Goal: Information Seeking & Learning: Learn about a topic

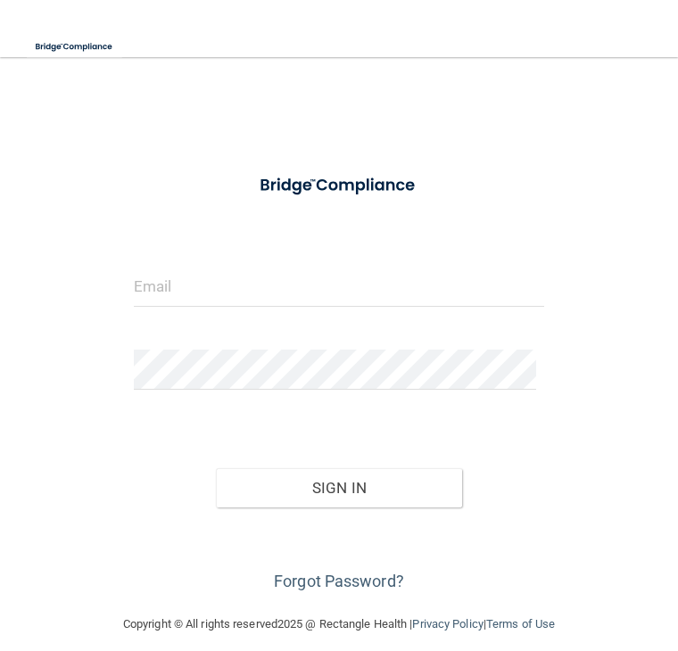
click at [152, 211] on form "Invalid email/password. You don't have permission to access that page. Sign In …" at bounding box center [339, 379] width 411 height 431
click at [140, 281] on input "email" at bounding box center [339, 287] width 411 height 40
click at [177, 297] on input "email" at bounding box center [339, 287] width 411 height 40
click at [202, 289] on input "email" at bounding box center [339, 287] width 411 height 40
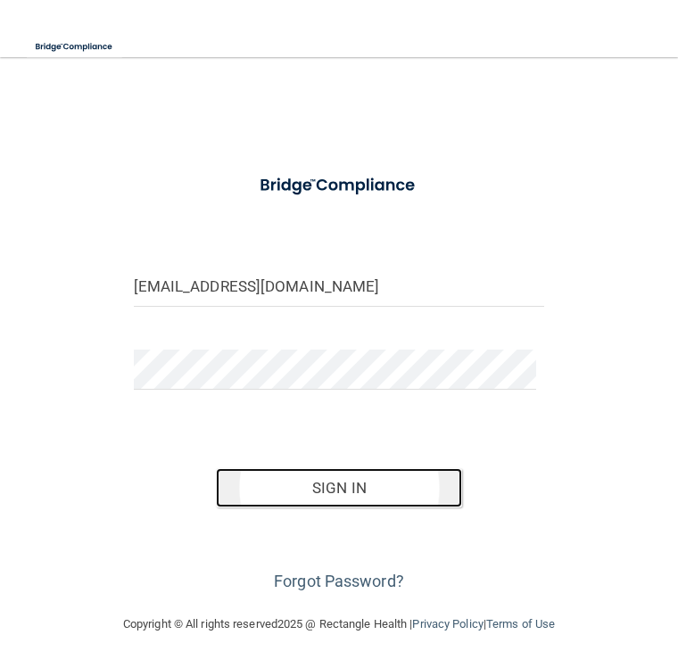
click at [342, 487] on button "Sign In" at bounding box center [339, 487] width 246 height 39
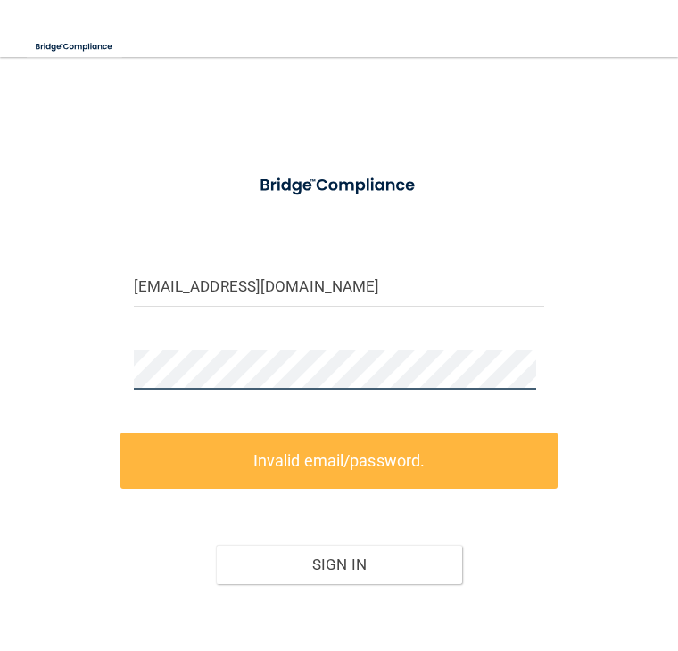
click at [0, 365] on html "Toggle navigation Manage My Enterprise Manage My Location macsmom@hotmail.com I…" at bounding box center [339, 325] width 678 height 651
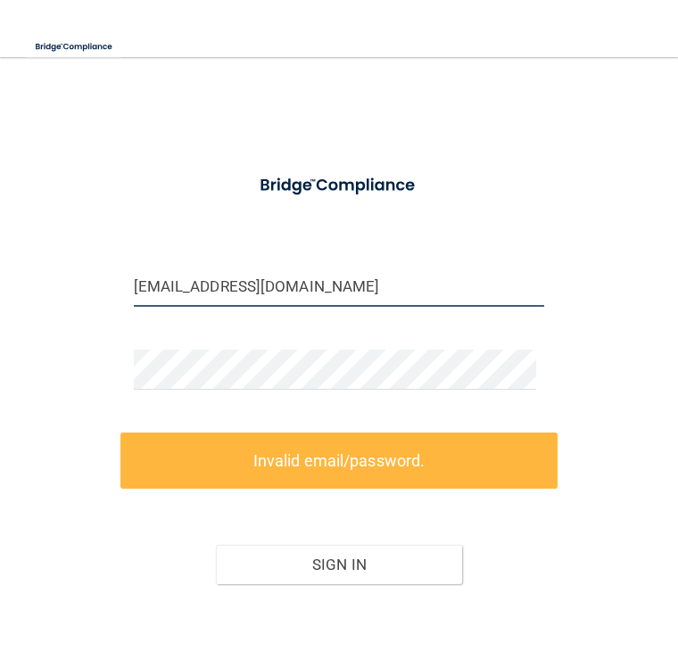
click at [203, 284] on input "macsmom@hotmail.com" at bounding box center [339, 287] width 411 height 40
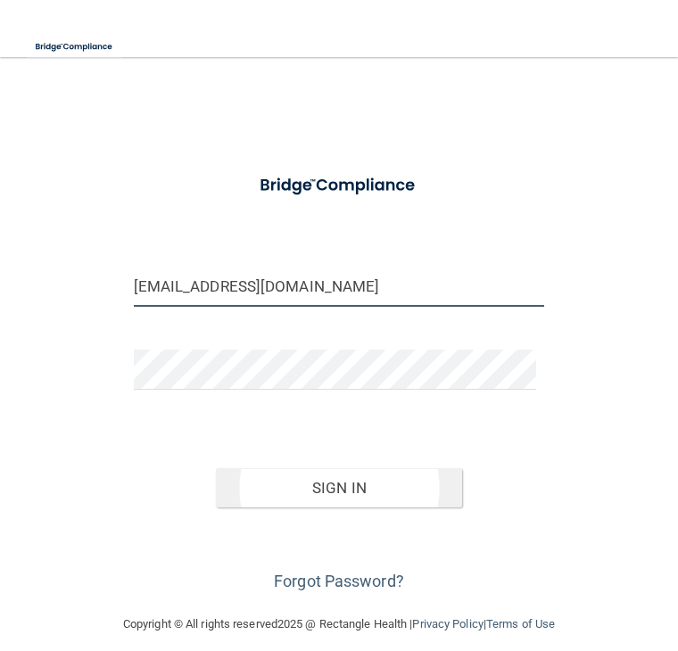
type input "[EMAIL_ADDRESS][DOMAIN_NAME]"
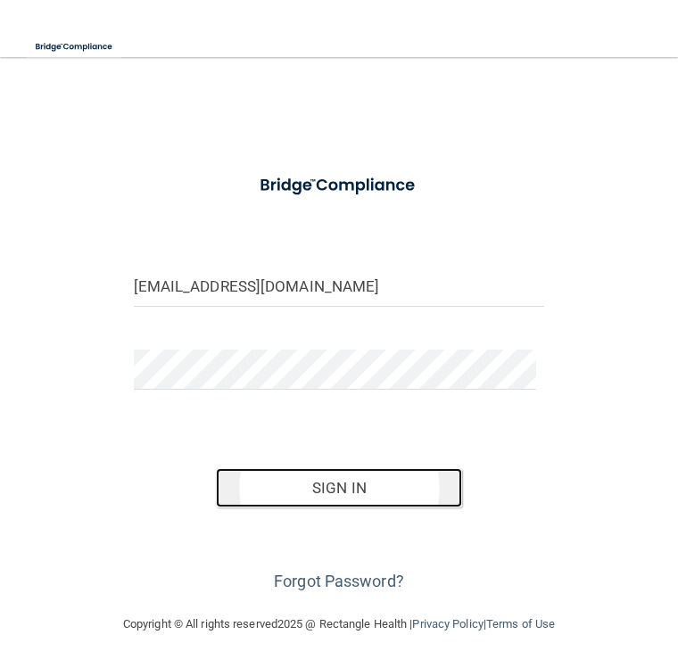
click at [343, 494] on button "Sign In" at bounding box center [339, 487] width 246 height 39
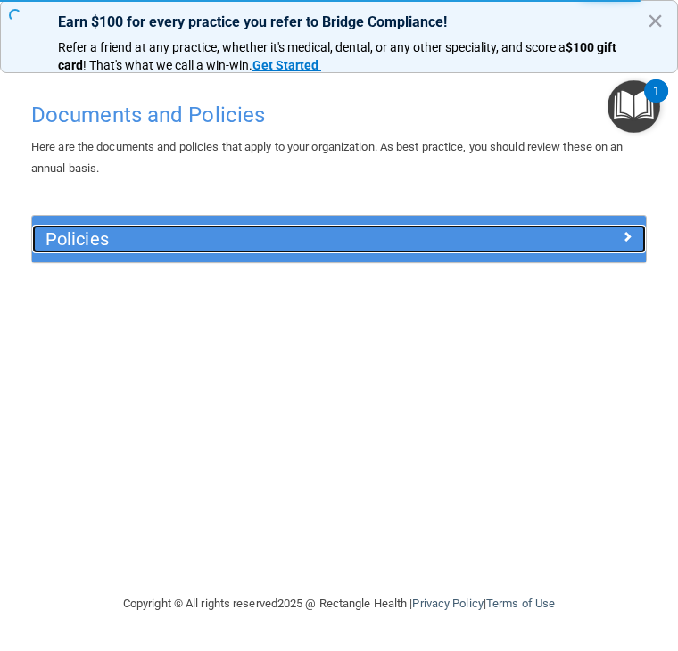
click at [285, 252] on div "Policies" at bounding box center [262, 239] width 460 height 29
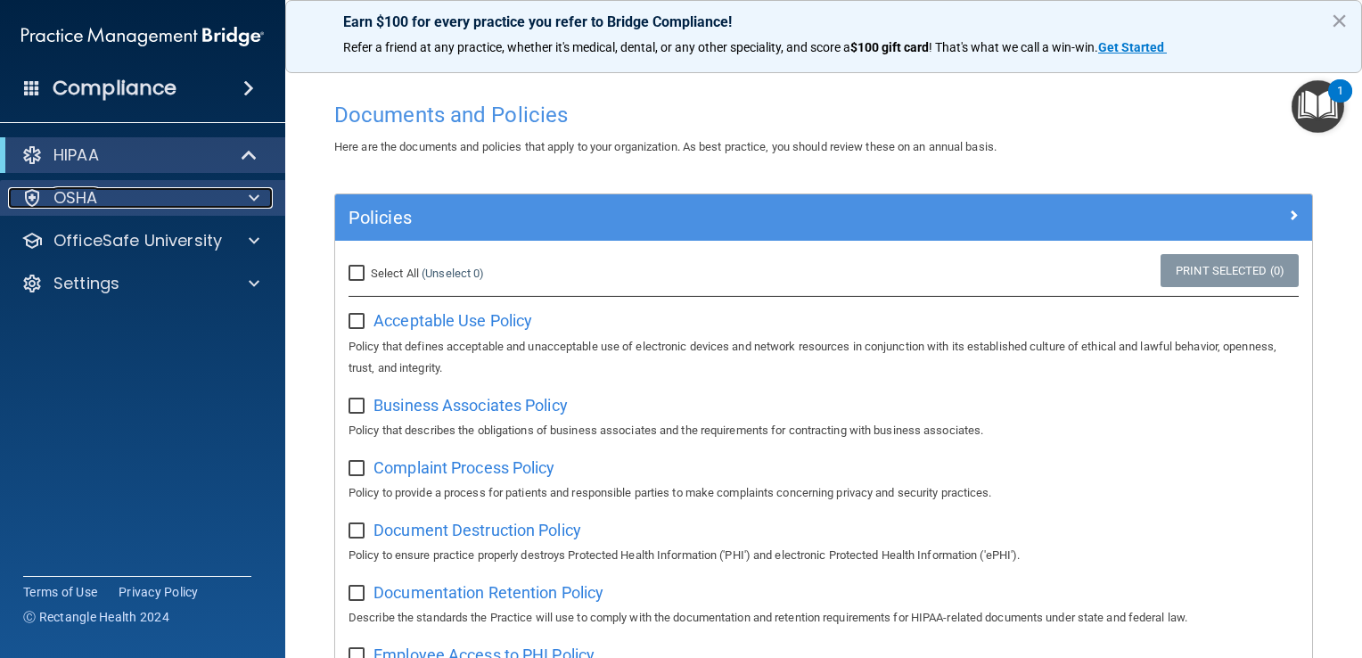
click at [135, 197] on div "OSHA" at bounding box center [118, 197] width 221 height 21
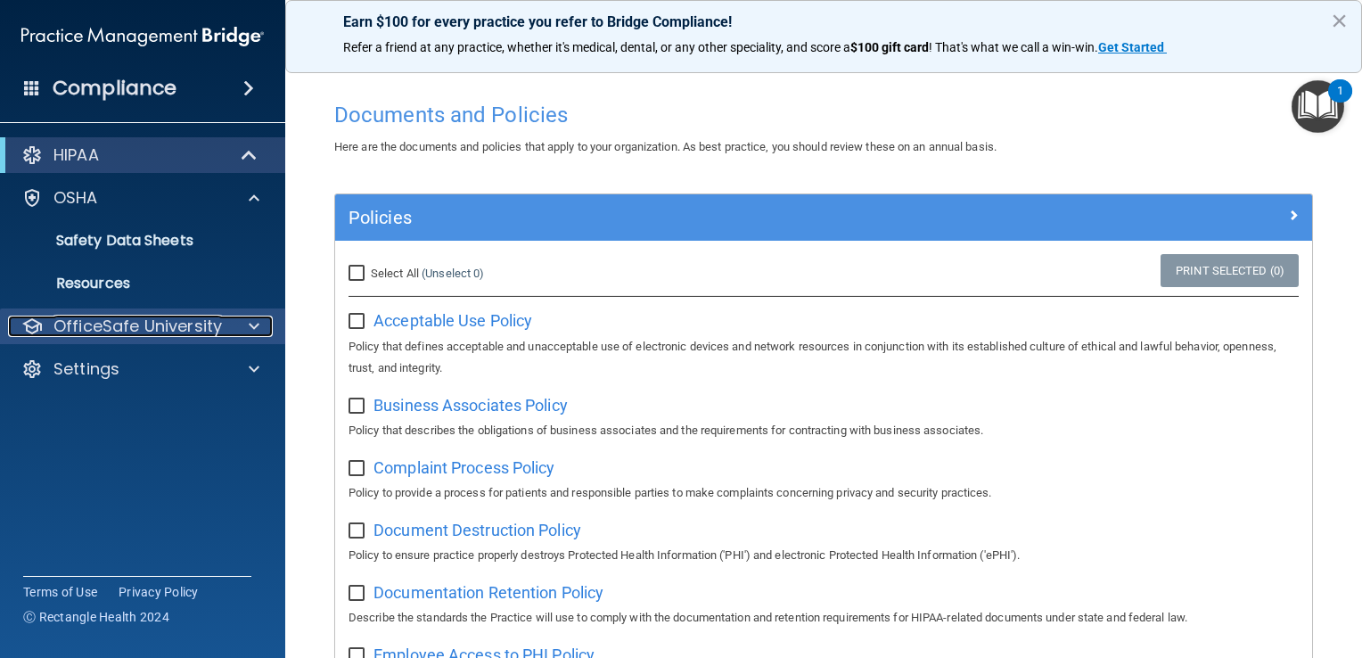
click at [134, 327] on p "OfficeSafe University" at bounding box center [137, 326] width 168 height 21
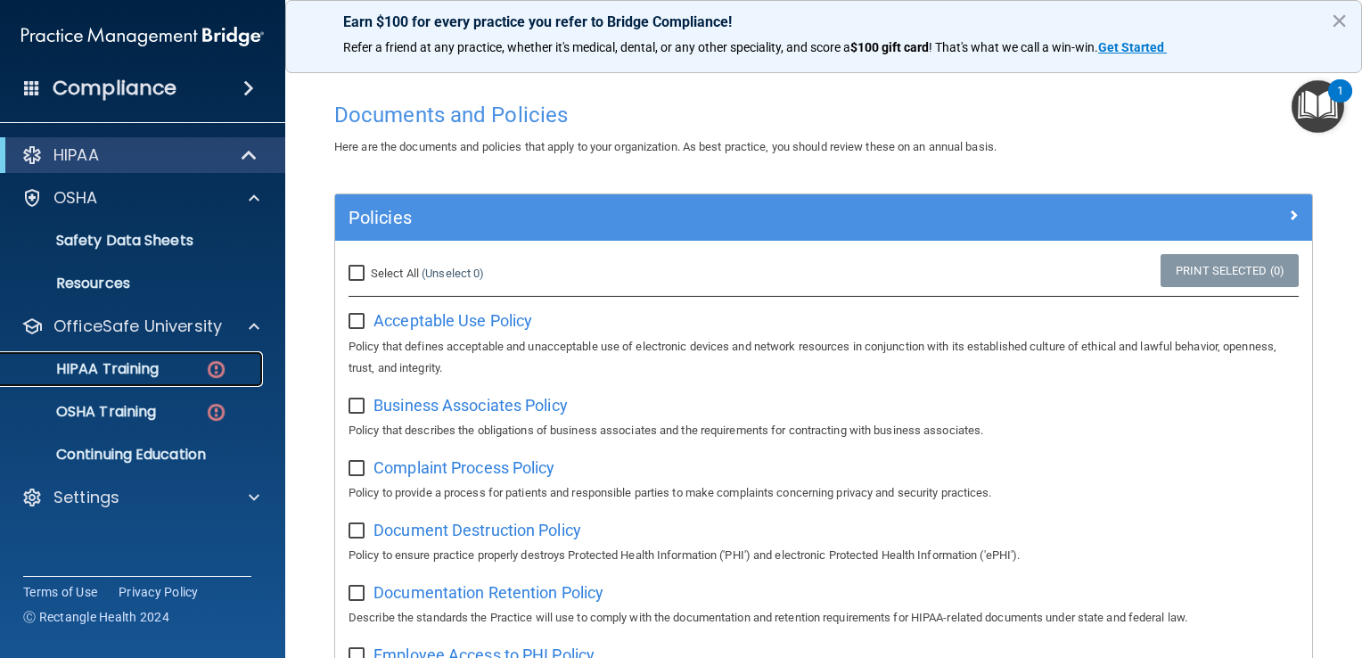
click at [132, 368] on p "HIPAA Training" at bounding box center [85, 369] width 147 height 18
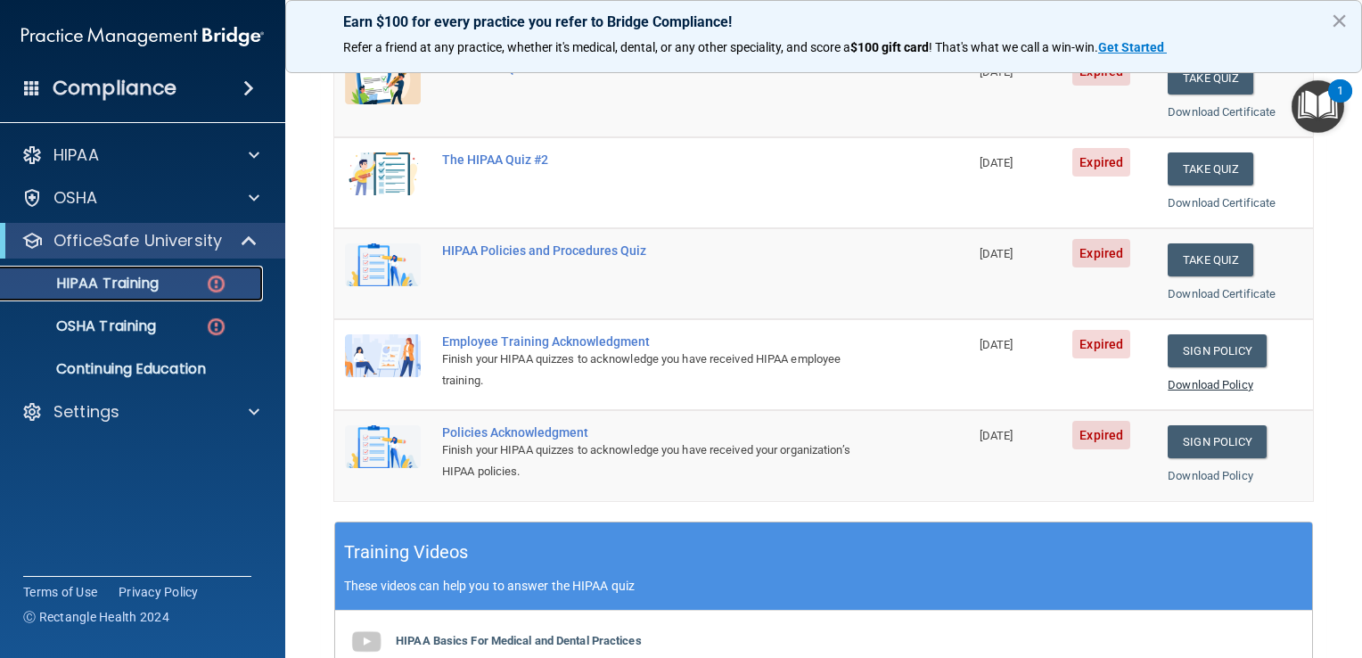
scroll to position [89, 0]
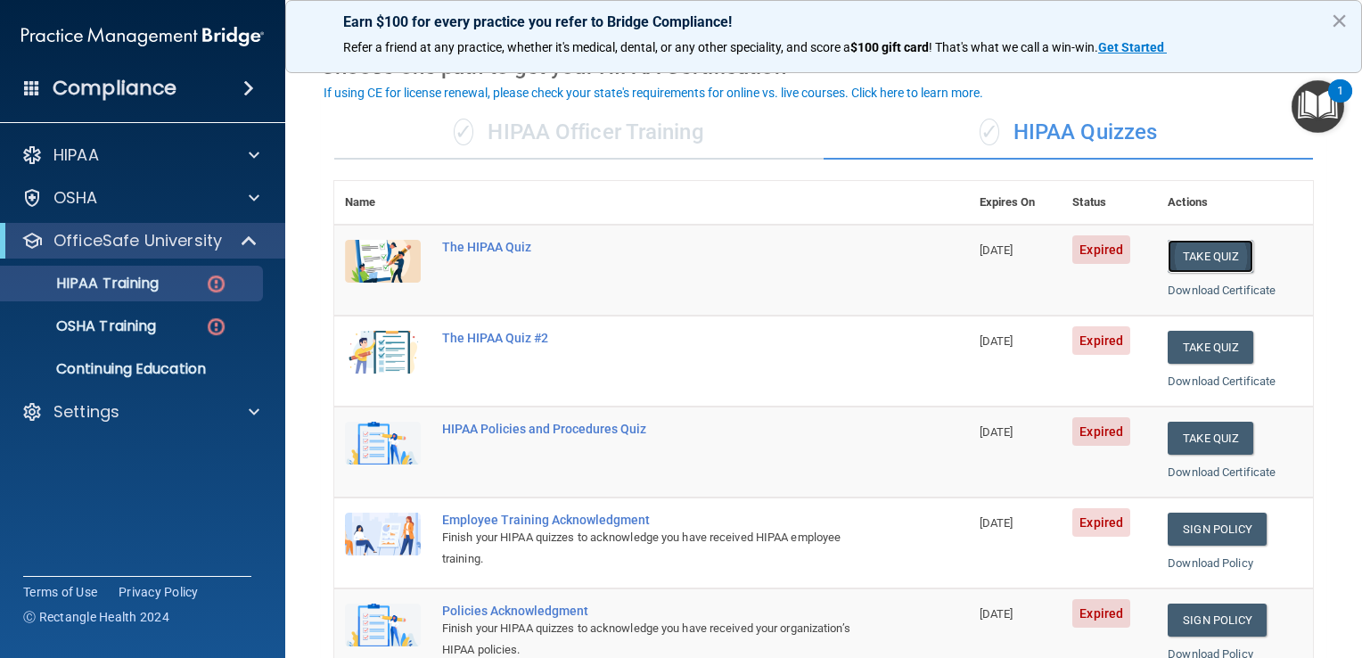
click at [677, 259] on button "Take Quiz" at bounding box center [1211, 256] width 86 height 33
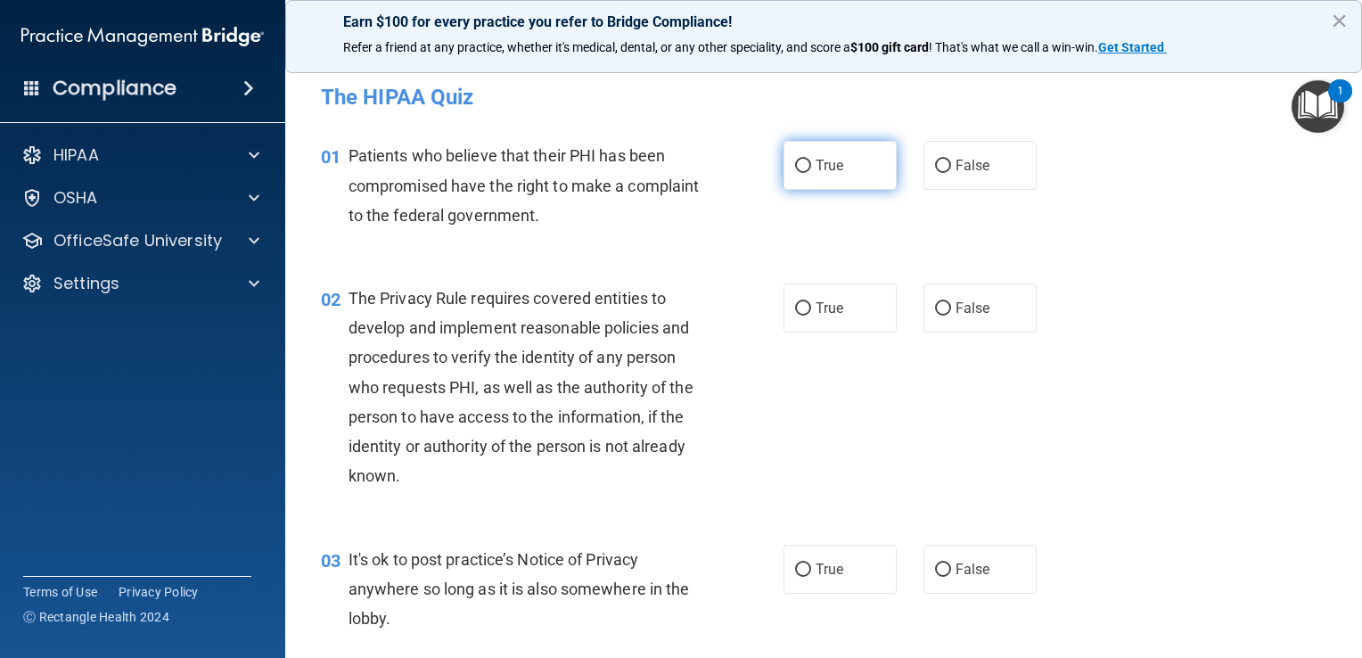
click at [677, 160] on input "True" at bounding box center [803, 166] width 16 height 13
radio input "true"
click at [677, 309] on input "True" at bounding box center [803, 308] width 16 height 13
radio input "true"
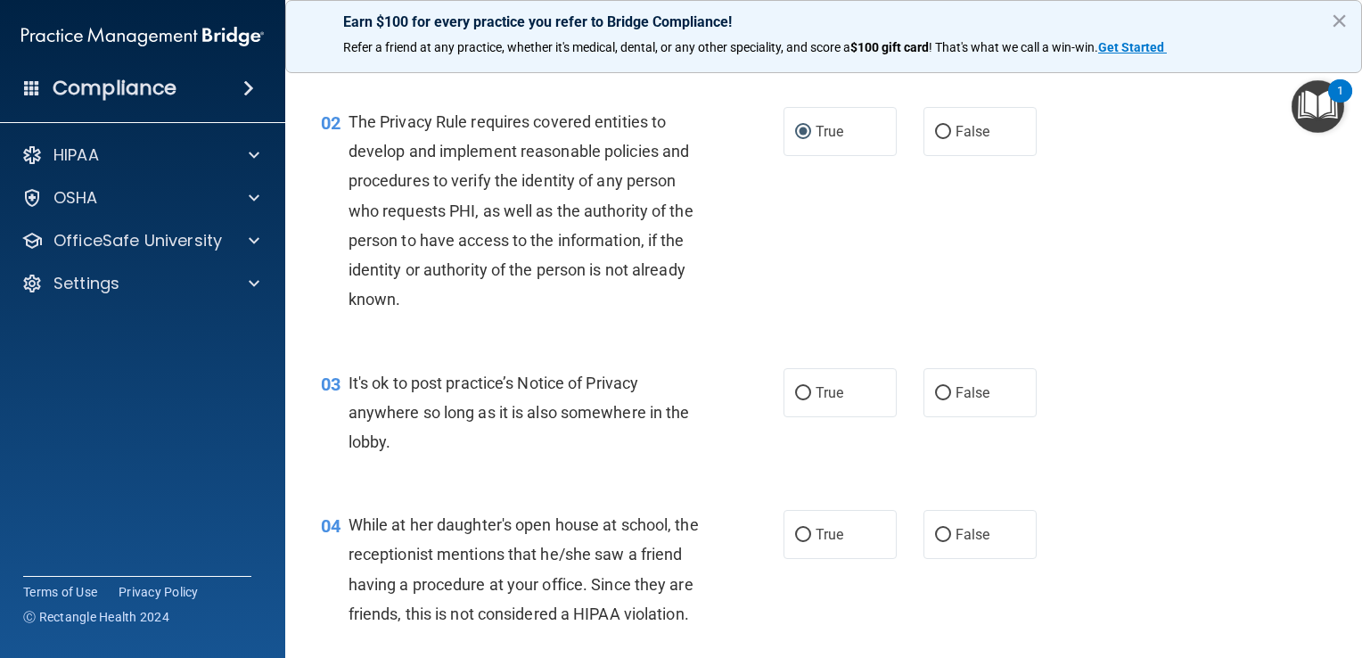
scroll to position [178, 0]
click at [677, 385] on input "False" at bounding box center [943, 391] width 16 height 13
radio input "true"
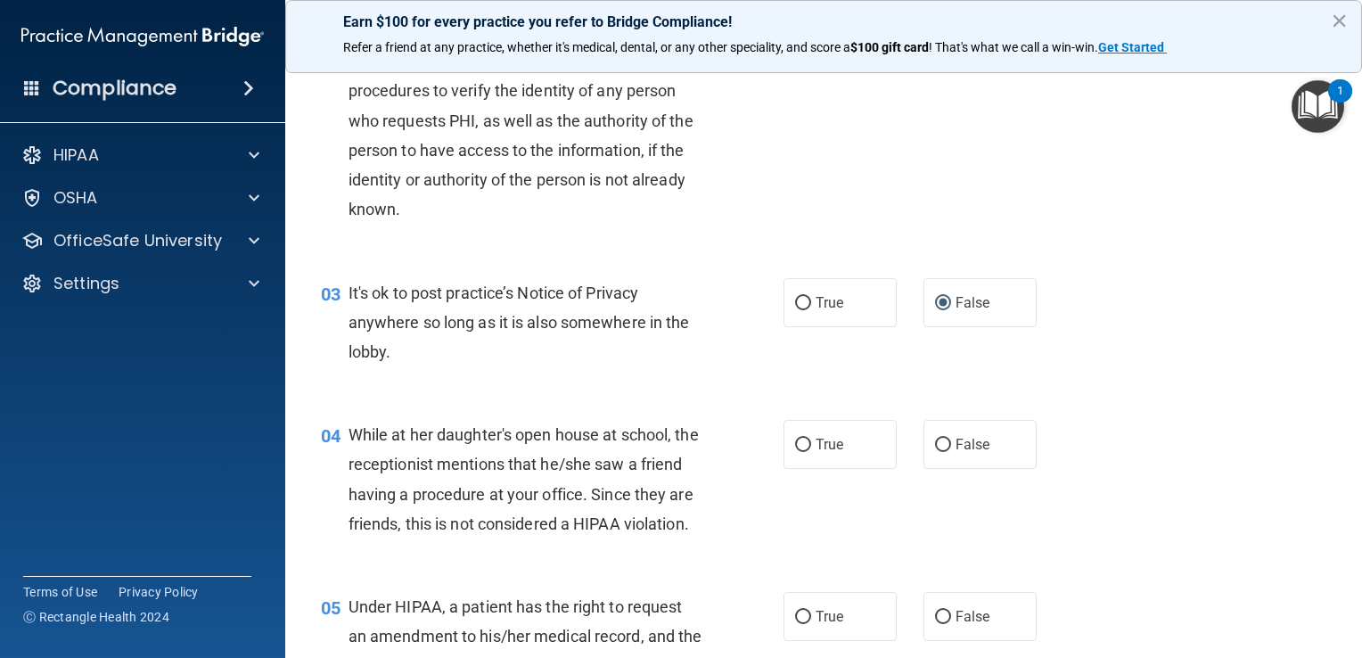
scroll to position [267, 0]
click at [677, 440] on input "True" at bounding box center [803, 444] width 16 height 13
radio input "true"
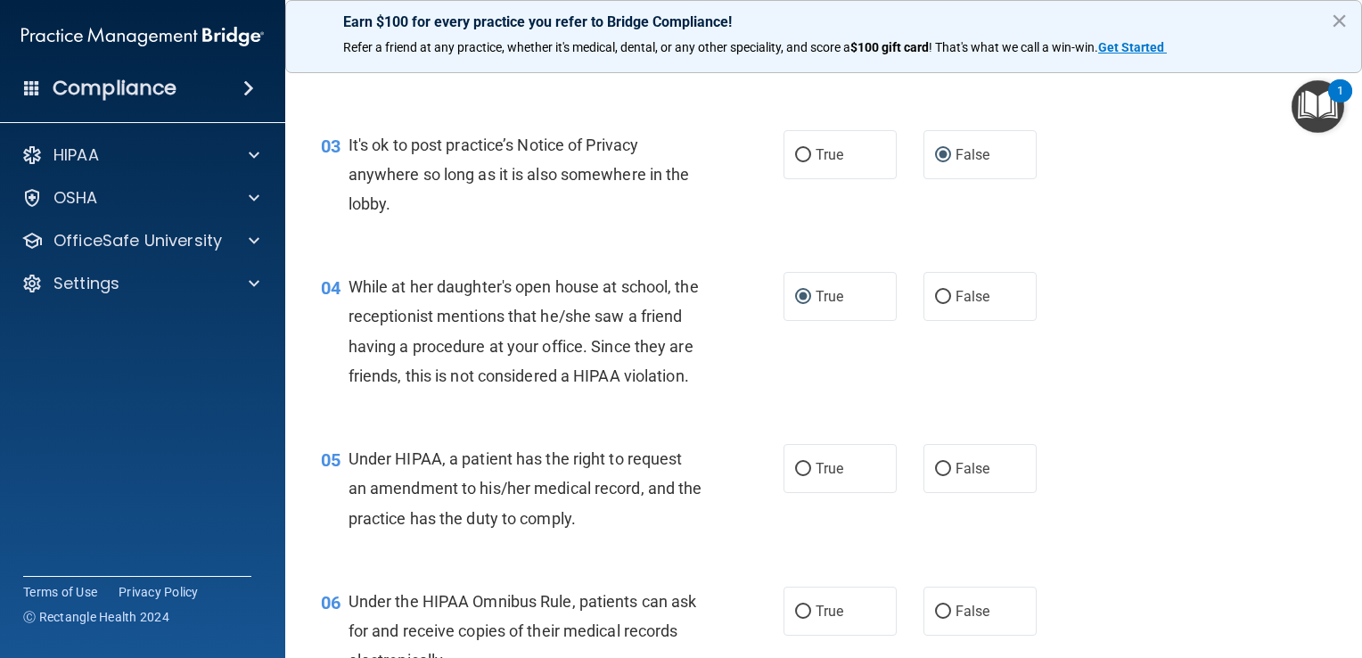
scroll to position [446, 0]
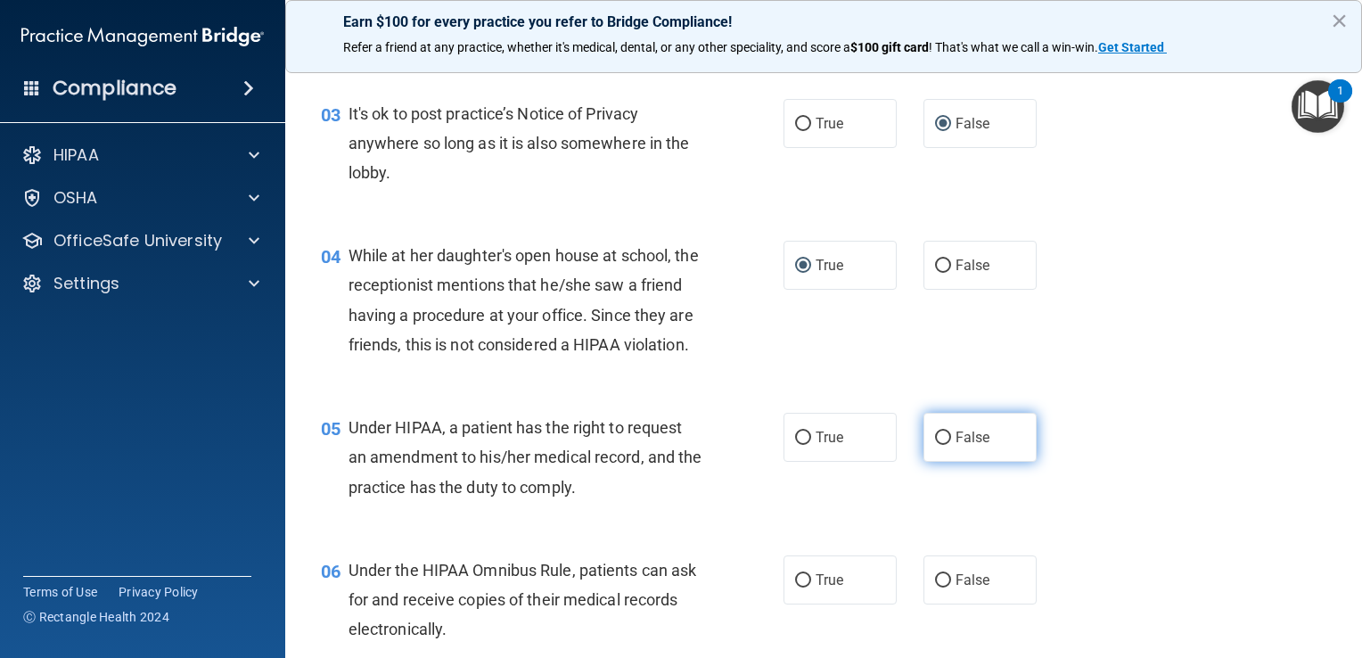
click at [677, 445] on input "False" at bounding box center [943, 437] width 16 height 13
radio input "true"
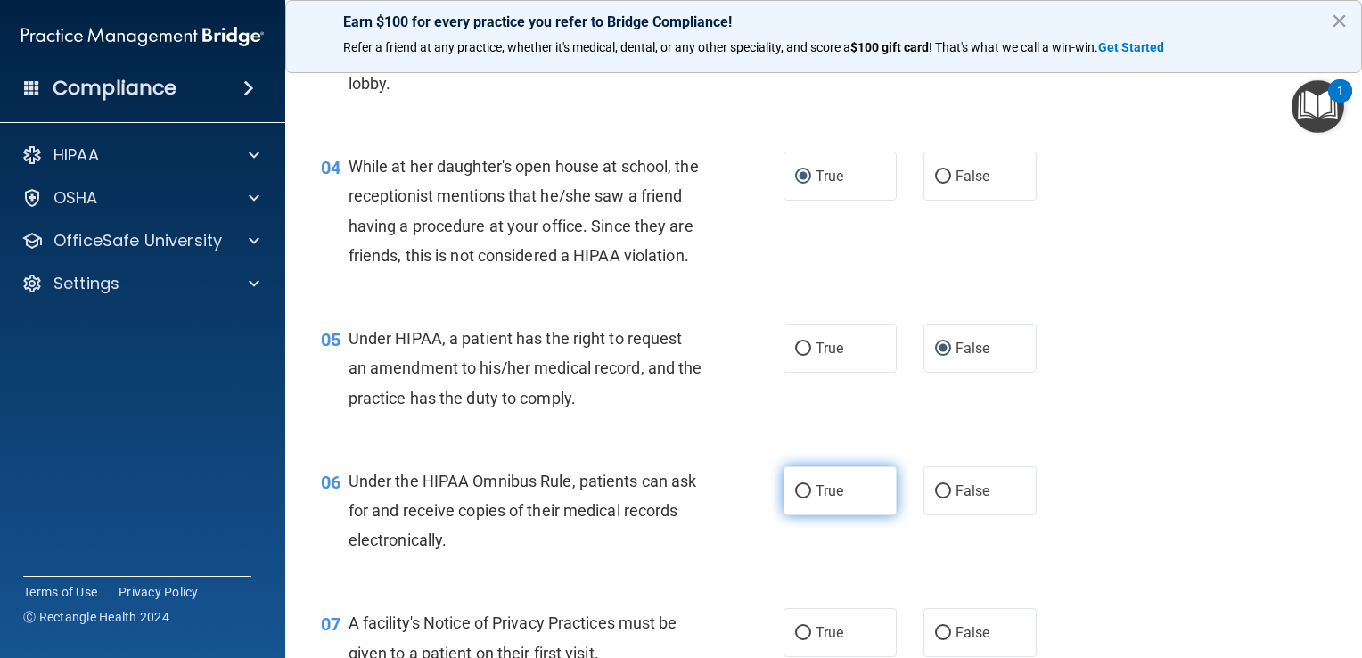
click at [677, 498] on input "True" at bounding box center [803, 491] width 16 height 13
radio input "true"
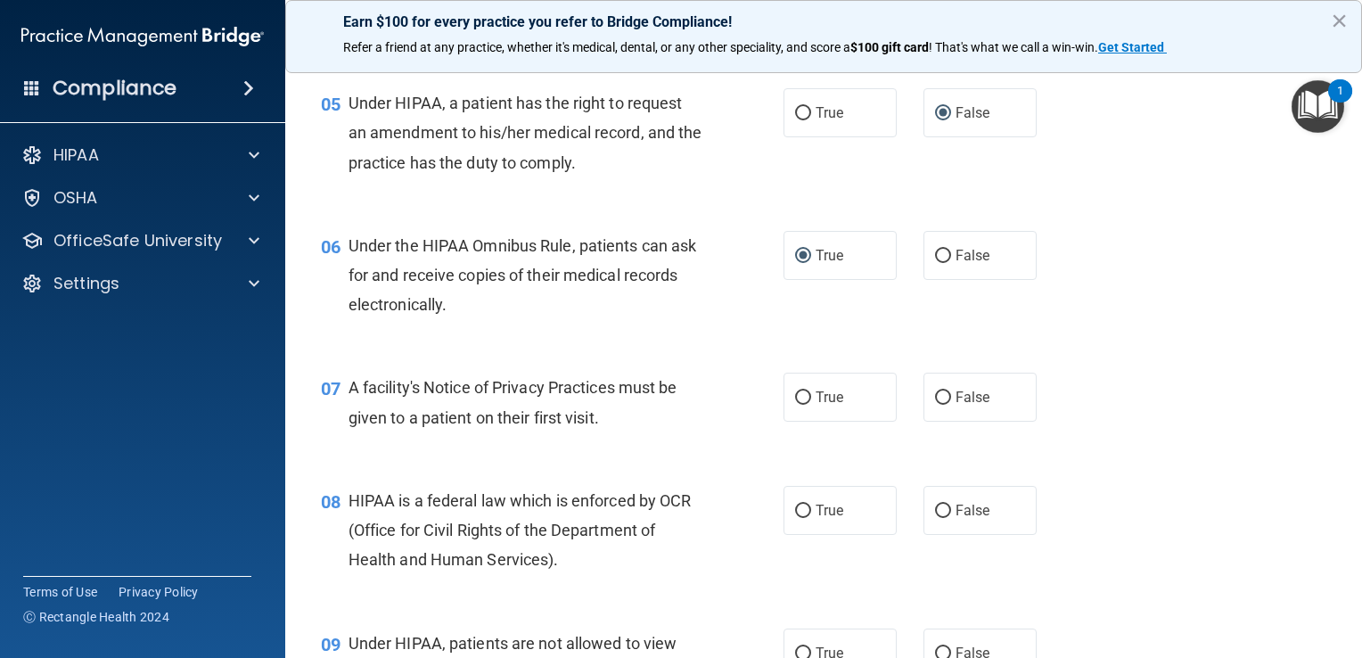
scroll to position [802, 0]
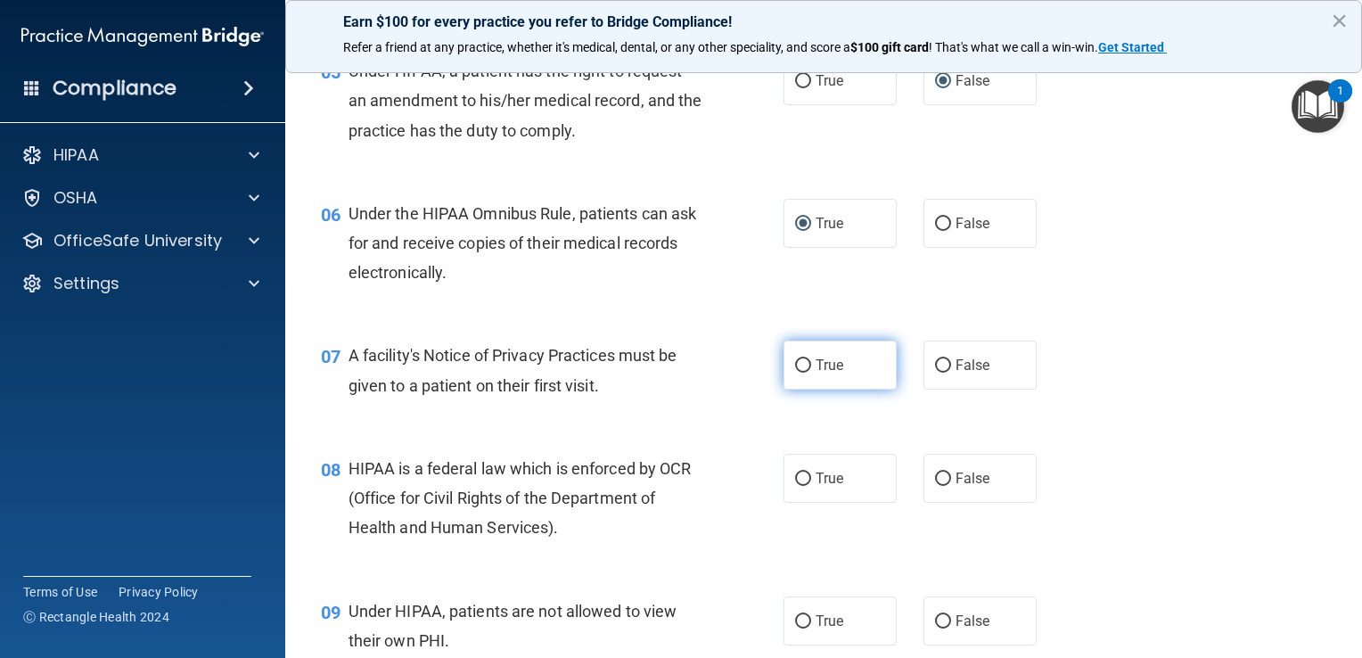
click at [677, 373] on input "True" at bounding box center [803, 365] width 16 height 13
radio input "true"
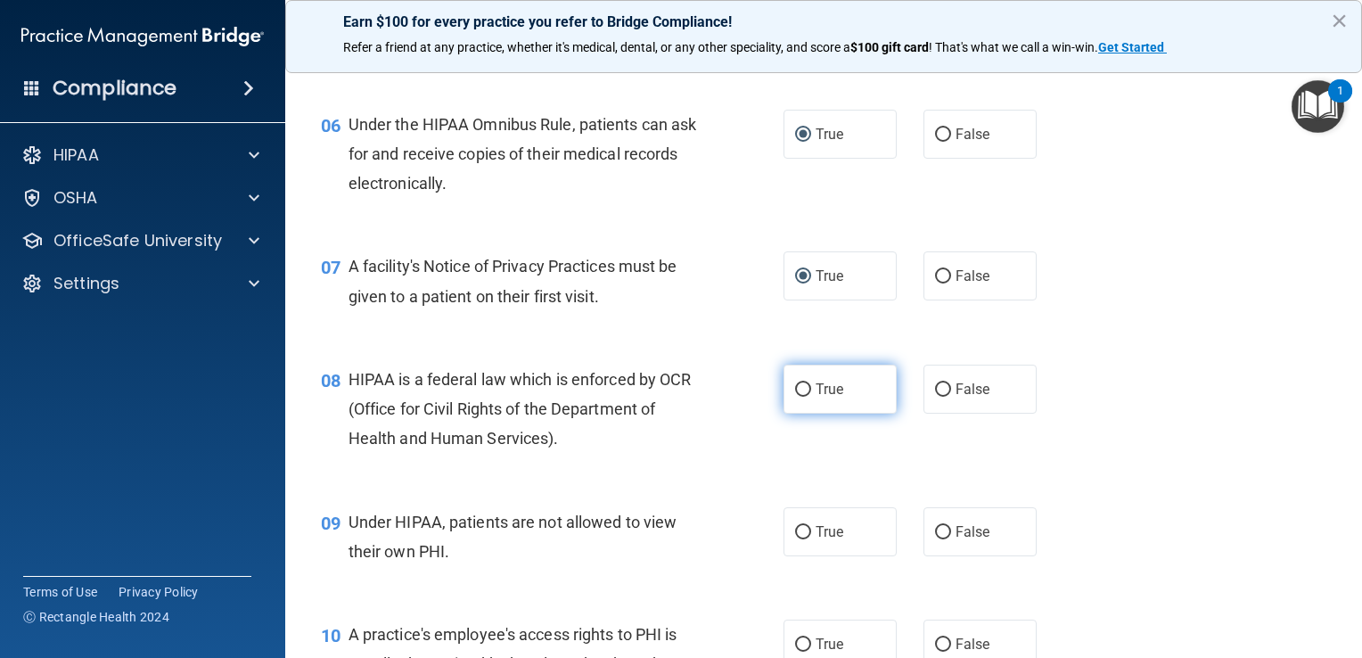
click at [677, 397] on input "True" at bounding box center [803, 389] width 16 height 13
radio input "true"
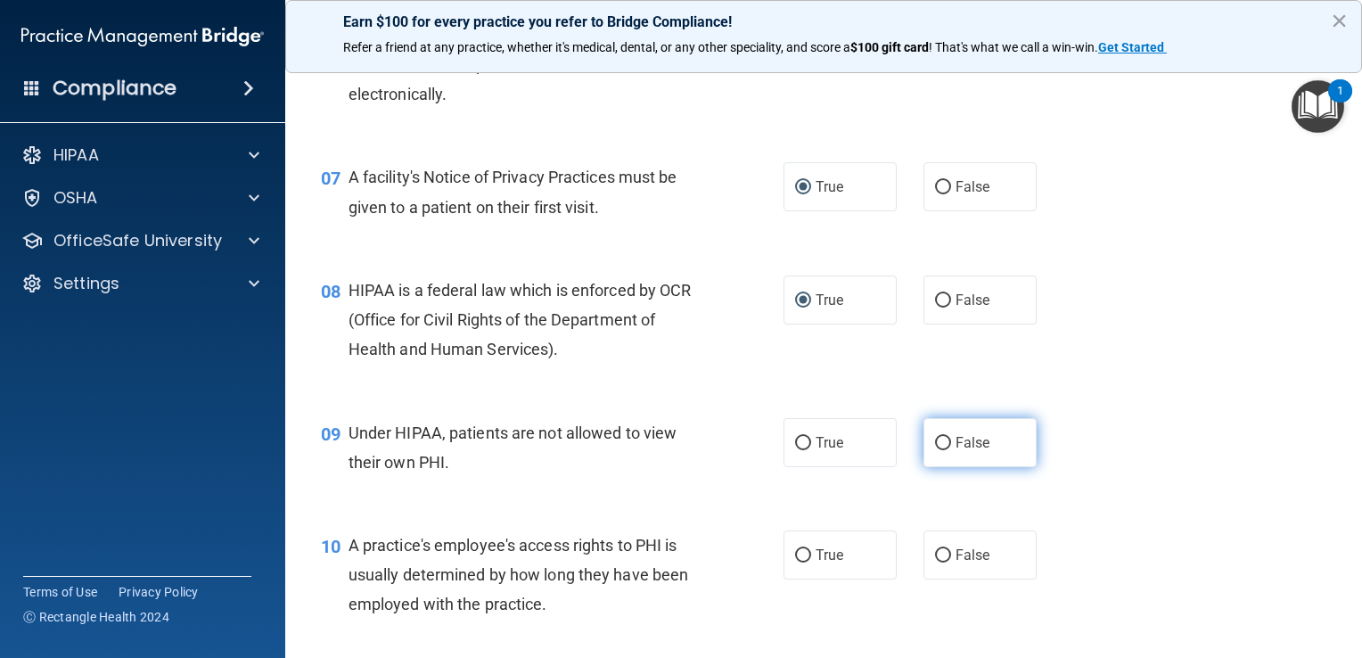
click at [677, 450] on input "False" at bounding box center [943, 443] width 16 height 13
radio input "true"
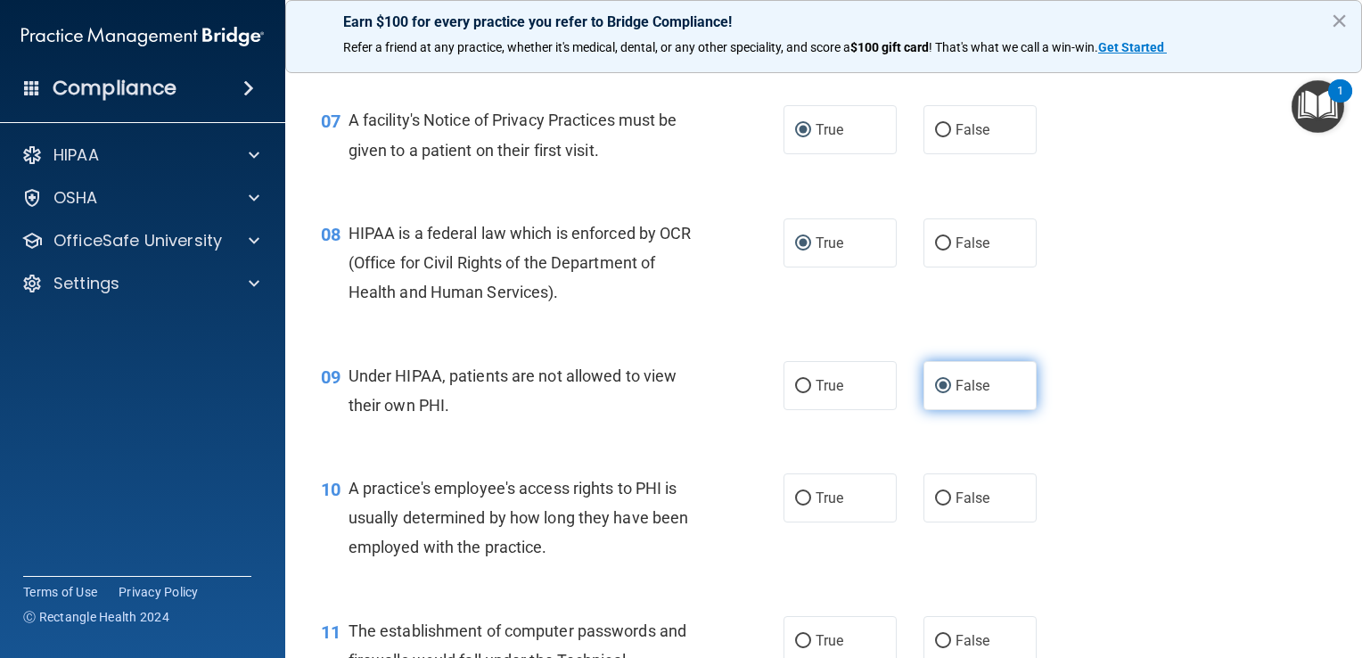
scroll to position [1070, 0]
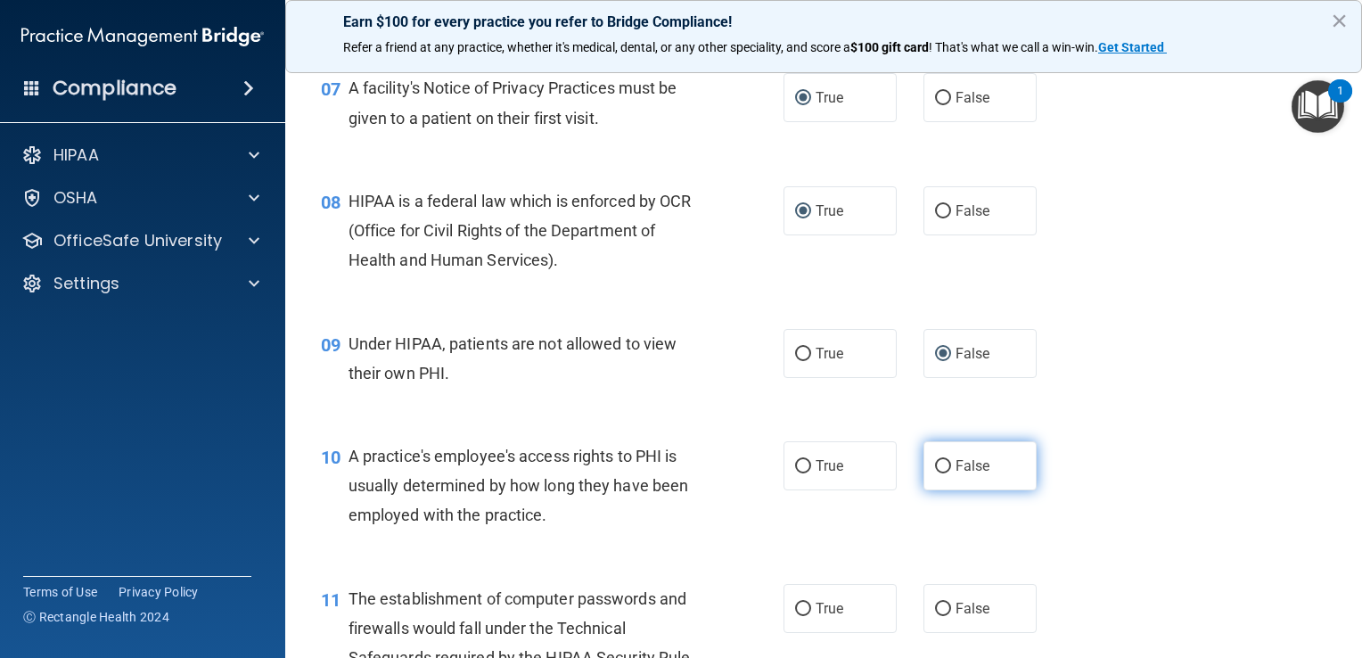
click at [677, 473] on input "False" at bounding box center [943, 466] width 16 height 13
radio input "true"
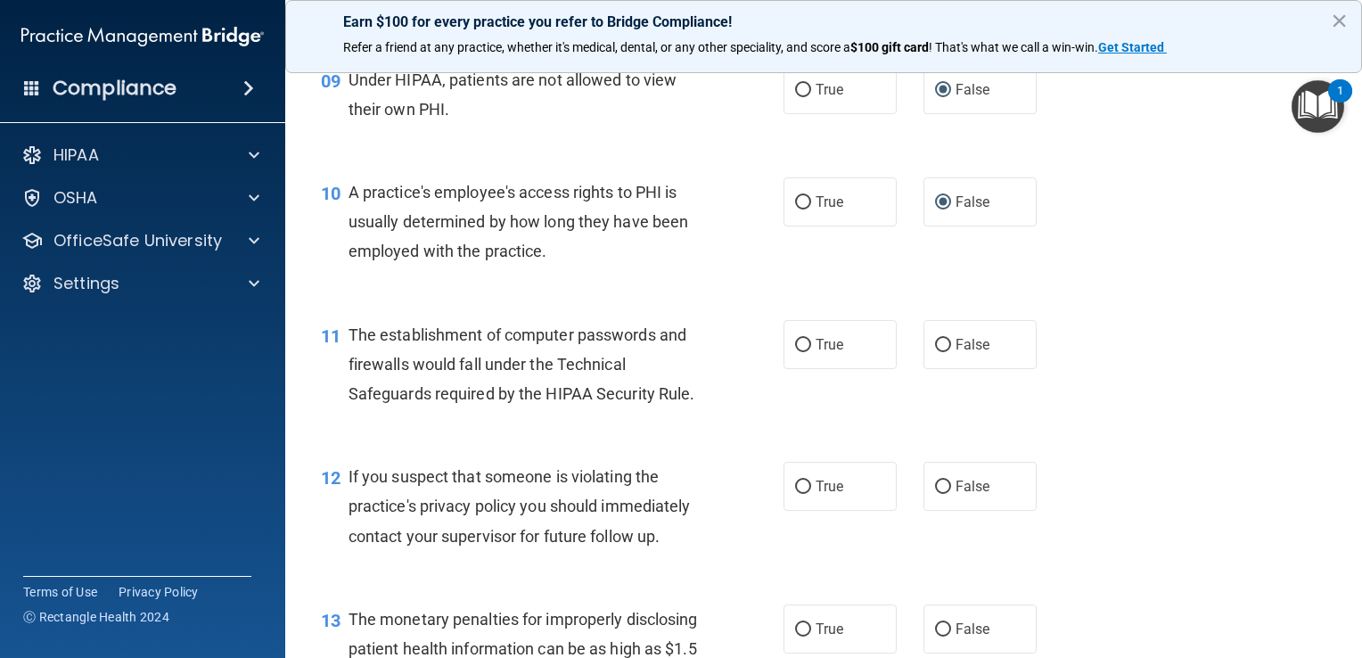
scroll to position [1337, 0]
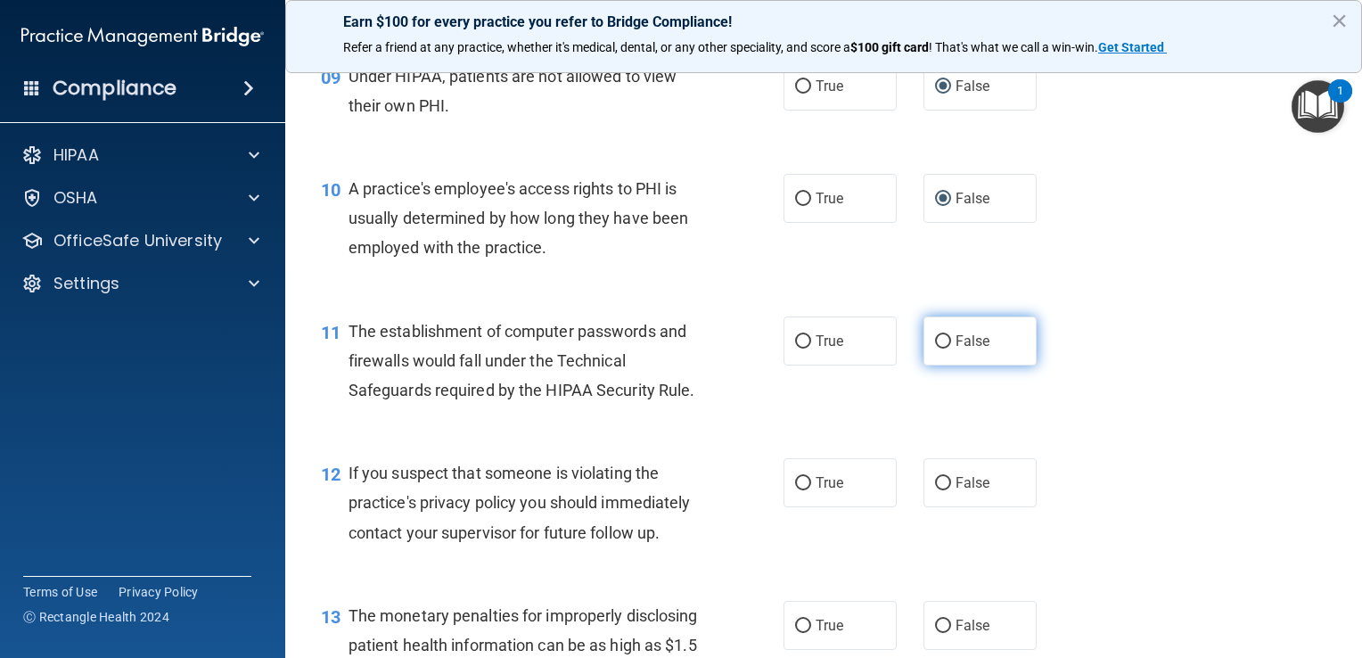
click at [677, 349] on input "False" at bounding box center [943, 341] width 16 height 13
radio input "true"
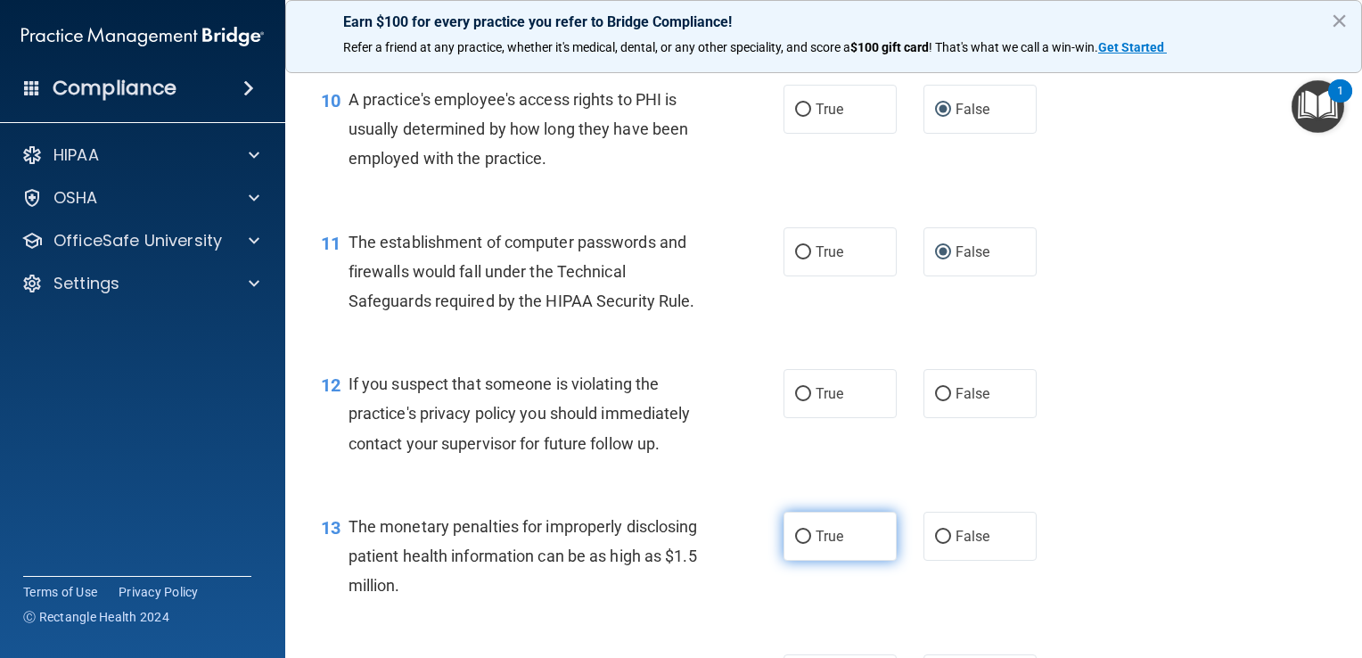
click at [677, 544] on input "True" at bounding box center [803, 536] width 16 height 13
radio input "true"
click at [677, 401] on input "True" at bounding box center [803, 394] width 16 height 13
radio input "true"
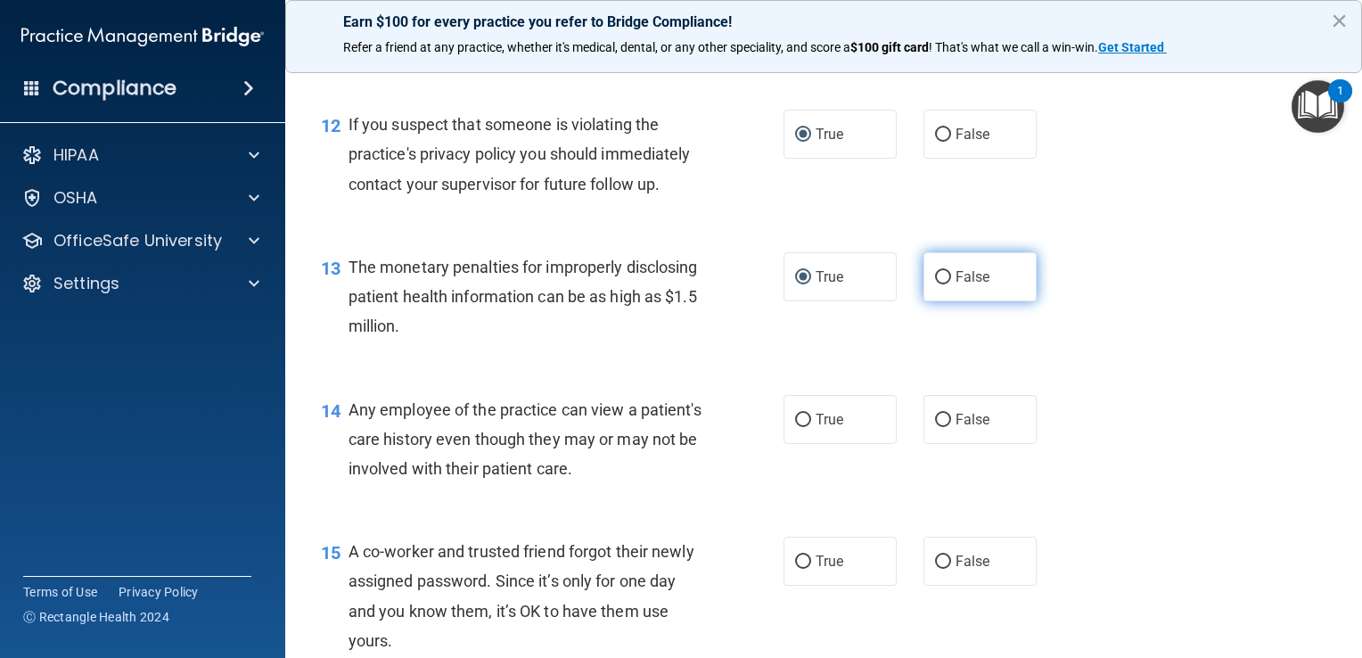
scroll to position [1694, 0]
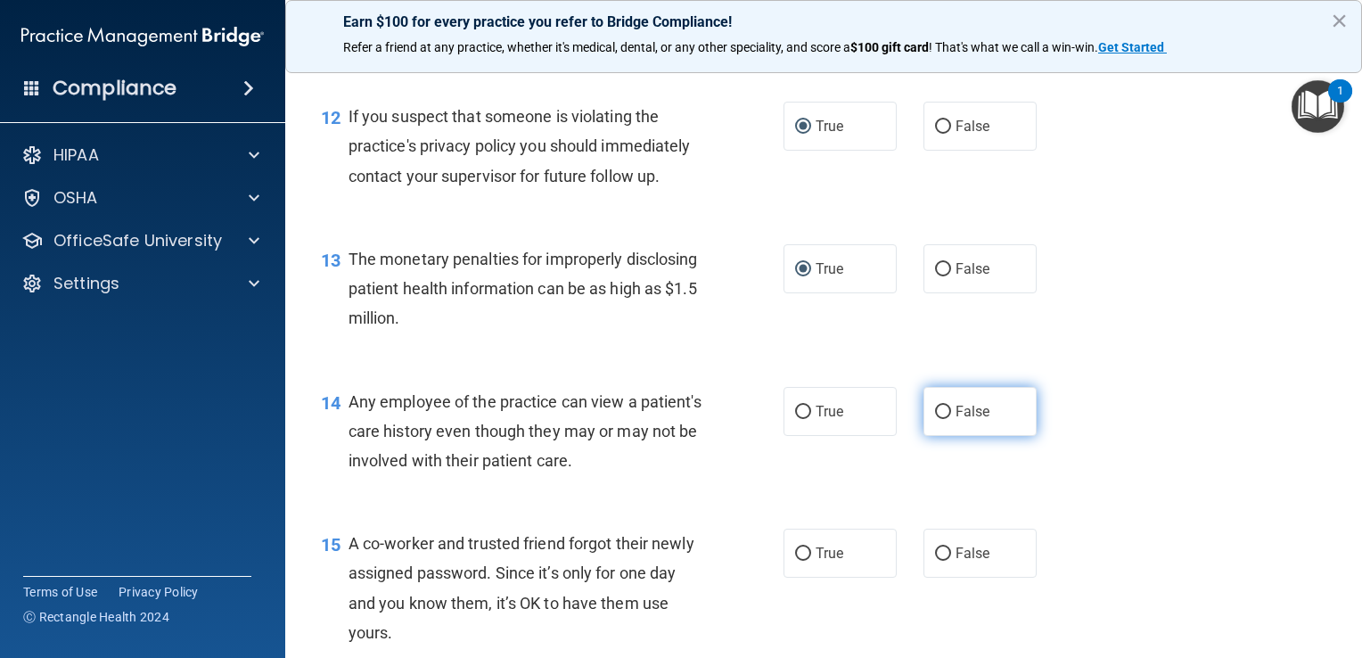
click at [677, 419] on input "False" at bounding box center [943, 412] width 16 height 13
radio input "true"
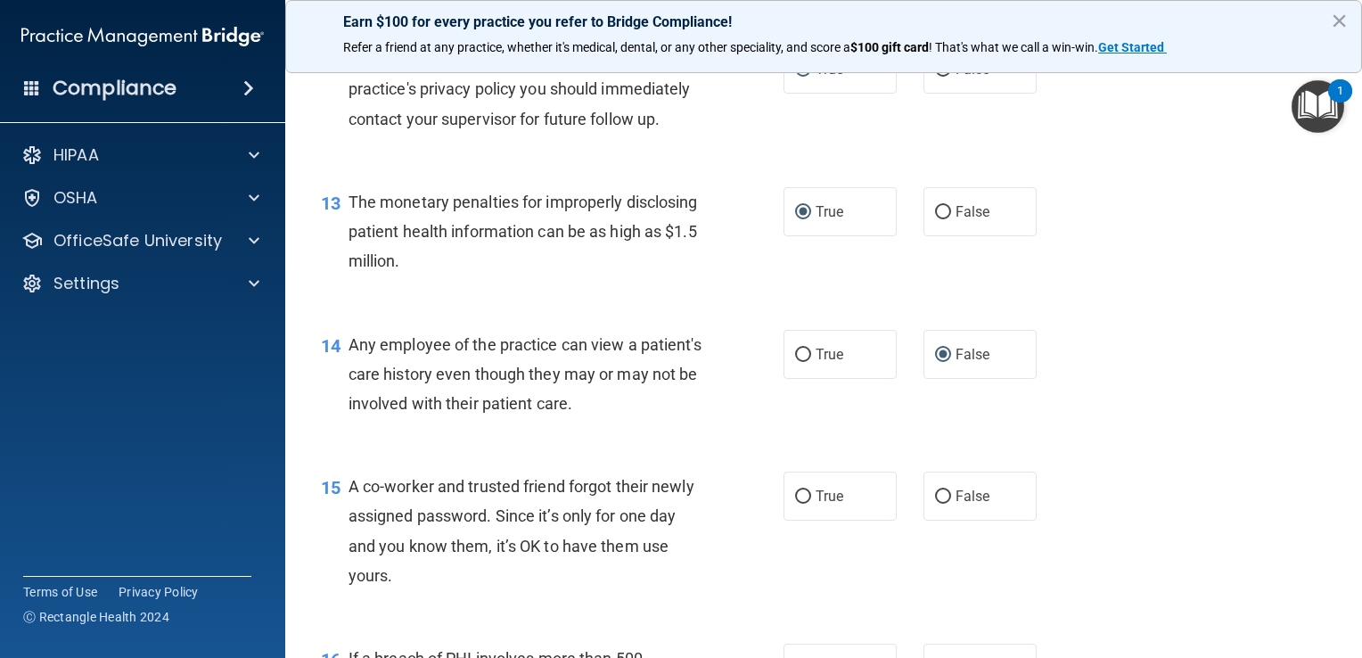
scroll to position [1783, 0]
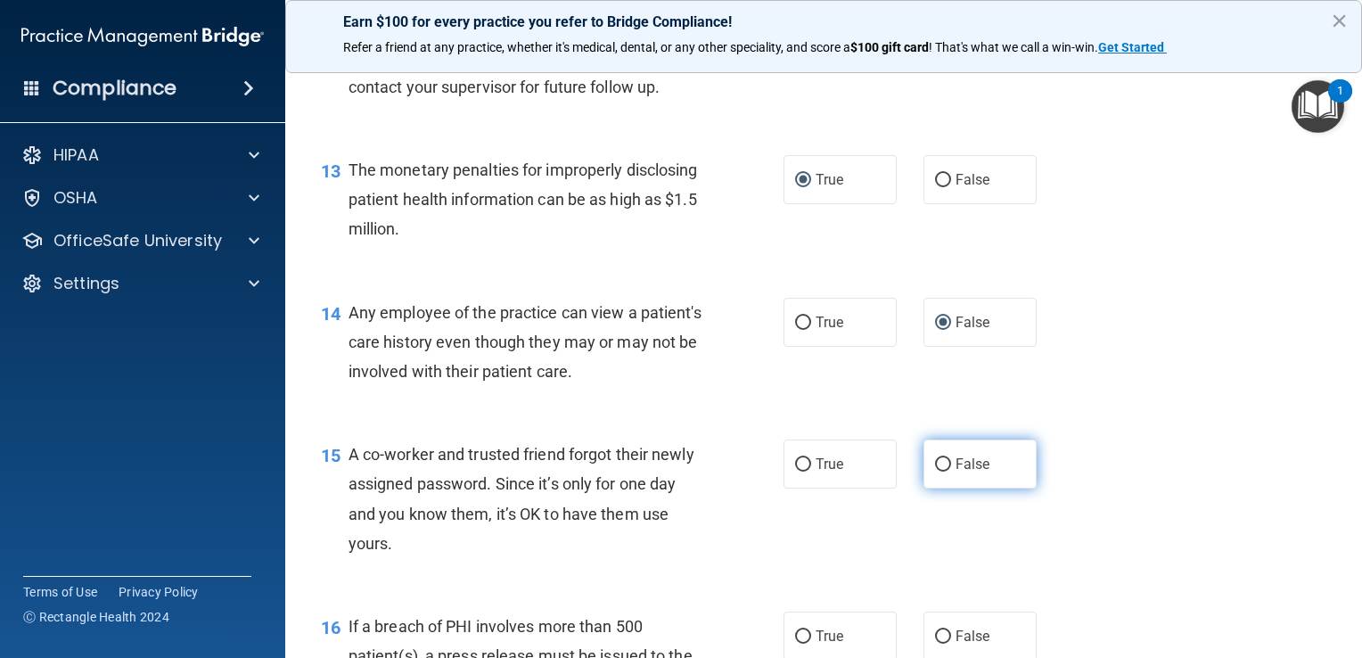
click at [677, 472] on input "False" at bounding box center [943, 464] width 16 height 13
radio input "true"
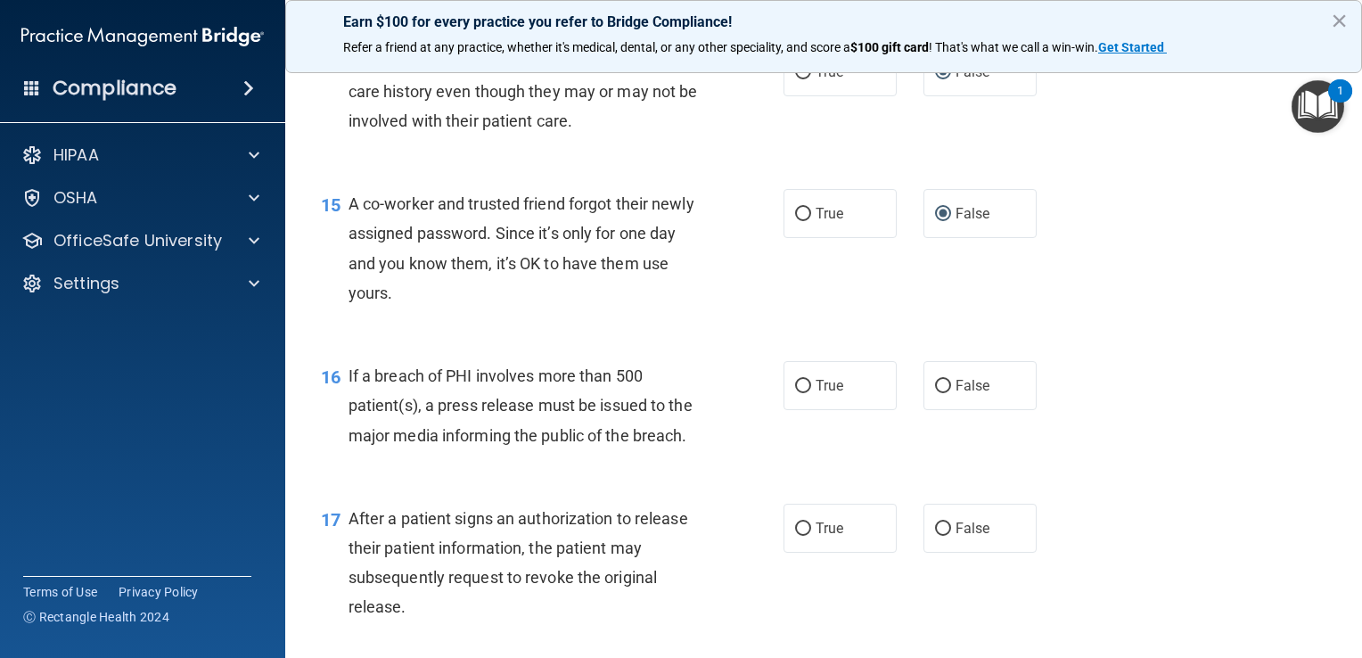
scroll to position [2050, 0]
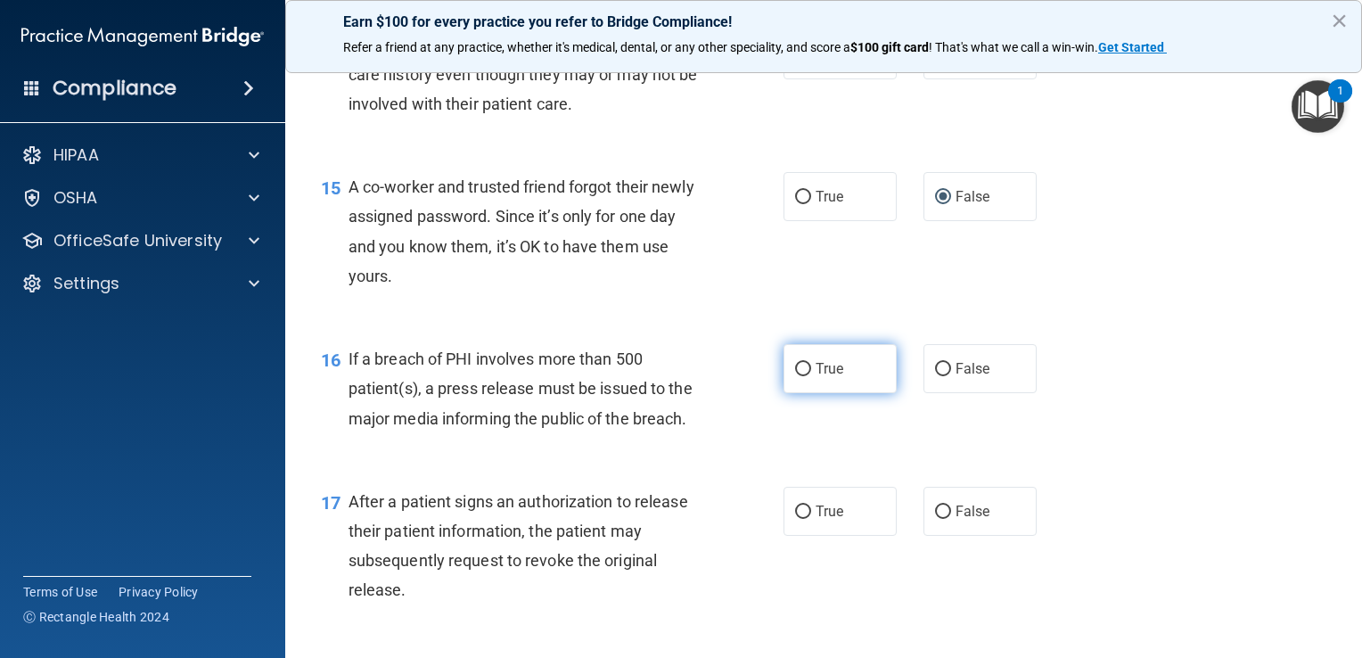
click at [677, 376] on input "True" at bounding box center [803, 369] width 16 height 13
radio input "true"
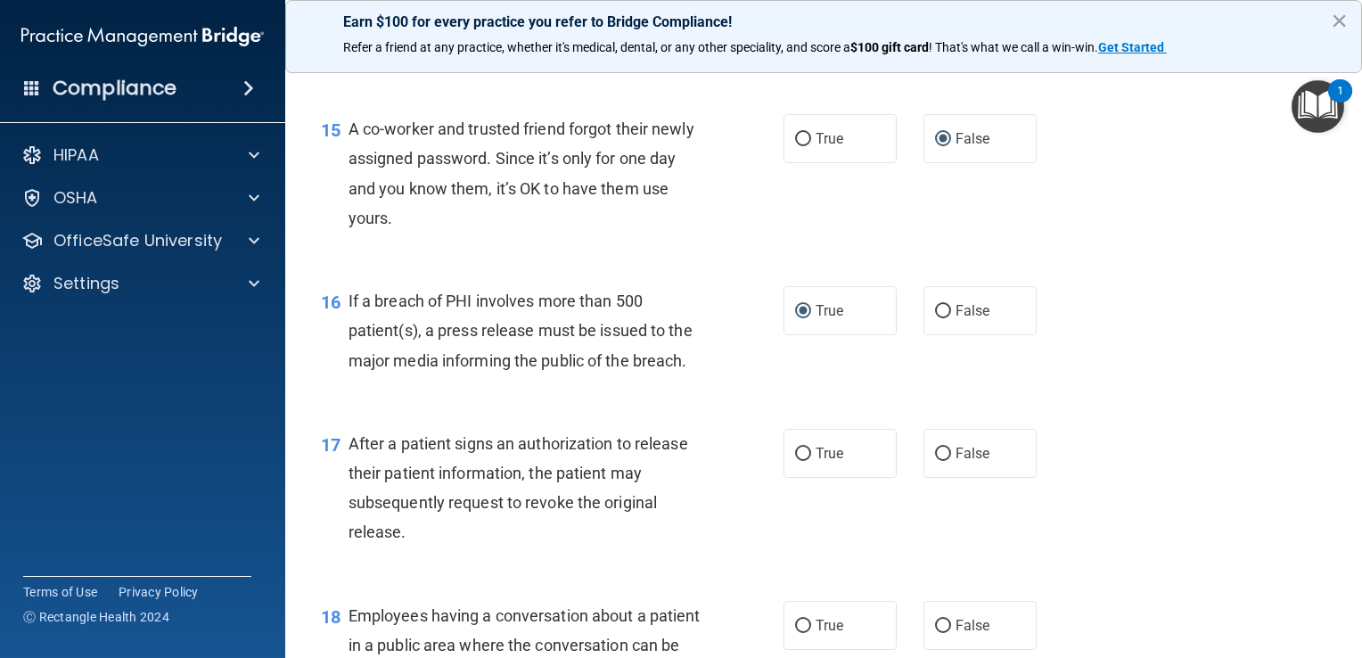
scroll to position [2140, 0]
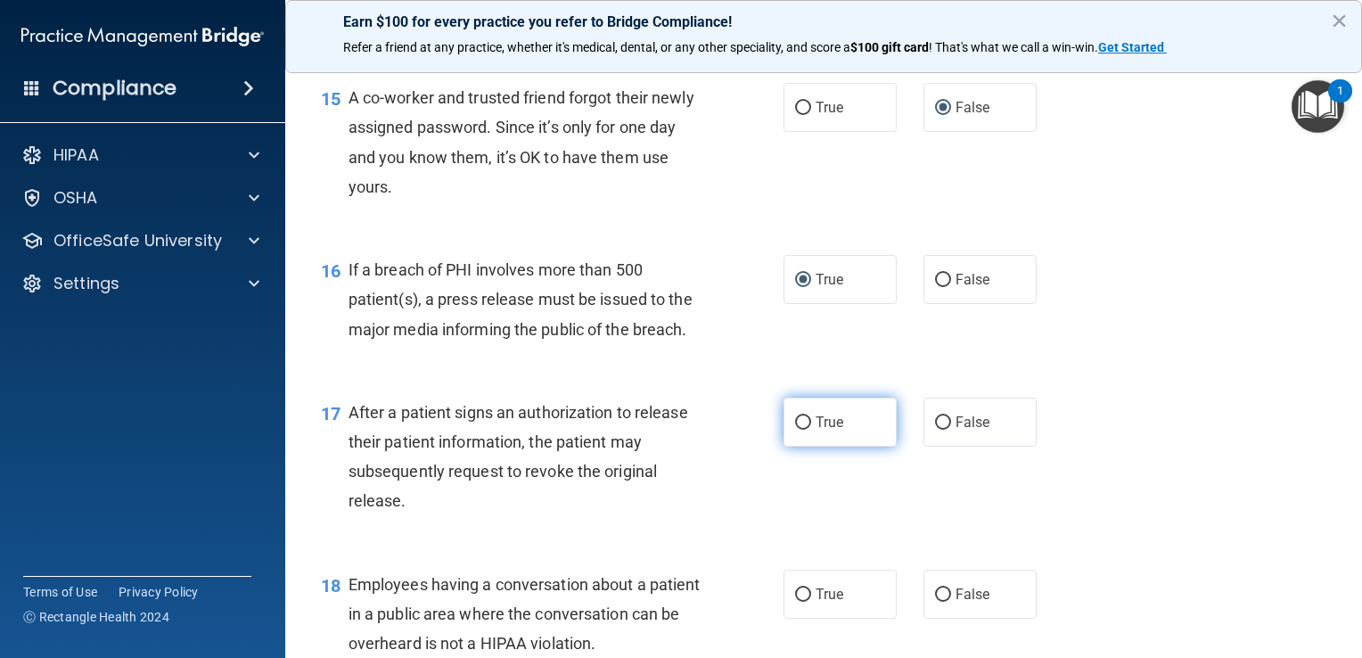
click at [677, 430] on input "True" at bounding box center [803, 422] width 16 height 13
radio input "true"
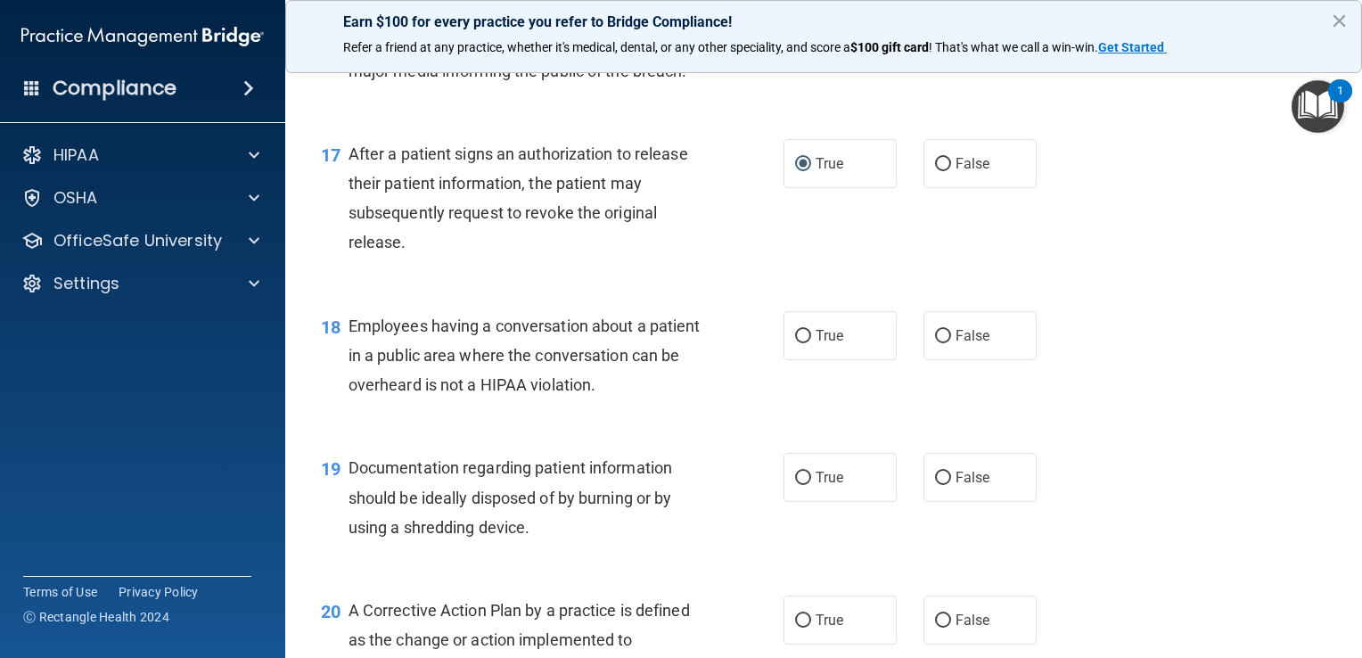
scroll to position [2407, 0]
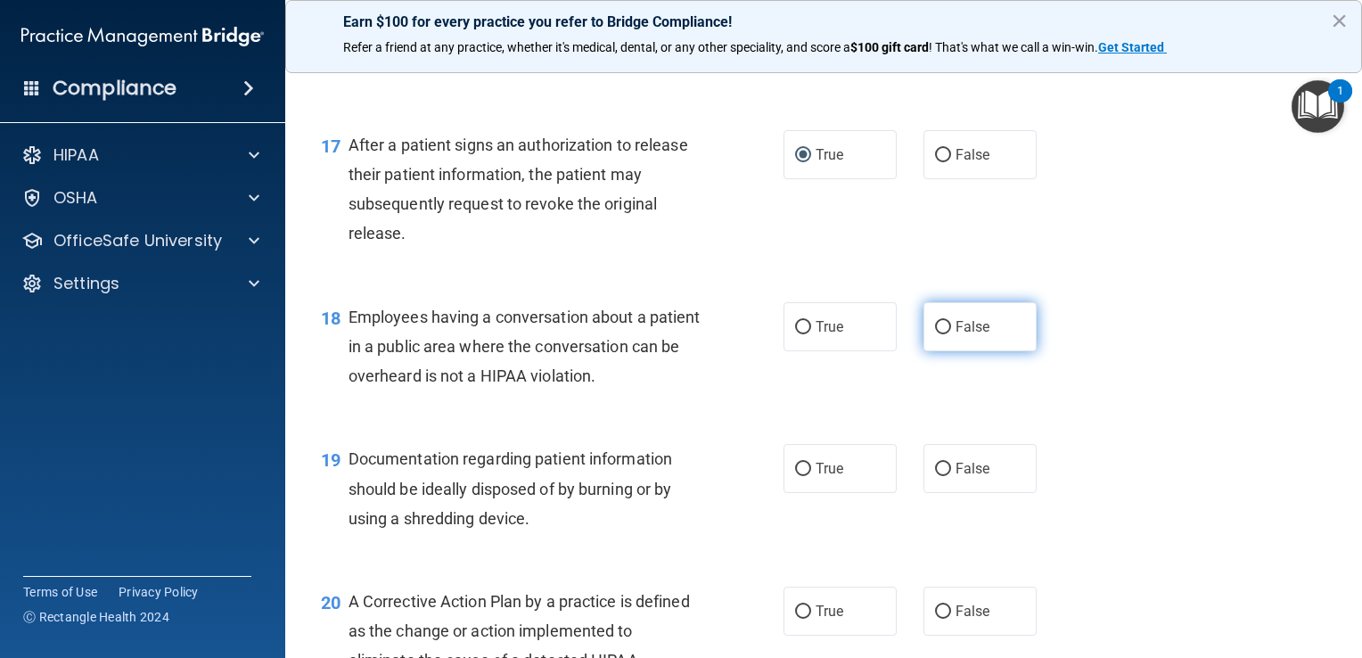
click at [677, 334] on input "False" at bounding box center [943, 327] width 16 height 13
radio input "true"
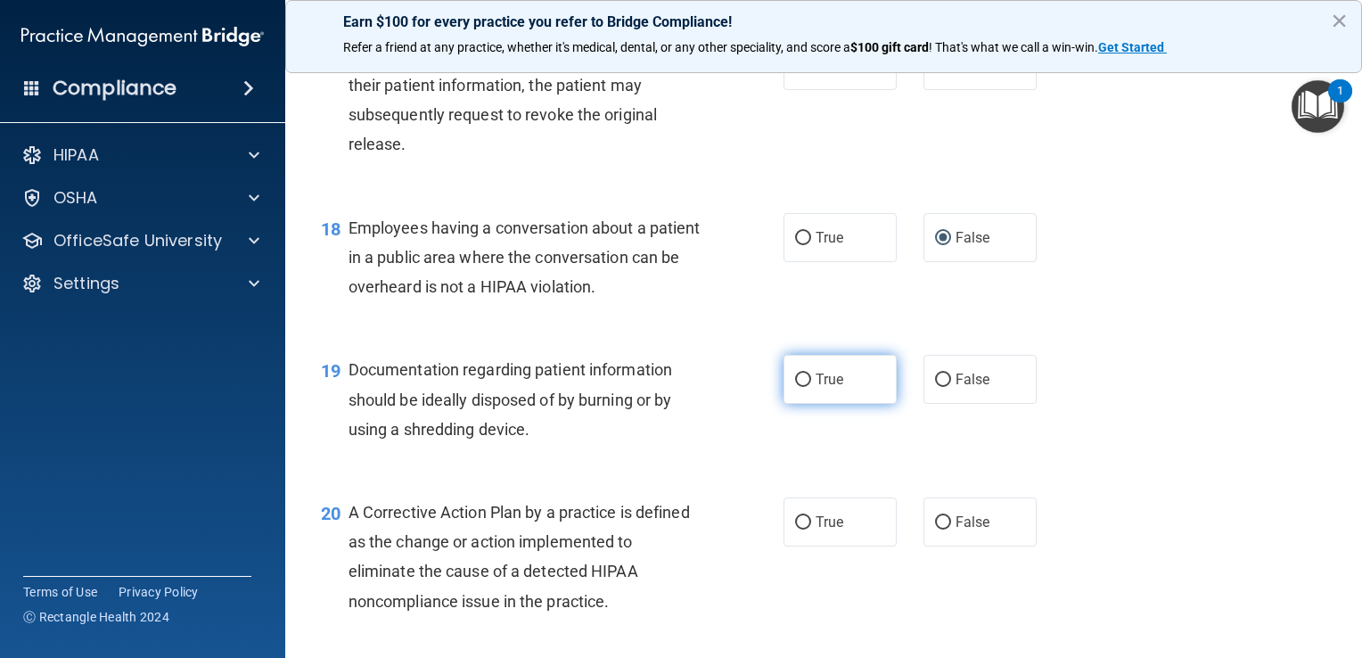
click at [677, 387] on input "True" at bounding box center [803, 380] width 16 height 13
radio input "true"
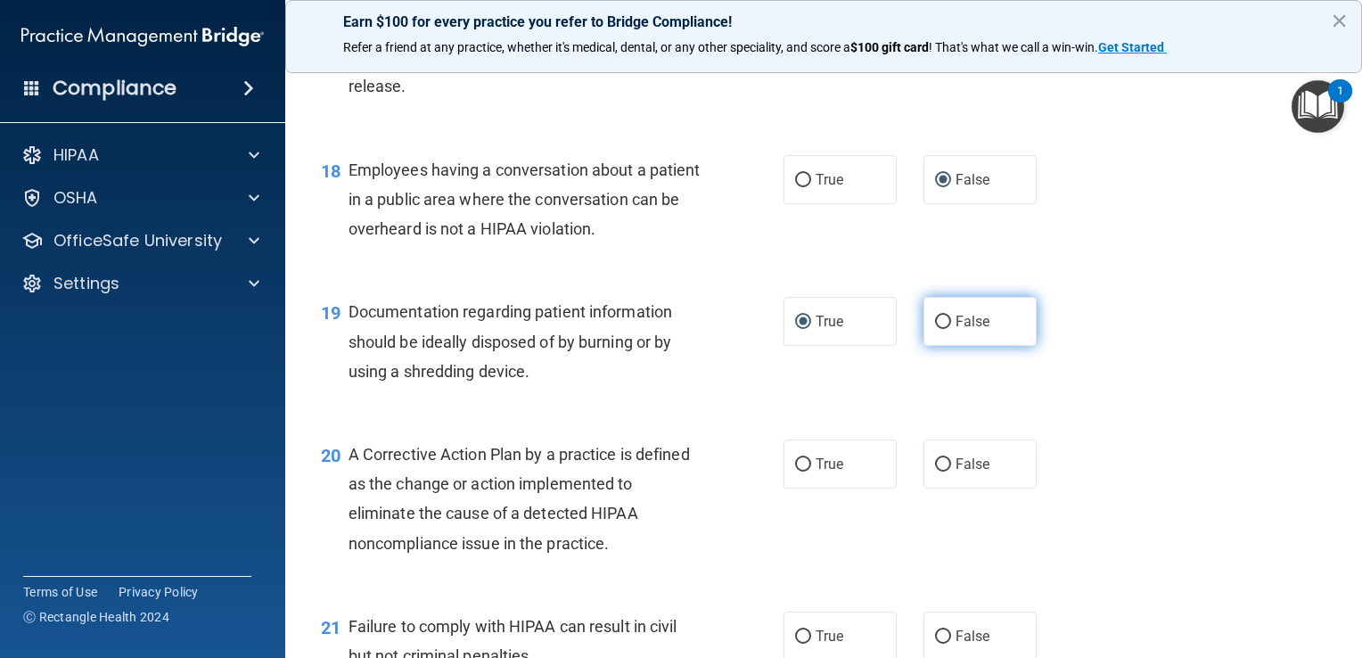
scroll to position [2585, 0]
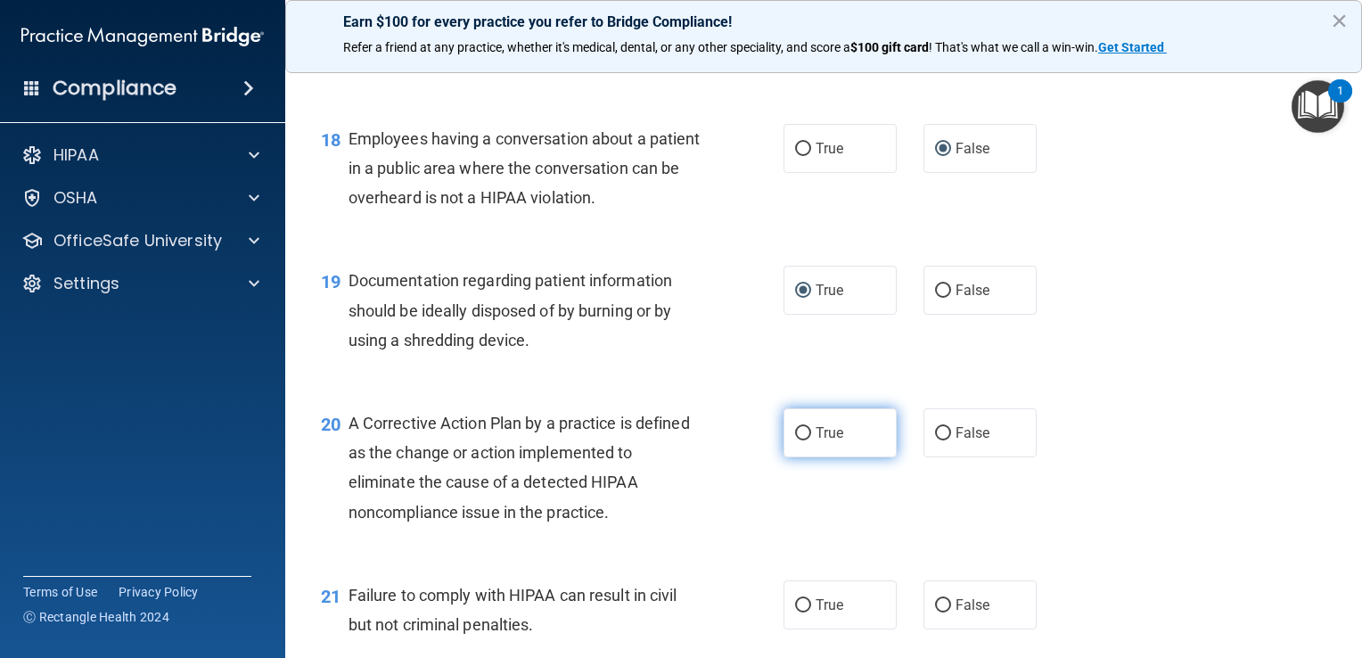
click at [677, 440] on input "True" at bounding box center [803, 433] width 16 height 13
radio input "true"
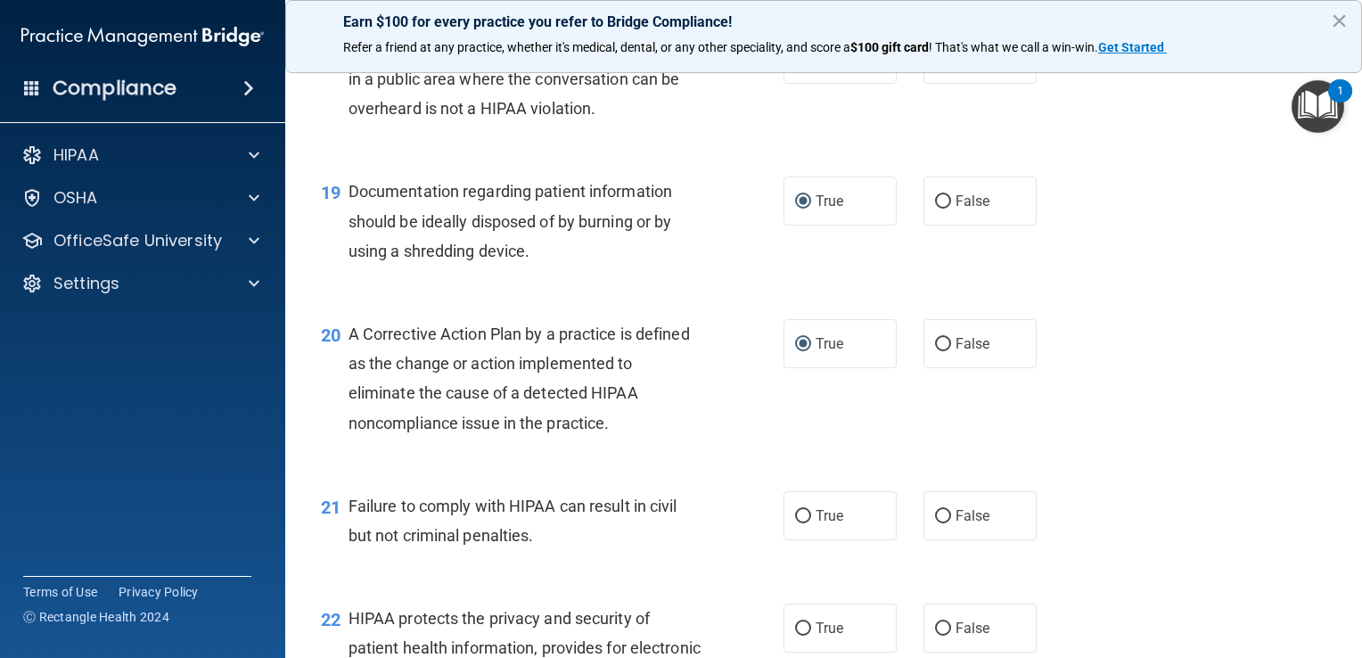
scroll to position [2853, 0]
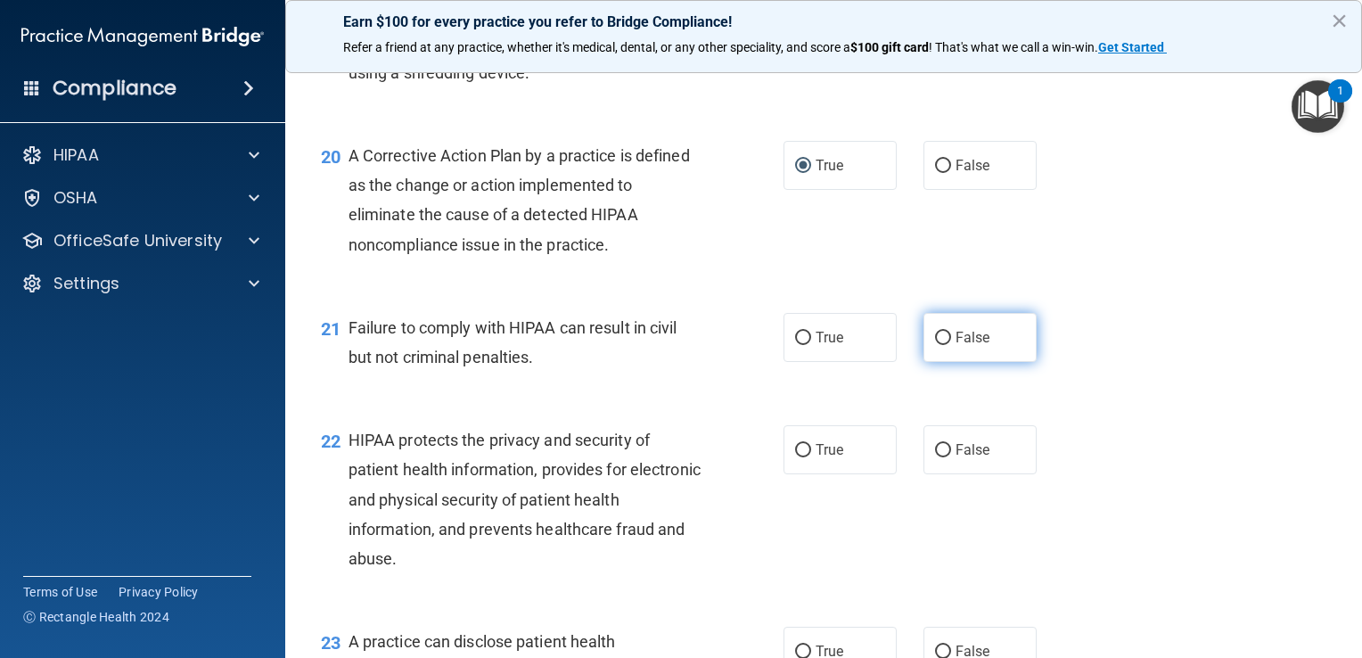
click at [677, 345] on input "False" at bounding box center [943, 338] width 16 height 13
radio input "true"
click at [677, 403] on div "21 Failure to comply with HIPAA can result in civil but not criminal penalties.…" at bounding box center [824, 347] width 1032 height 112
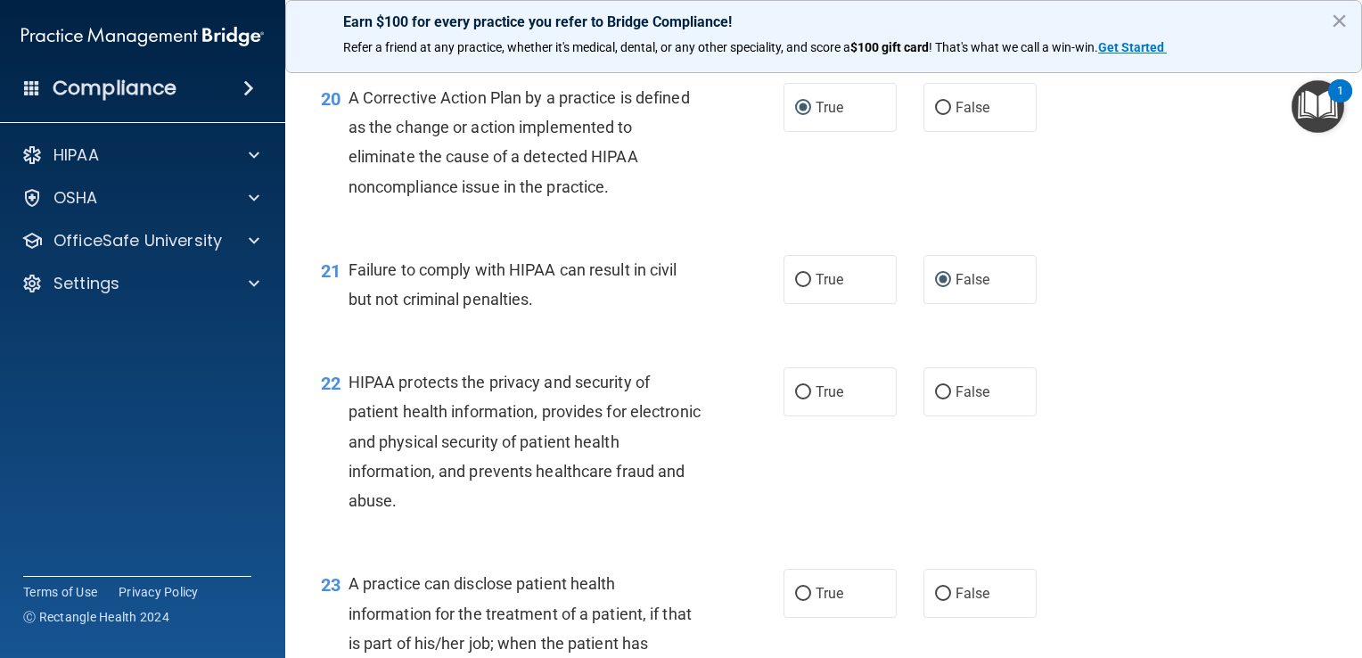
scroll to position [2942, 0]
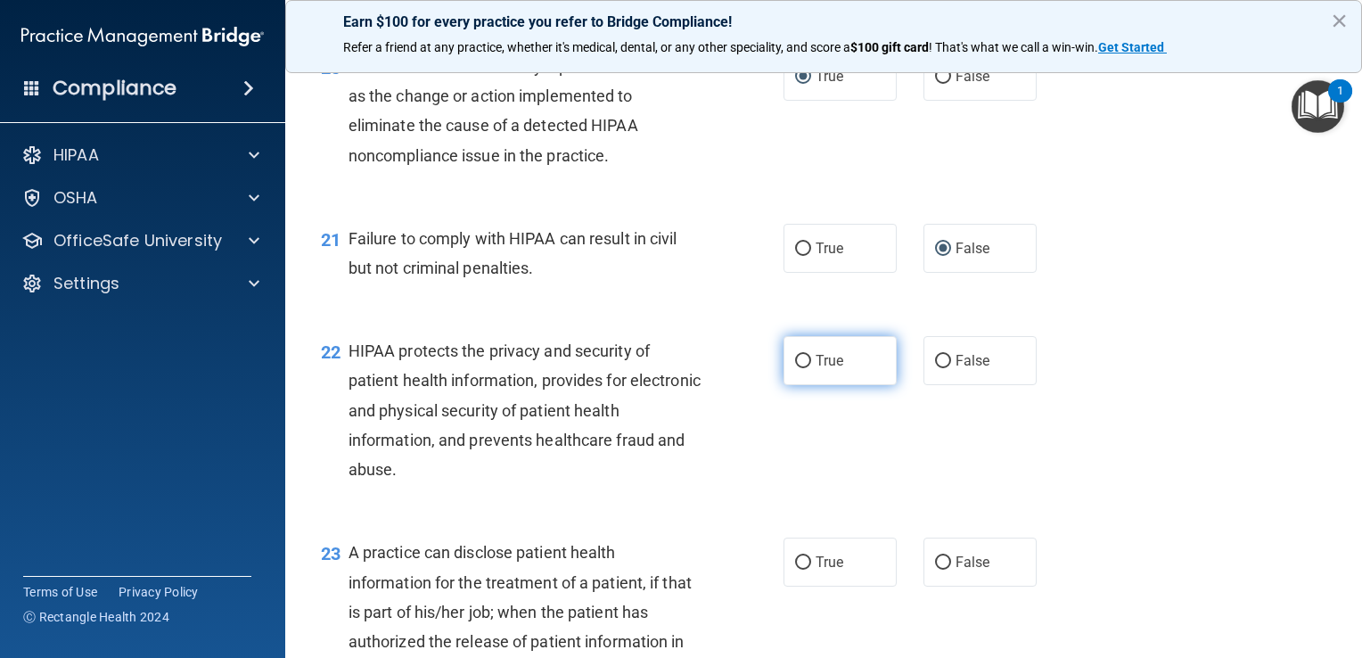
click at [677, 385] on label "True" at bounding box center [840, 360] width 113 height 49
click at [677, 368] on input "True" at bounding box center [803, 361] width 16 height 13
radio input "true"
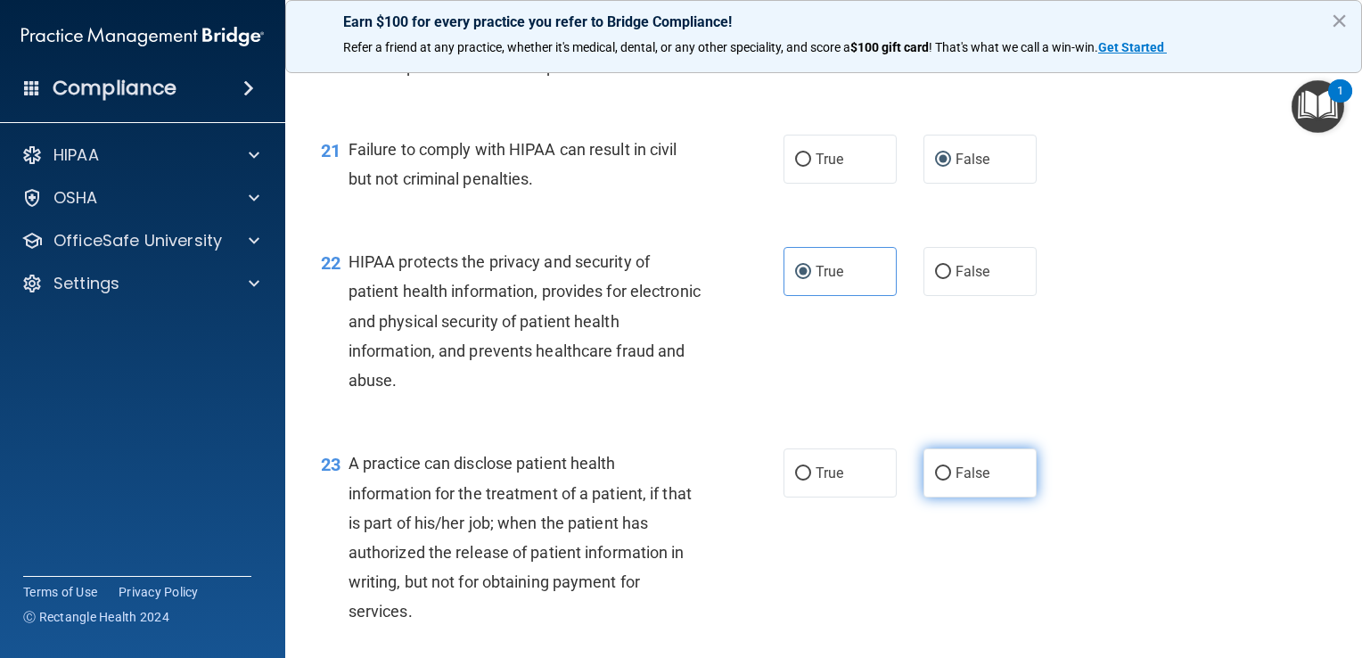
click at [677, 481] on input "False" at bounding box center [943, 473] width 16 height 13
radio input "true"
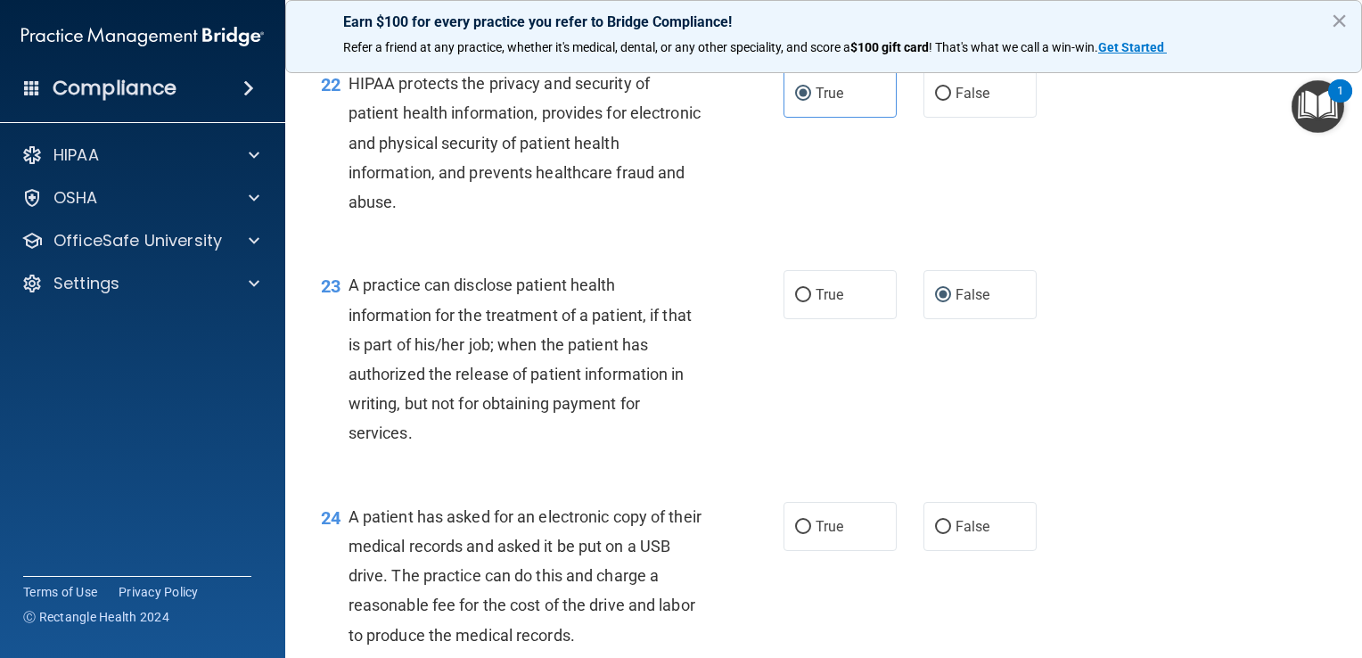
scroll to position [3298, 0]
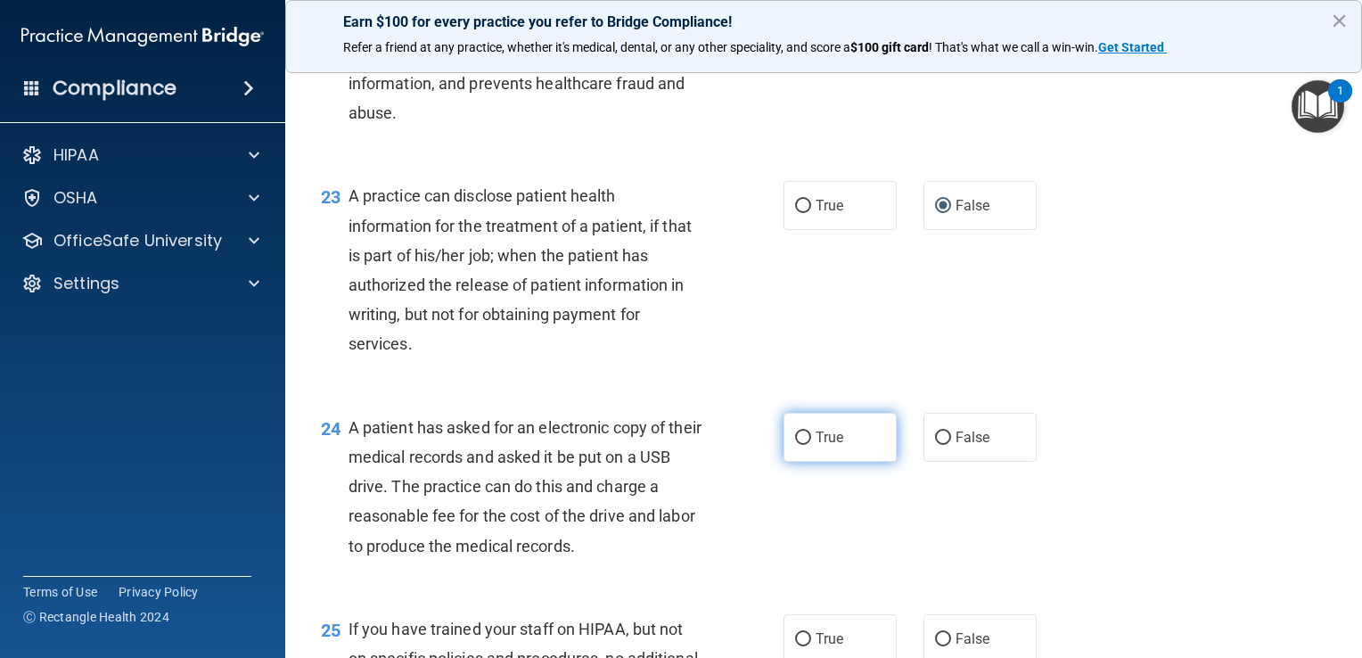
click at [677, 445] on input "True" at bounding box center [803, 437] width 16 height 13
radio input "true"
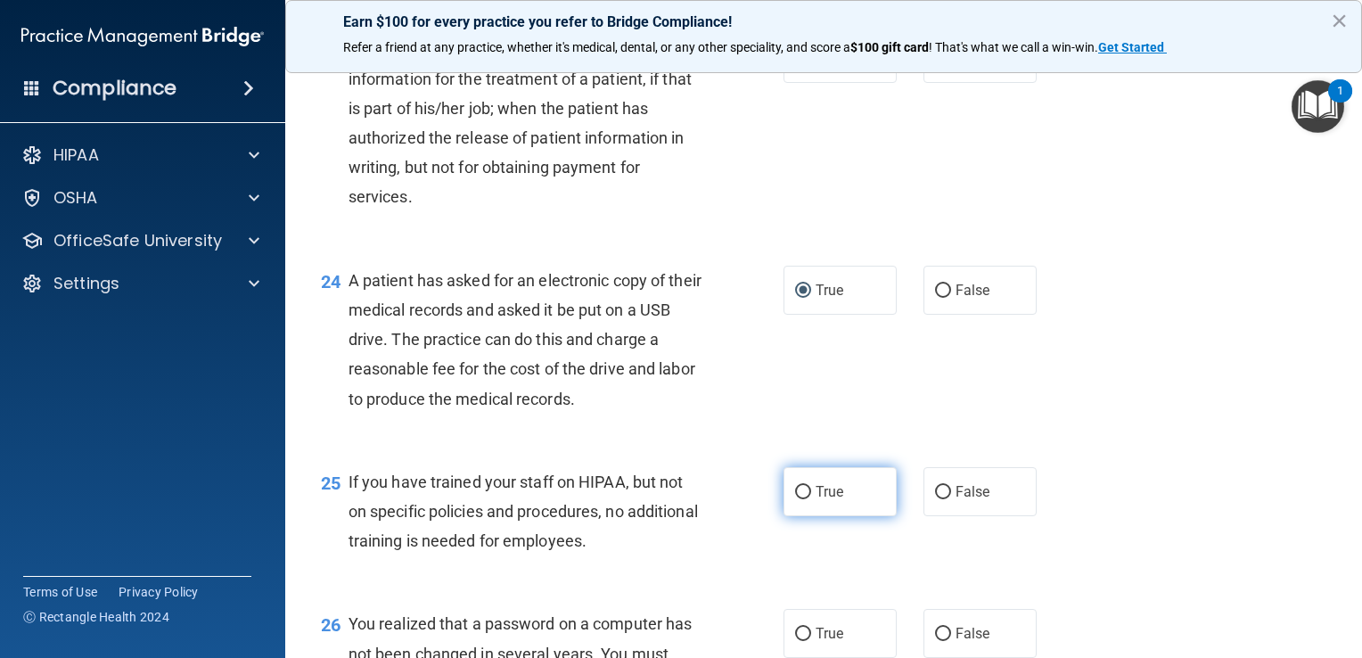
scroll to position [3477, 0]
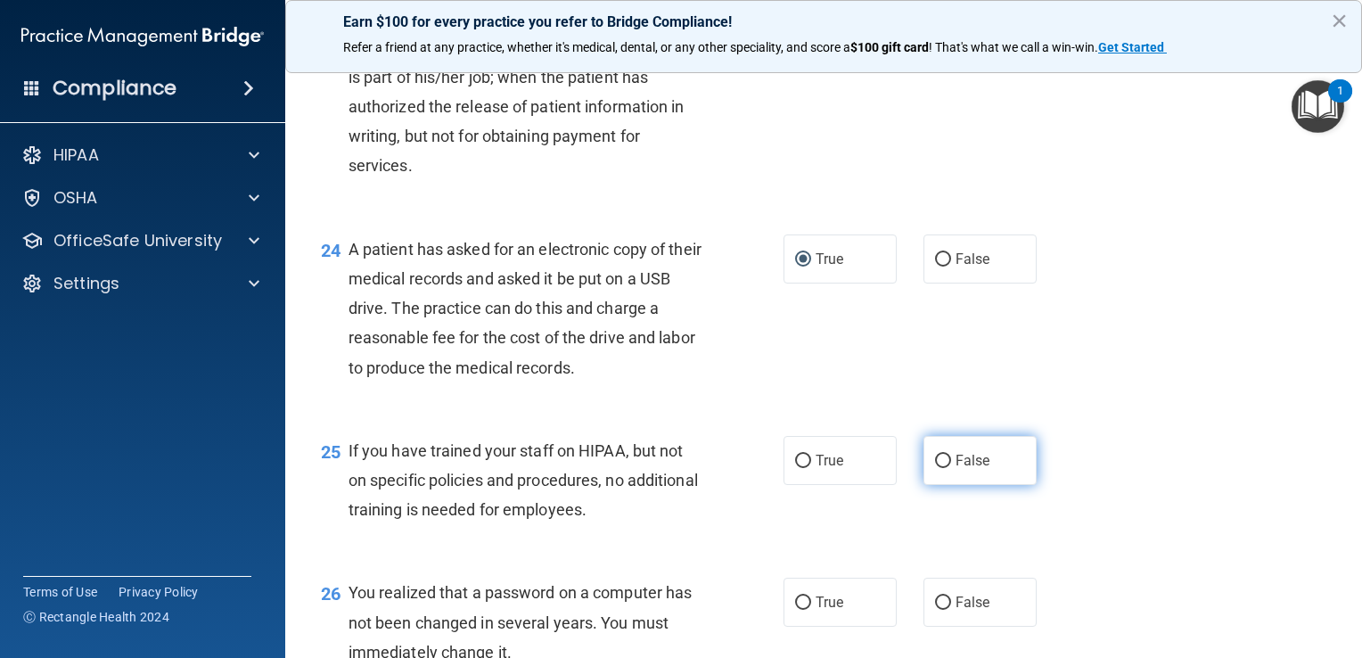
click at [677, 468] on input "False" at bounding box center [943, 461] width 16 height 13
radio input "true"
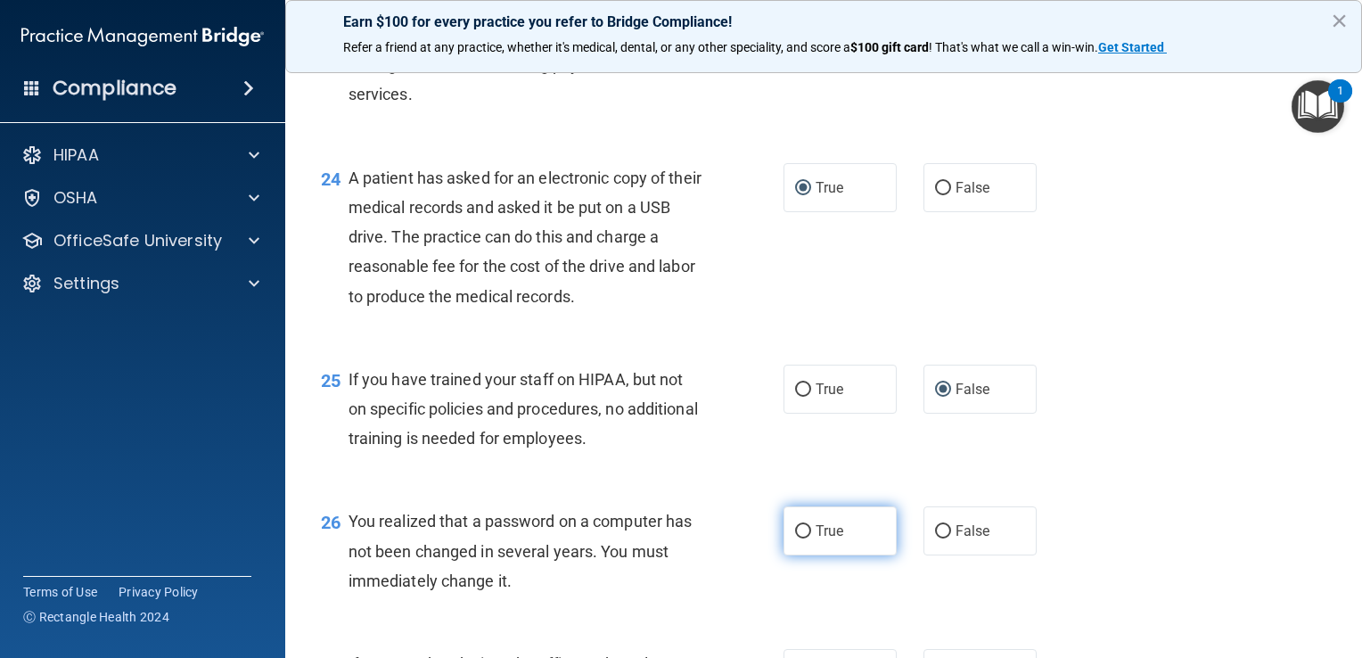
scroll to position [3655, 0]
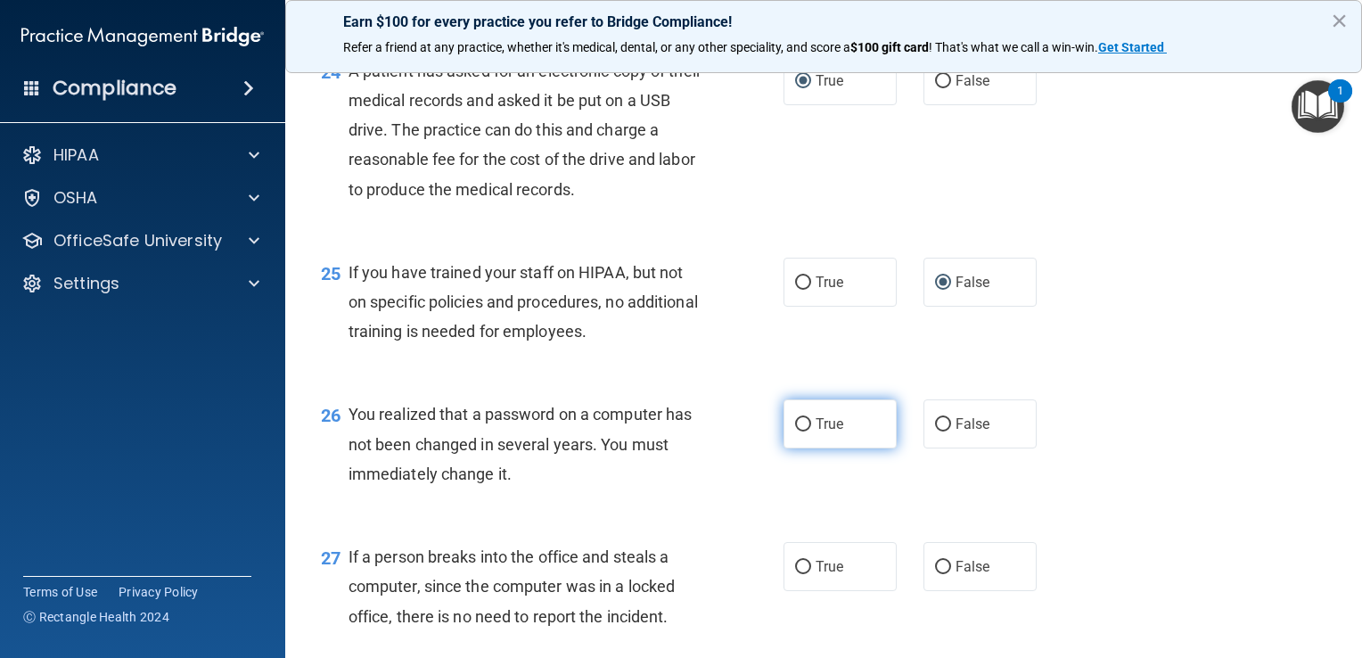
click at [677, 431] on input "True" at bounding box center [803, 424] width 16 height 13
radio input "true"
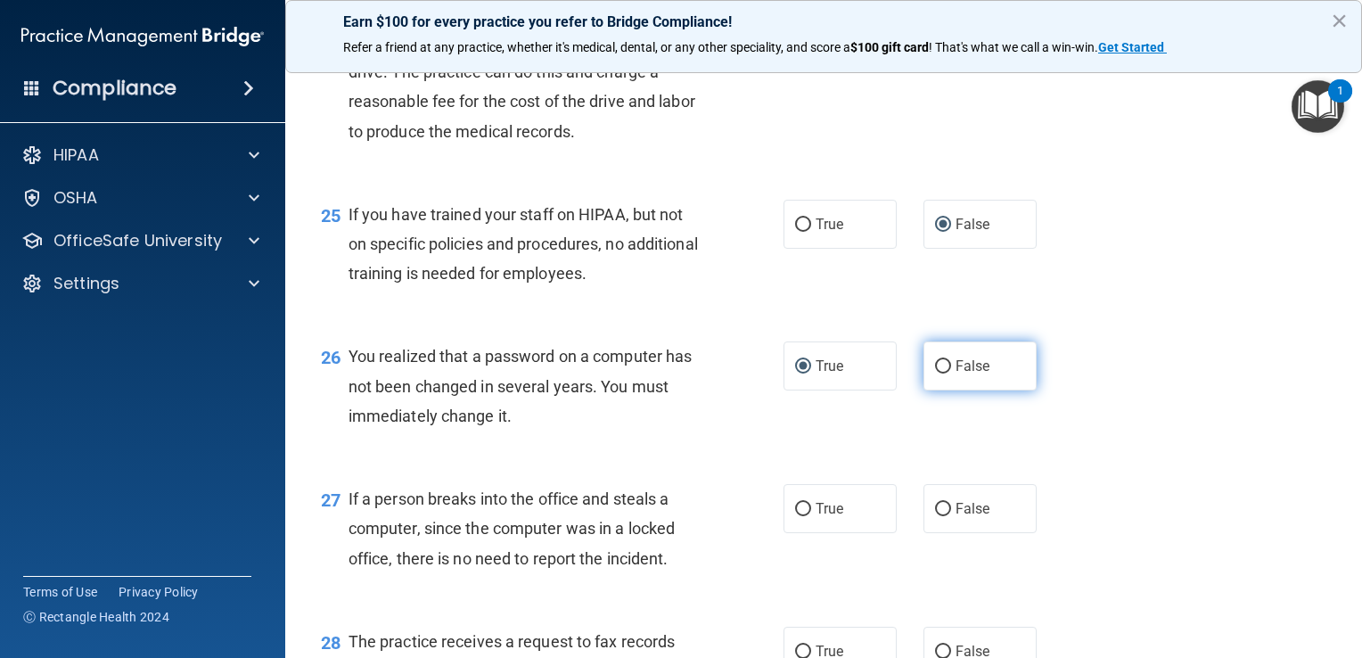
scroll to position [3744, 0]
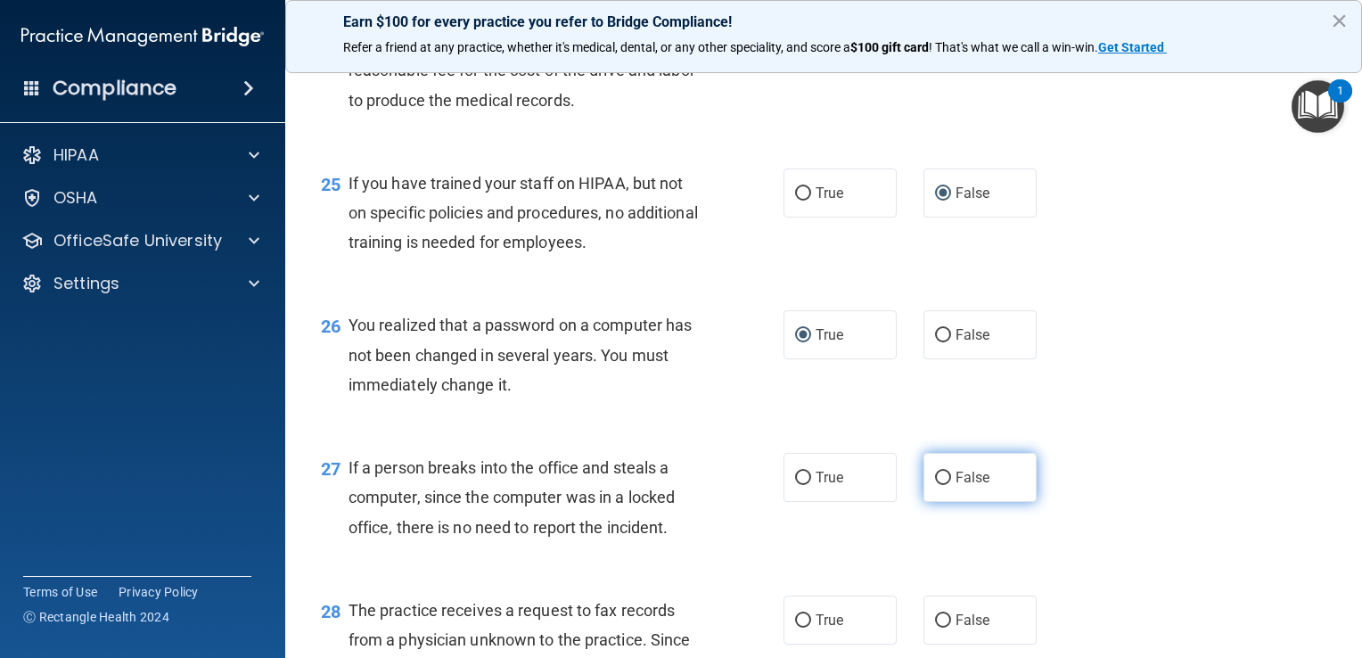
click at [677, 485] on input "False" at bounding box center [943, 478] width 16 height 13
radio input "true"
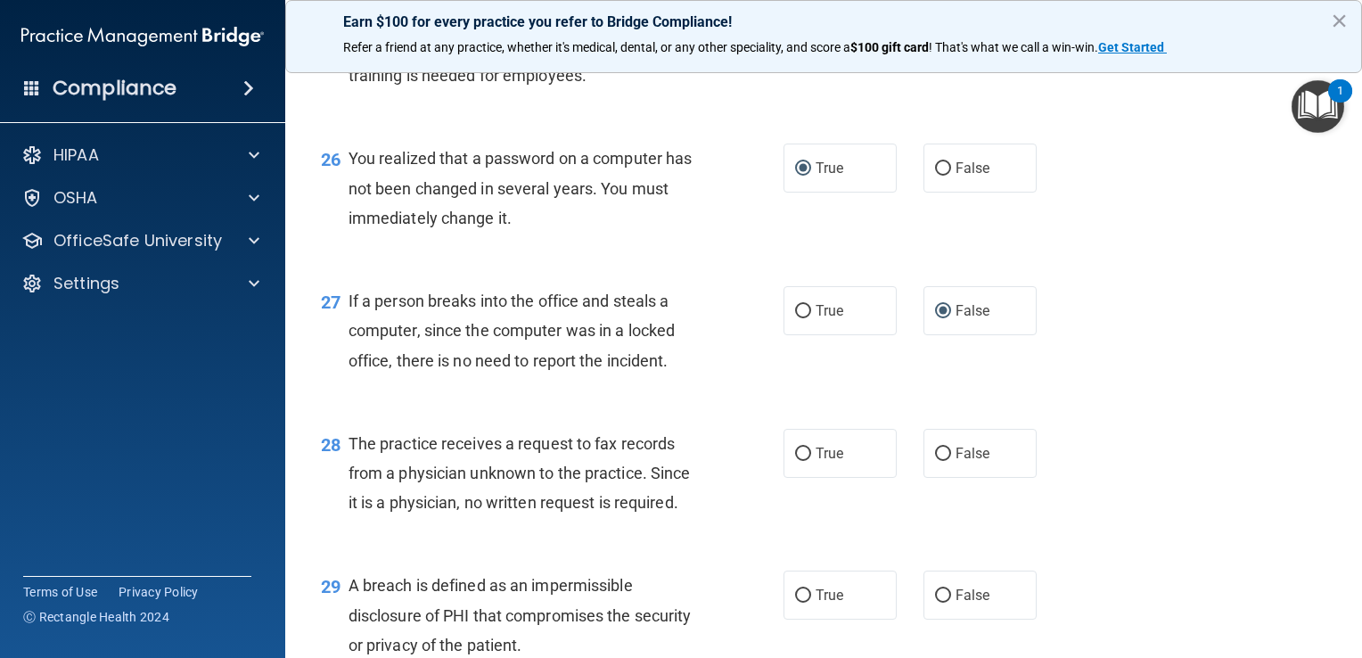
scroll to position [3922, 0]
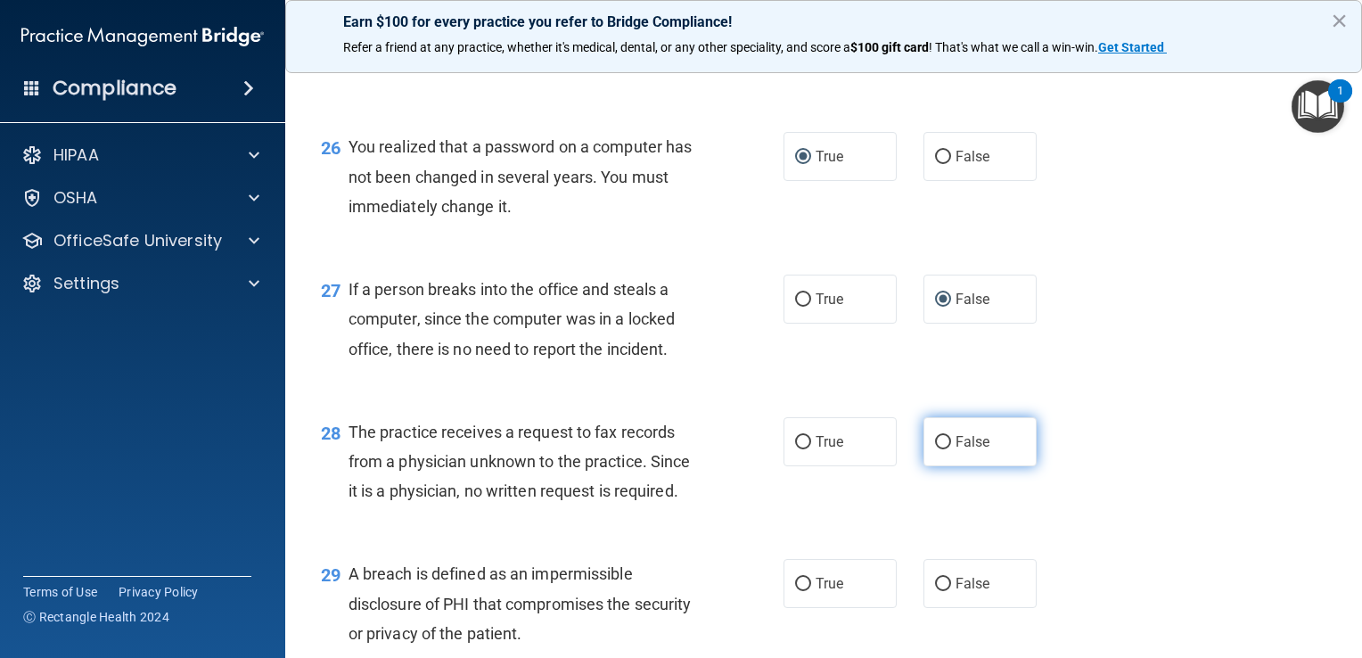
click at [677, 449] on input "False" at bounding box center [943, 442] width 16 height 13
radio input "true"
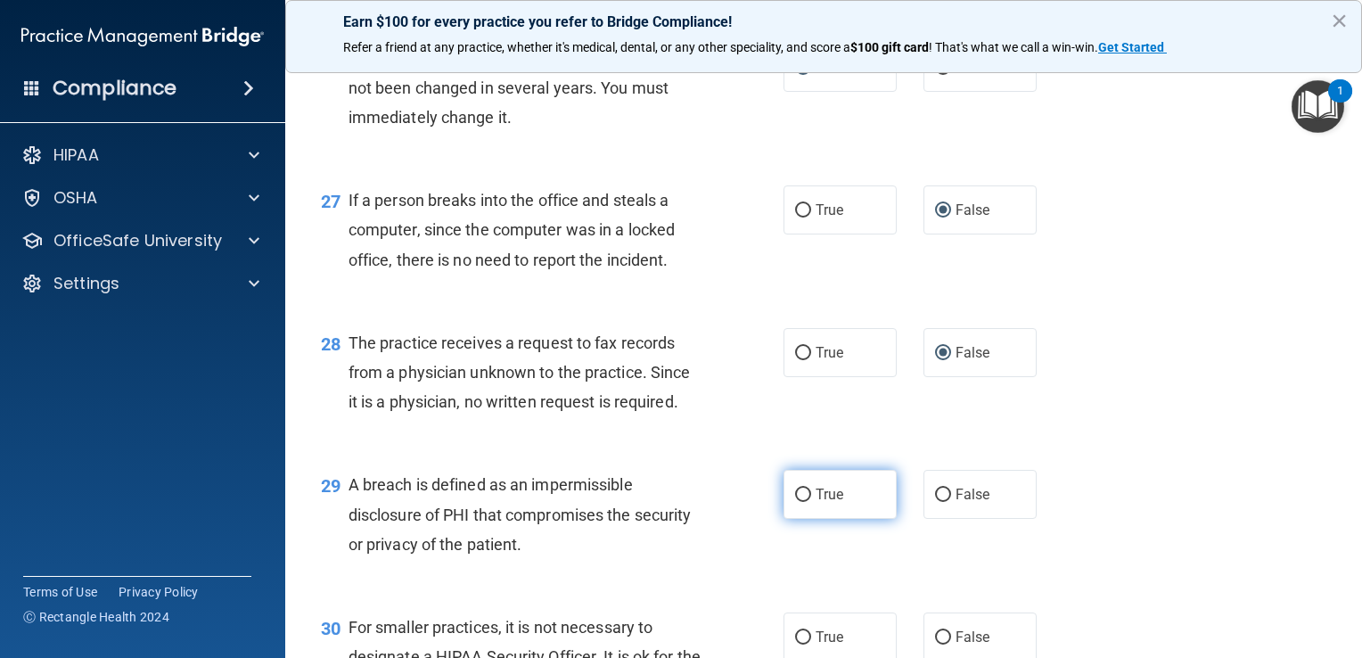
click at [677, 502] on input "True" at bounding box center [803, 495] width 16 height 13
radio input "true"
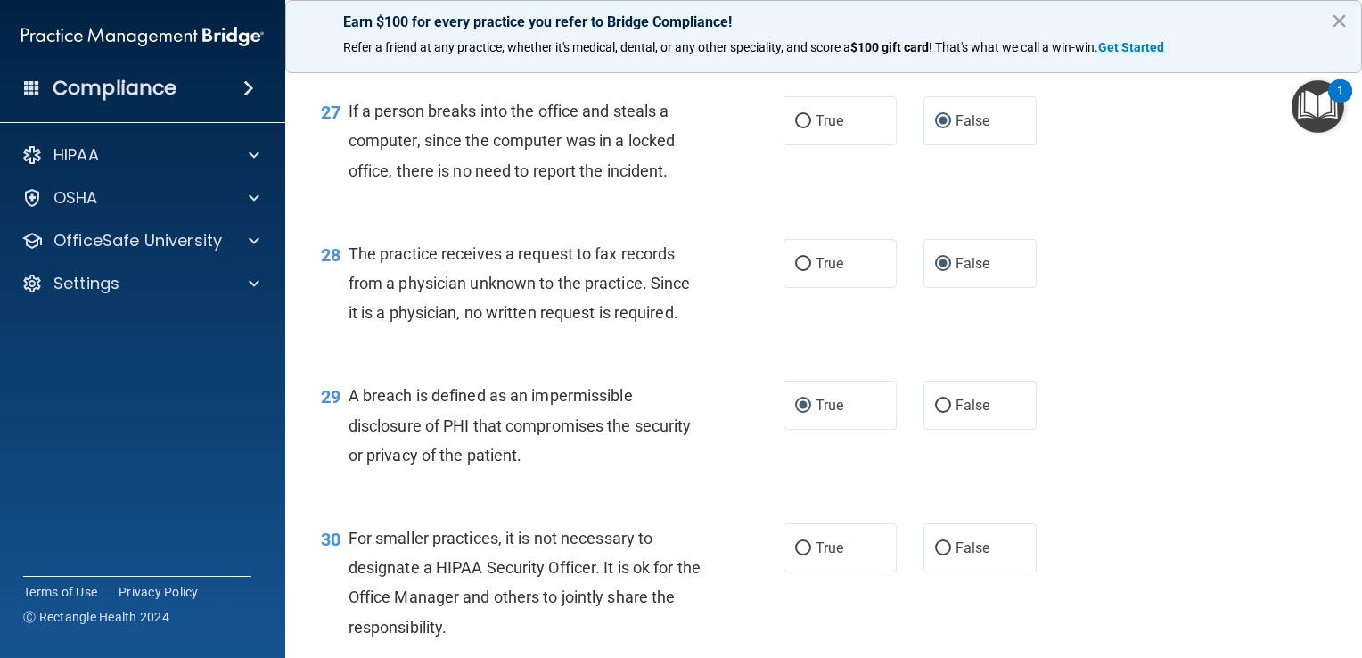
scroll to position [4190, 0]
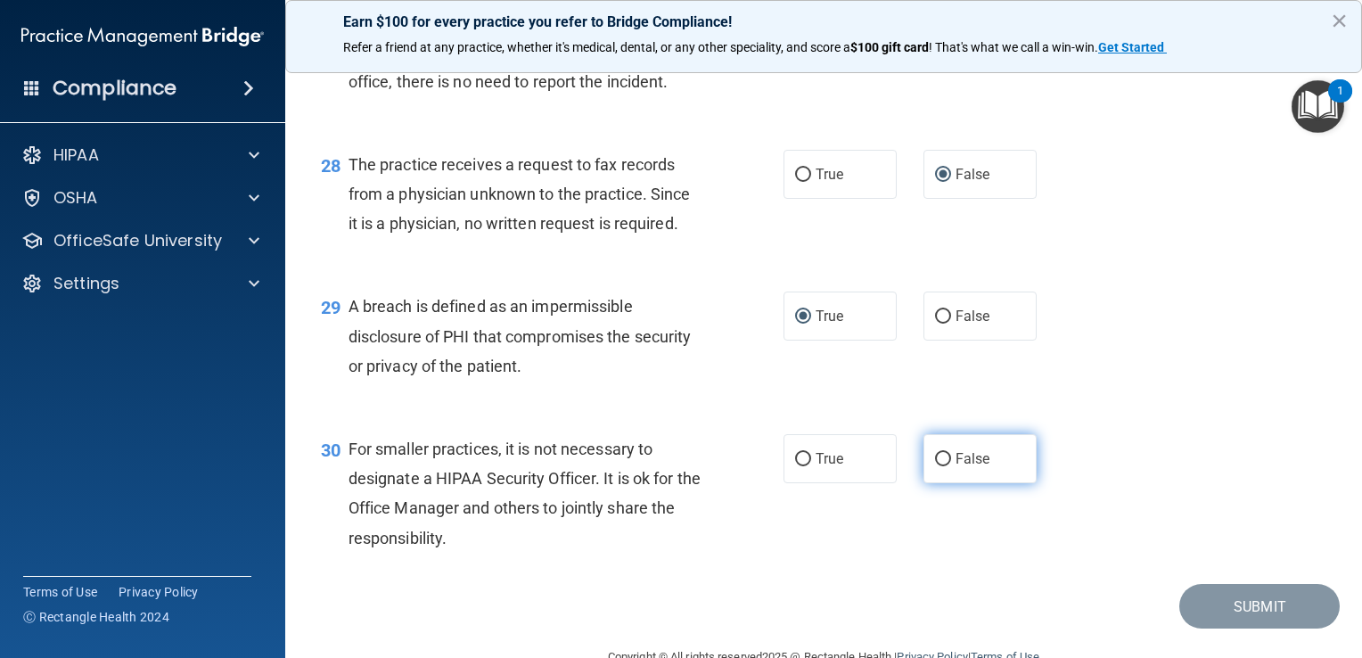
click at [677, 466] on input "False" at bounding box center [943, 459] width 16 height 13
radio input "true"
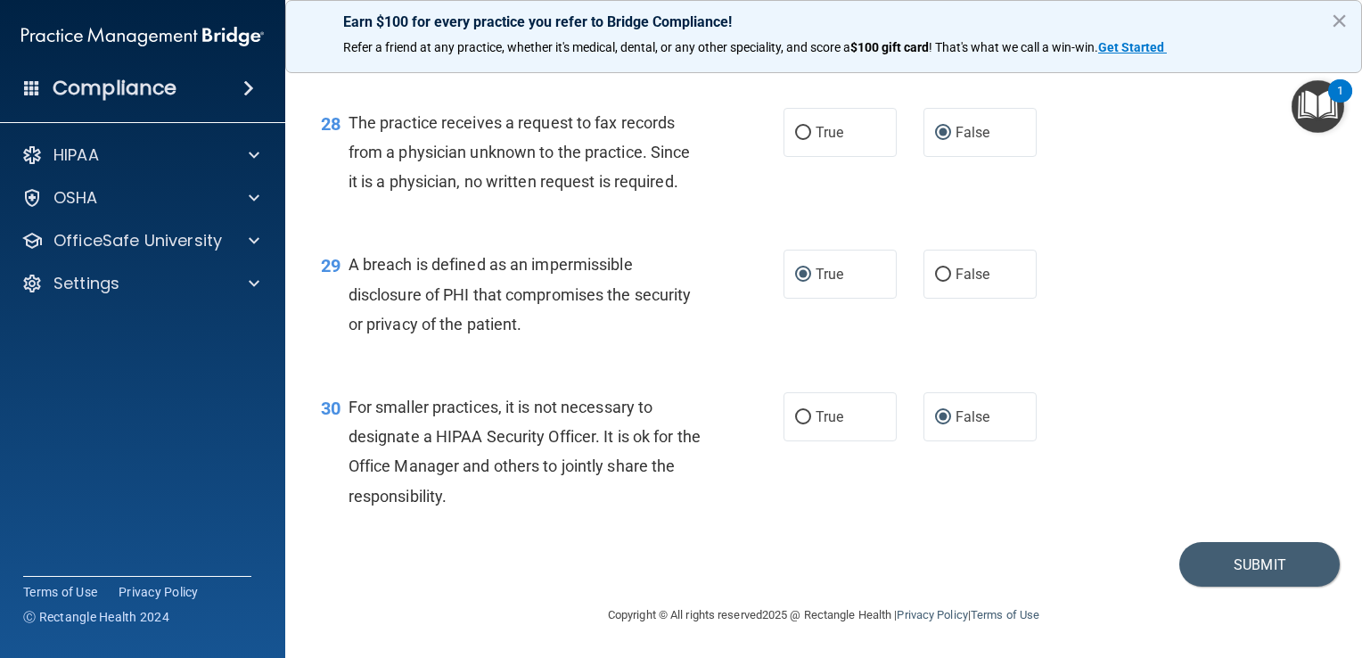
scroll to position [4262, 0]
click at [677, 567] on button "Submit" at bounding box center [1259, 564] width 160 height 45
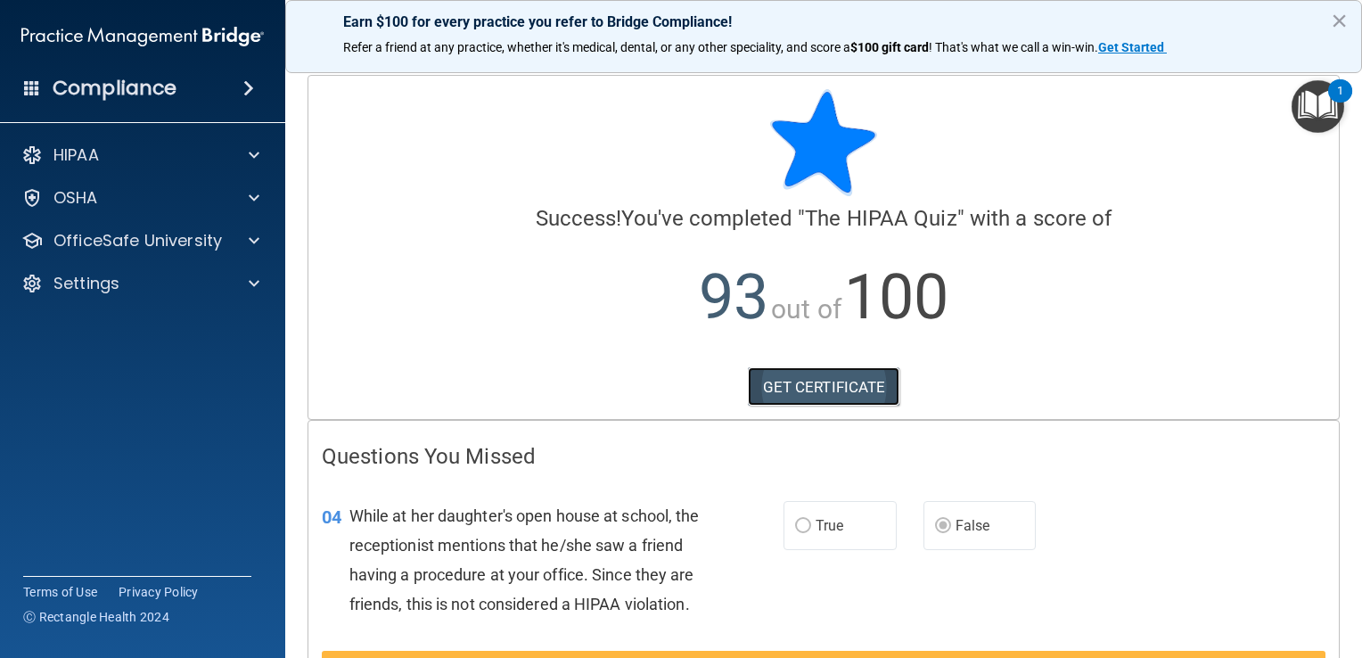
click at [677, 385] on link "GET CERTIFICATE" at bounding box center [824, 386] width 152 height 39
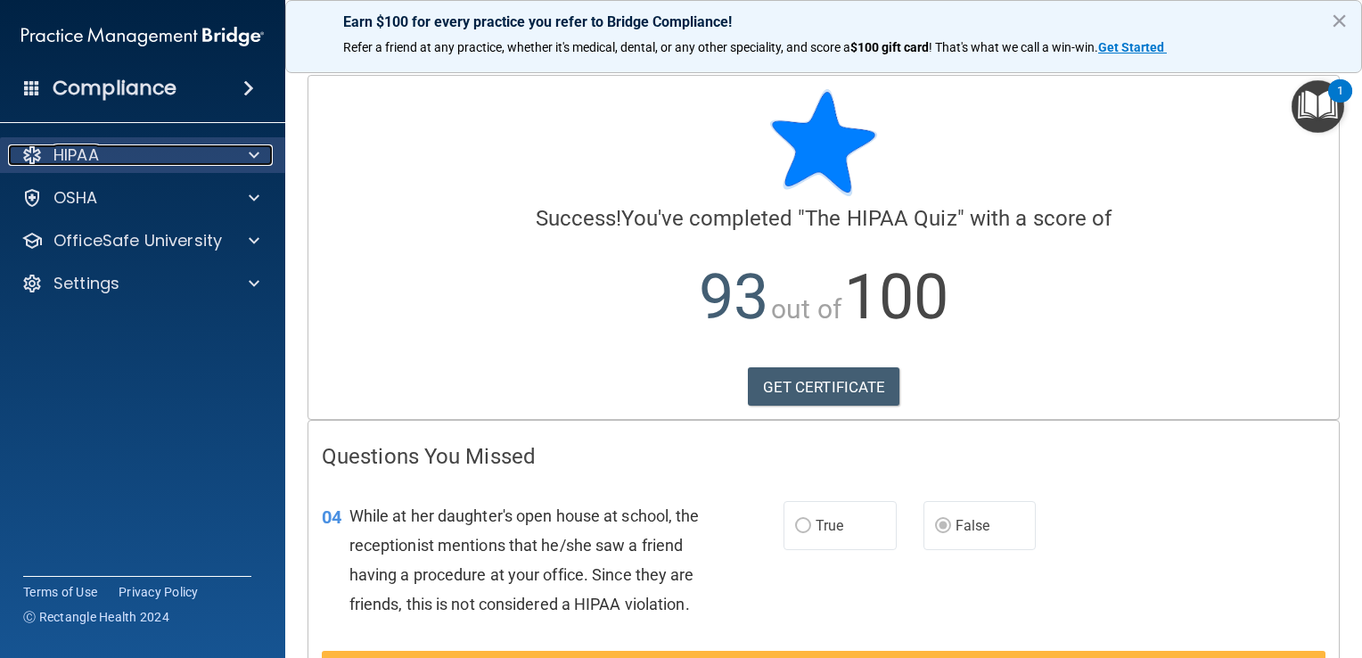
click at [260, 160] on div at bounding box center [251, 154] width 45 height 21
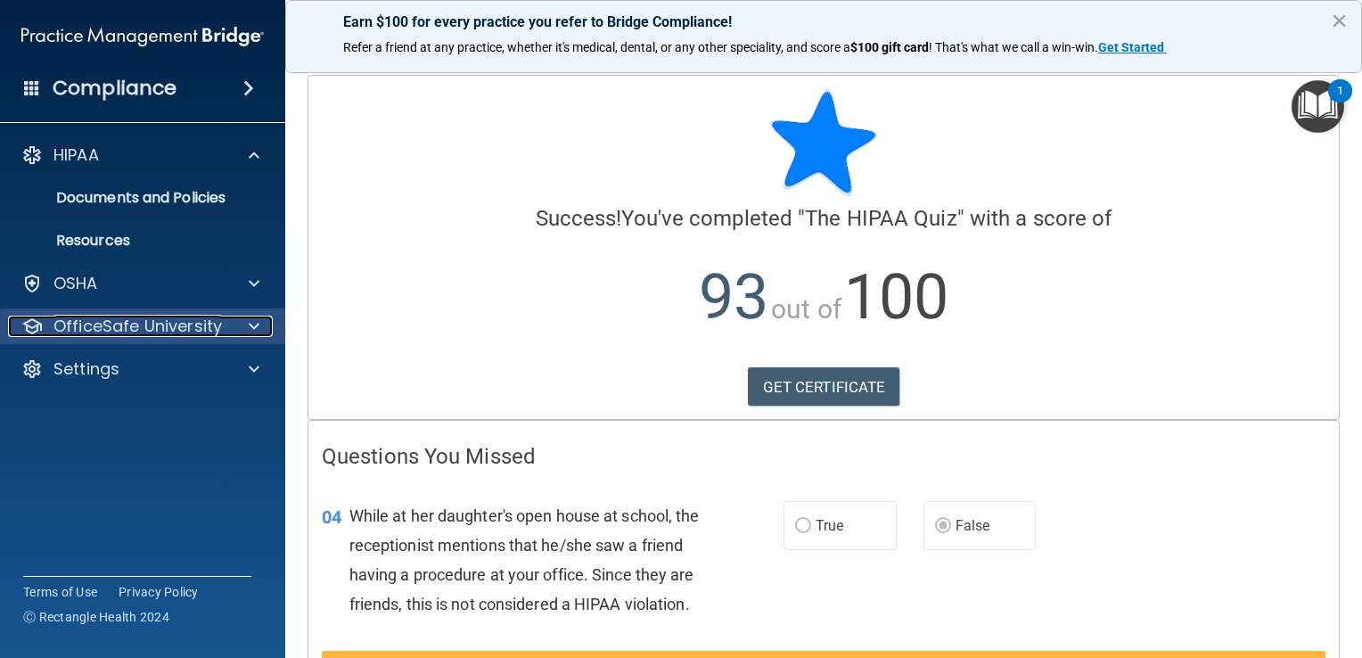
click at [179, 334] on p "OfficeSafe University" at bounding box center [137, 326] width 168 height 21
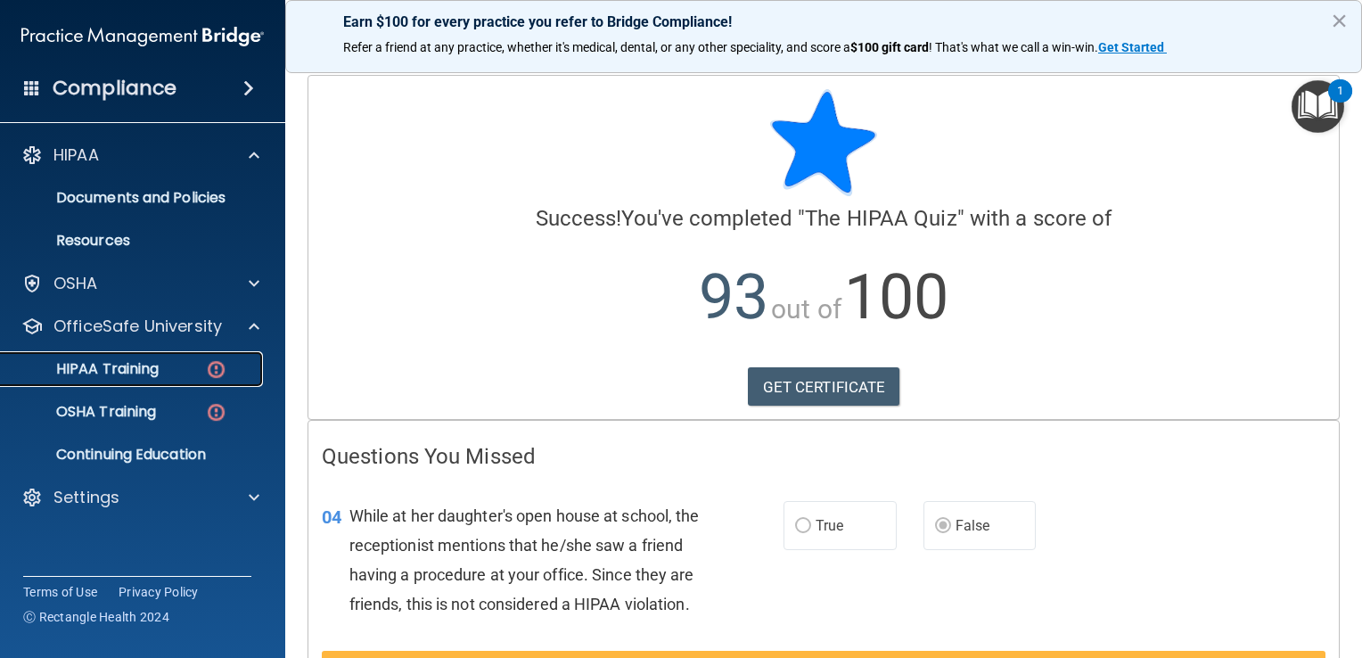
click at [156, 374] on p "HIPAA Training" at bounding box center [85, 369] width 147 height 18
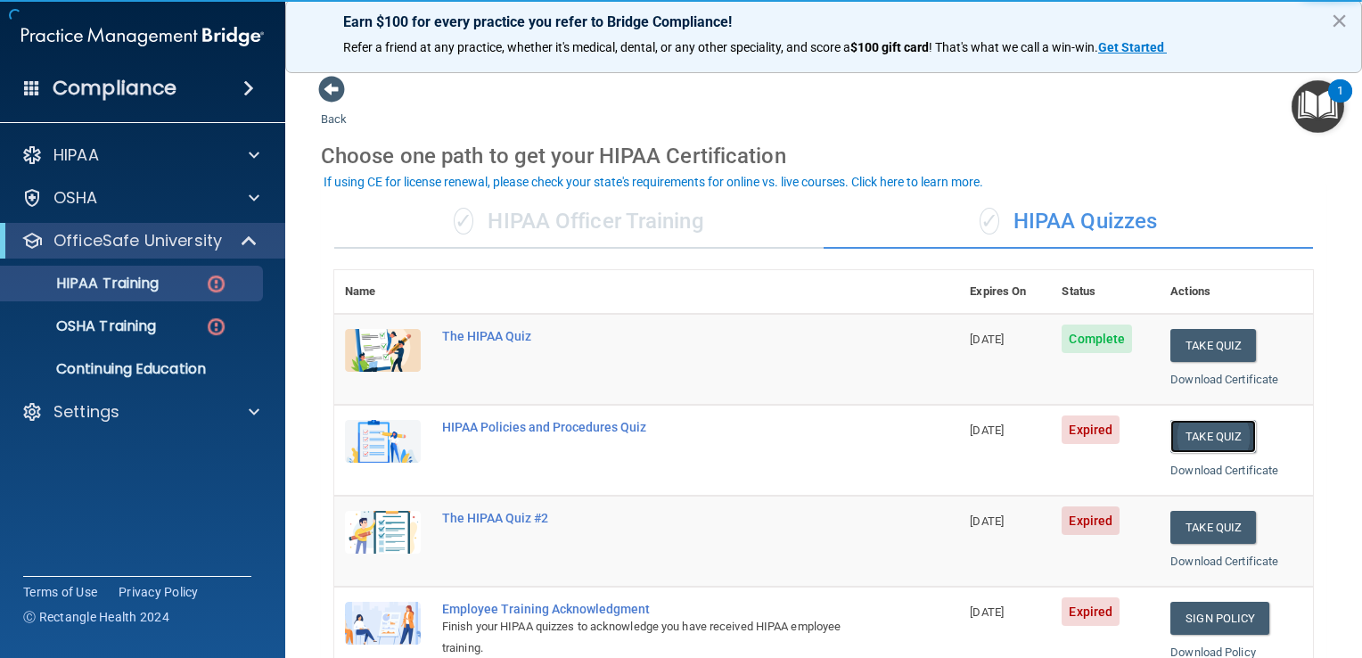
click at [677, 429] on button "Take Quiz" at bounding box center [1214, 436] width 86 height 33
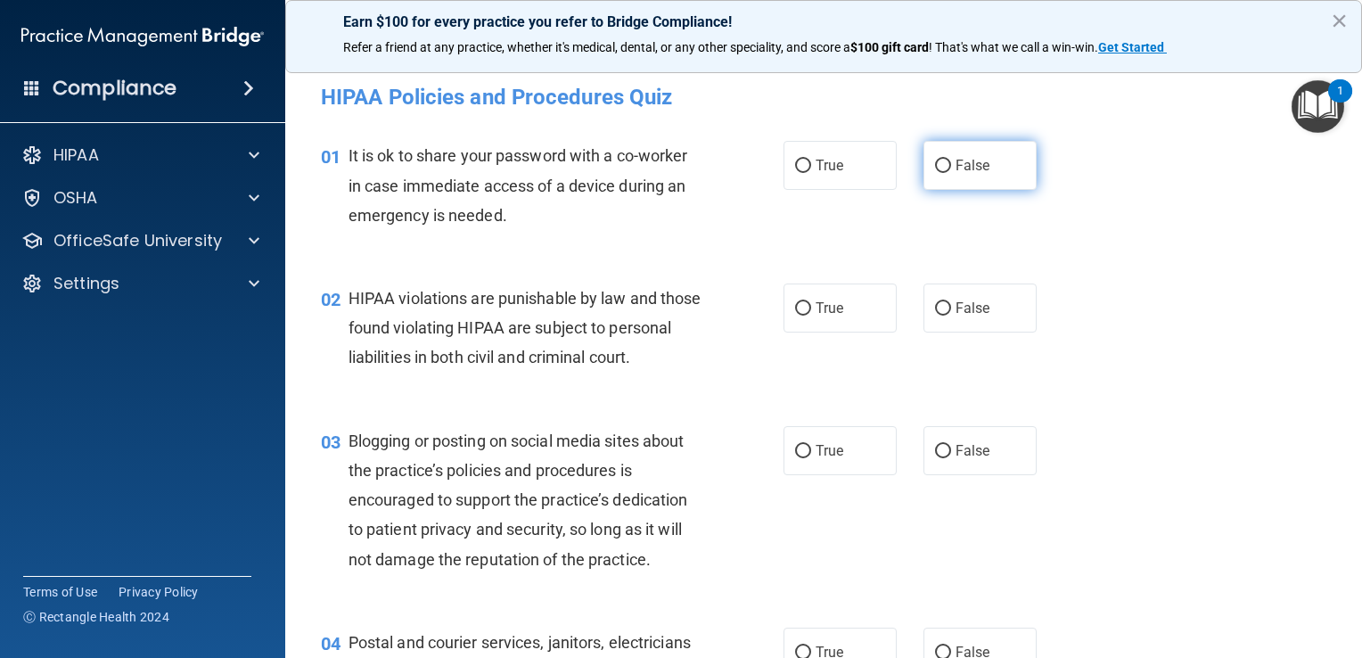
click at [677, 166] on input "False" at bounding box center [943, 166] width 16 height 13
radio input "true"
click at [677, 304] on input "True" at bounding box center [803, 308] width 16 height 13
radio input "true"
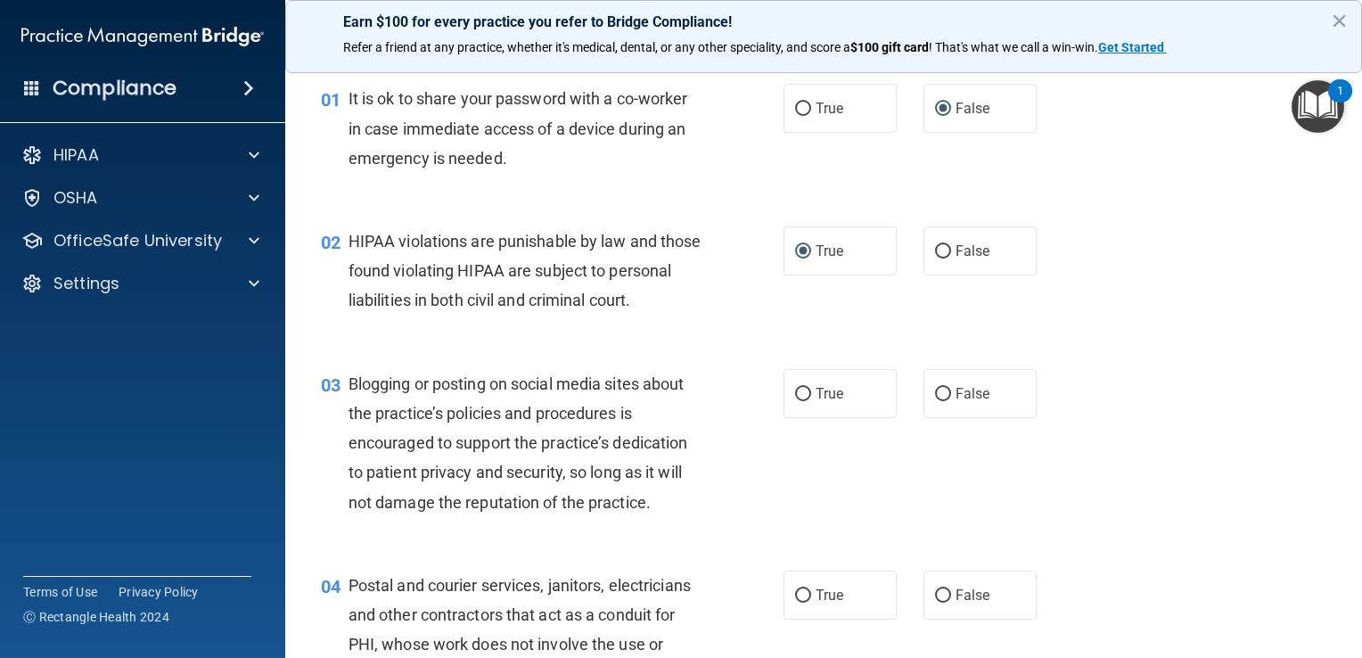
scroll to position [89, 0]
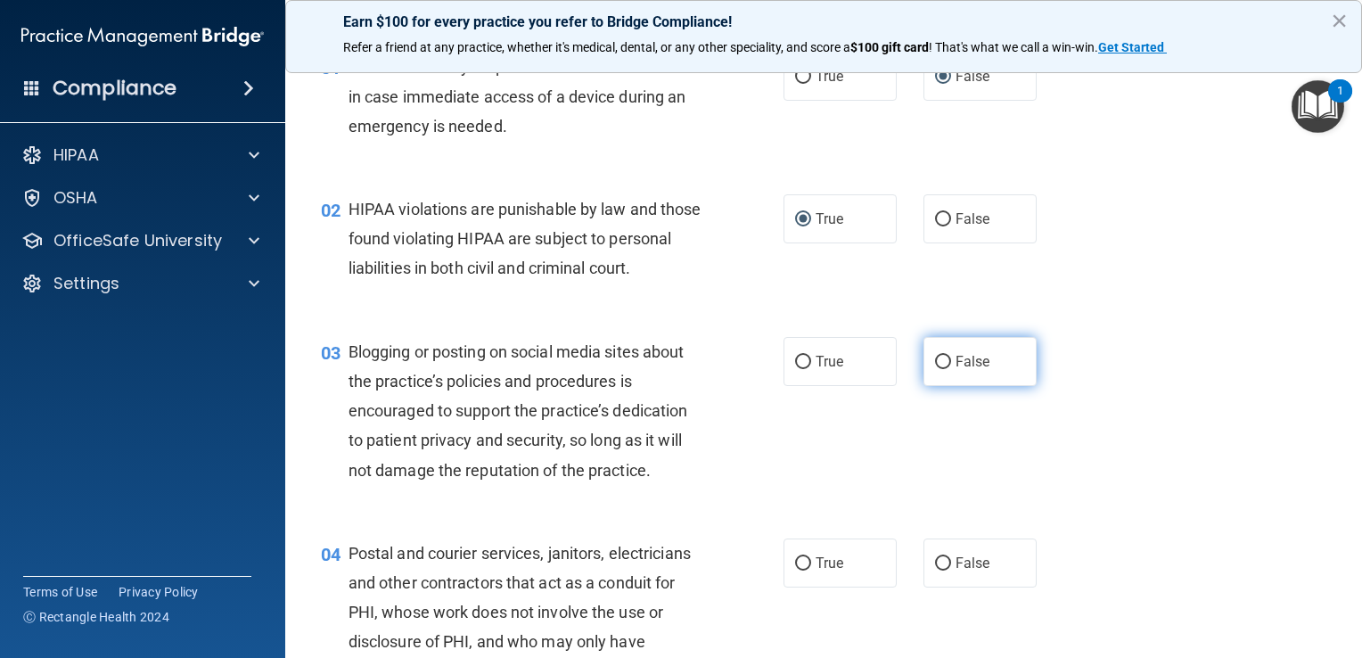
click at [677, 369] on input "False" at bounding box center [943, 362] width 16 height 13
radio input "true"
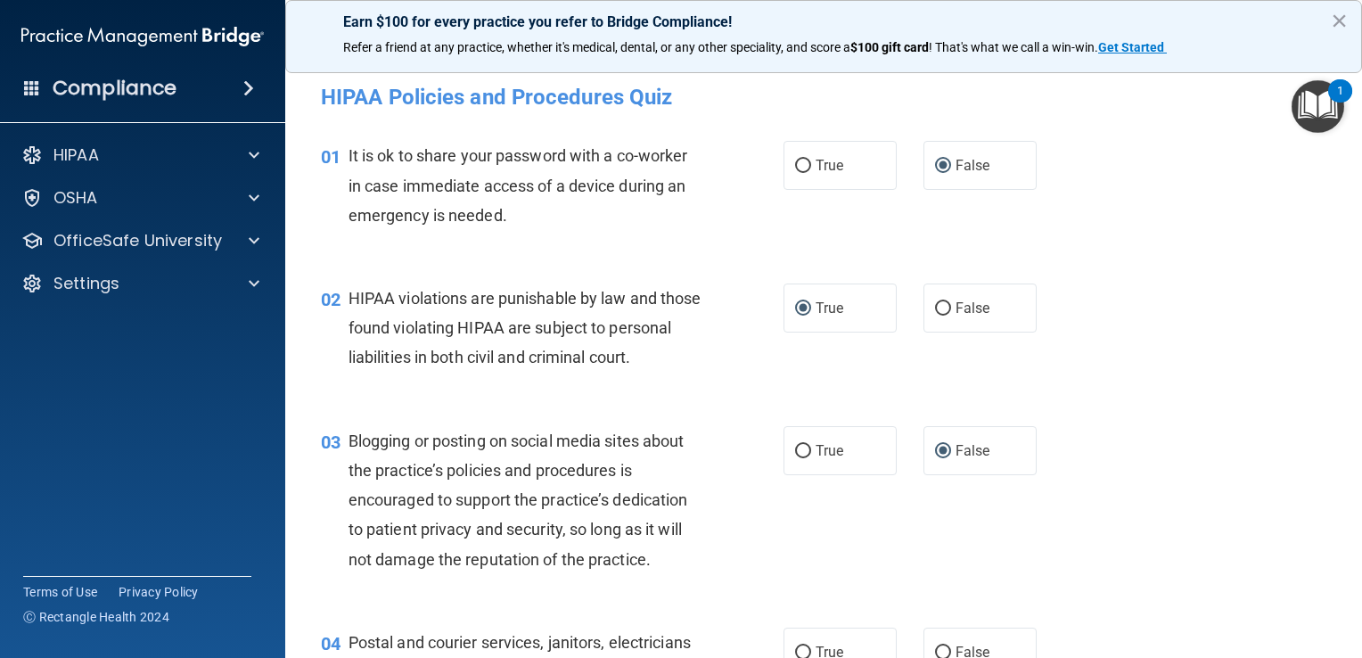
scroll to position [178, 0]
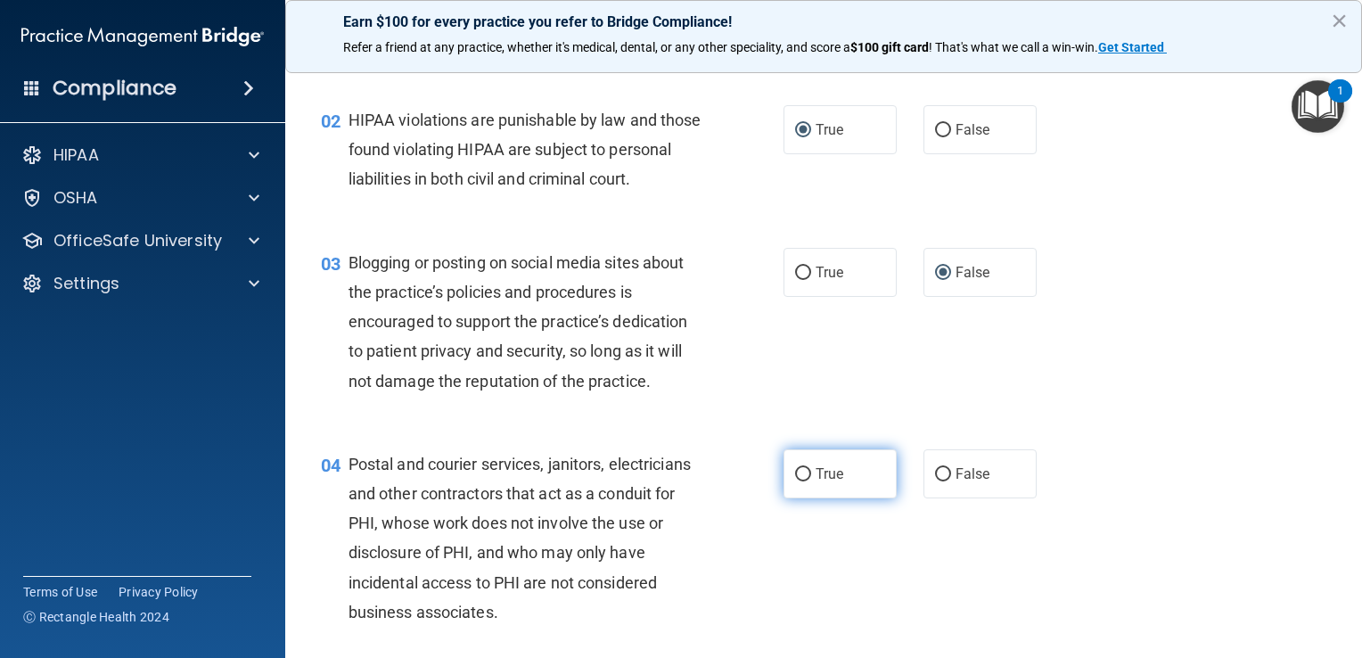
click at [677, 481] on input "True" at bounding box center [803, 474] width 16 height 13
radio input "true"
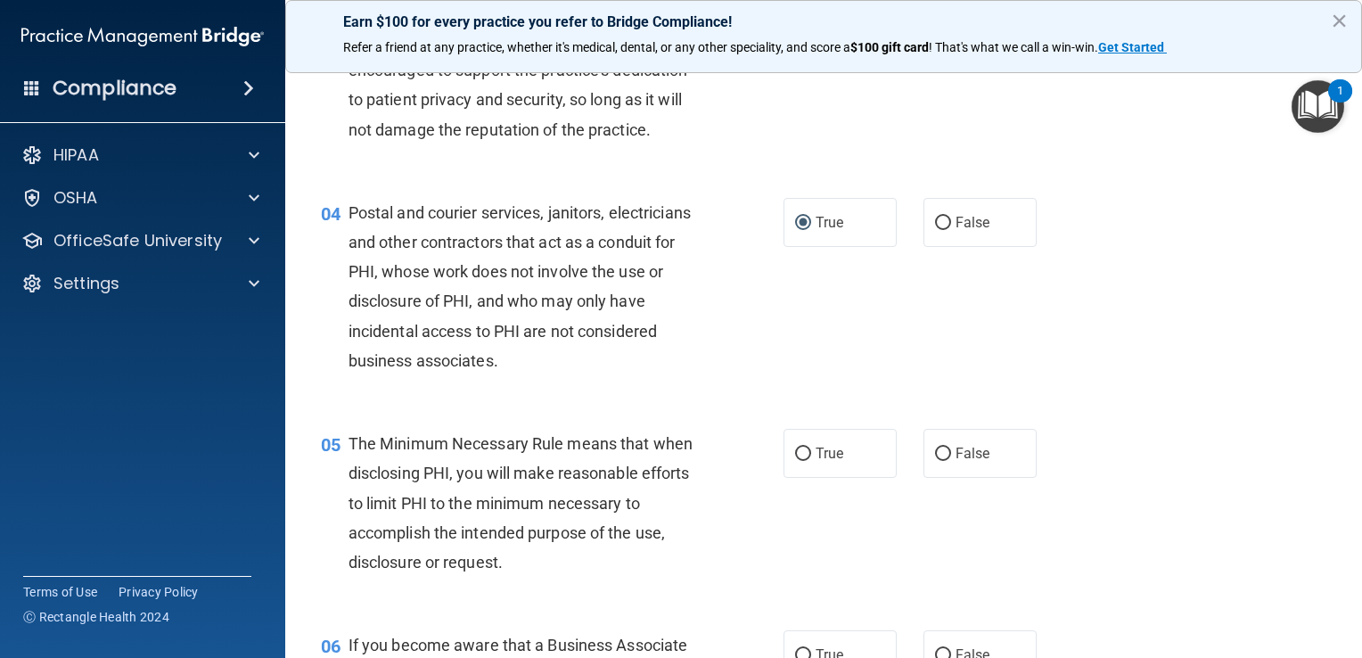
scroll to position [535, 0]
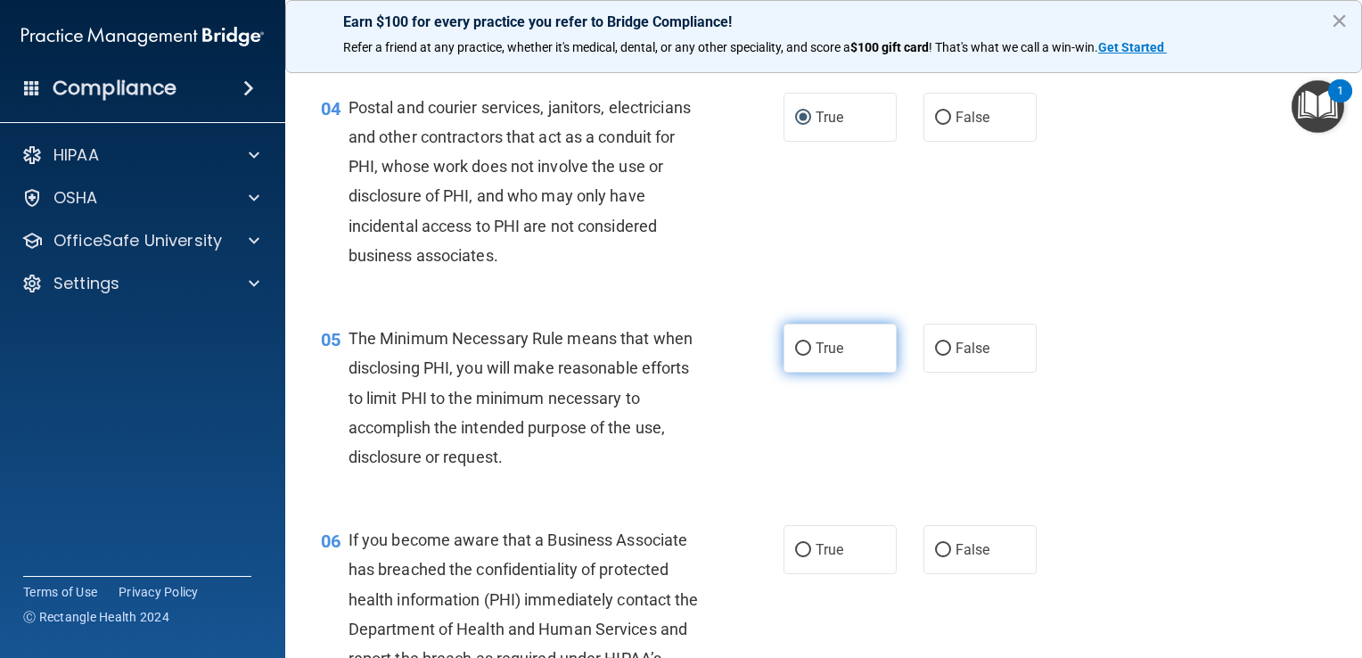
click at [677, 356] on input "True" at bounding box center [803, 348] width 16 height 13
radio input "true"
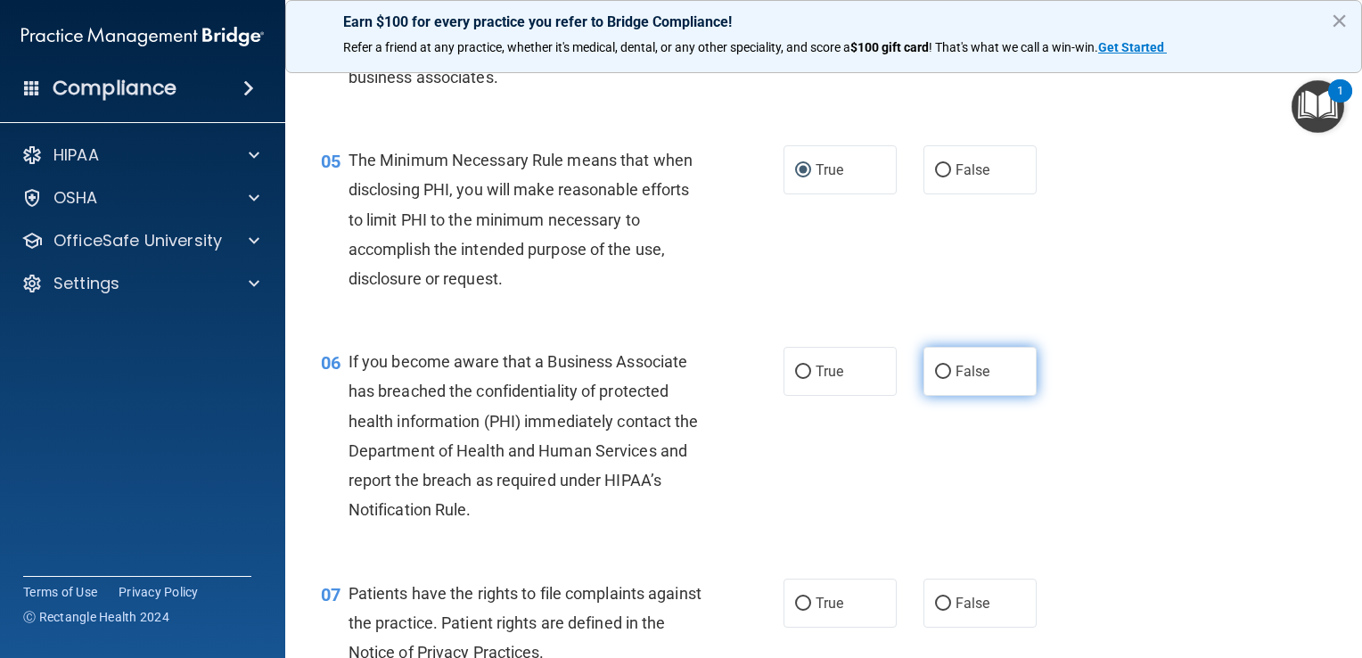
click at [677, 379] on input "False" at bounding box center [943, 372] width 16 height 13
radio input "true"
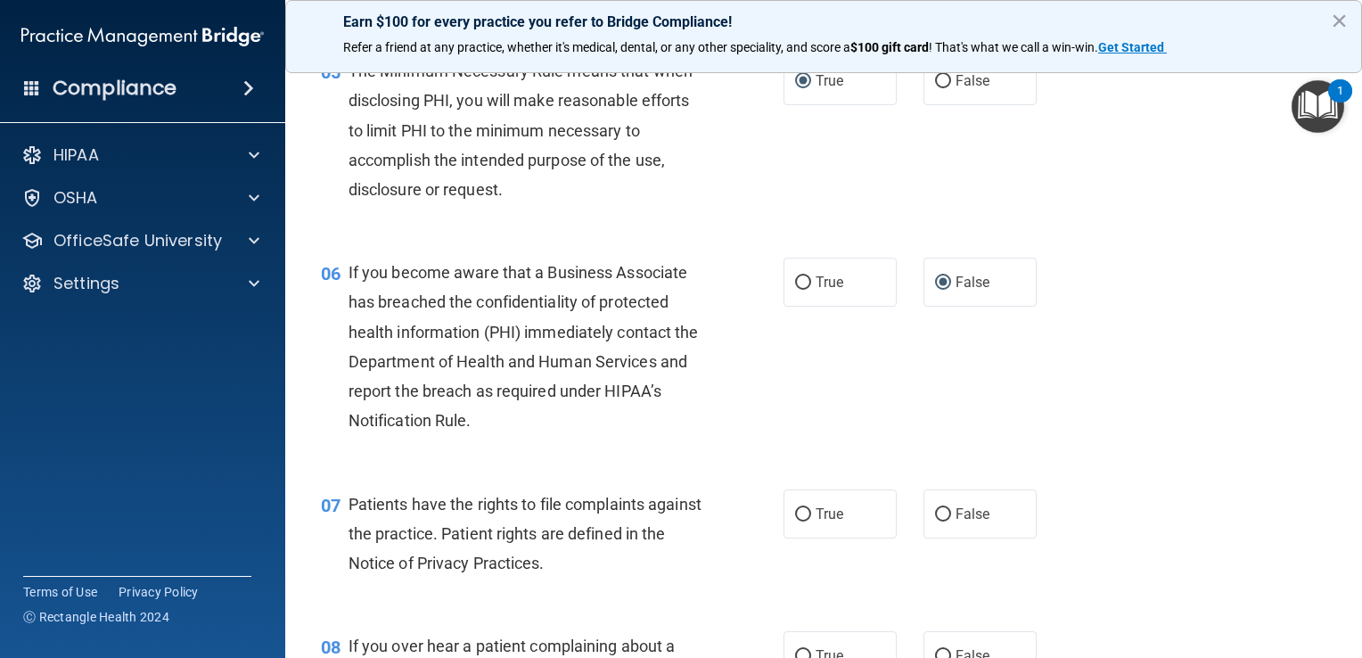
scroll to position [891, 0]
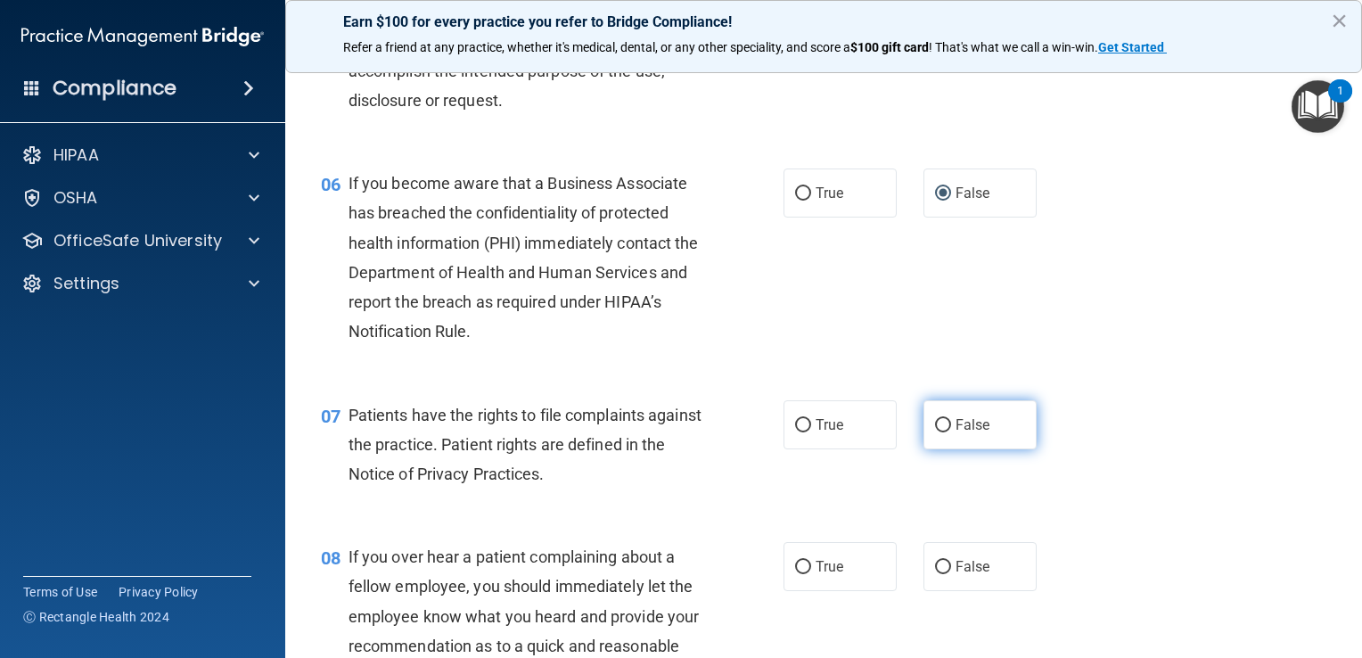
click at [677, 432] on input "False" at bounding box center [943, 425] width 16 height 13
radio input "true"
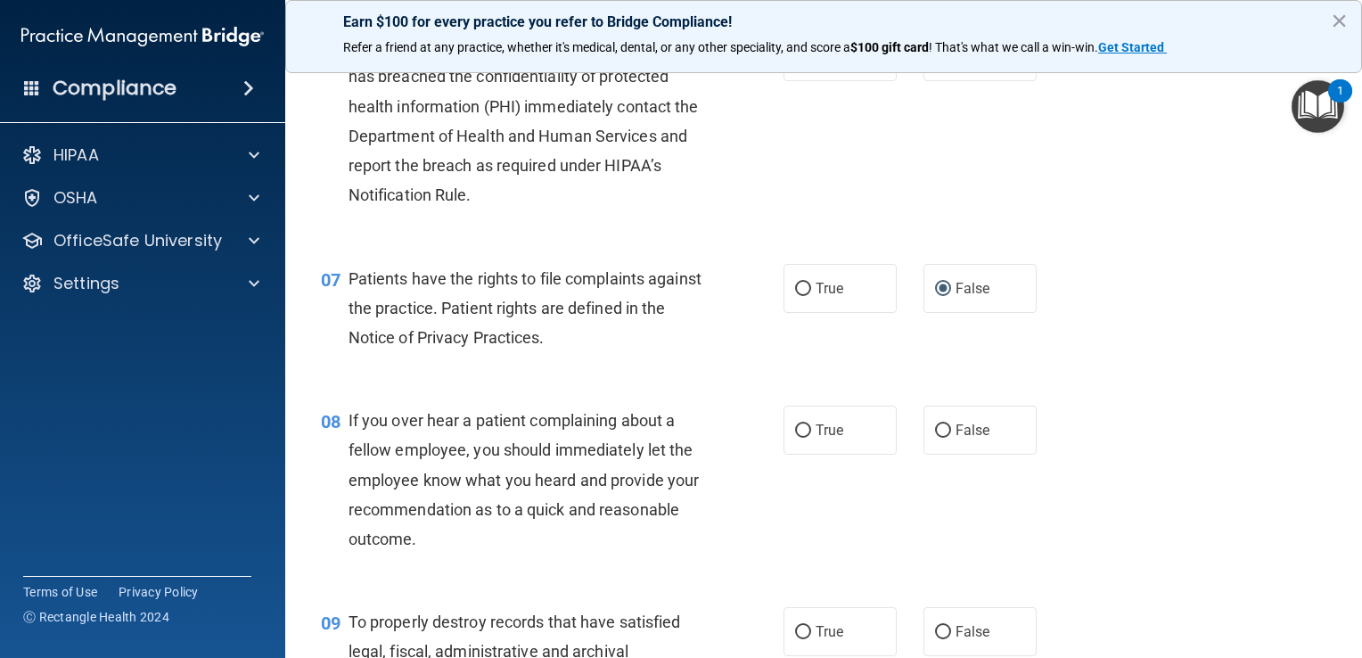
scroll to position [1070, 0]
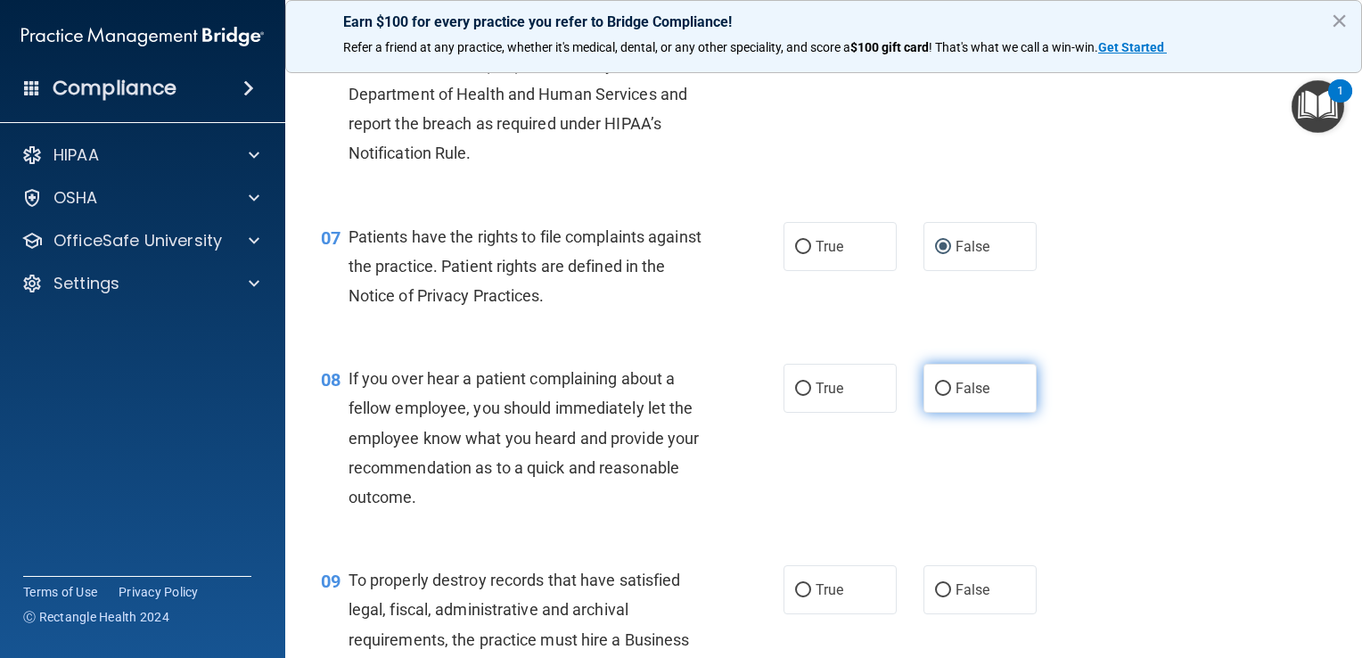
click at [677, 396] on input "False" at bounding box center [943, 388] width 16 height 13
radio input "true"
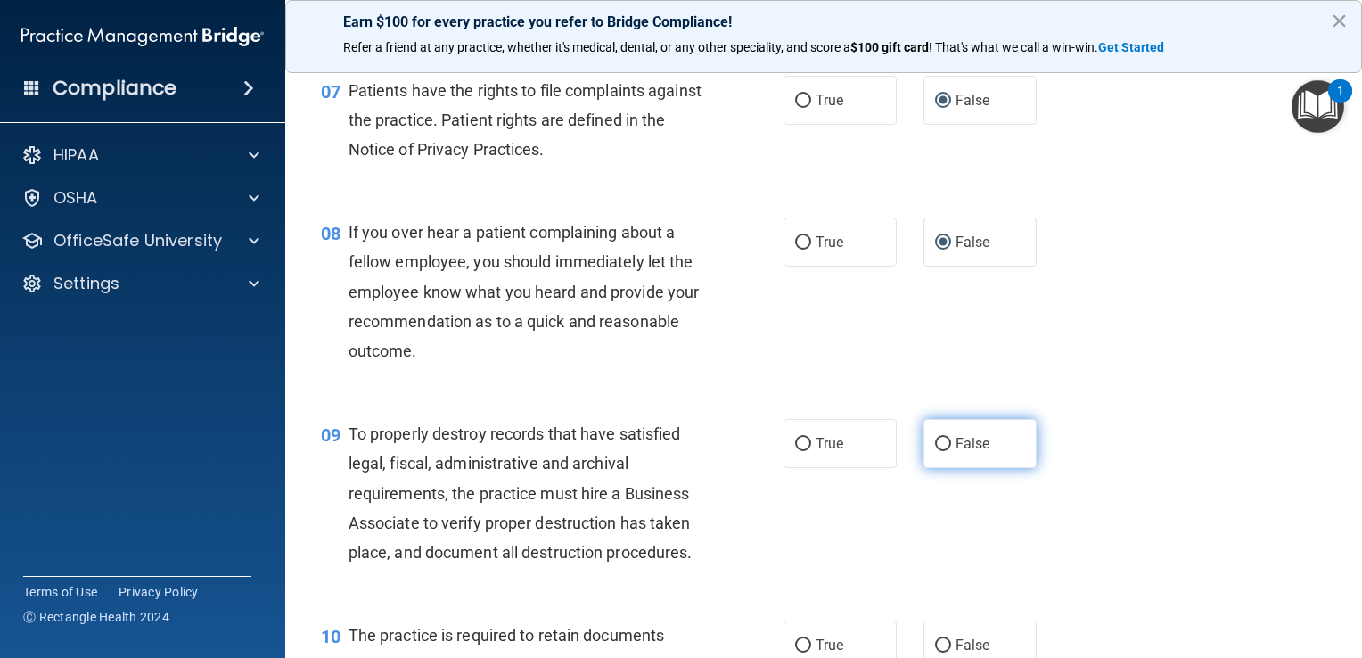
scroll to position [1248, 0]
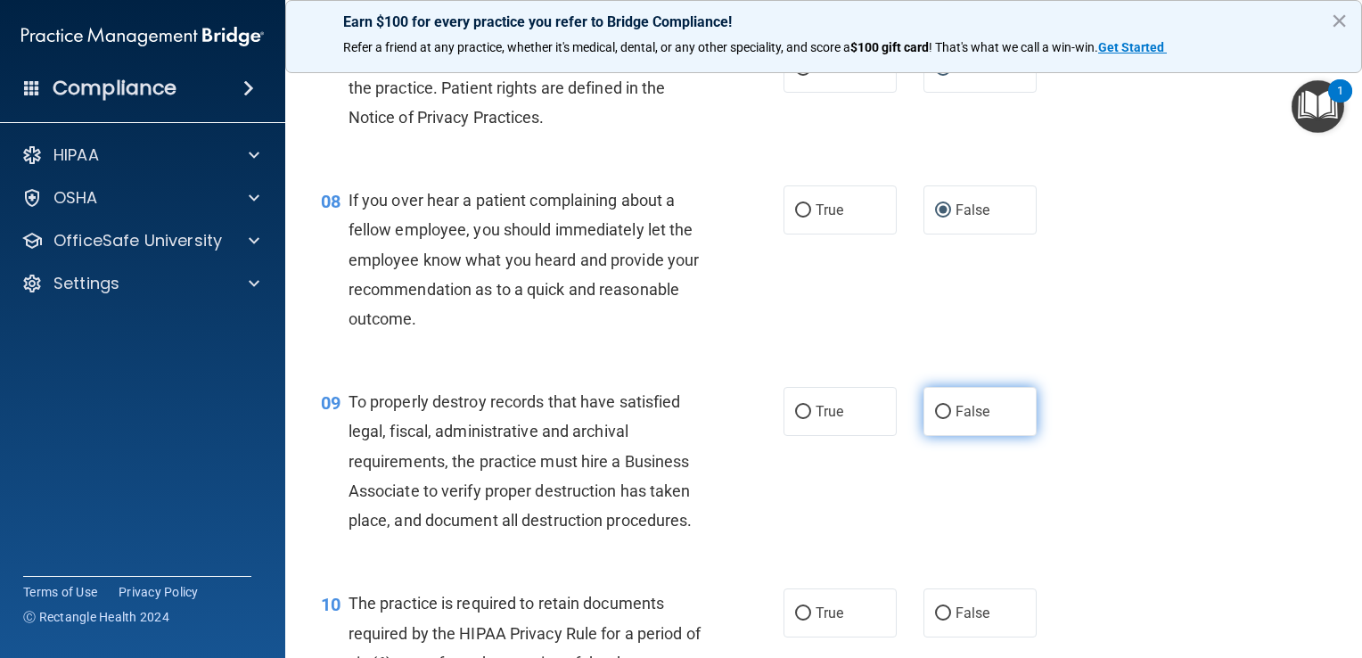
click at [677, 419] on input "False" at bounding box center [943, 412] width 16 height 13
radio input "true"
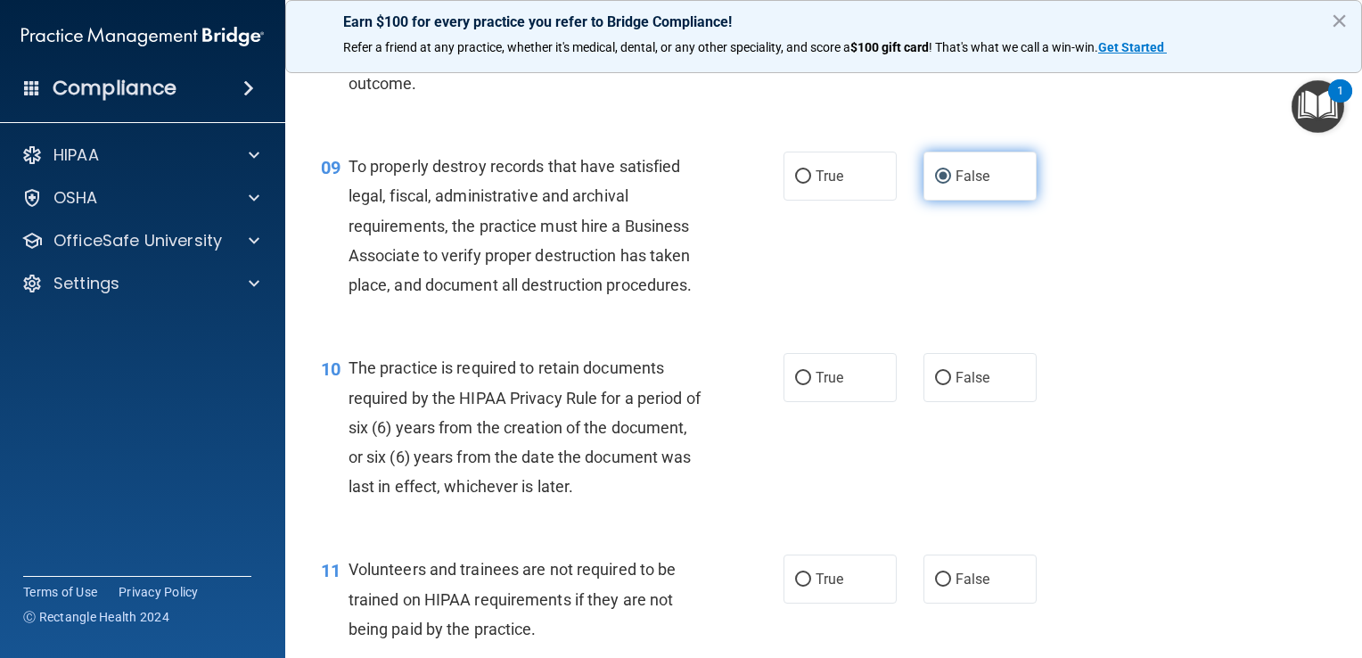
scroll to position [1516, 0]
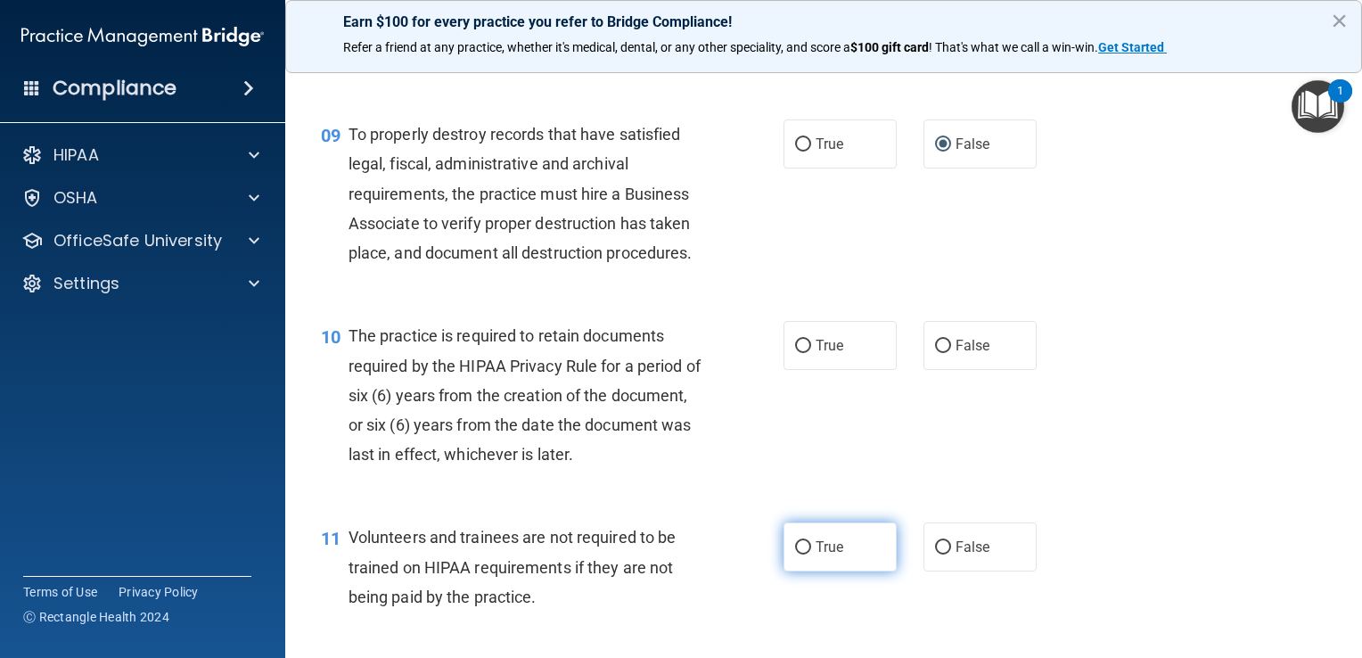
click at [677, 554] on input "True" at bounding box center [803, 547] width 16 height 13
radio input "true"
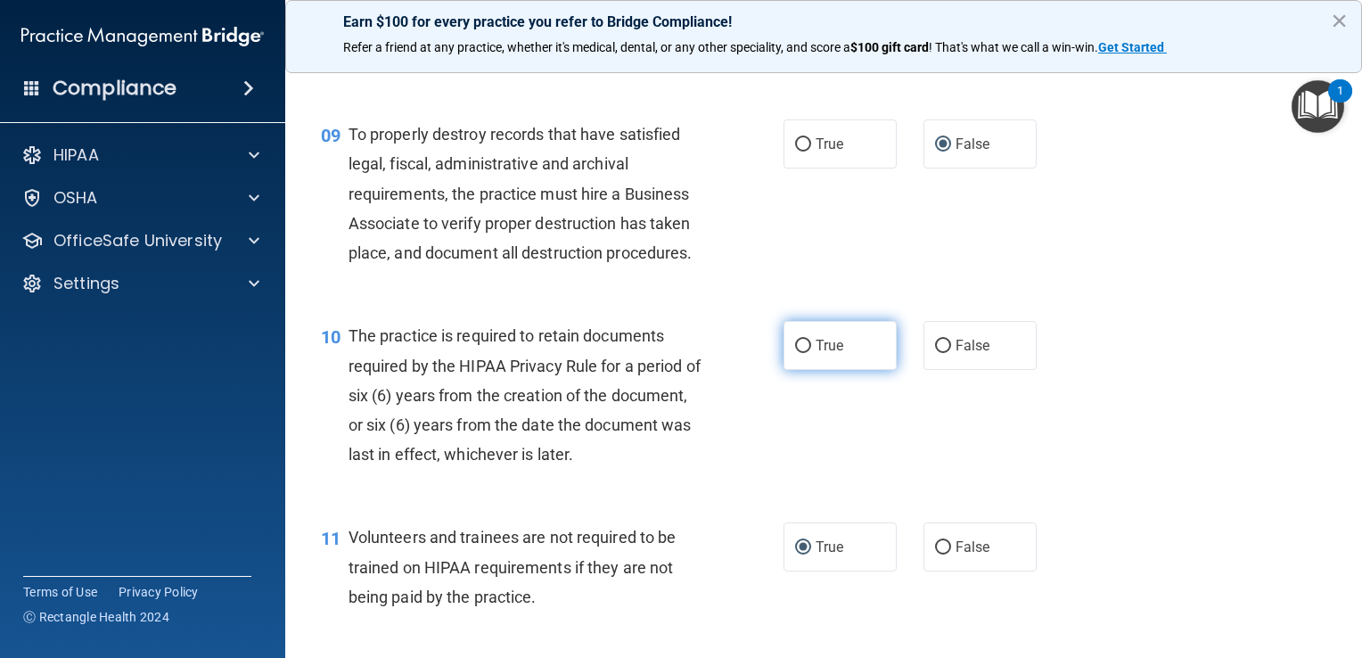
click at [677, 353] on input "True" at bounding box center [803, 346] width 16 height 13
radio input "true"
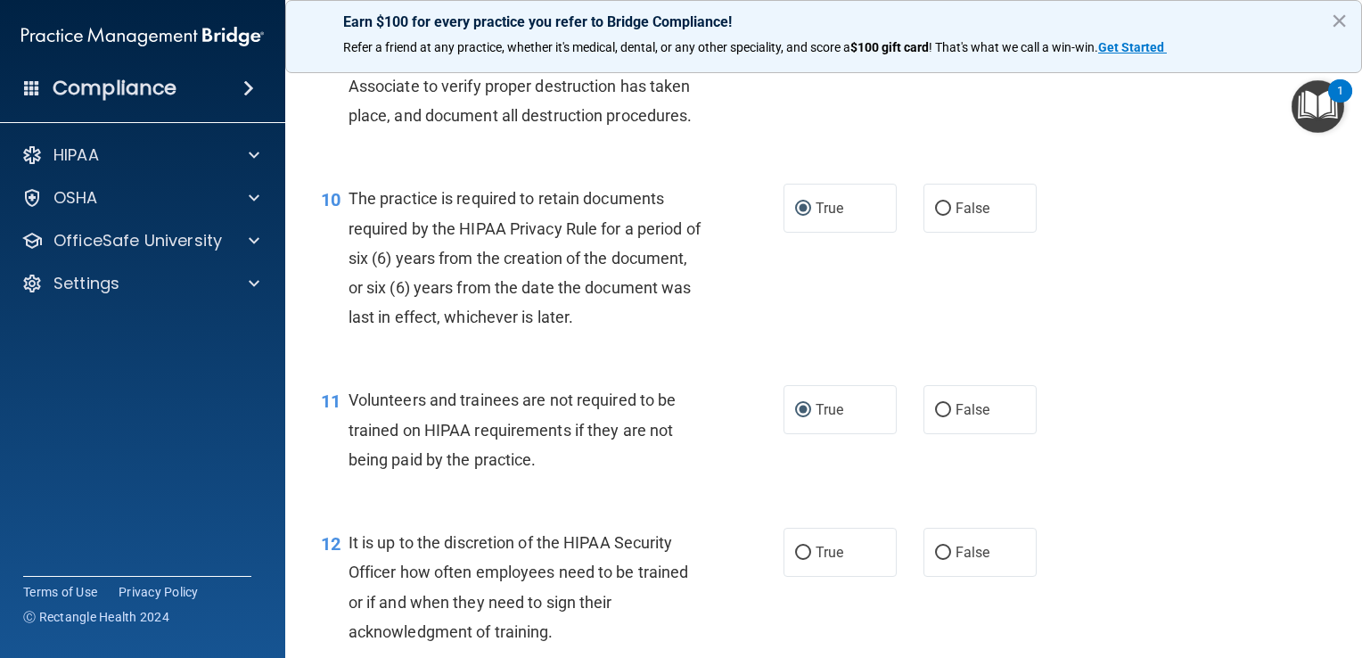
scroll to position [1694, 0]
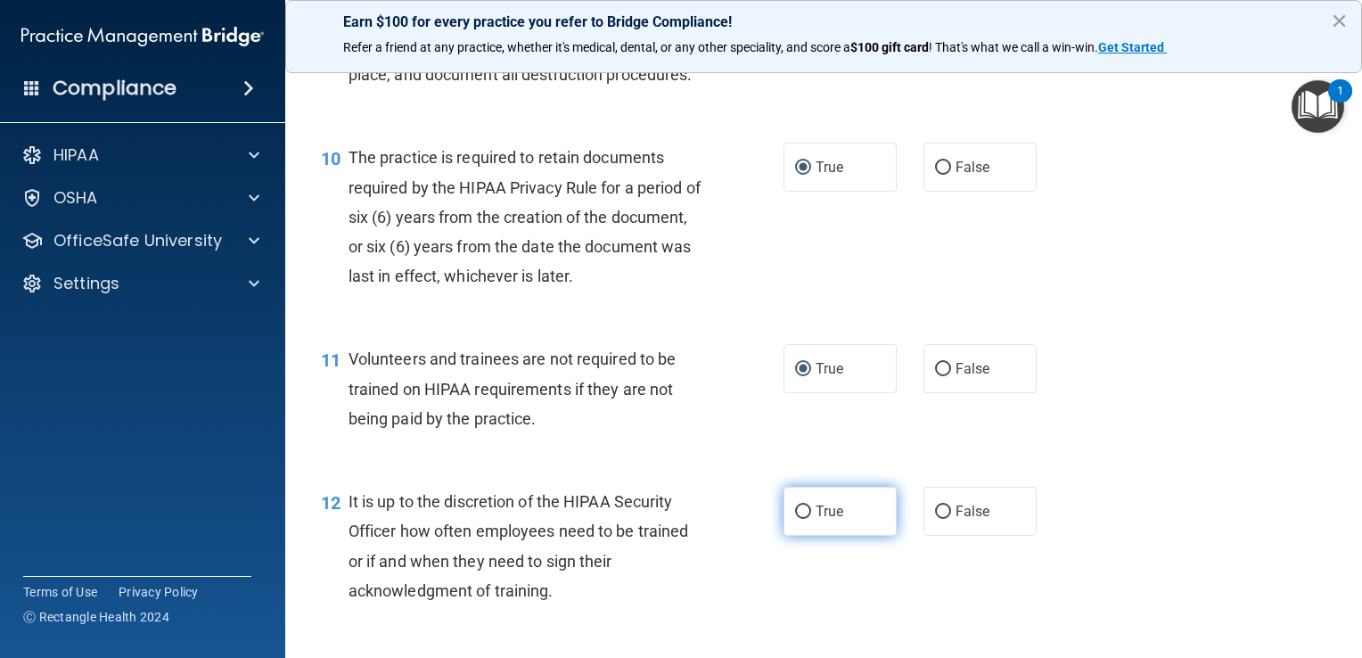
click at [677, 519] on input "True" at bounding box center [803, 511] width 16 height 13
radio input "true"
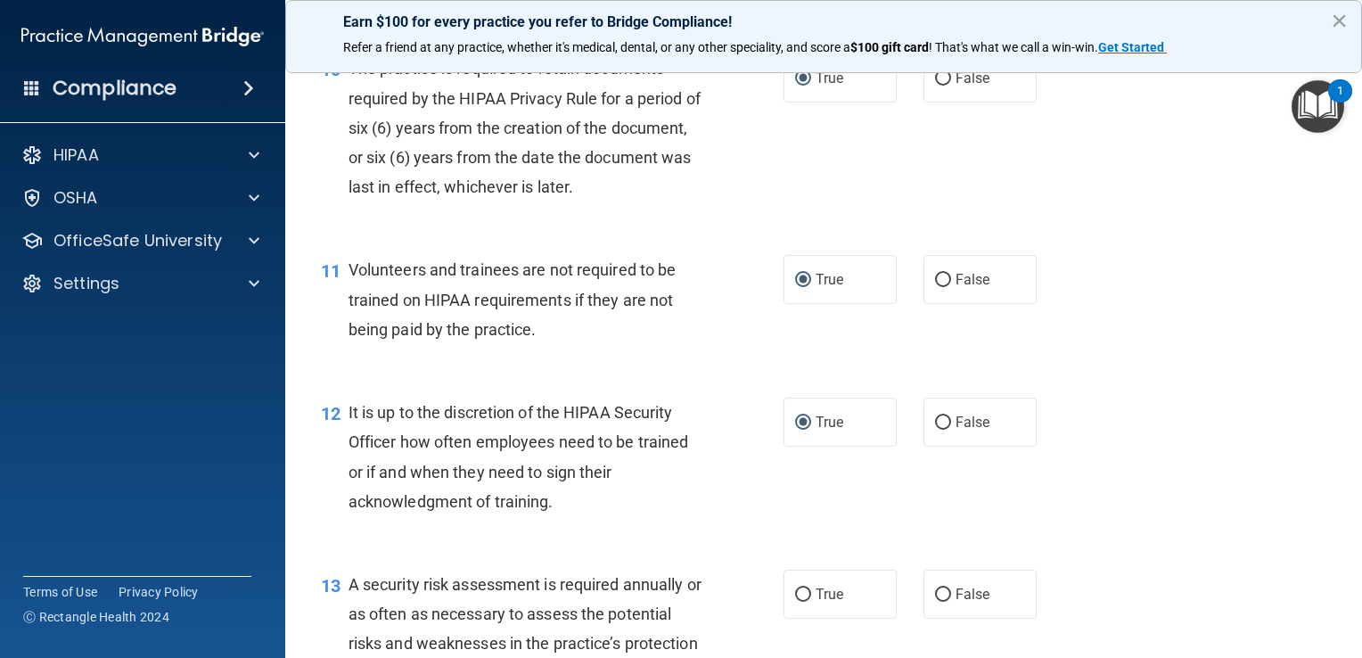
scroll to position [1961, 0]
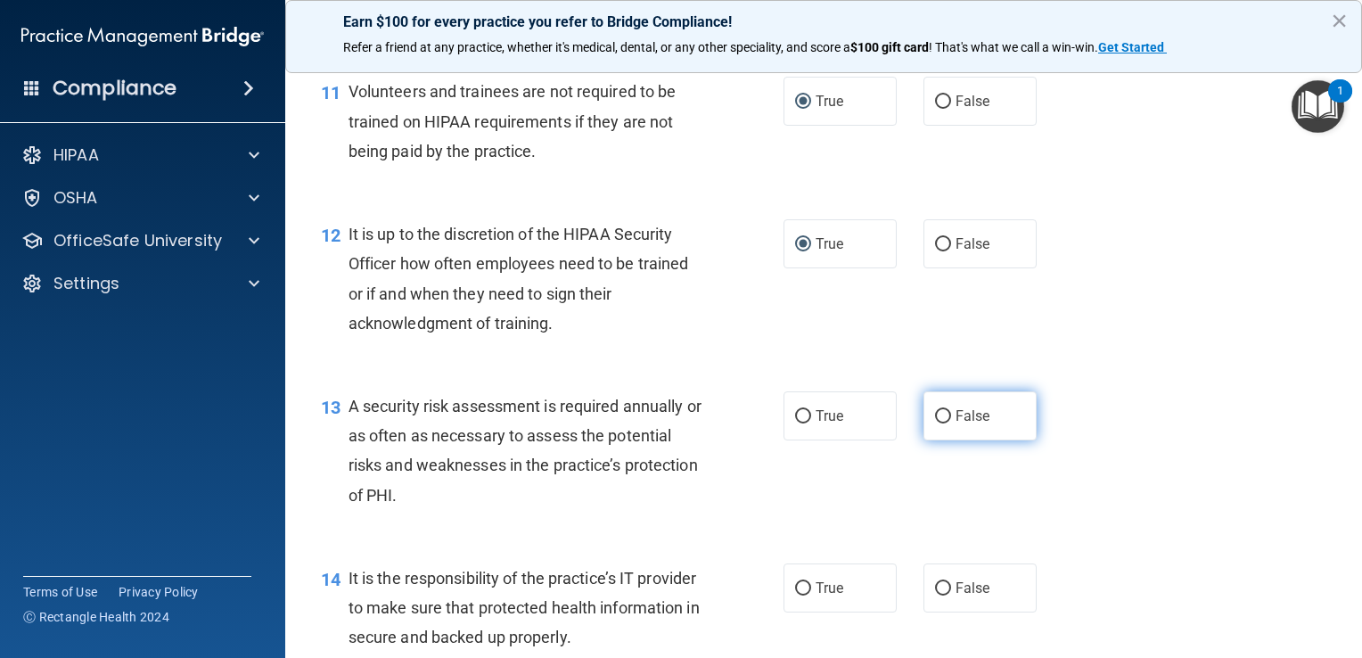
click at [677, 423] on input "False" at bounding box center [943, 416] width 16 height 13
radio input "true"
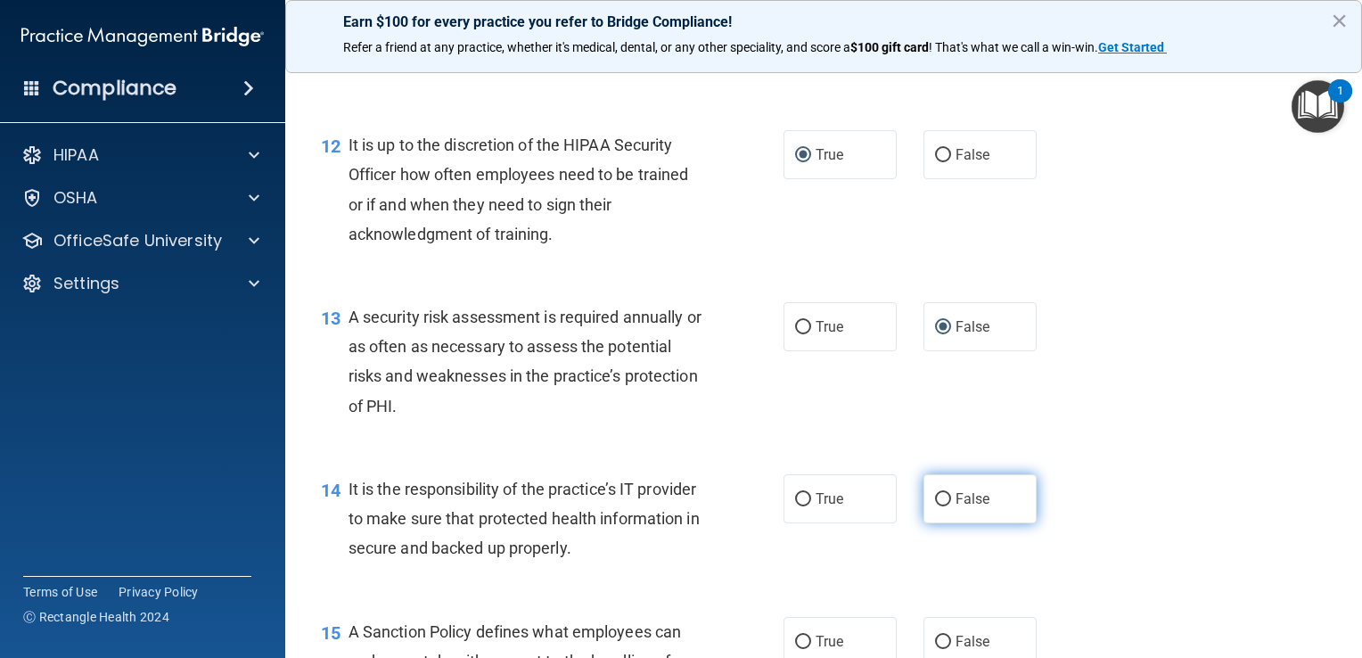
click at [677, 506] on input "False" at bounding box center [943, 499] width 16 height 13
radio input "true"
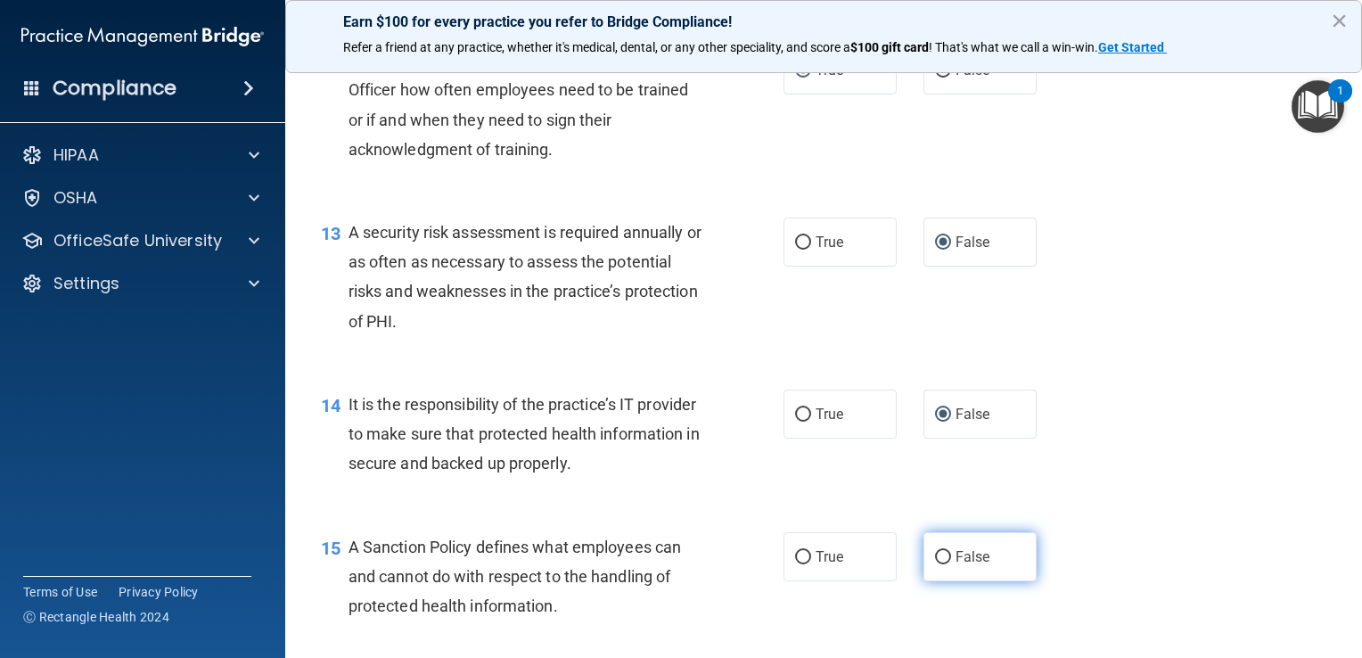
scroll to position [2229, 0]
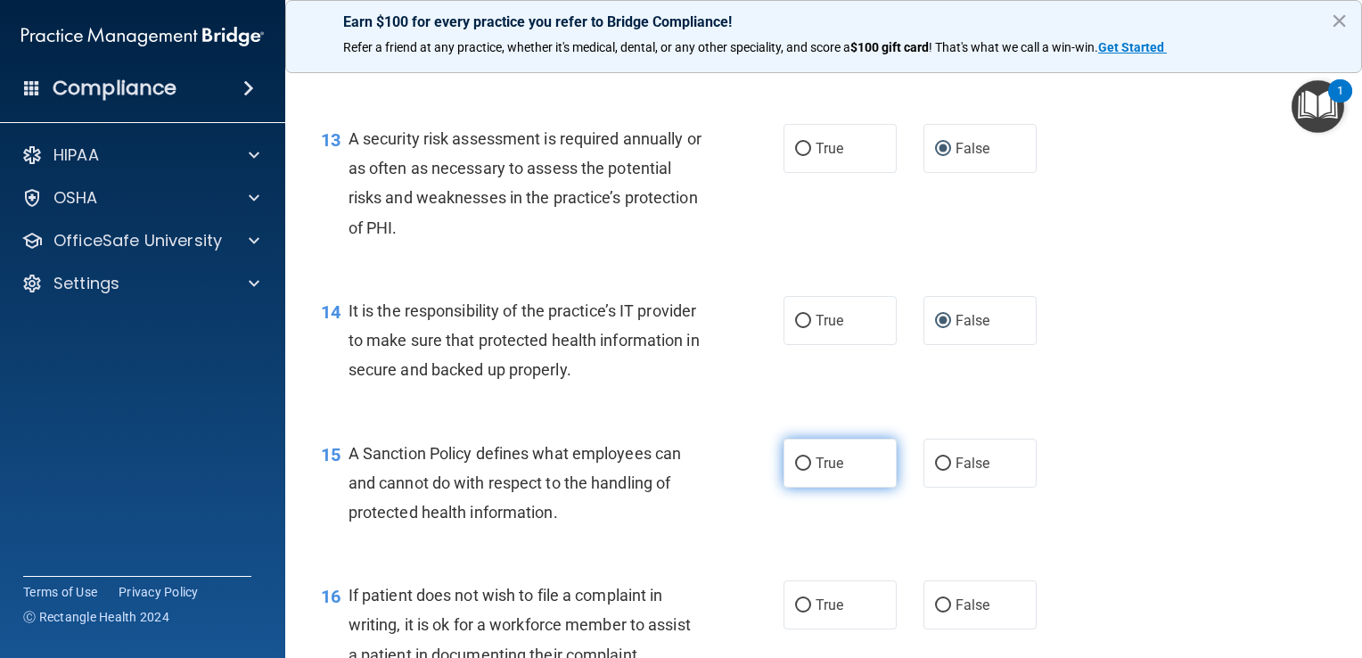
click at [677, 471] on input "True" at bounding box center [803, 463] width 16 height 13
radio input "true"
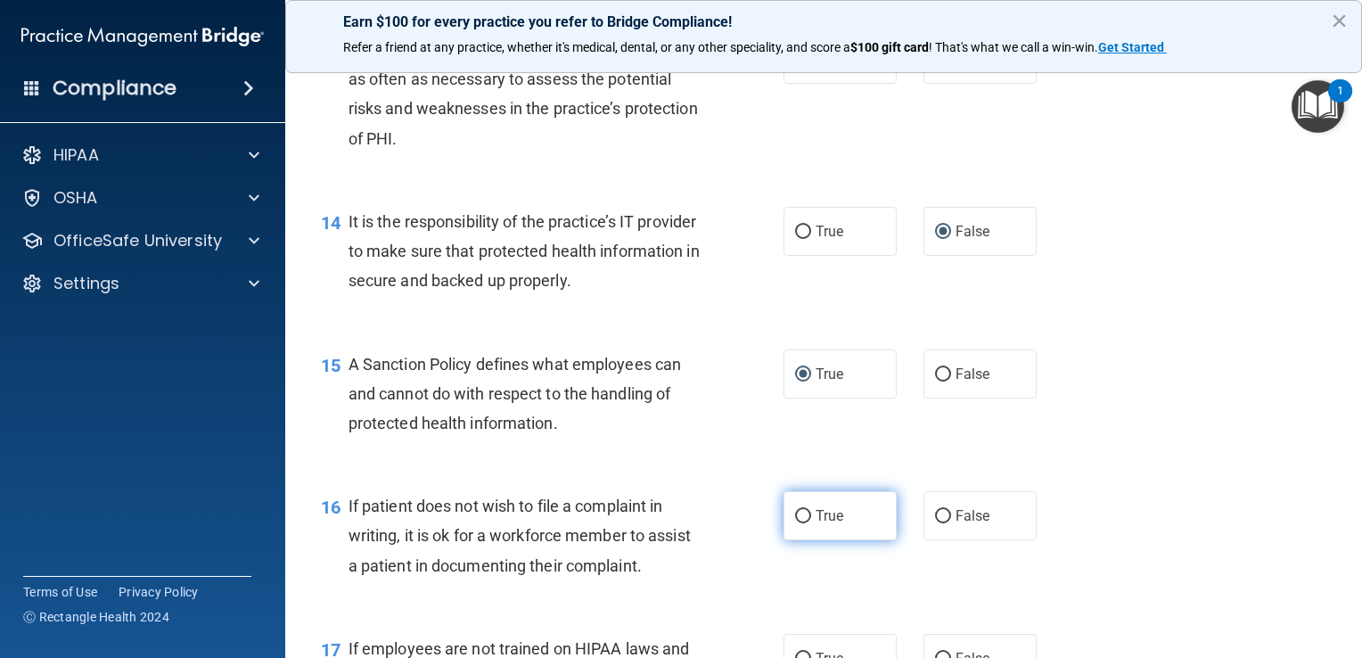
scroll to position [2407, 0]
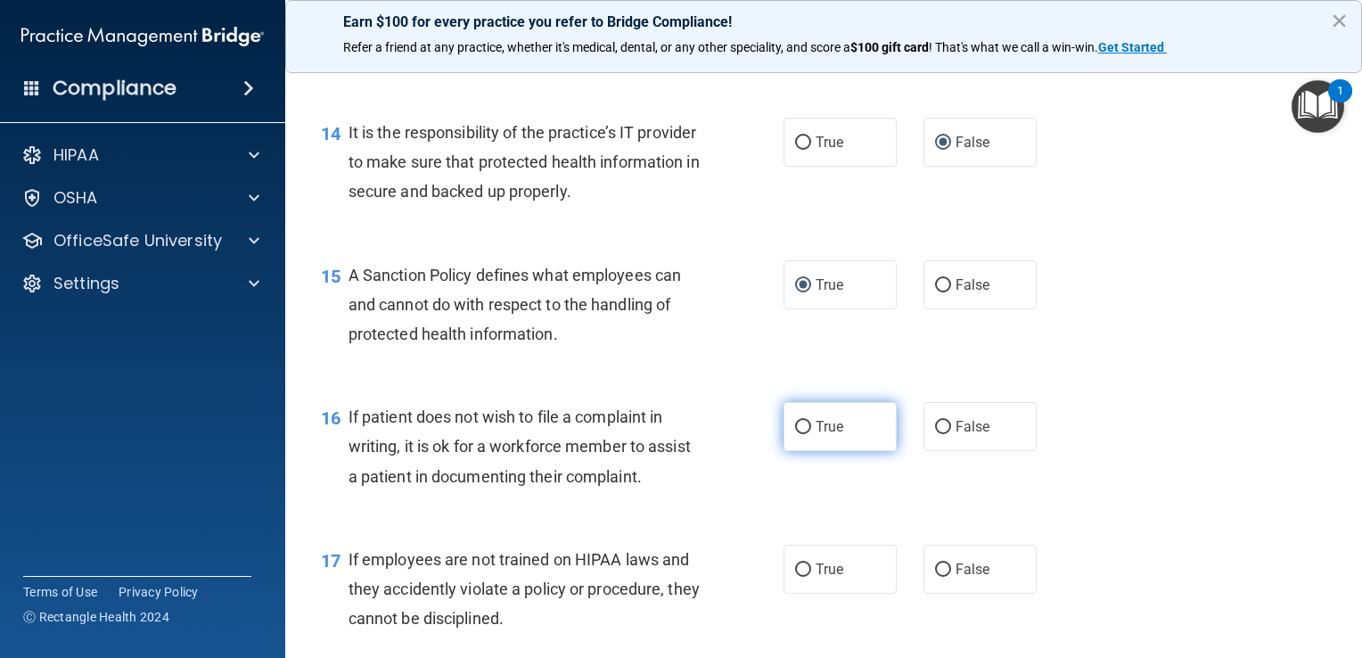
click at [677, 434] on input "True" at bounding box center [803, 427] width 16 height 13
radio input "true"
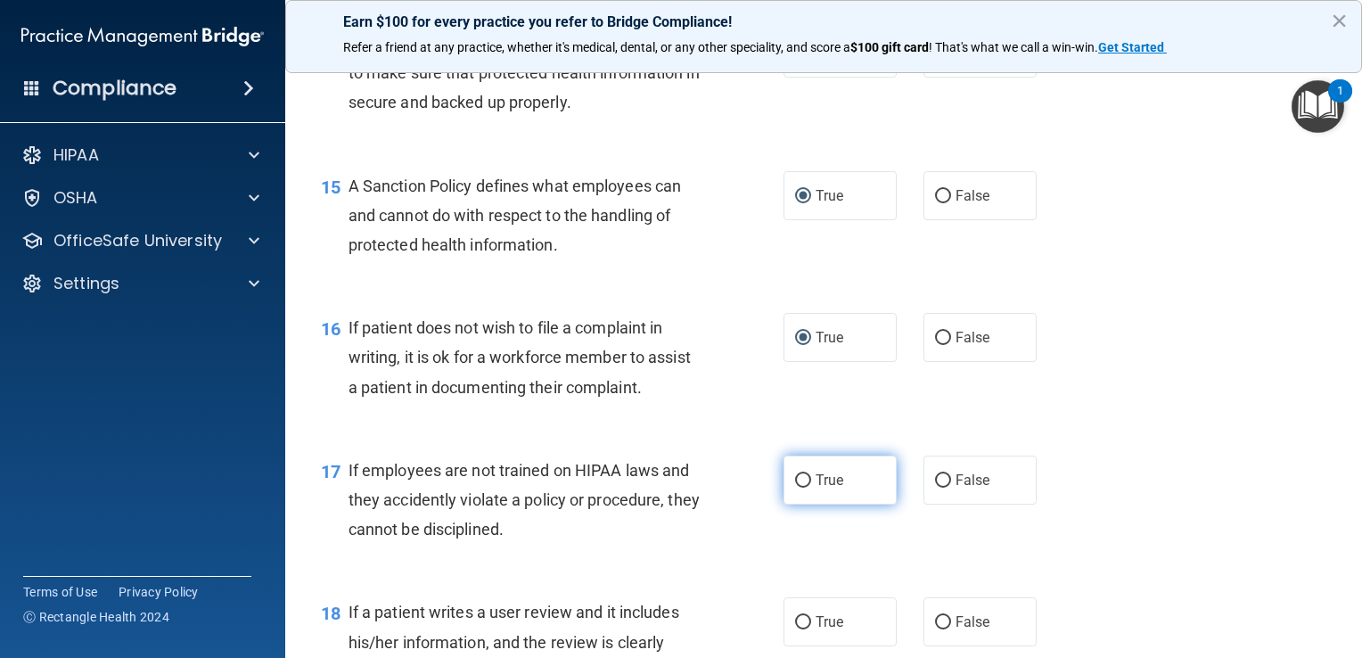
click at [677, 488] on input "True" at bounding box center [803, 480] width 16 height 13
radio input "true"
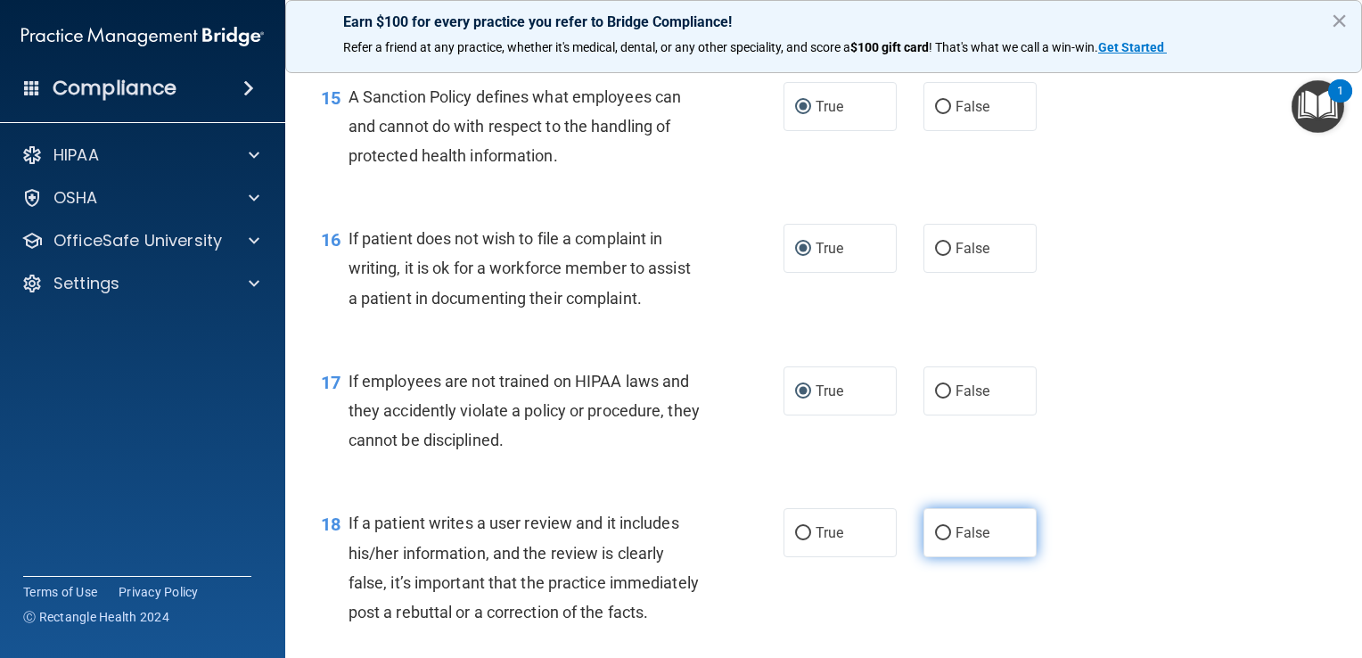
click at [677, 540] on input "False" at bounding box center [943, 533] width 16 height 13
radio input "true"
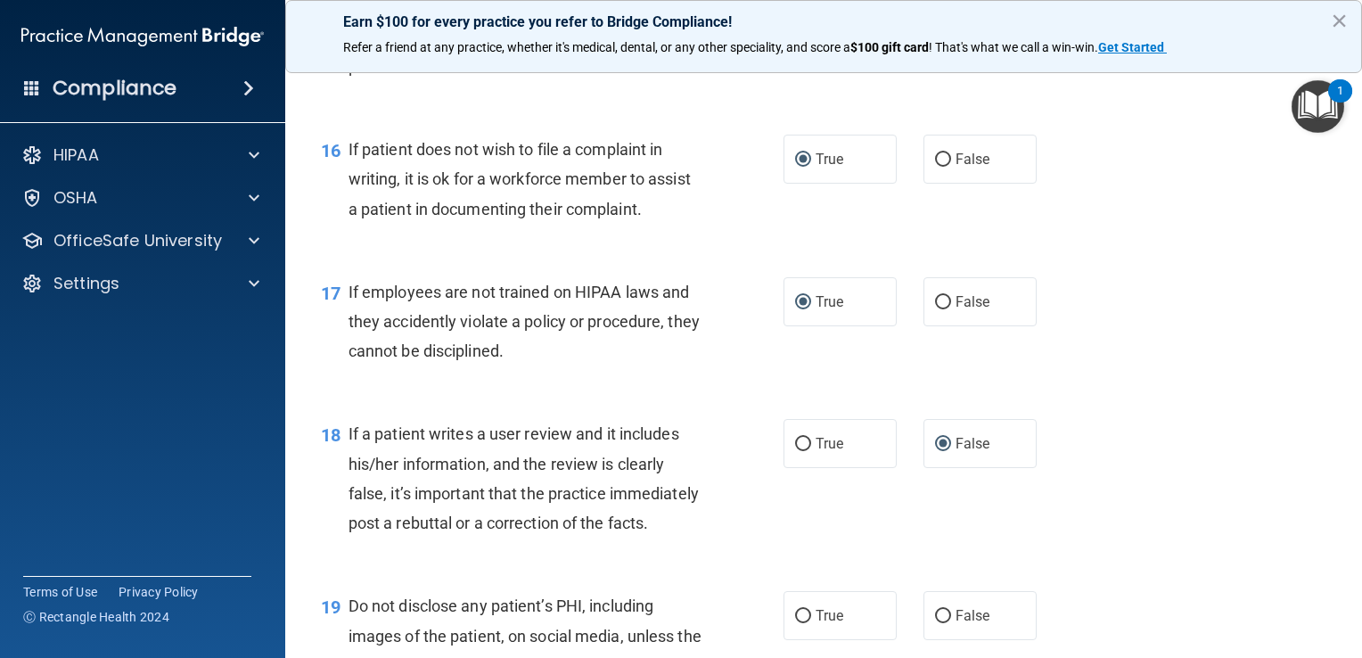
scroll to position [2764, 0]
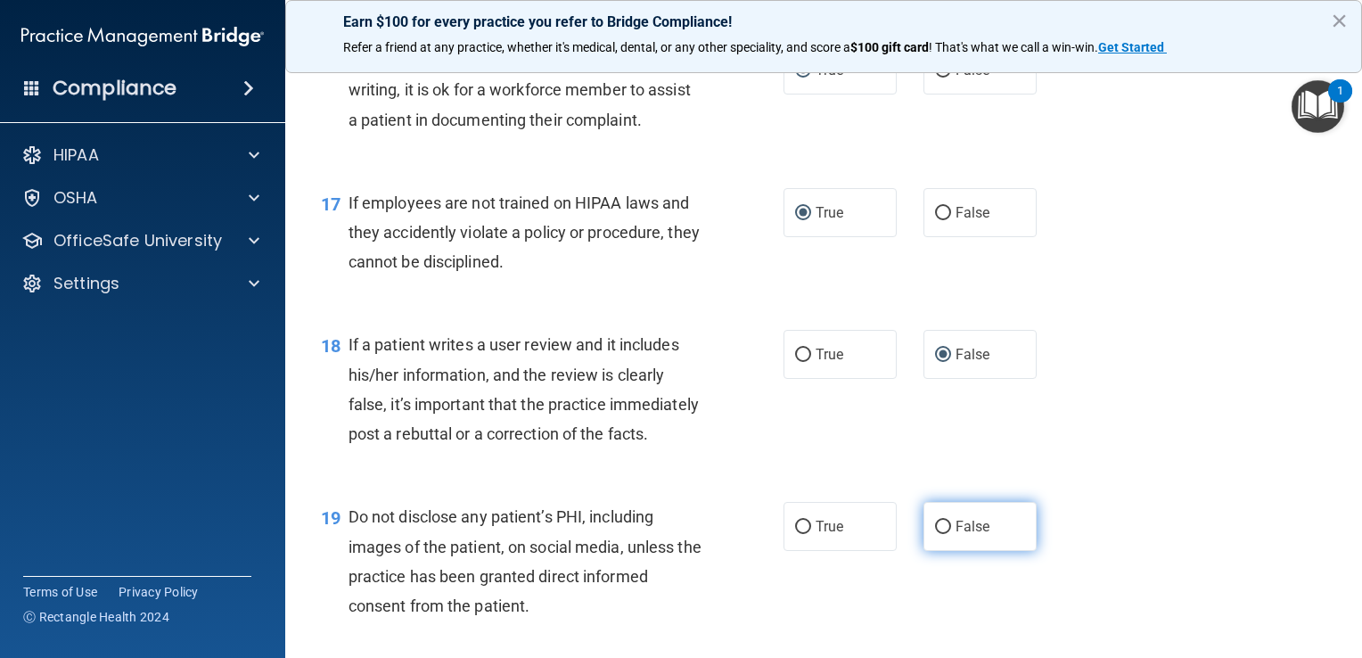
click at [677, 534] on input "False" at bounding box center [943, 527] width 16 height 13
radio input "true"
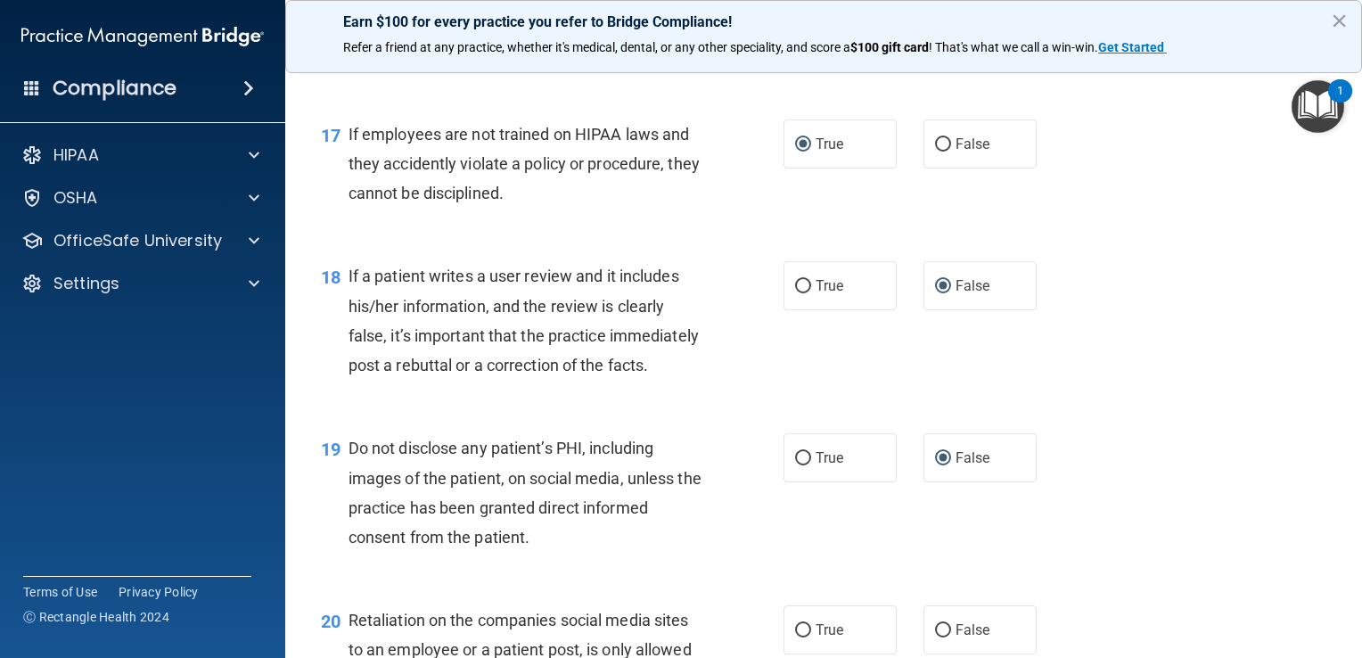
scroll to position [2942, 0]
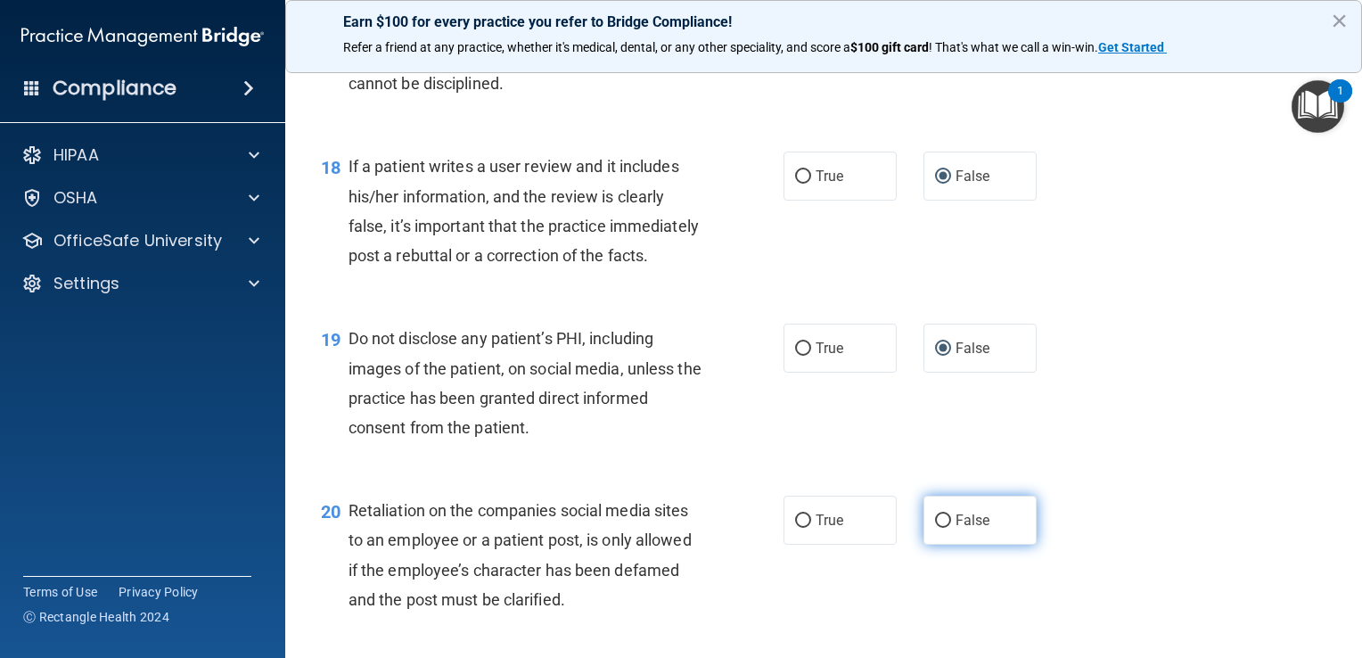
click at [677, 528] on input "False" at bounding box center [943, 520] width 16 height 13
radio input "true"
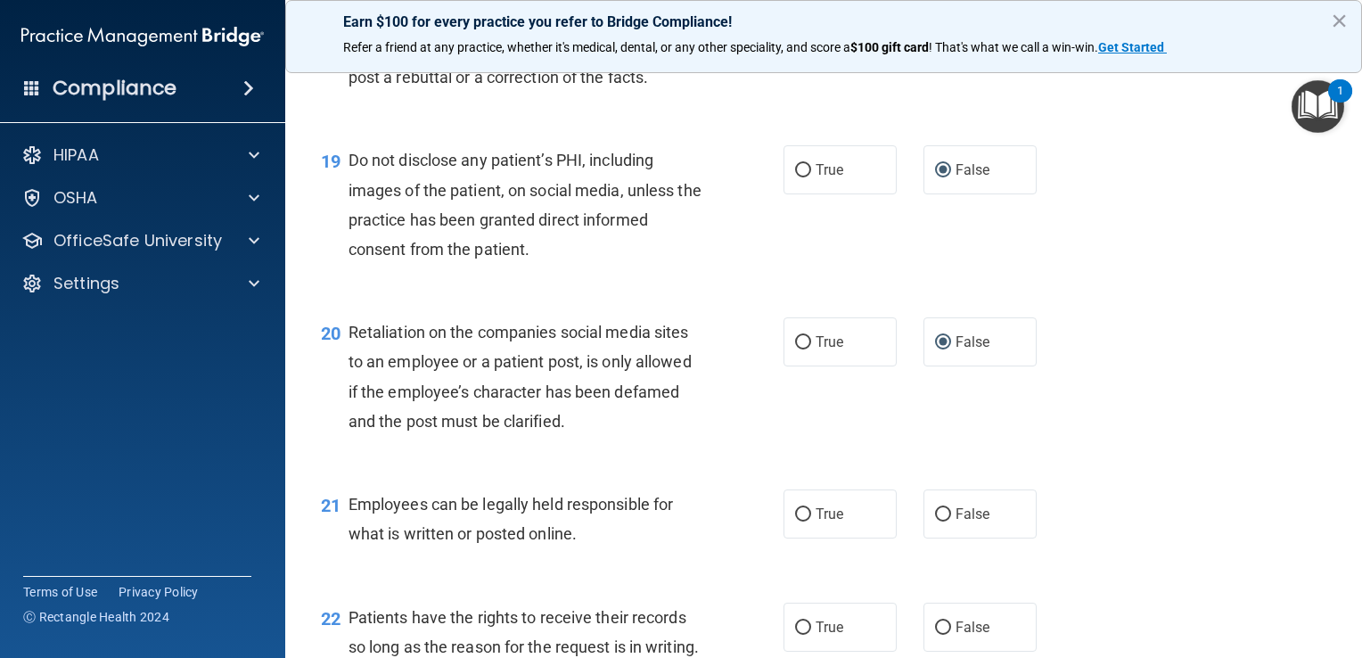
scroll to position [3209, 0]
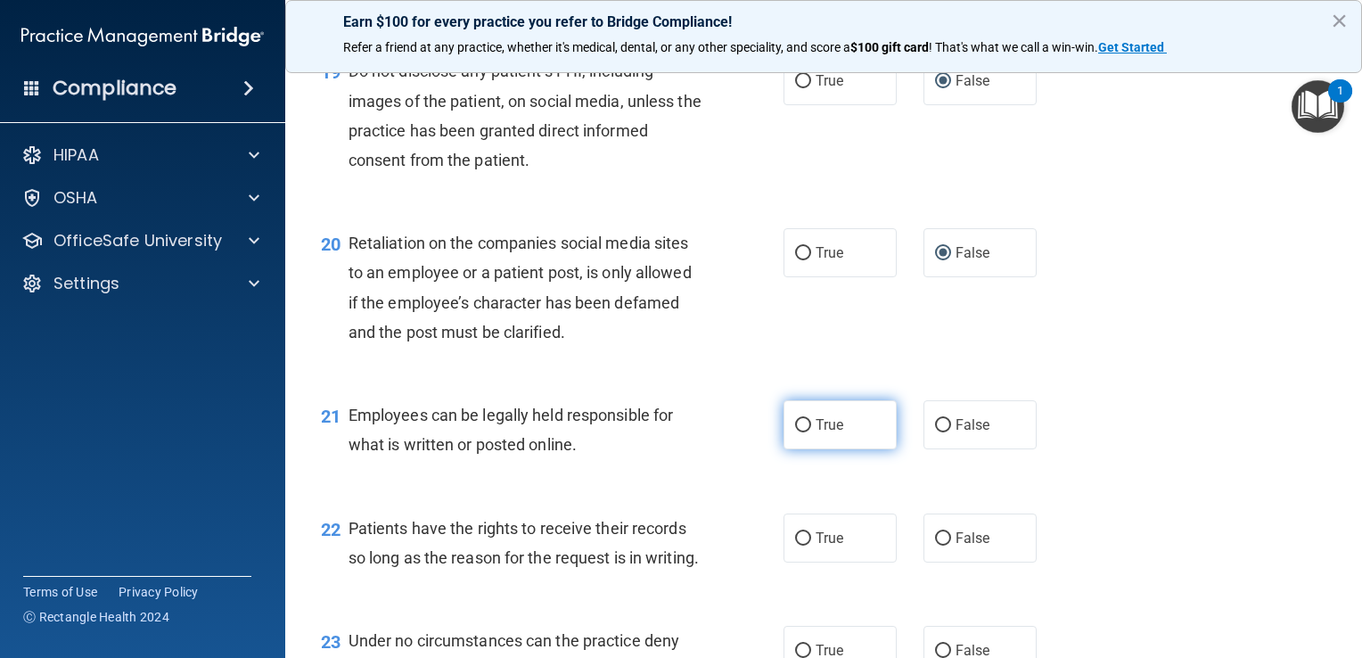
click at [677, 432] on input "True" at bounding box center [803, 425] width 16 height 13
radio input "true"
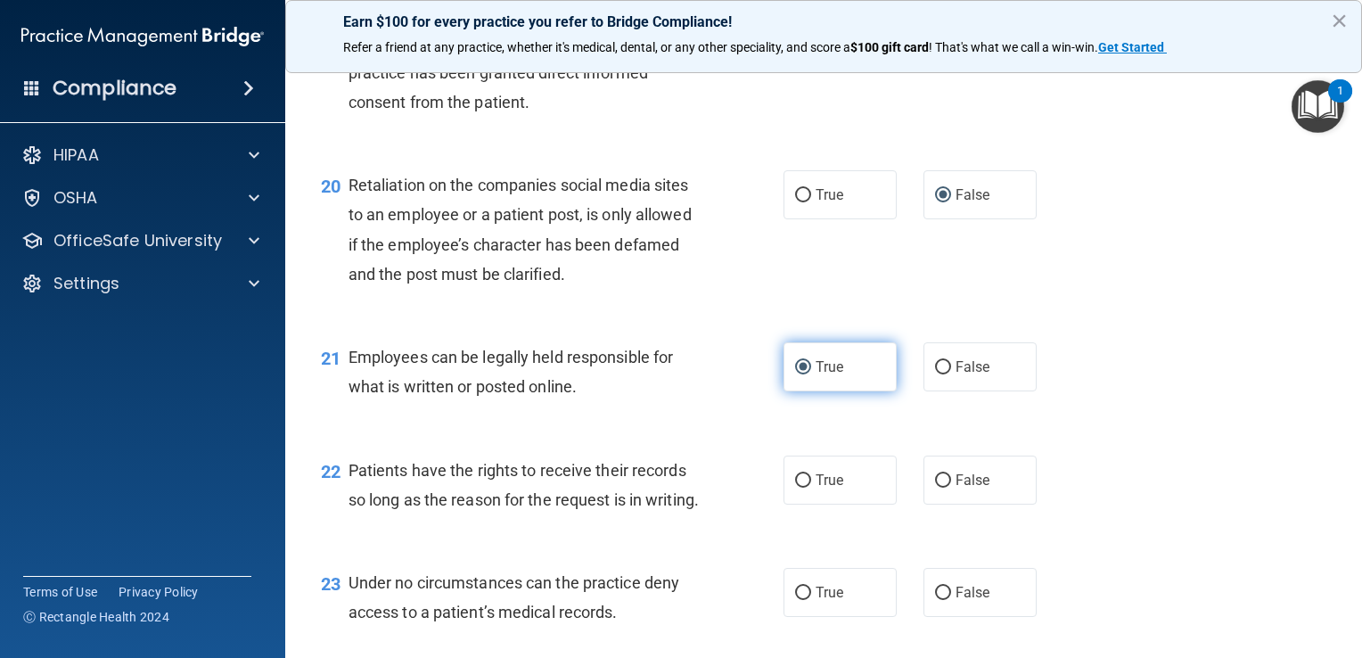
scroll to position [3298, 0]
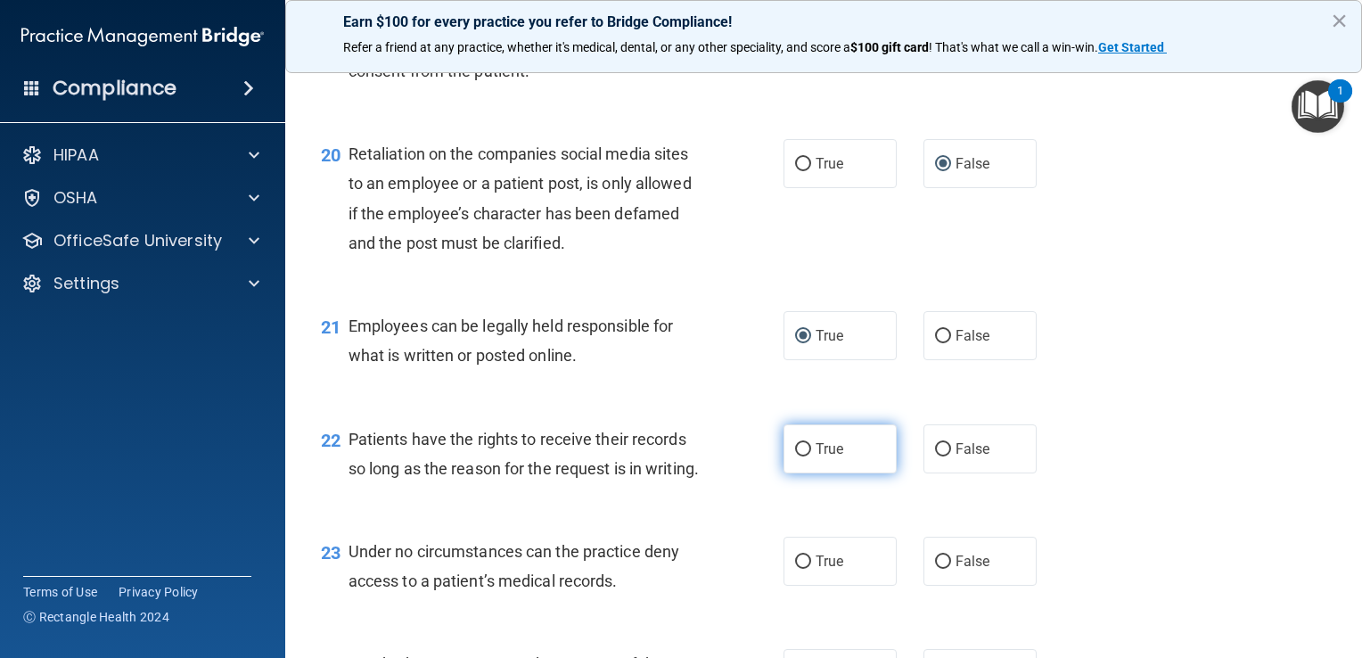
click at [677, 456] on input "True" at bounding box center [803, 449] width 16 height 13
radio input "true"
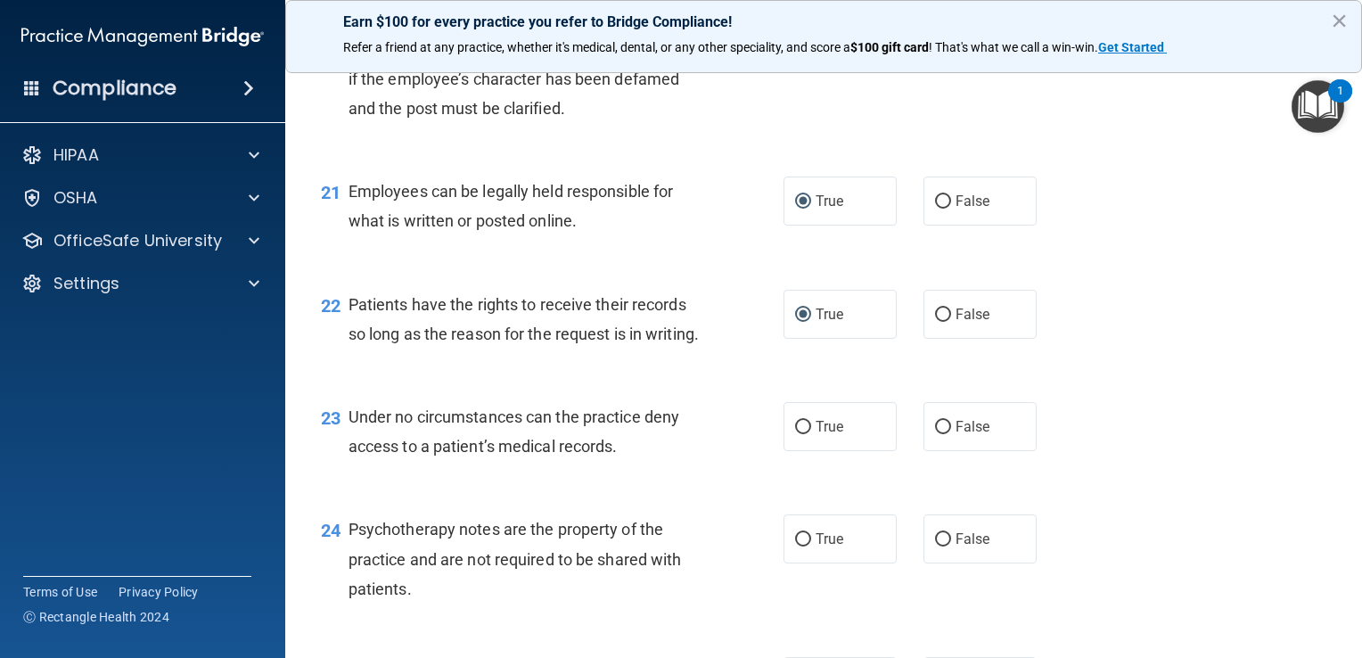
scroll to position [3477, 0]
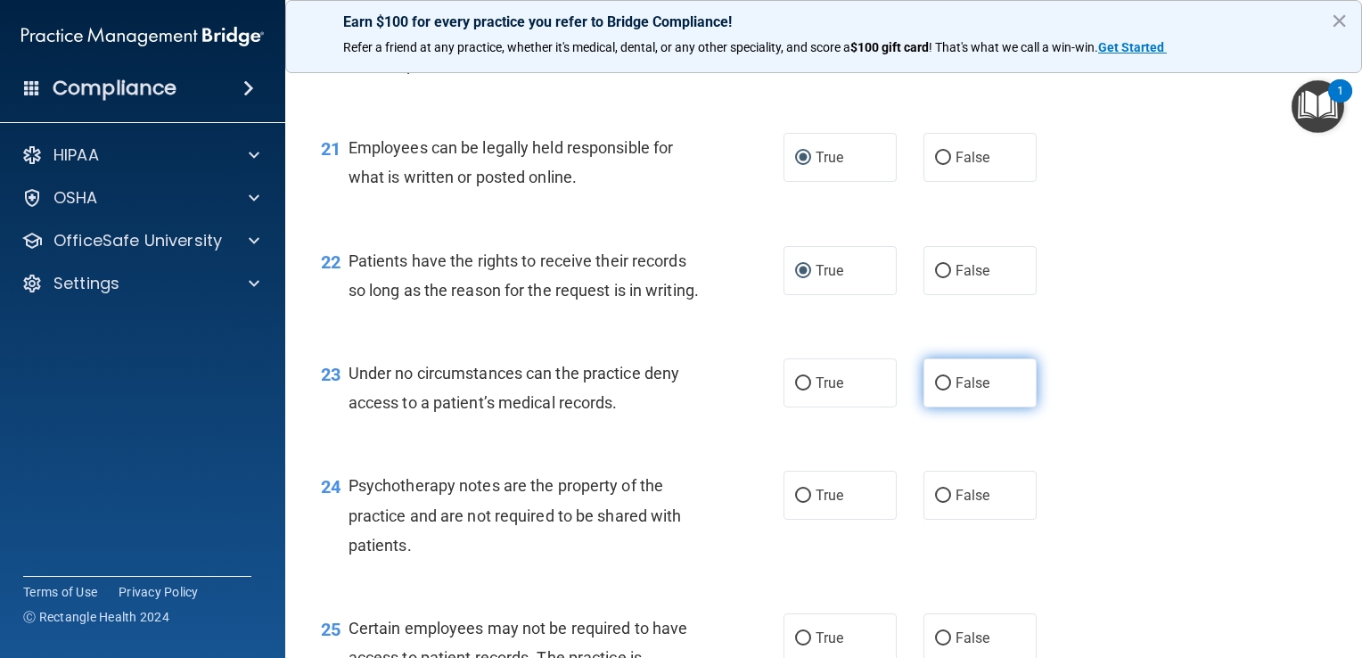
click at [677, 390] on input "False" at bounding box center [943, 383] width 16 height 13
radio input "true"
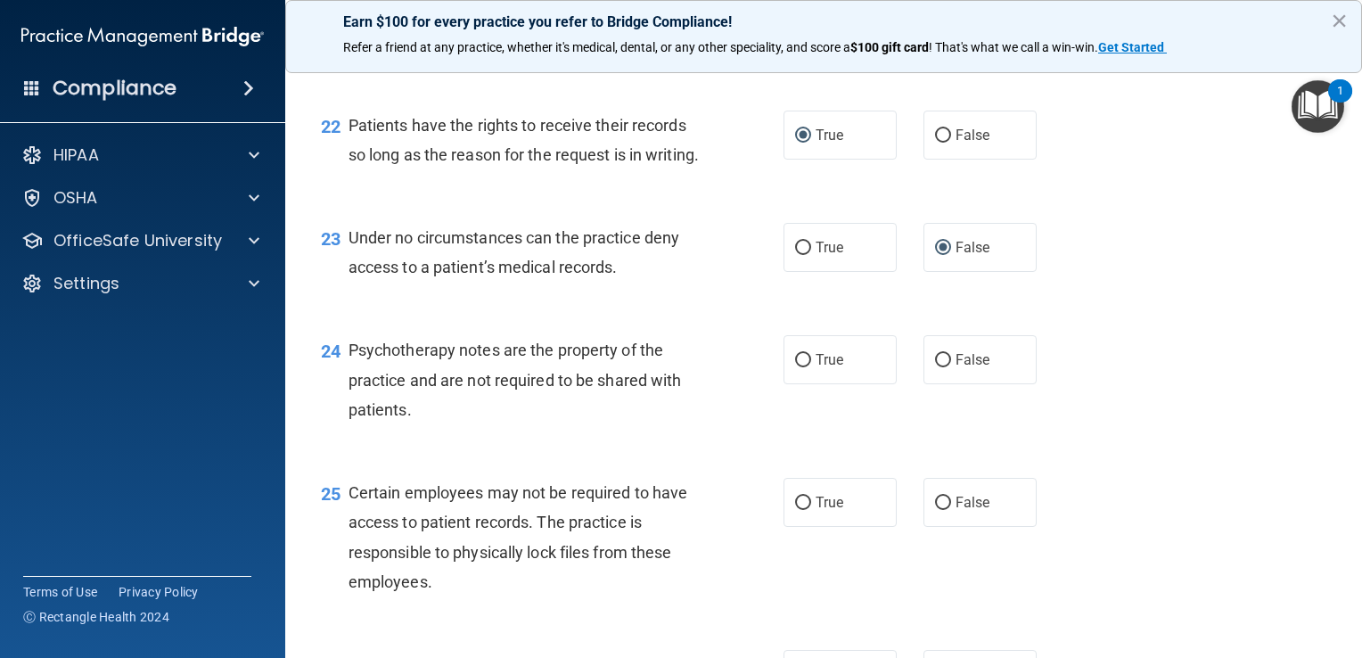
scroll to position [3655, 0]
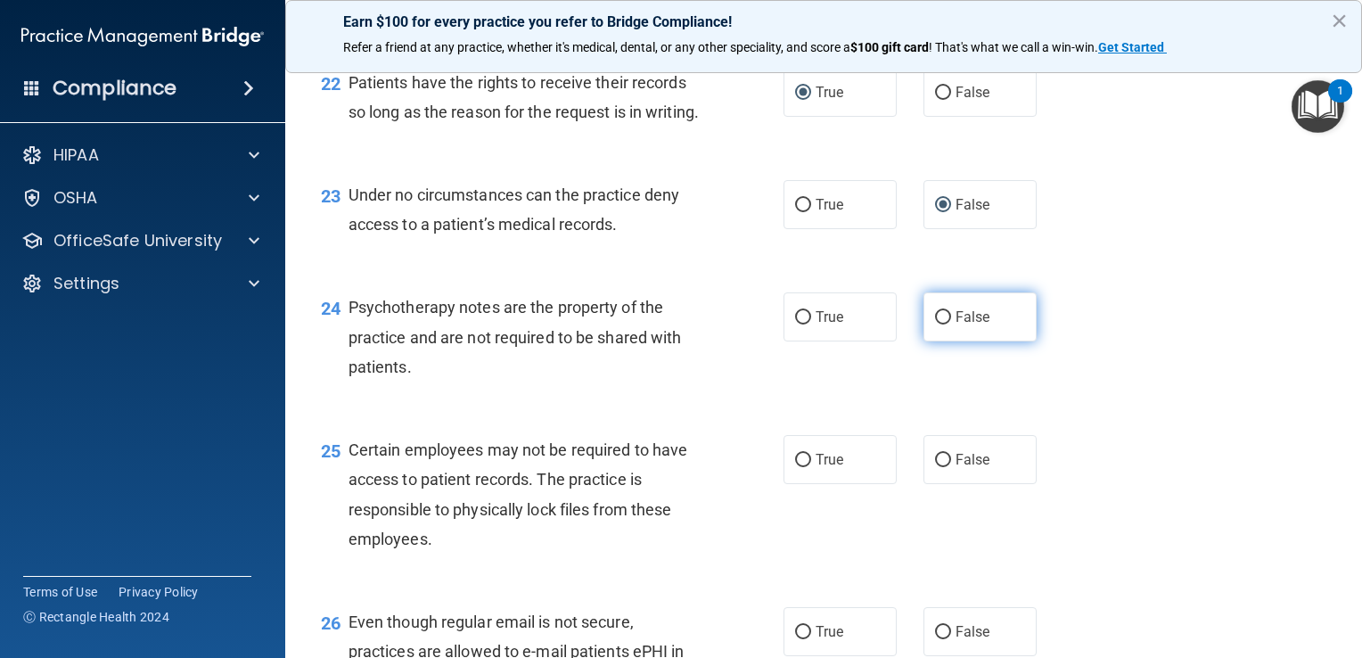
click at [677, 324] on input "False" at bounding box center [943, 317] width 16 height 13
radio input "true"
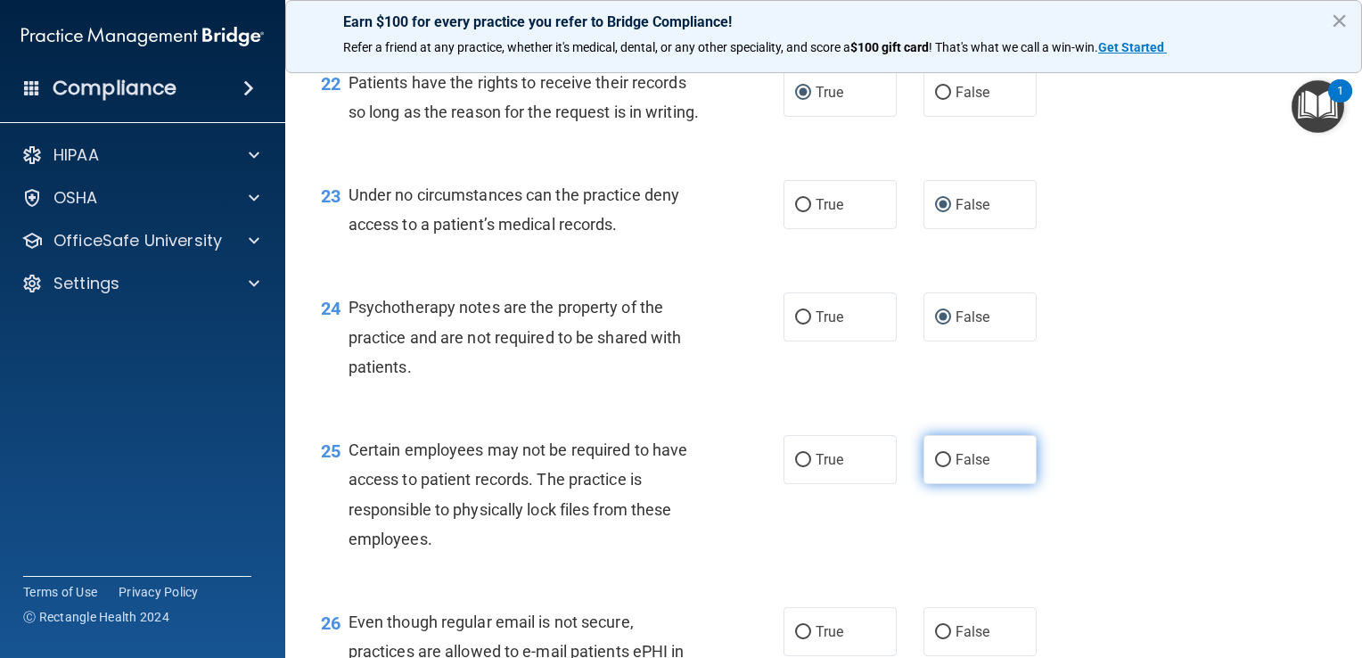
click at [677, 467] on input "False" at bounding box center [943, 460] width 16 height 13
radio input "true"
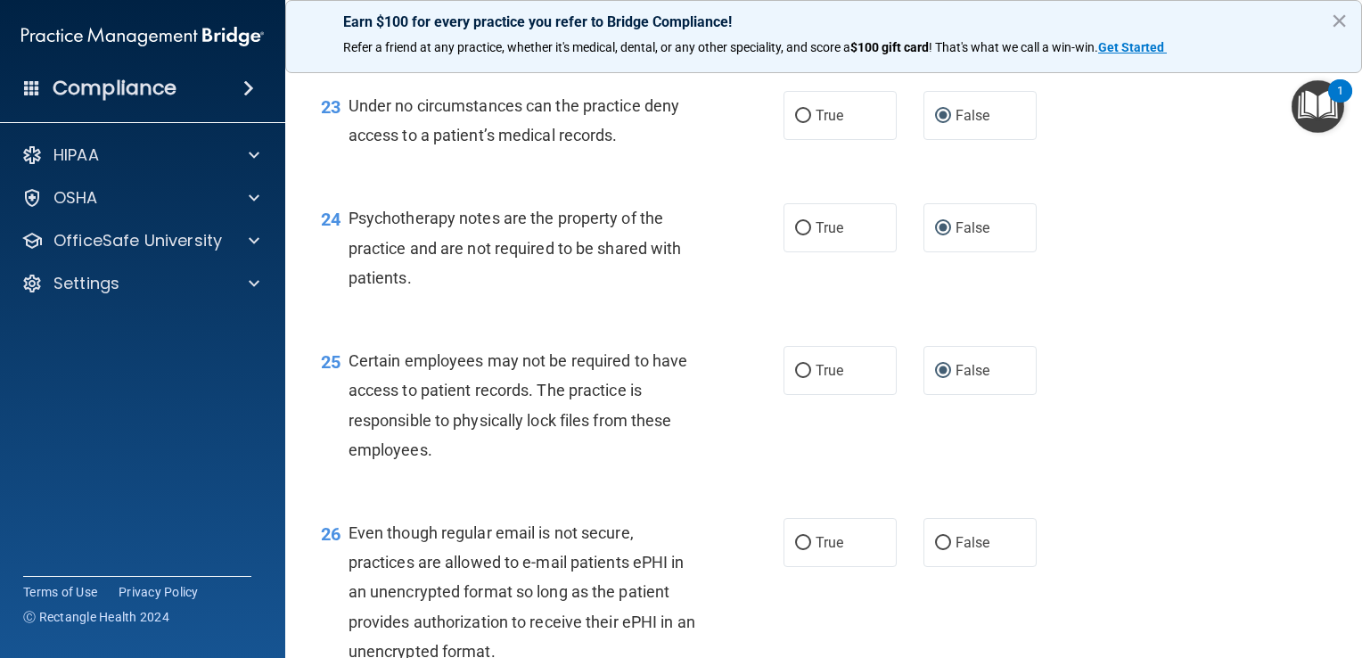
scroll to position [3833, 0]
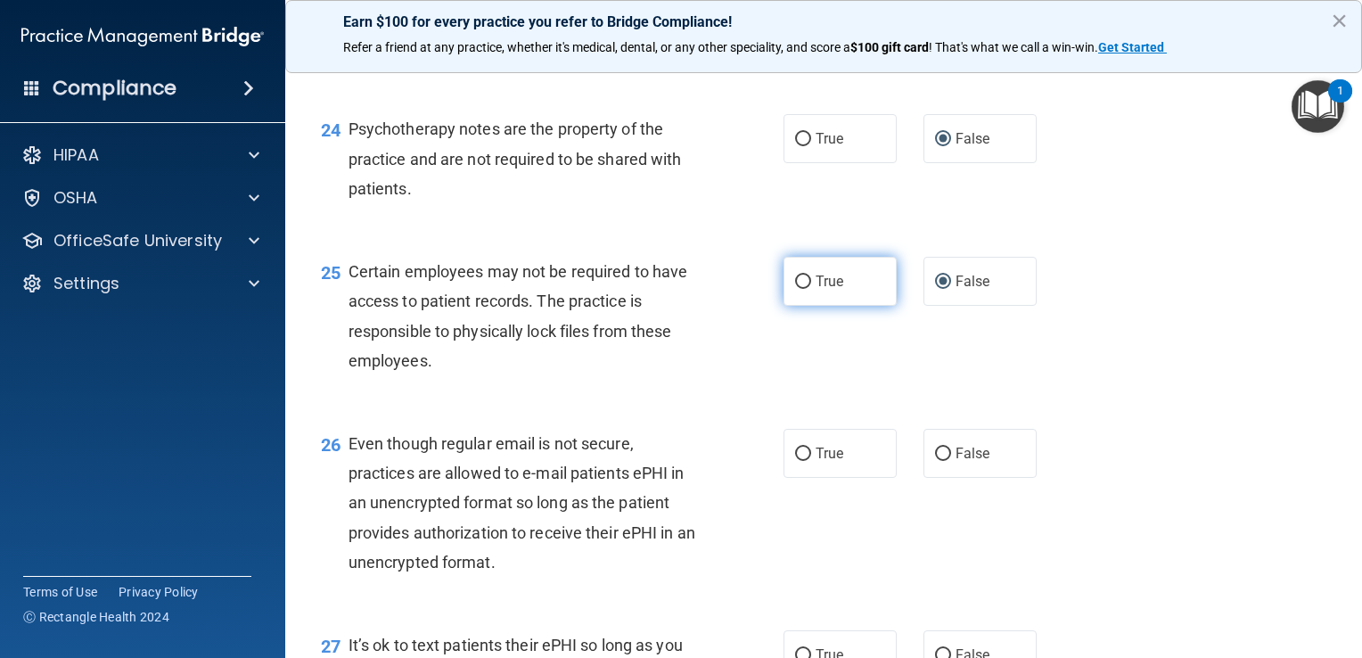
click at [677, 289] on input "True" at bounding box center [803, 281] width 16 height 13
radio input "true"
radio input "false"
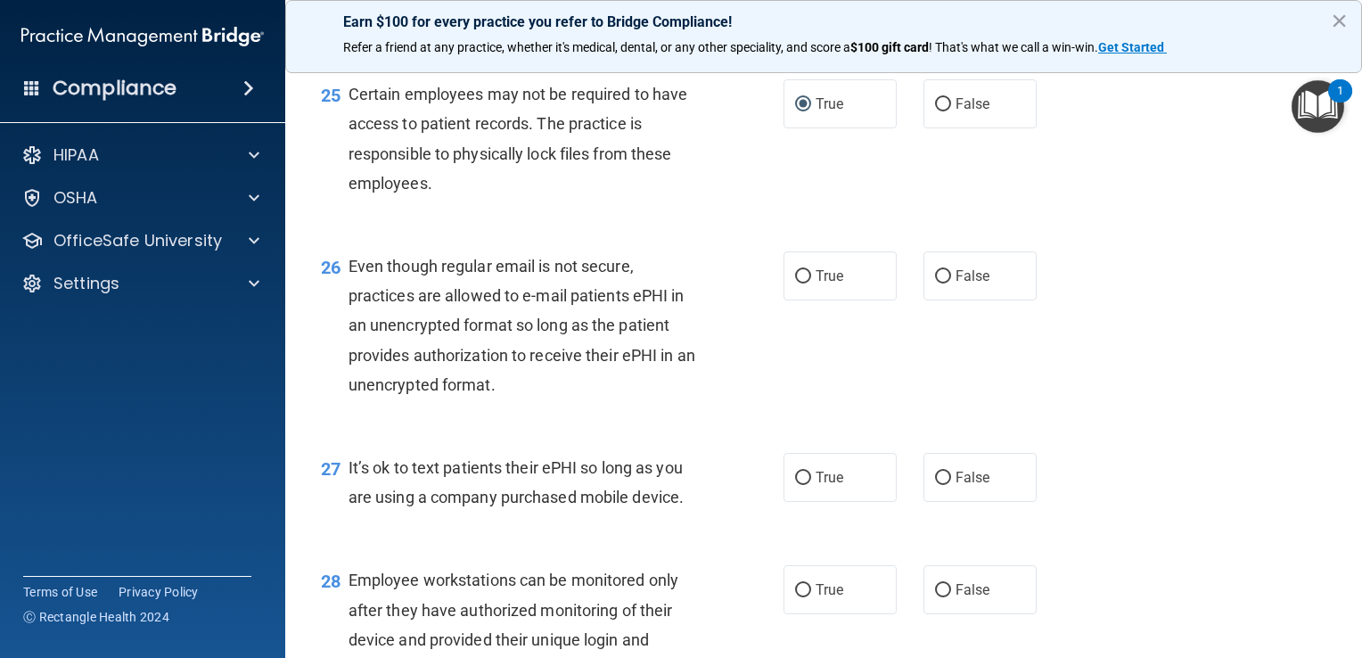
scroll to position [4012, 0]
click at [677, 283] on input "False" at bounding box center [943, 275] width 16 height 13
radio input "true"
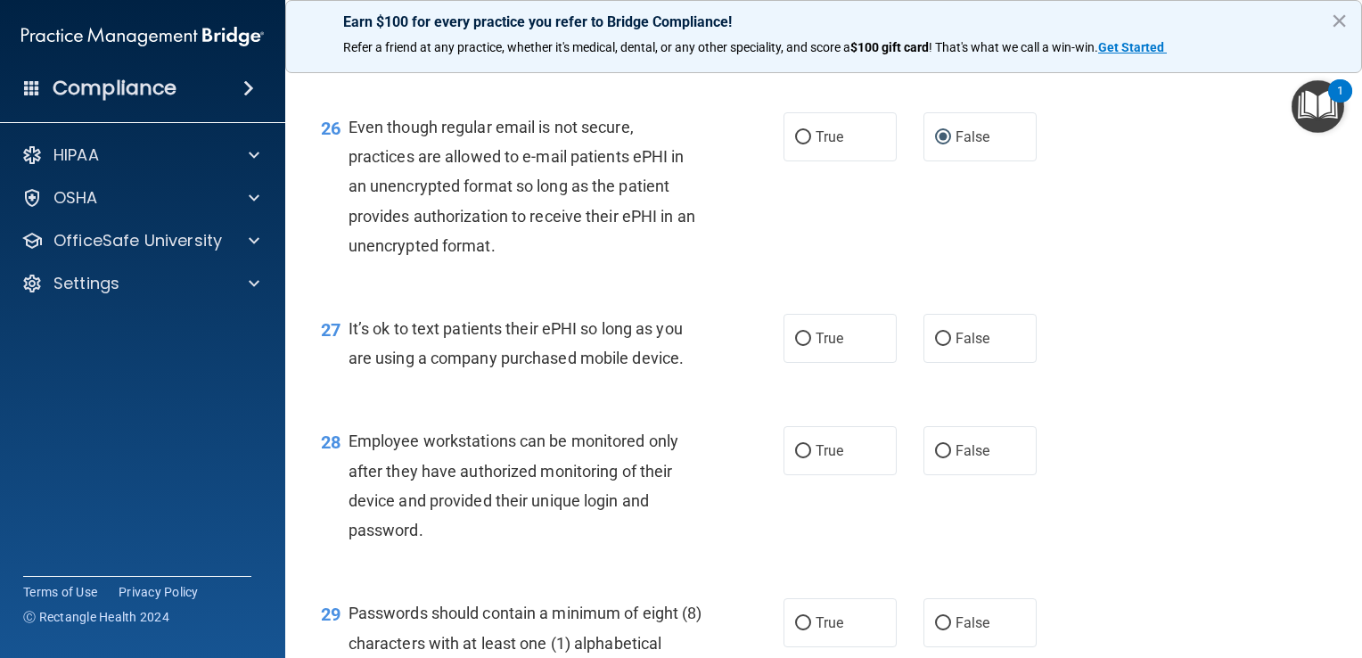
scroll to position [4190, 0]
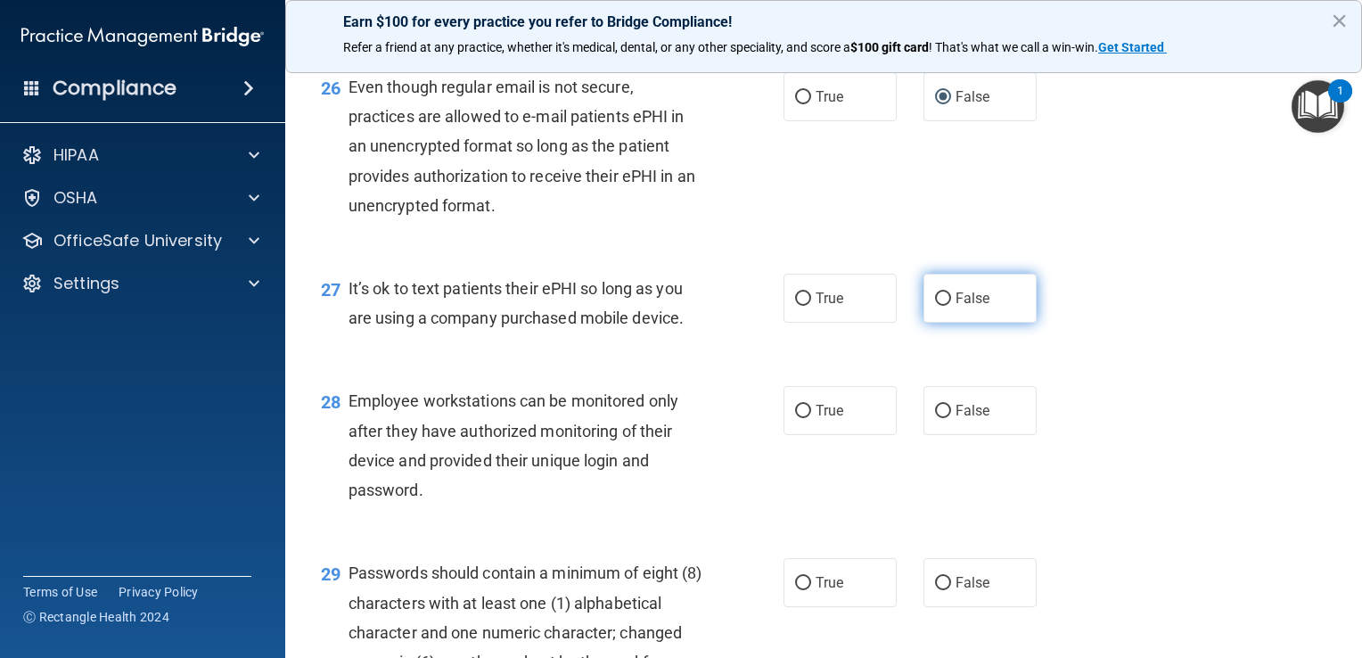
click at [677, 306] on input "False" at bounding box center [943, 298] width 16 height 13
radio input "true"
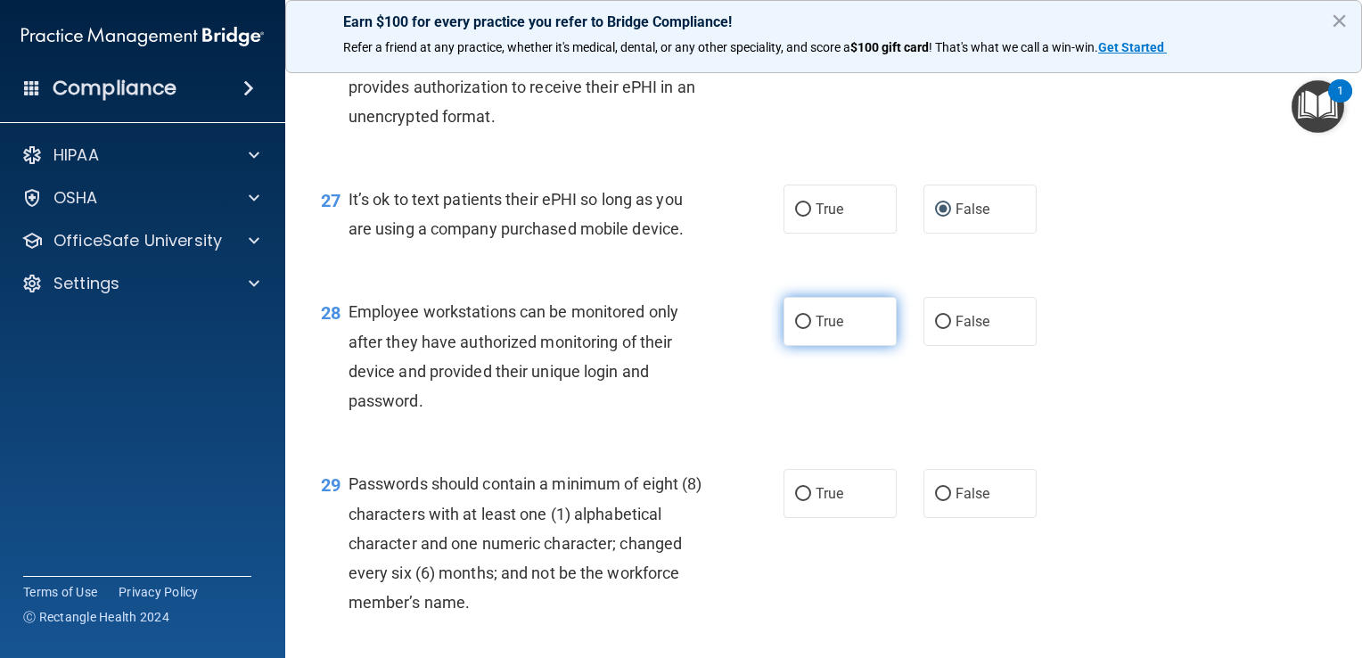
click at [677, 329] on input "True" at bounding box center [803, 322] width 16 height 13
radio input "true"
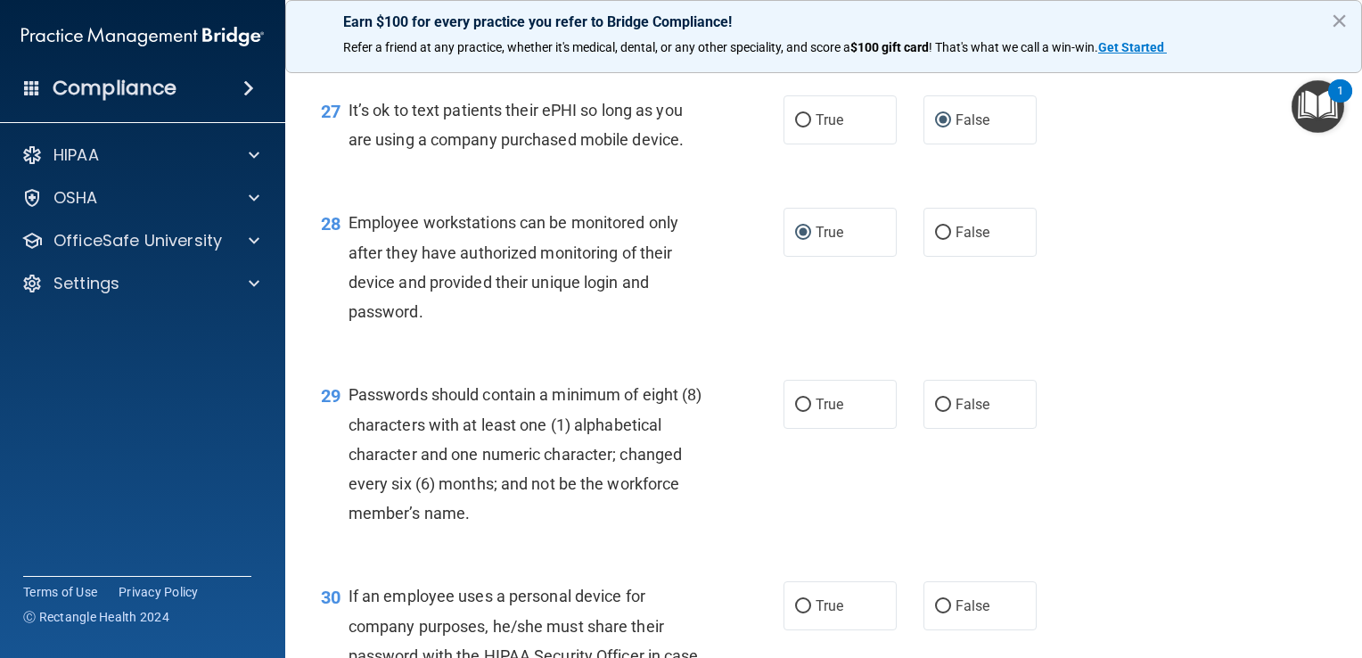
scroll to position [4457, 0]
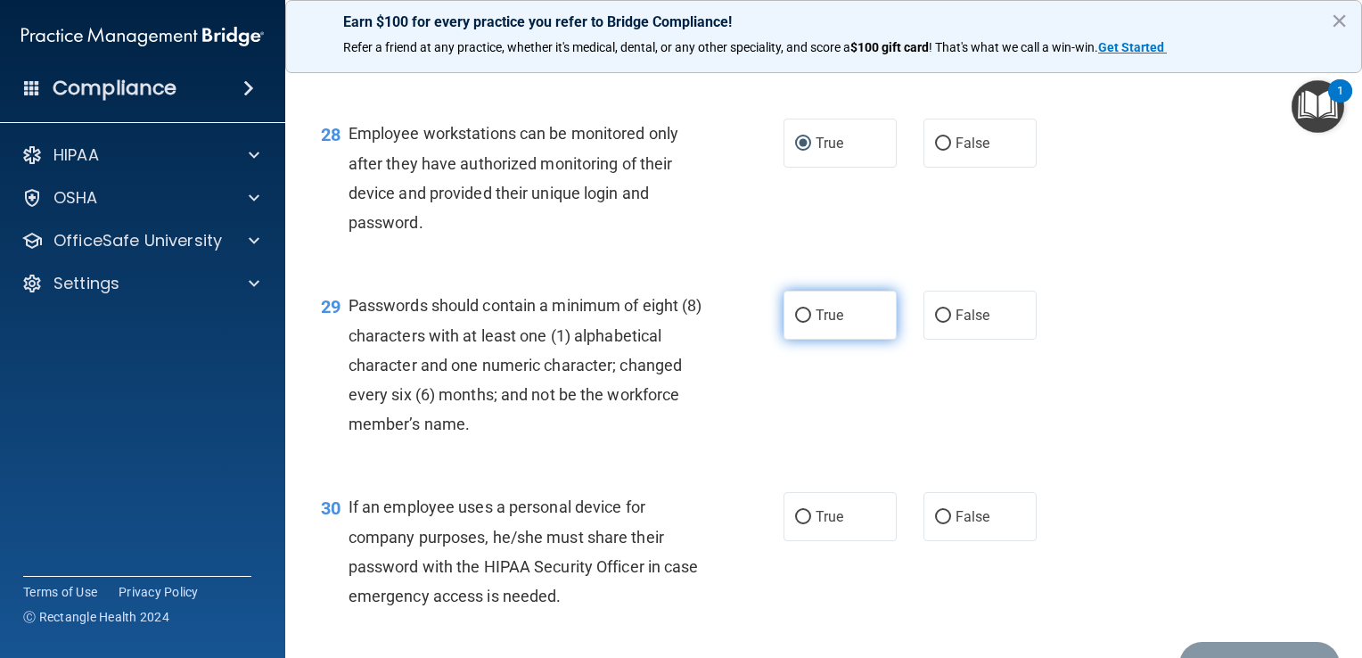
click at [677, 323] on input "True" at bounding box center [803, 315] width 16 height 13
radio input "true"
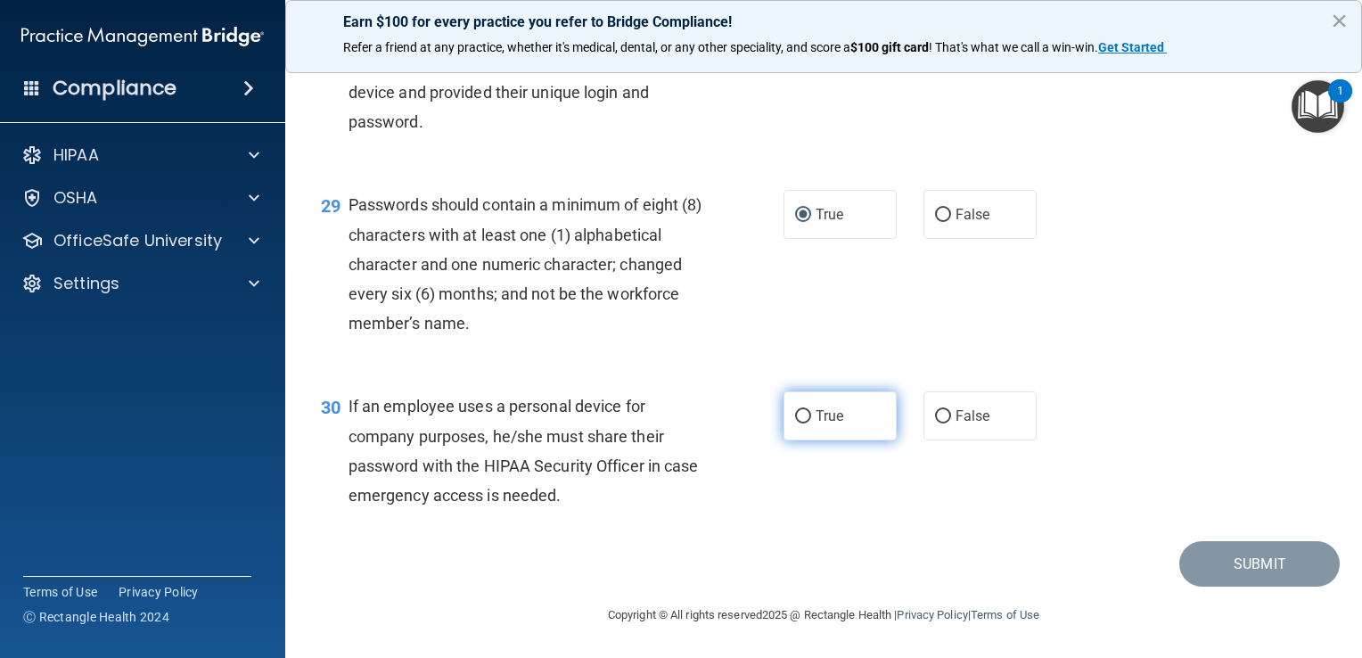
scroll to position [4647, 0]
click at [677, 415] on input "True" at bounding box center [803, 416] width 16 height 13
radio input "true"
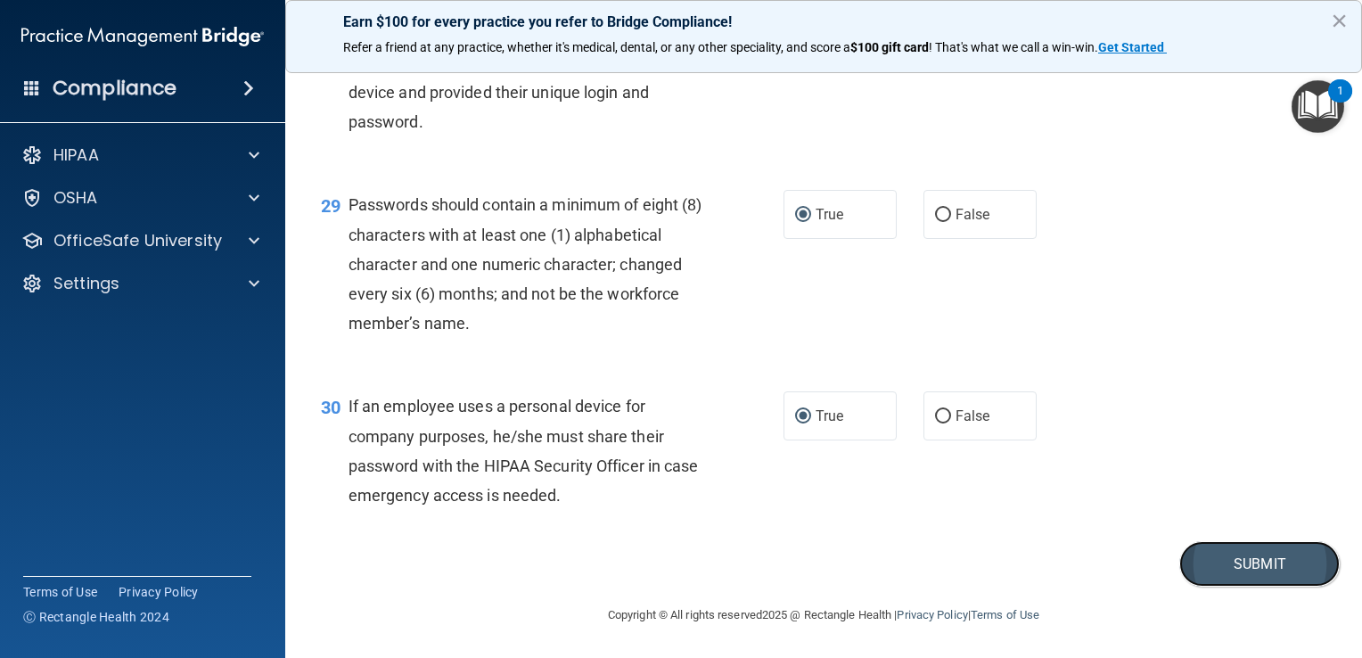
click at [677, 563] on button "Submit" at bounding box center [1259, 563] width 160 height 45
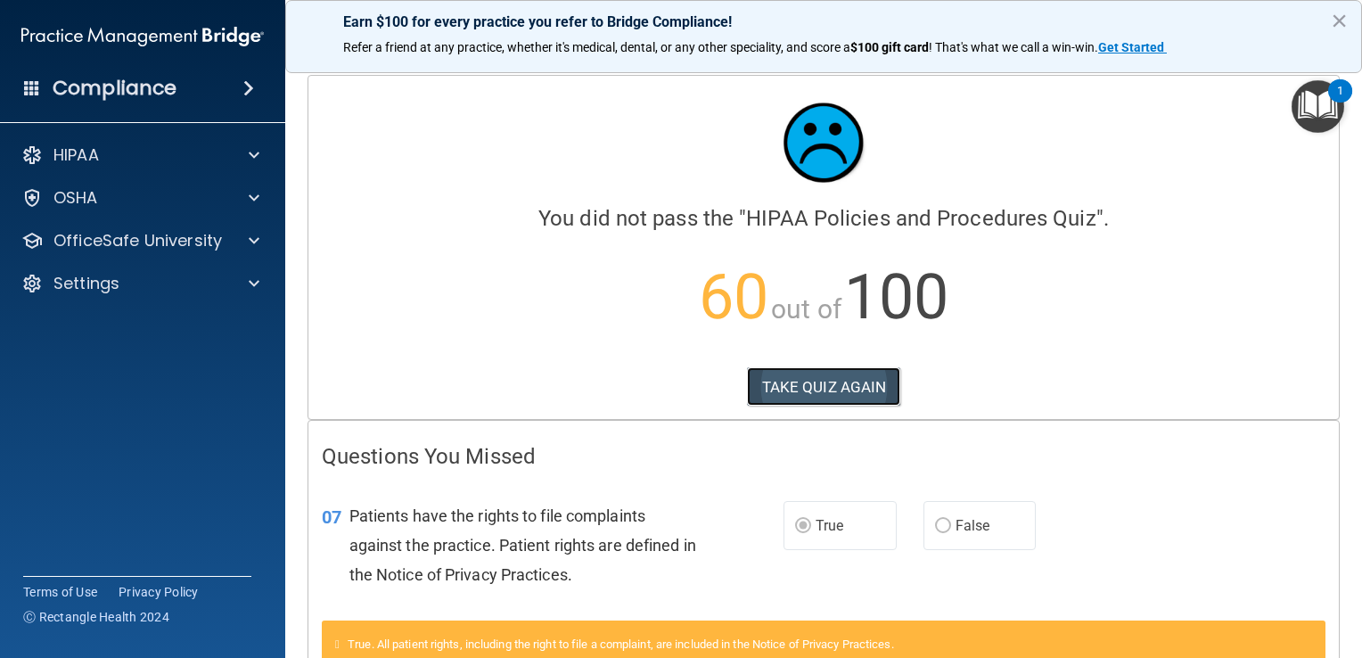
click at [677, 385] on button "TAKE QUIZ AGAIN" at bounding box center [824, 386] width 154 height 39
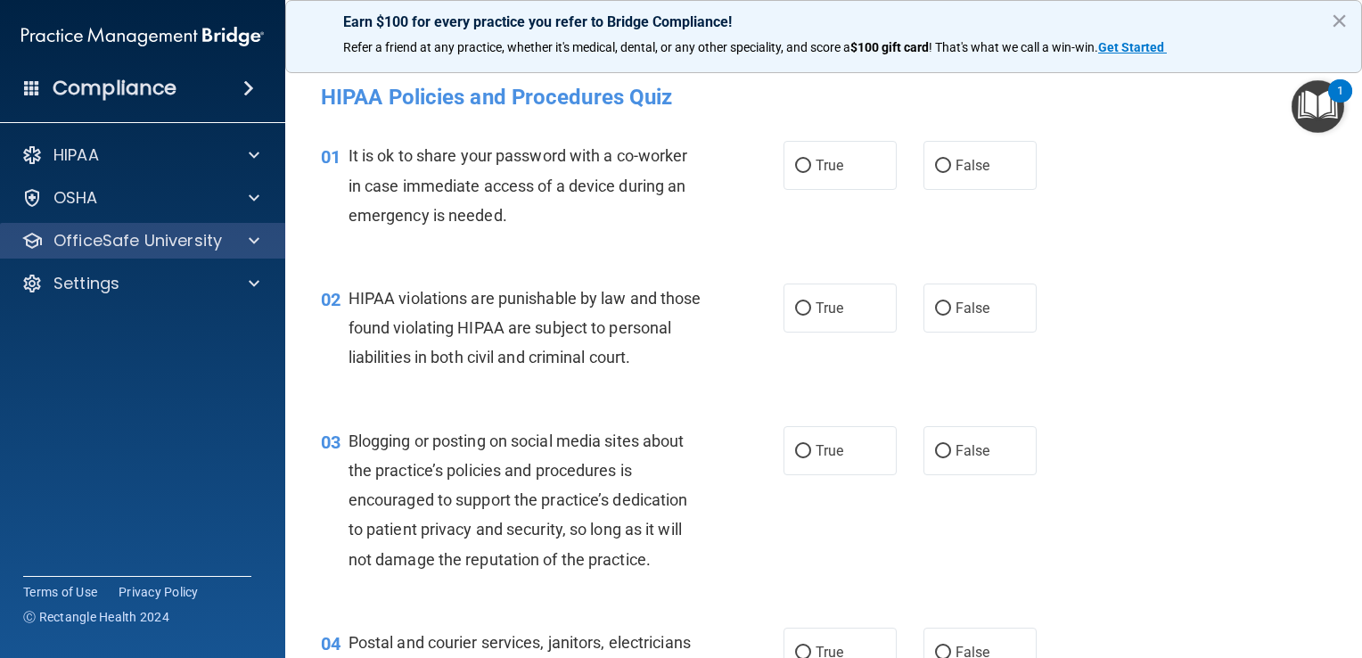
click at [167, 255] on div "OfficeSafe University" at bounding box center [143, 241] width 286 height 36
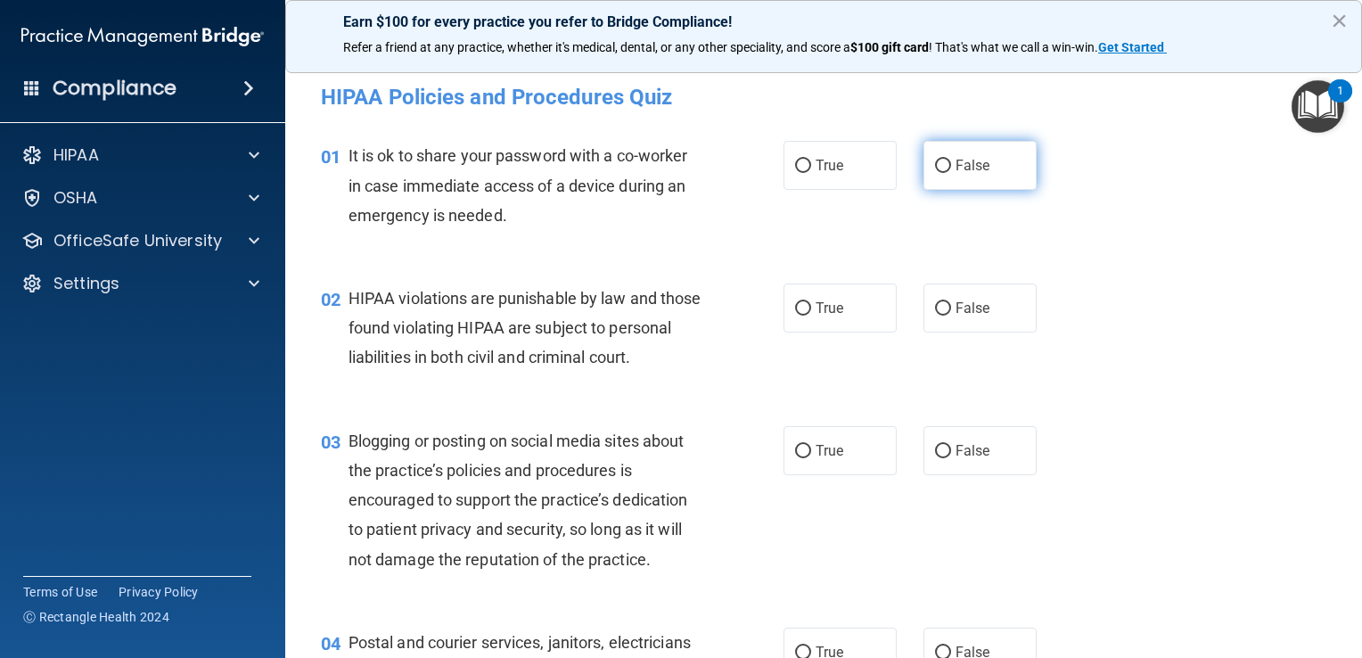
click at [677, 162] on input "False" at bounding box center [943, 166] width 16 height 13
radio input "true"
click at [677, 311] on input "True" at bounding box center [803, 308] width 16 height 13
radio input "true"
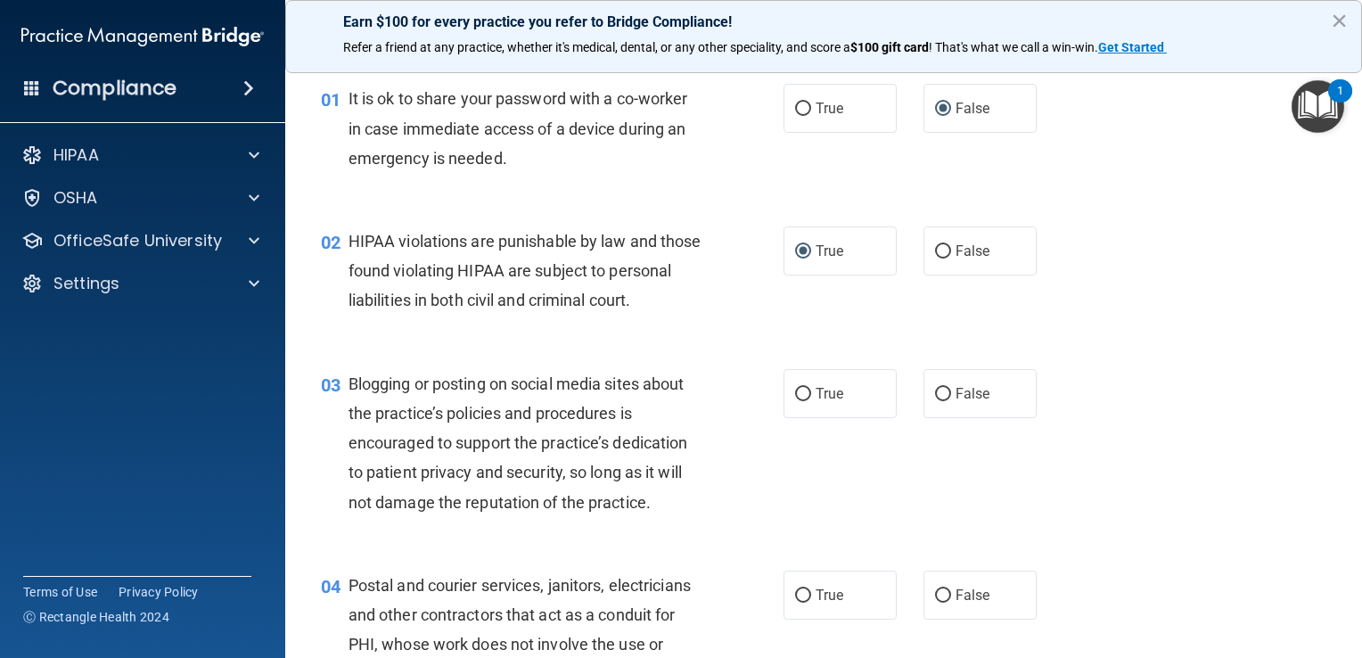
scroll to position [89, 0]
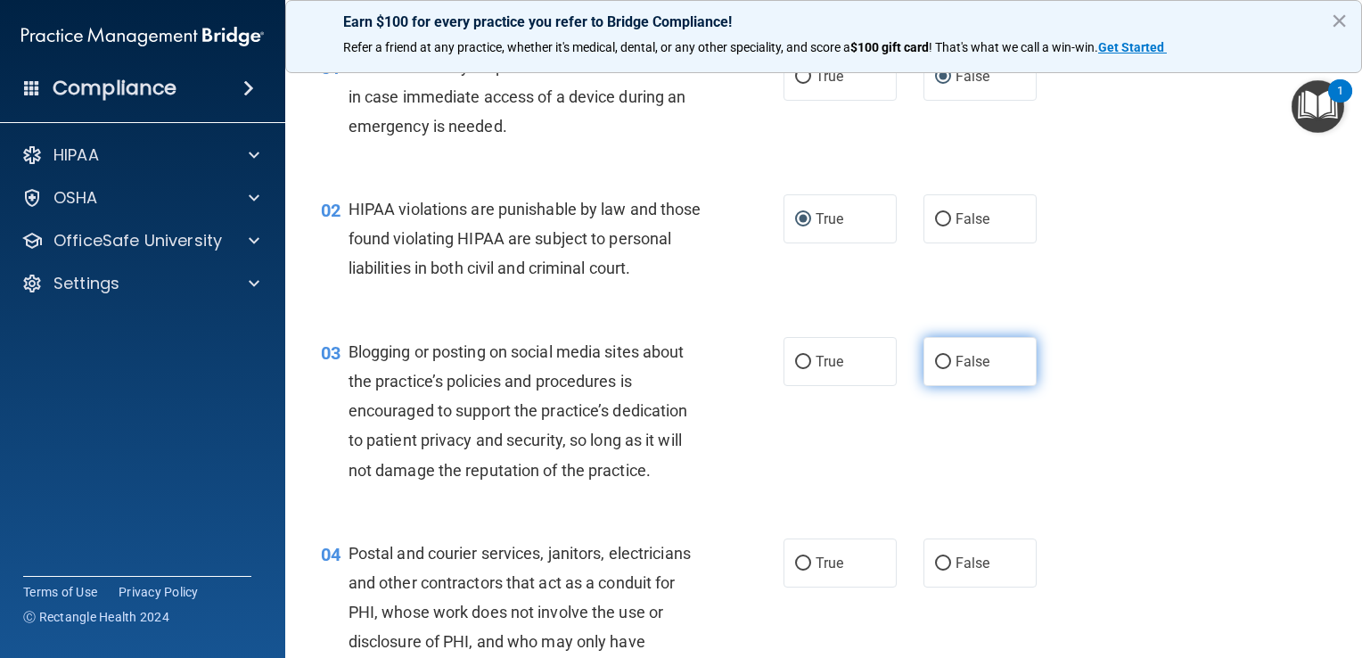
click at [677, 369] on input "False" at bounding box center [943, 362] width 16 height 13
radio input "true"
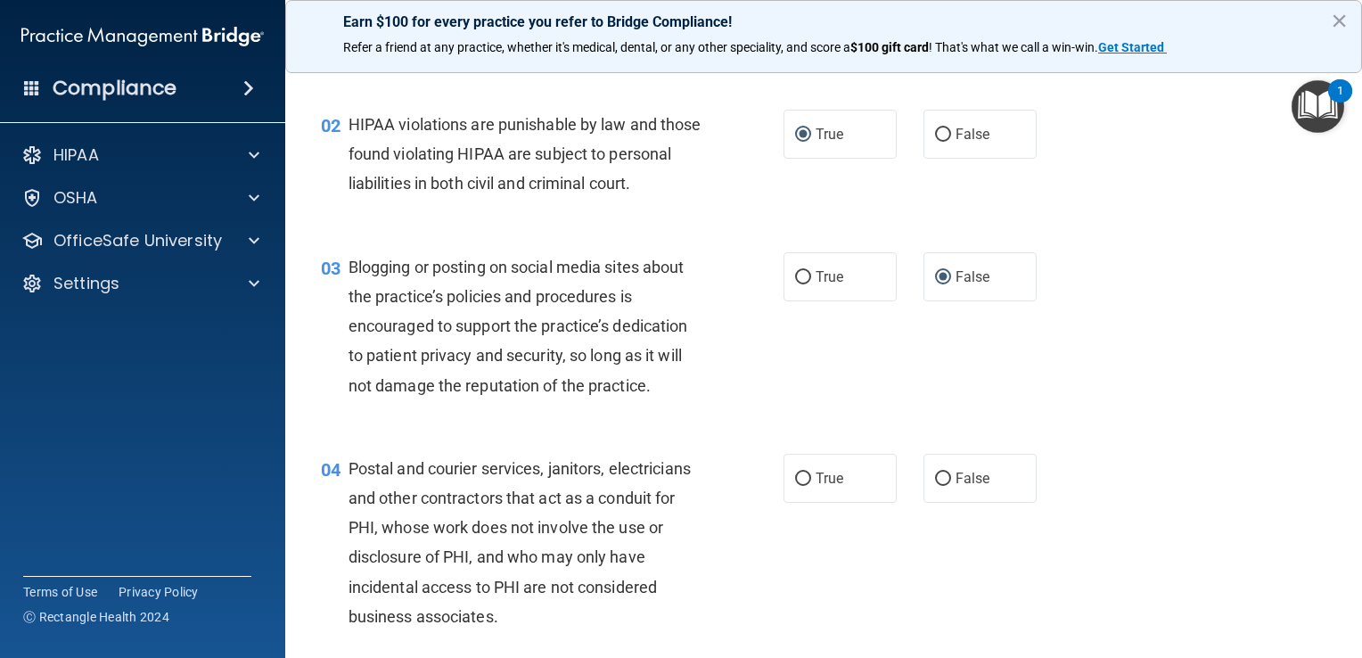
scroll to position [267, 0]
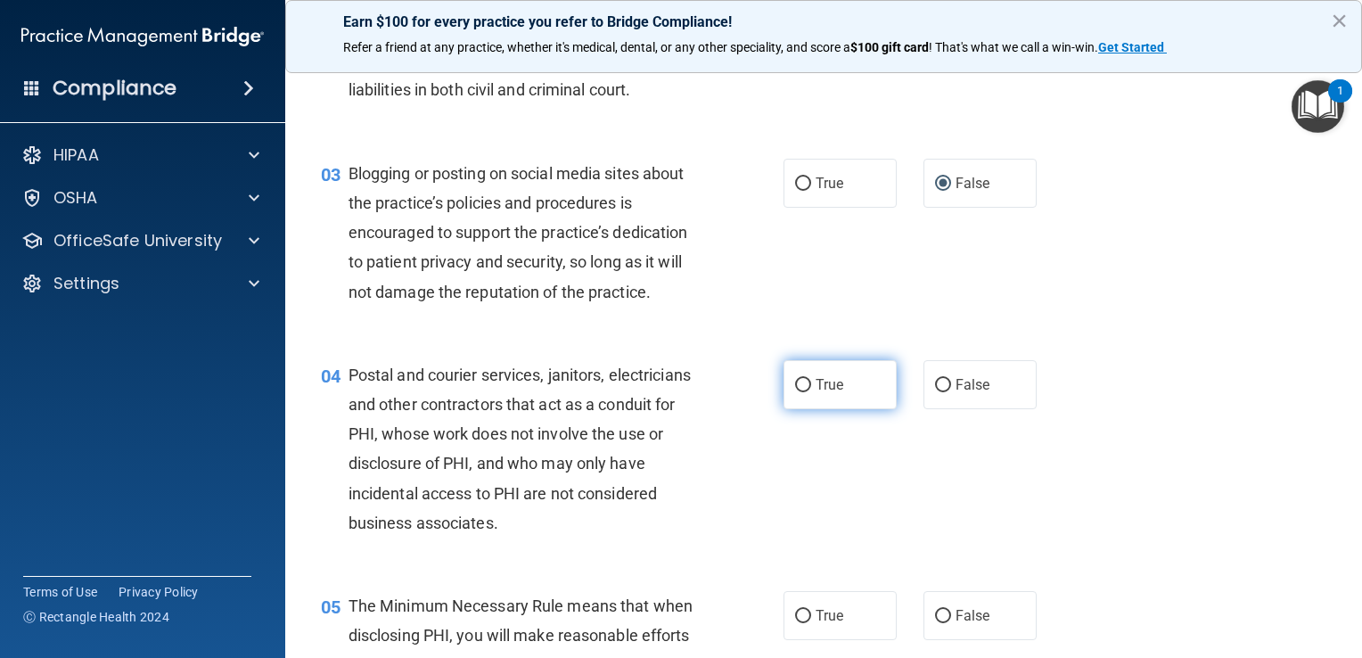
click at [677, 392] on input "True" at bounding box center [803, 385] width 16 height 13
radio input "true"
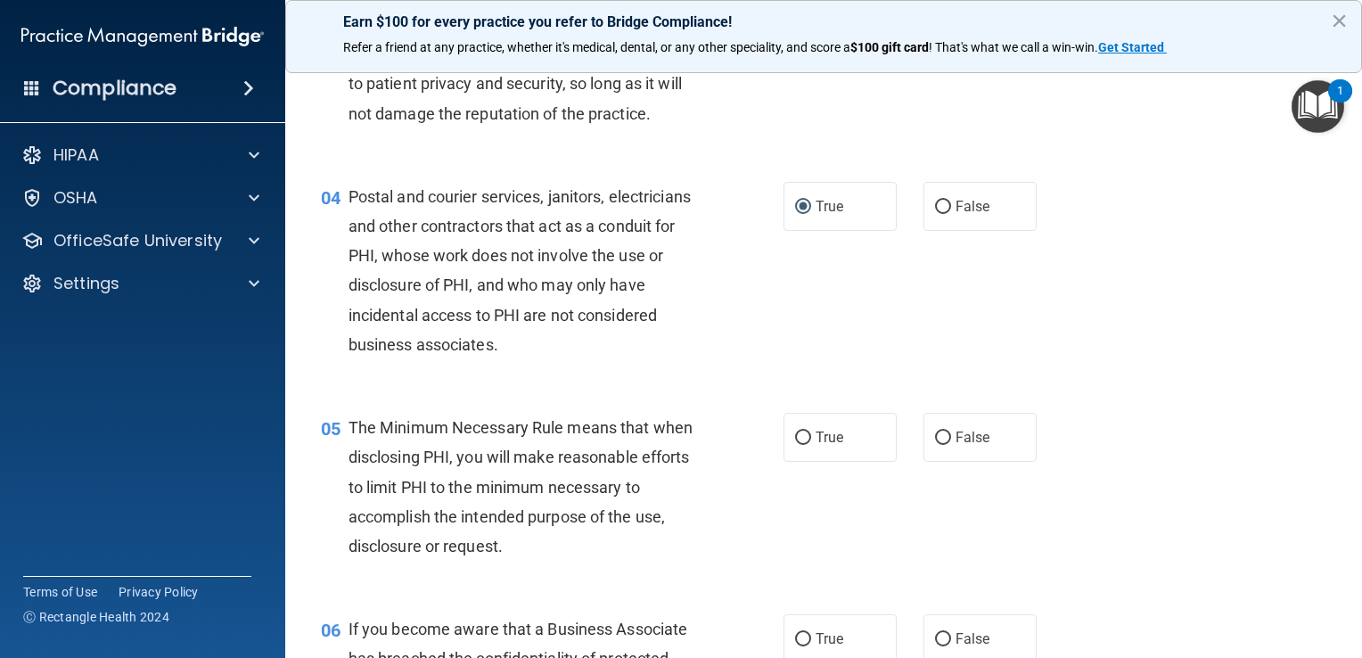
scroll to position [535, 0]
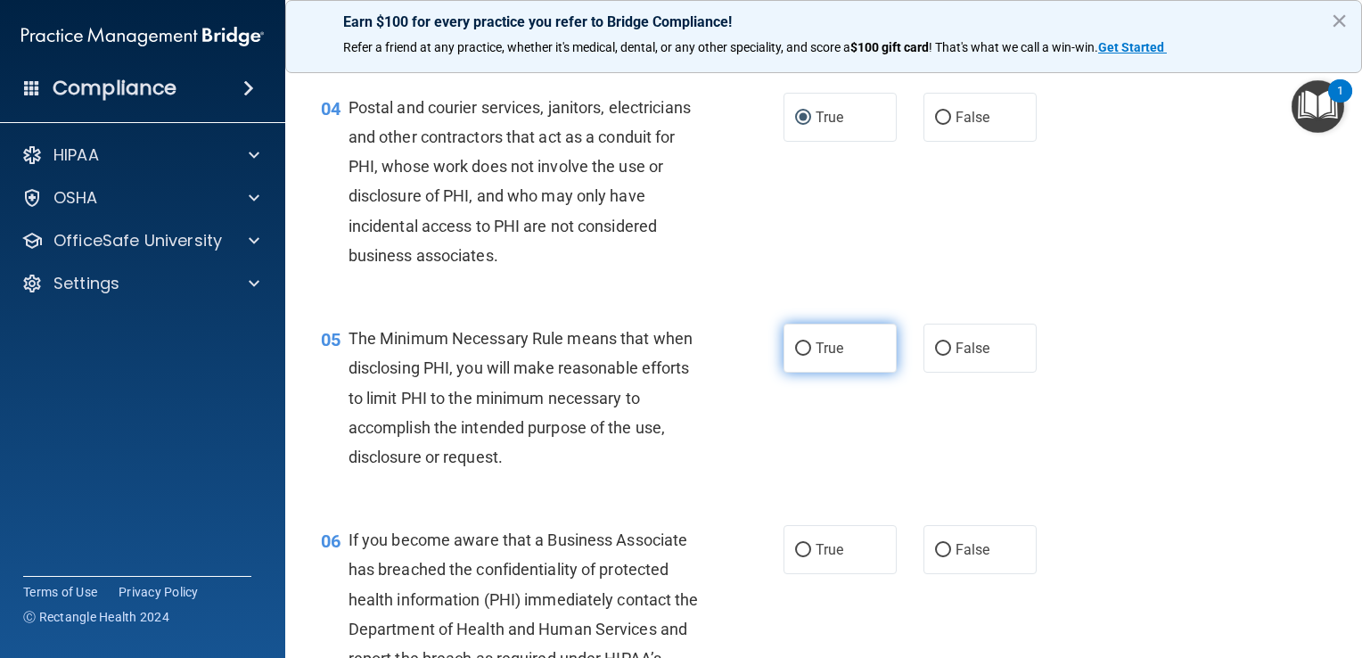
click at [677, 356] on input "True" at bounding box center [803, 348] width 16 height 13
radio input "true"
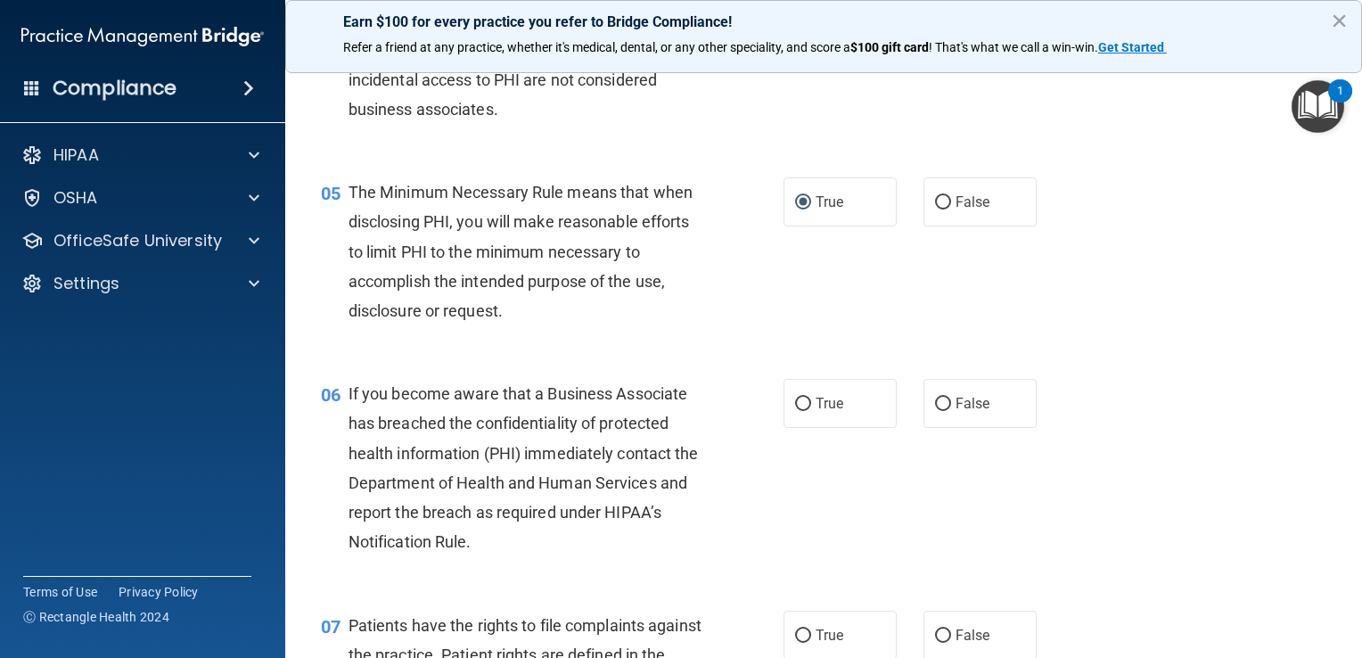
scroll to position [713, 0]
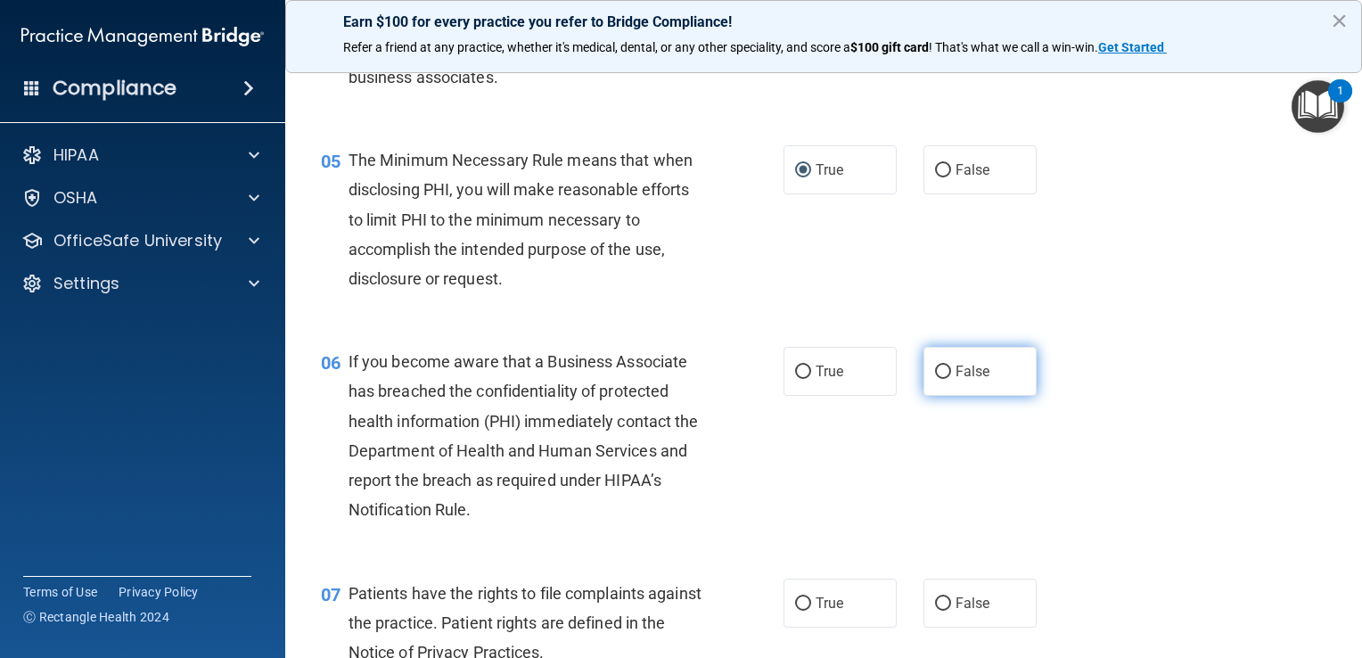
click at [677, 379] on input "False" at bounding box center [943, 372] width 16 height 13
radio input "true"
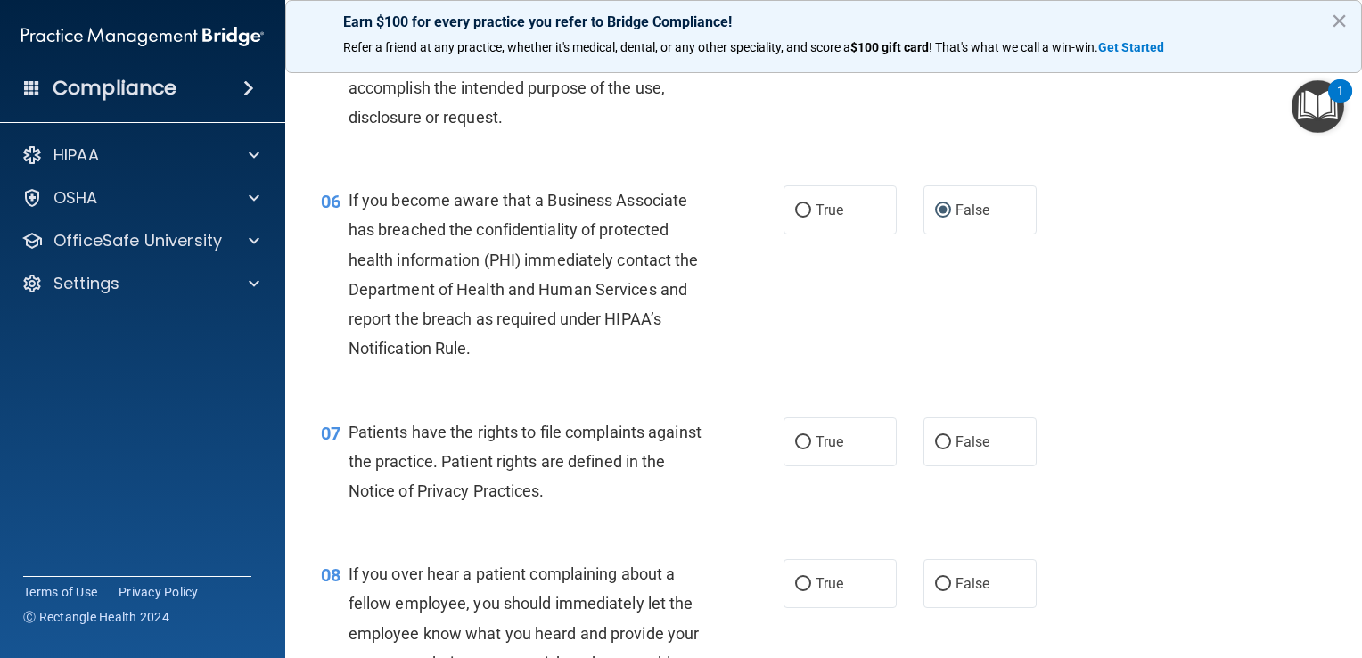
scroll to position [981, 0]
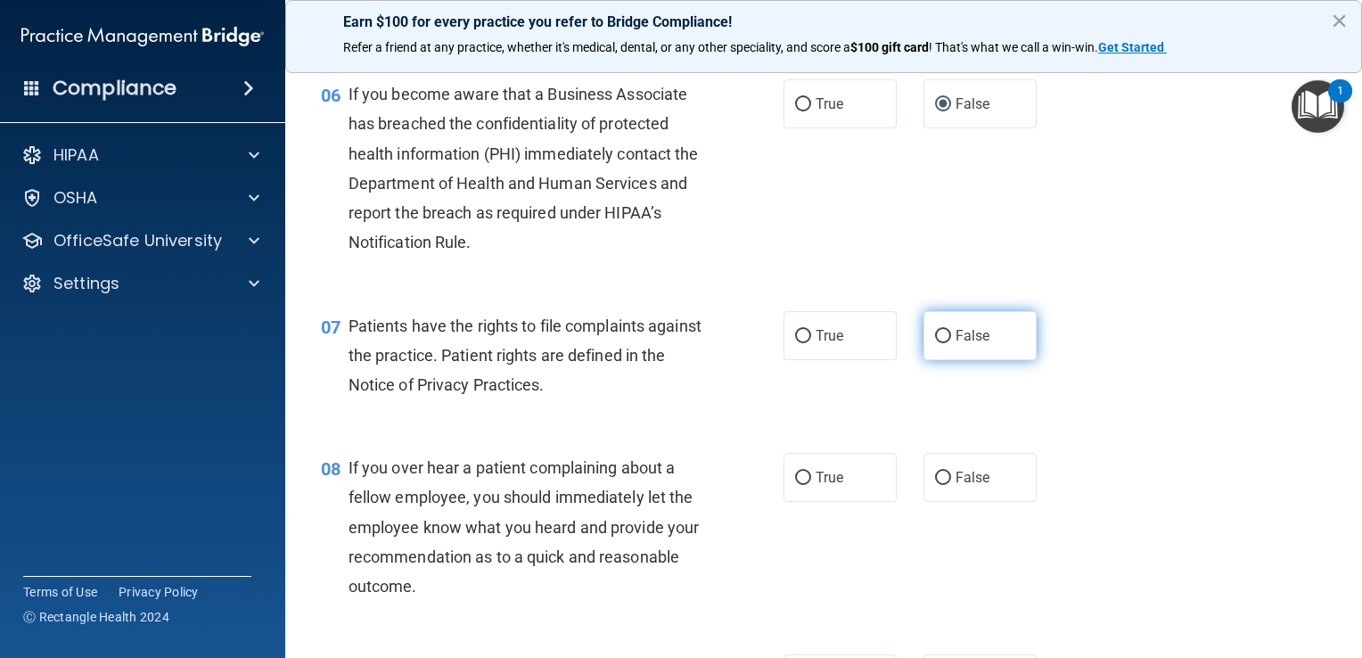
click at [677, 343] on input "False" at bounding box center [943, 336] width 16 height 13
radio input "true"
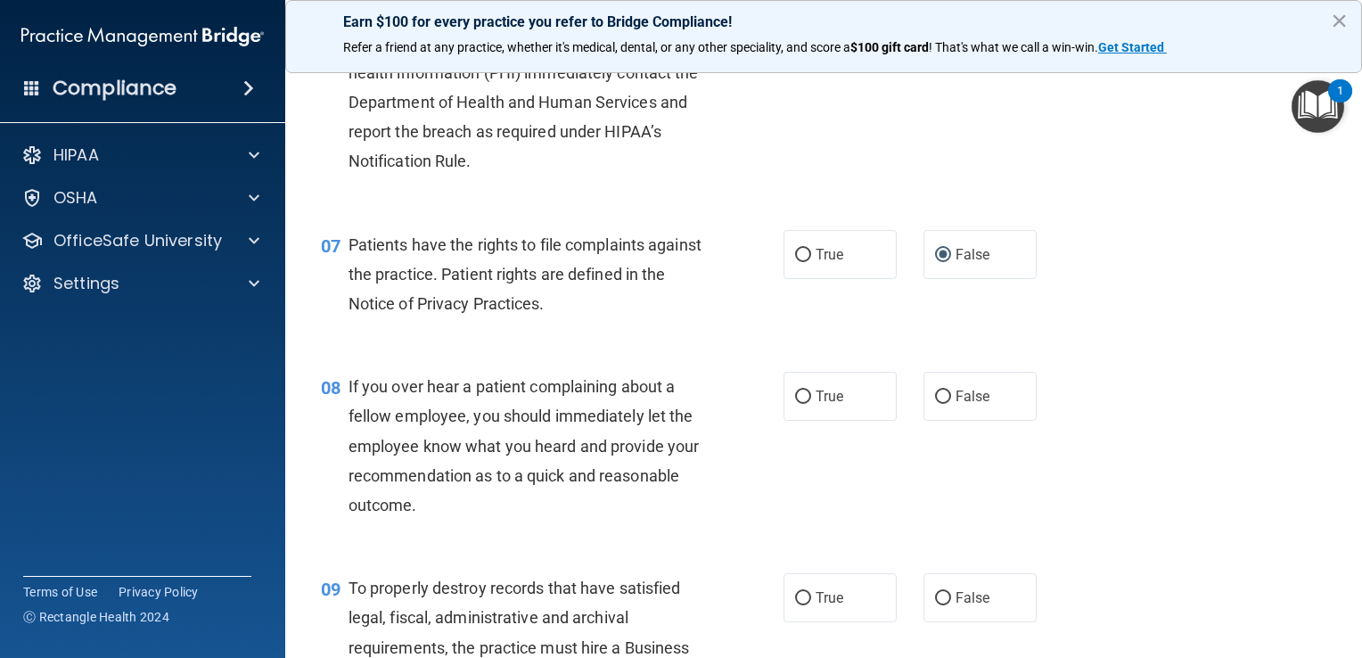
scroll to position [1159, 0]
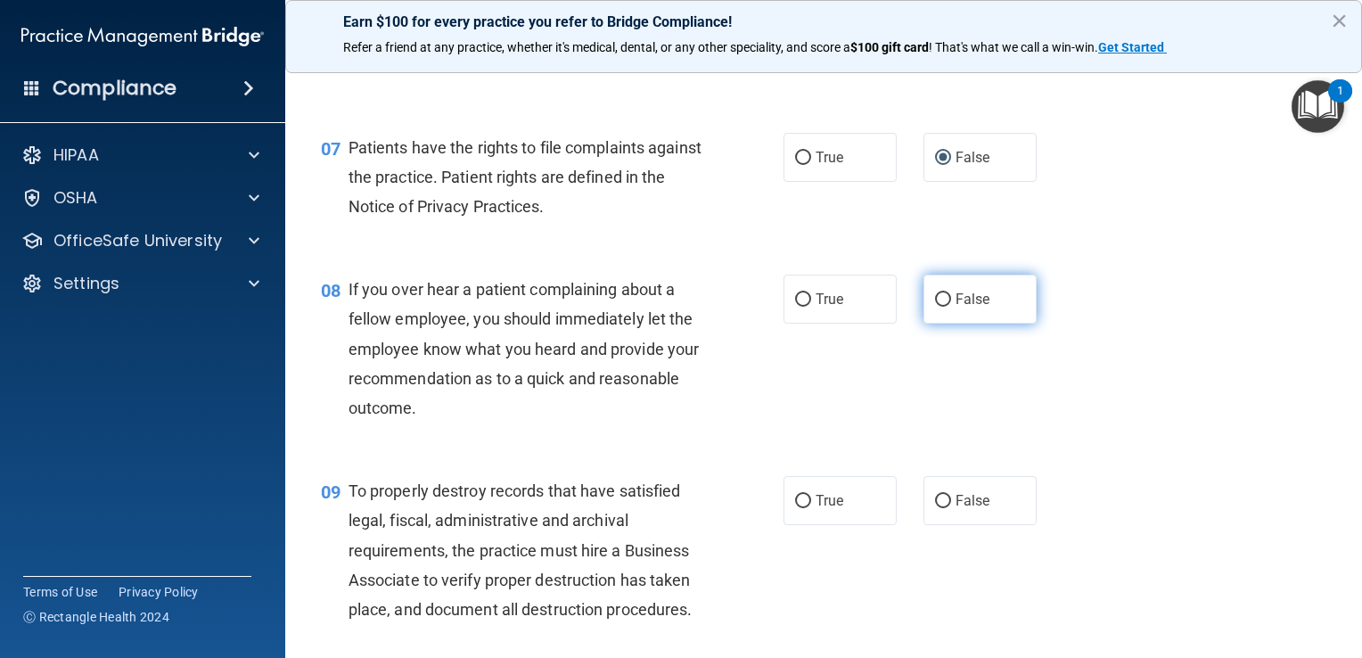
click at [677, 307] on input "False" at bounding box center [943, 299] width 16 height 13
radio input "true"
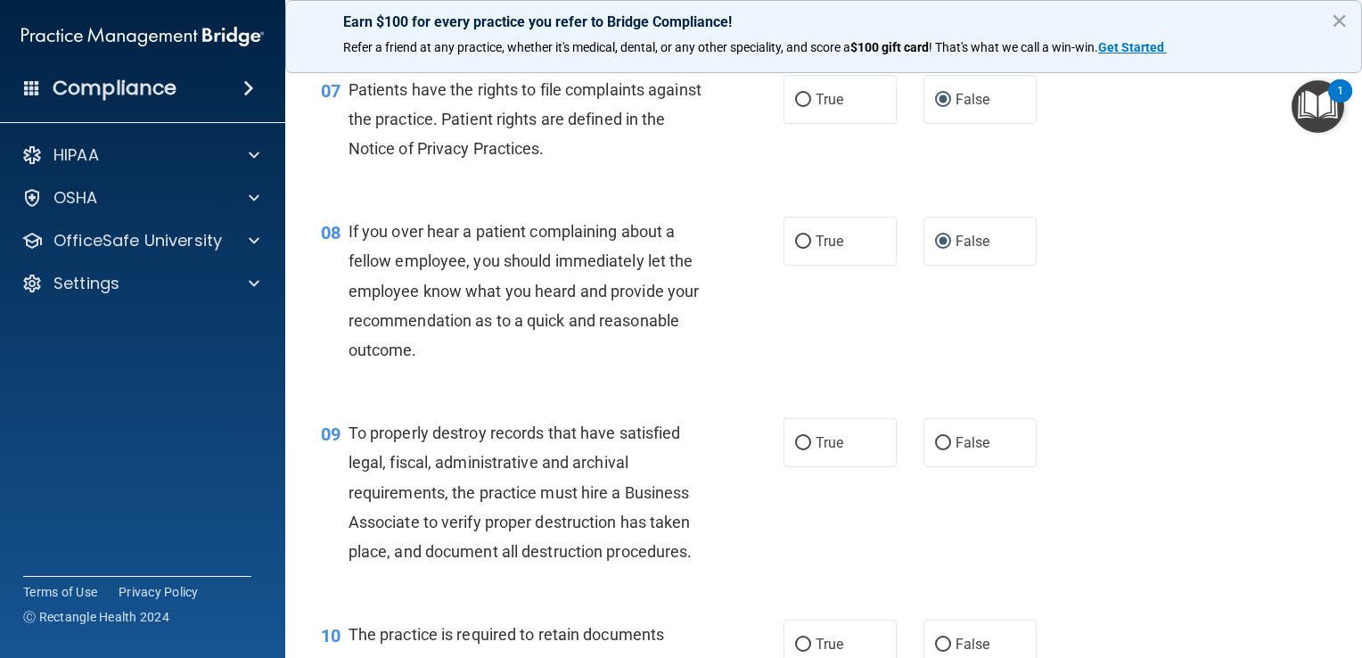
scroll to position [1248, 0]
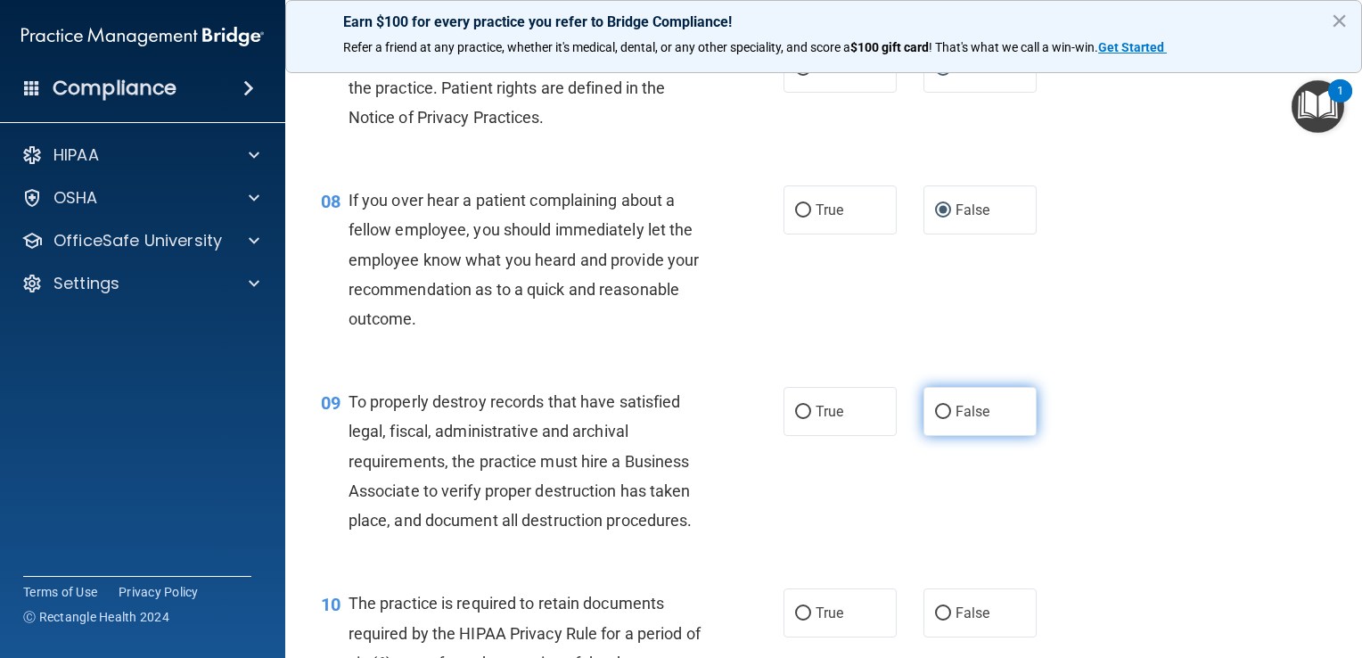
click at [677, 419] on input "False" at bounding box center [943, 412] width 16 height 13
radio input "true"
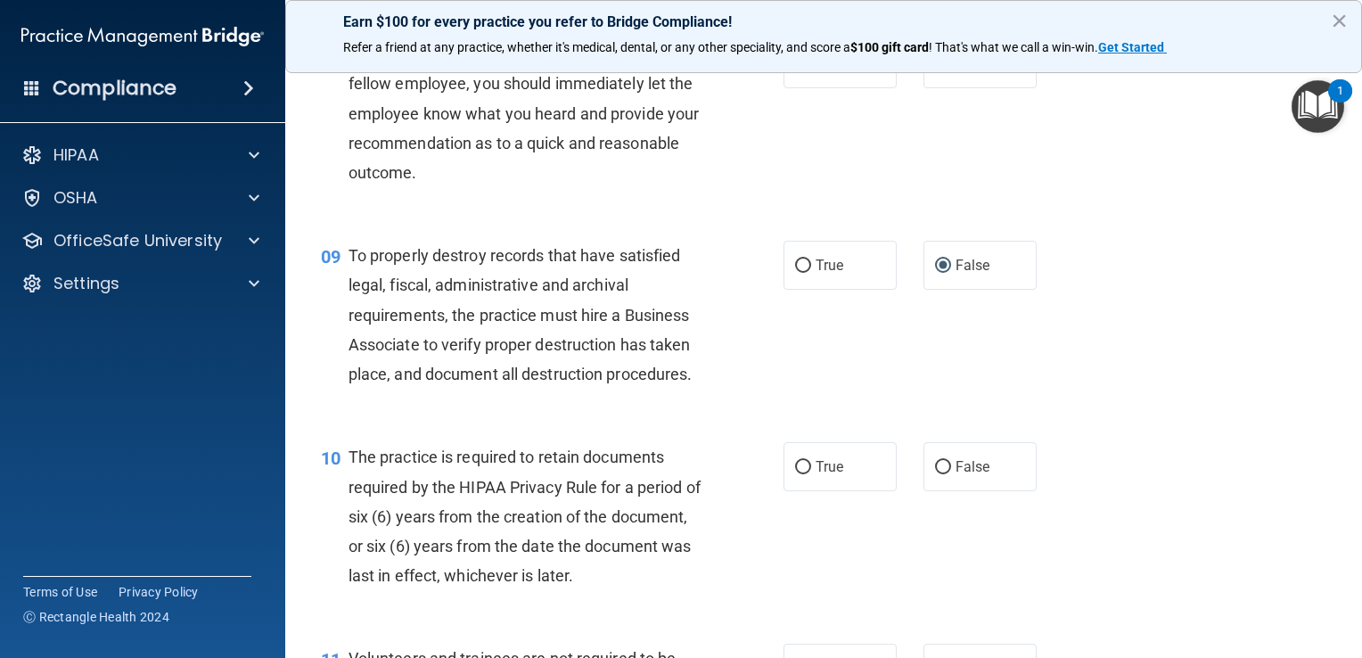
scroll to position [1426, 0]
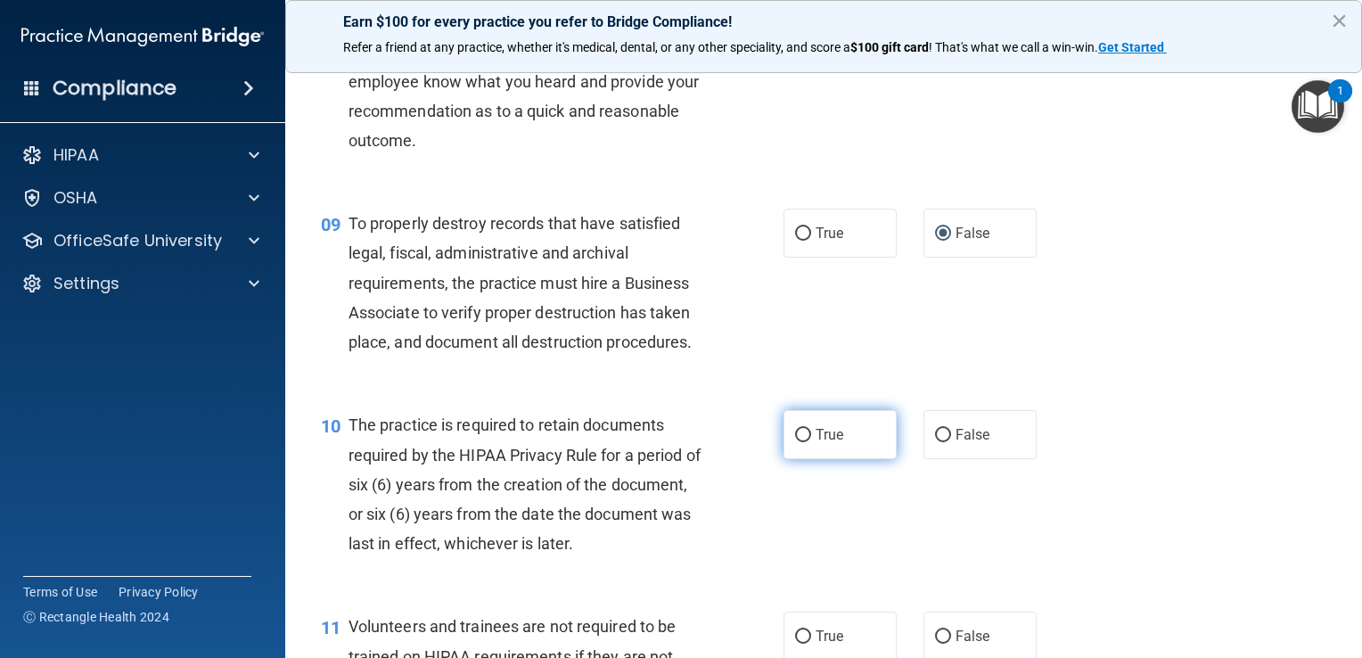
click at [677, 442] on input "True" at bounding box center [803, 435] width 16 height 13
radio input "true"
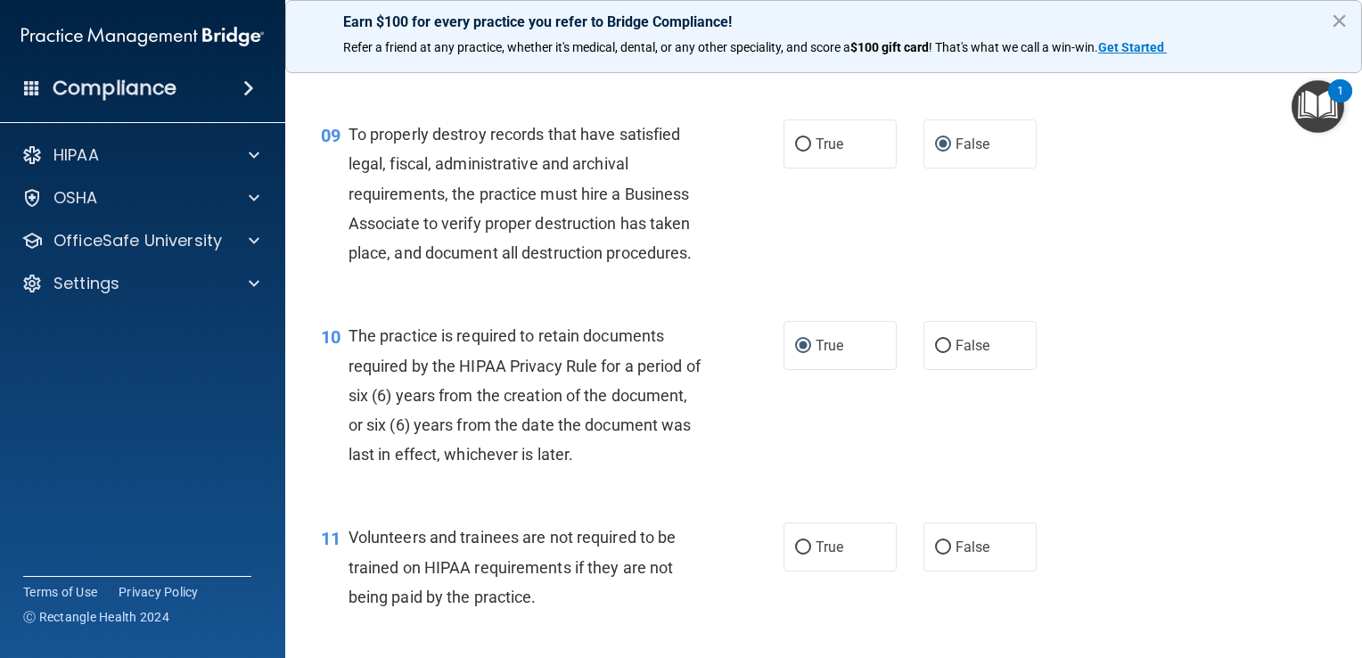
scroll to position [1605, 0]
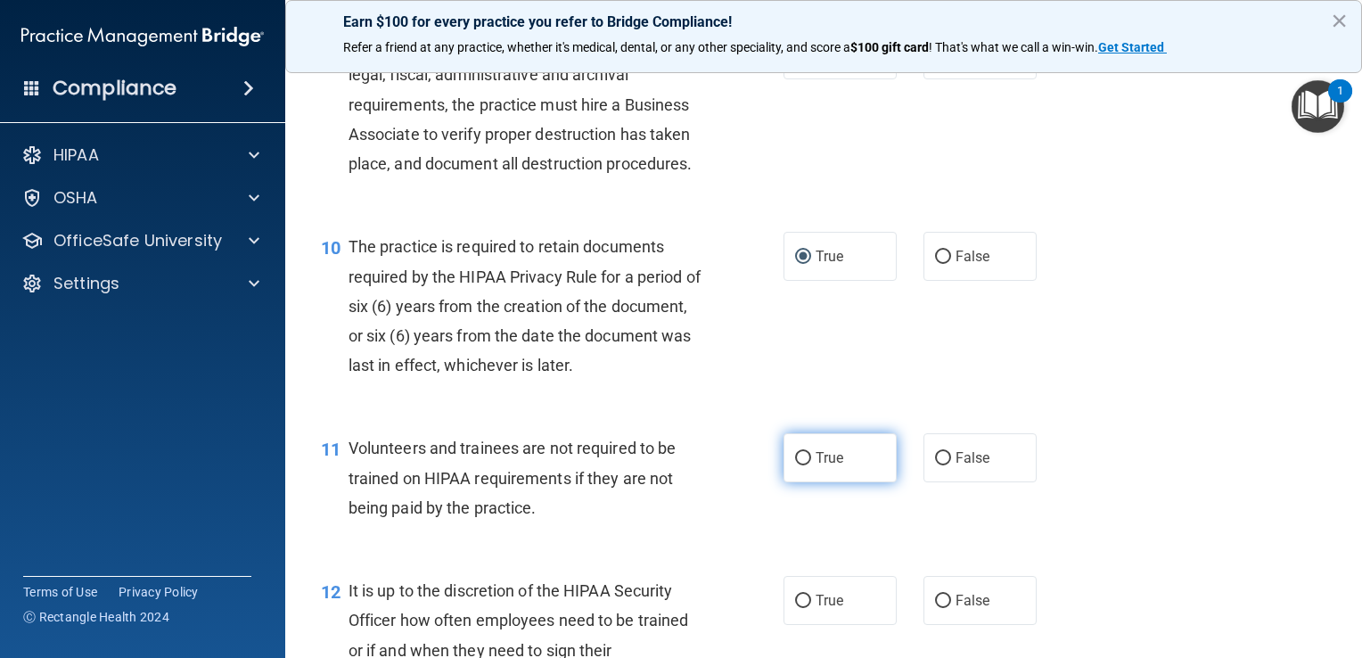
click at [677, 465] on input "True" at bounding box center [803, 458] width 16 height 13
radio input "true"
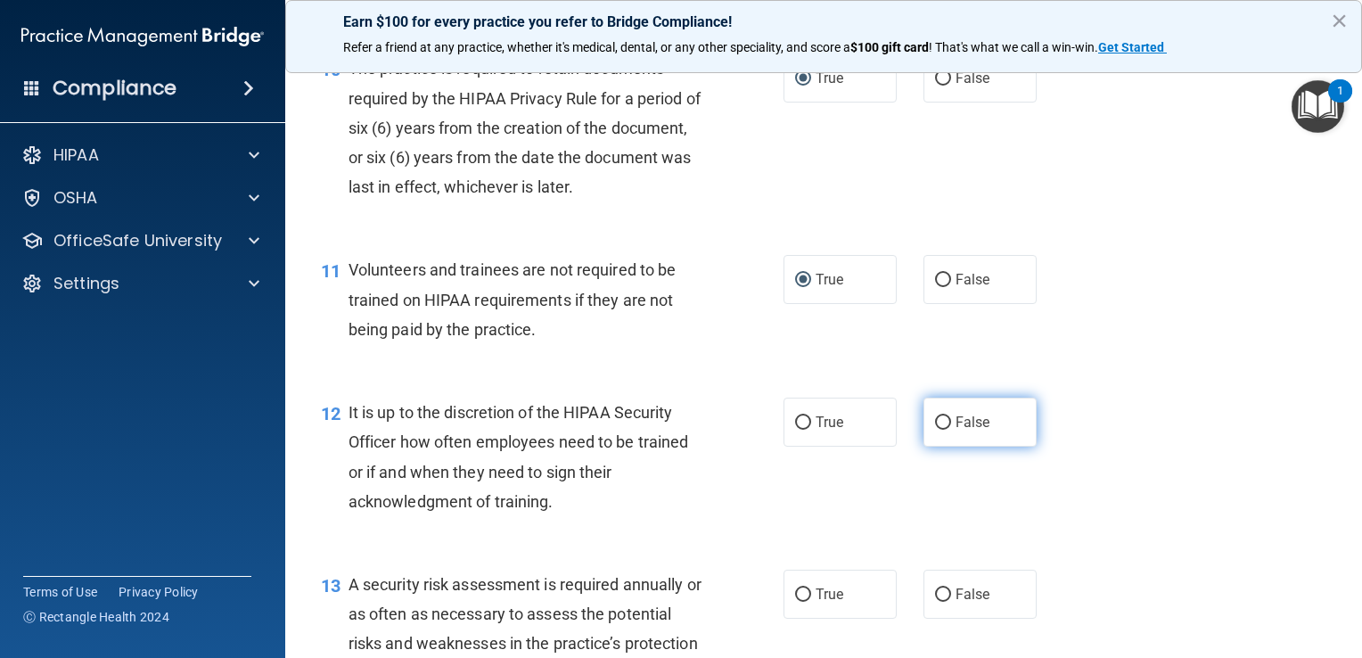
scroll to position [1872, 0]
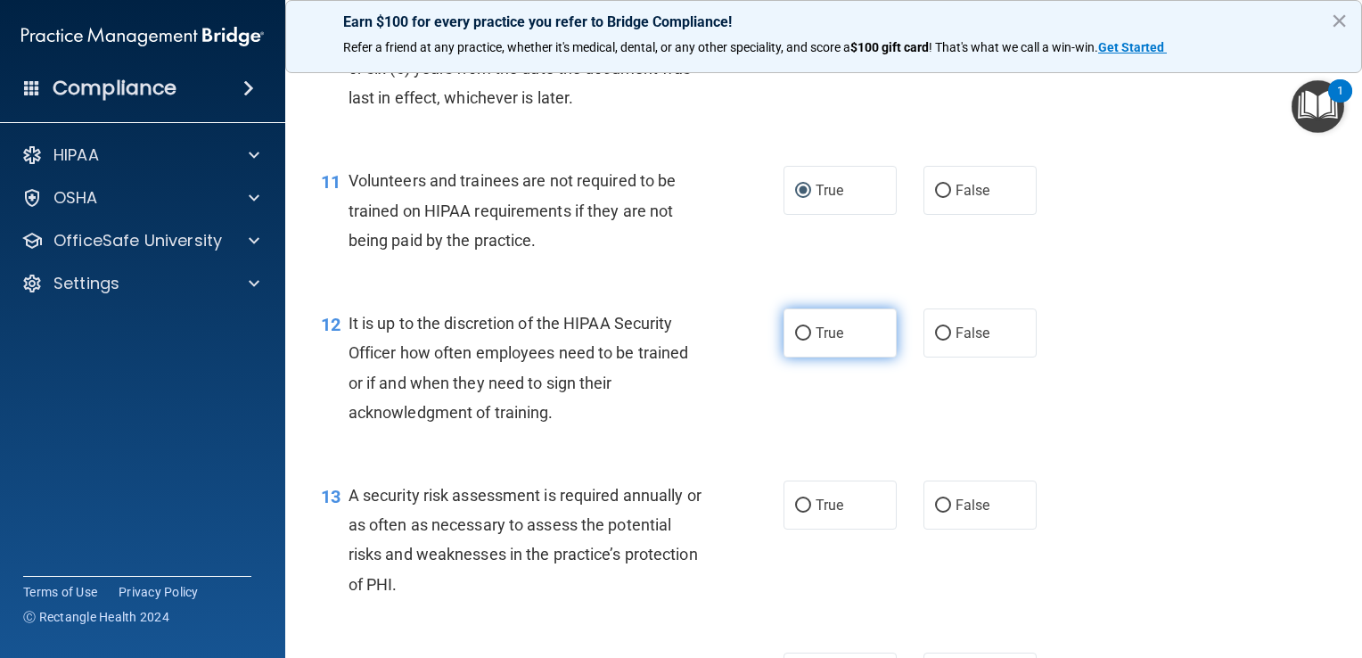
click at [677, 341] on input "True" at bounding box center [803, 333] width 16 height 13
radio input "true"
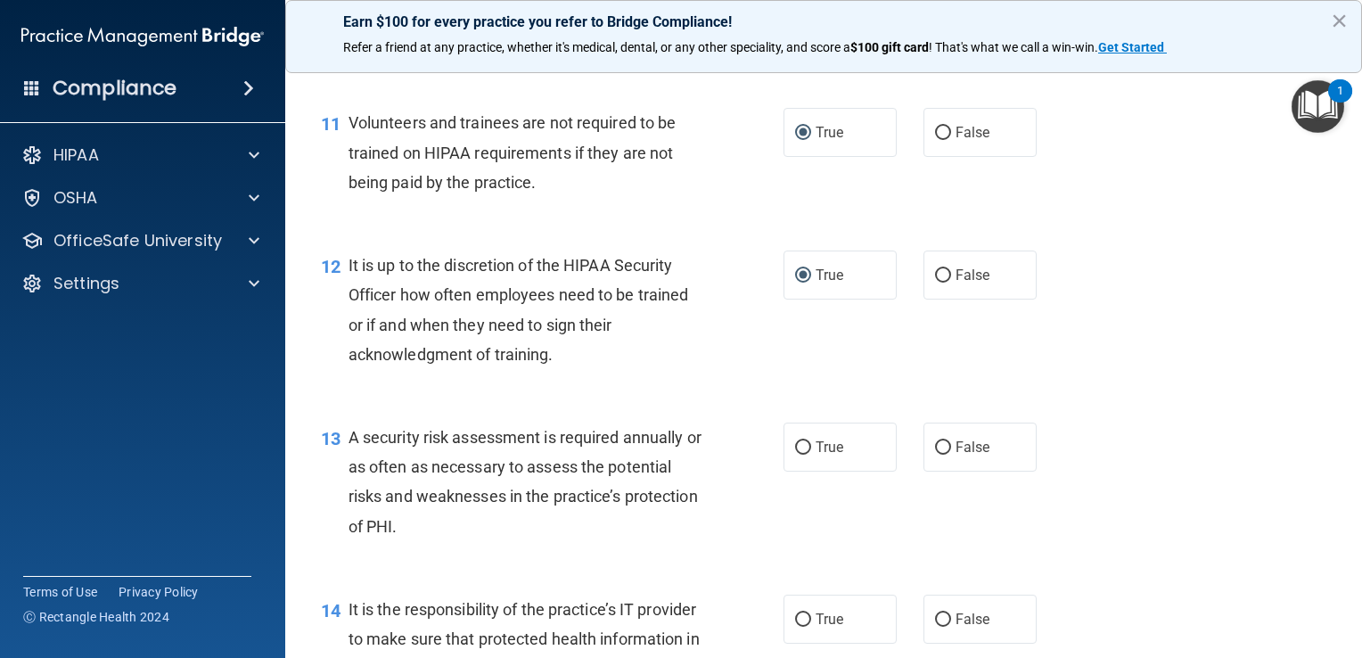
scroll to position [1961, 0]
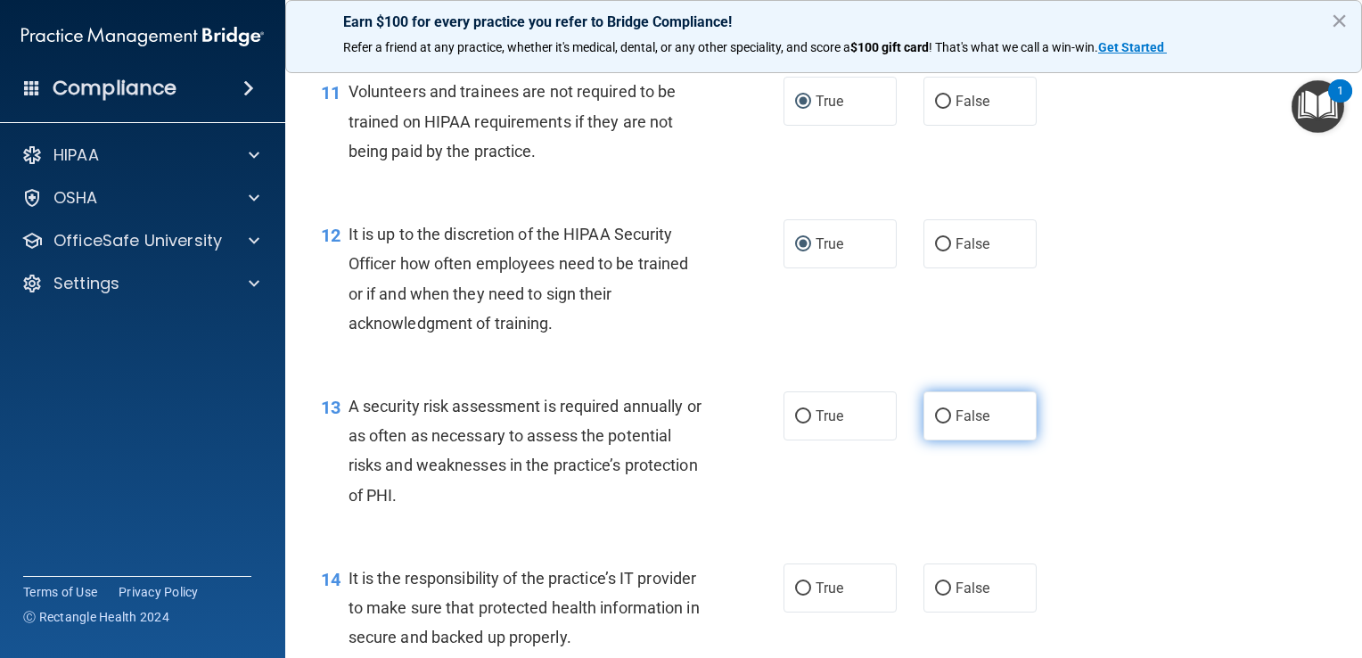
click at [677, 423] on input "False" at bounding box center [943, 416] width 16 height 13
radio input "true"
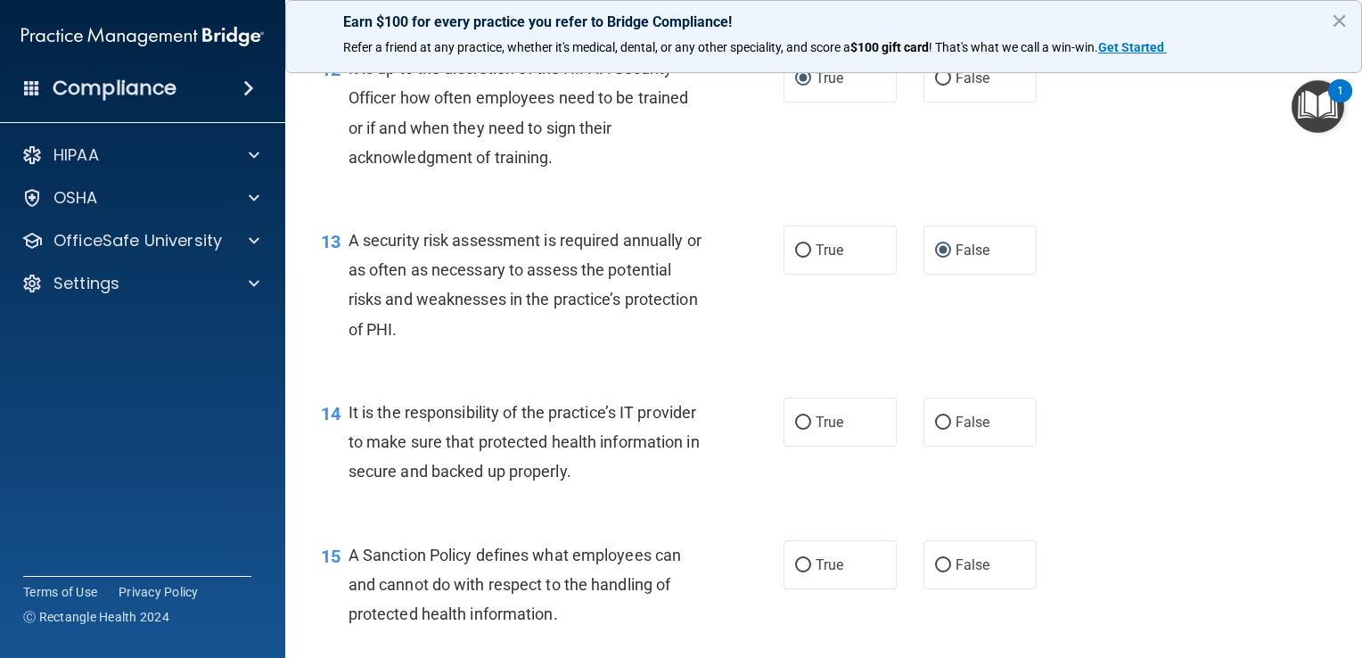
scroll to position [2140, 0]
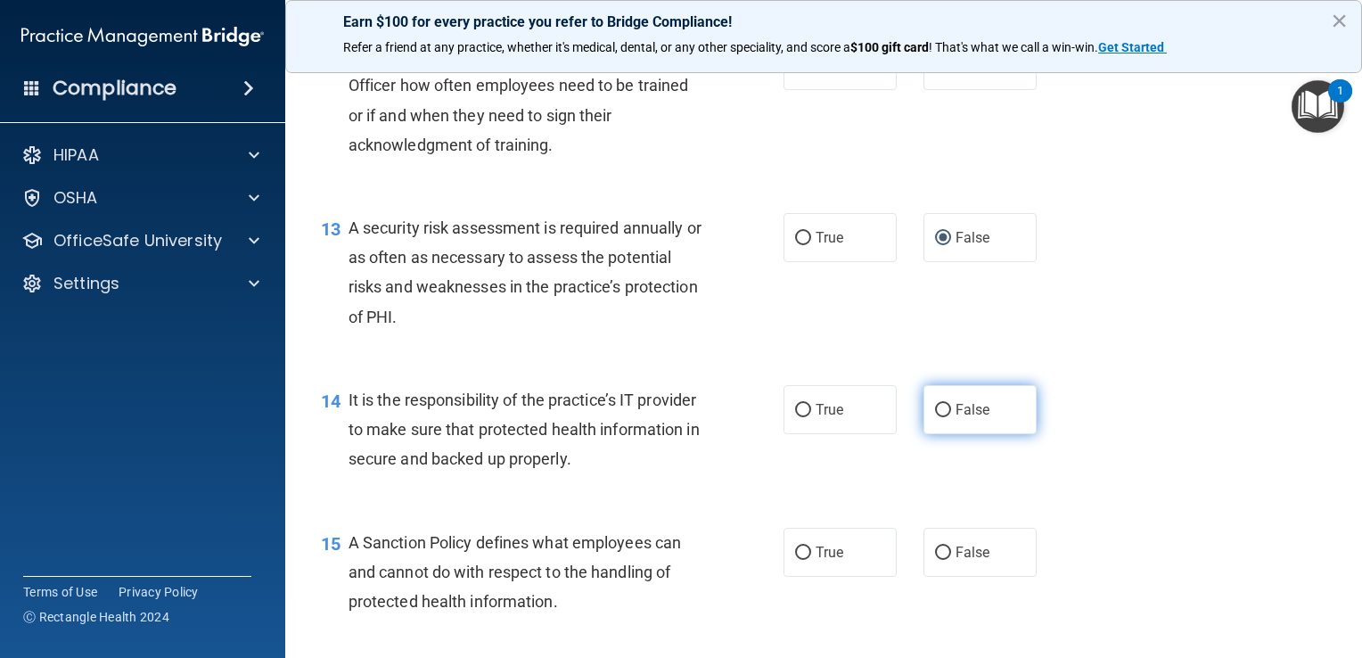
click at [677, 434] on label "False" at bounding box center [980, 409] width 113 height 49
click at [677, 417] on input "False" at bounding box center [943, 410] width 16 height 13
radio input "true"
click at [677, 417] on input "False" at bounding box center [943, 410] width 16 height 13
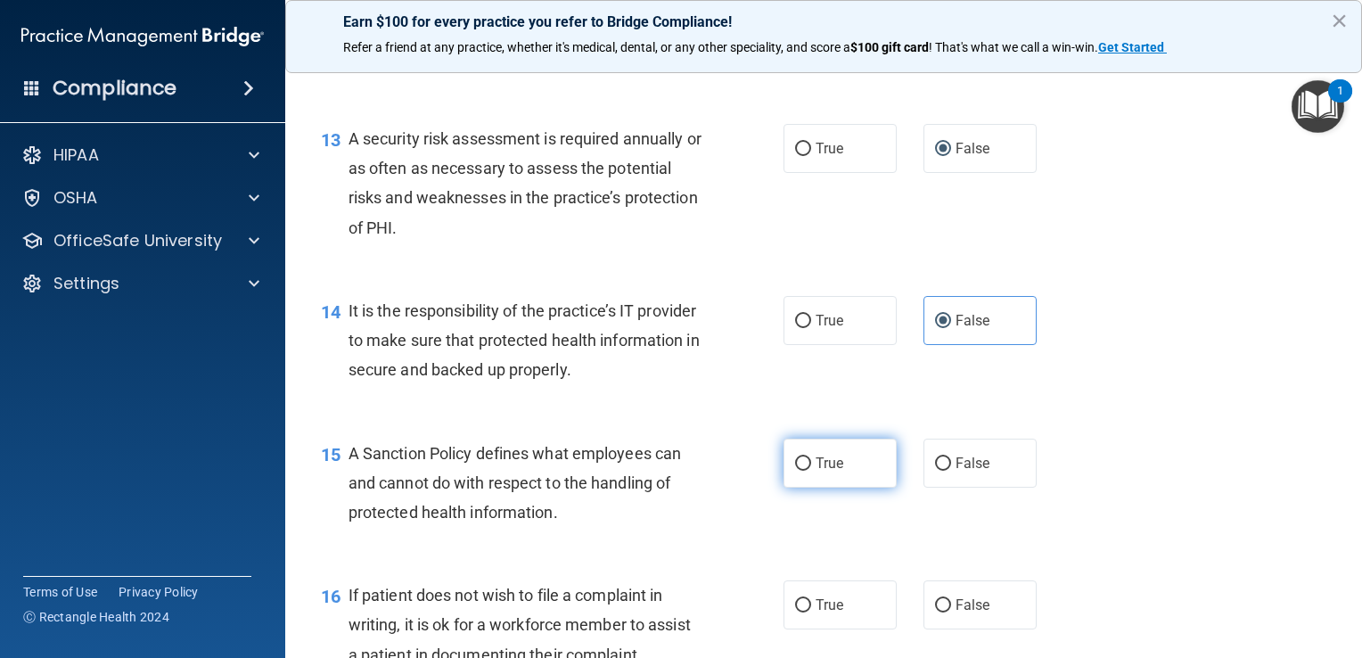
click at [677, 471] on input "True" at bounding box center [803, 463] width 16 height 13
radio input "true"
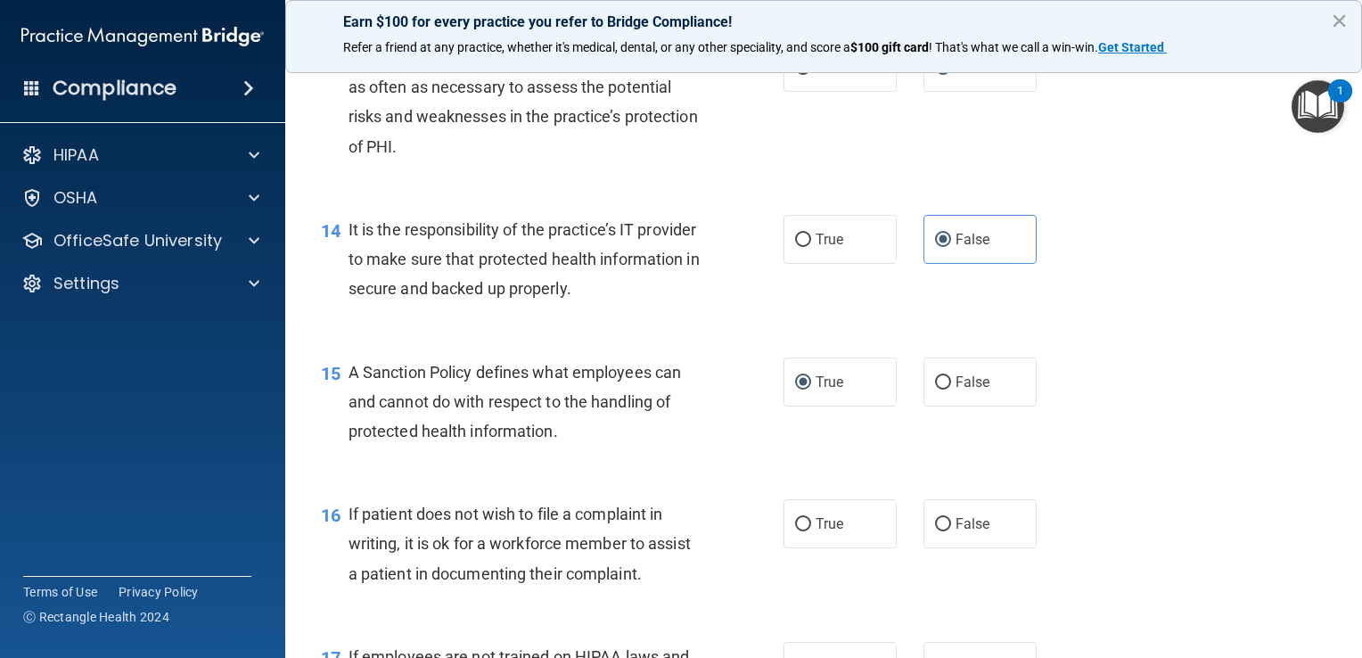
scroll to position [2407, 0]
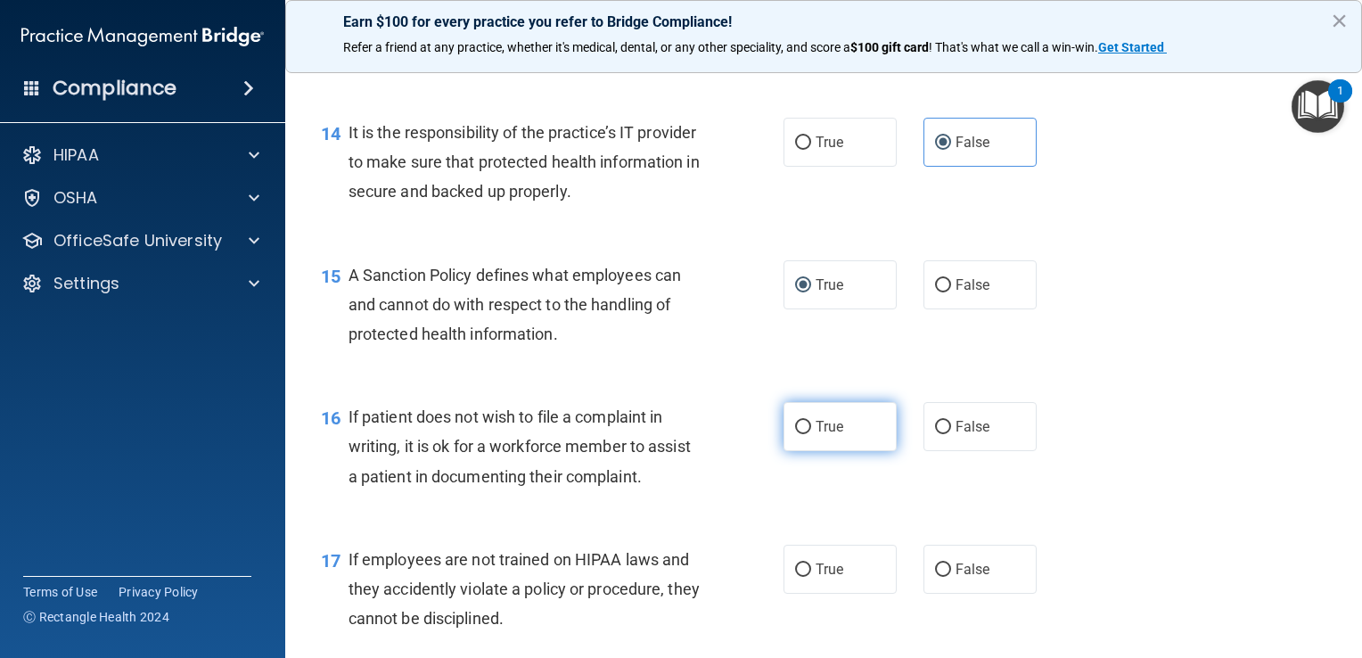
click at [677, 434] on input "True" at bounding box center [803, 427] width 16 height 13
radio input "true"
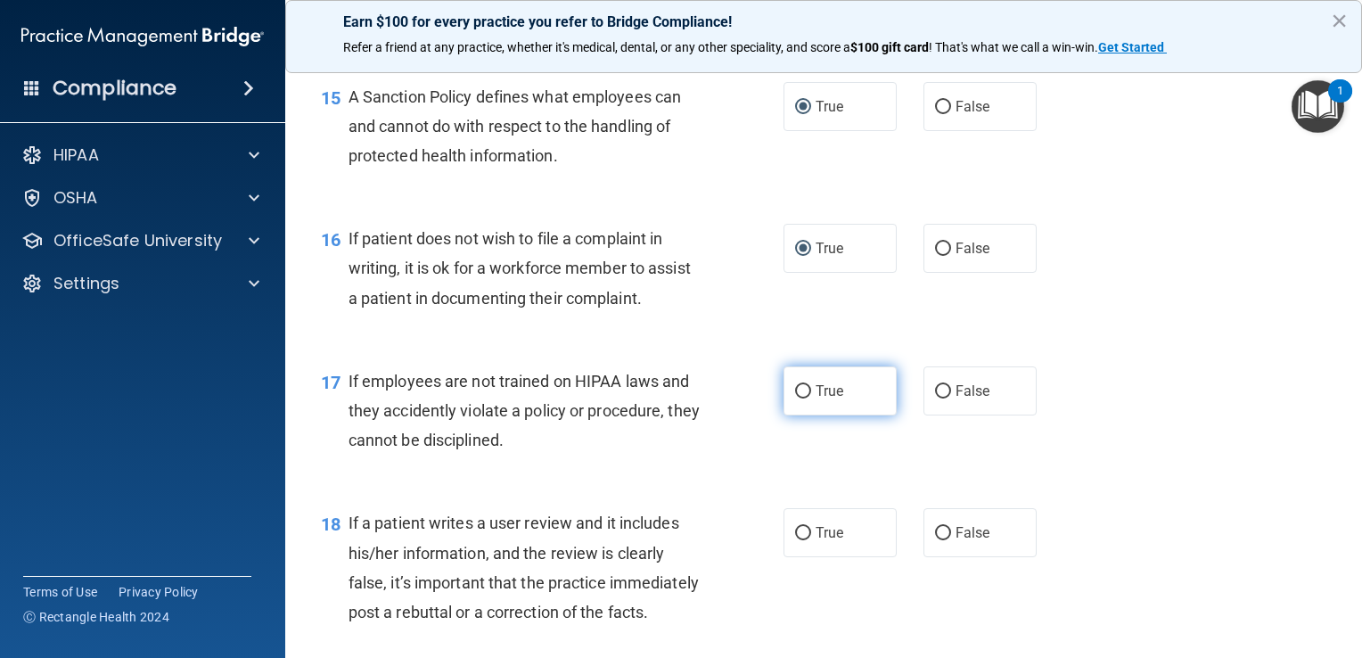
click at [677, 398] on input "True" at bounding box center [803, 391] width 16 height 13
radio input "true"
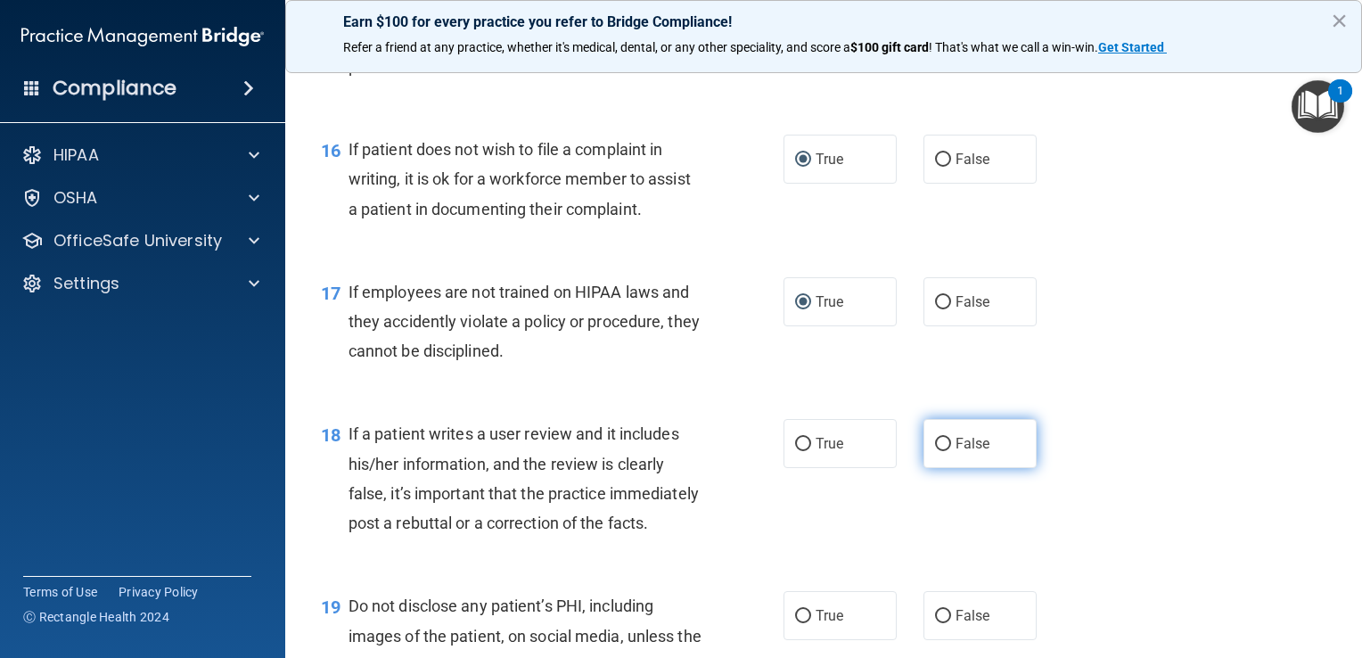
click at [677, 451] on input "False" at bounding box center [943, 444] width 16 height 13
radio input "true"
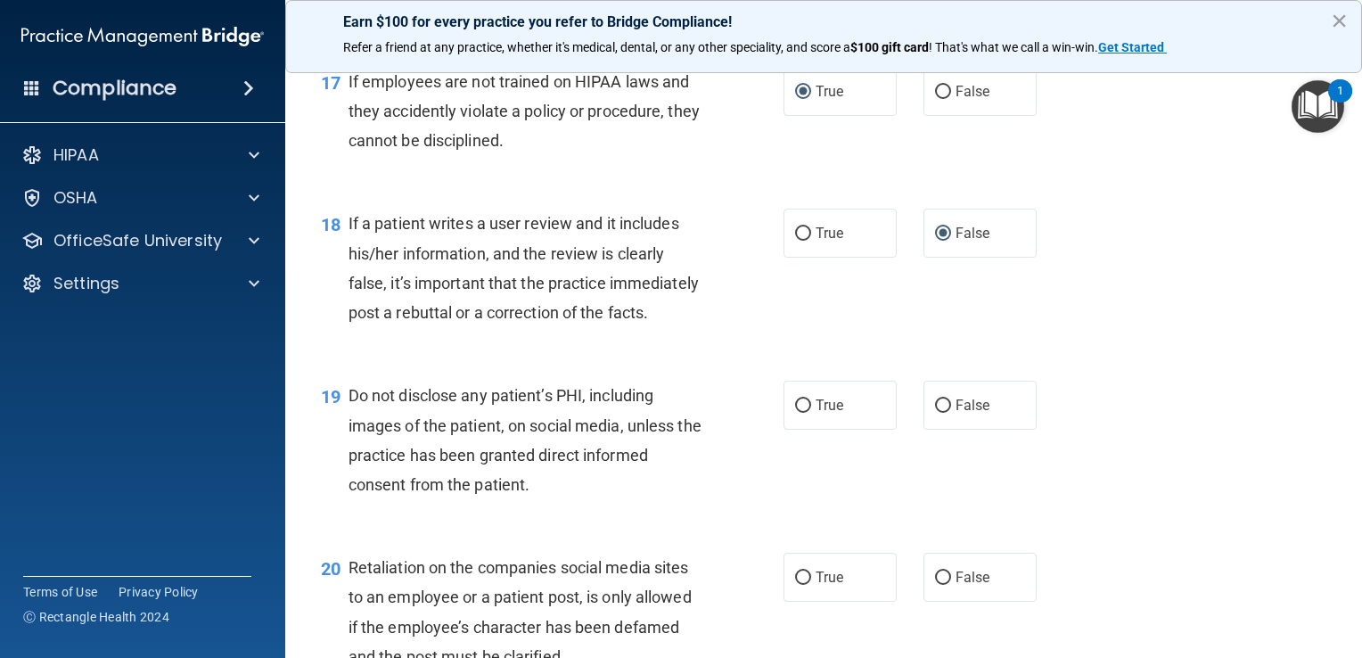
scroll to position [2942, 0]
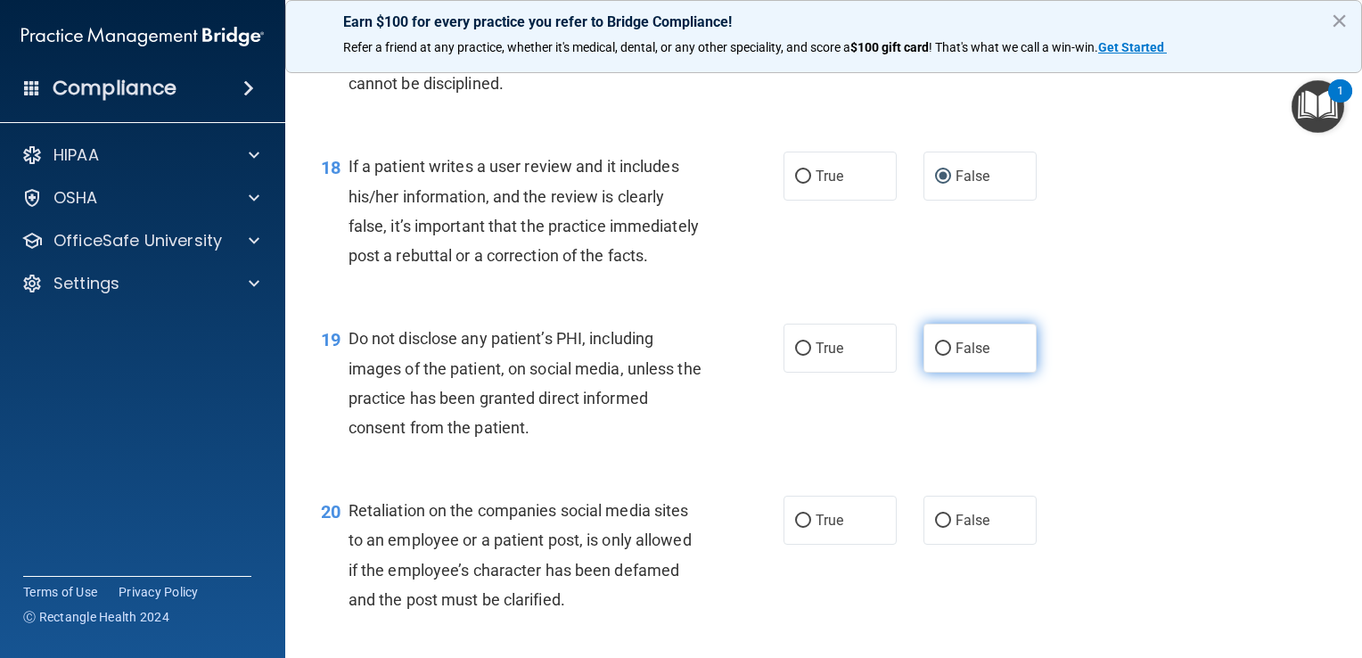
click at [677, 356] on input "False" at bounding box center [943, 348] width 16 height 13
radio input "true"
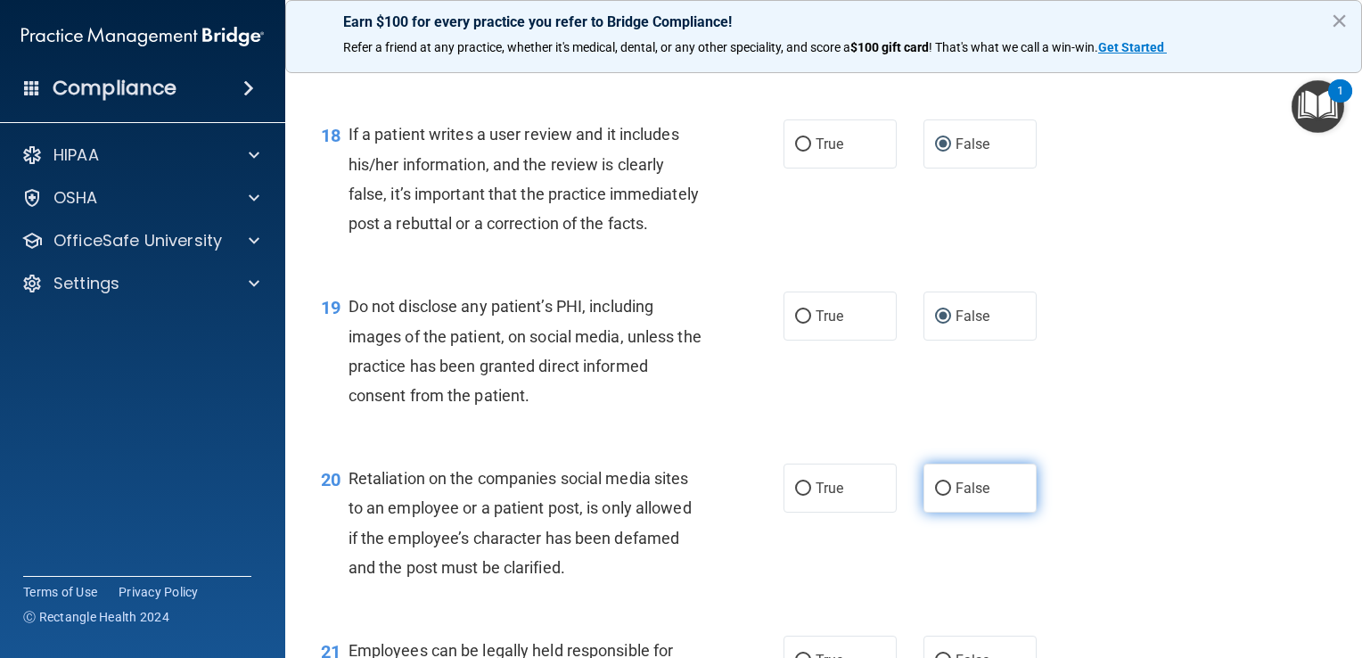
scroll to position [3031, 0]
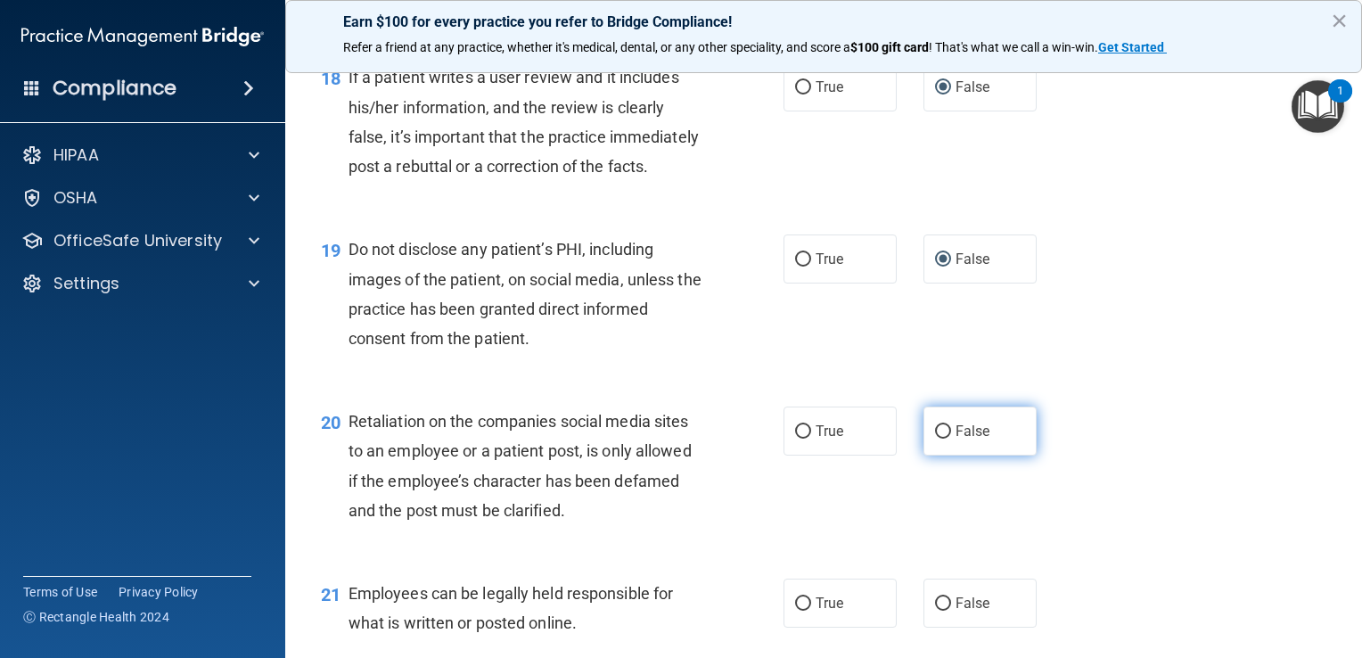
click at [677, 439] on input "False" at bounding box center [943, 431] width 16 height 13
radio input "true"
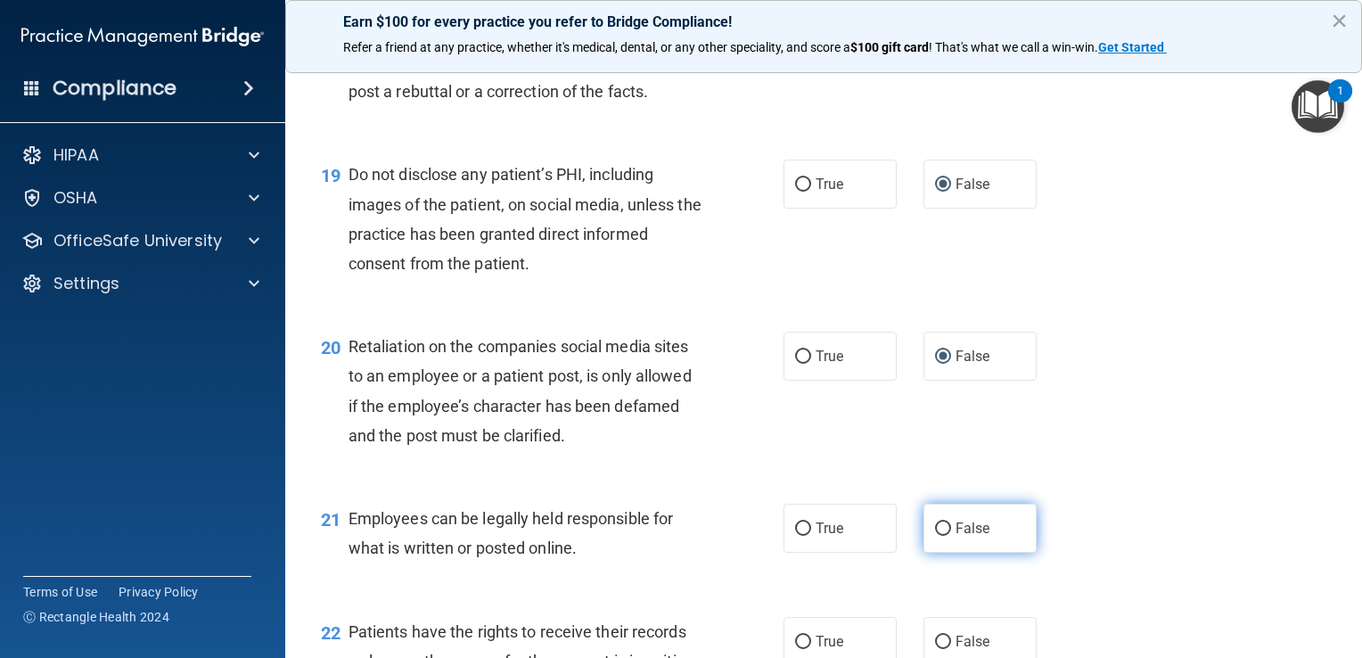
scroll to position [3209, 0]
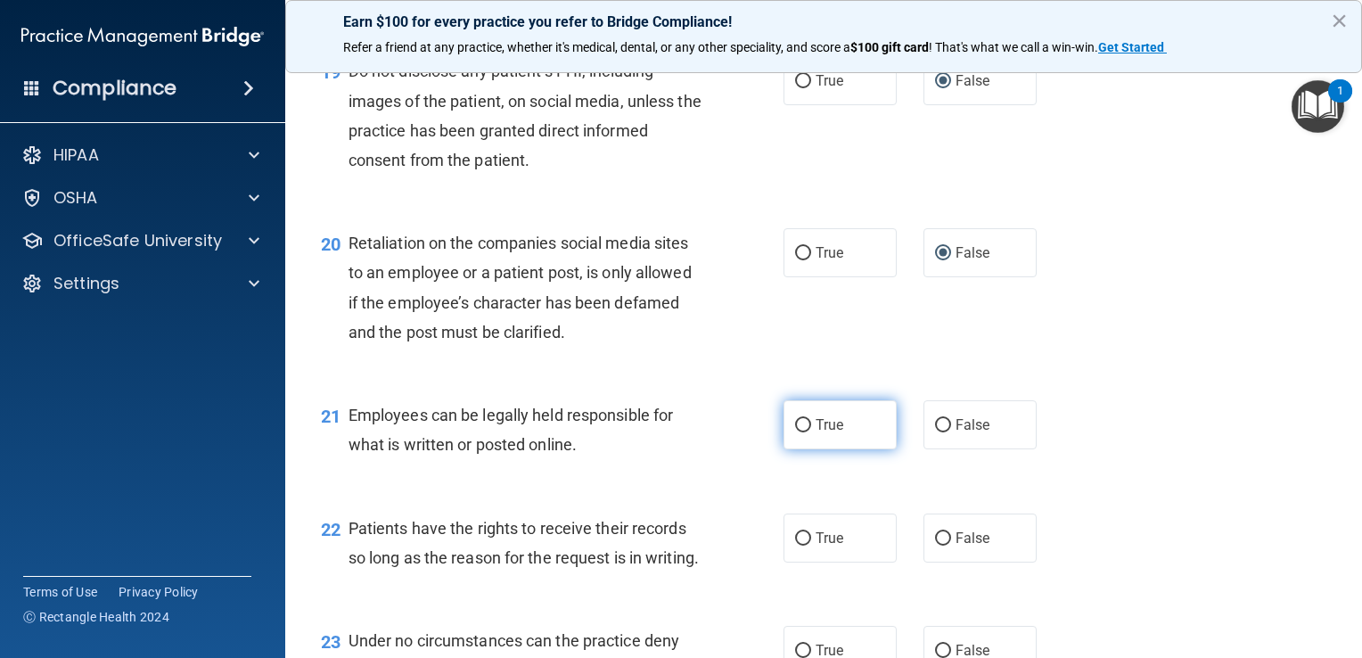
click at [677, 432] on input "True" at bounding box center [803, 425] width 16 height 13
radio input "true"
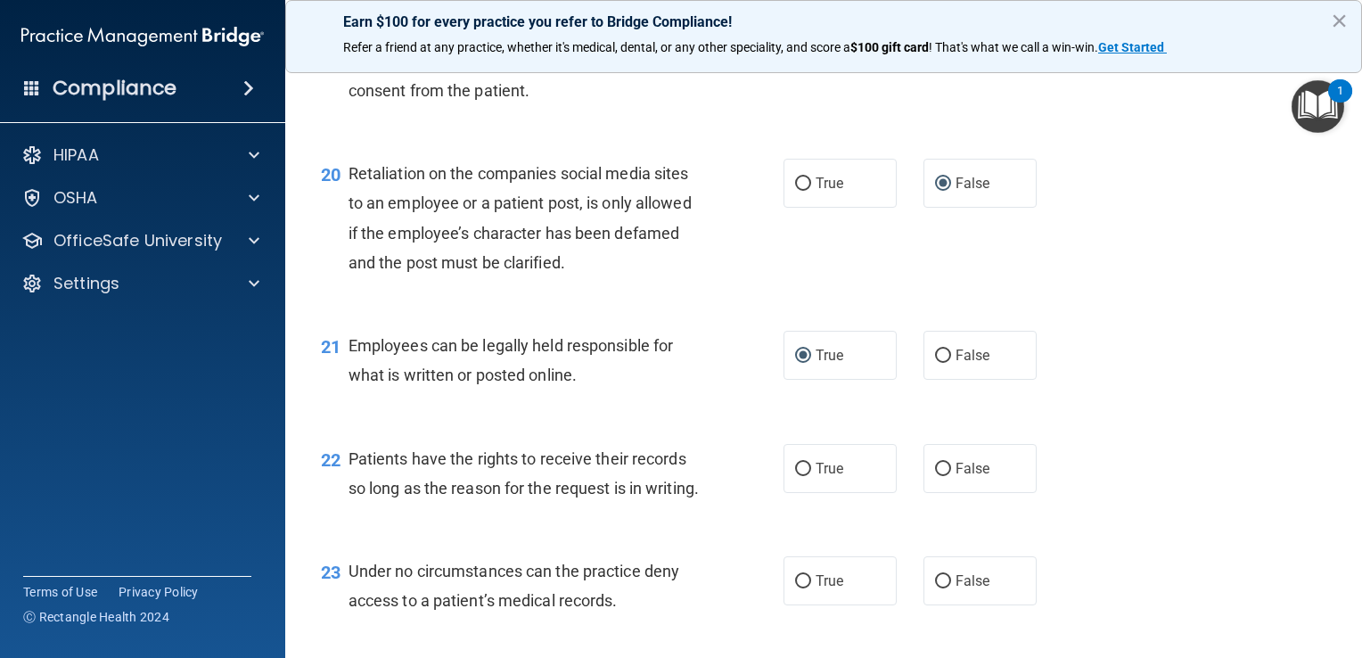
scroll to position [3388, 0]
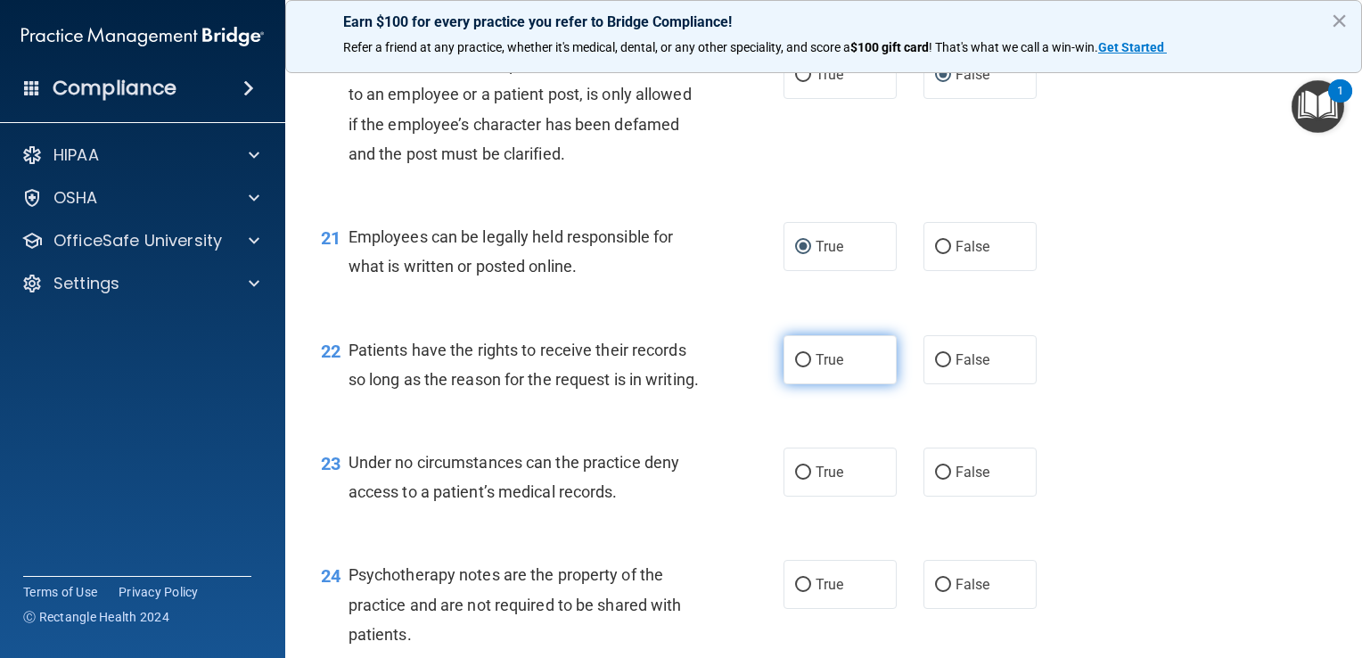
click at [677, 367] on input "True" at bounding box center [803, 360] width 16 height 13
radio input "true"
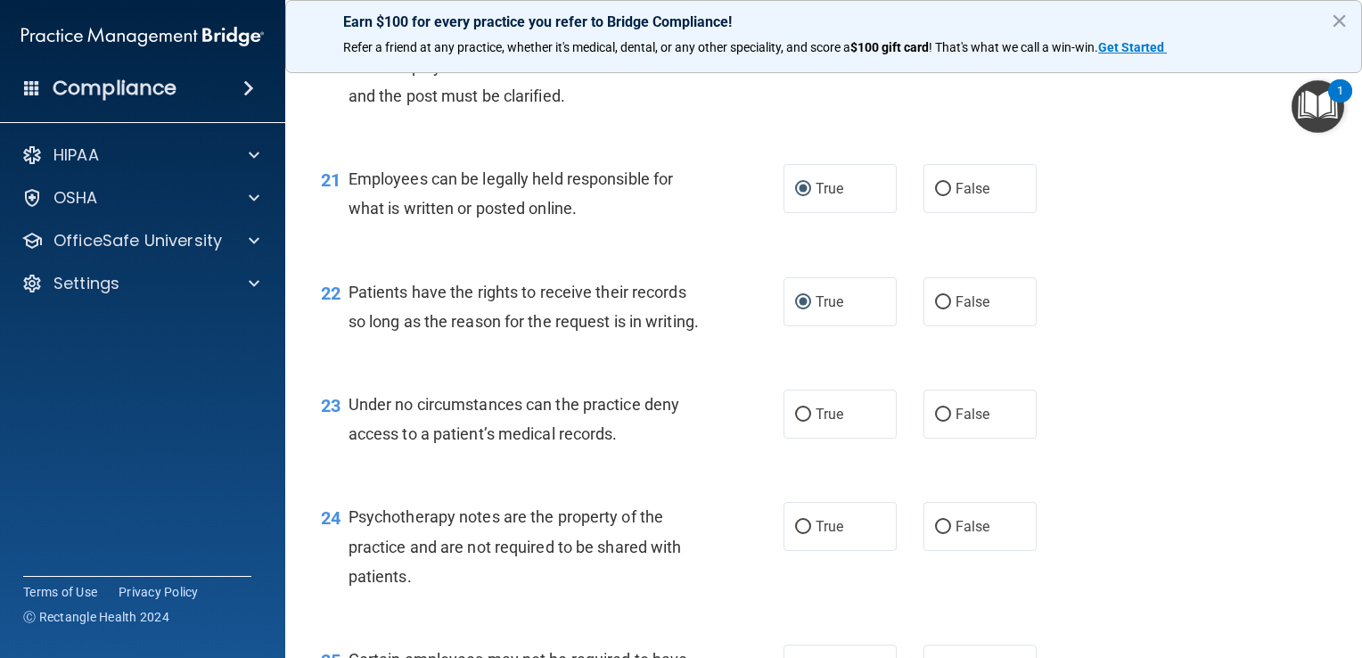
scroll to position [3477, 0]
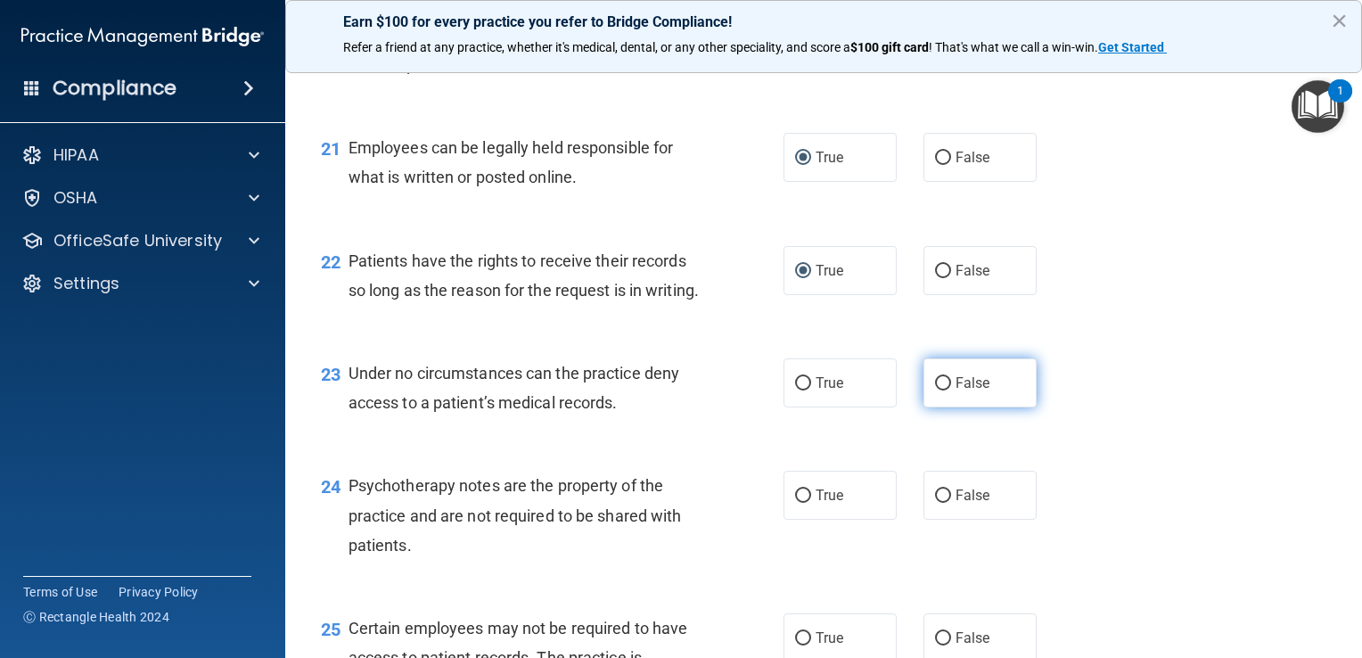
click at [677, 390] on input "False" at bounding box center [943, 383] width 16 height 13
radio input "true"
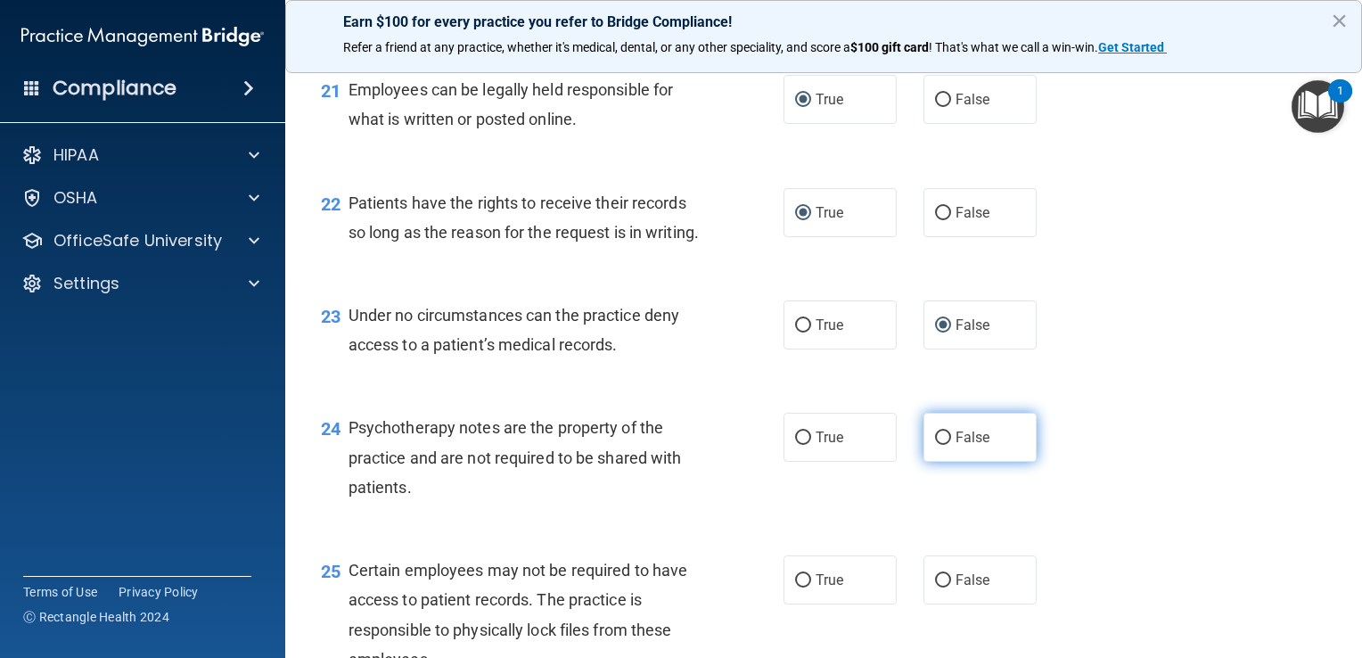
scroll to position [3566, 0]
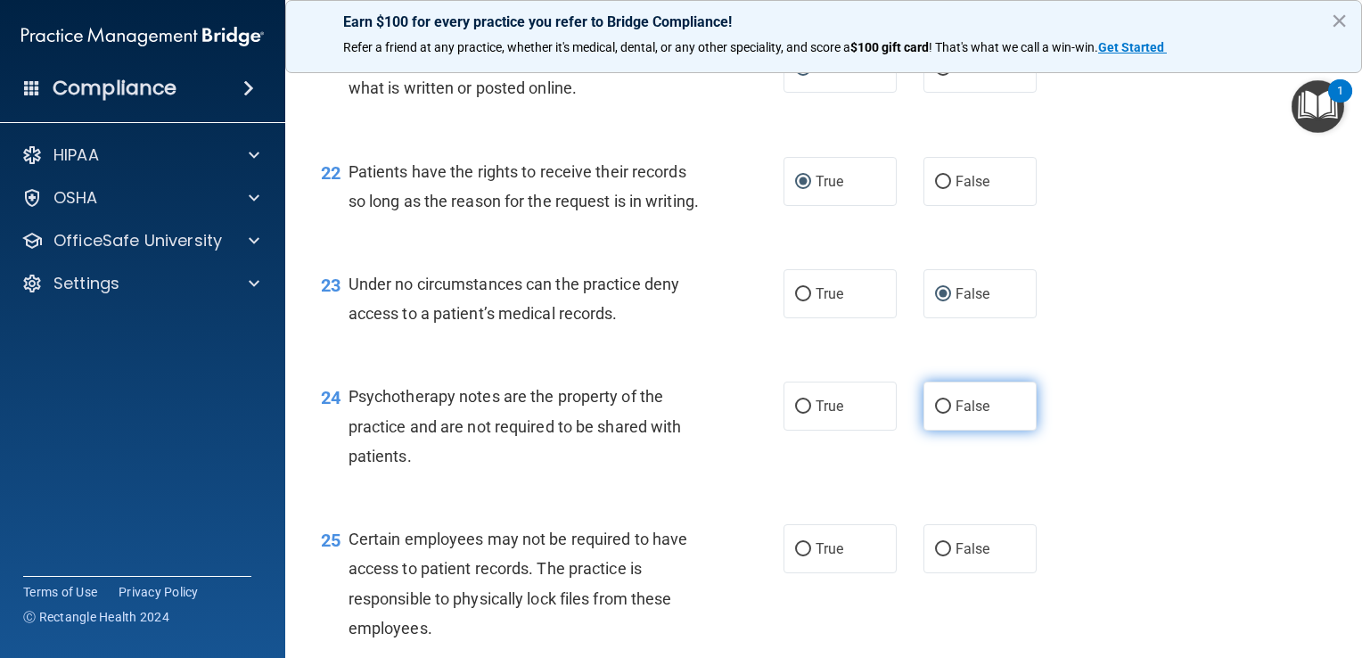
click at [677, 414] on input "False" at bounding box center [943, 406] width 16 height 13
radio input "true"
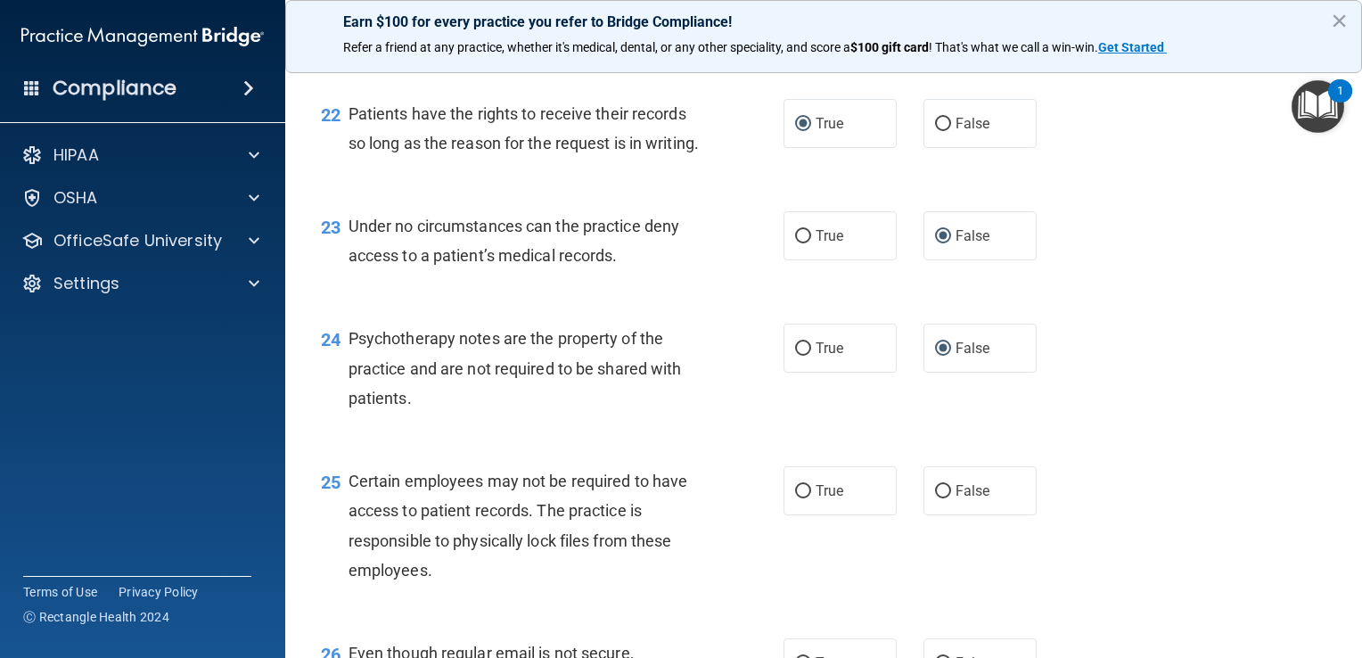
scroll to position [3655, 0]
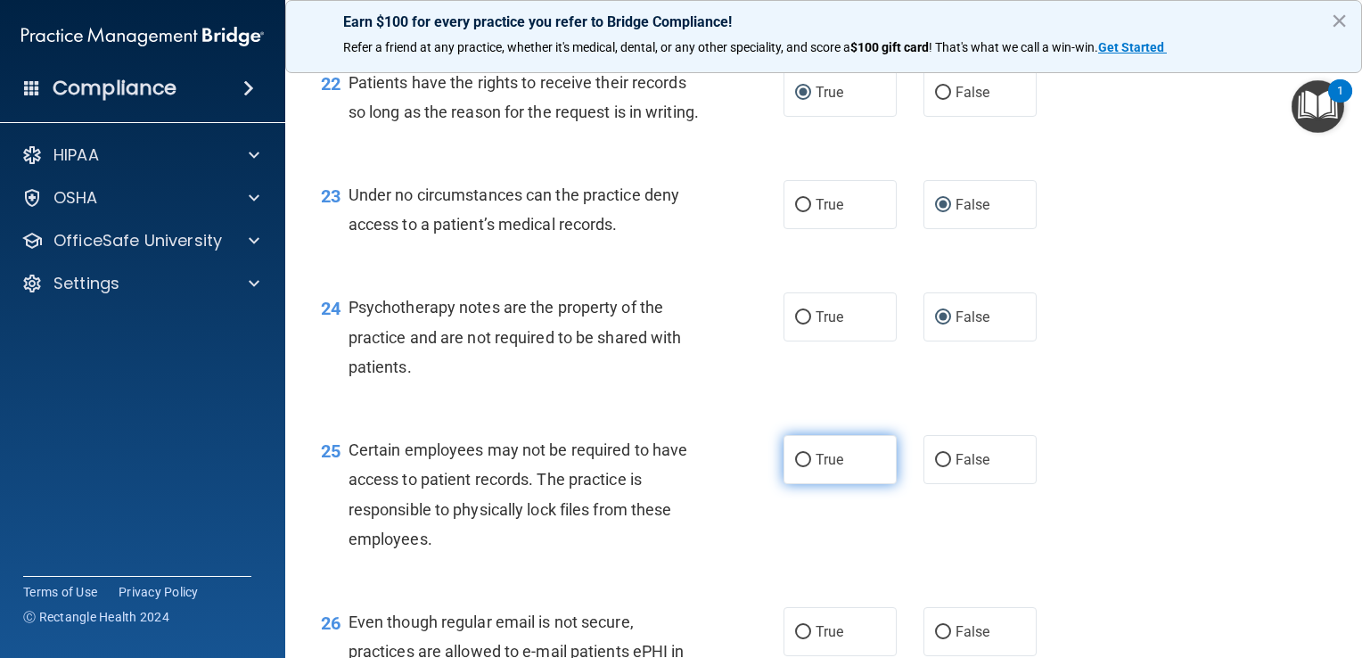
click at [677, 467] on input "True" at bounding box center [803, 460] width 16 height 13
radio input "true"
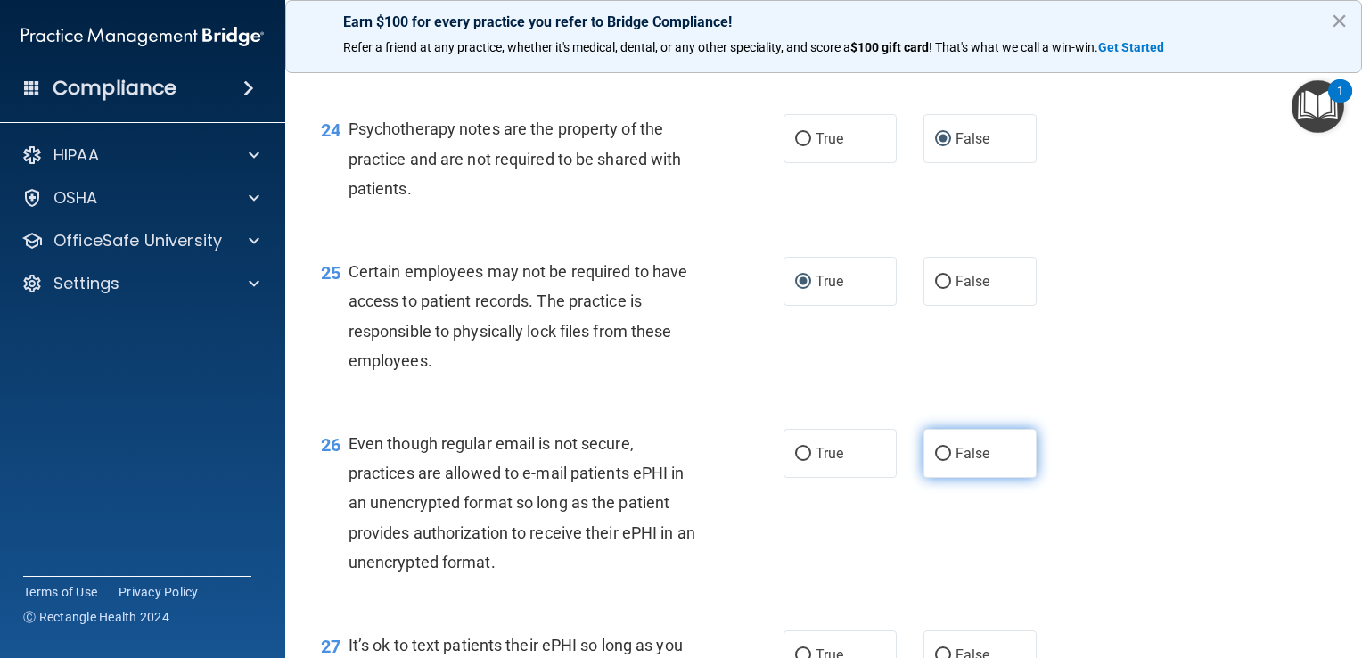
click at [677, 461] on input "False" at bounding box center [943, 454] width 16 height 13
radio input "true"
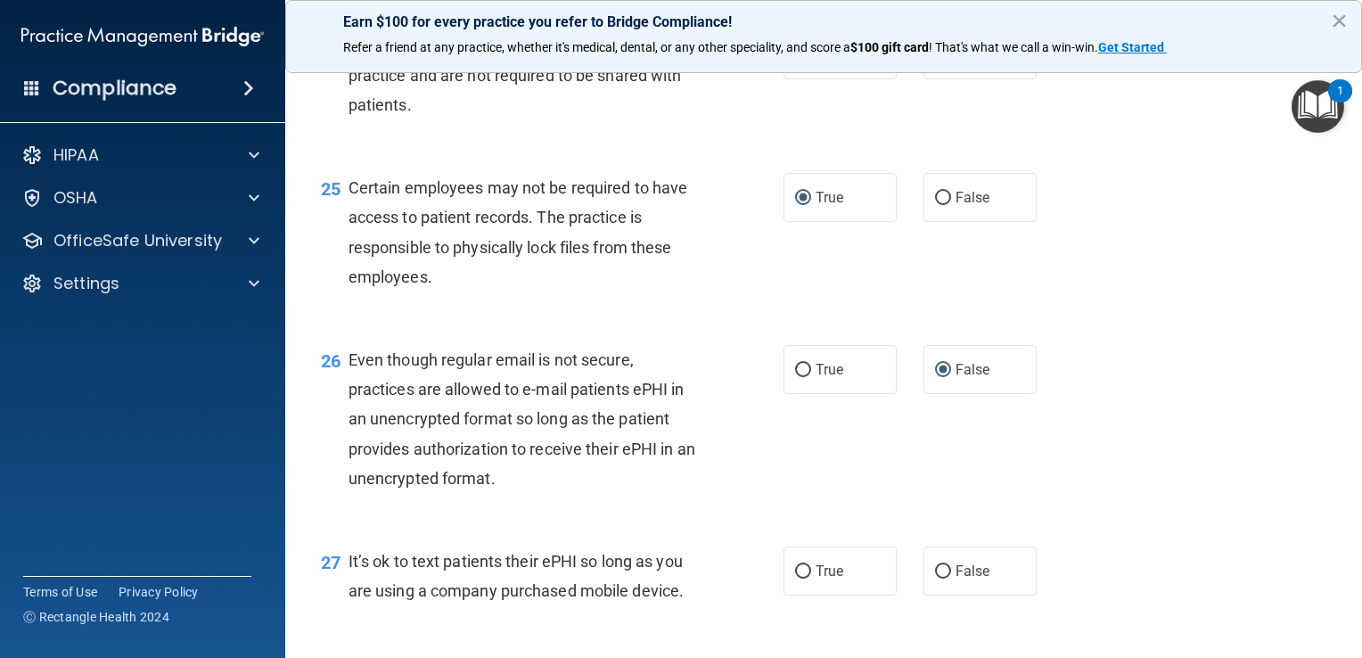
scroll to position [4012, 0]
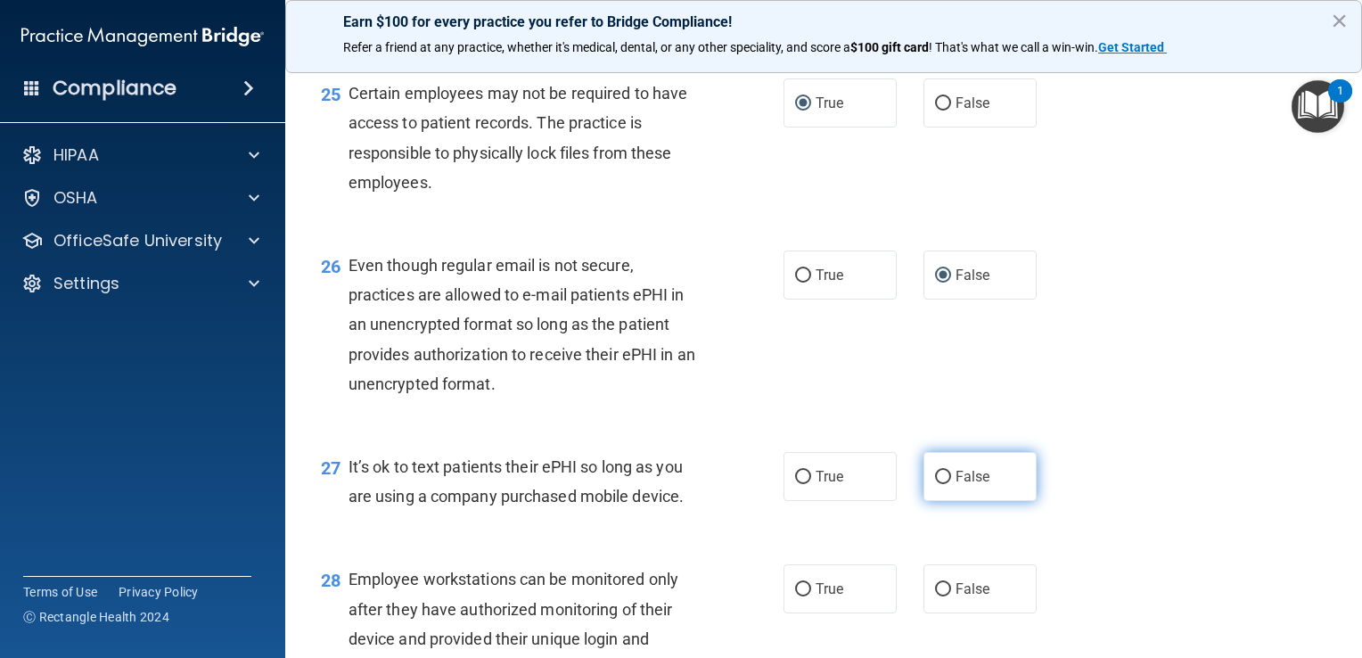
click at [677, 484] on input "False" at bounding box center [943, 477] width 16 height 13
radio input "true"
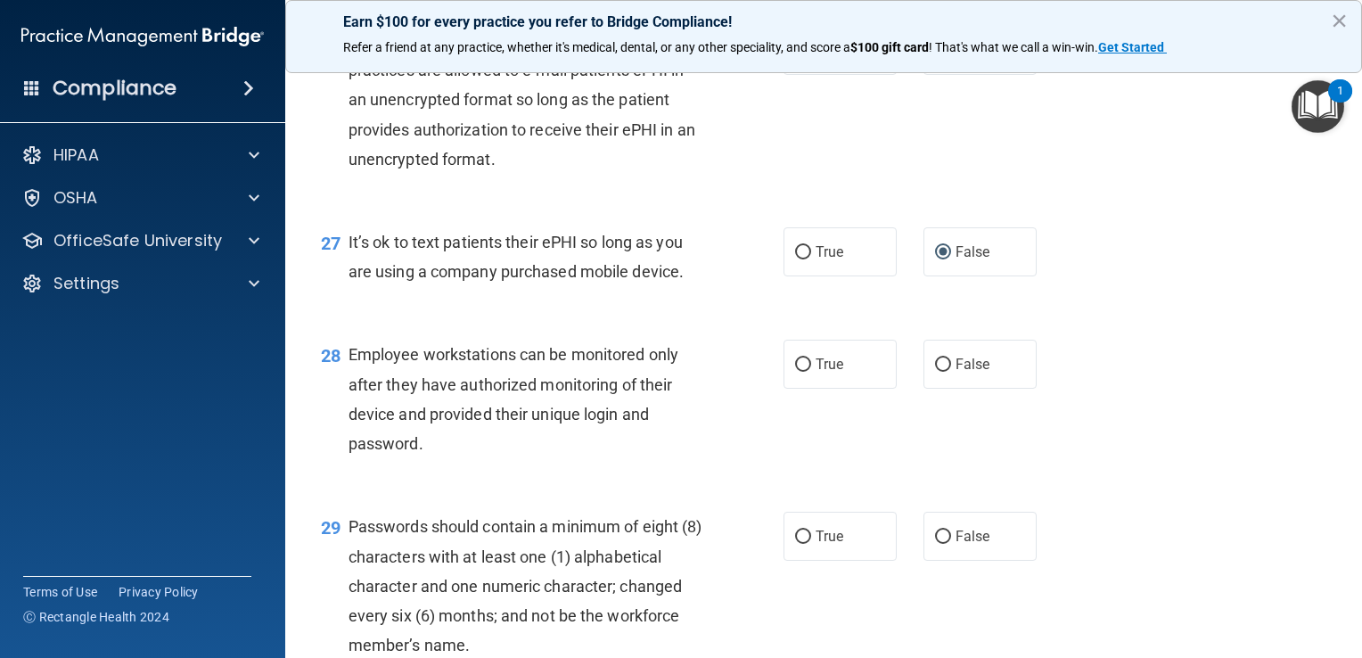
scroll to position [4279, 0]
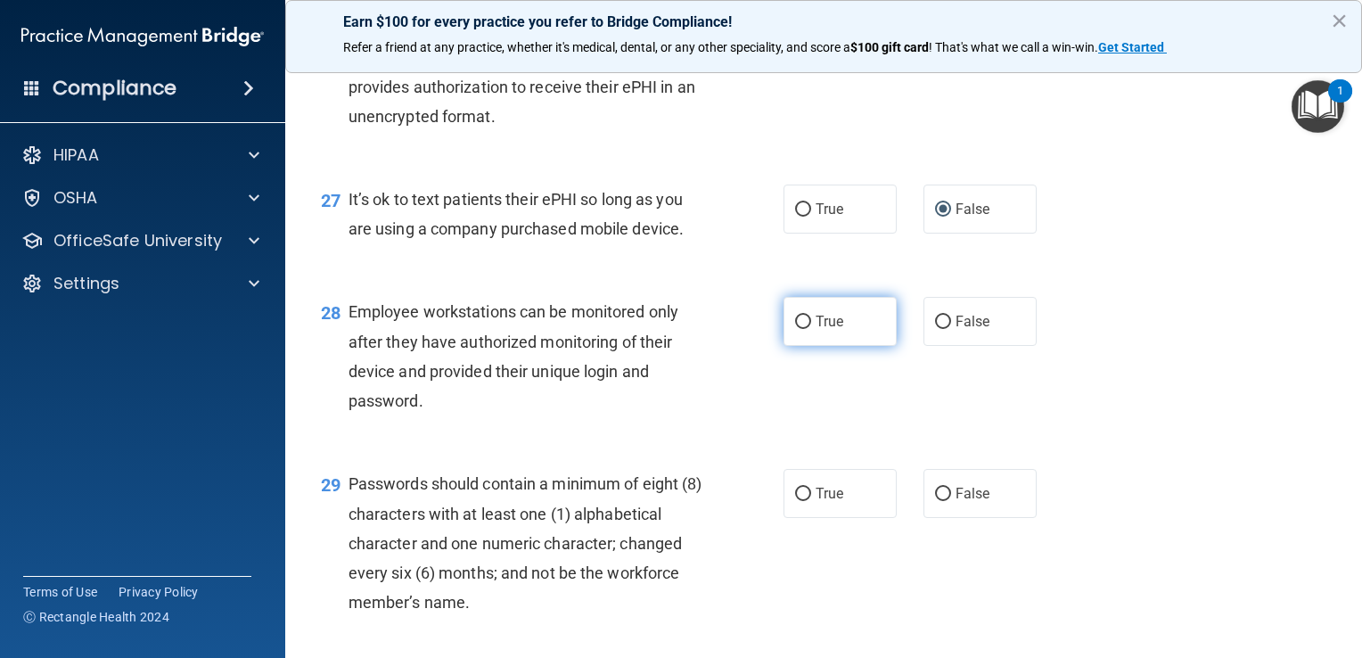
click at [677, 329] on input "True" at bounding box center [803, 322] width 16 height 13
radio input "true"
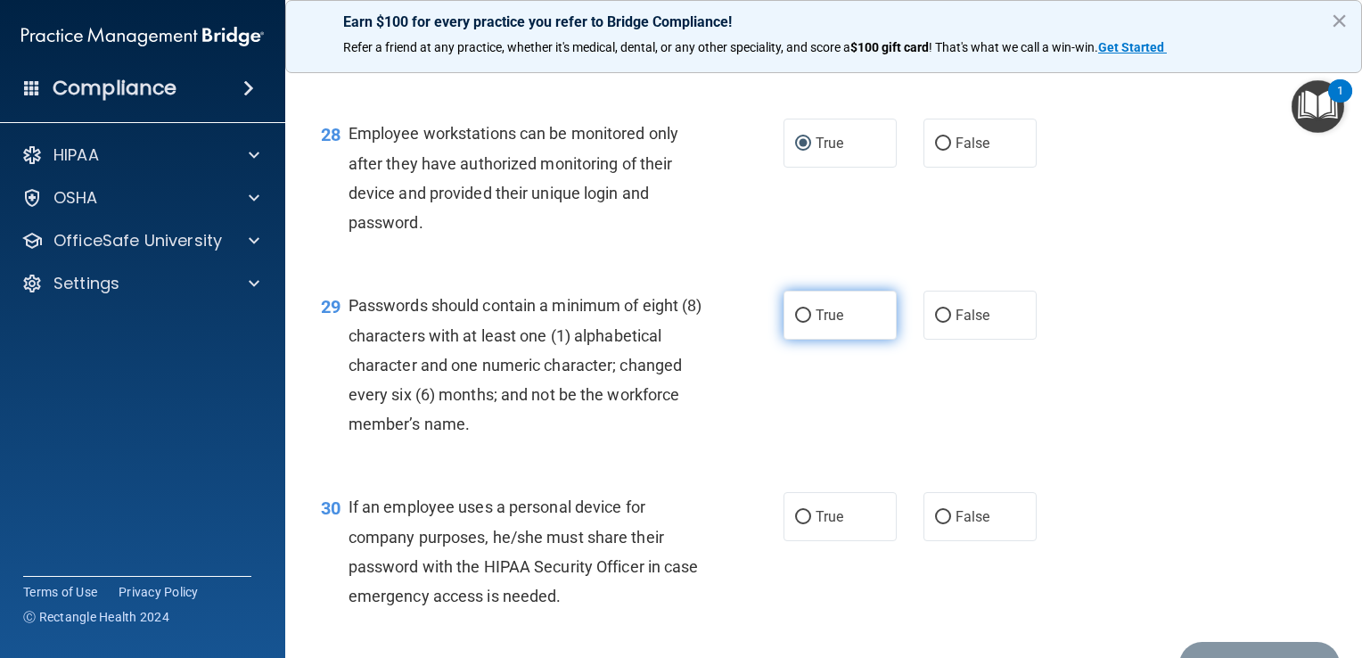
click at [677, 323] on input "True" at bounding box center [803, 315] width 16 height 13
radio input "true"
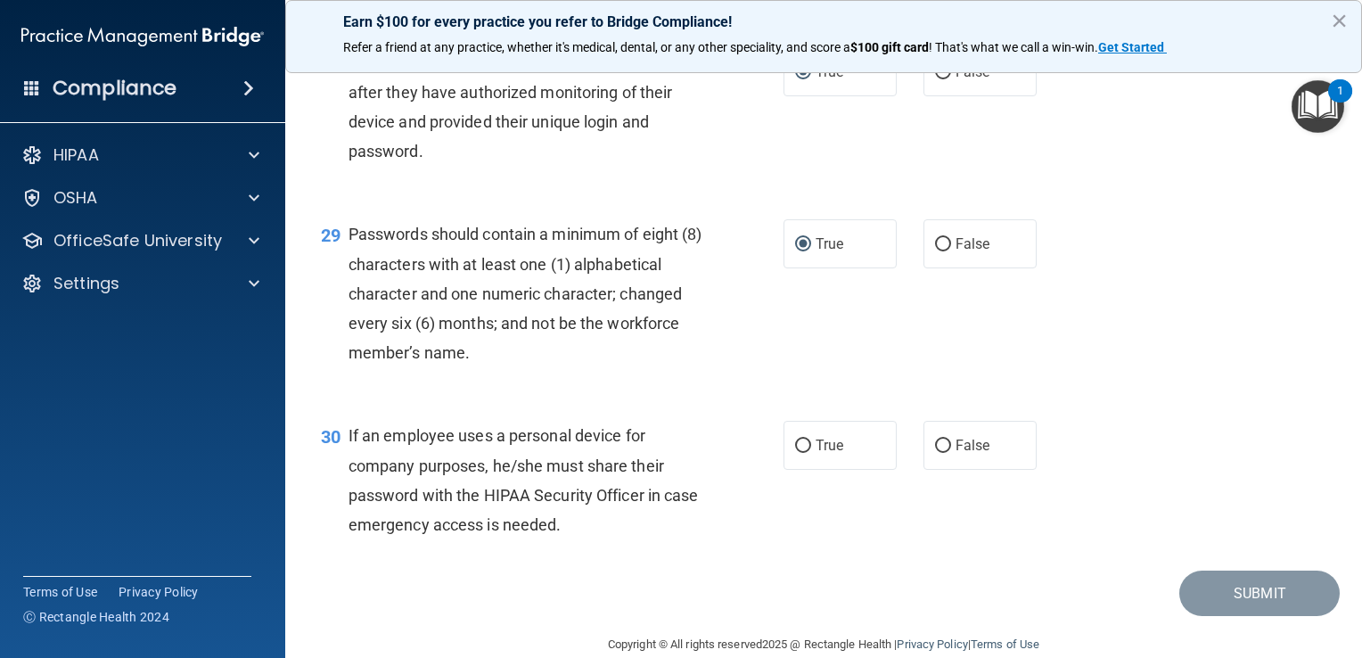
scroll to position [4636, 0]
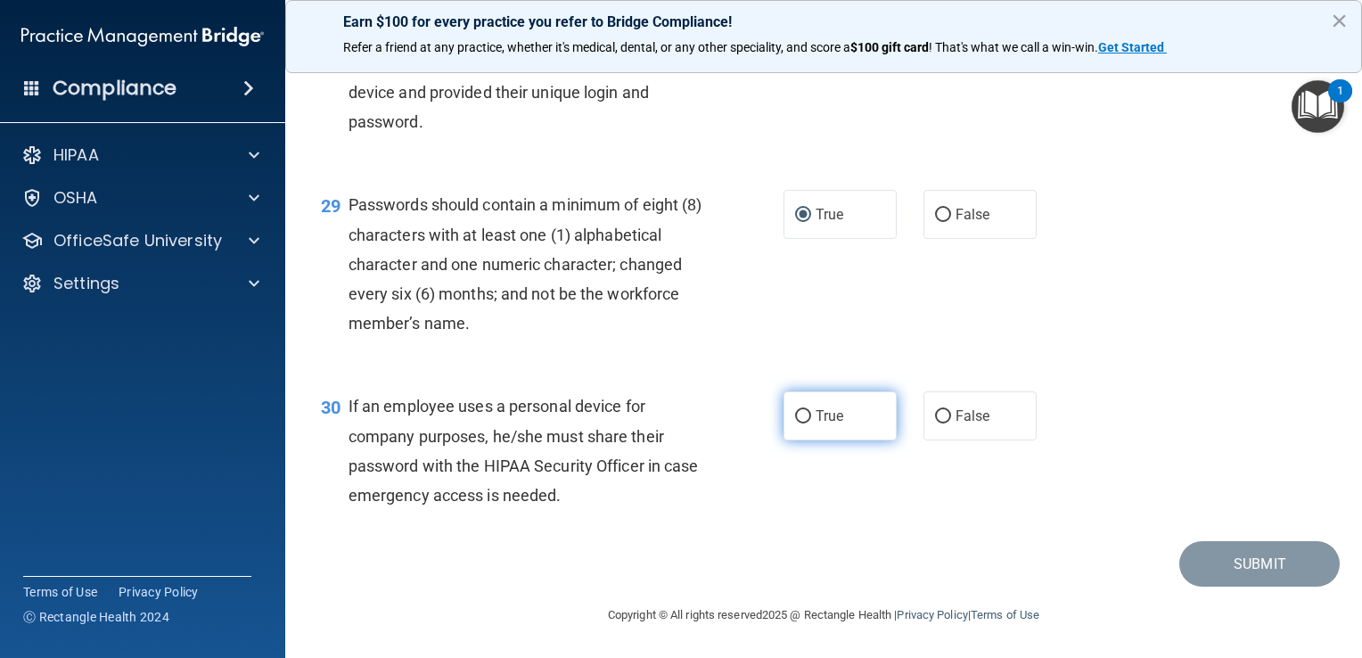
click at [677, 423] on input "True" at bounding box center [803, 416] width 16 height 13
radio input "true"
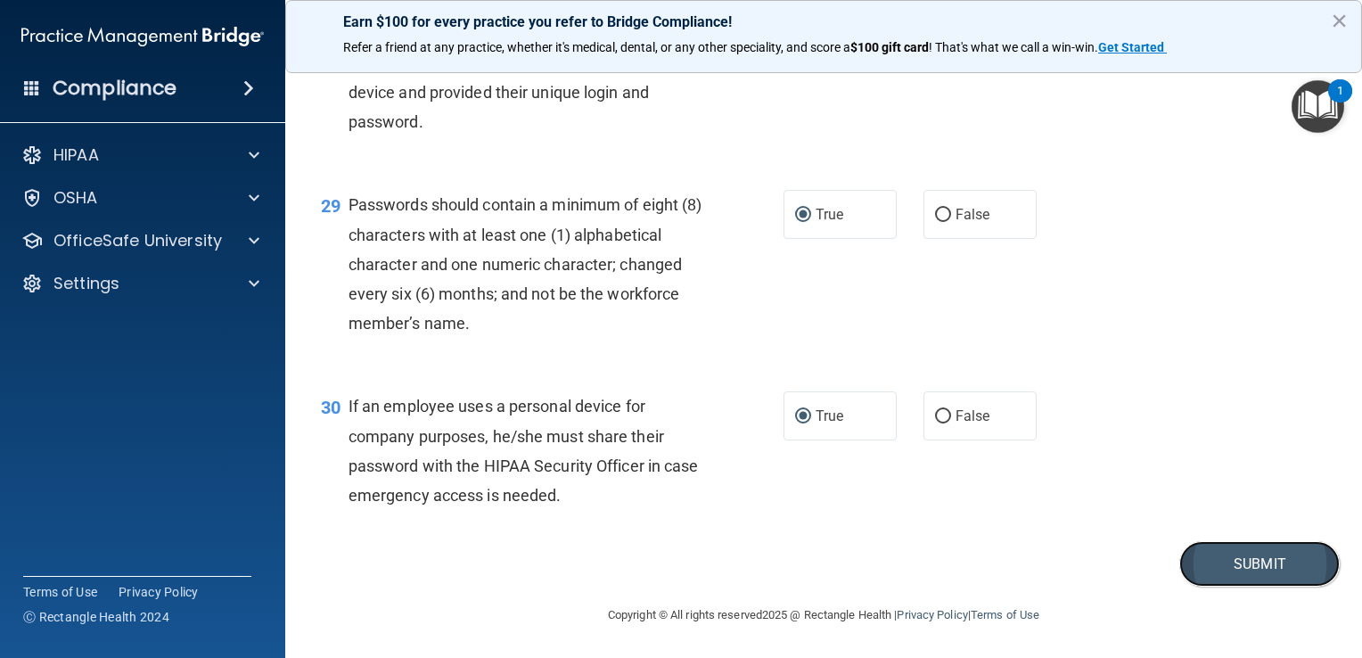
click at [677, 578] on button "Submit" at bounding box center [1259, 563] width 160 height 45
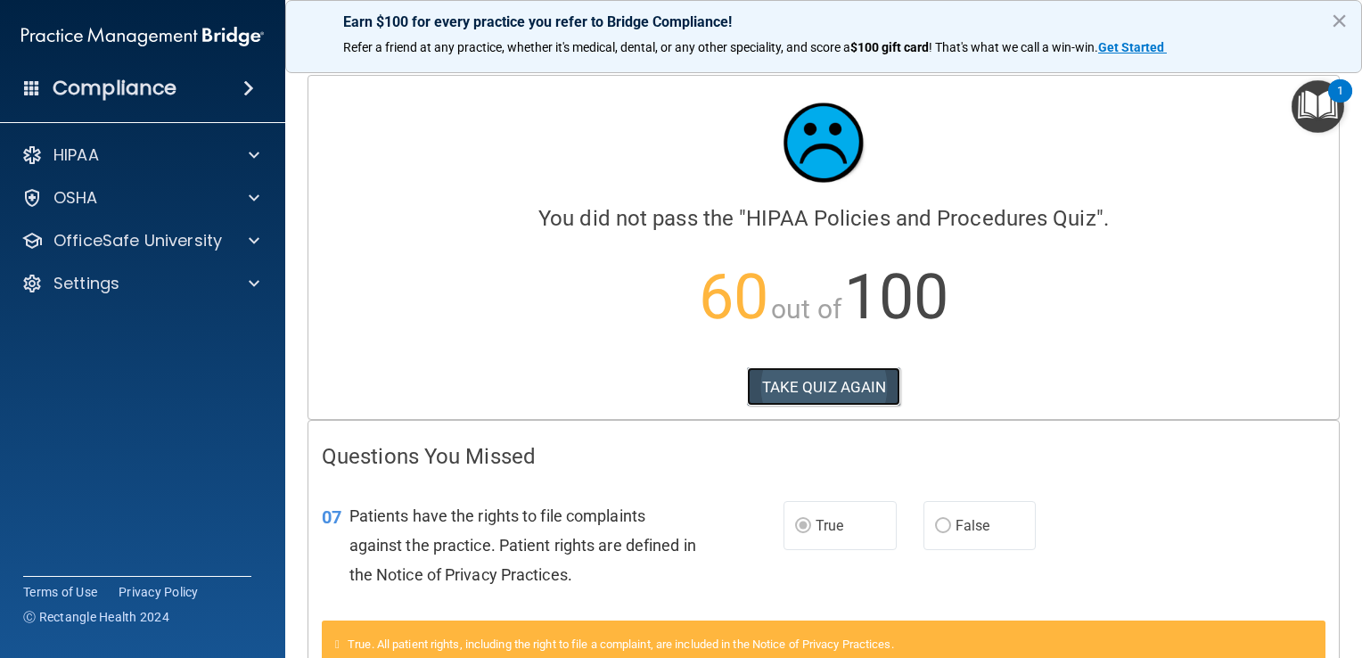
click at [677, 390] on button "TAKE QUIZ AGAIN" at bounding box center [824, 386] width 154 height 39
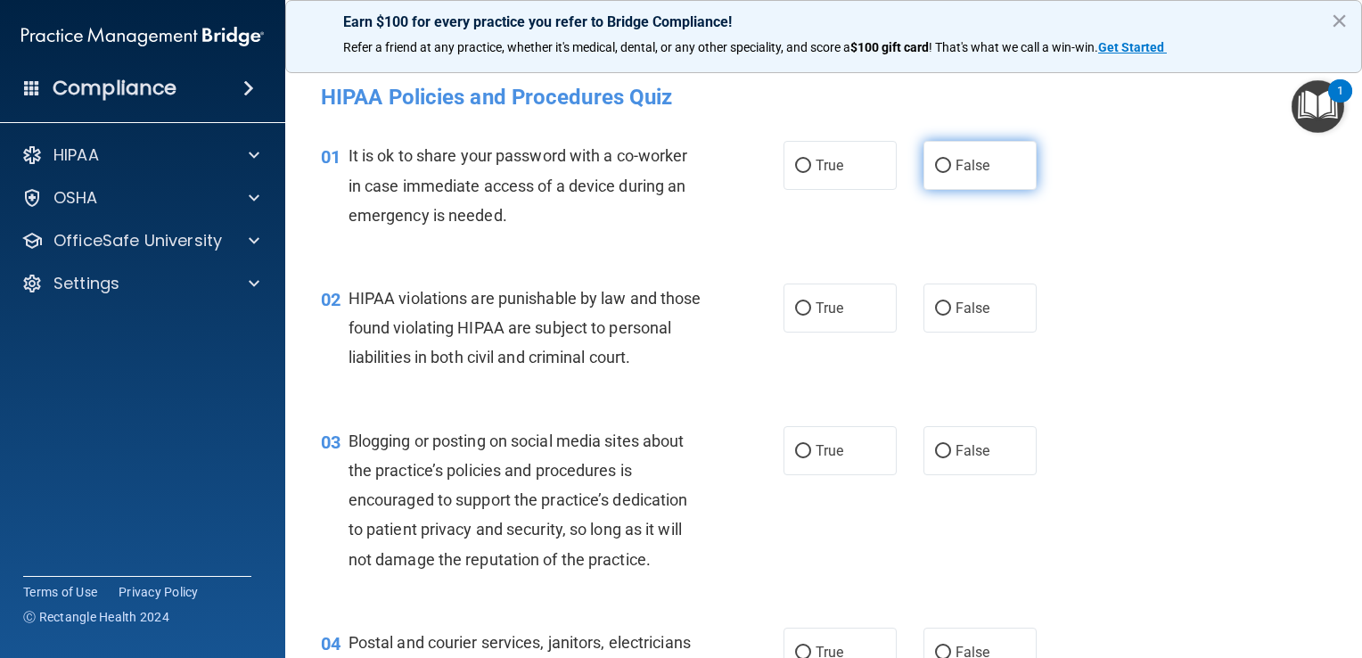
click at [677, 166] on input "False" at bounding box center [943, 166] width 16 height 13
radio input "true"
click at [677, 166] on input "False" at bounding box center [943, 166] width 16 height 13
click at [677, 306] on input "True" at bounding box center [803, 308] width 16 height 13
radio input "true"
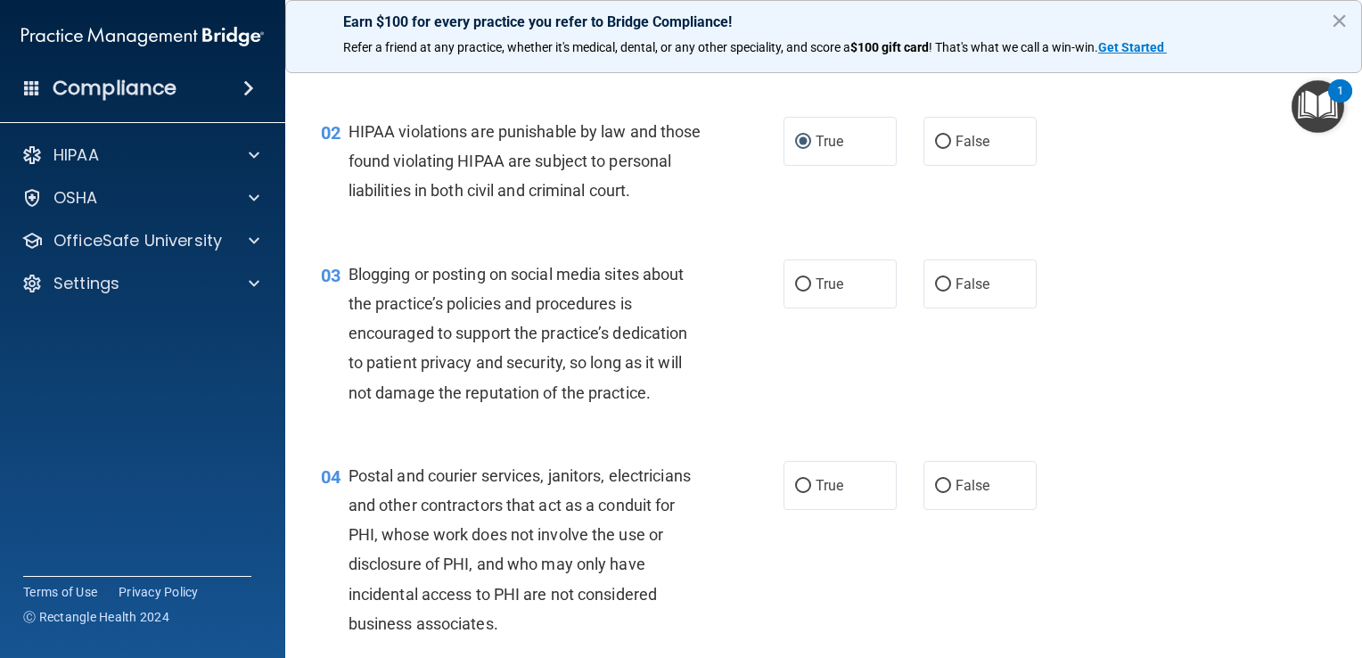
scroll to position [178, 0]
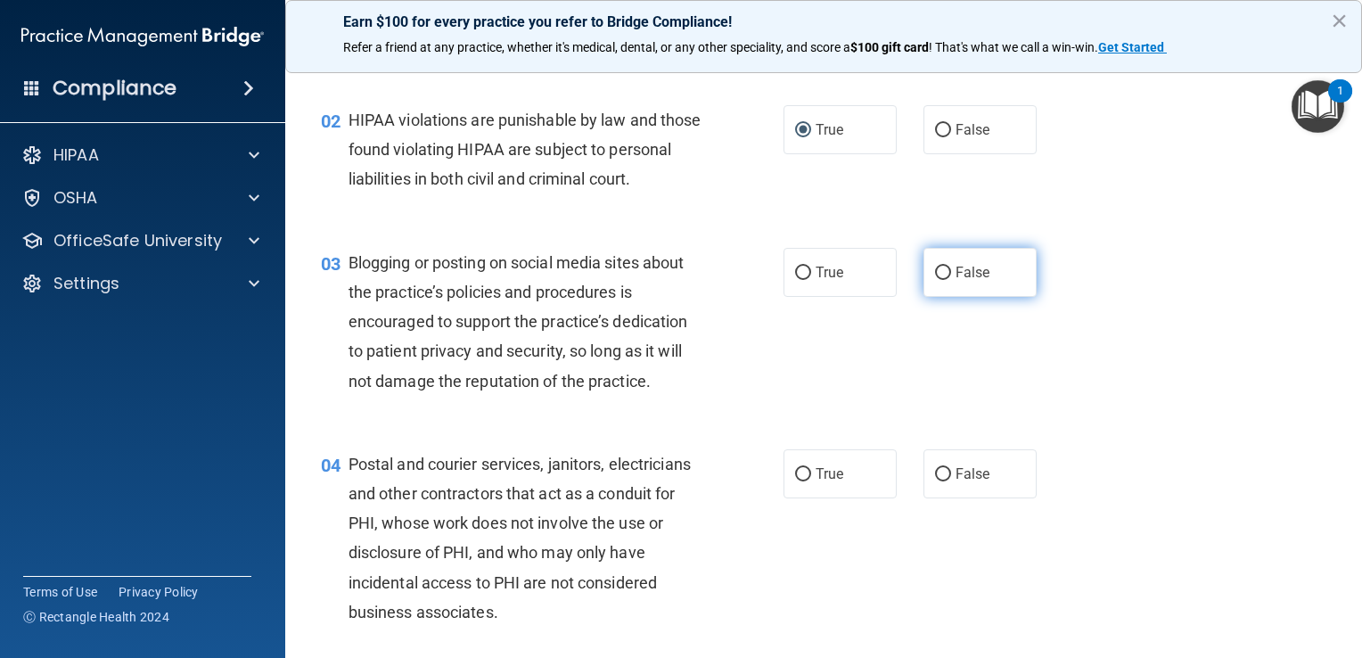
click at [677, 280] on input "False" at bounding box center [943, 273] width 16 height 13
radio input "true"
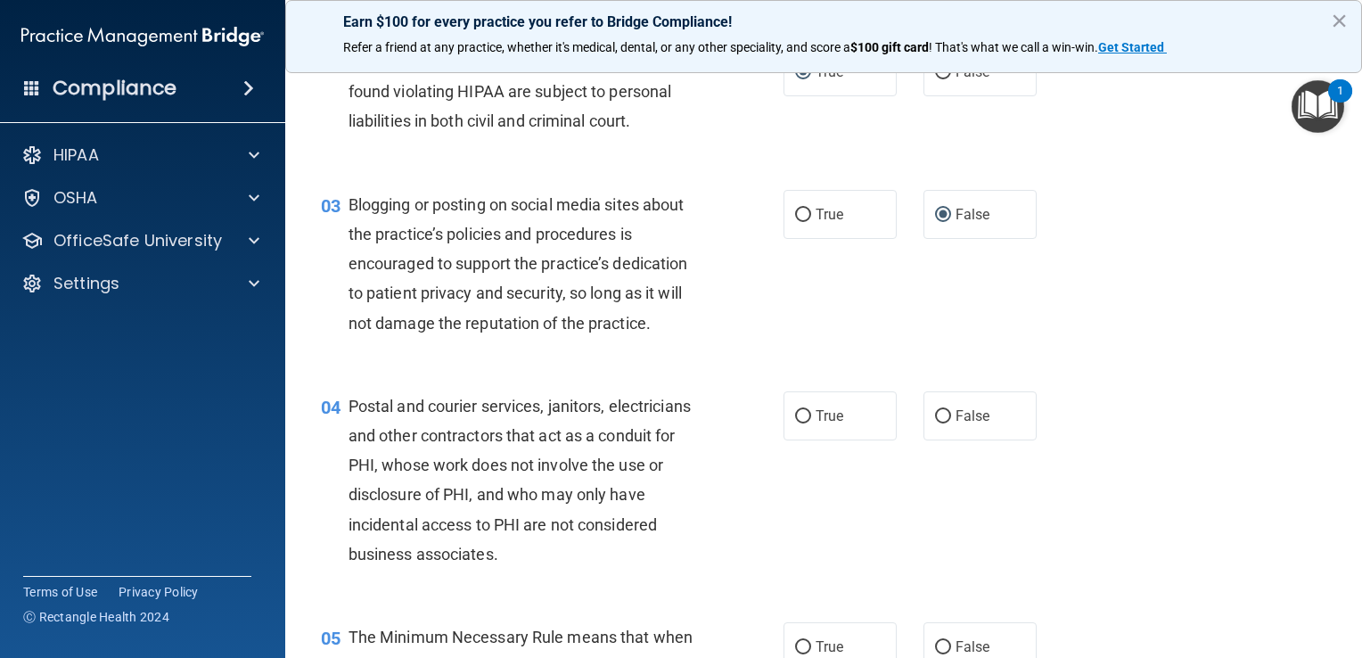
scroll to position [267, 0]
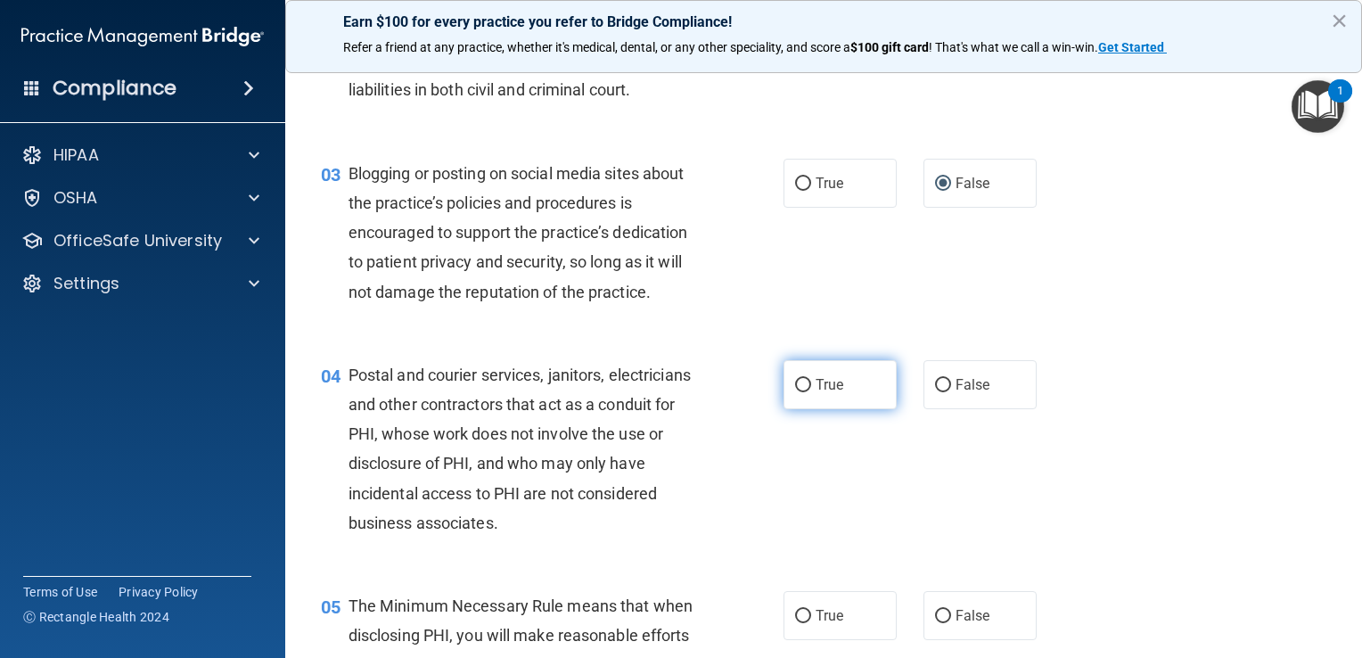
click at [677, 392] on input "True" at bounding box center [803, 385] width 16 height 13
radio input "true"
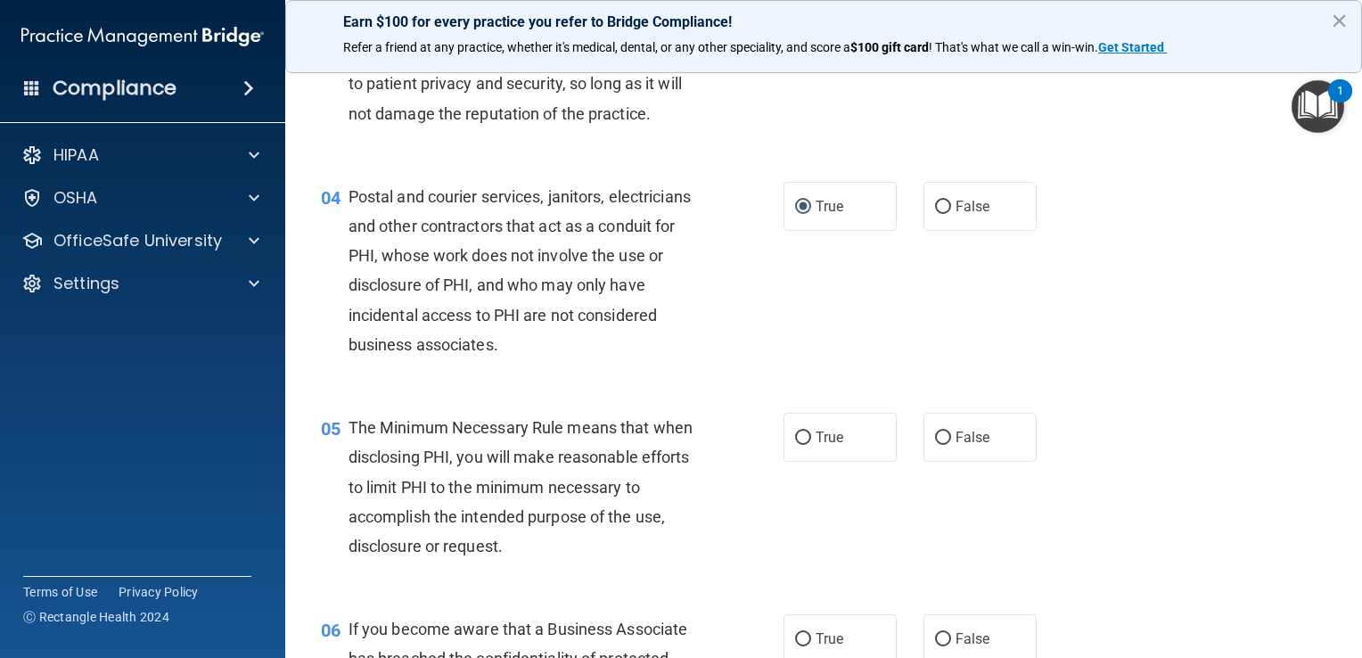
scroll to position [535, 0]
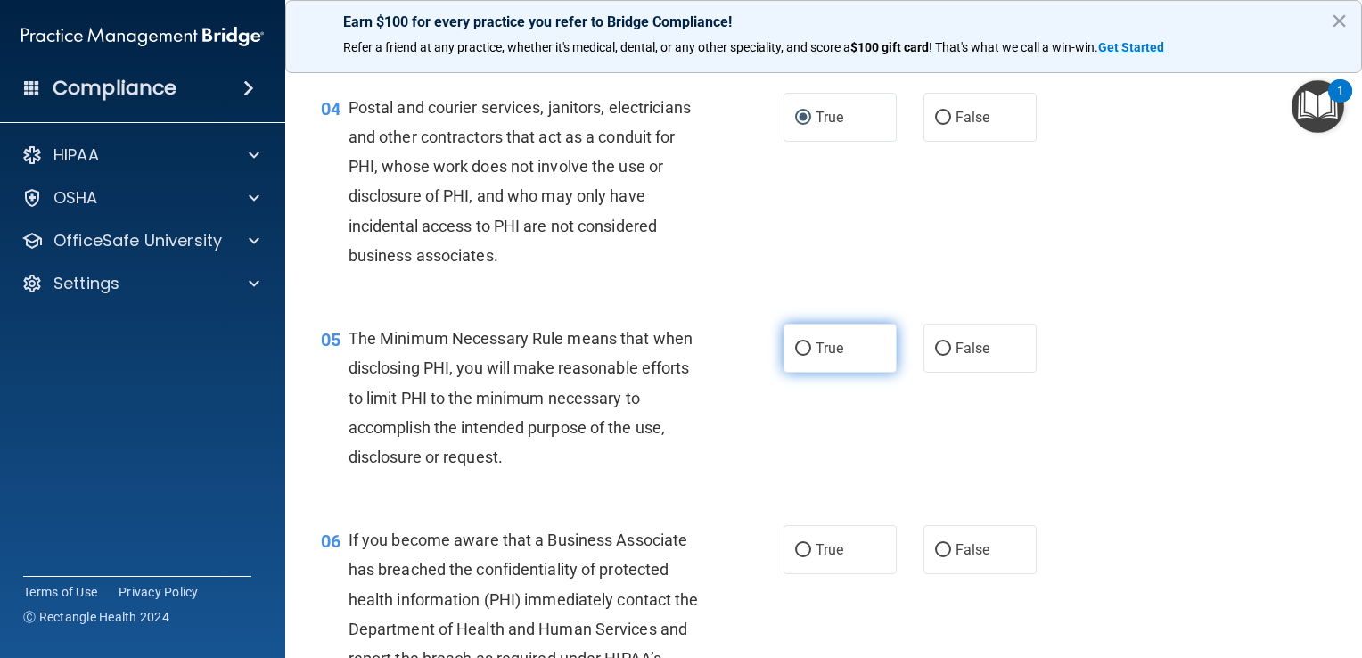
click at [677, 356] on input "True" at bounding box center [803, 348] width 16 height 13
radio input "true"
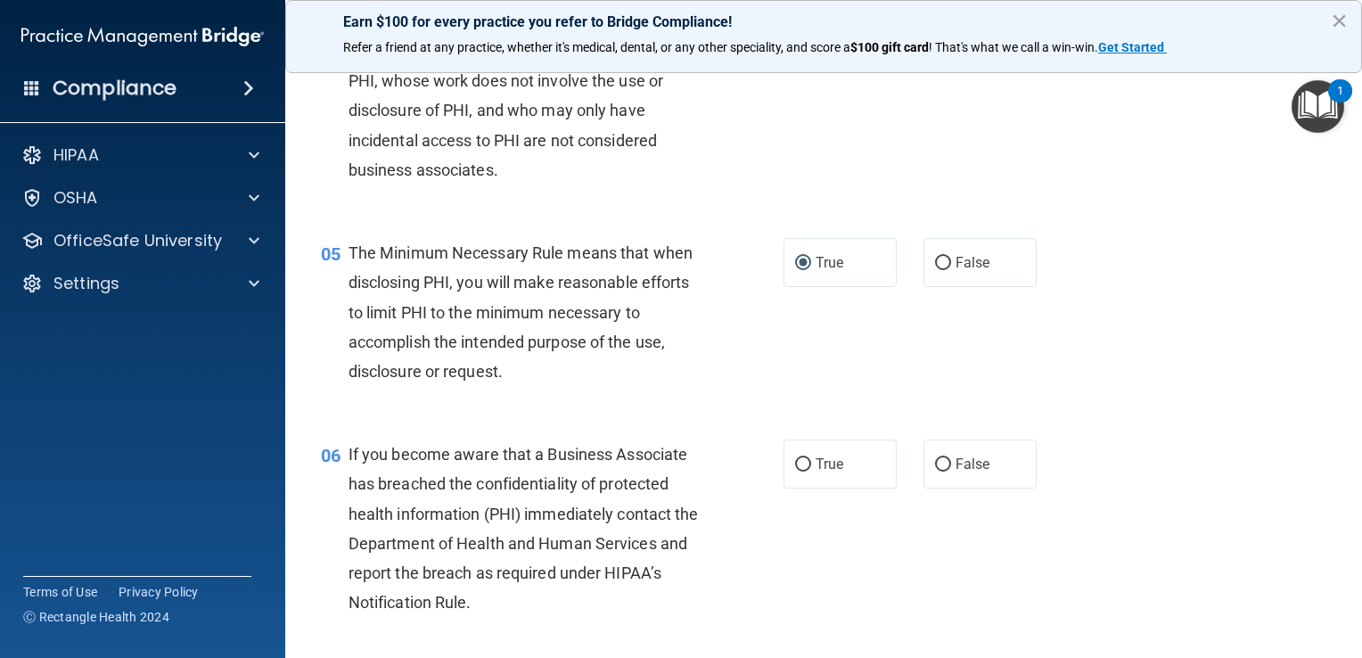
scroll to position [713, 0]
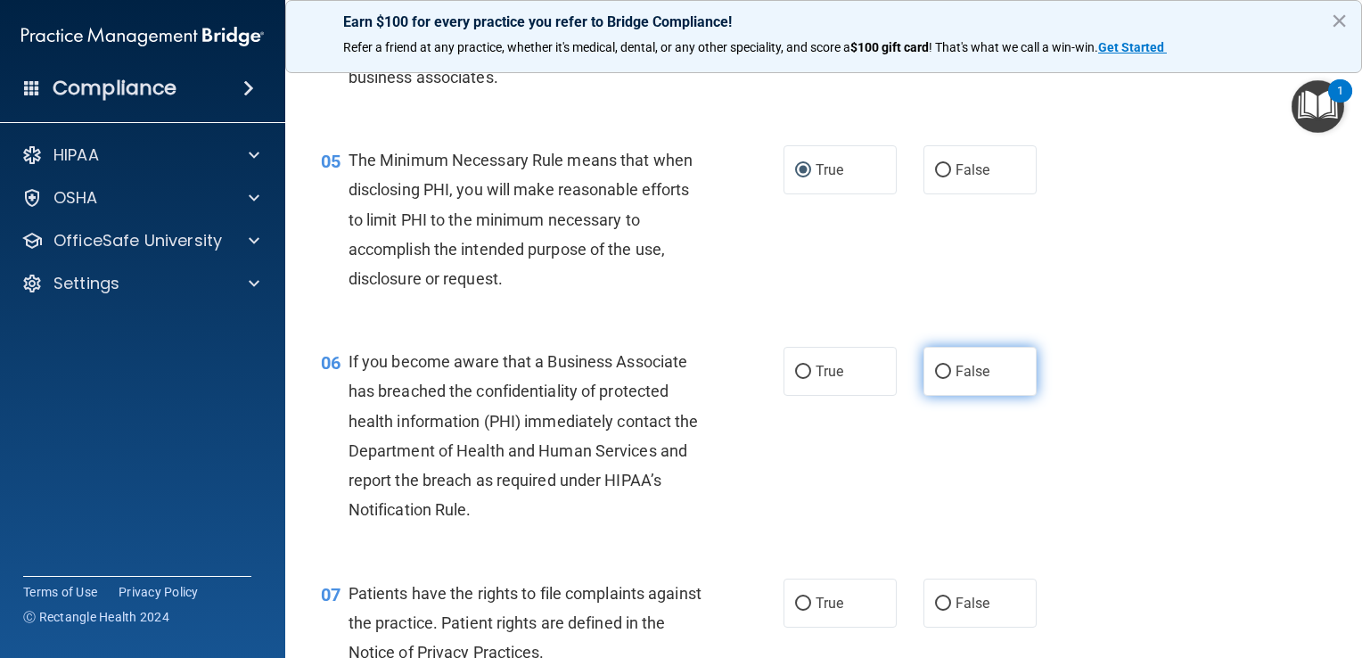
click at [677, 379] on input "False" at bounding box center [943, 372] width 16 height 13
radio input "true"
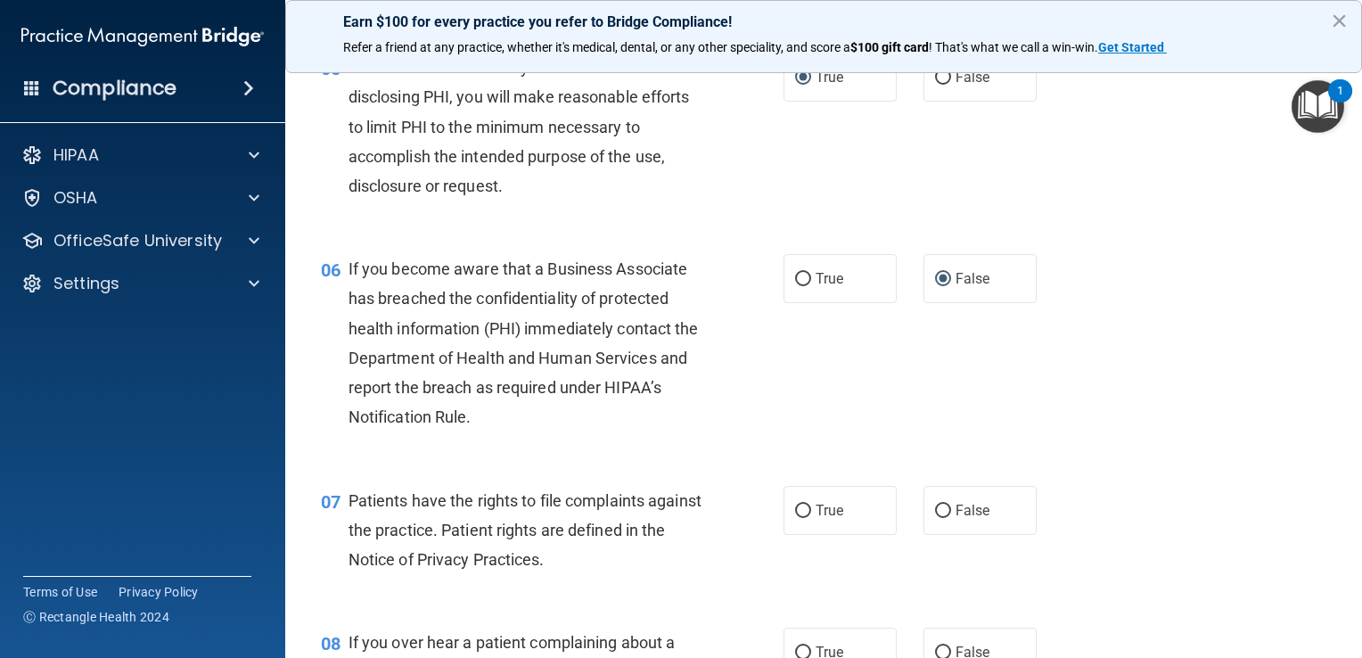
scroll to position [891, 0]
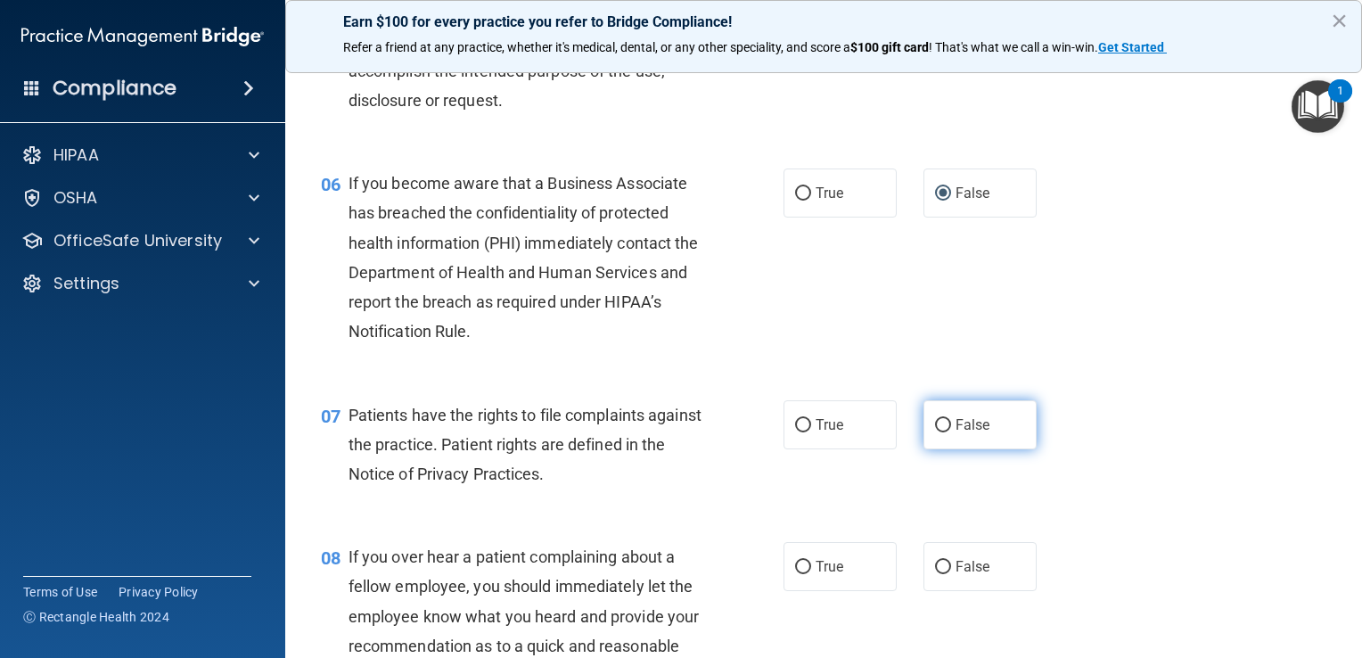
click at [677, 432] on input "False" at bounding box center [943, 425] width 16 height 13
radio input "true"
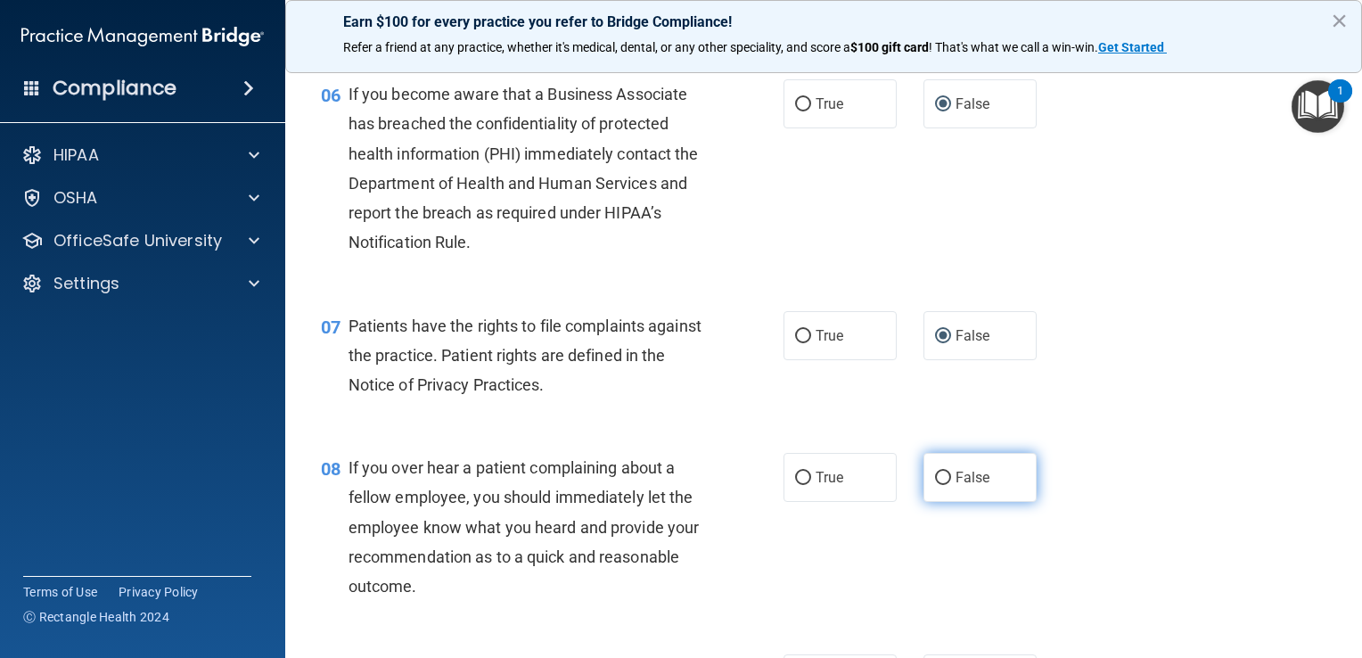
click at [677, 485] on input "False" at bounding box center [943, 478] width 16 height 13
radio input "true"
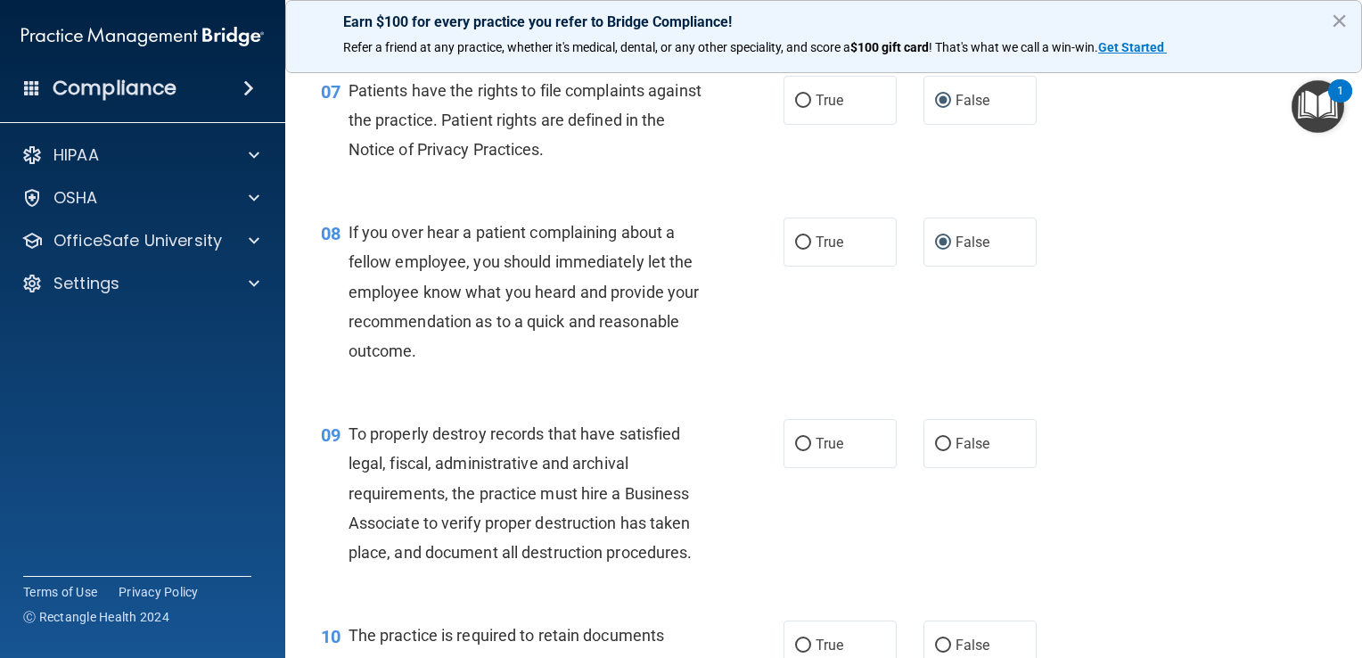
scroll to position [1248, 0]
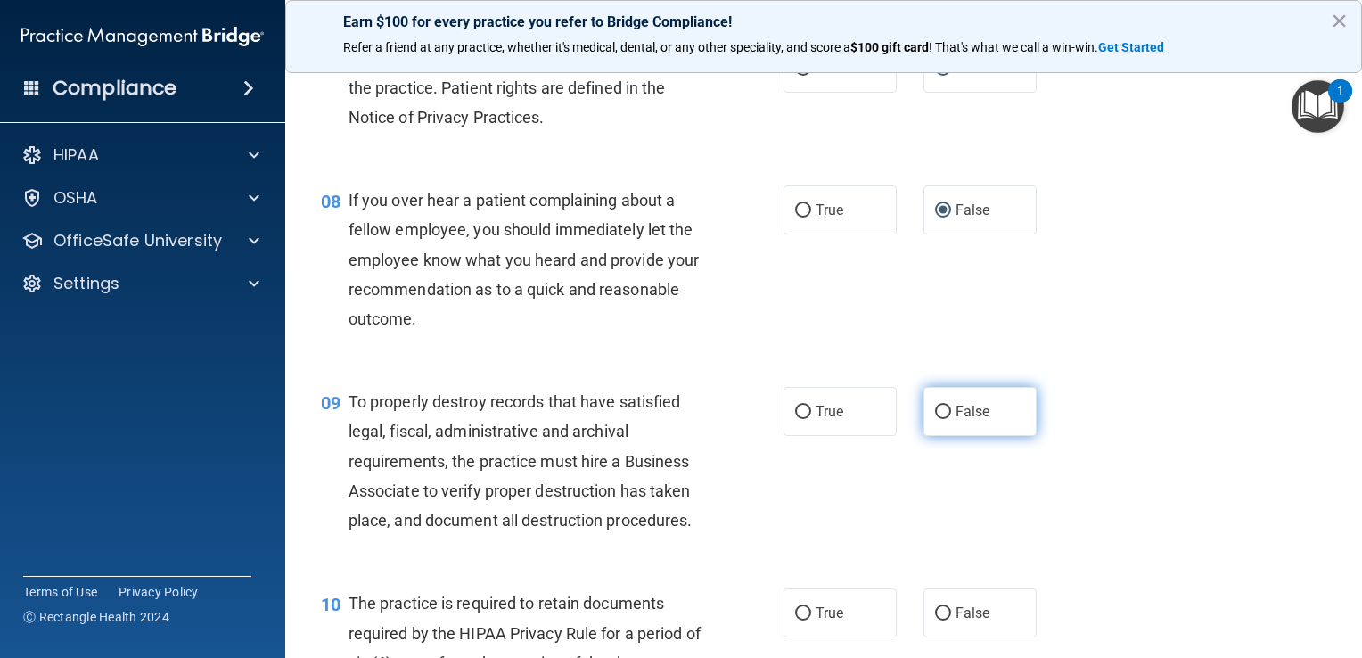
click at [677, 419] on input "False" at bounding box center [943, 412] width 16 height 13
radio input "true"
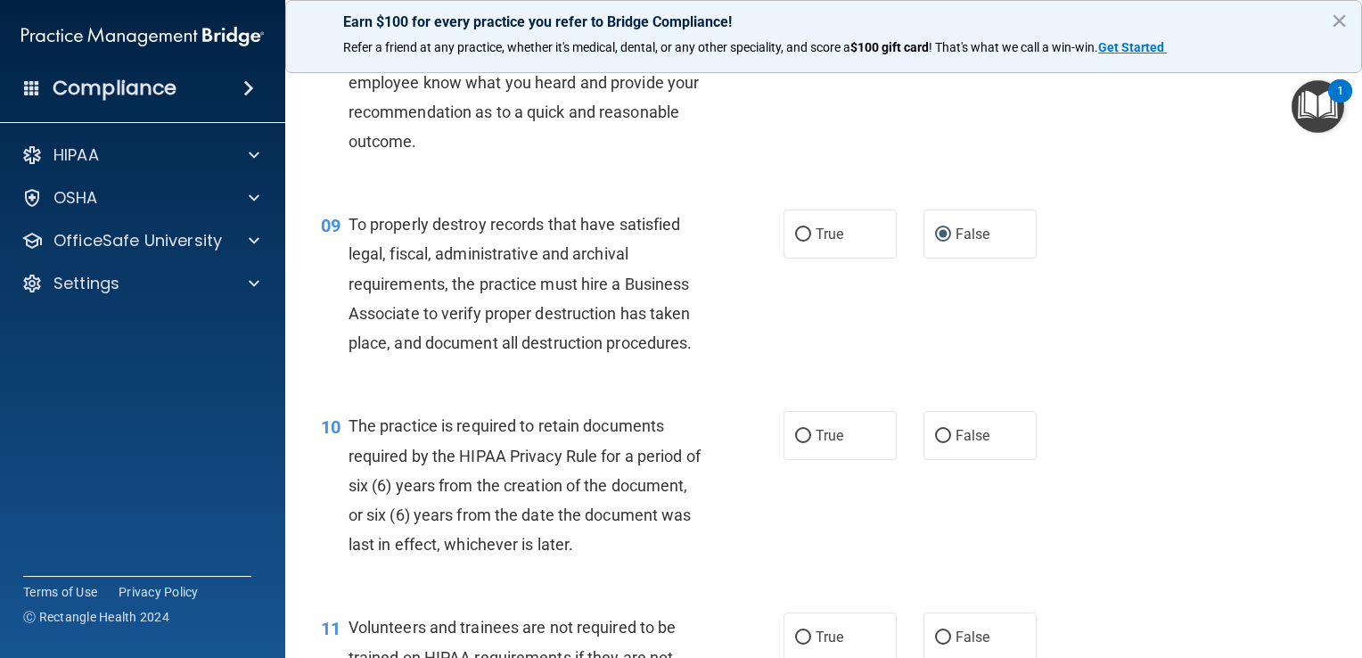
scroll to position [1426, 0]
click at [677, 442] on input "True" at bounding box center [803, 435] width 16 height 13
radio input "true"
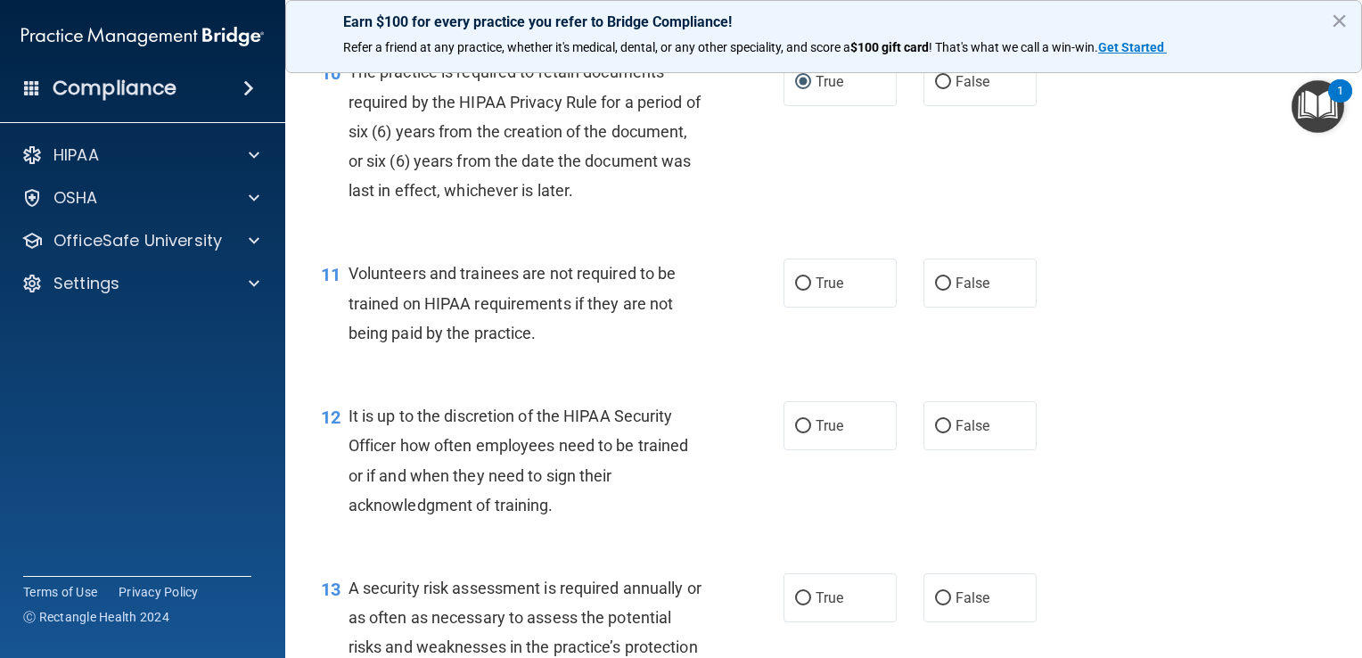
scroll to position [1783, 0]
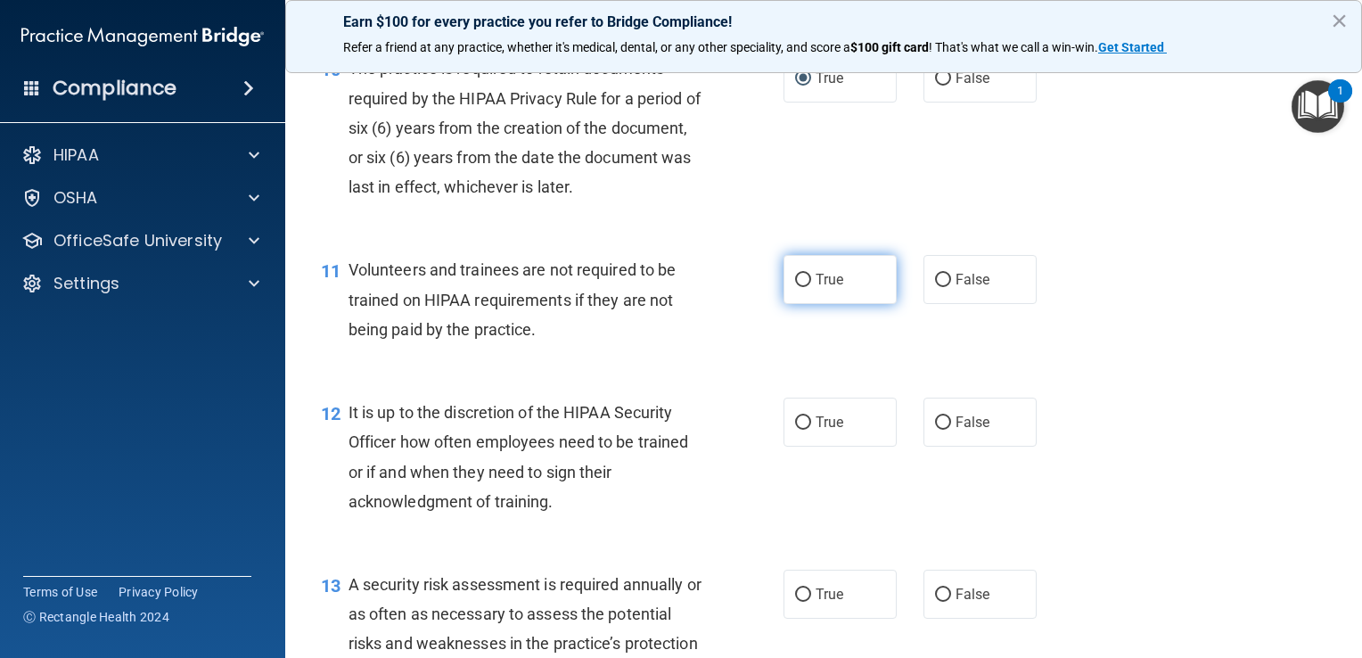
click at [677, 287] on input "True" at bounding box center [803, 280] width 16 height 13
radio input "true"
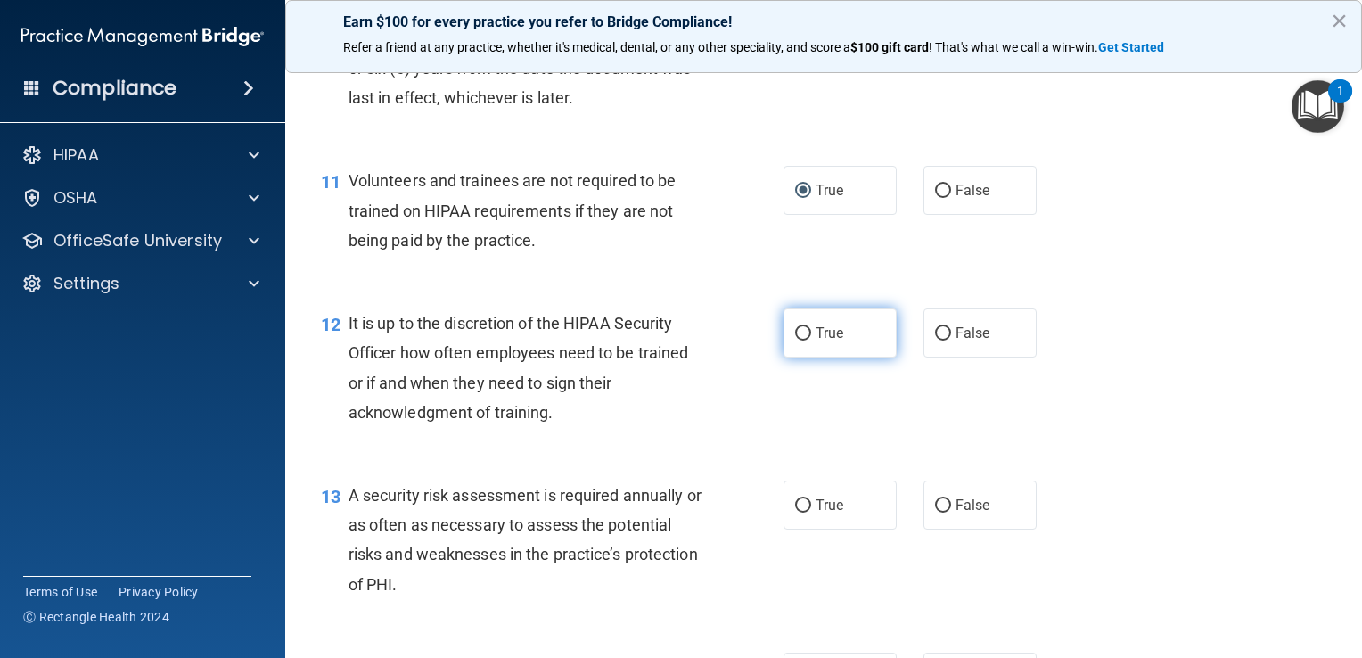
click at [677, 341] on input "True" at bounding box center [803, 333] width 16 height 13
radio input "true"
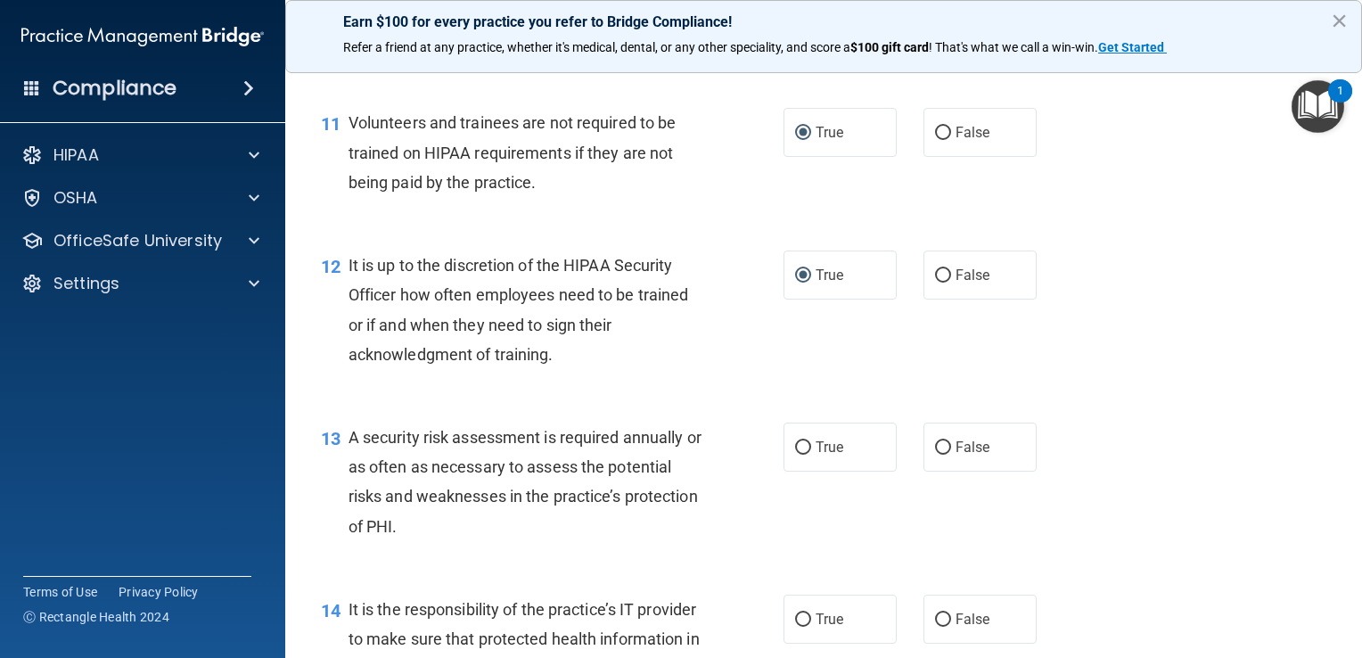
scroll to position [1961, 0]
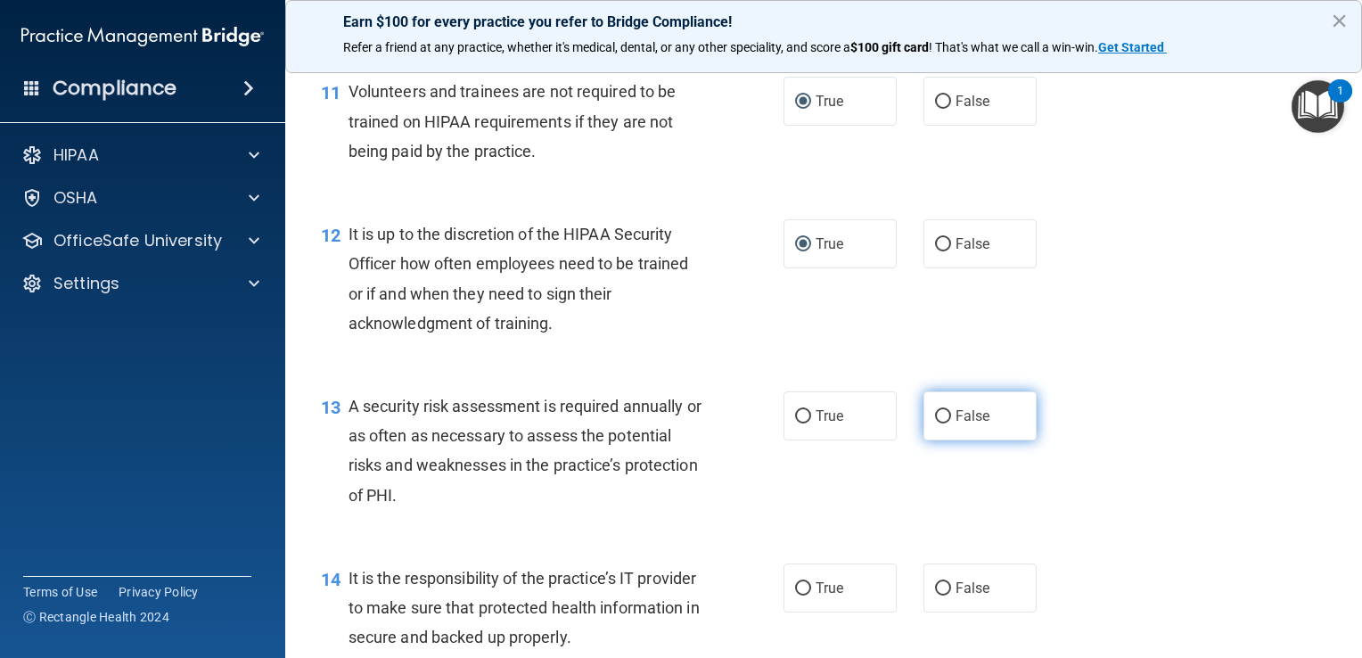
click at [677, 423] on input "False" at bounding box center [943, 416] width 16 height 13
radio input "true"
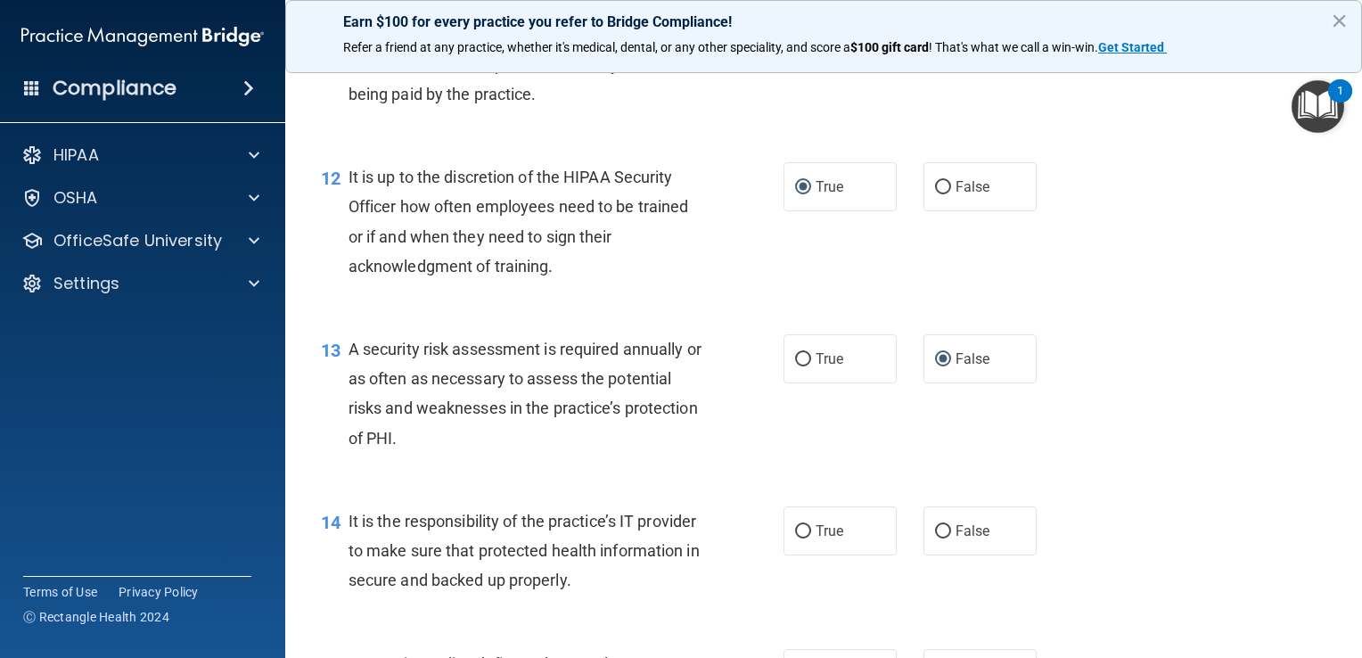
scroll to position [2050, 0]
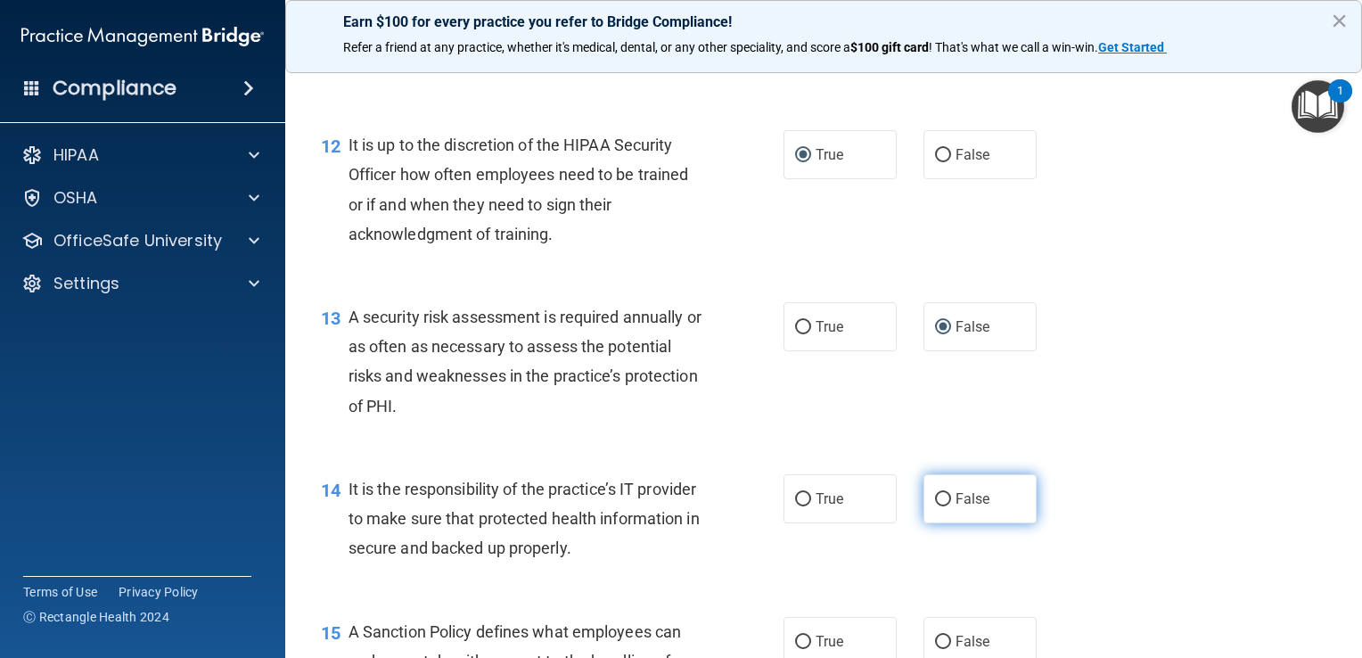
click at [677, 506] on input "False" at bounding box center [943, 499] width 16 height 13
radio input "true"
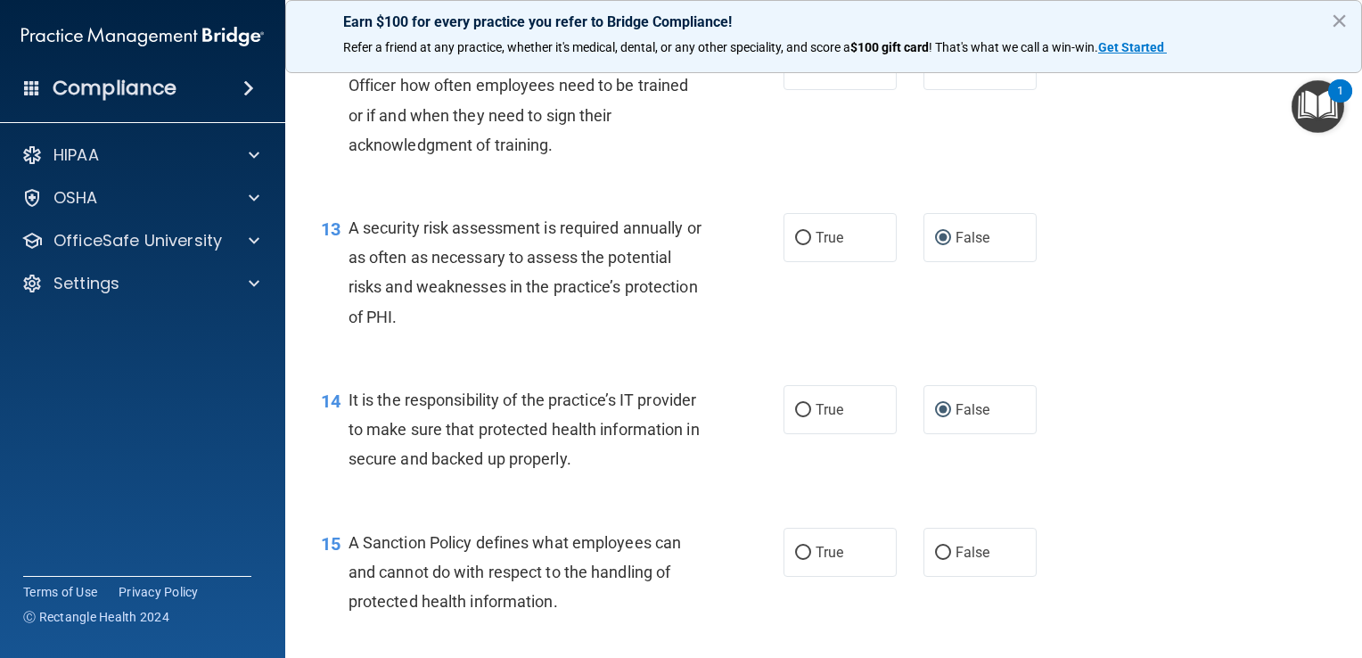
scroll to position [2229, 0]
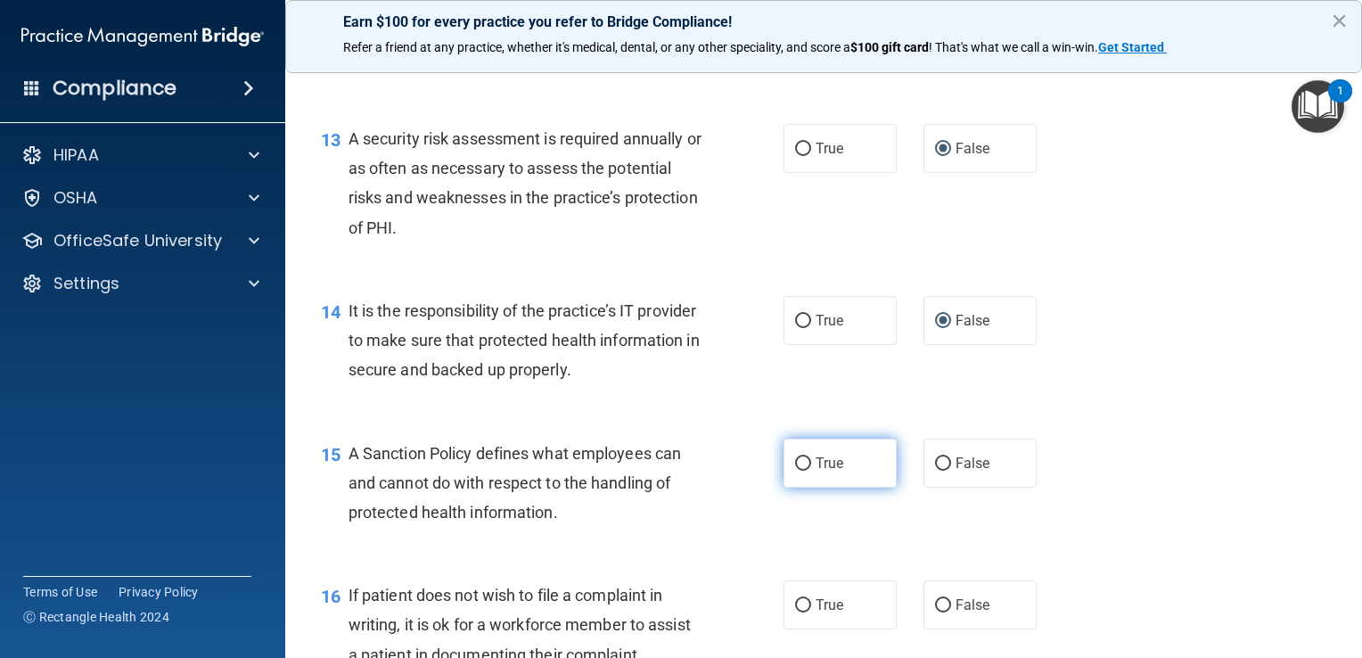
click at [677, 471] on input "True" at bounding box center [803, 463] width 16 height 13
radio input "true"
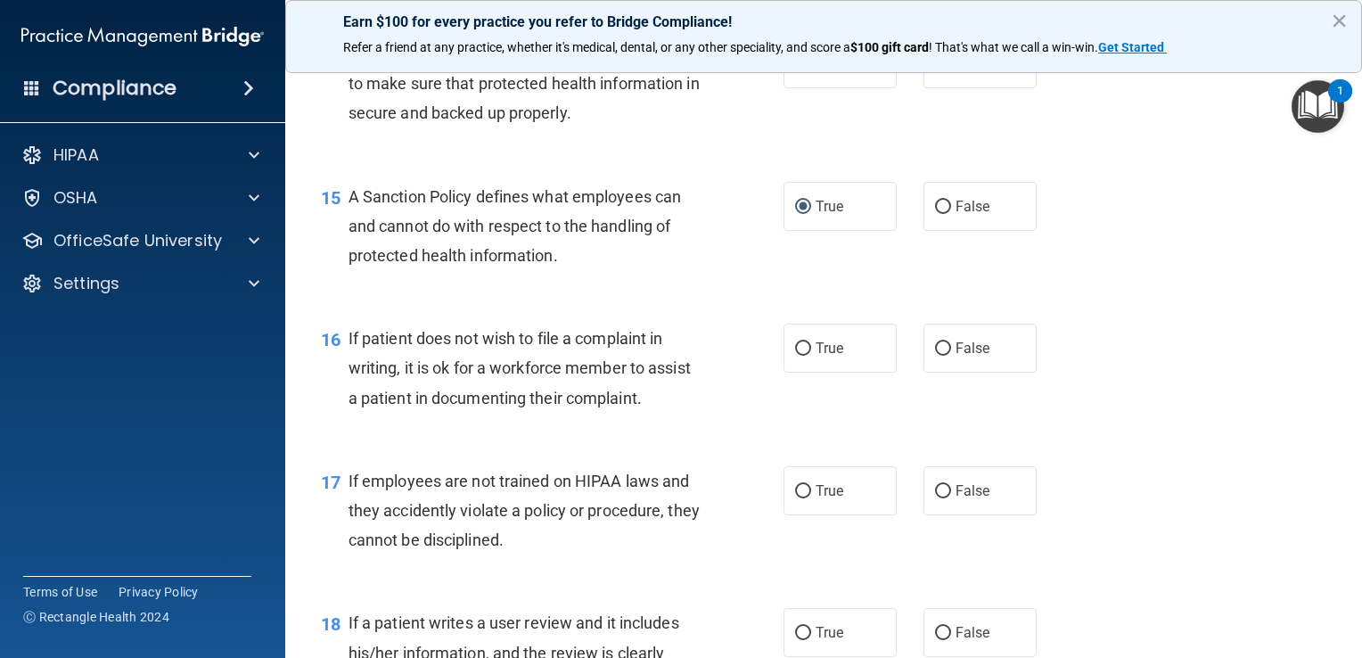
scroll to position [2496, 0]
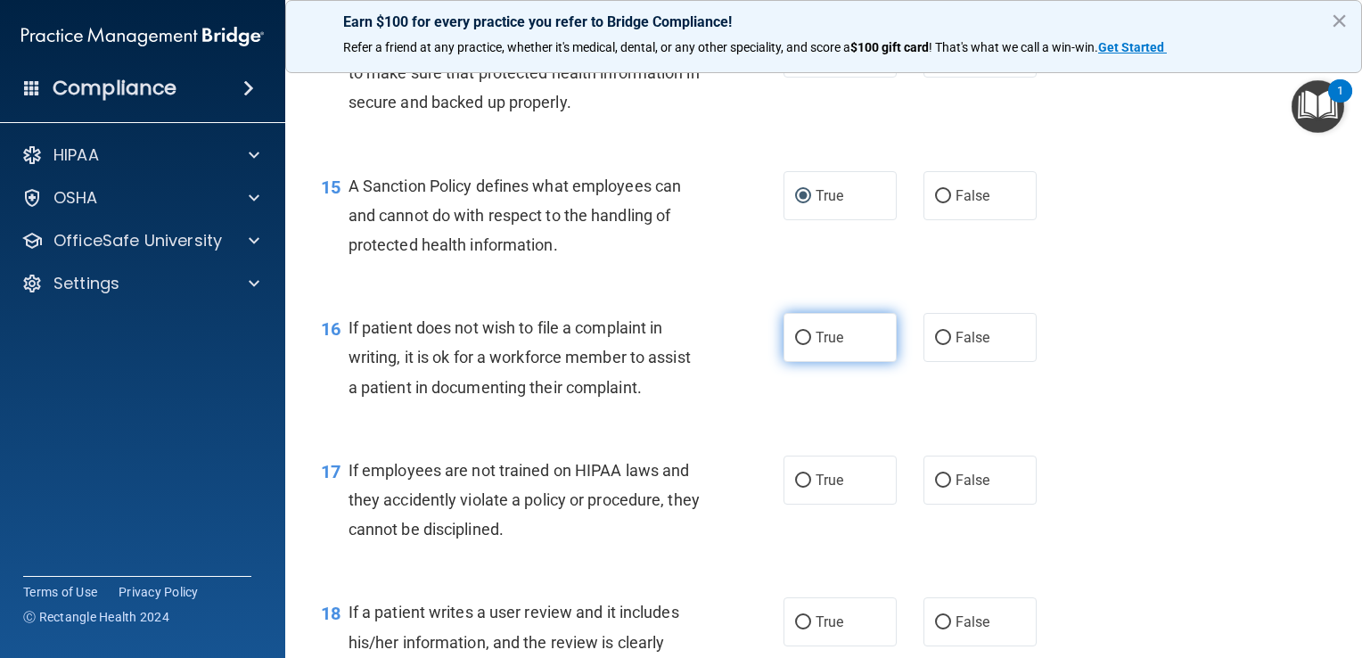
click at [677, 345] on input "True" at bounding box center [803, 338] width 16 height 13
radio input "true"
click at [677, 488] on input "True" at bounding box center [803, 480] width 16 height 13
radio input "true"
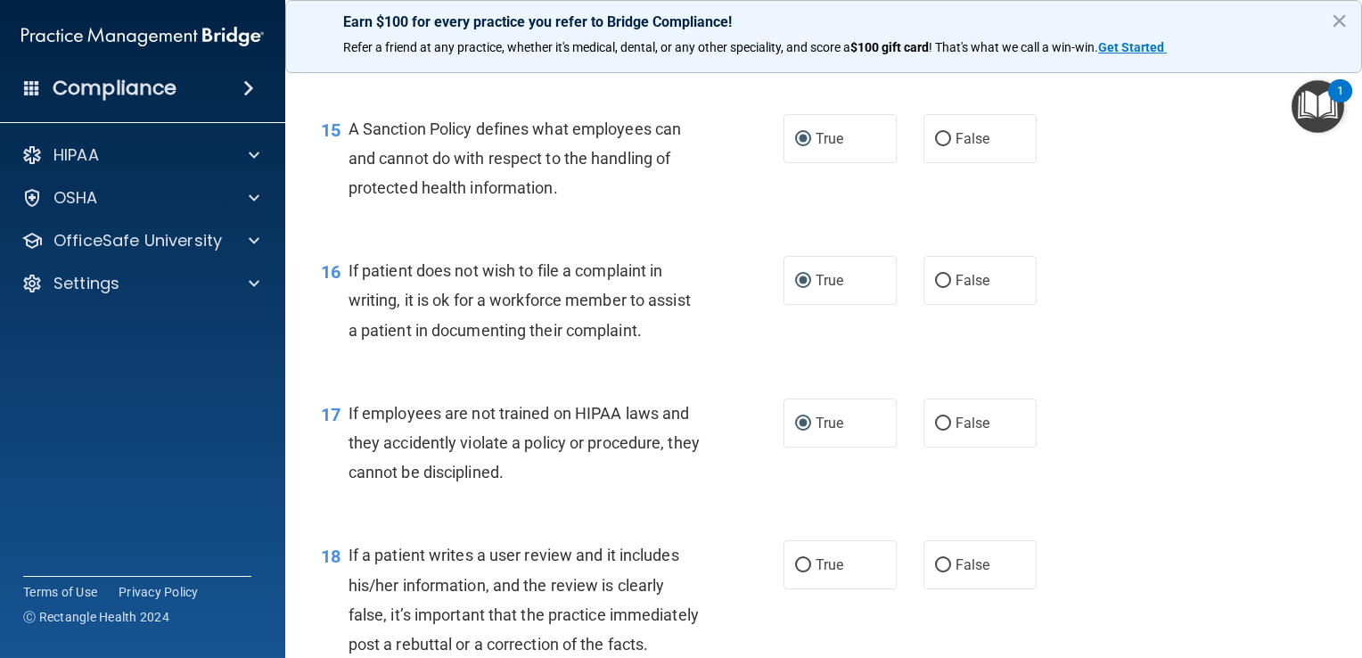
scroll to position [2585, 0]
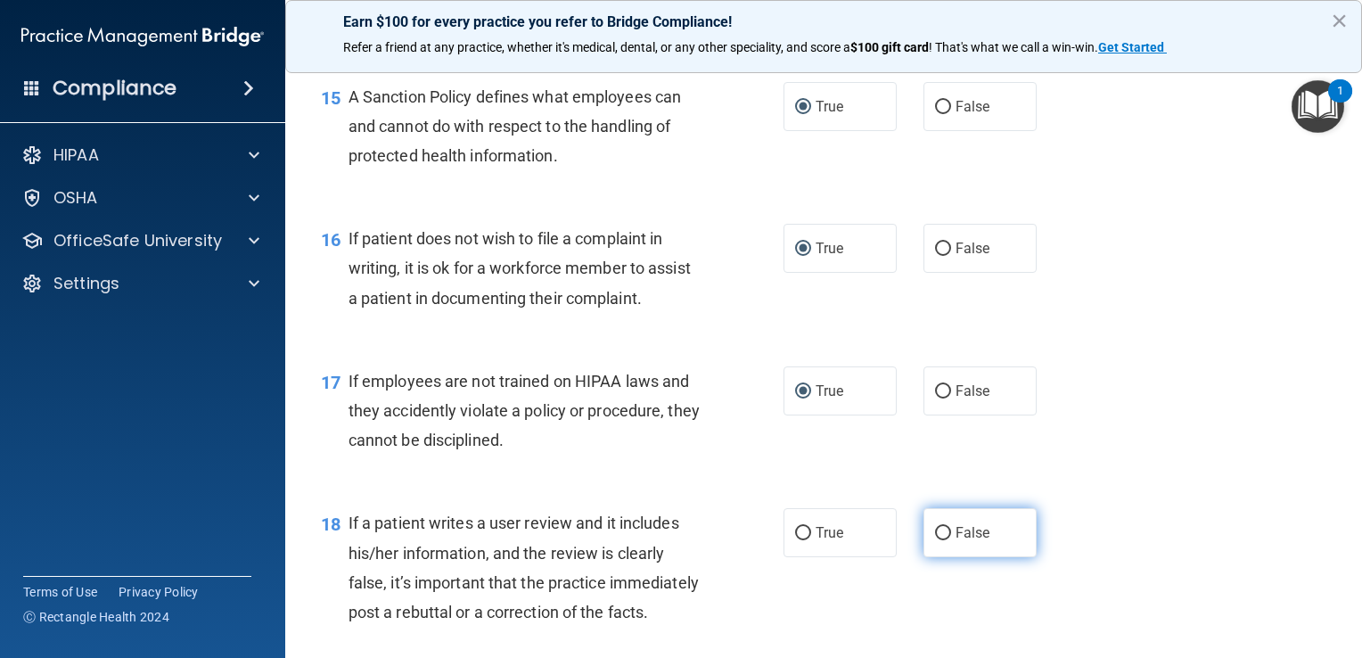
click at [677, 540] on input "False" at bounding box center [943, 533] width 16 height 13
radio input "true"
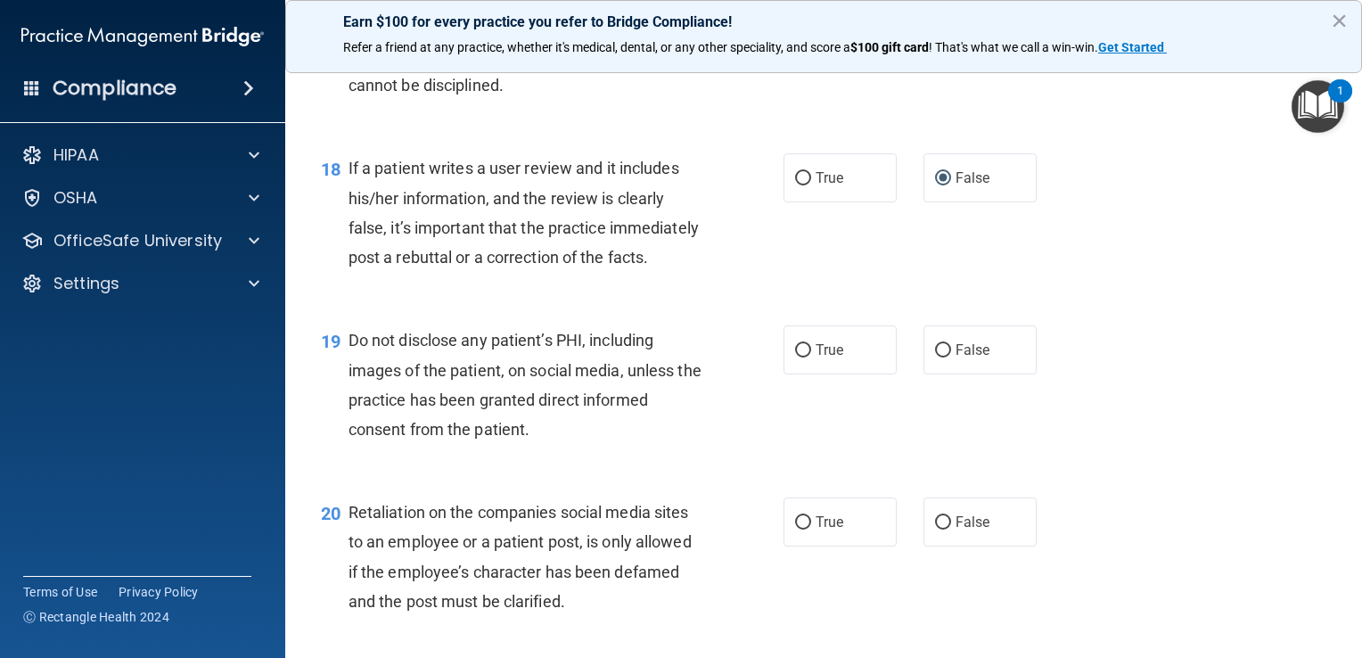
scroll to position [2942, 0]
click at [677, 356] on input "False" at bounding box center [943, 348] width 16 height 13
radio input "true"
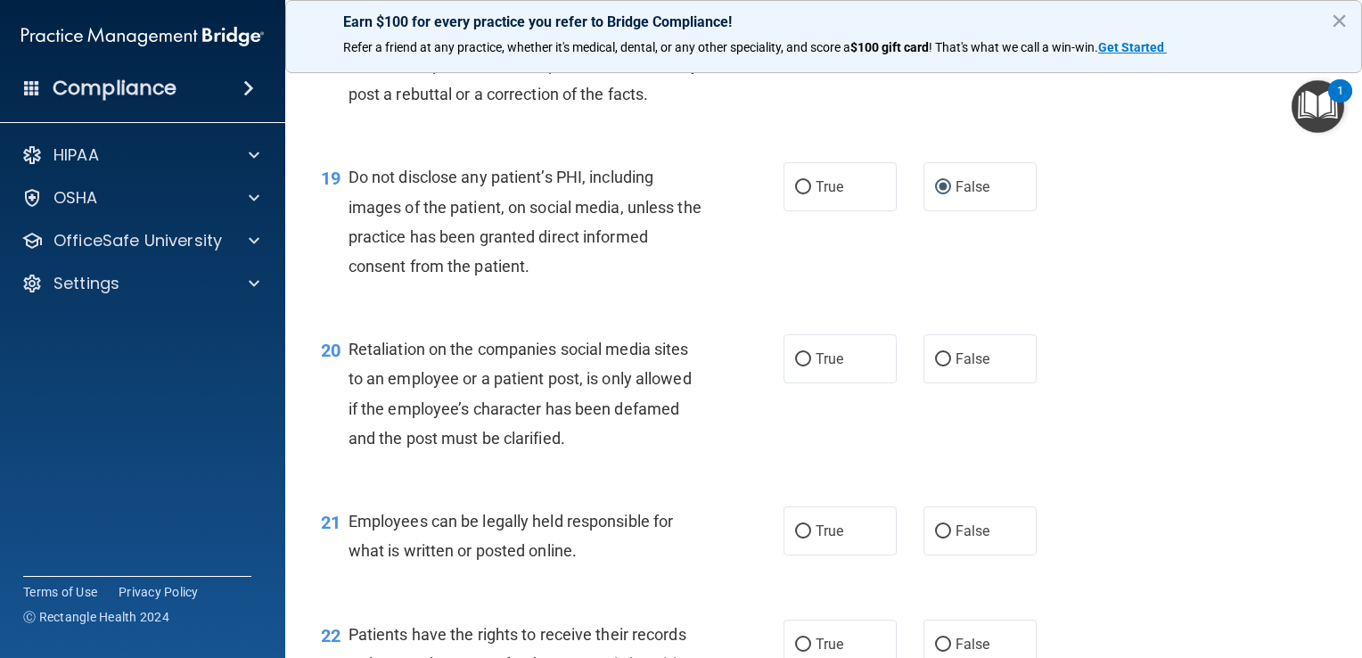
scroll to position [3120, 0]
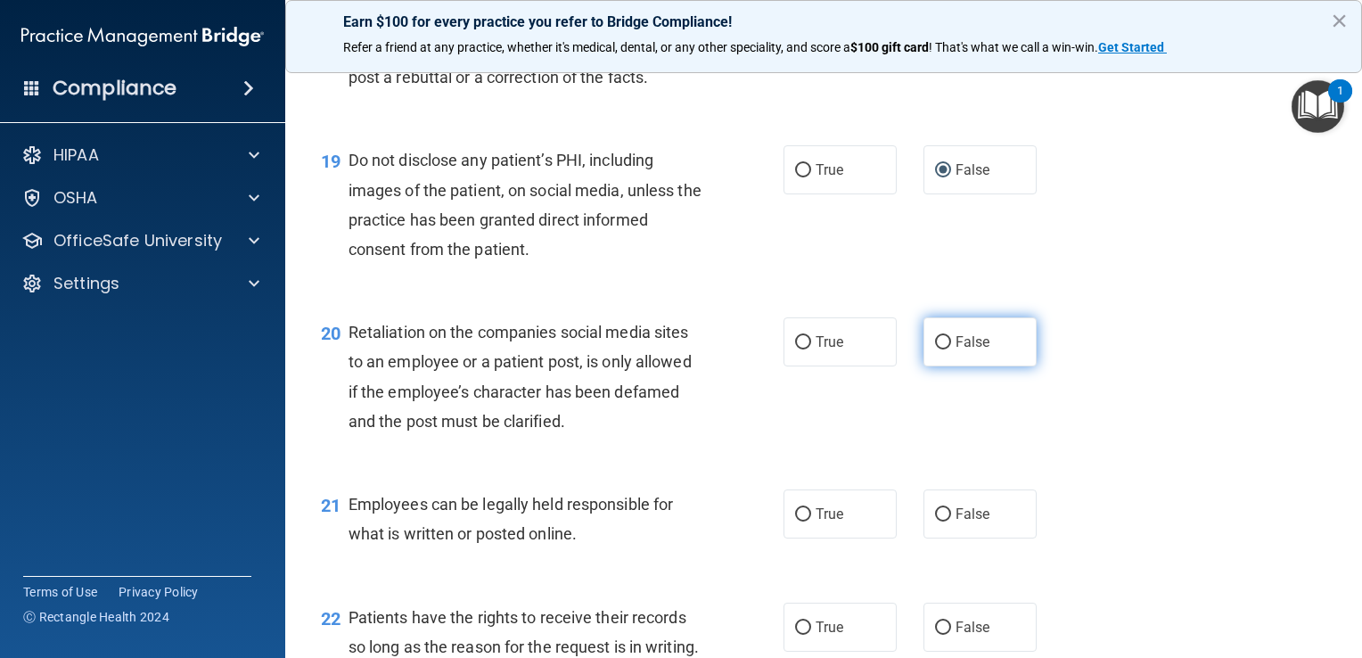
click at [677, 349] on input "False" at bounding box center [943, 342] width 16 height 13
radio input "true"
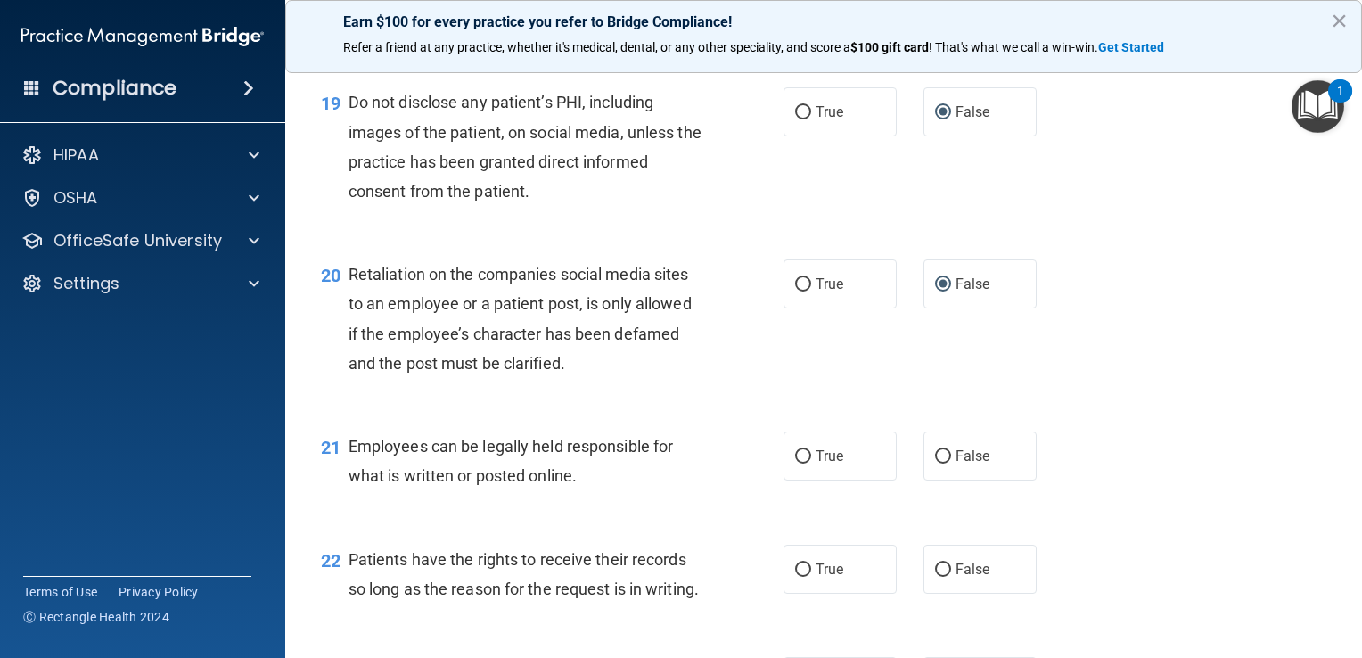
scroll to position [3209, 0]
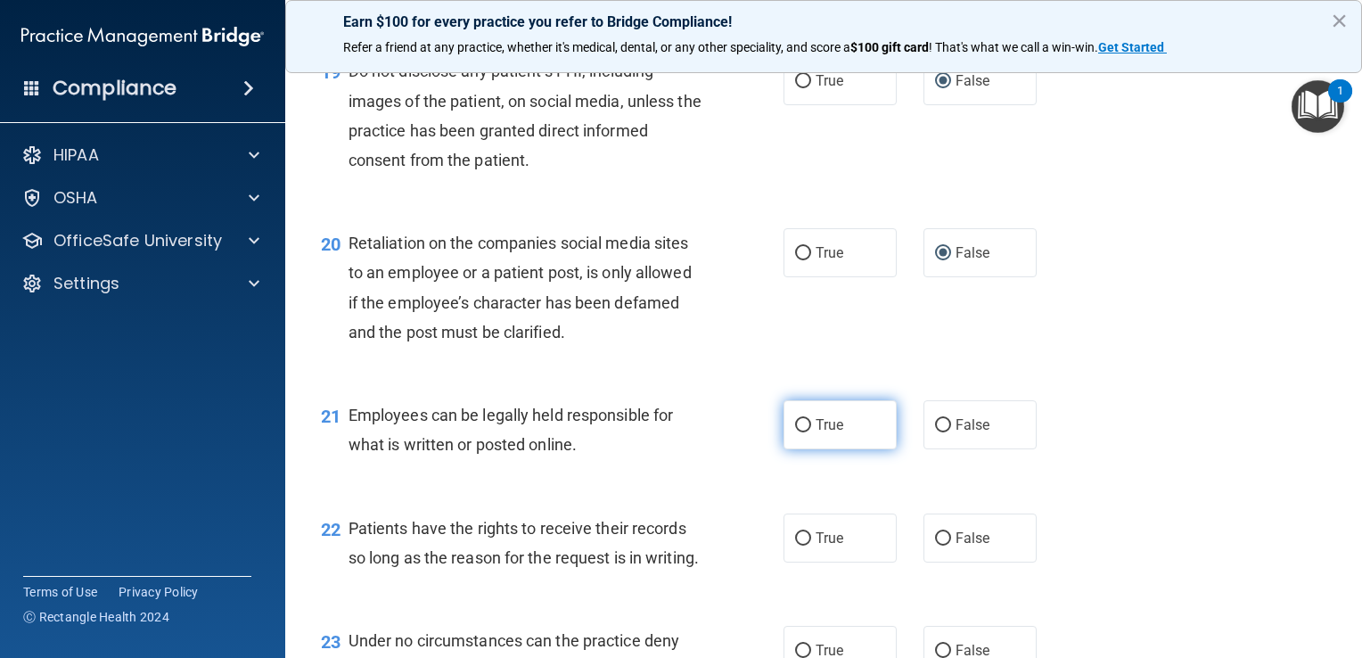
click at [677, 432] on input "True" at bounding box center [803, 425] width 16 height 13
radio input "true"
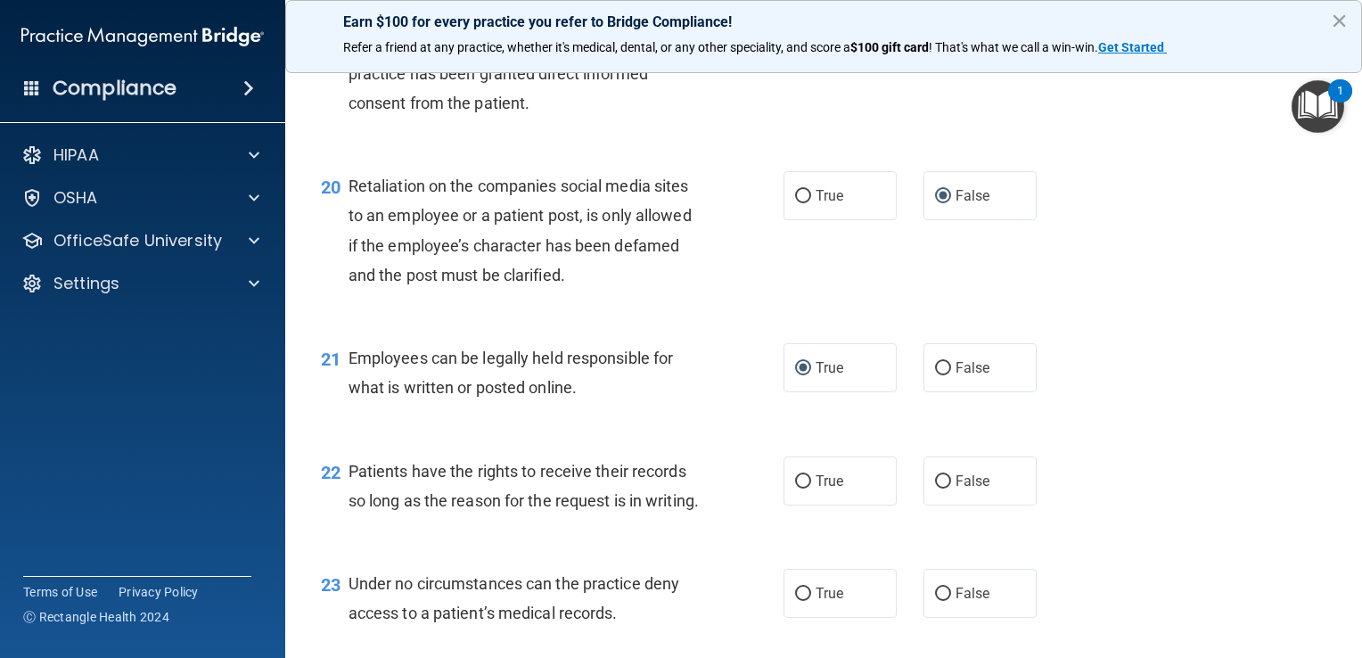
scroll to position [3298, 0]
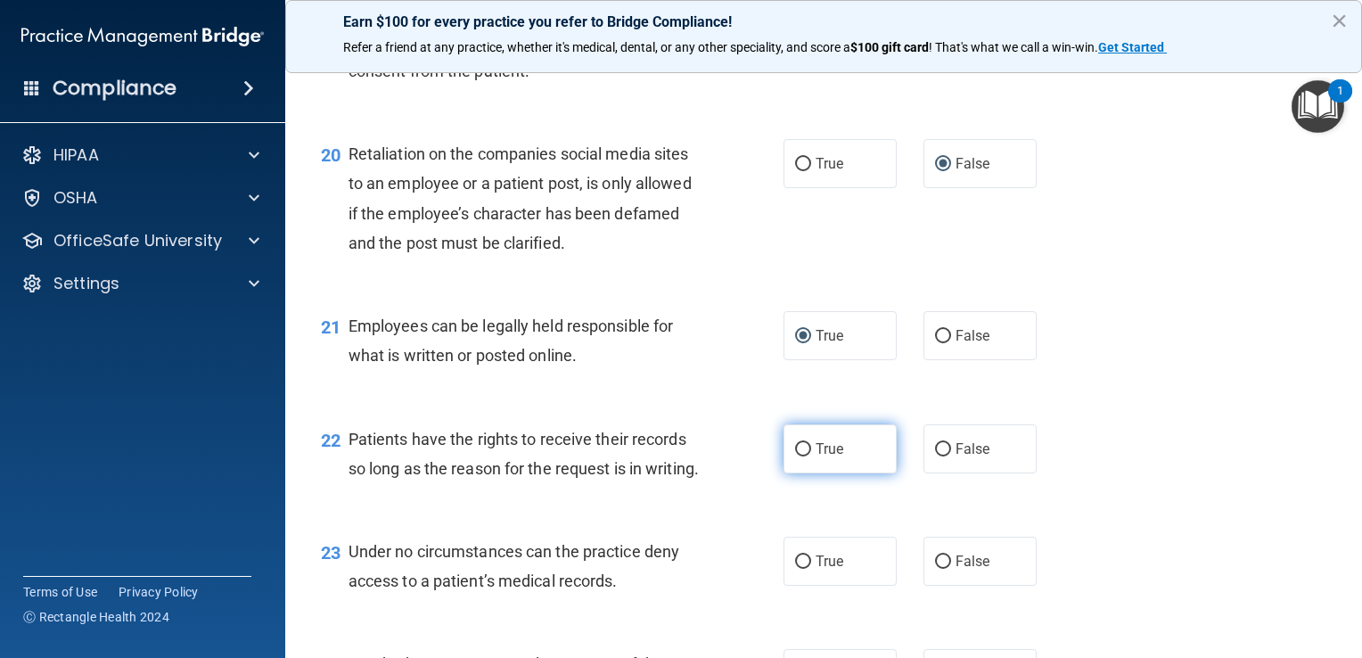
click at [677, 456] on input "True" at bounding box center [803, 449] width 16 height 13
radio input "true"
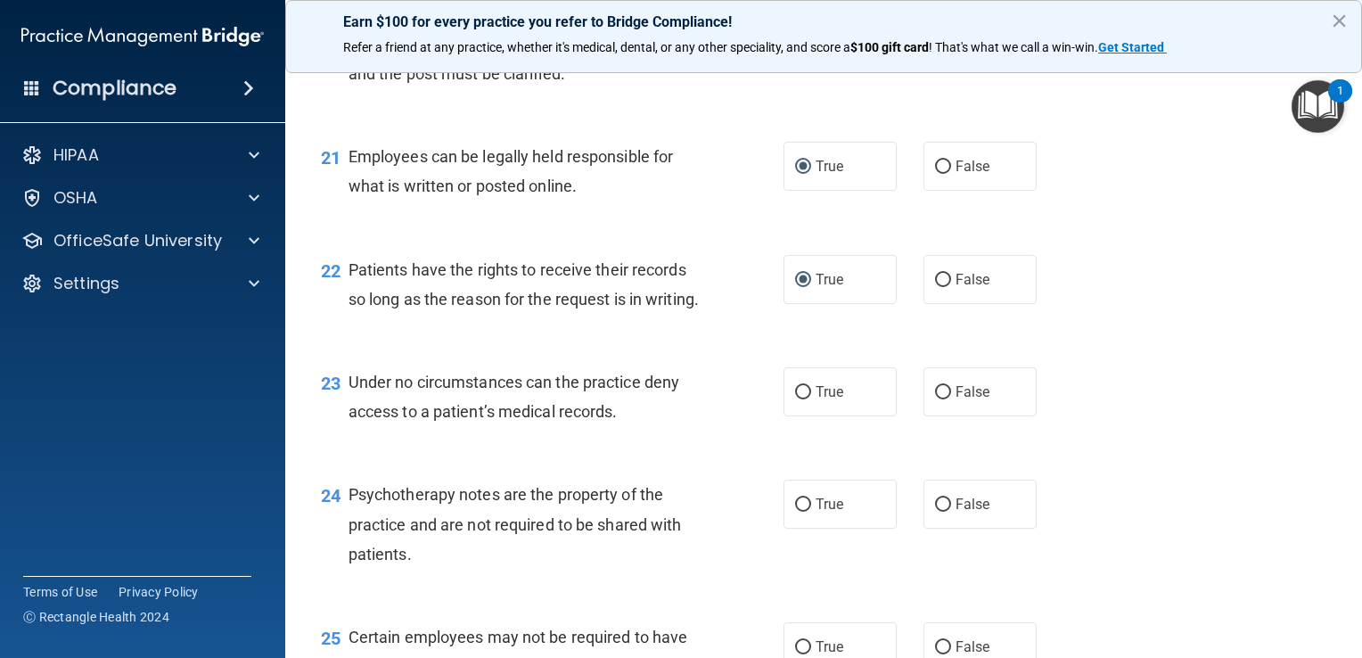
scroll to position [3477, 0]
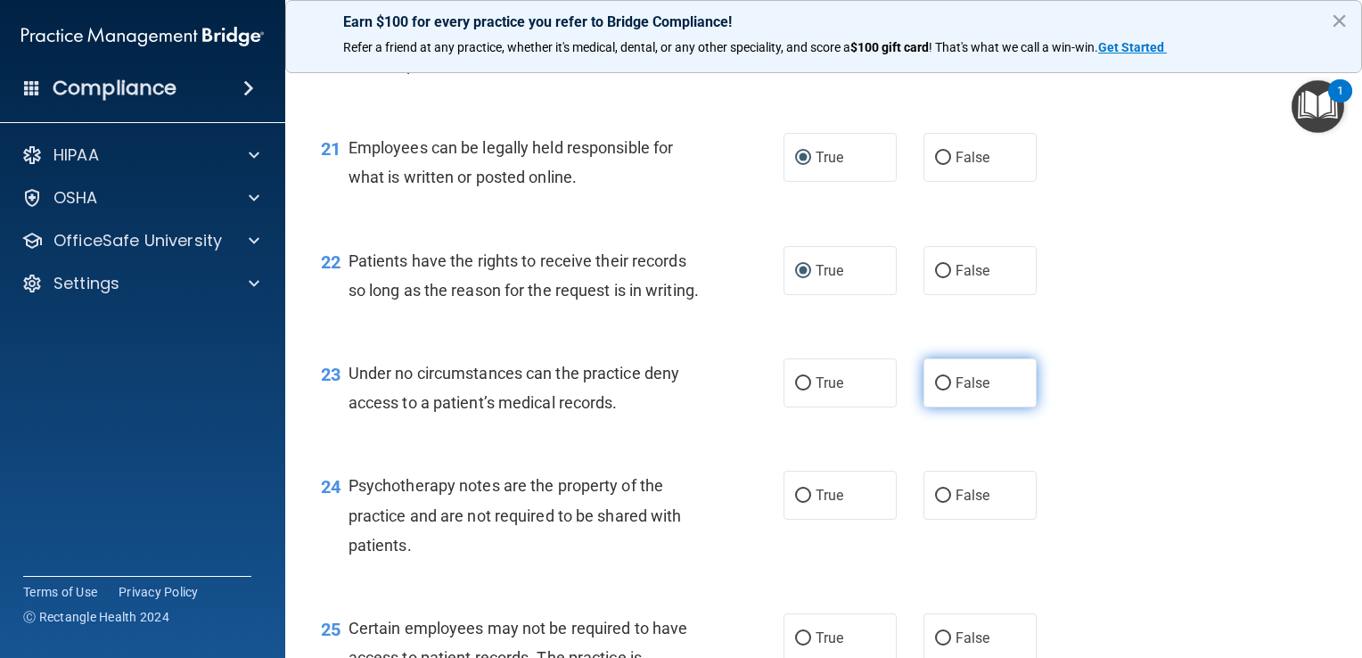
click at [677, 390] on input "False" at bounding box center [943, 383] width 16 height 13
radio input "true"
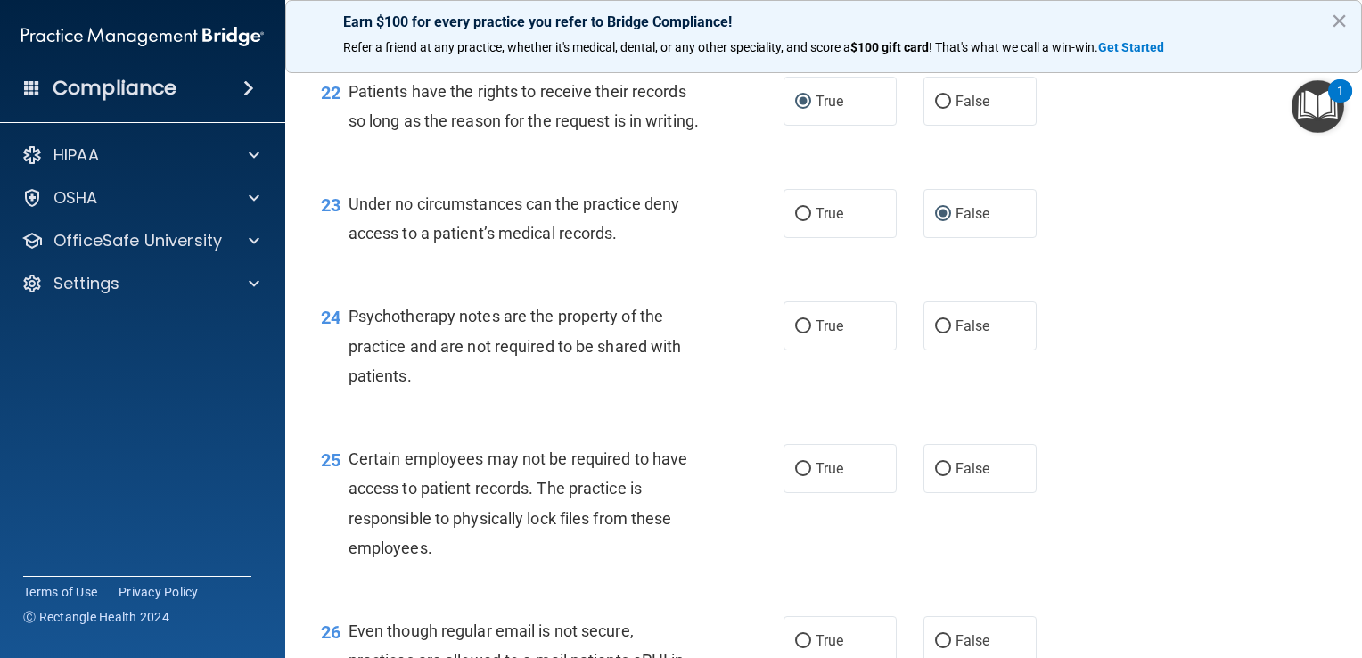
scroll to position [3655, 0]
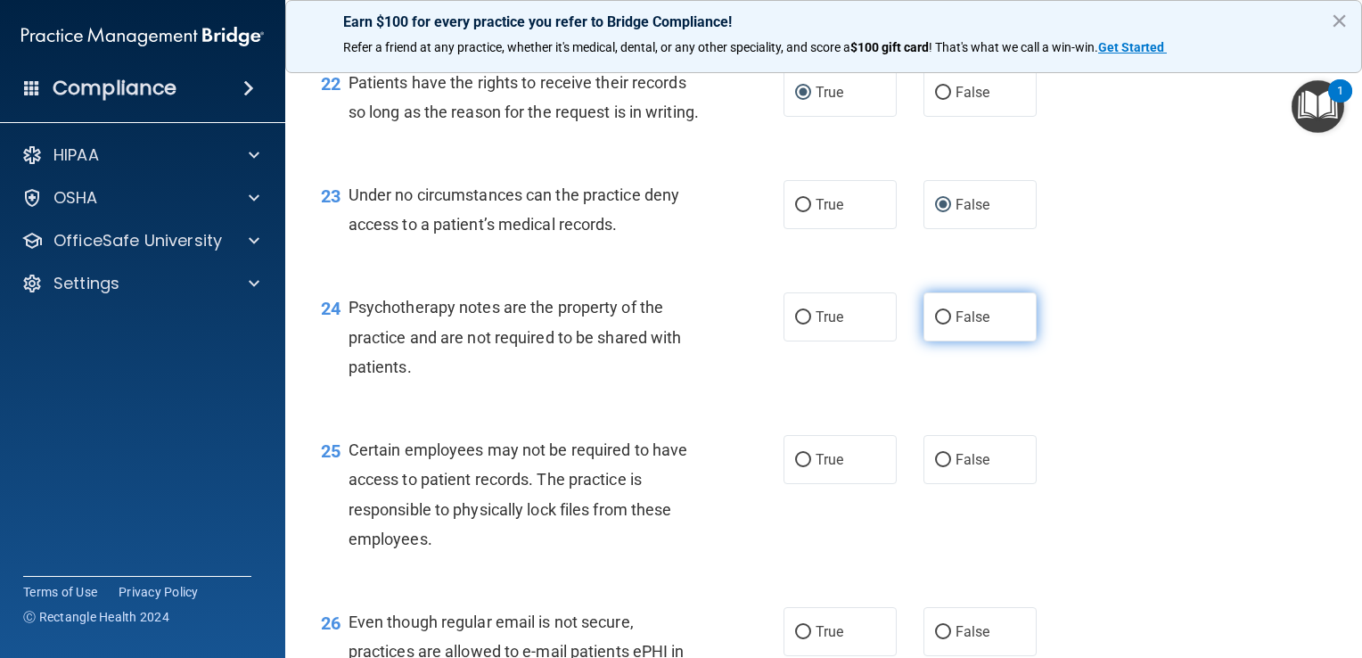
click at [677, 324] on input "False" at bounding box center [943, 317] width 16 height 13
radio input "true"
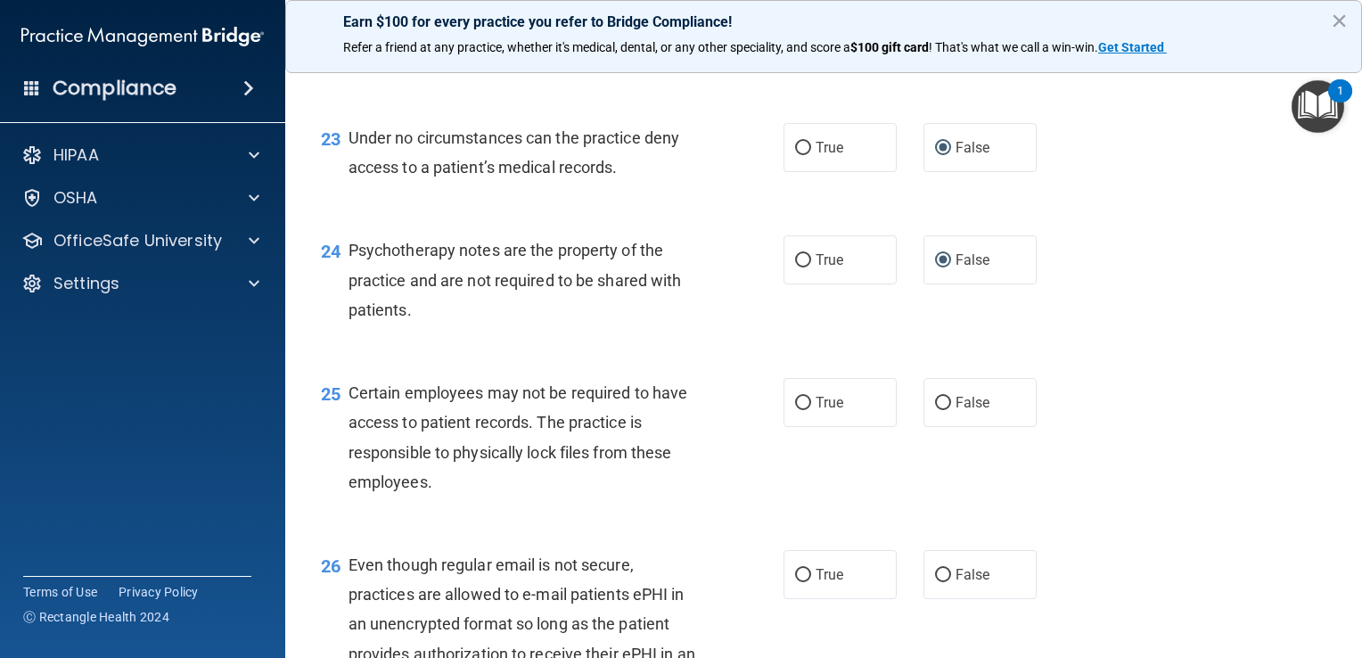
scroll to position [3744, 0]
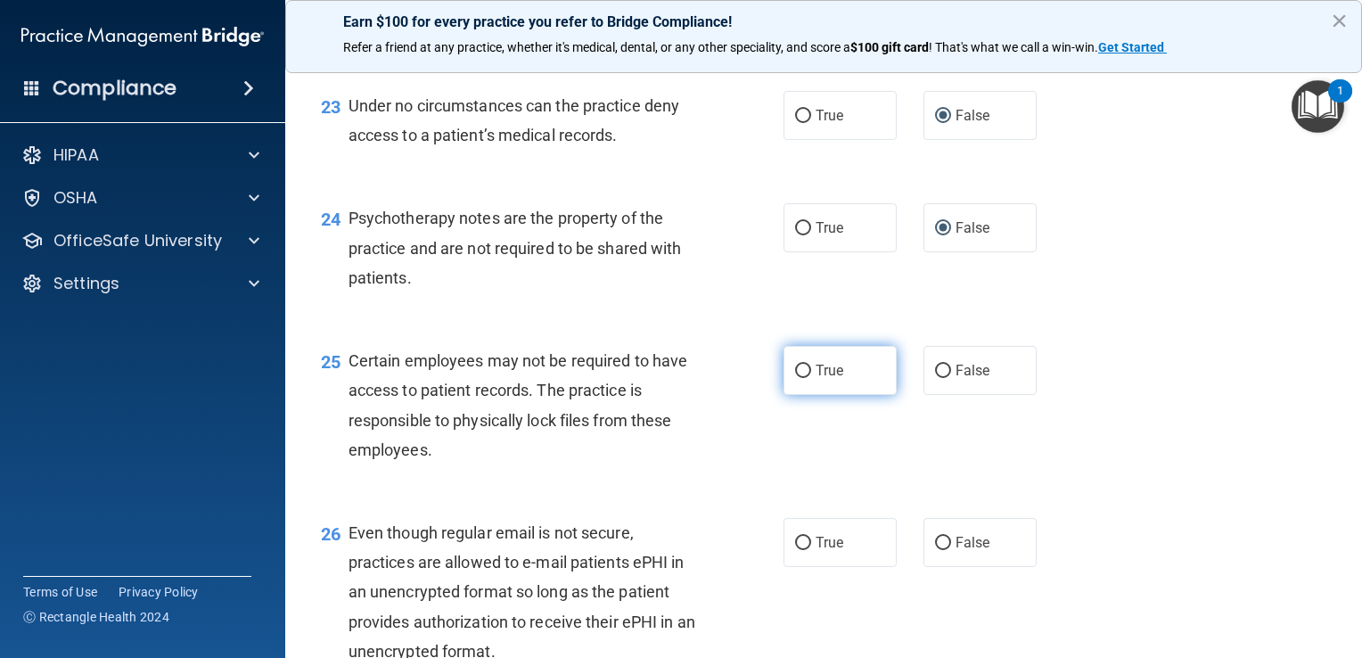
click at [677, 378] on input "True" at bounding box center [803, 371] width 16 height 13
radio input "true"
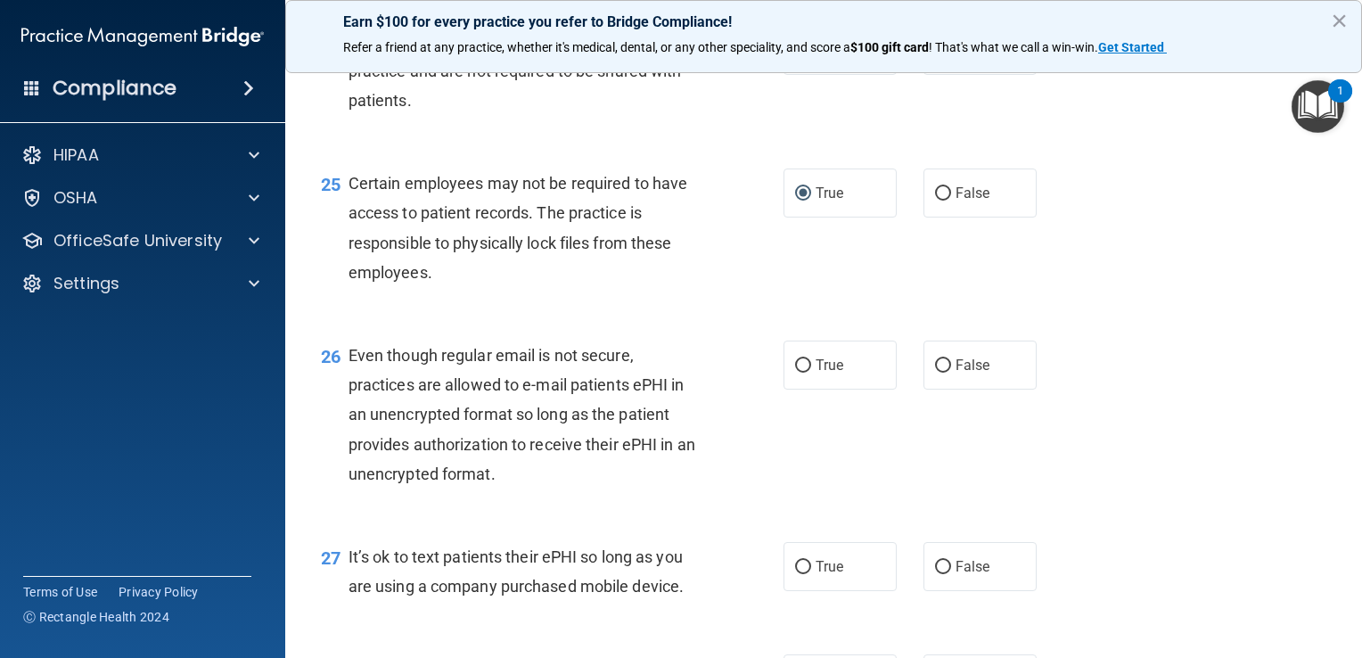
scroll to position [3922, 0]
click at [677, 372] on input "False" at bounding box center [943, 364] width 16 height 13
radio input "true"
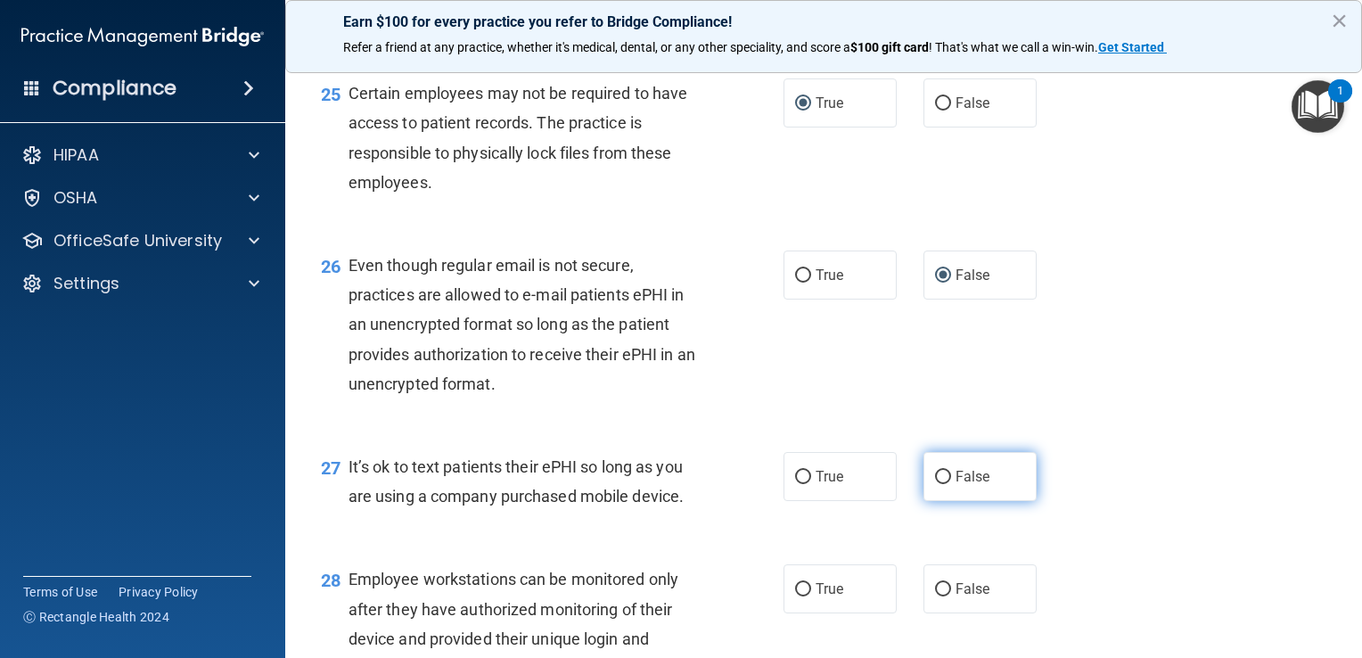
click at [677, 484] on input "False" at bounding box center [943, 477] width 16 height 13
radio input "true"
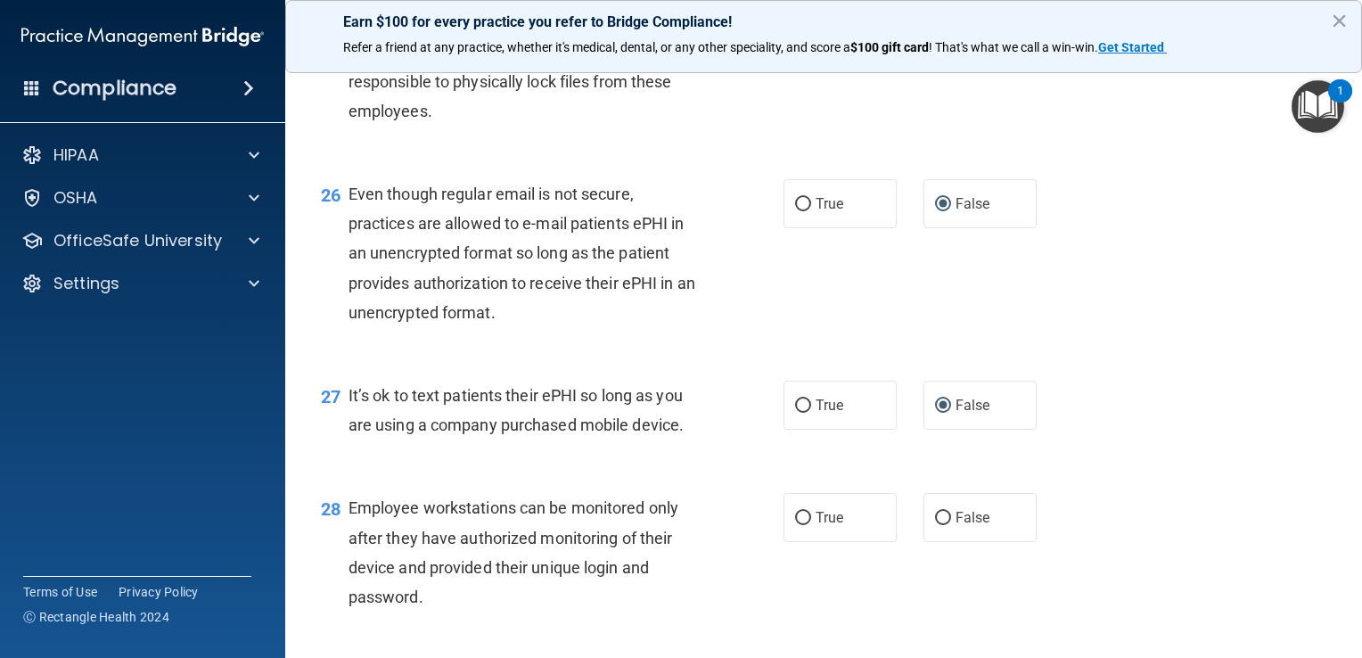
scroll to position [4190, 0]
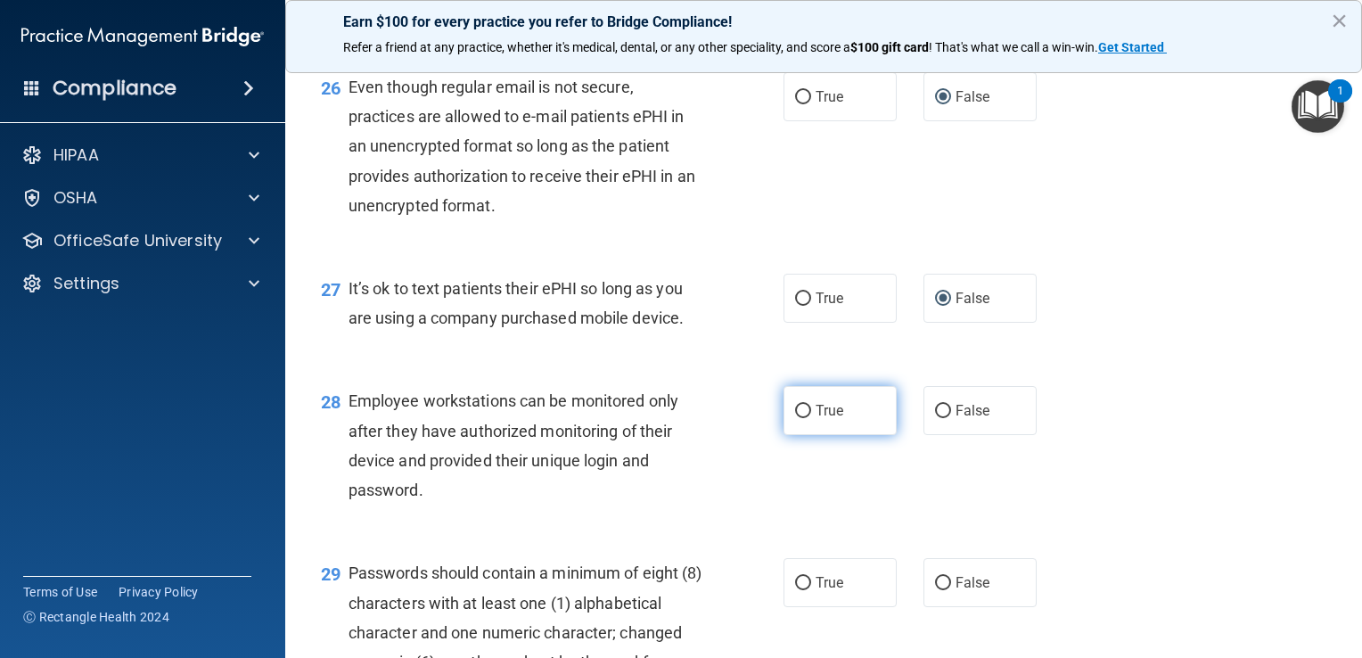
click at [677, 418] on input "True" at bounding box center [803, 411] width 16 height 13
radio input "true"
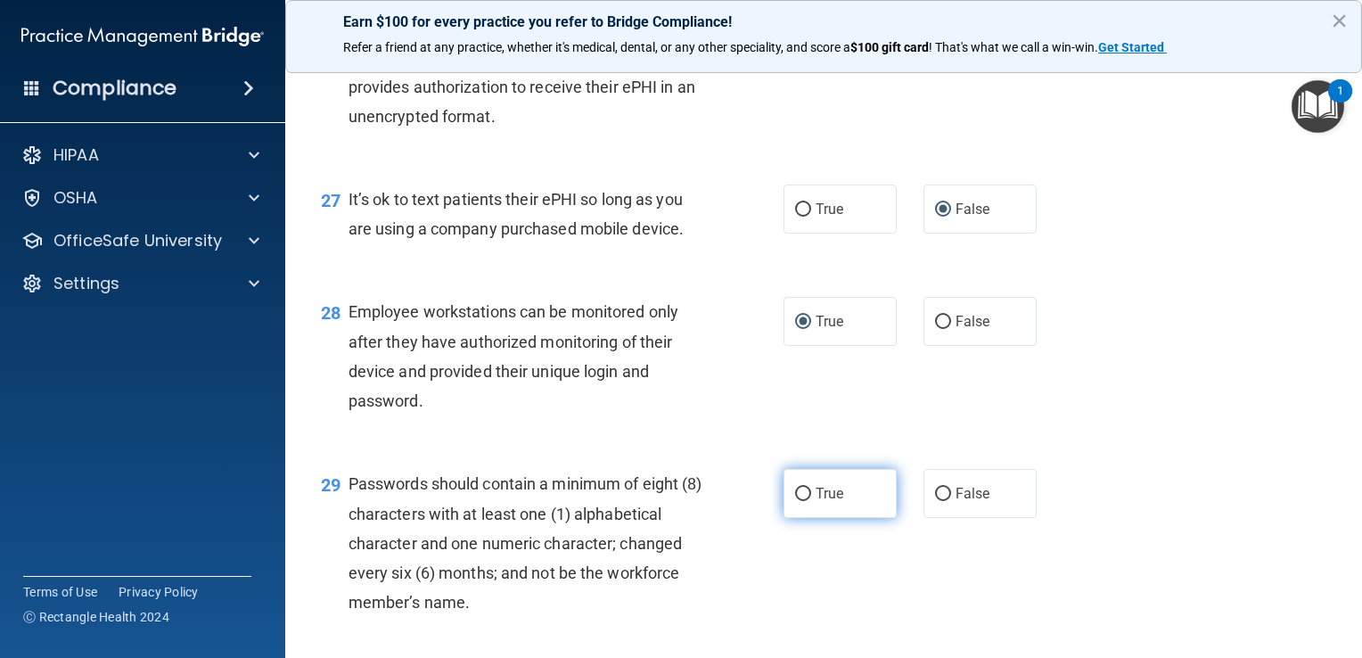
click at [677, 501] on input "True" at bounding box center [803, 494] width 16 height 13
radio input "true"
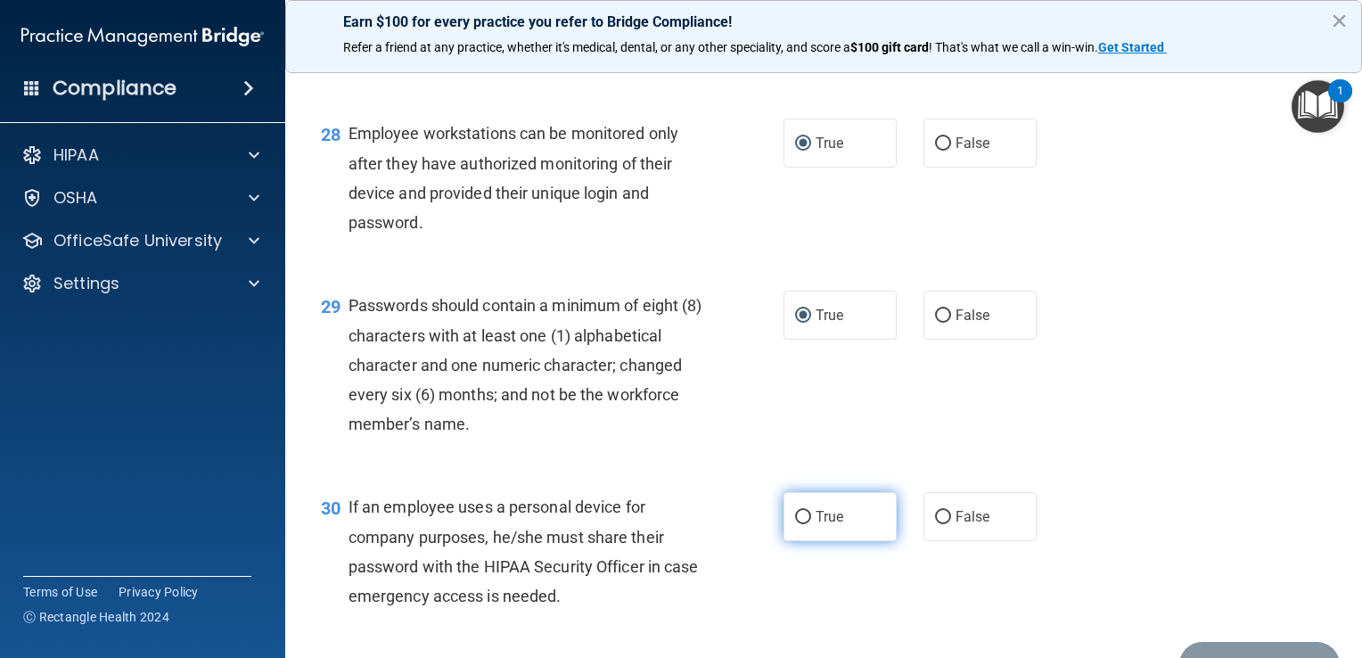
click at [677, 524] on input "True" at bounding box center [803, 517] width 16 height 13
radio input "true"
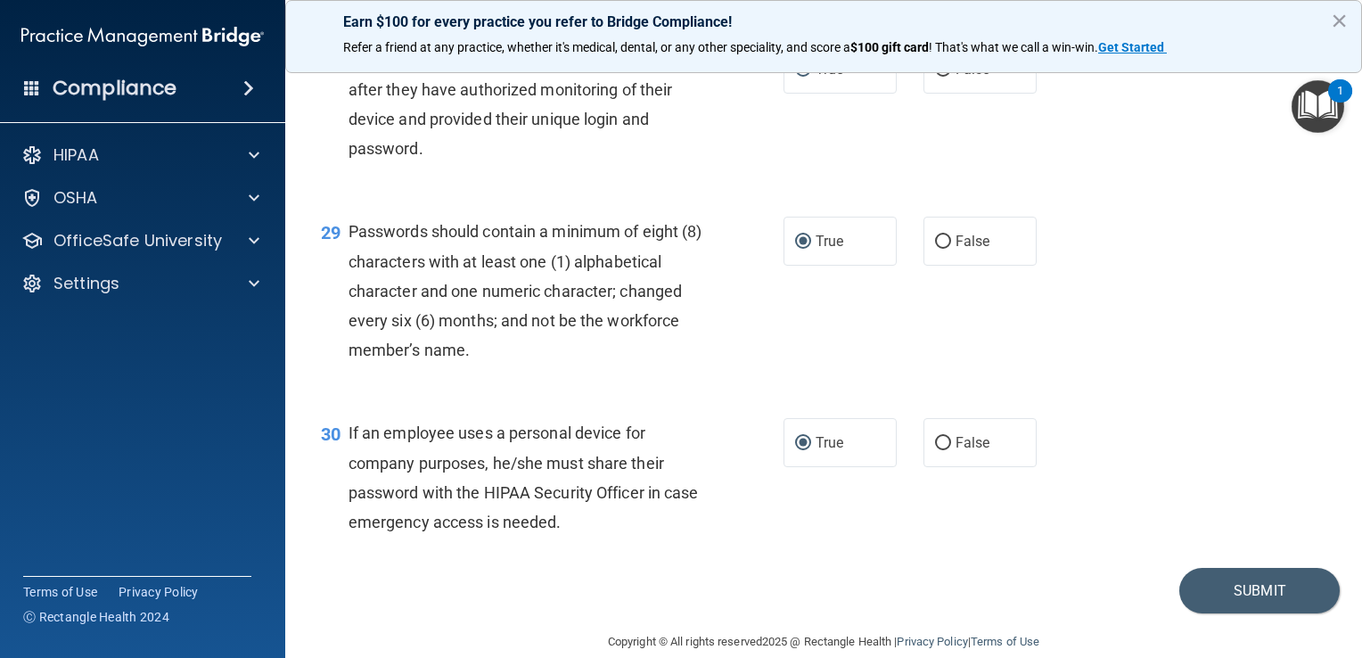
scroll to position [4636, 0]
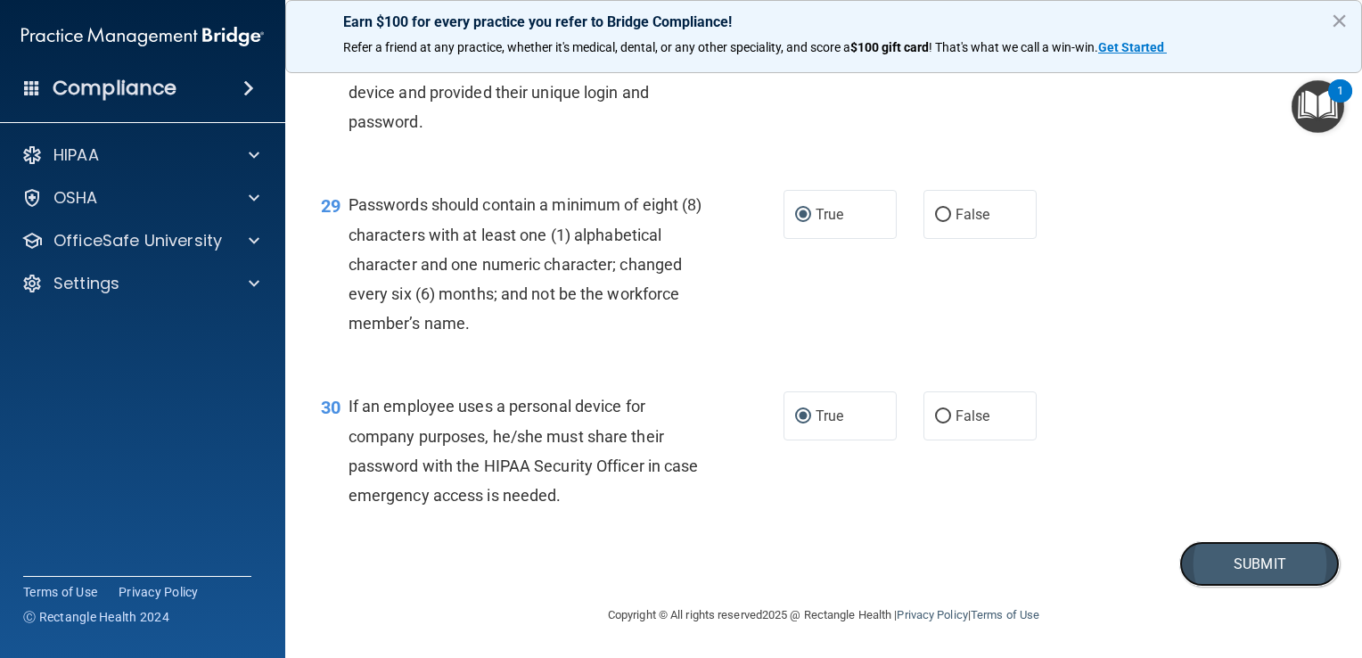
click at [677, 574] on button "Submit" at bounding box center [1259, 563] width 160 height 45
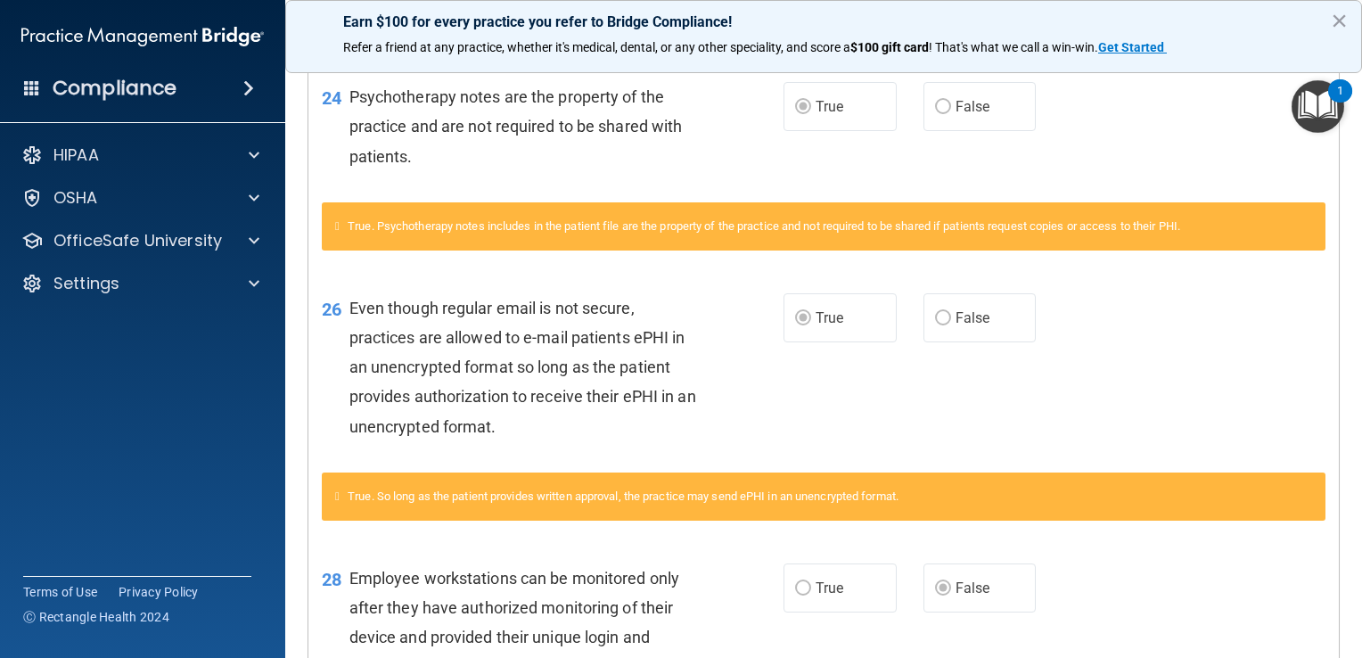
scroll to position [2216, 0]
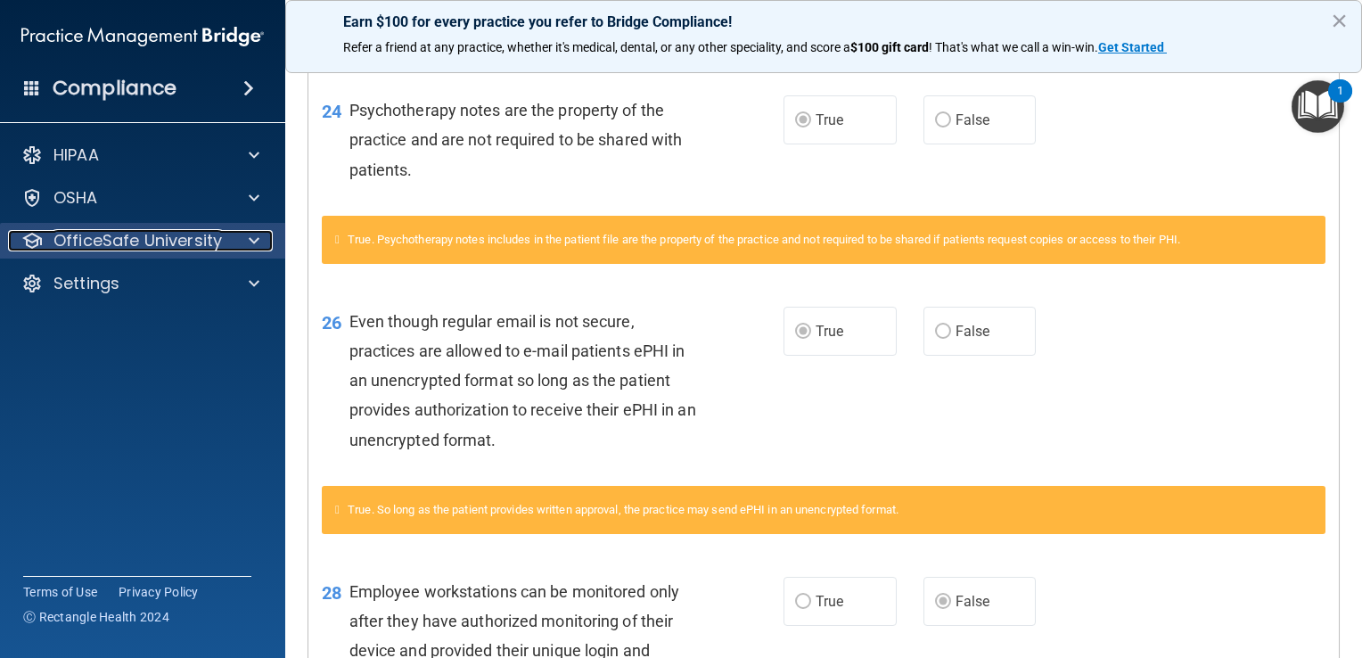
click at [185, 238] on p "OfficeSafe University" at bounding box center [137, 240] width 168 height 21
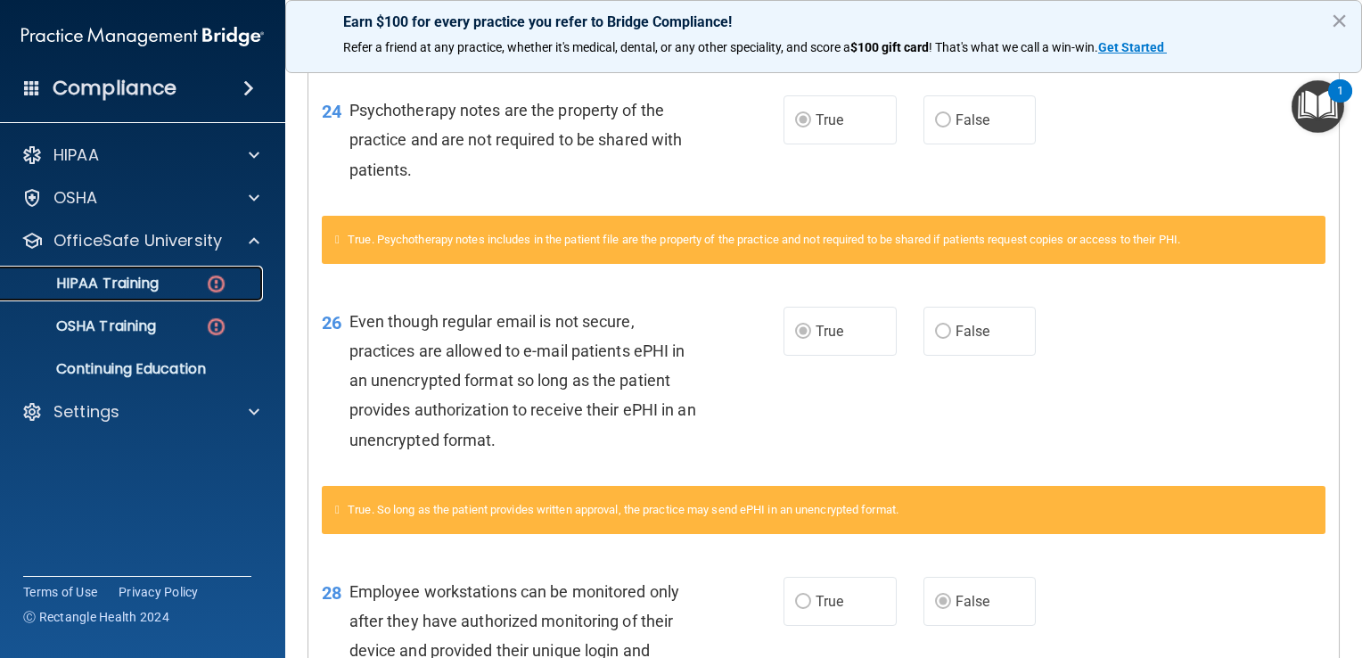
click at [171, 293] on link "HIPAA Training" at bounding box center [122, 284] width 281 height 36
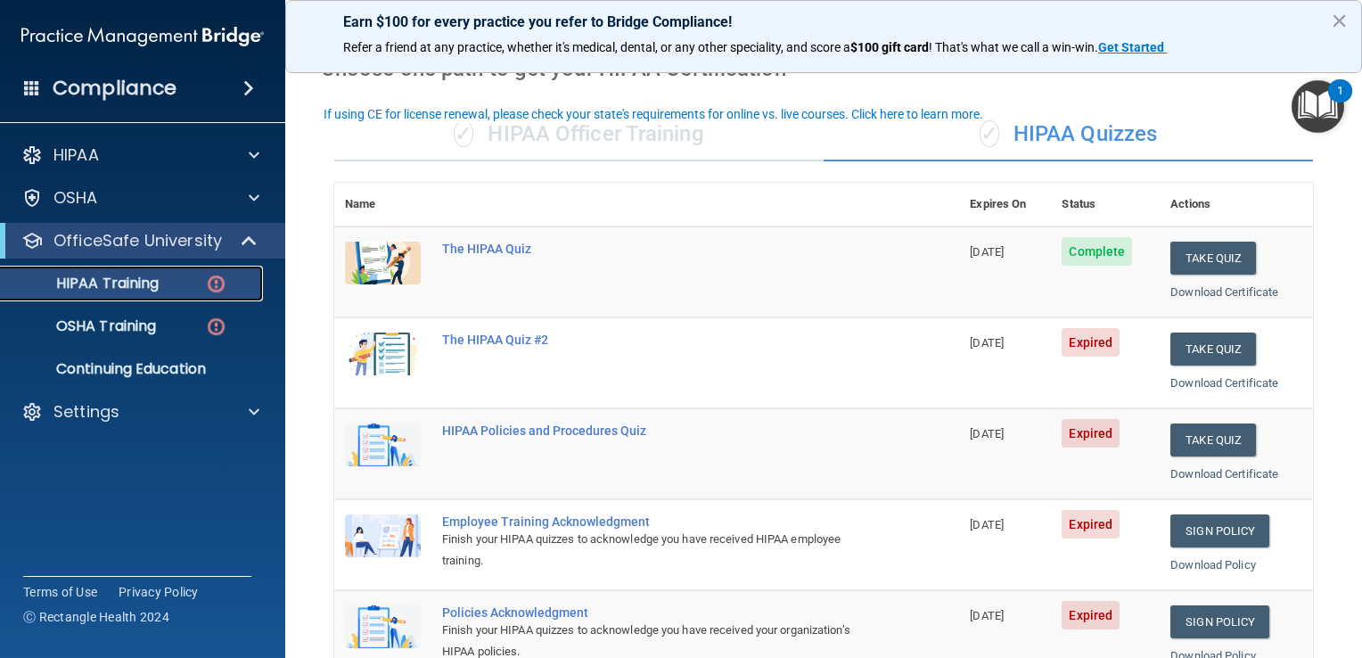
scroll to position [57, 0]
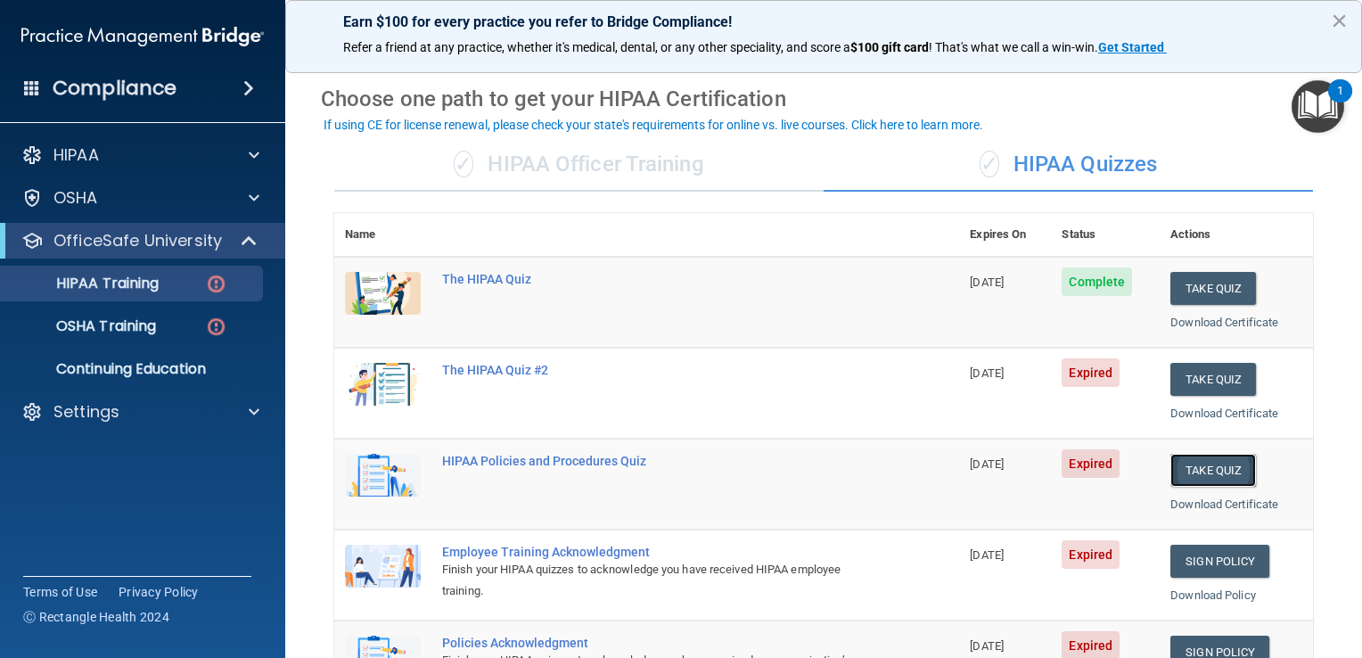
click at [677, 469] on button "Take Quiz" at bounding box center [1214, 470] width 86 height 33
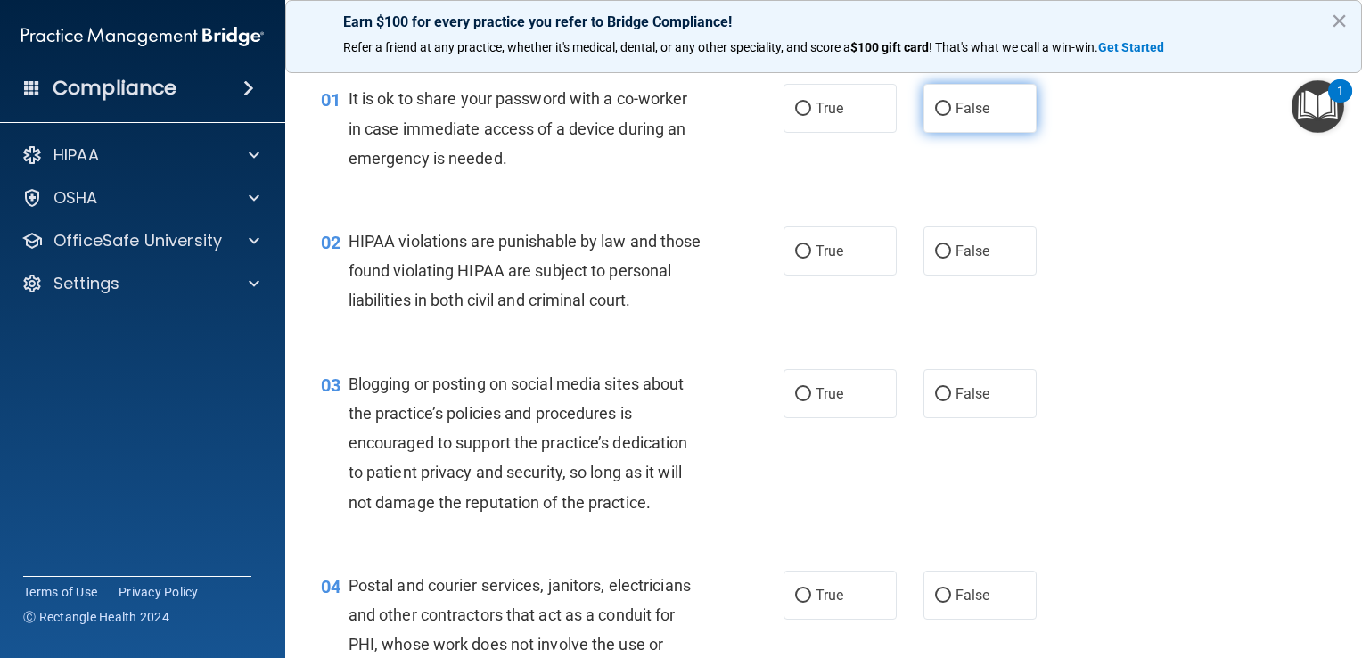
click at [677, 107] on input "False" at bounding box center [943, 109] width 16 height 13
radio input "true"
click at [677, 199] on div "01 It is ok to share your password with a co-worker in case immediate access of…" at bounding box center [824, 133] width 1032 height 143
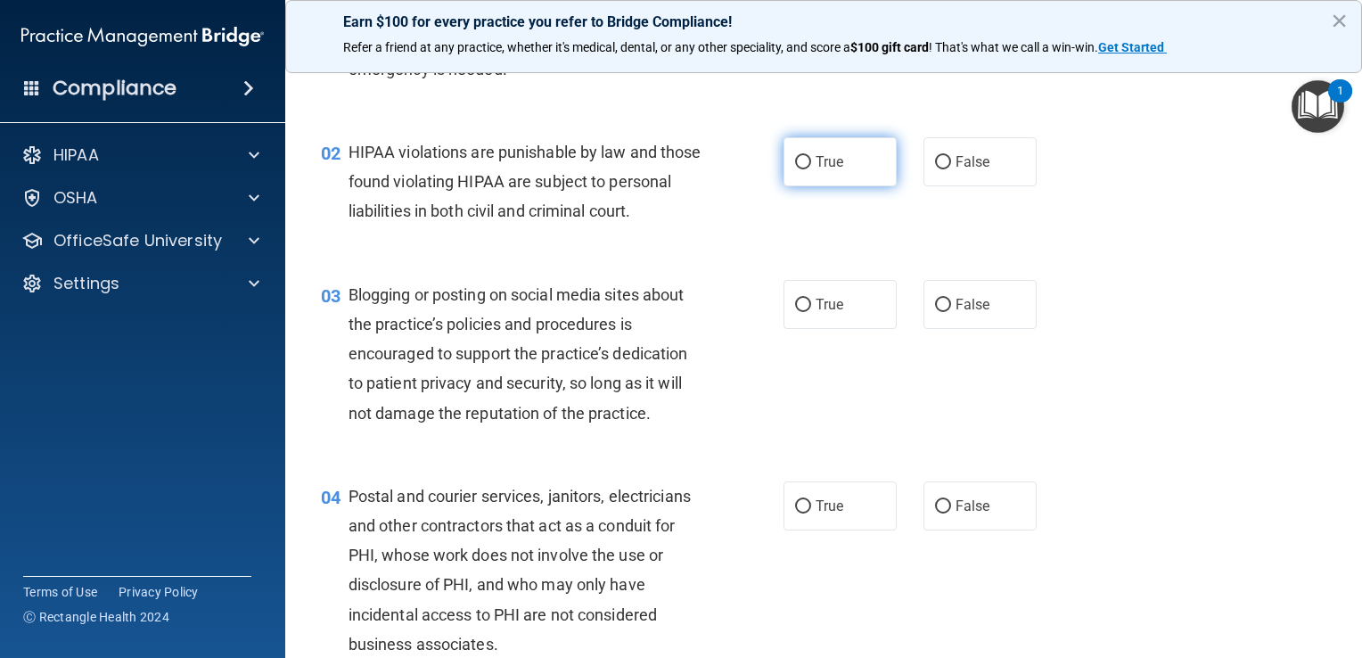
click at [677, 160] on input "True" at bounding box center [803, 162] width 16 height 13
radio input "true"
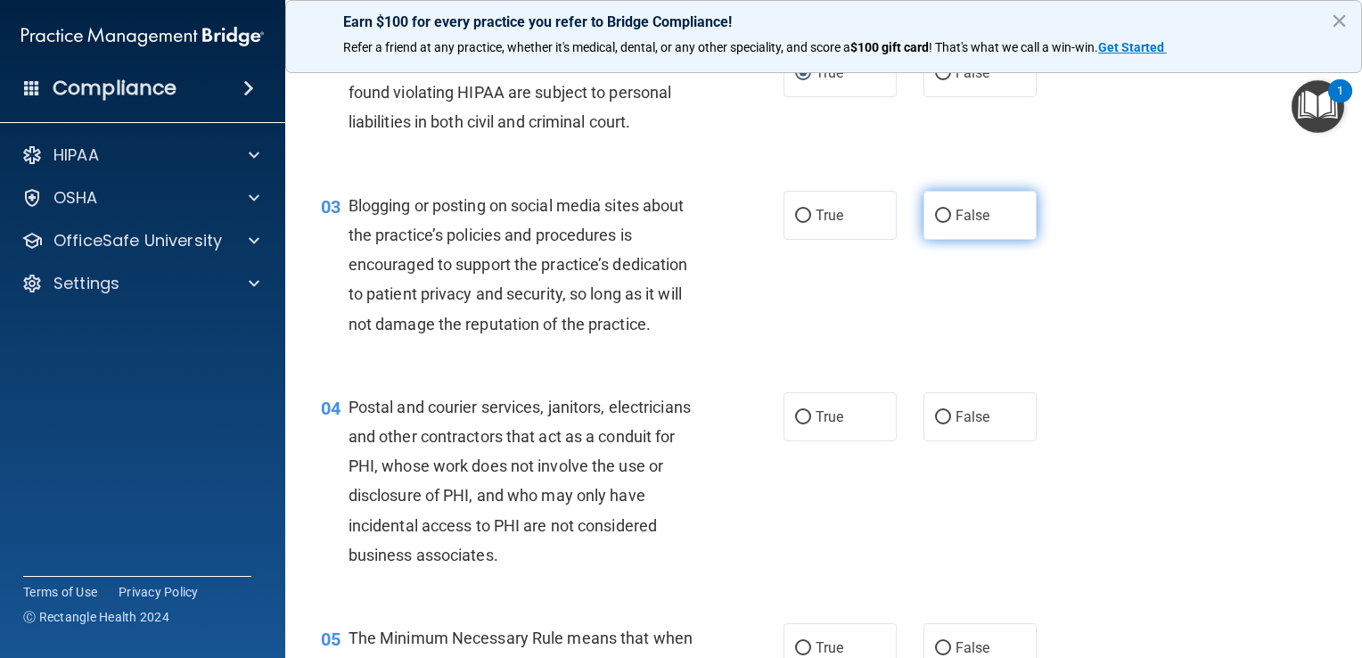
click at [677, 223] on input "False" at bounding box center [943, 215] width 16 height 13
radio input "true"
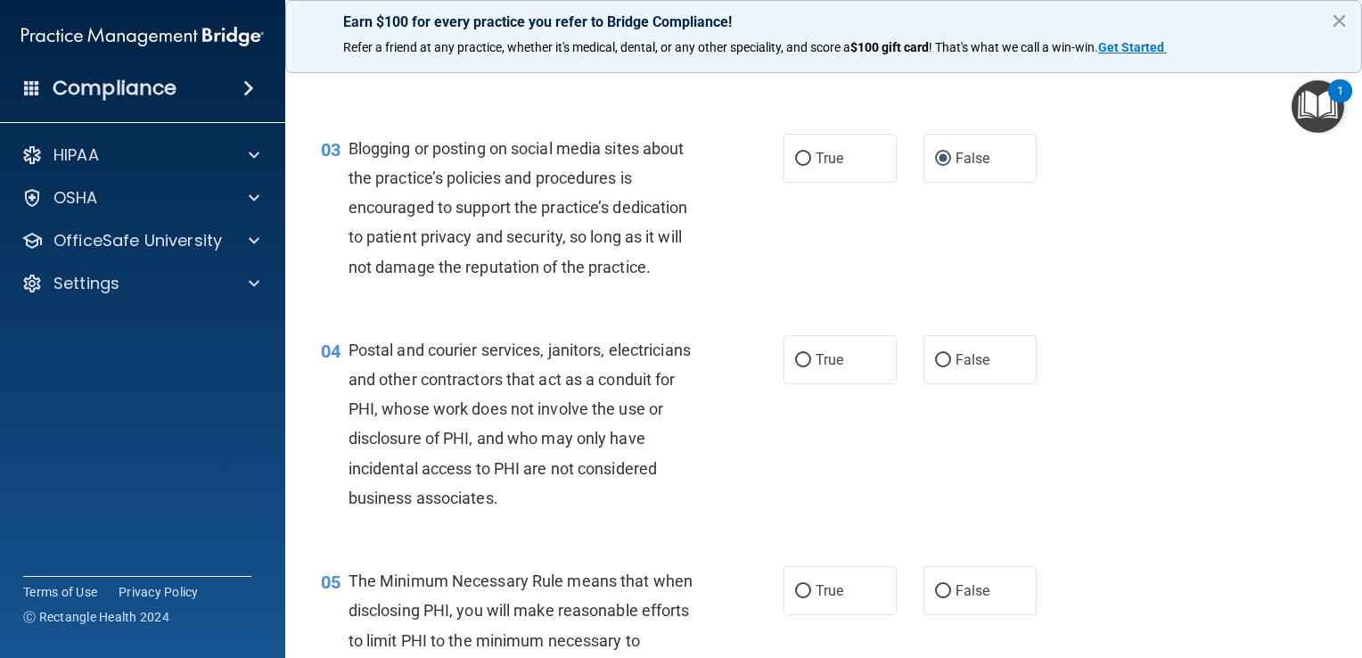
scroll to position [324, 0]
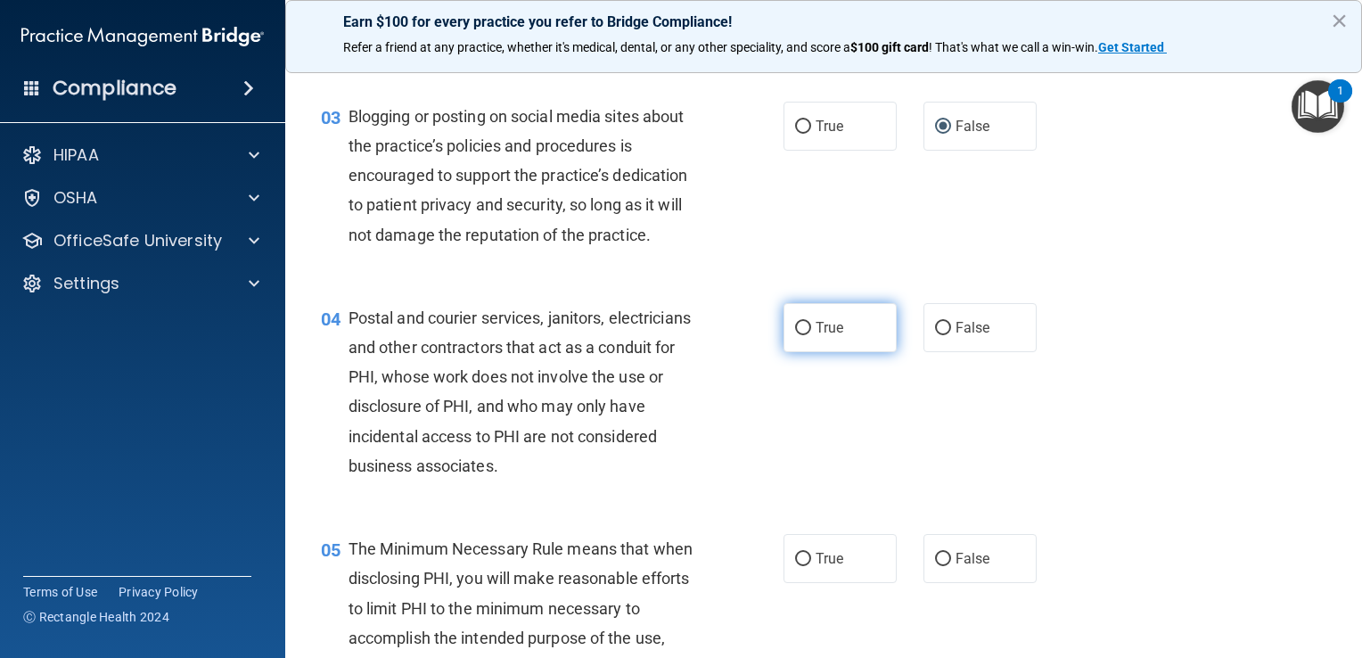
click at [677, 335] on input "True" at bounding box center [803, 328] width 16 height 13
radio input "true"
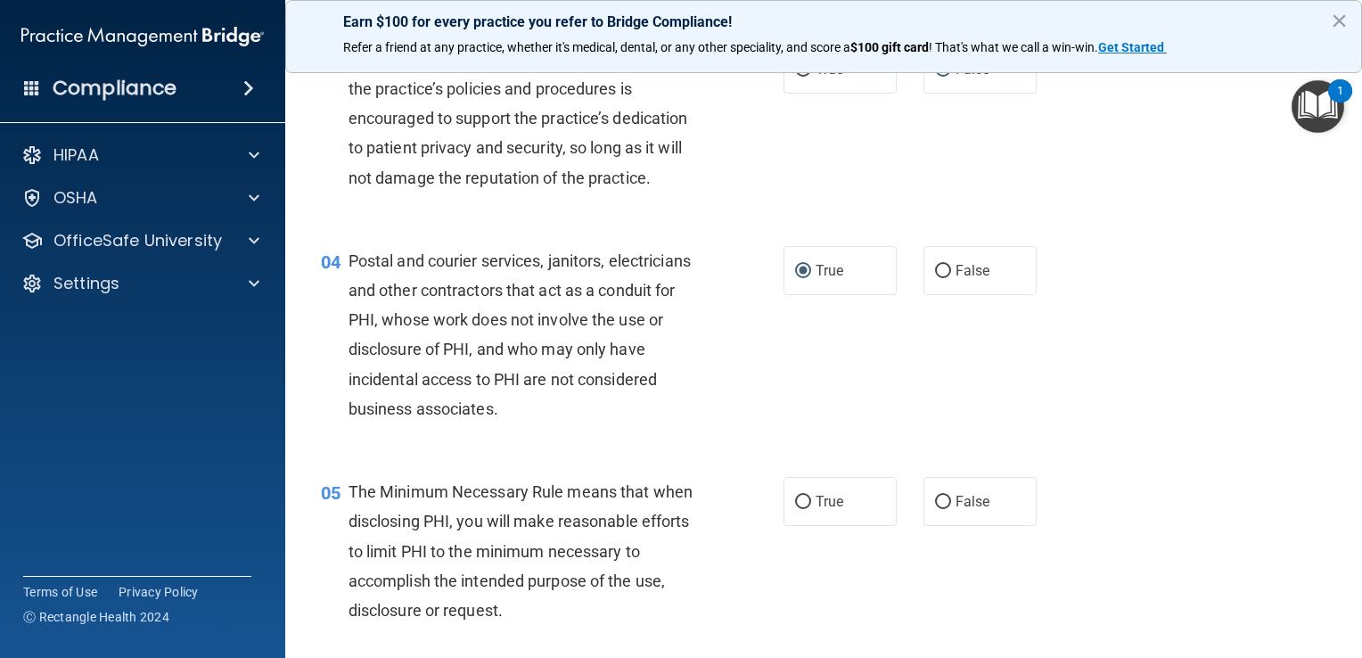
scroll to position [414, 0]
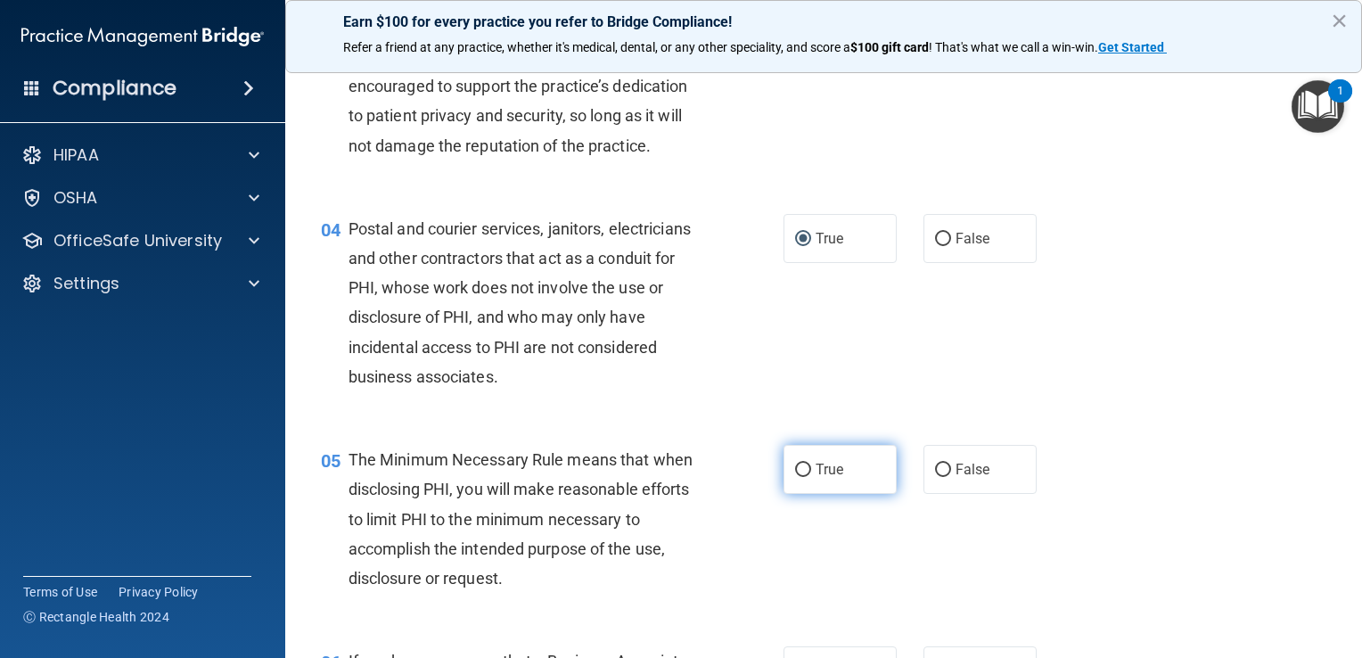
click at [677, 477] on input "True" at bounding box center [803, 470] width 16 height 13
radio input "true"
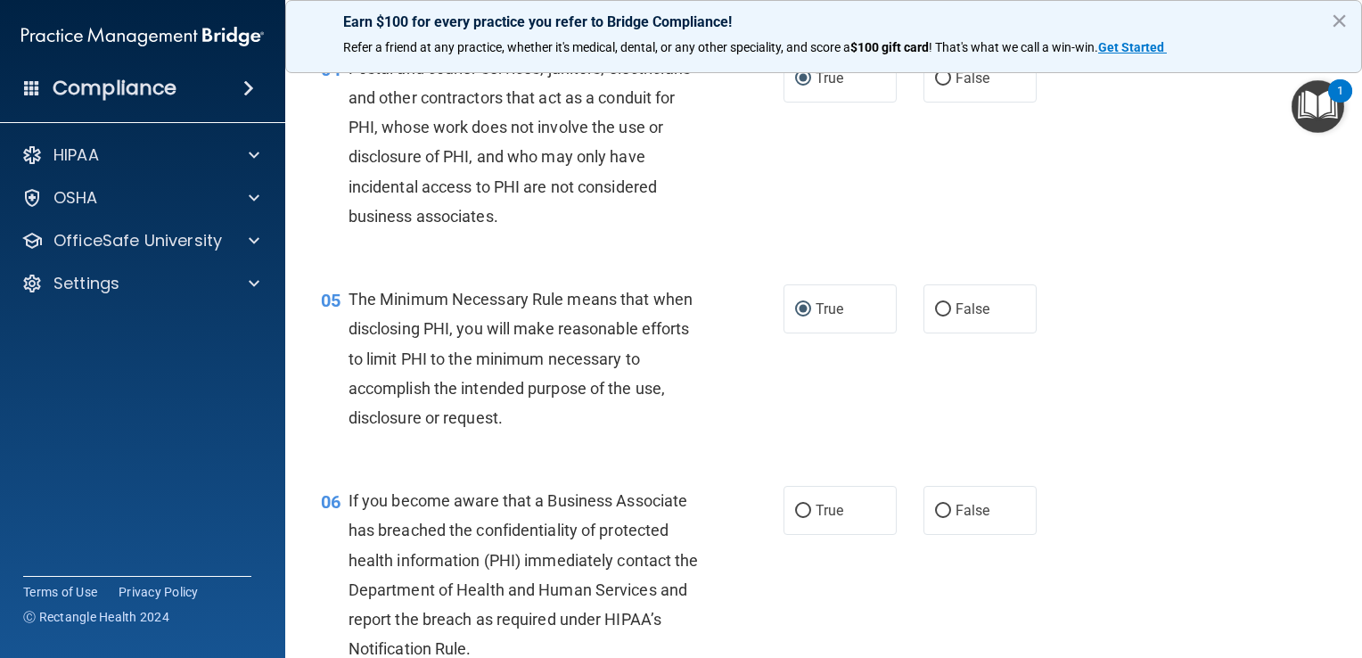
scroll to position [681, 0]
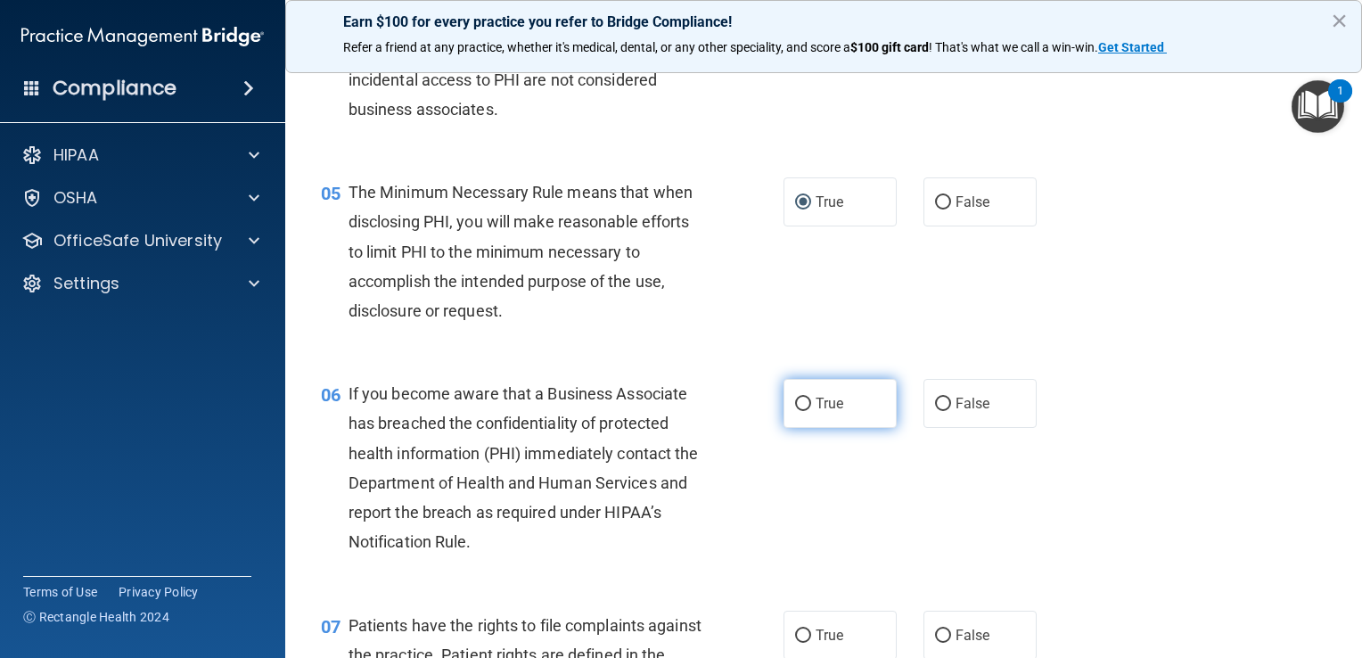
click at [677, 411] on input "True" at bounding box center [803, 404] width 16 height 13
radio input "true"
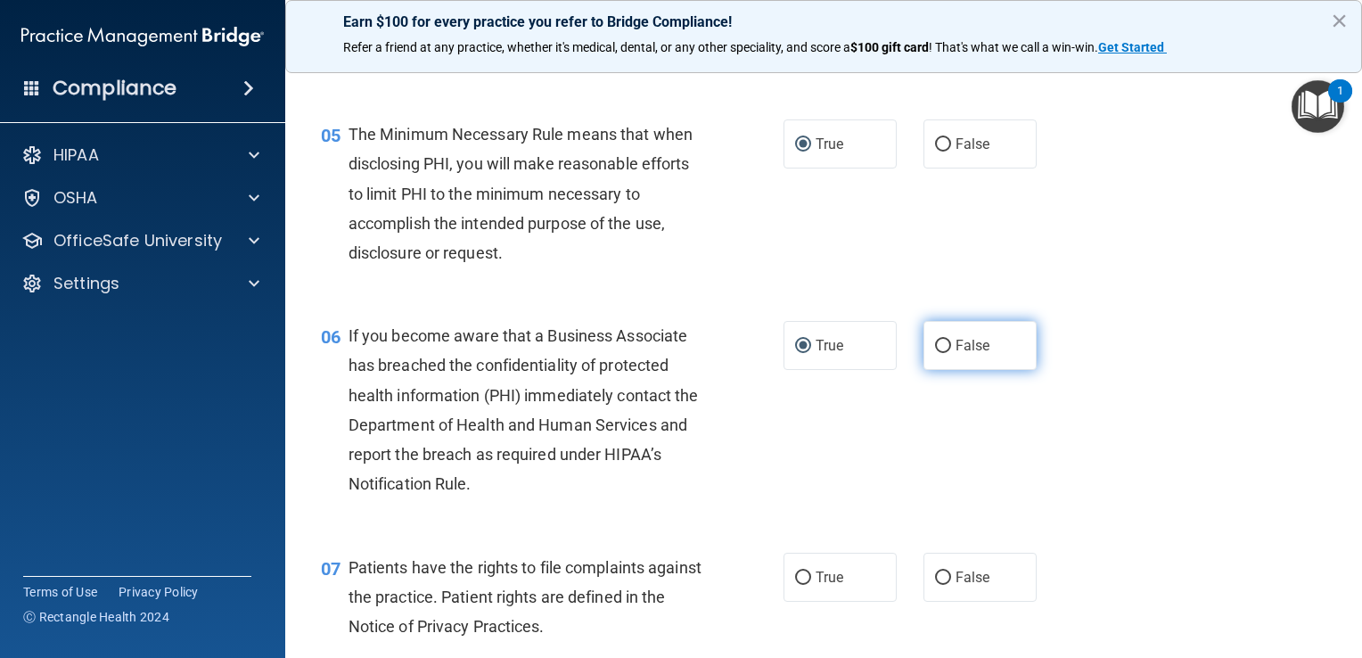
scroll to position [770, 0]
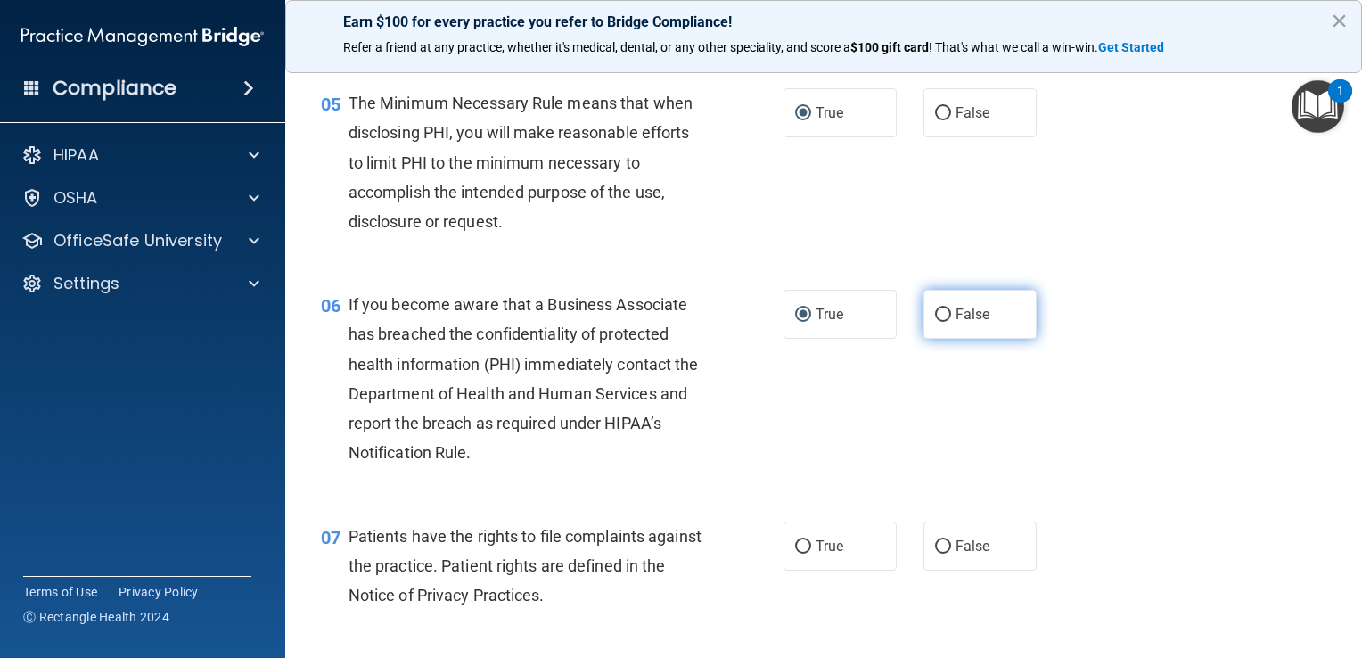
click at [677, 322] on input "False" at bounding box center [943, 314] width 16 height 13
radio input "true"
radio input "false"
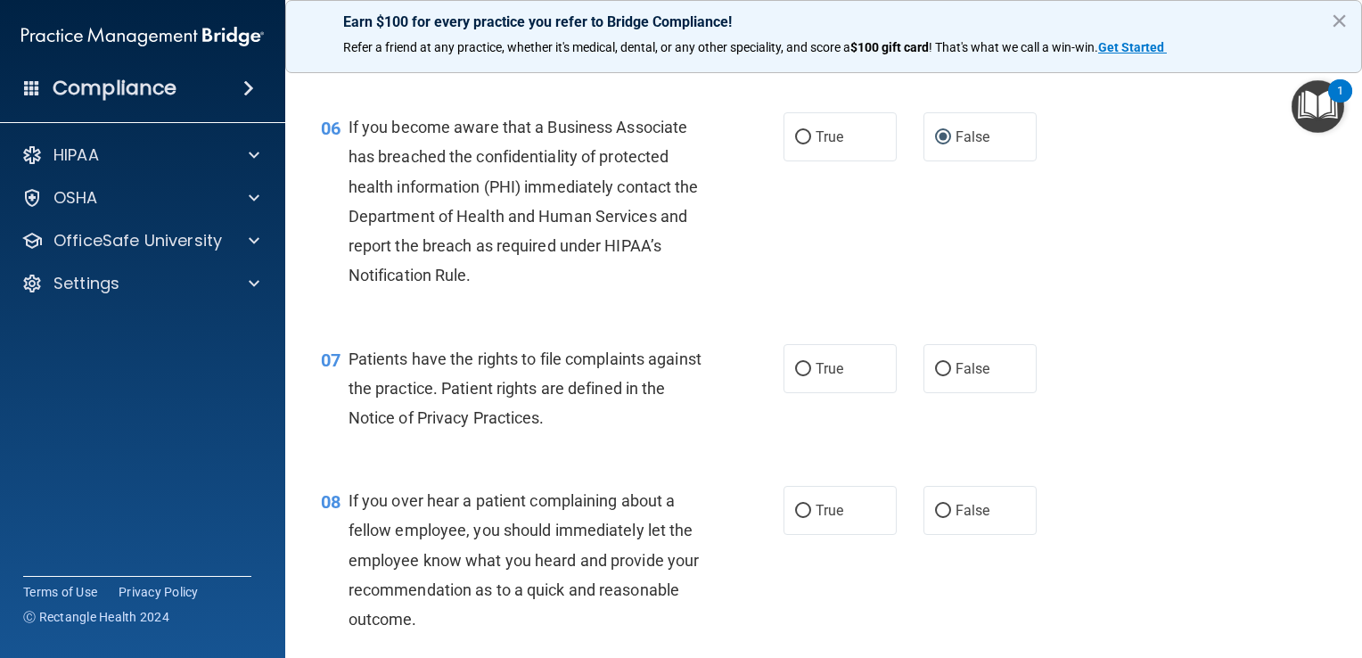
scroll to position [949, 0]
click at [677, 375] on input "True" at bounding box center [803, 368] width 16 height 13
radio input "true"
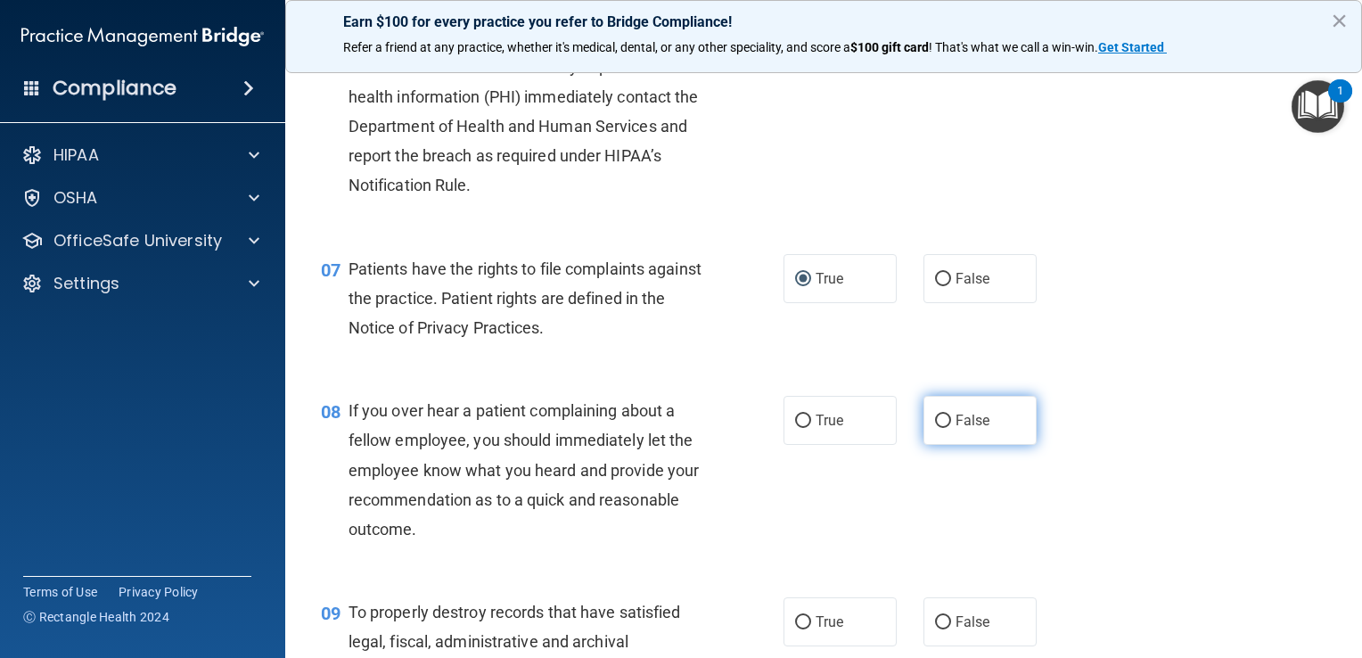
click at [677, 428] on input "False" at bounding box center [943, 421] width 16 height 13
radio input "true"
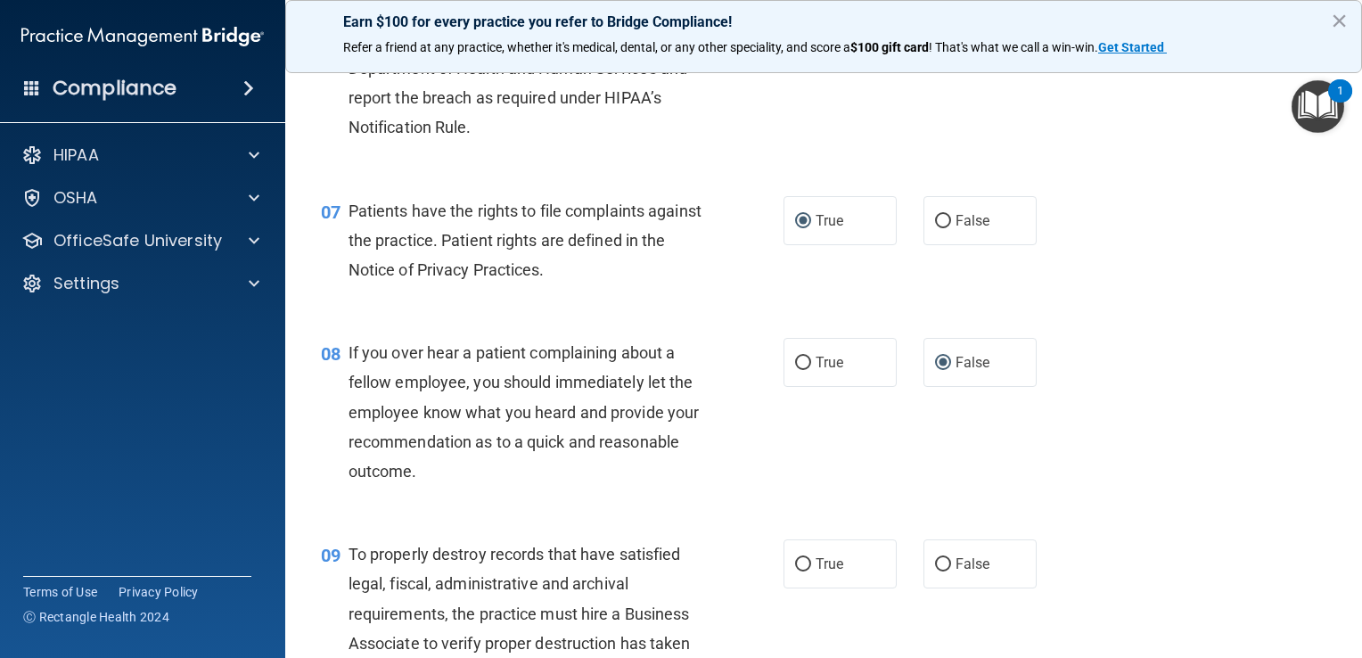
scroll to position [1127, 0]
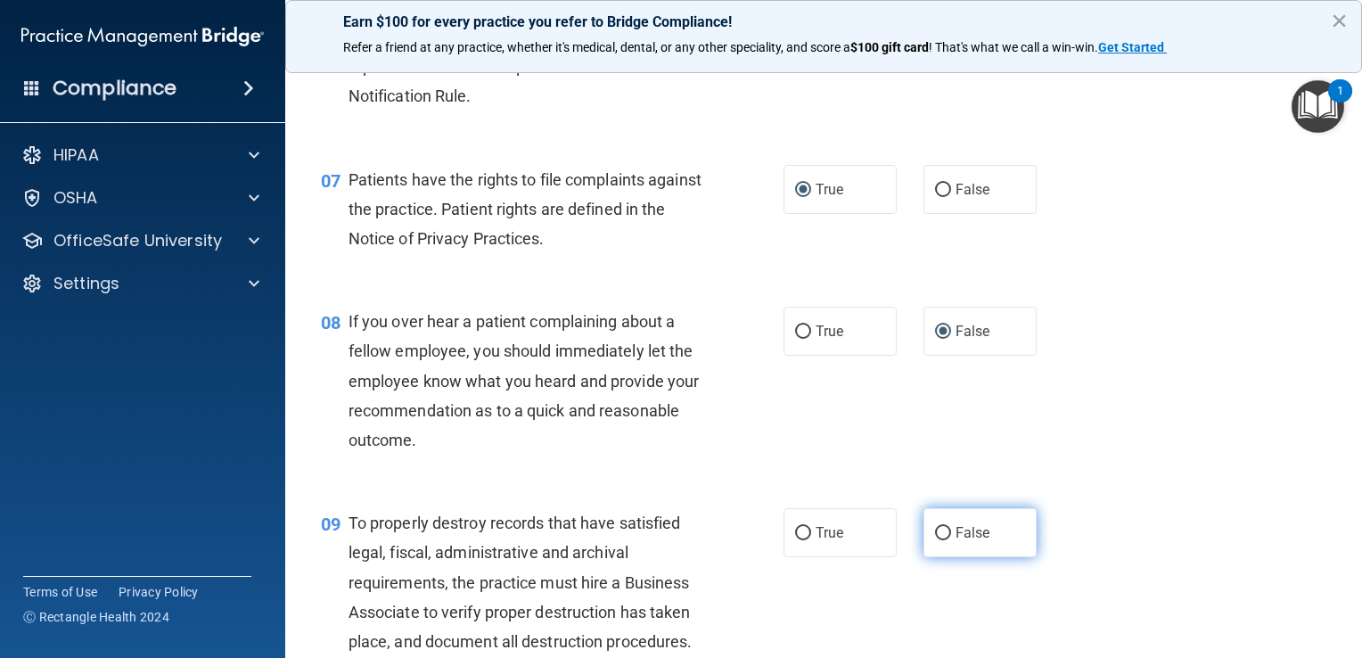
click at [677, 540] on input "False" at bounding box center [943, 533] width 16 height 13
radio input "true"
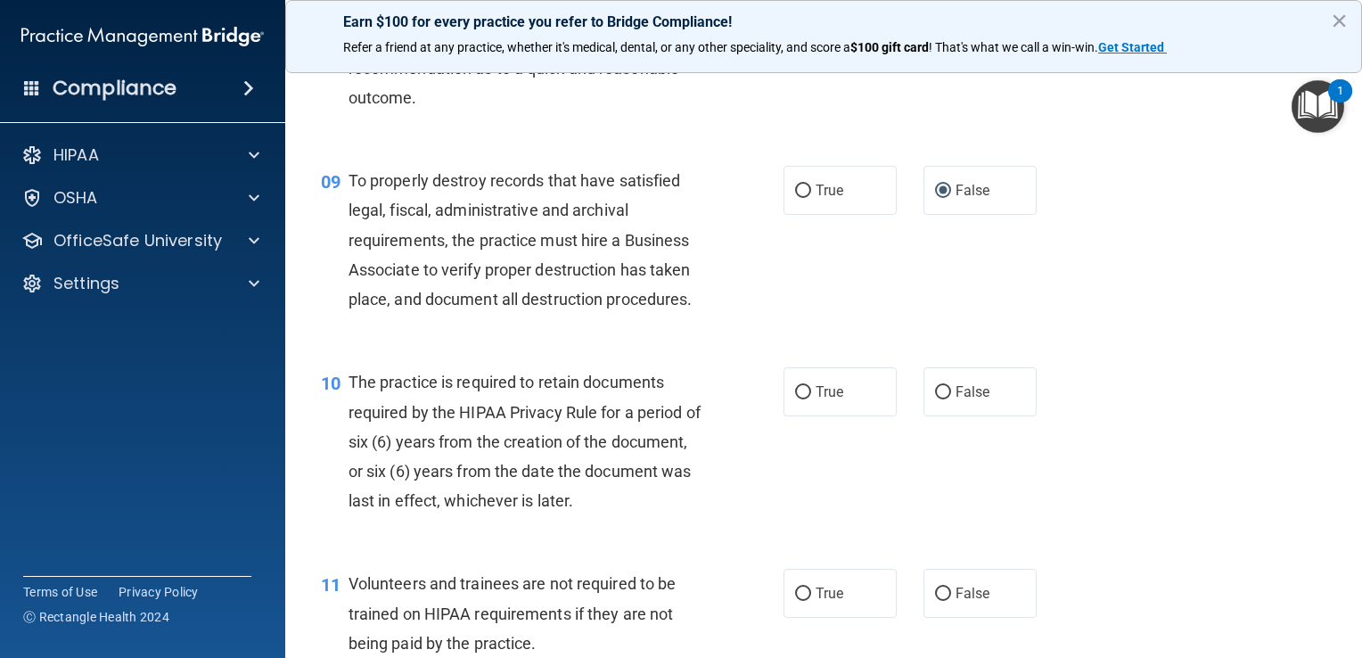
scroll to position [1483, 0]
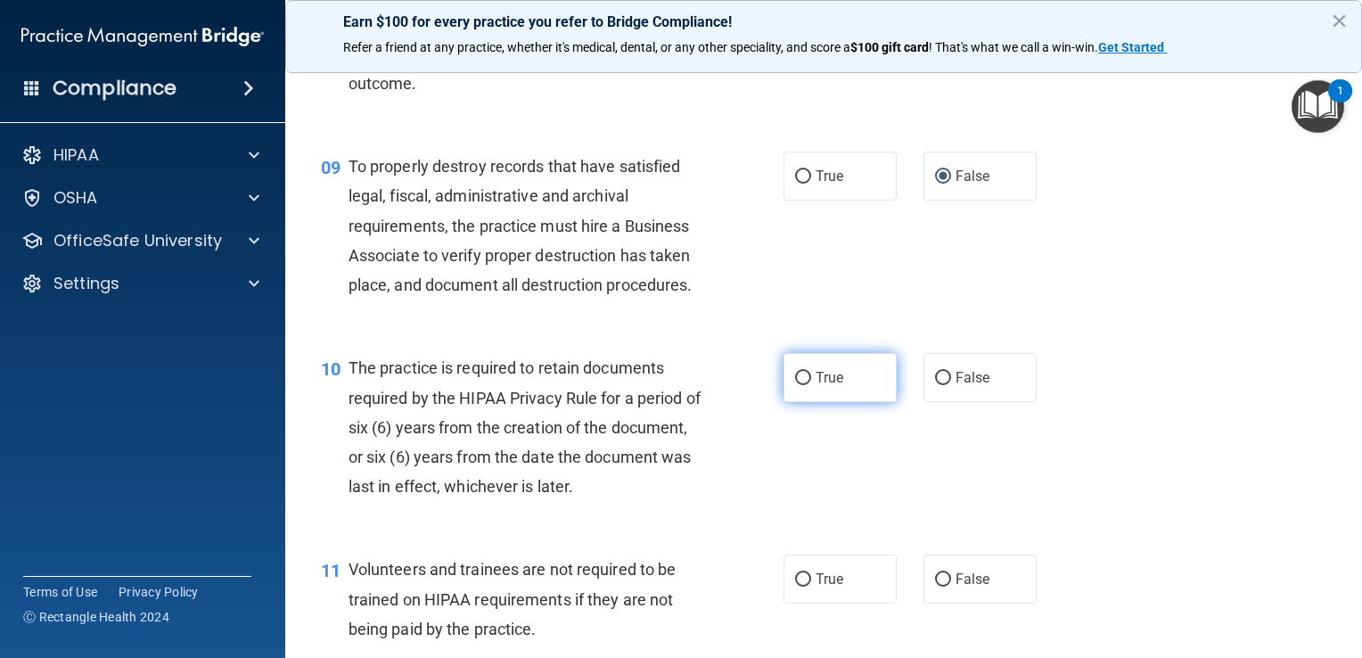
click at [677, 385] on input "True" at bounding box center [803, 378] width 16 height 13
radio input "true"
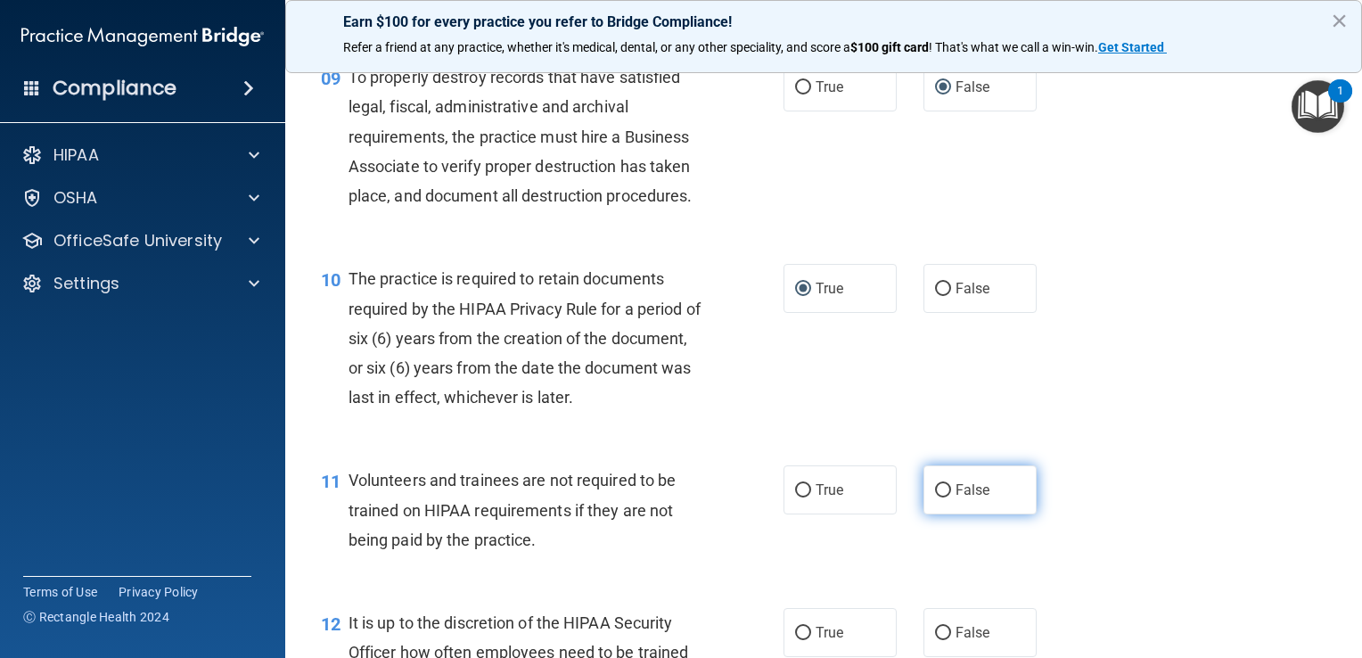
click at [677, 497] on input "False" at bounding box center [943, 490] width 16 height 13
radio input "true"
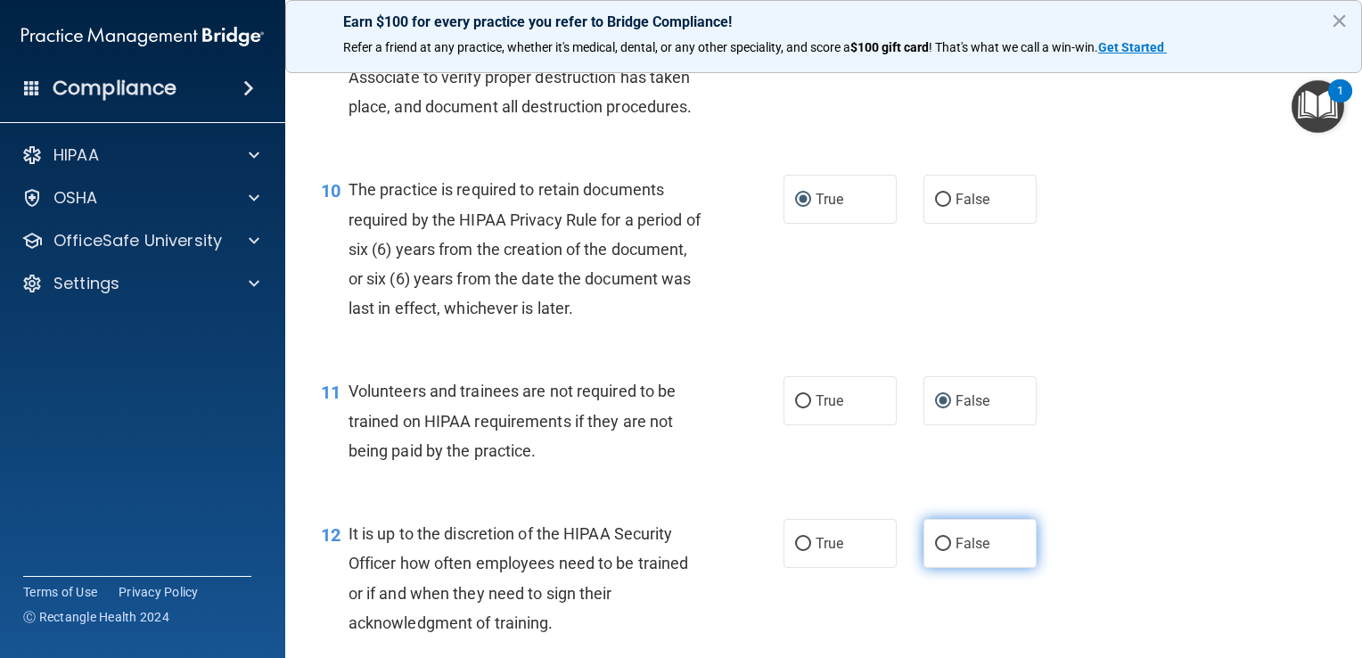
click at [677, 551] on input "False" at bounding box center [943, 544] width 16 height 13
radio input "true"
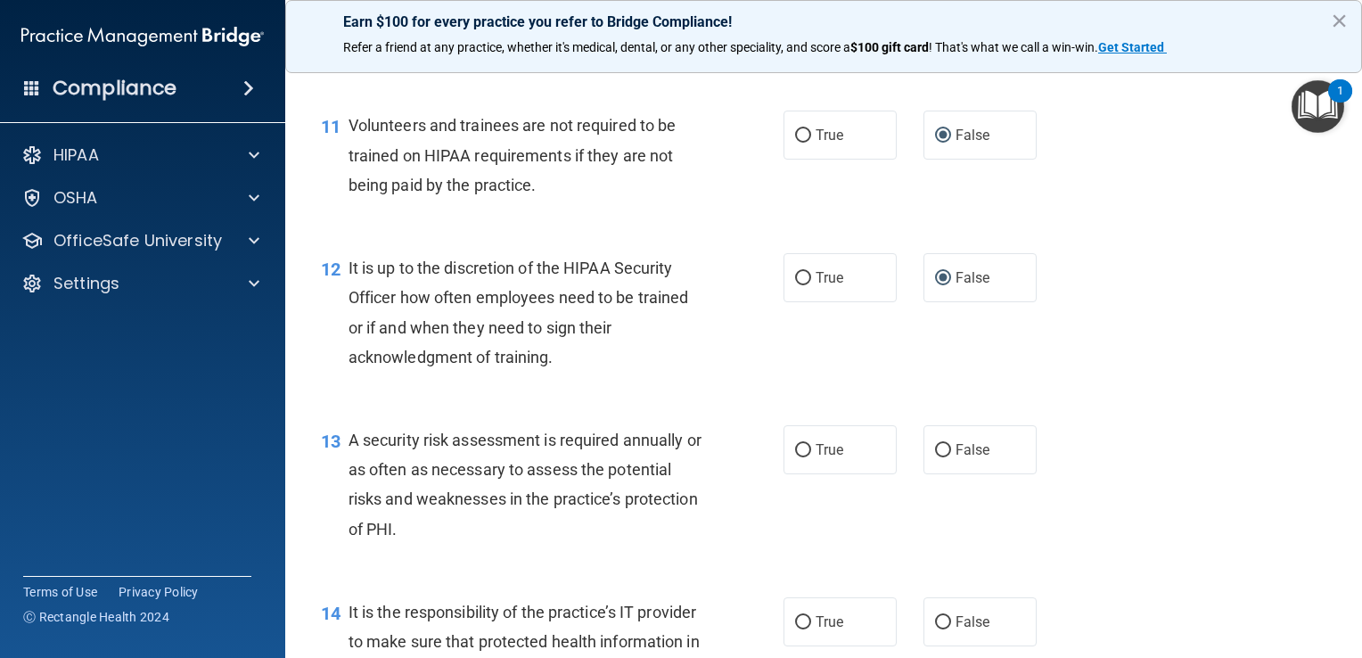
scroll to position [1929, 0]
click at [677, 456] on input "True" at bounding box center [803, 448] width 16 height 13
radio input "true"
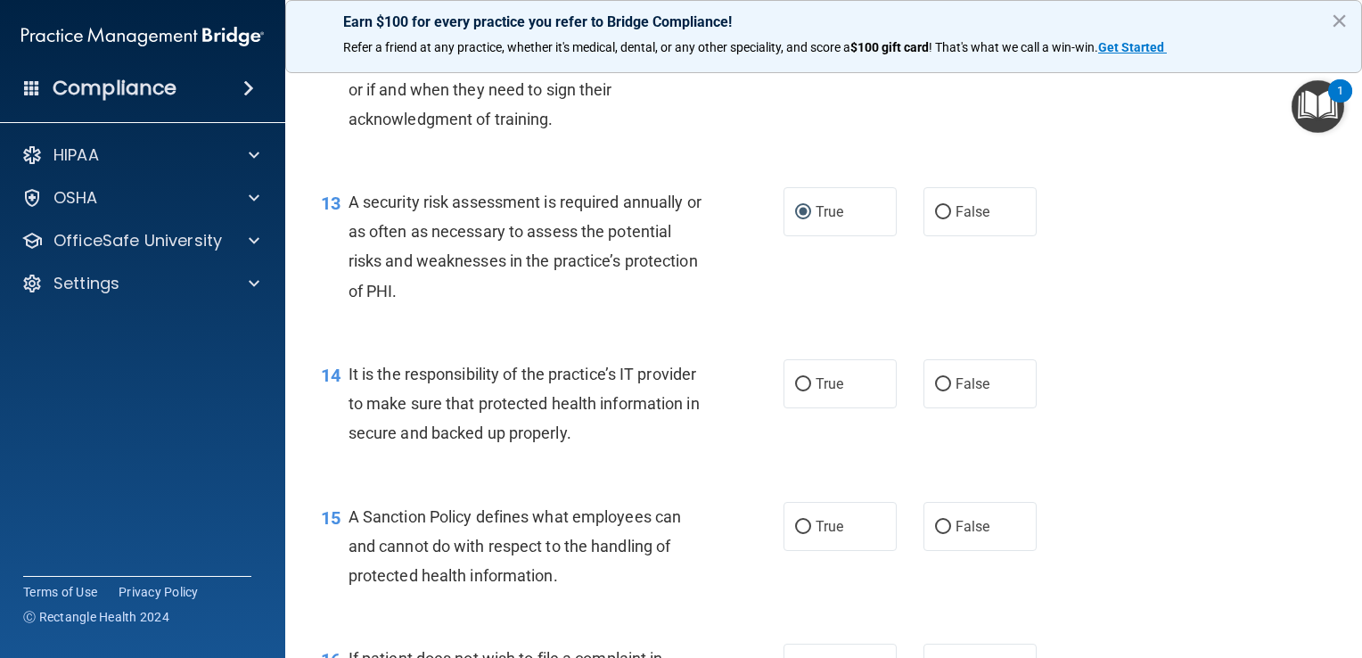
scroll to position [2197, 0]
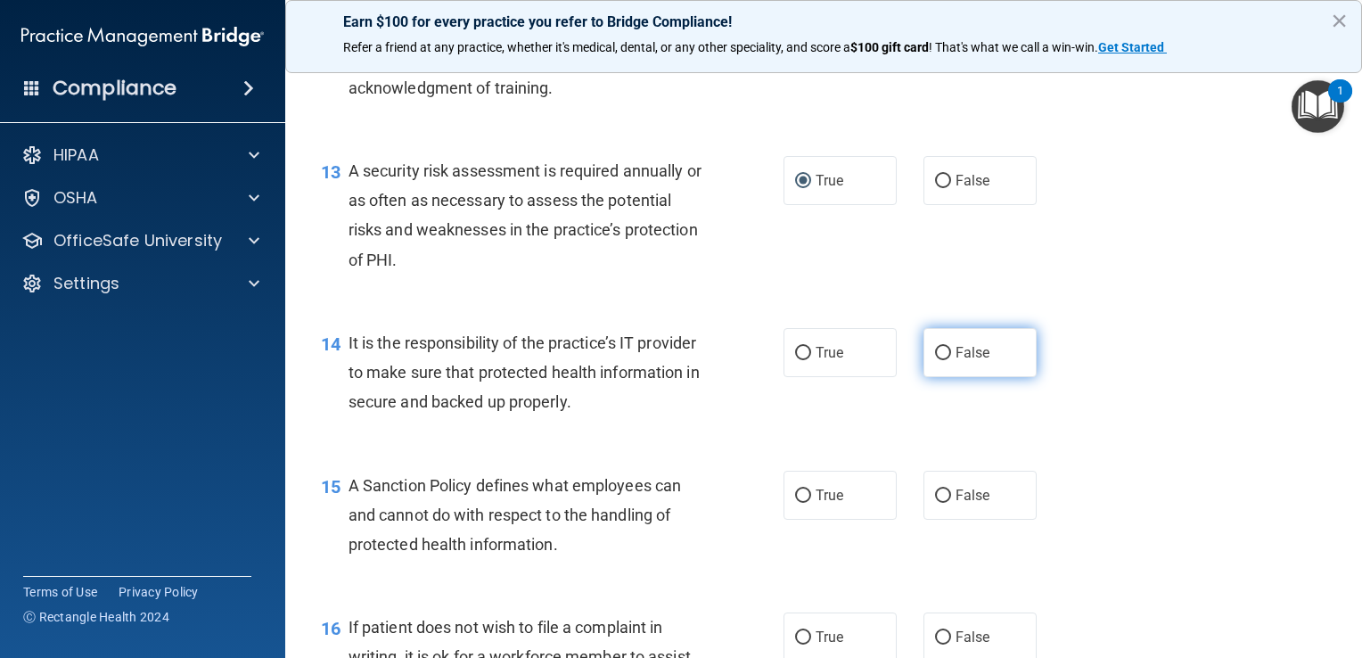
click at [677, 360] on input "False" at bounding box center [943, 353] width 16 height 13
radio input "true"
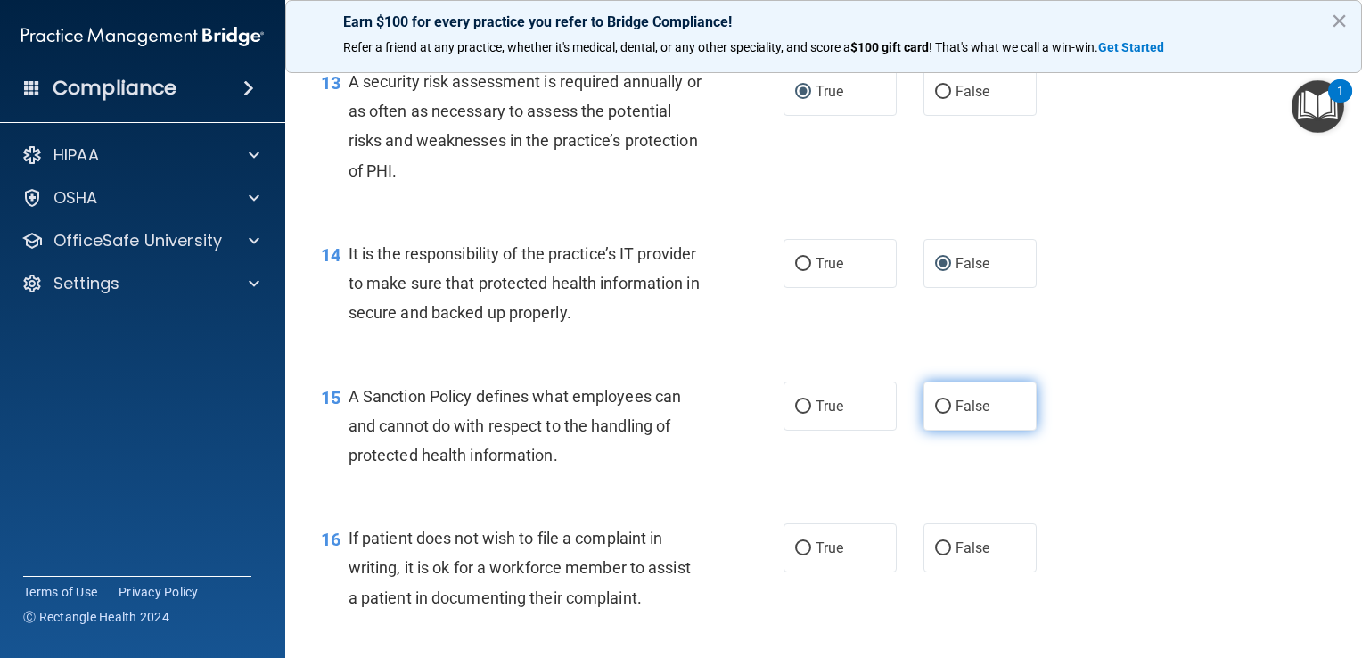
click at [677, 414] on input "False" at bounding box center [943, 406] width 16 height 13
radio input "true"
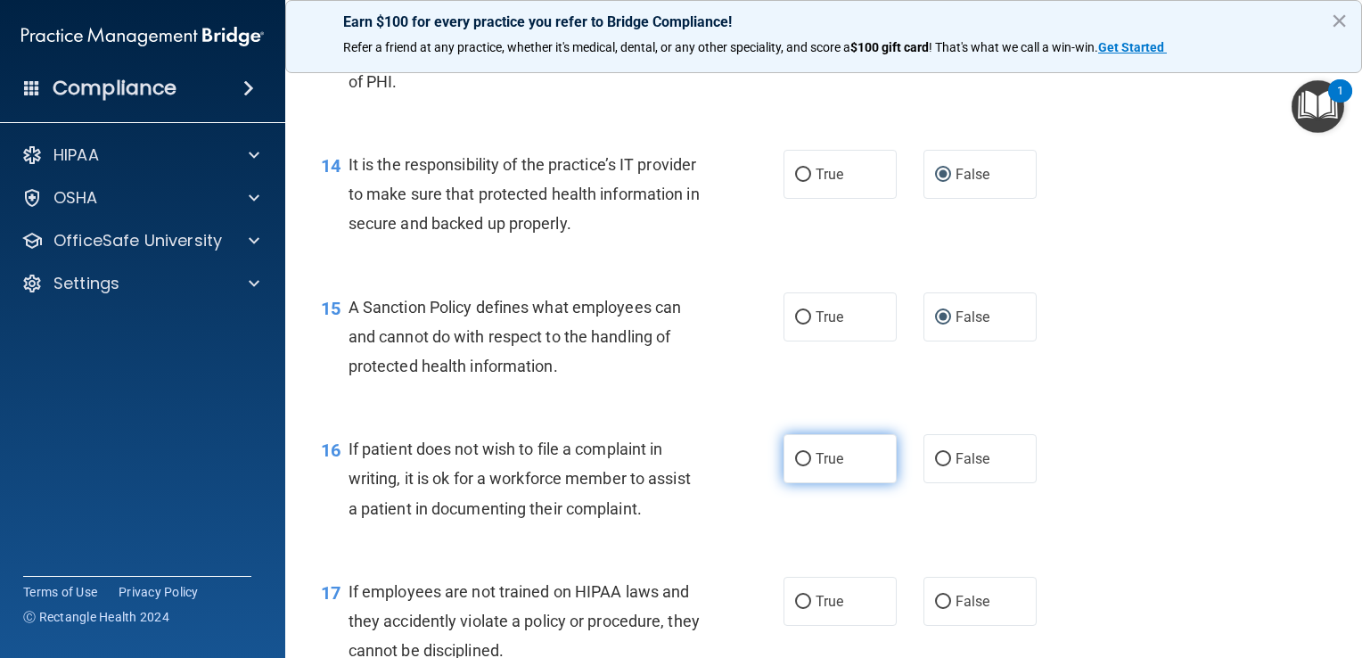
click at [677, 466] on input "True" at bounding box center [803, 459] width 16 height 13
radio input "true"
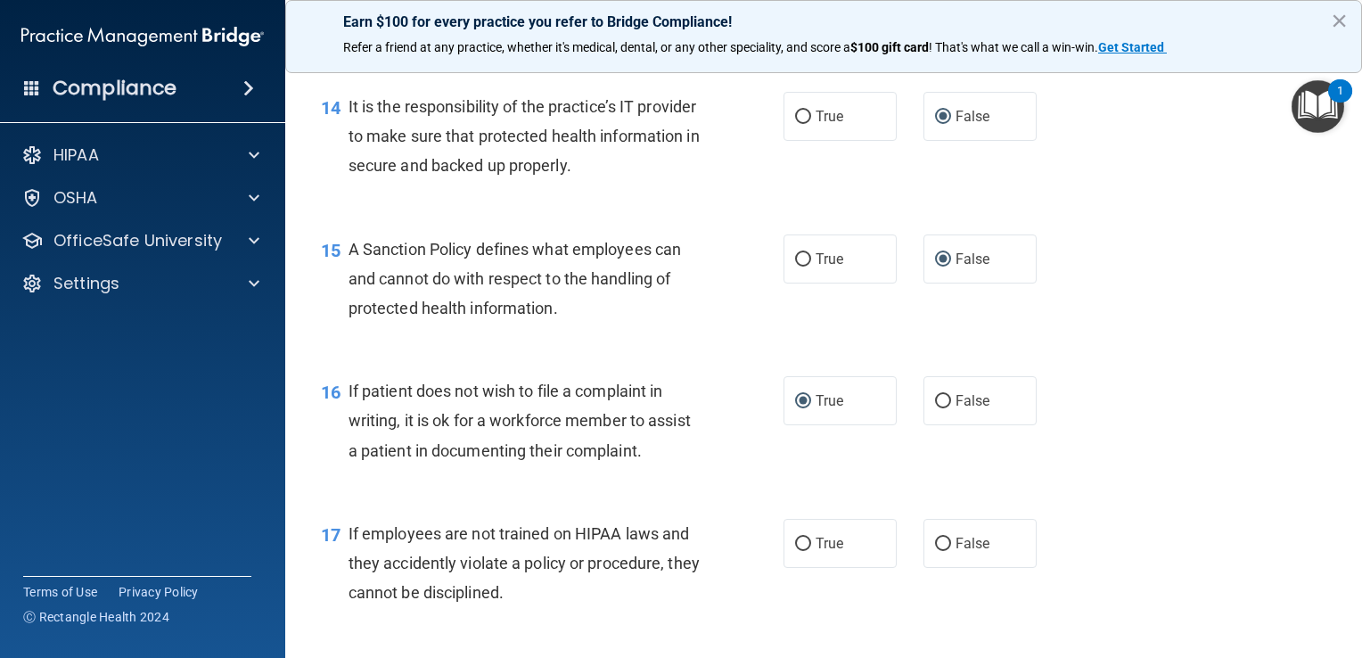
scroll to position [2464, 0]
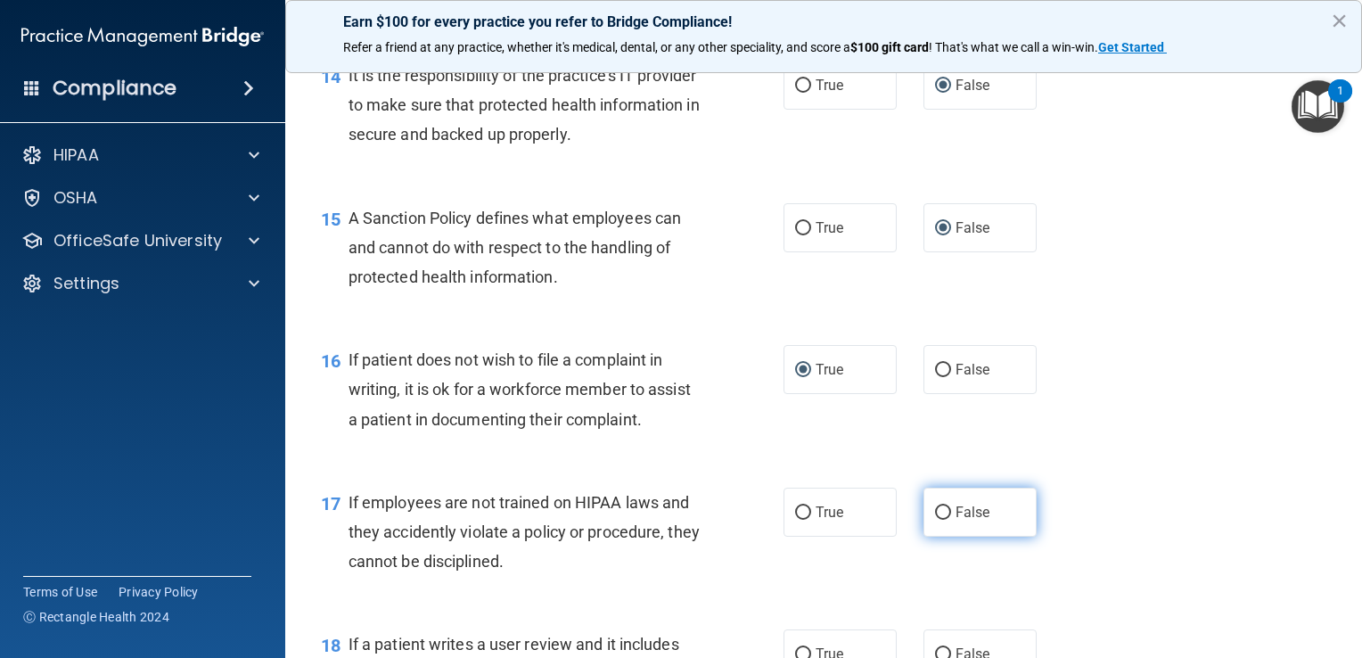
click at [677, 520] on input "False" at bounding box center [943, 512] width 16 height 13
radio input "true"
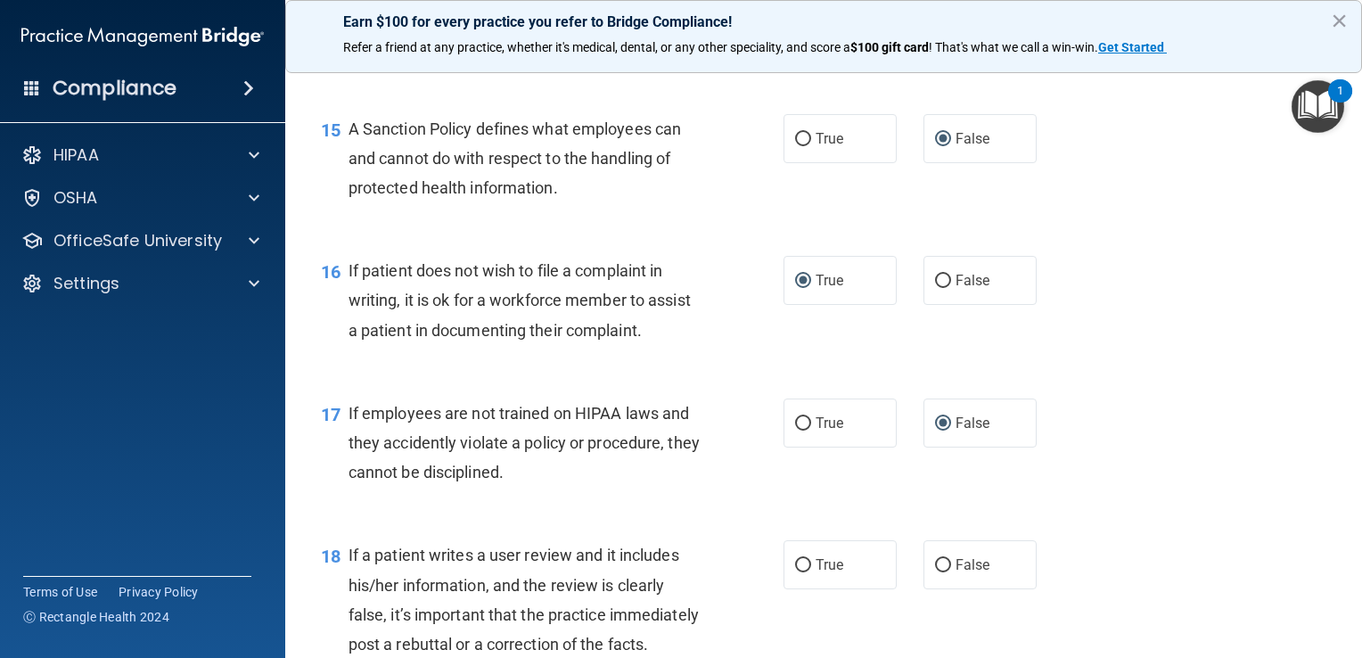
scroll to position [2642, 0]
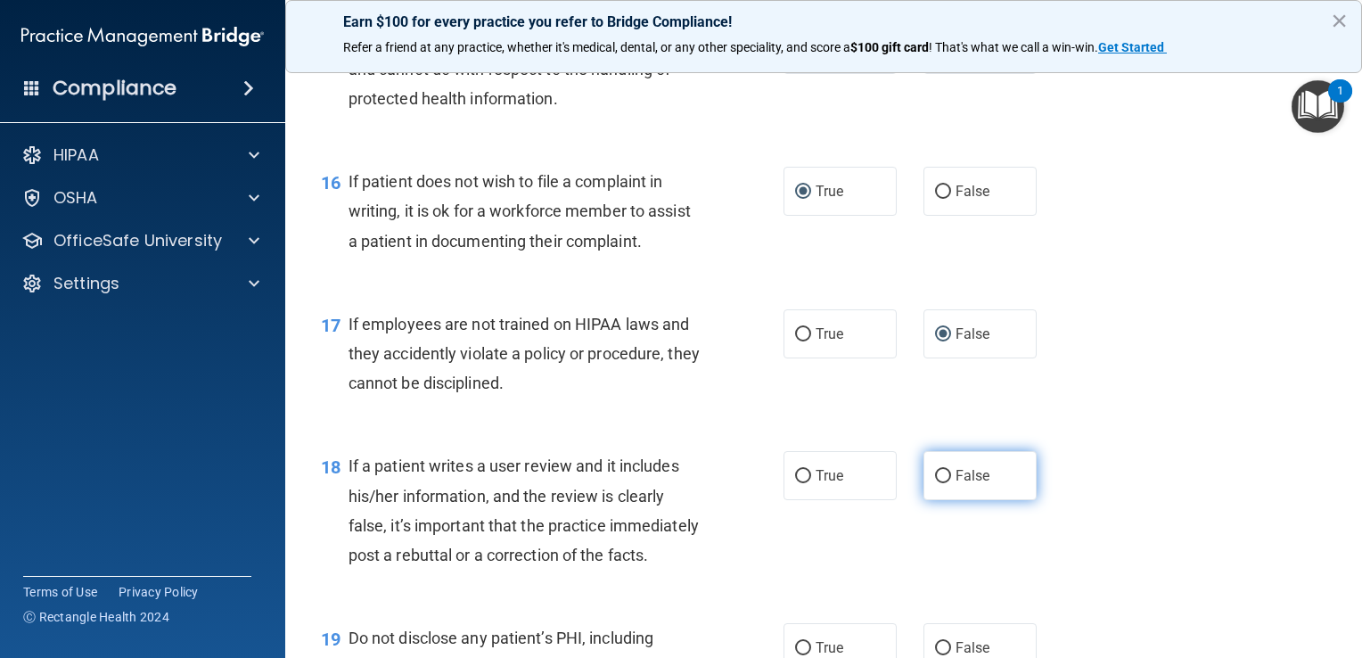
click at [677, 483] on input "False" at bounding box center [943, 476] width 16 height 13
radio input "true"
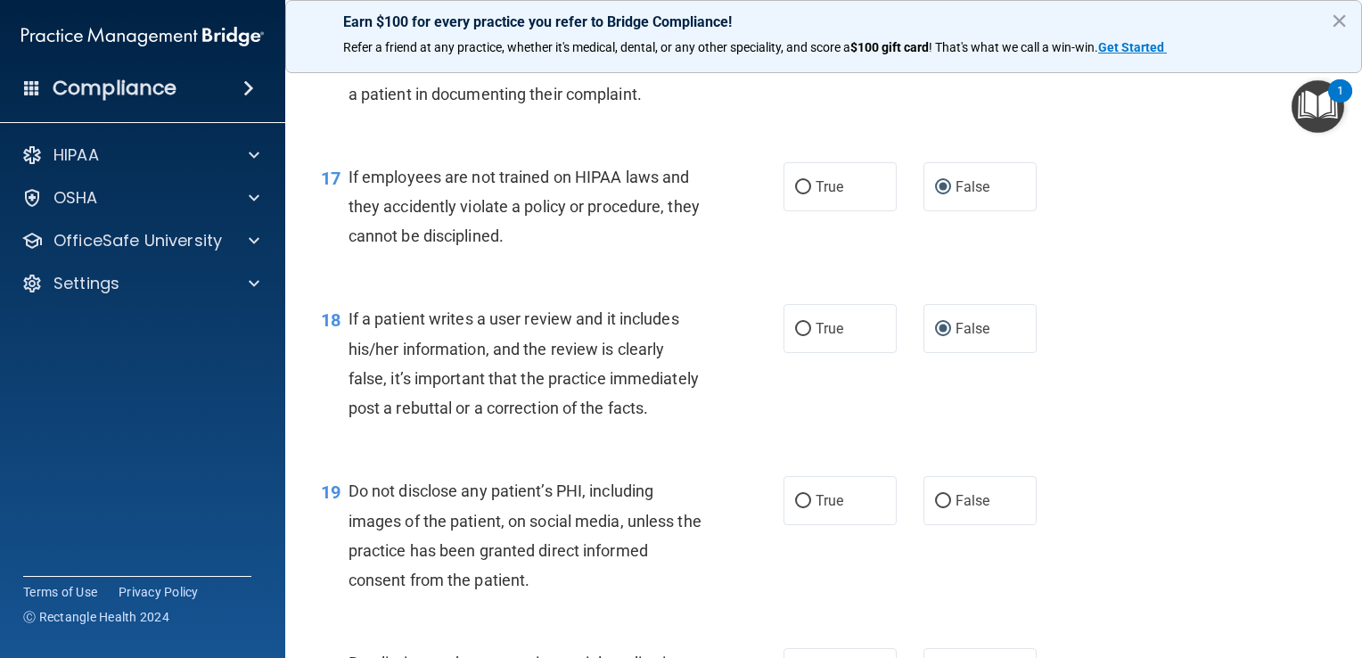
scroll to position [2821, 0]
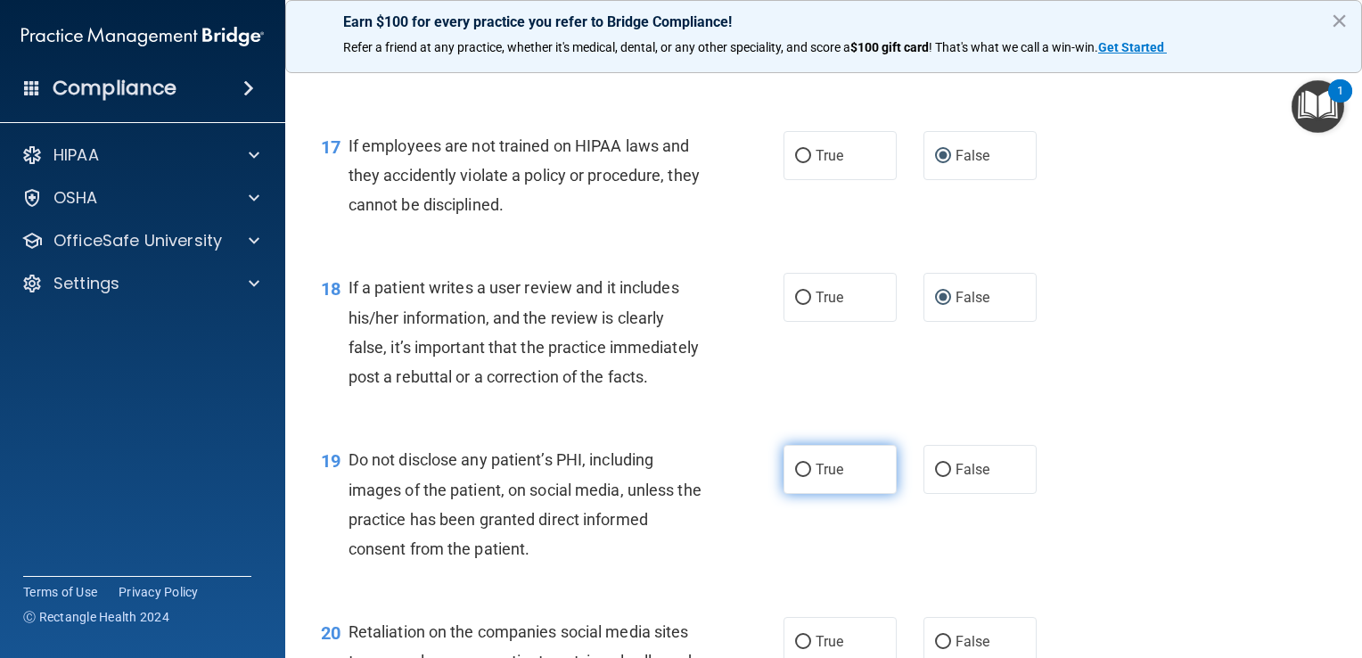
click at [677, 477] on input "True" at bounding box center [803, 470] width 16 height 13
radio input "true"
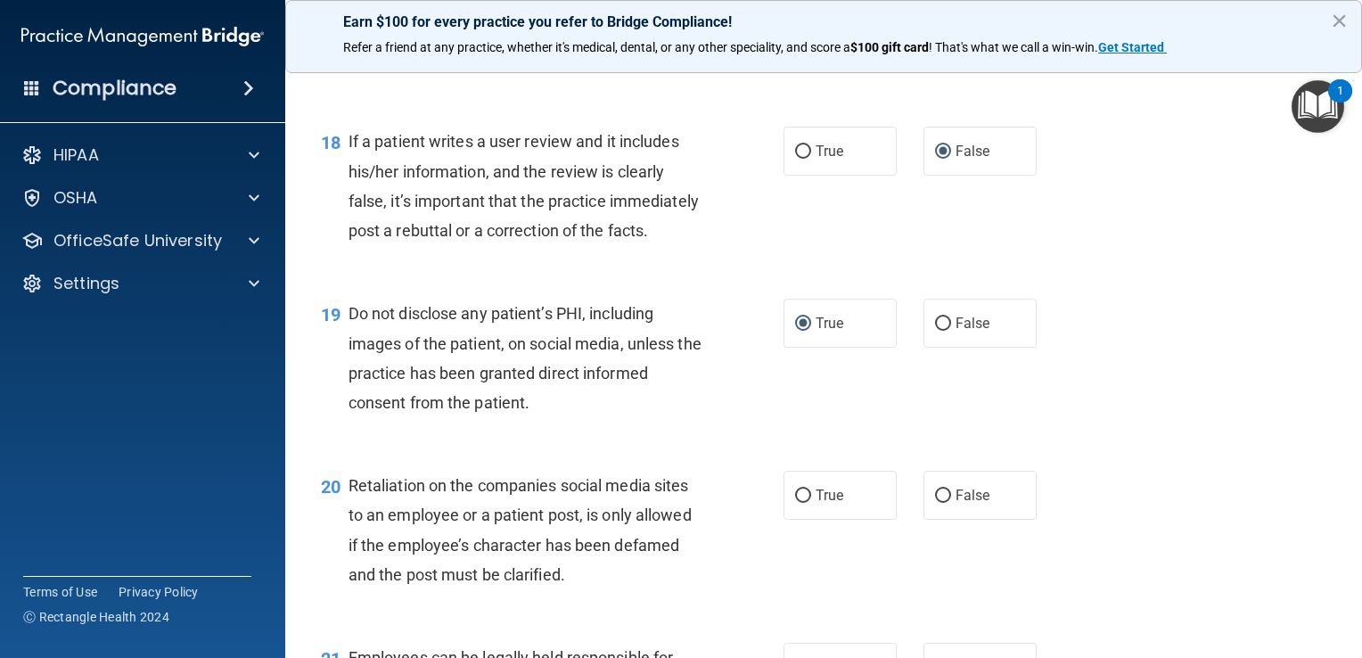
scroll to position [2999, 0]
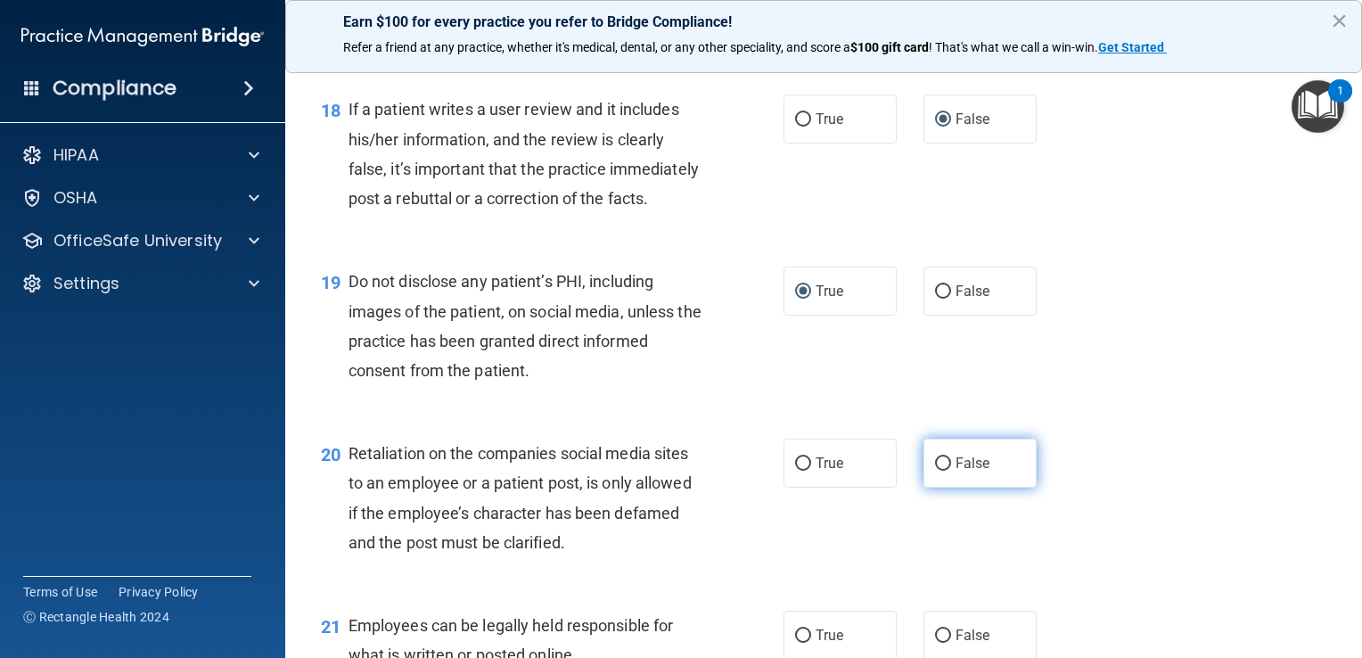
click at [677, 471] on input "False" at bounding box center [943, 463] width 16 height 13
radio input "true"
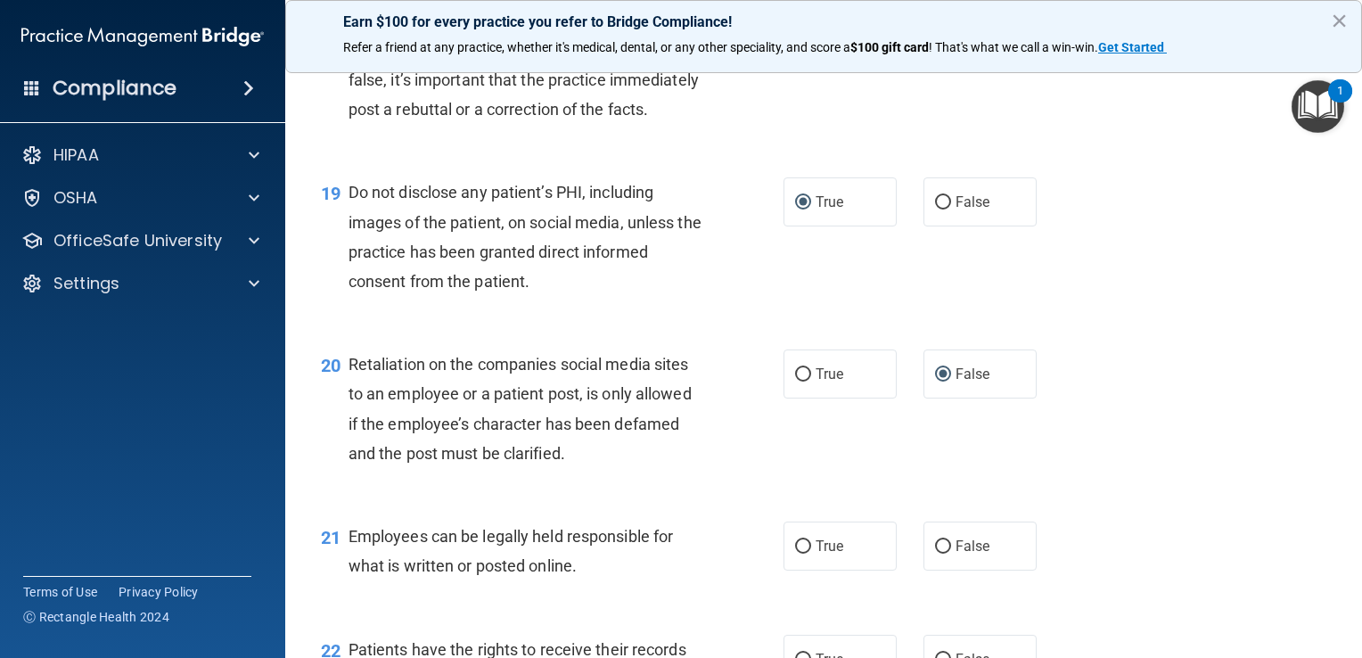
scroll to position [3177, 0]
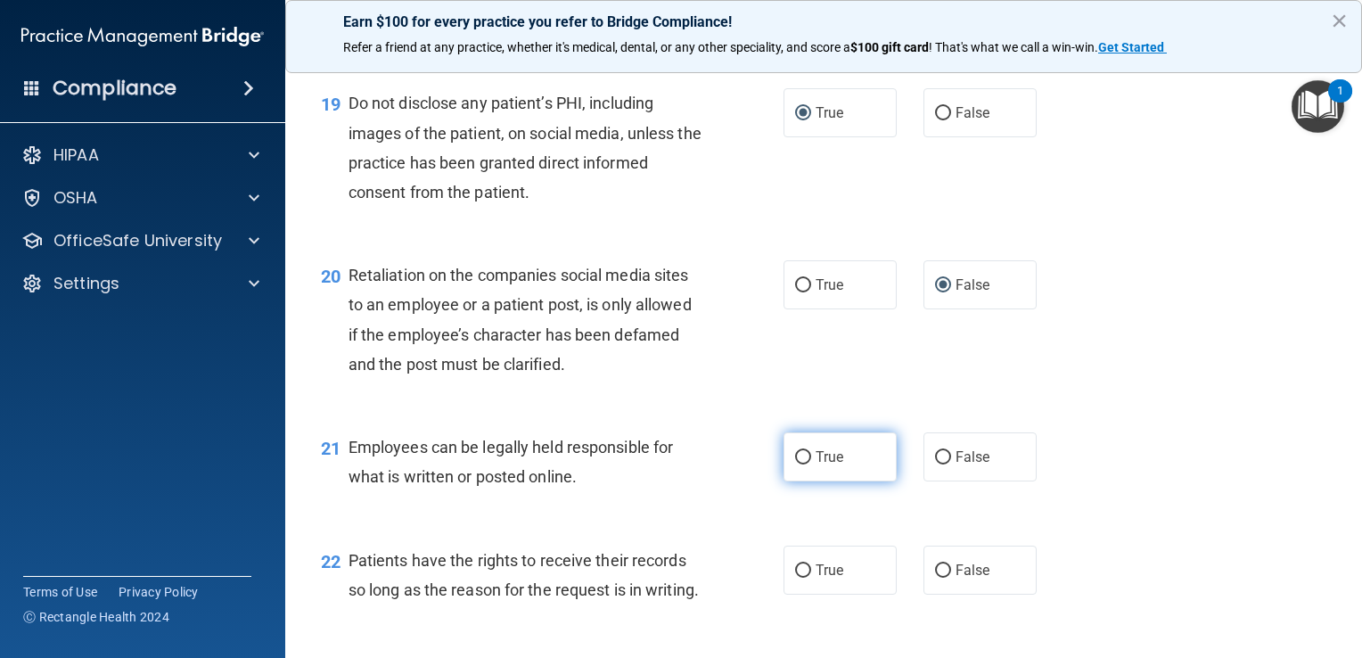
click at [677, 464] on input "True" at bounding box center [803, 457] width 16 height 13
radio input "true"
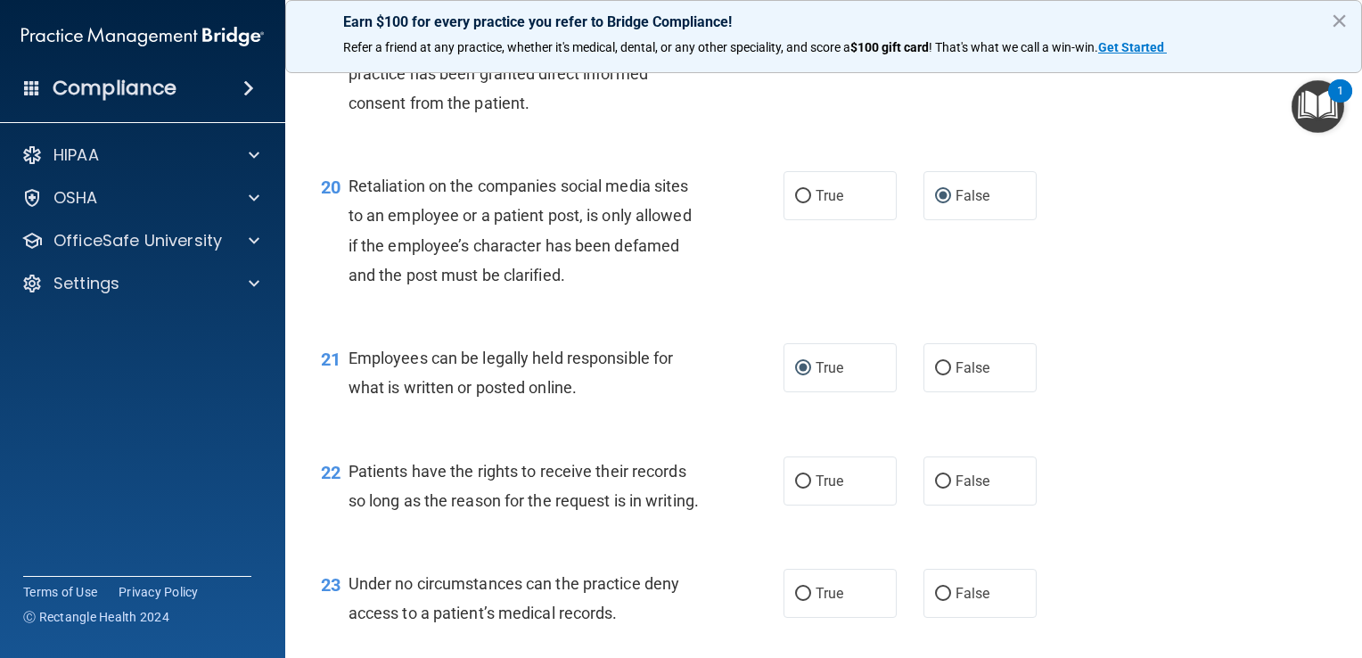
scroll to position [3355, 0]
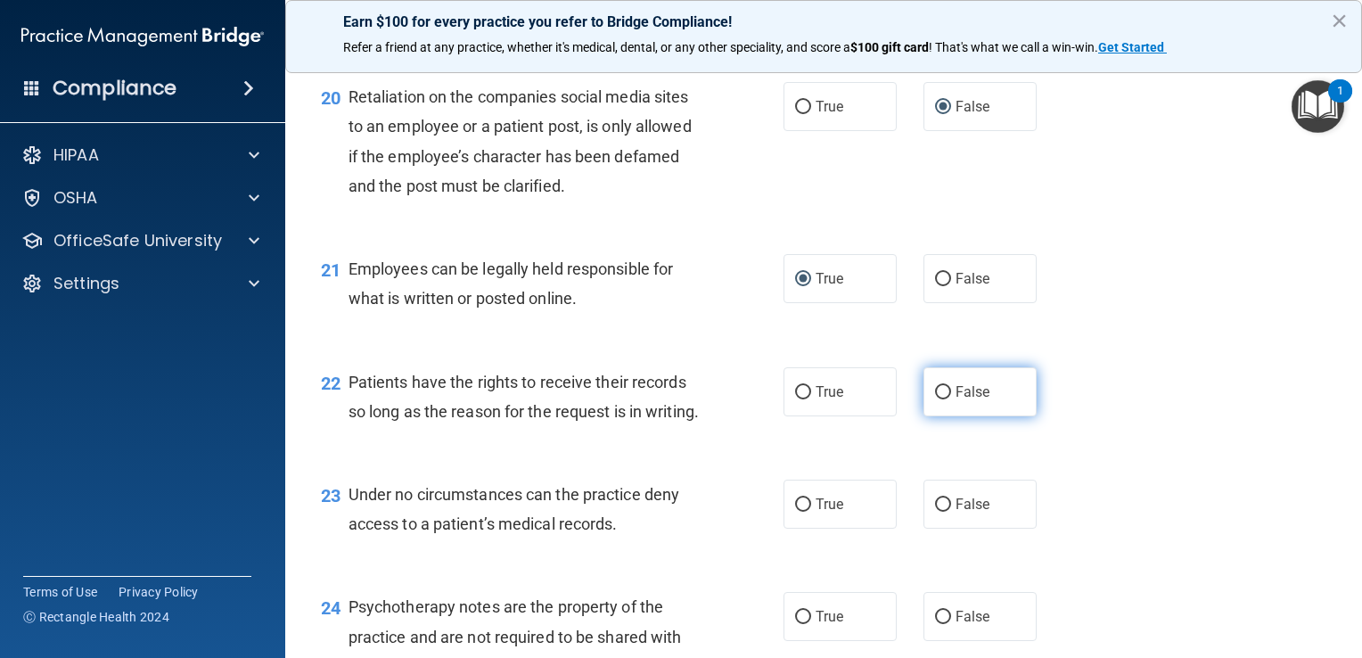
click at [677, 399] on input "False" at bounding box center [943, 392] width 16 height 13
radio input "true"
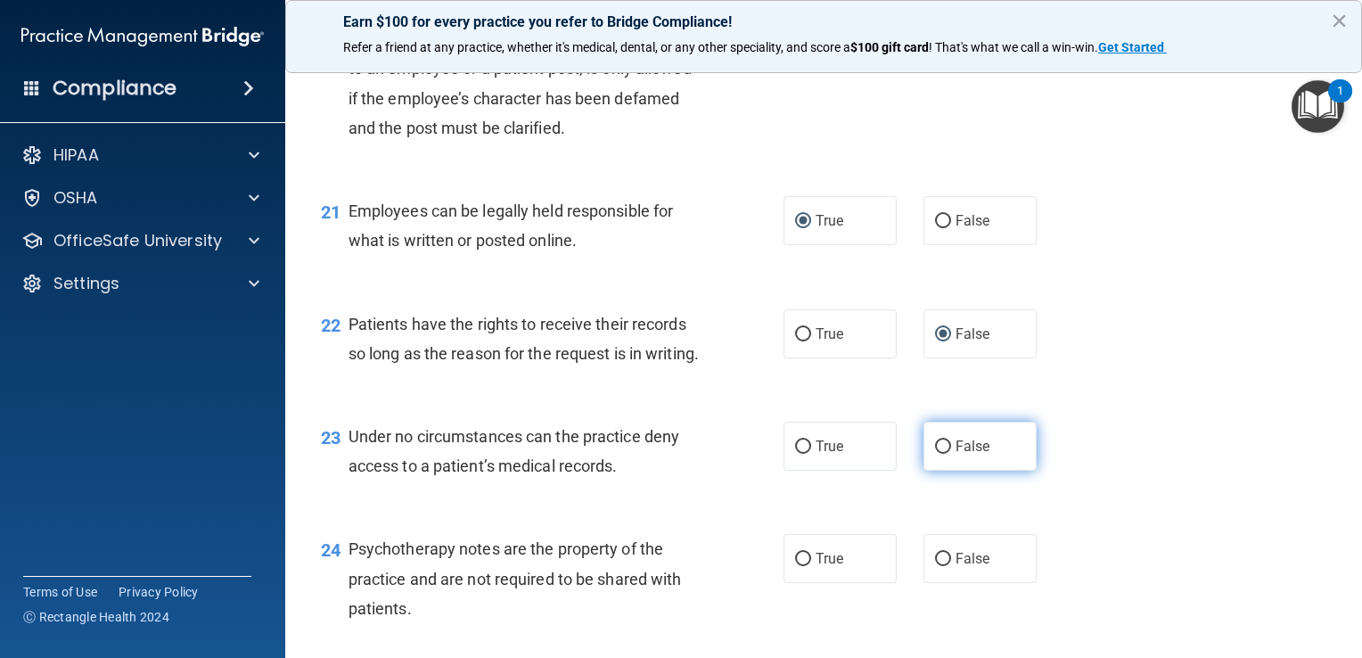
scroll to position [3445, 0]
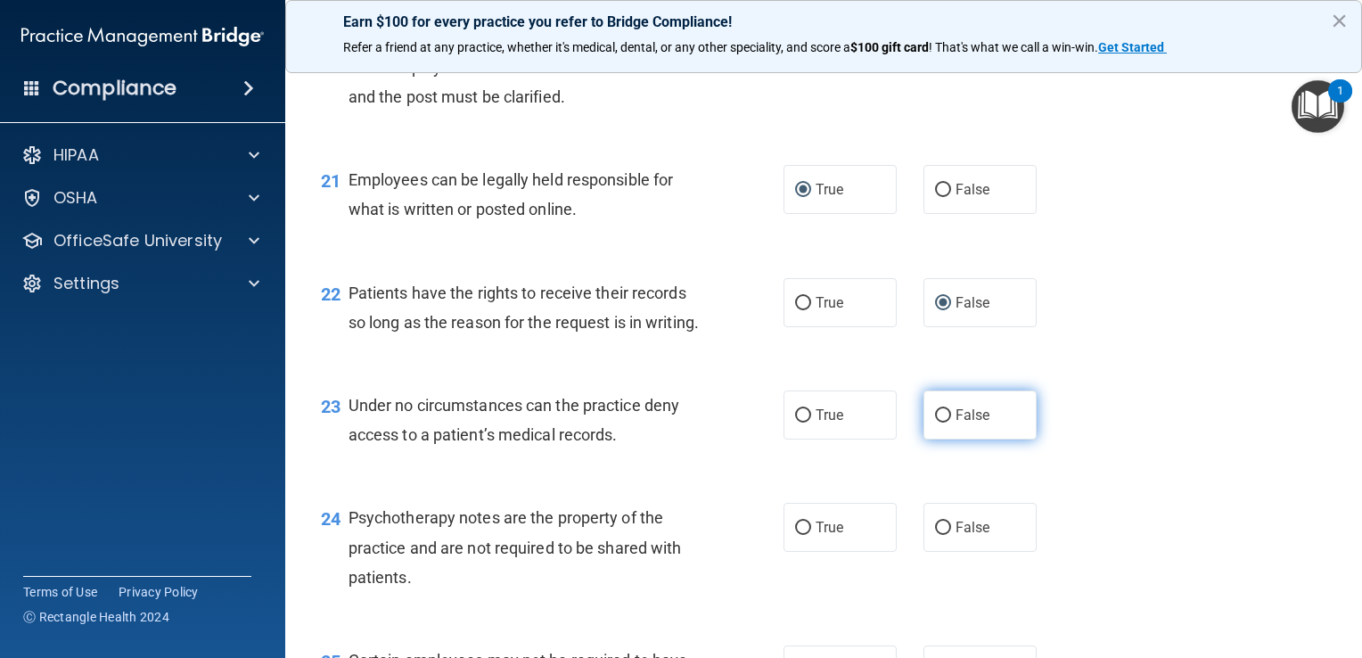
click at [677, 423] on input "False" at bounding box center [943, 415] width 16 height 13
radio input "true"
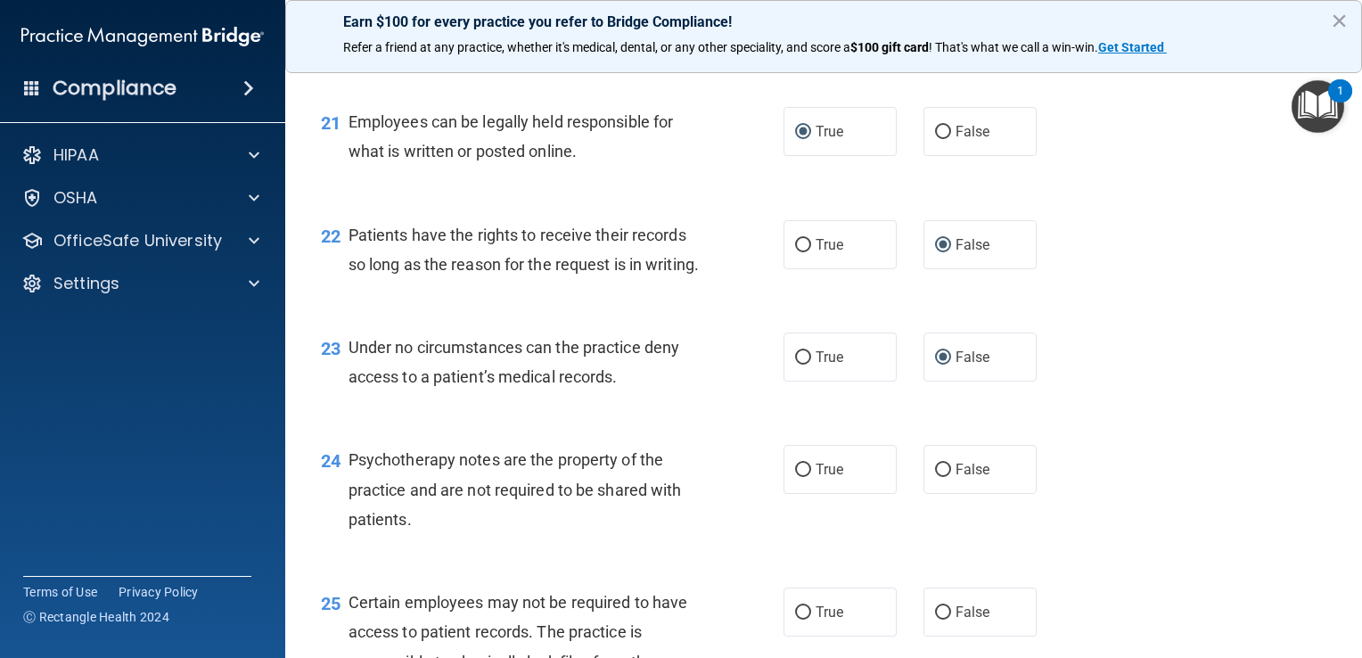
scroll to position [3534, 0]
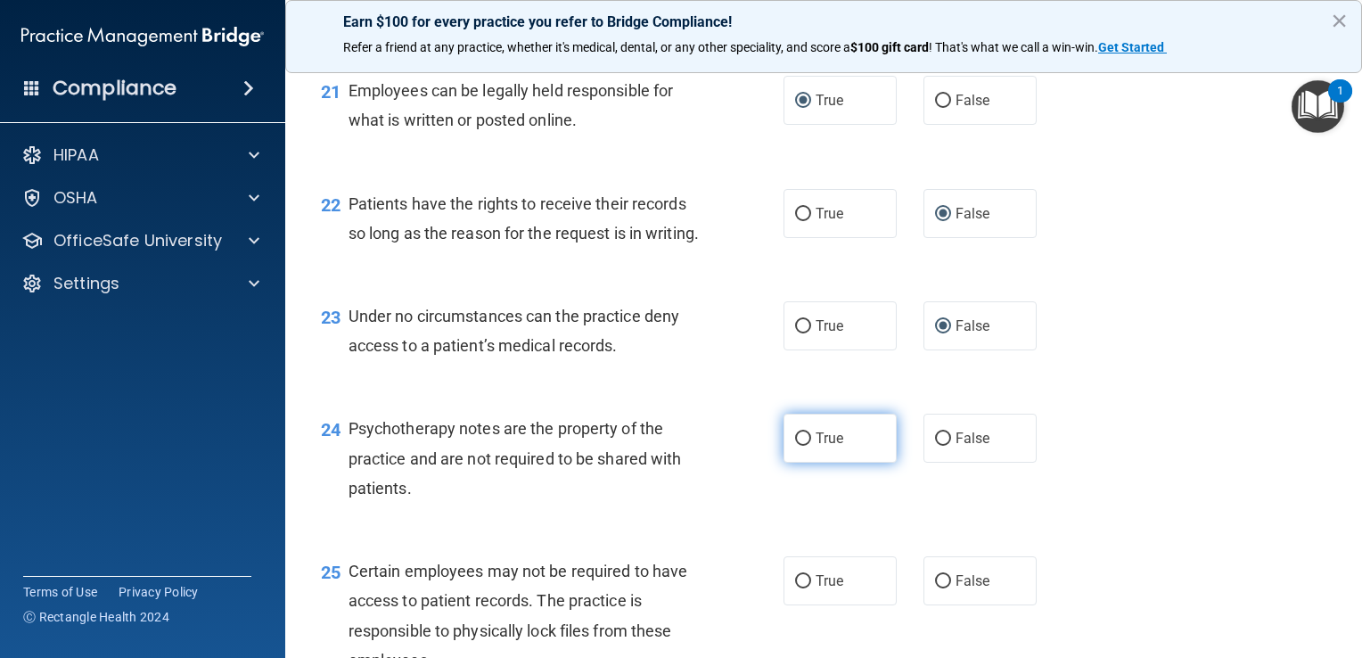
click at [677, 446] on input "True" at bounding box center [803, 438] width 16 height 13
radio input "true"
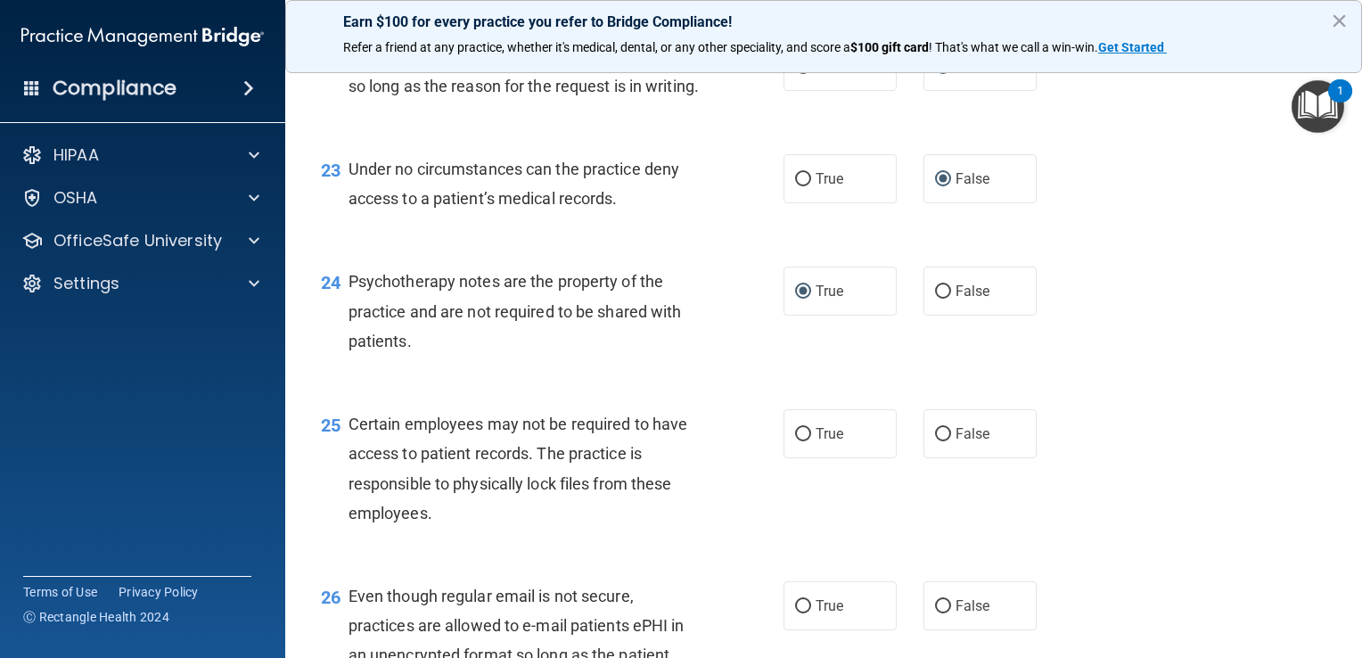
scroll to position [3712, 0]
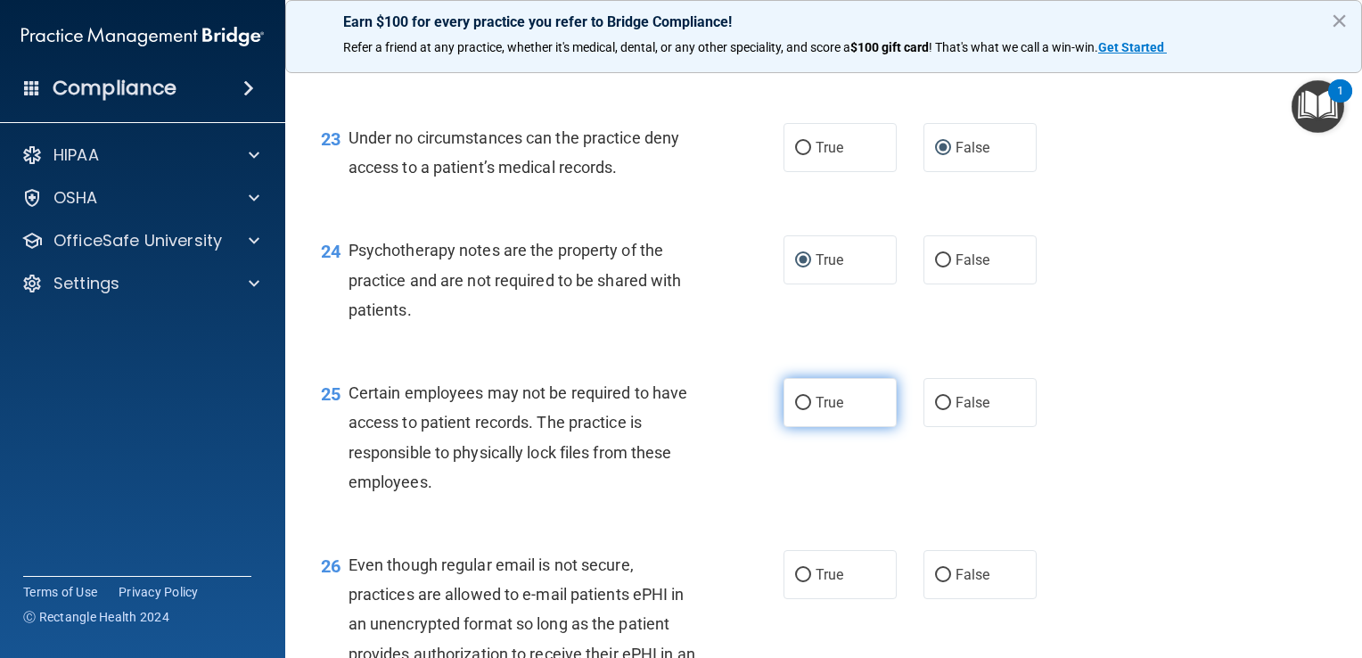
click at [677, 410] on input "True" at bounding box center [803, 403] width 16 height 13
radio input "true"
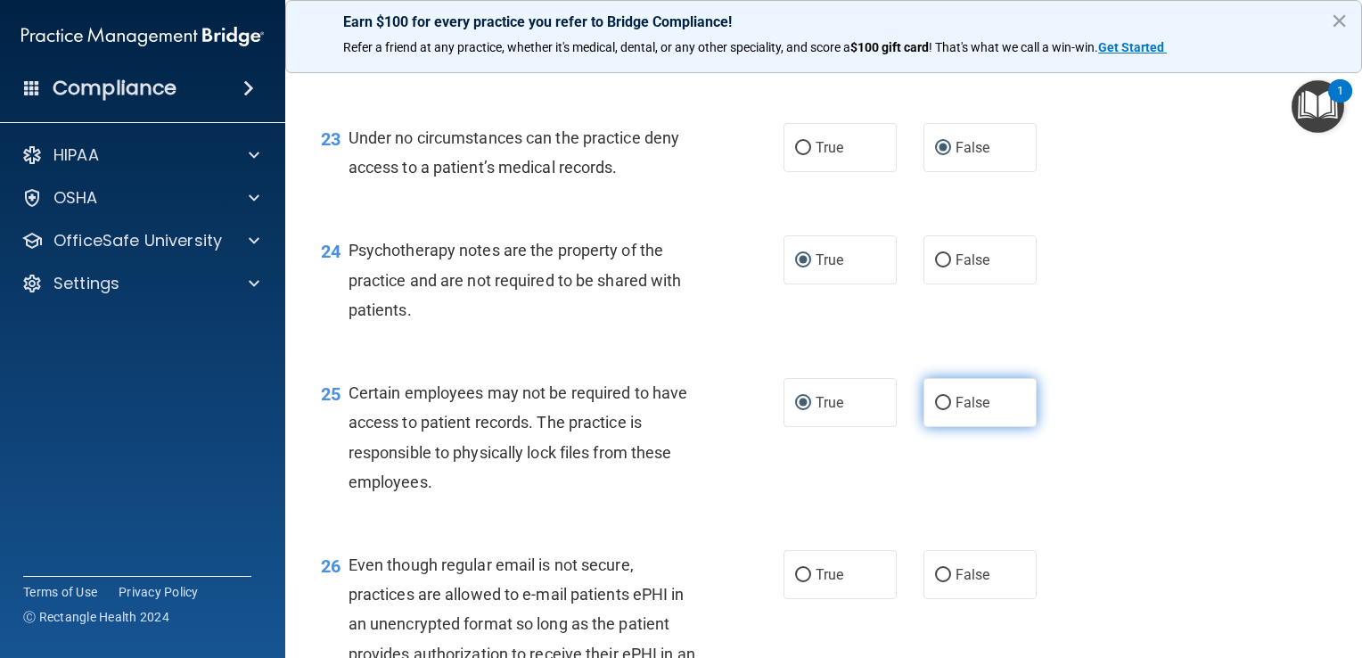
scroll to position [3801, 0]
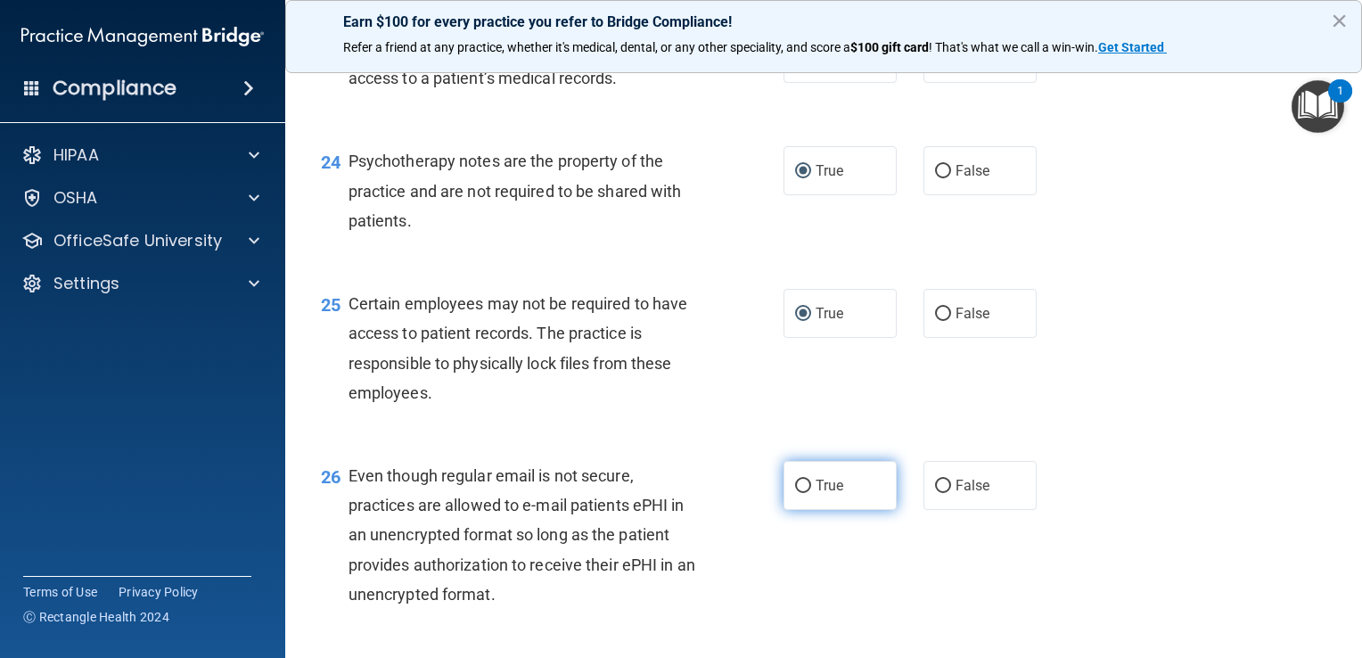
click at [677, 493] on input "True" at bounding box center [803, 486] width 16 height 13
radio input "true"
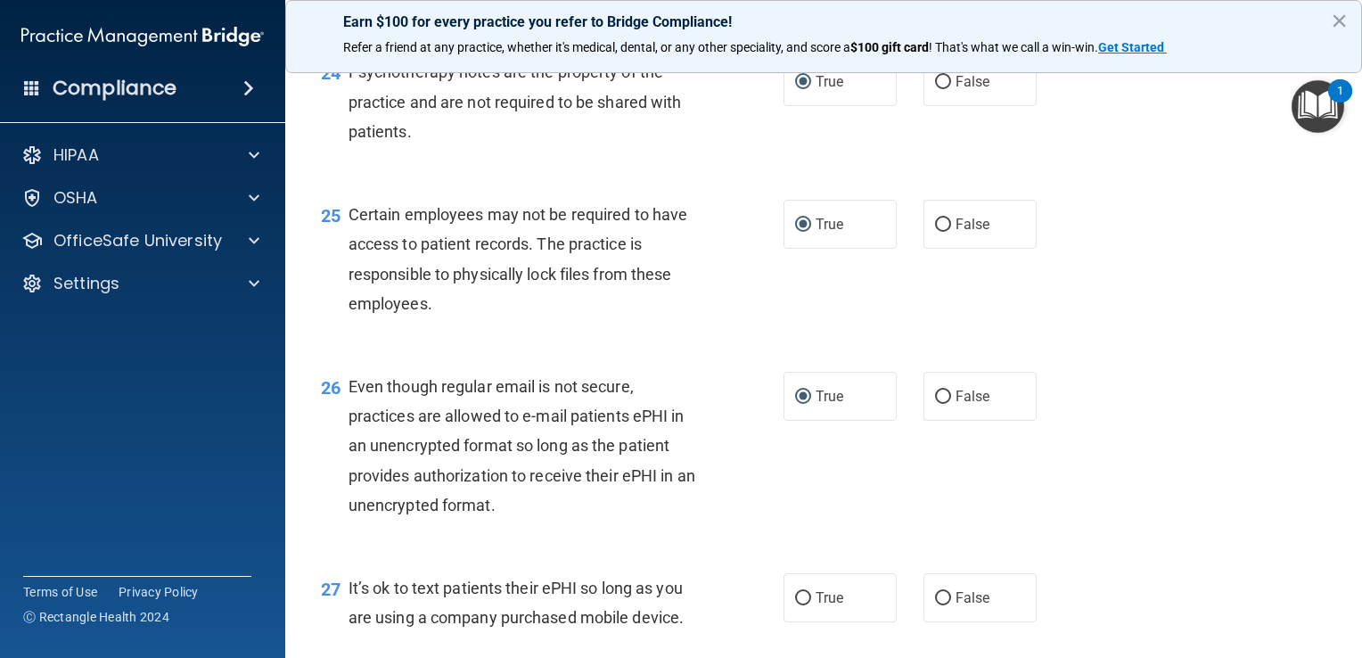
scroll to position [3980, 0]
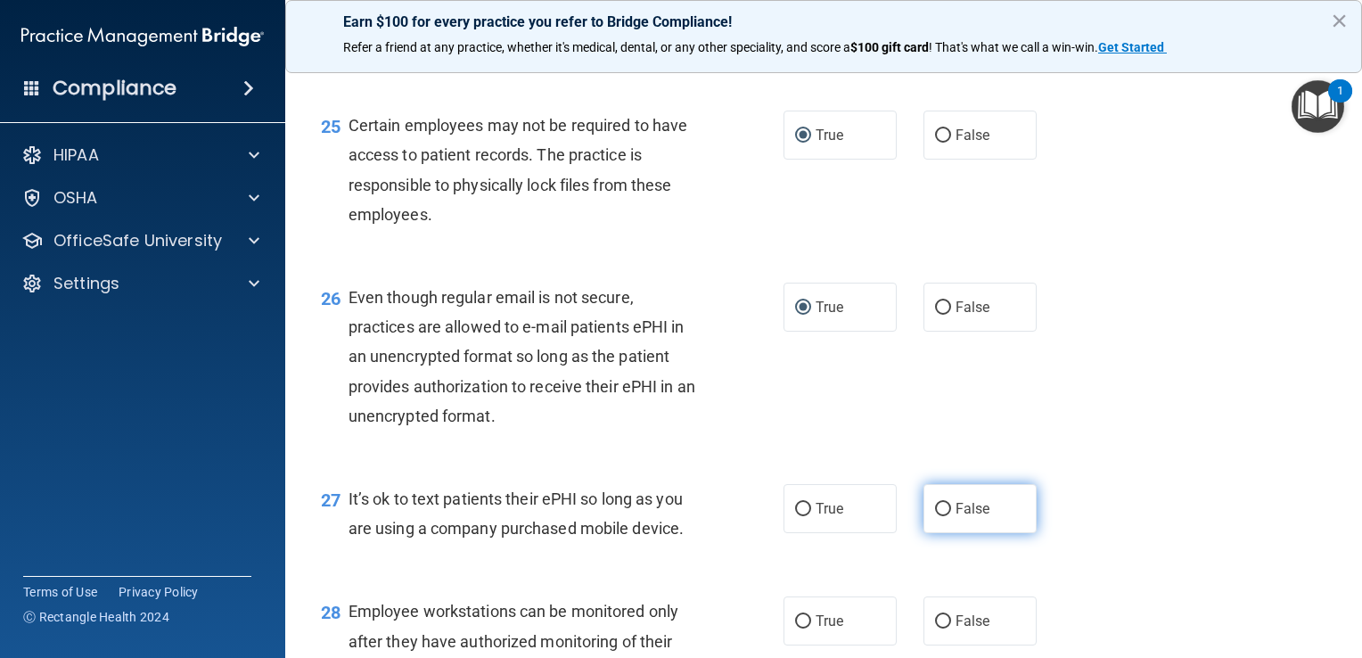
click at [677, 516] on input "False" at bounding box center [943, 509] width 16 height 13
radio input "true"
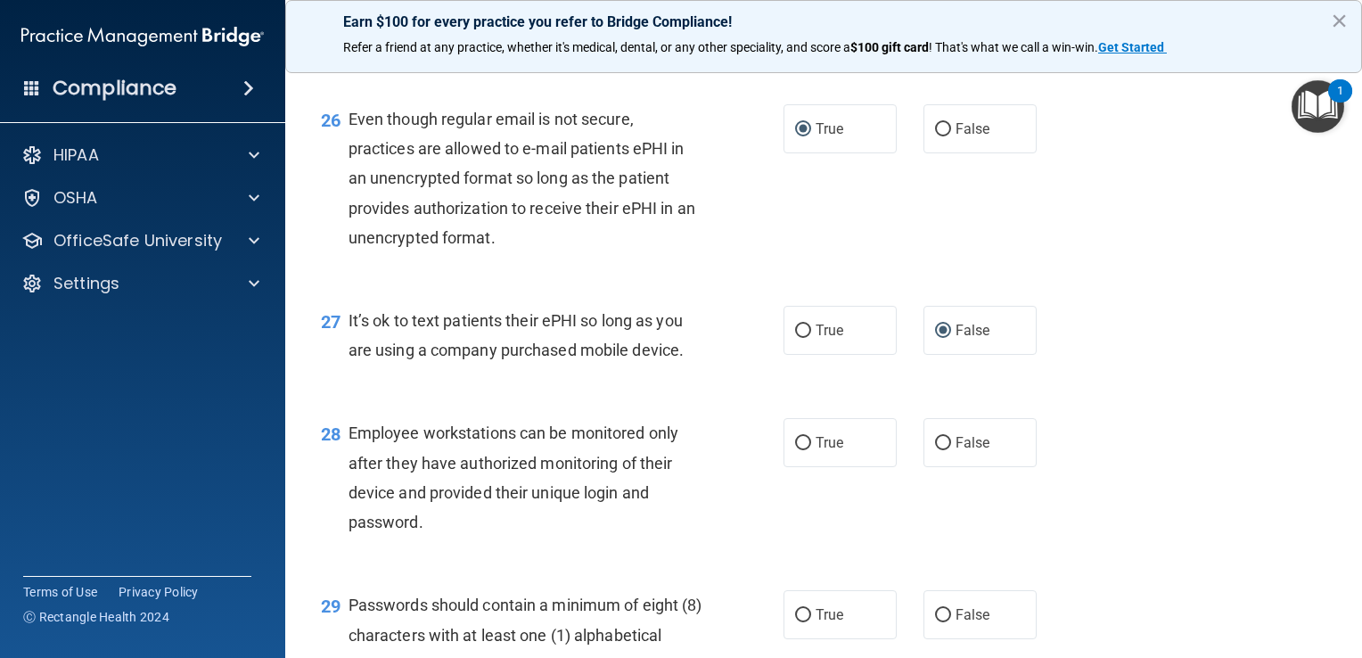
scroll to position [4247, 0]
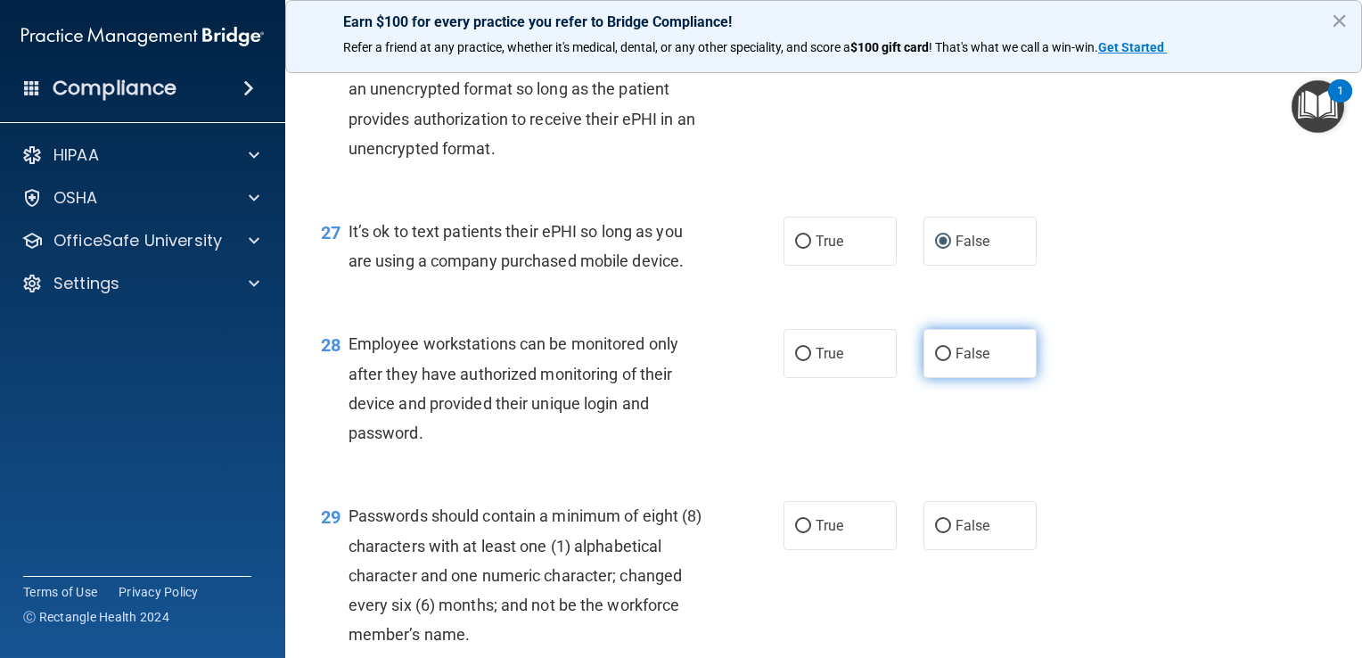
click at [677, 361] on input "False" at bounding box center [943, 354] width 16 height 13
radio input "true"
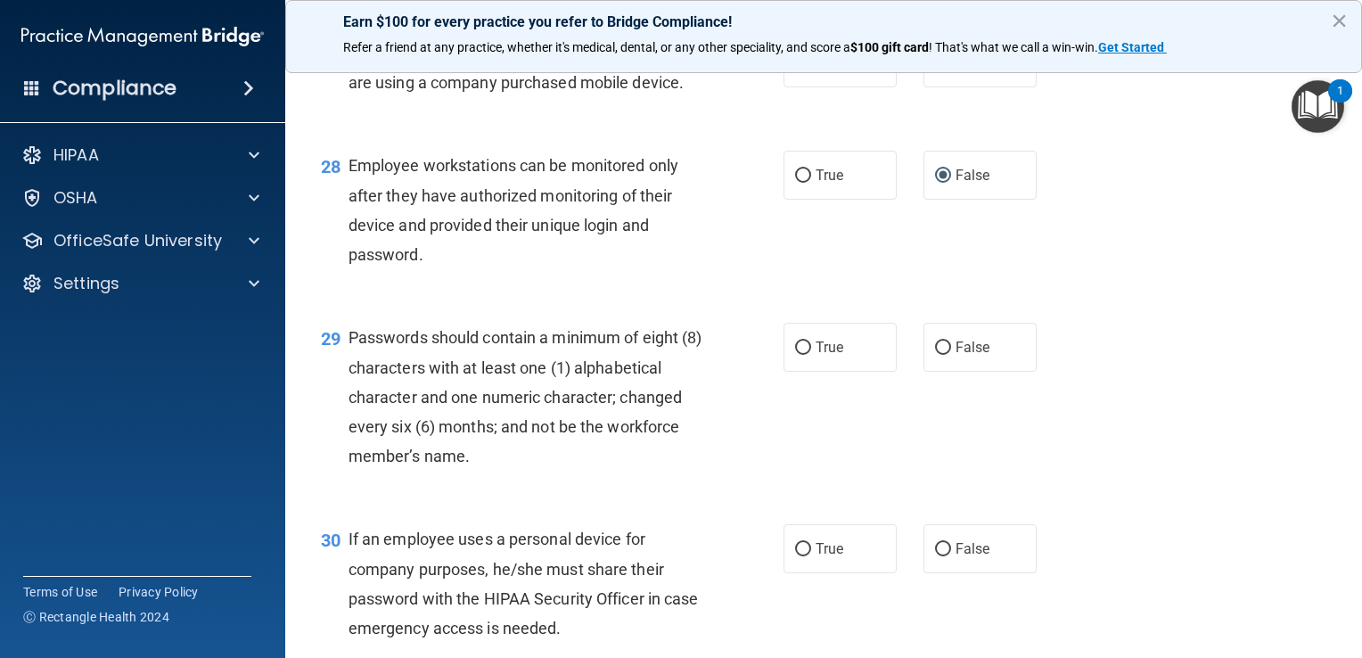
scroll to position [4514, 0]
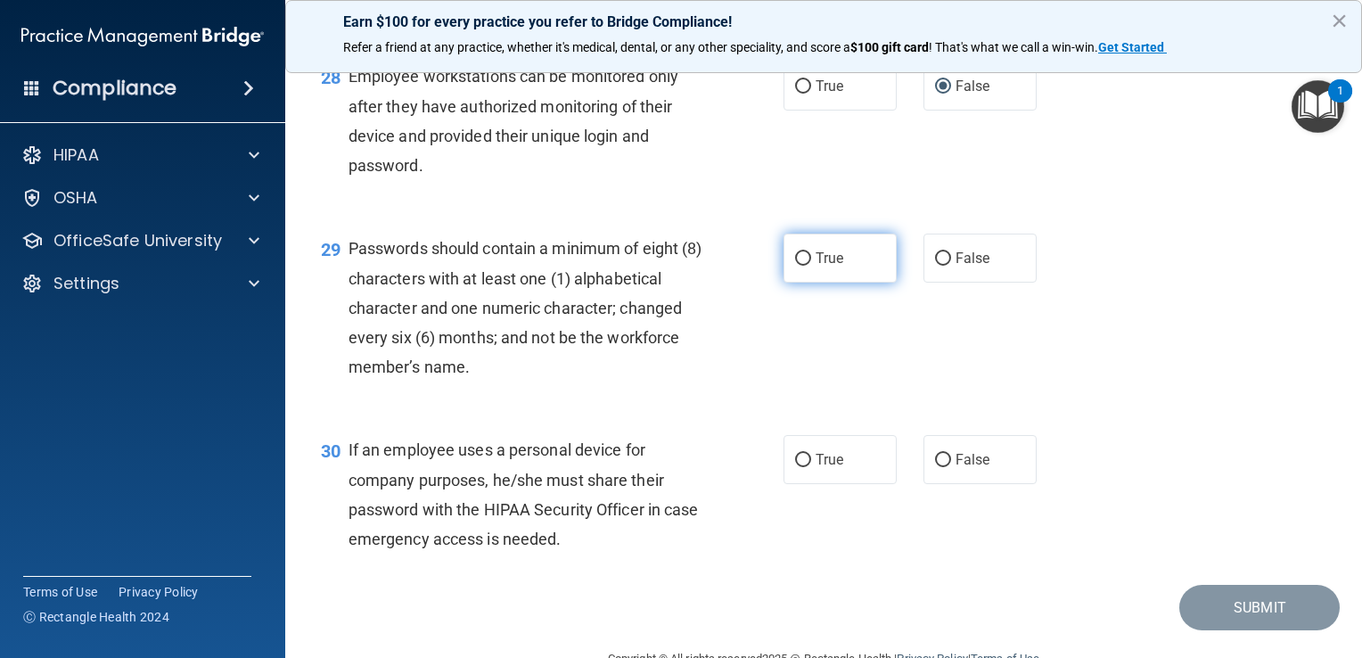
click at [677, 266] on input "True" at bounding box center [803, 258] width 16 height 13
radio input "true"
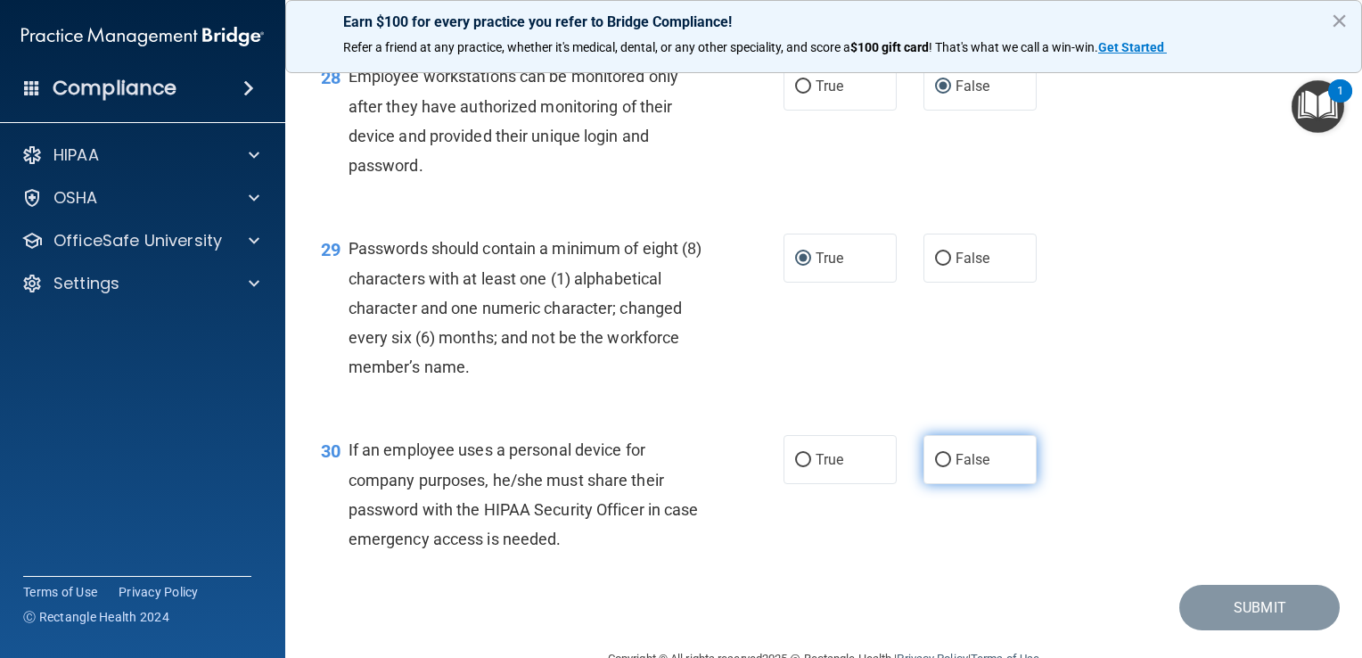
click at [677, 467] on input "False" at bounding box center [943, 460] width 16 height 13
radio input "true"
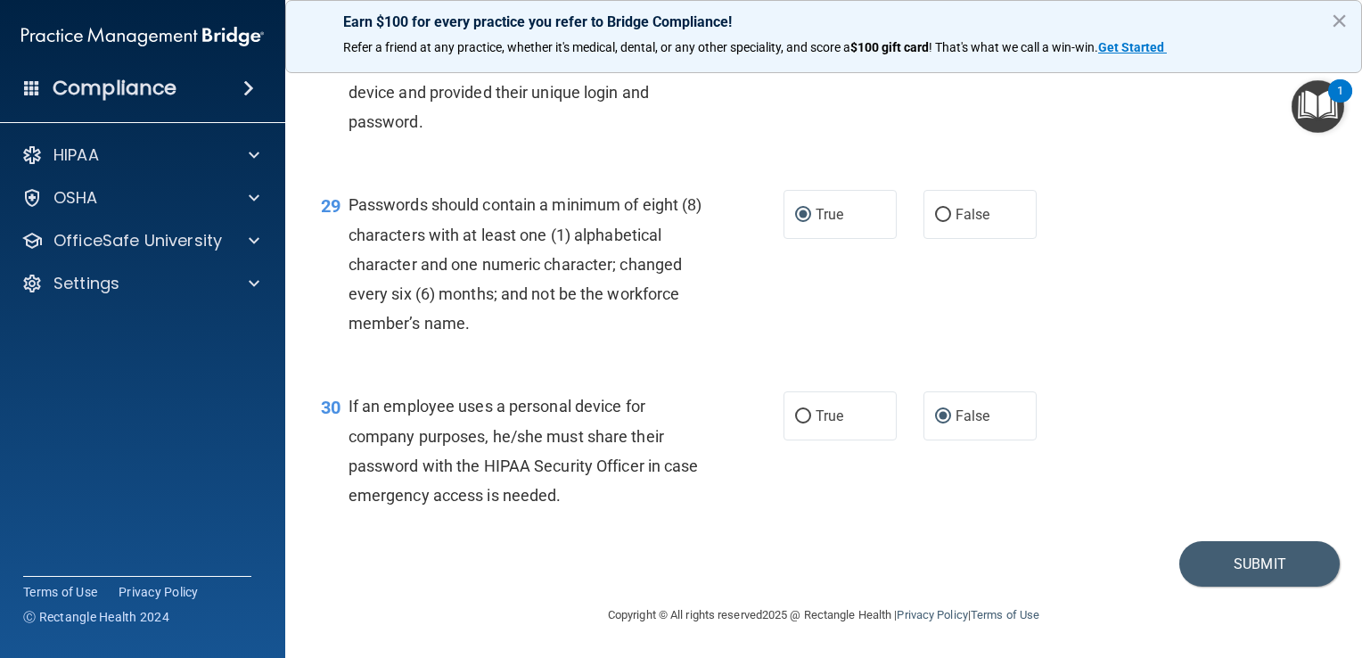
scroll to position [4647, 0]
click at [677, 563] on button "Submit" at bounding box center [1259, 563] width 160 height 45
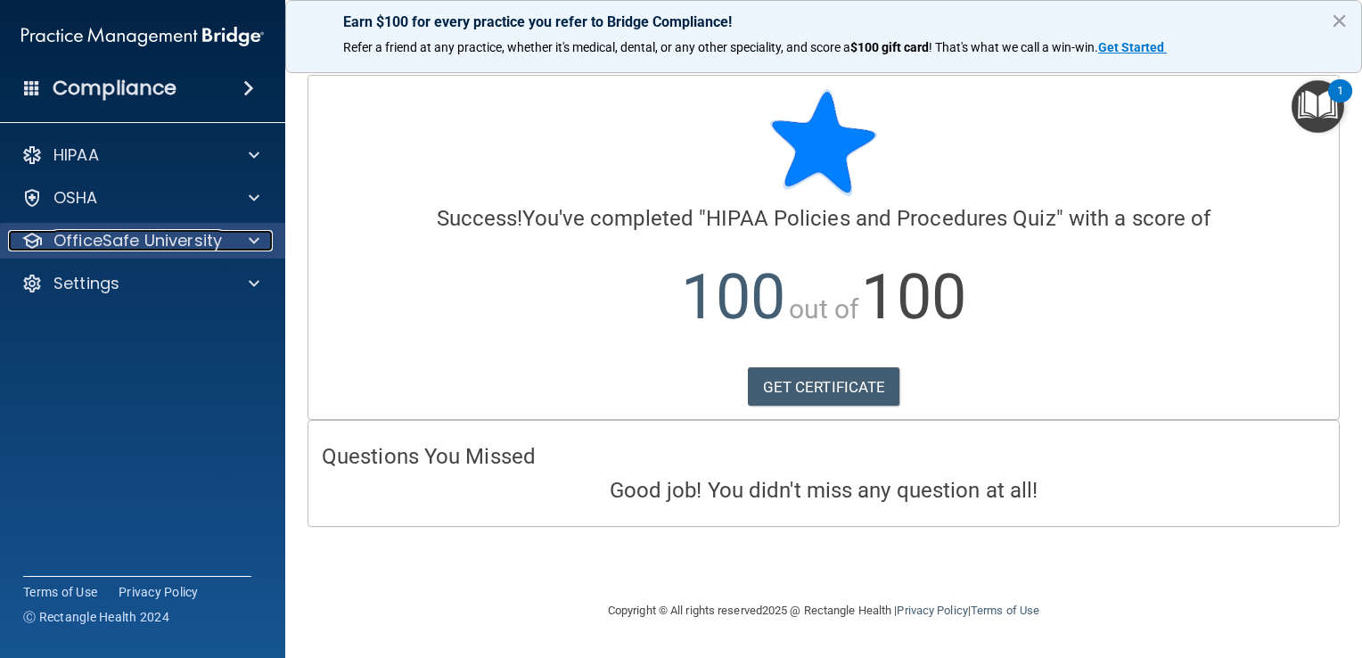
click at [214, 246] on p "OfficeSafe University" at bounding box center [137, 240] width 168 height 21
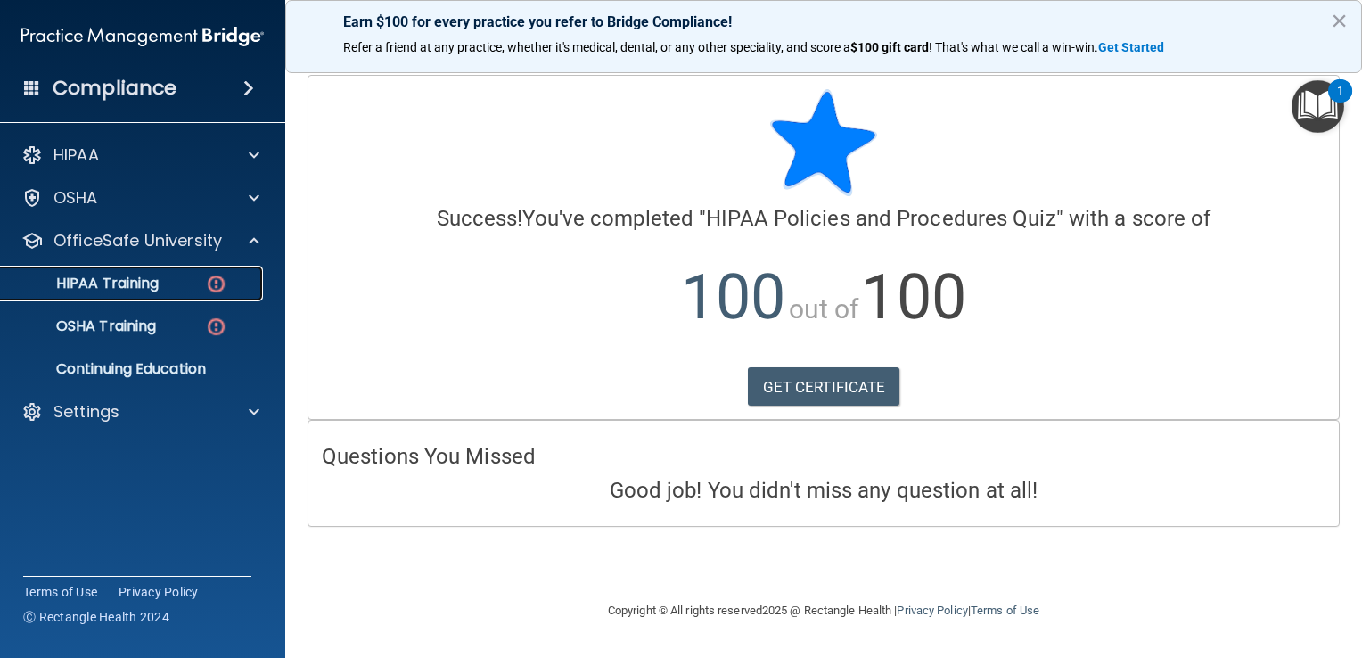
click at [189, 288] on div "HIPAA Training" at bounding box center [133, 284] width 243 height 18
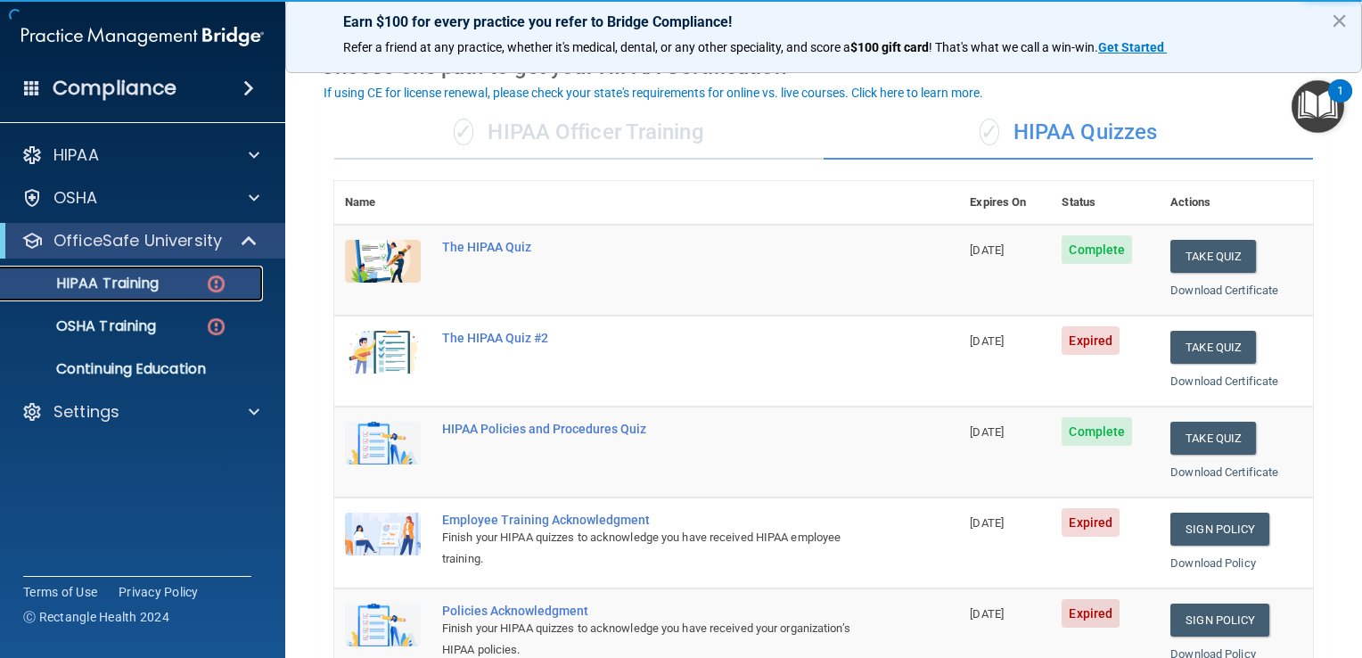
scroll to position [178, 0]
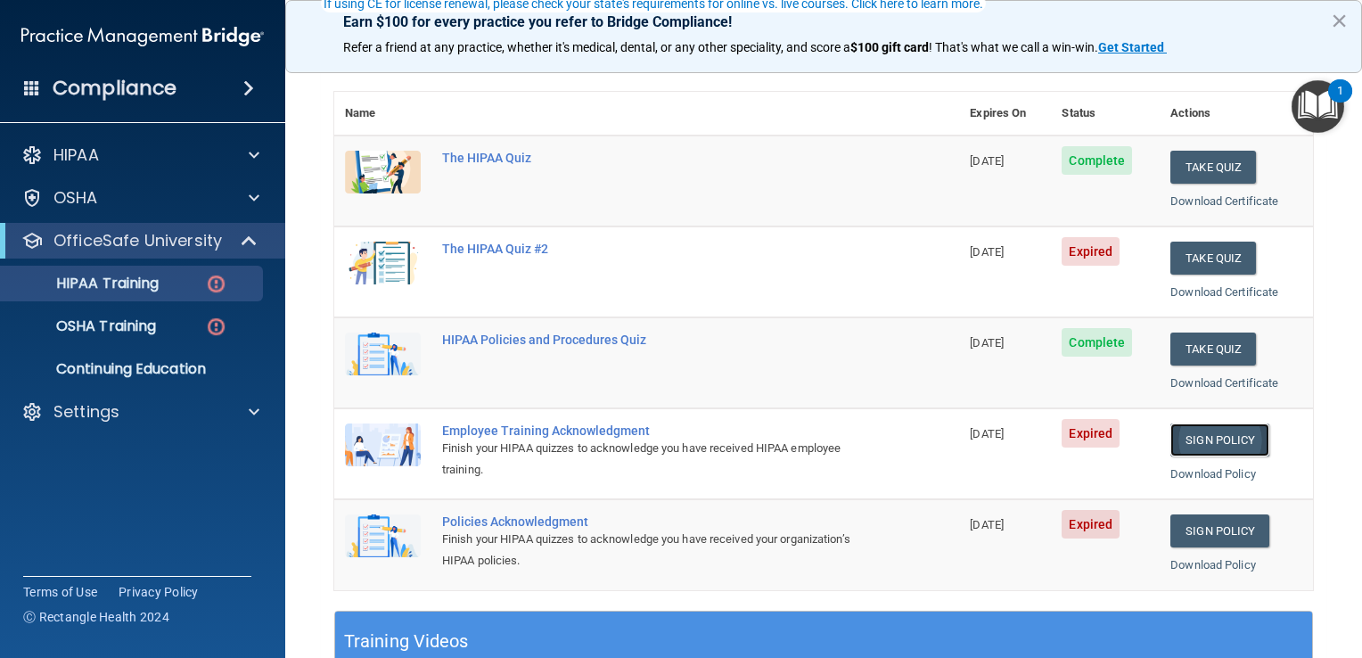
click at [677, 441] on link "Sign Policy" at bounding box center [1220, 439] width 99 height 33
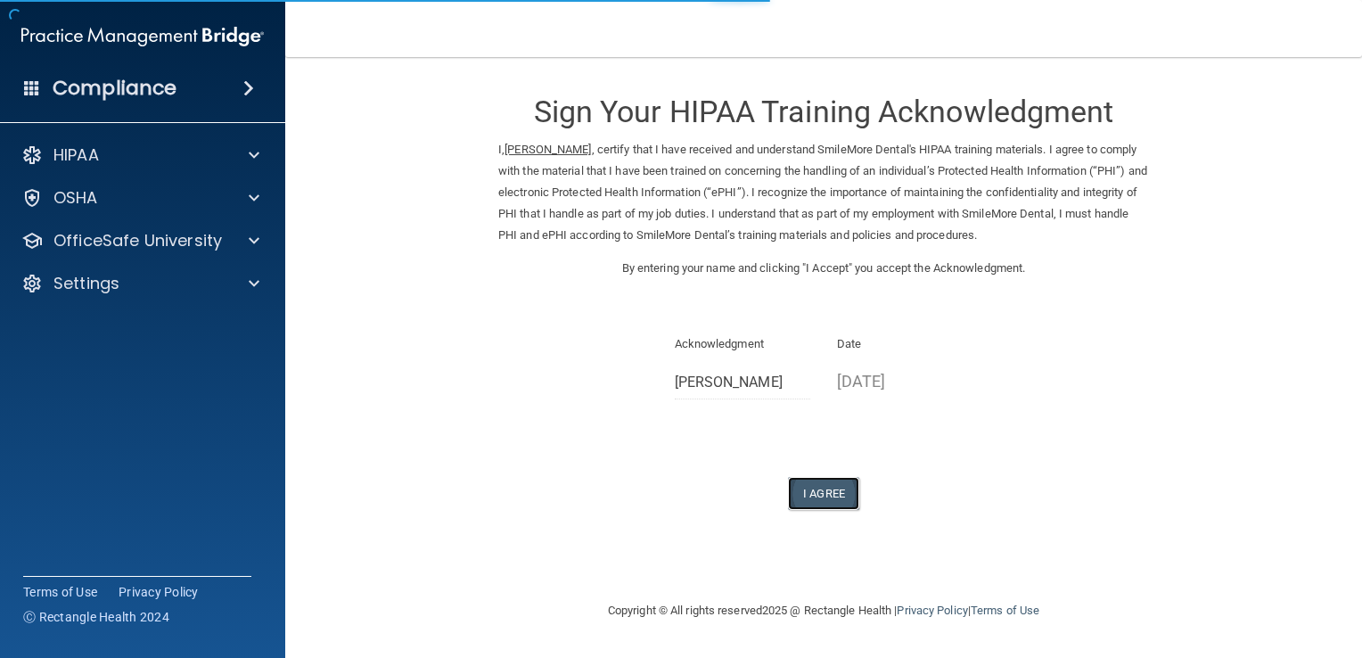
click at [833, 497] on button "I Agree" at bounding box center [823, 493] width 71 height 33
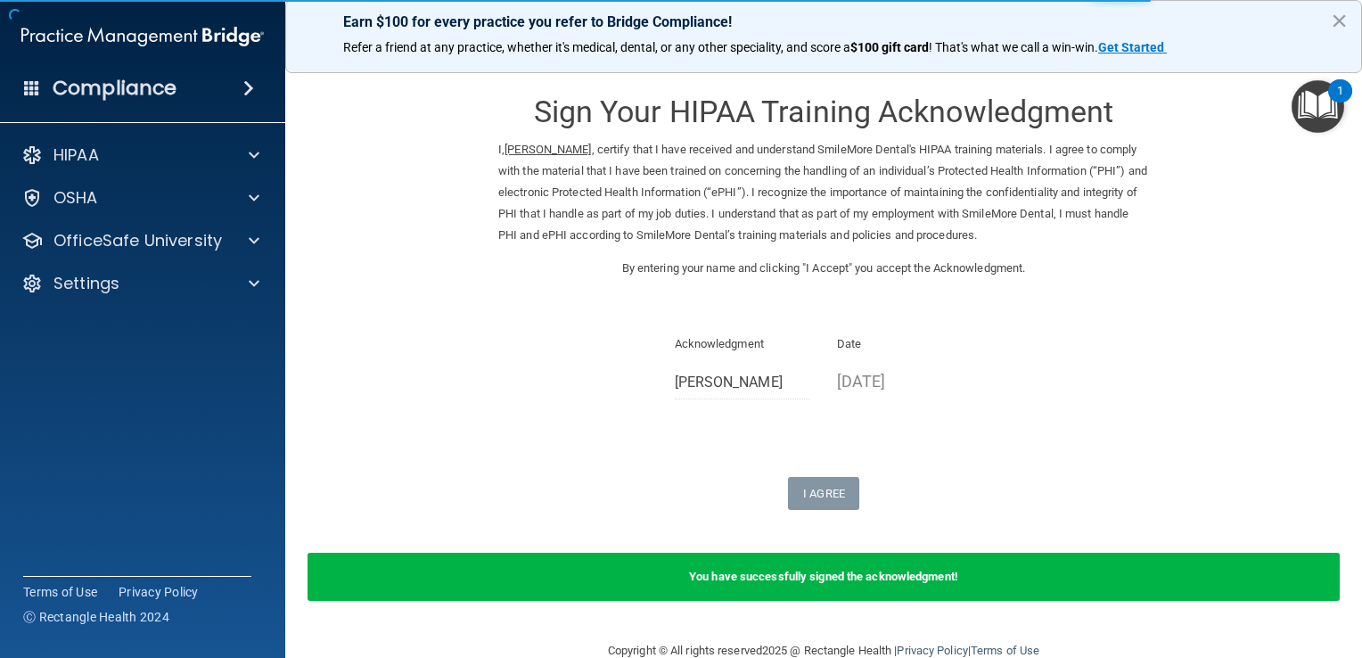
scroll to position [36, 0]
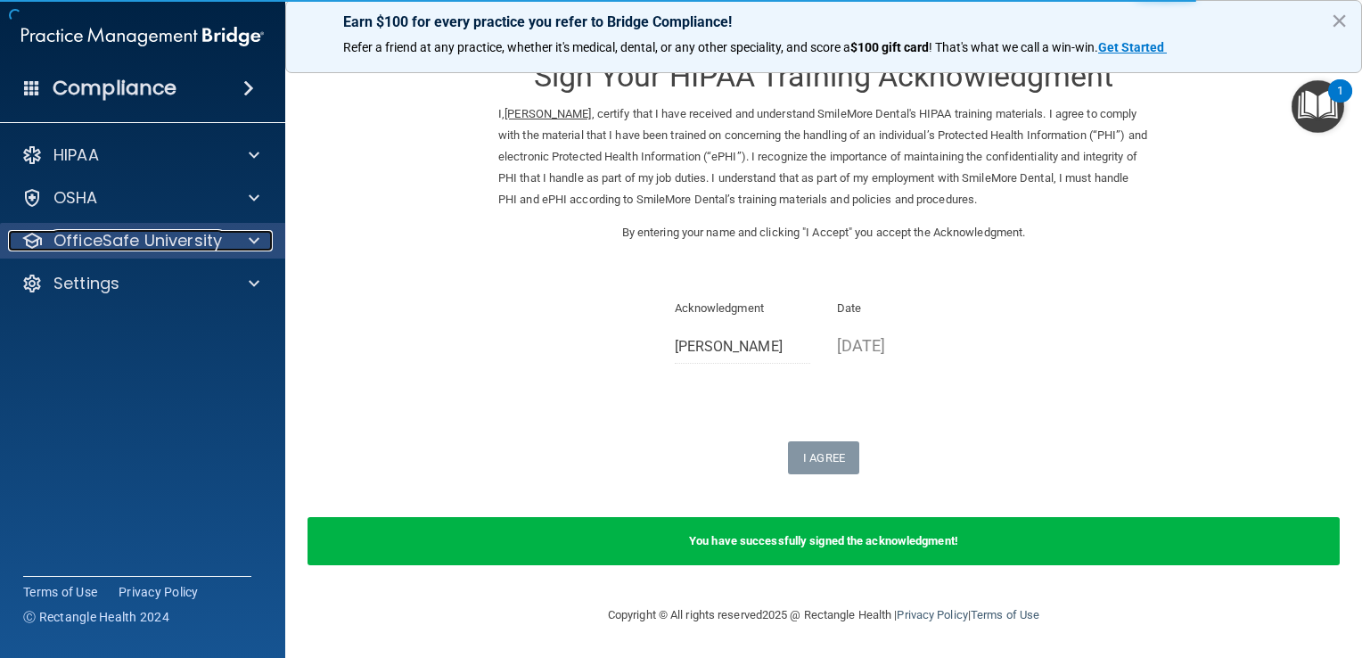
click at [113, 249] on p "OfficeSafe University" at bounding box center [137, 240] width 168 height 21
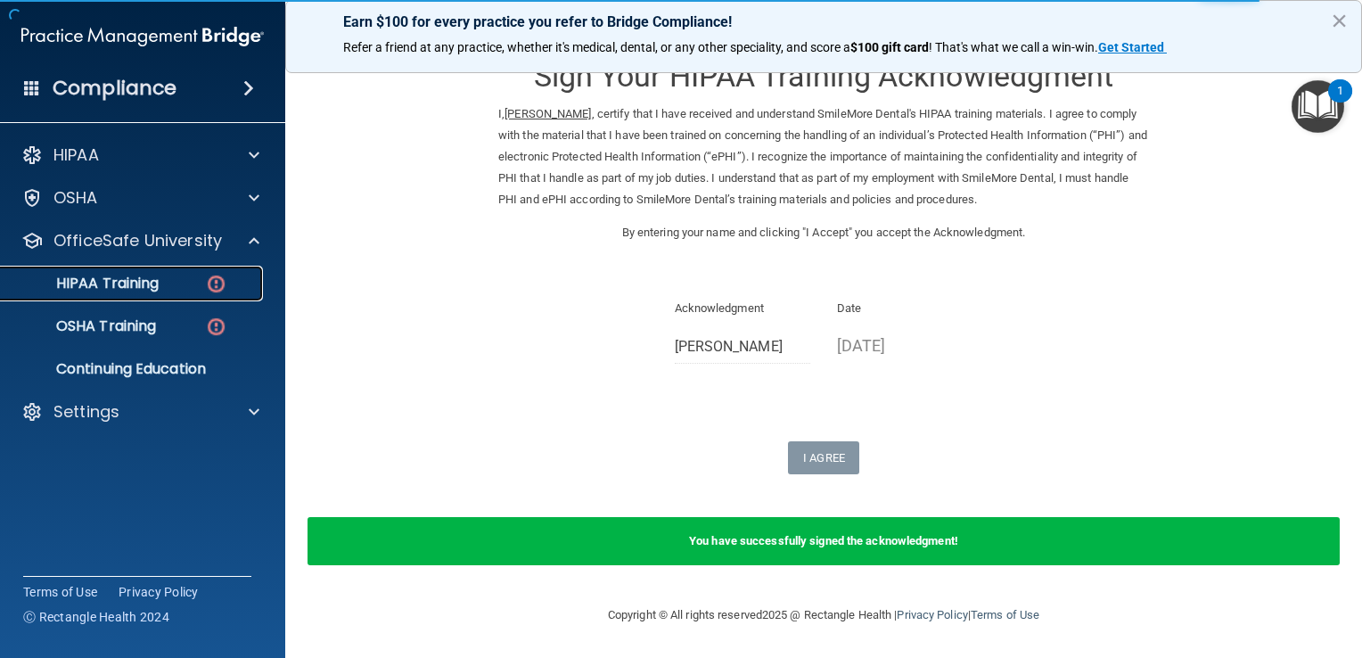
click at [145, 287] on p "HIPAA Training" at bounding box center [85, 284] width 147 height 18
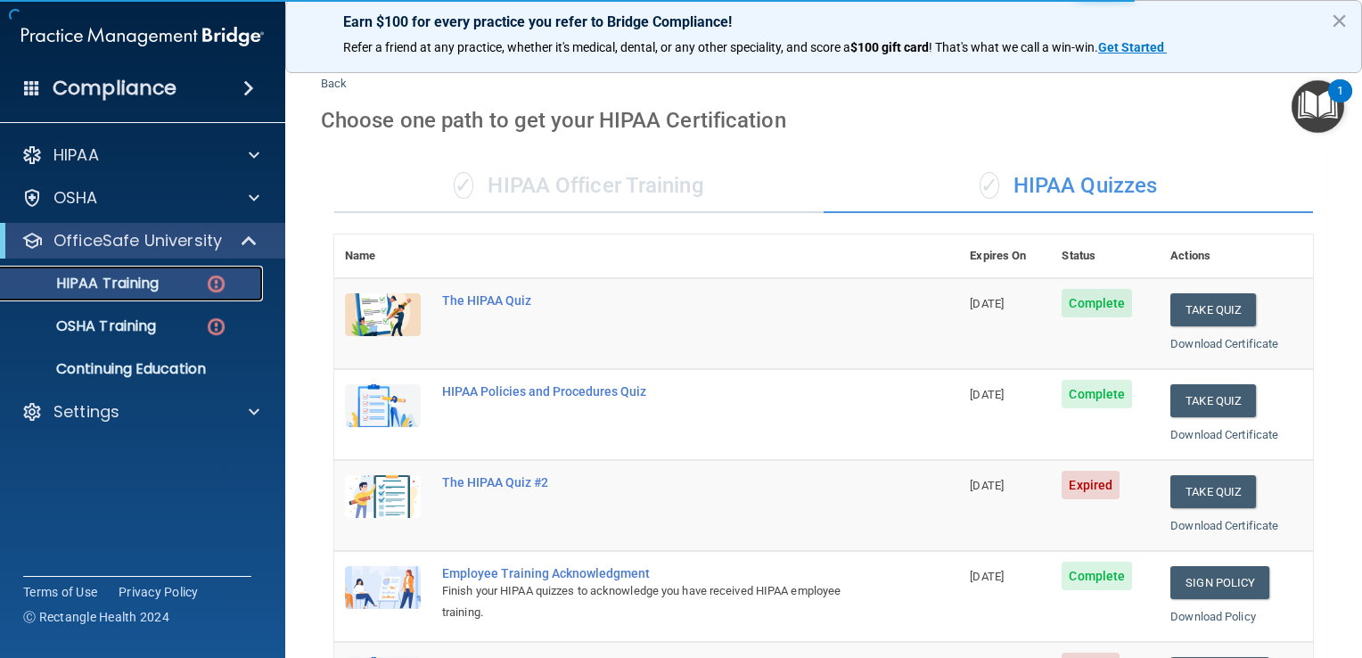
scroll to position [681, 0]
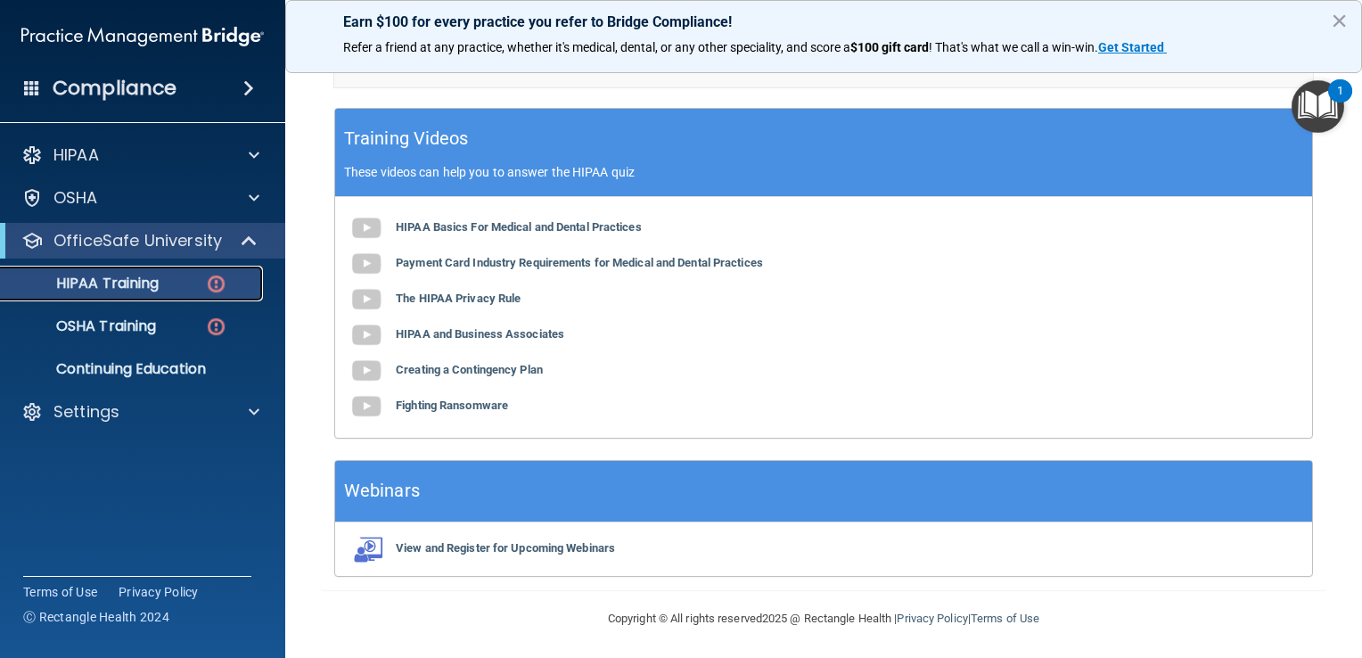
click at [111, 283] on p "HIPAA Training" at bounding box center [85, 284] width 147 height 18
click at [203, 288] on div "HIPAA Training" at bounding box center [133, 284] width 243 height 18
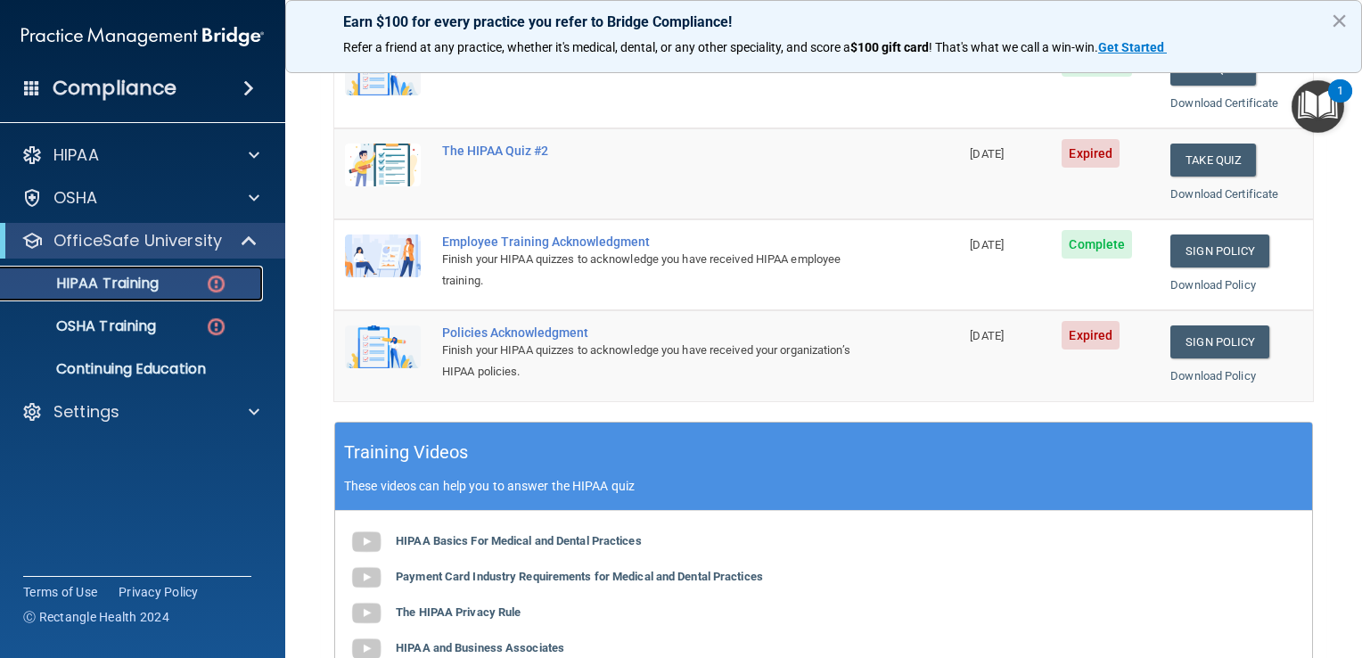
scroll to position [324, 0]
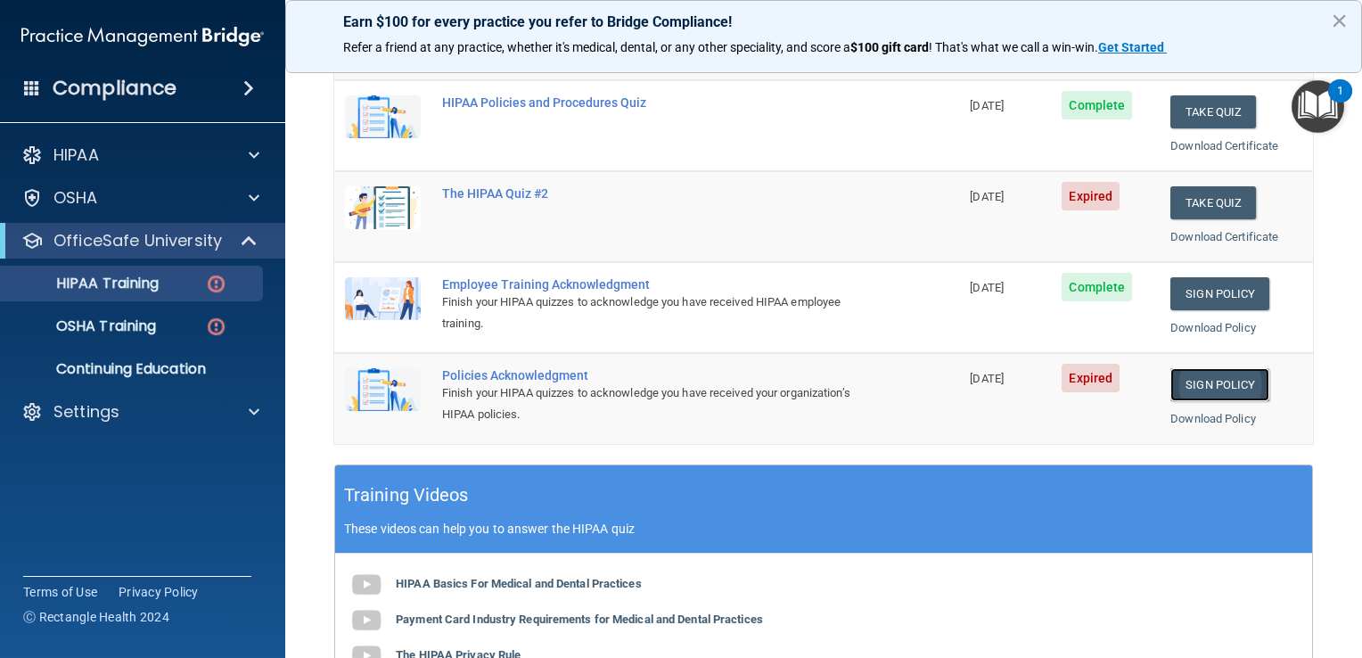
click at [1220, 385] on link "Sign Policy" at bounding box center [1220, 384] width 99 height 33
click at [178, 285] on div "HIPAA Training" at bounding box center [133, 284] width 243 height 18
click at [176, 279] on div "HIPAA Training" at bounding box center [133, 284] width 243 height 18
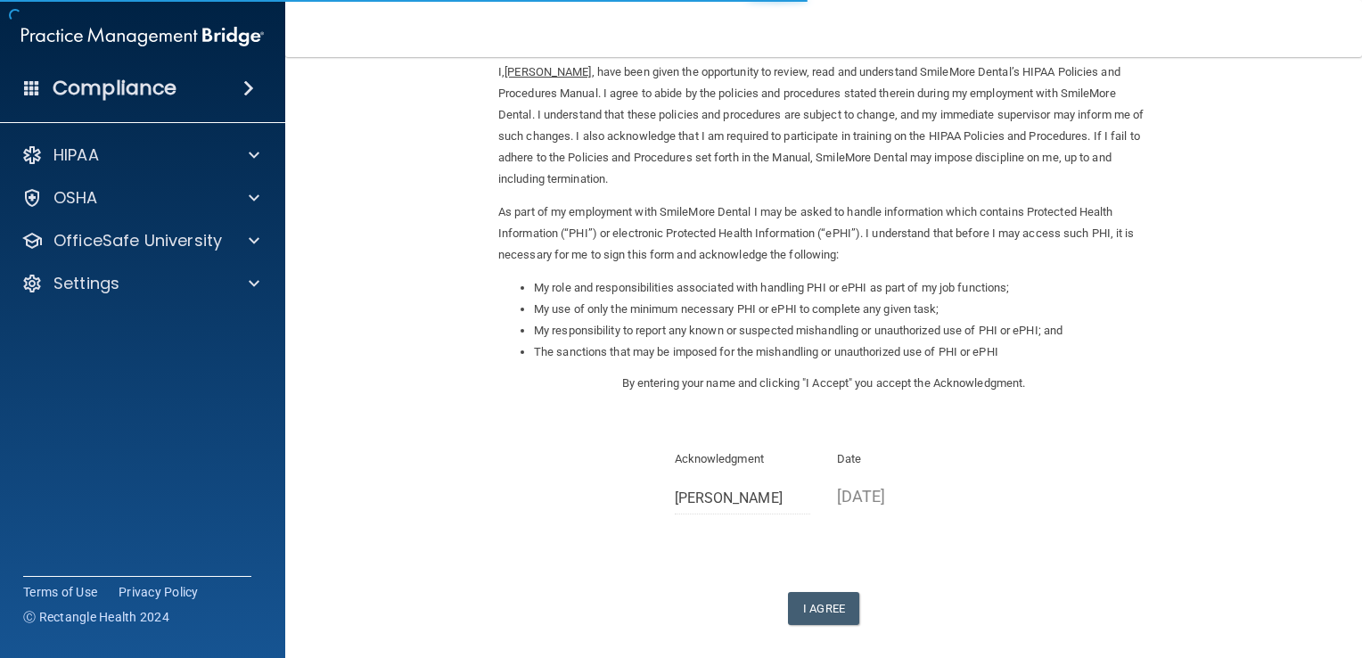
scroll to position [159, 0]
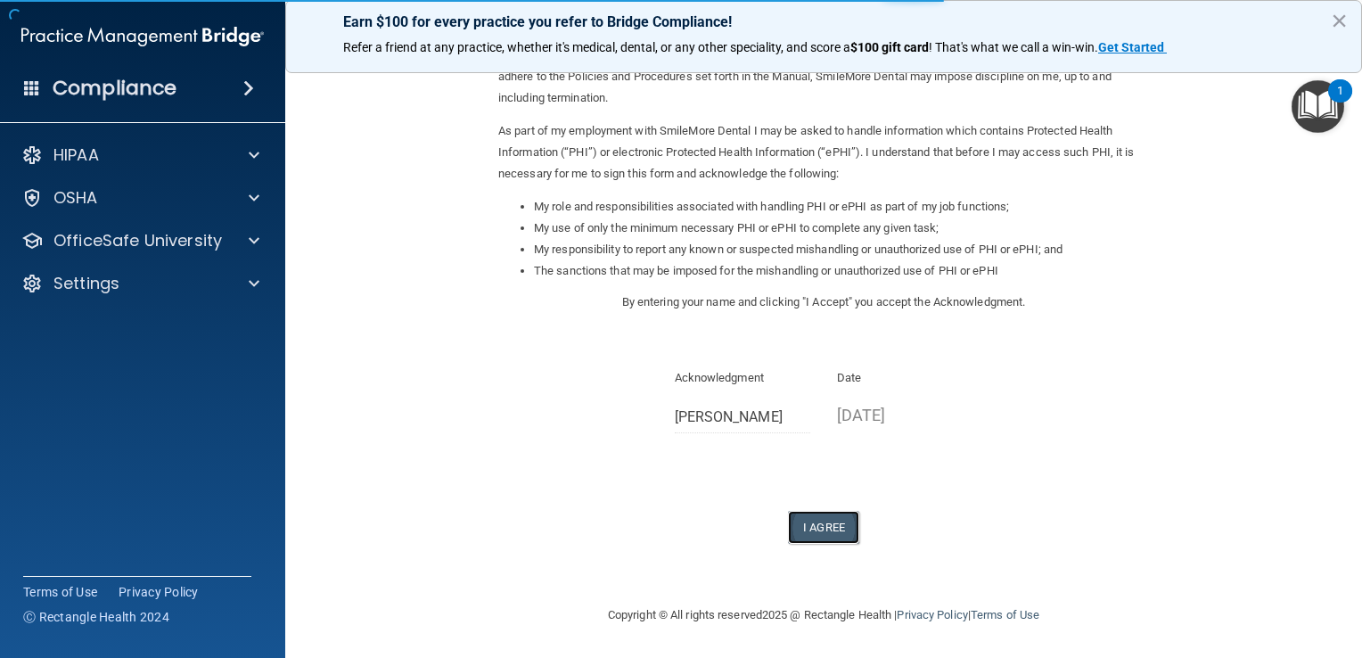
click at [831, 529] on button "I Agree" at bounding box center [823, 527] width 71 height 33
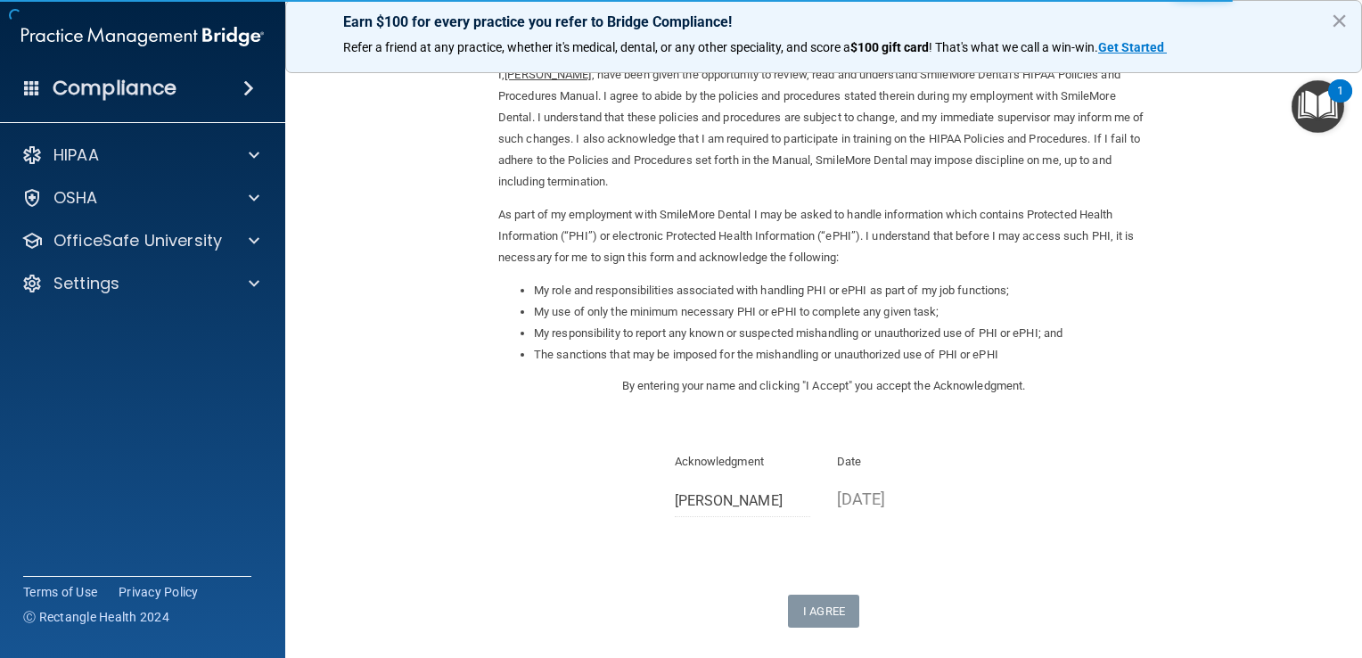
scroll to position [0, 0]
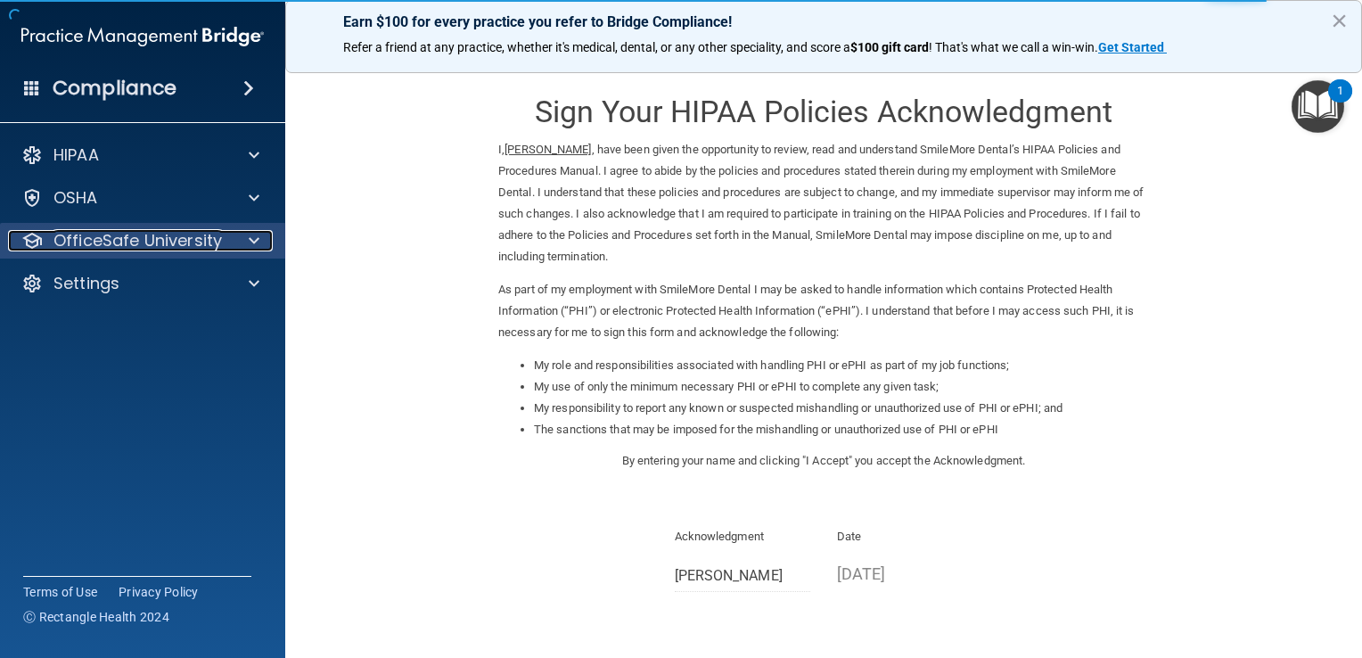
click at [154, 234] on p "OfficeSafe University" at bounding box center [137, 240] width 168 height 21
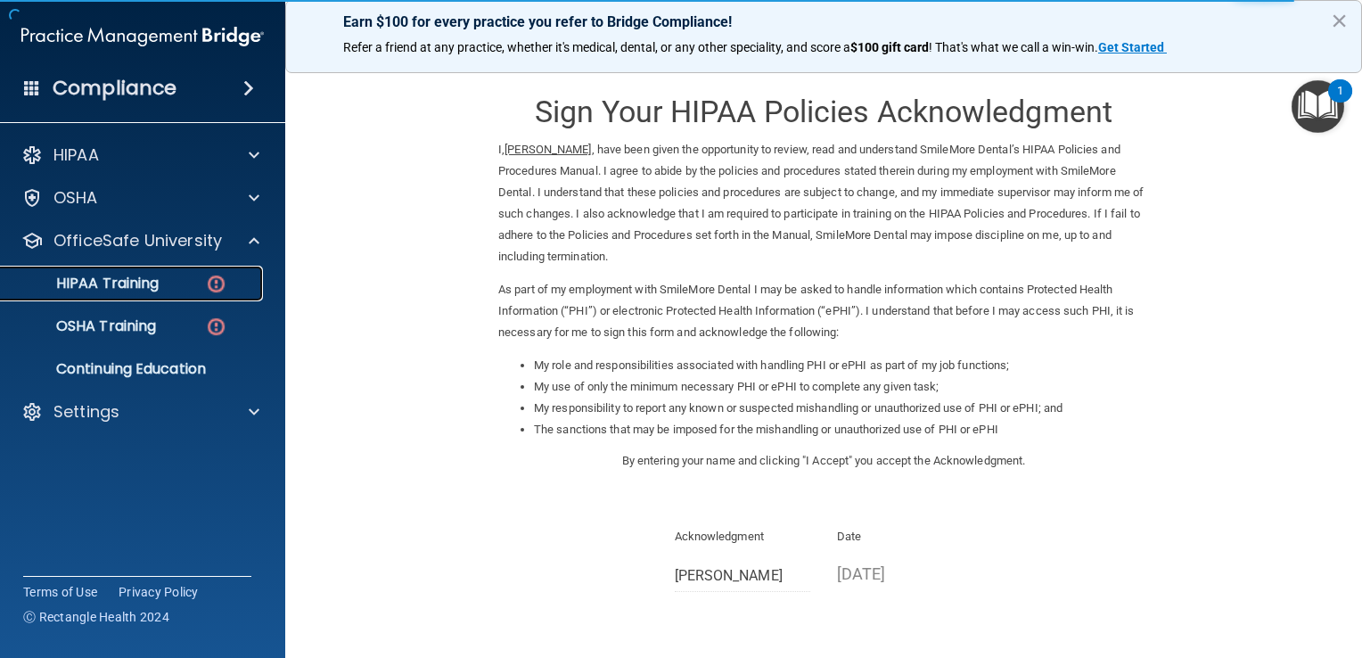
click at [161, 284] on div "HIPAA Training" at bounding box center [133, 284] width 243 height 18
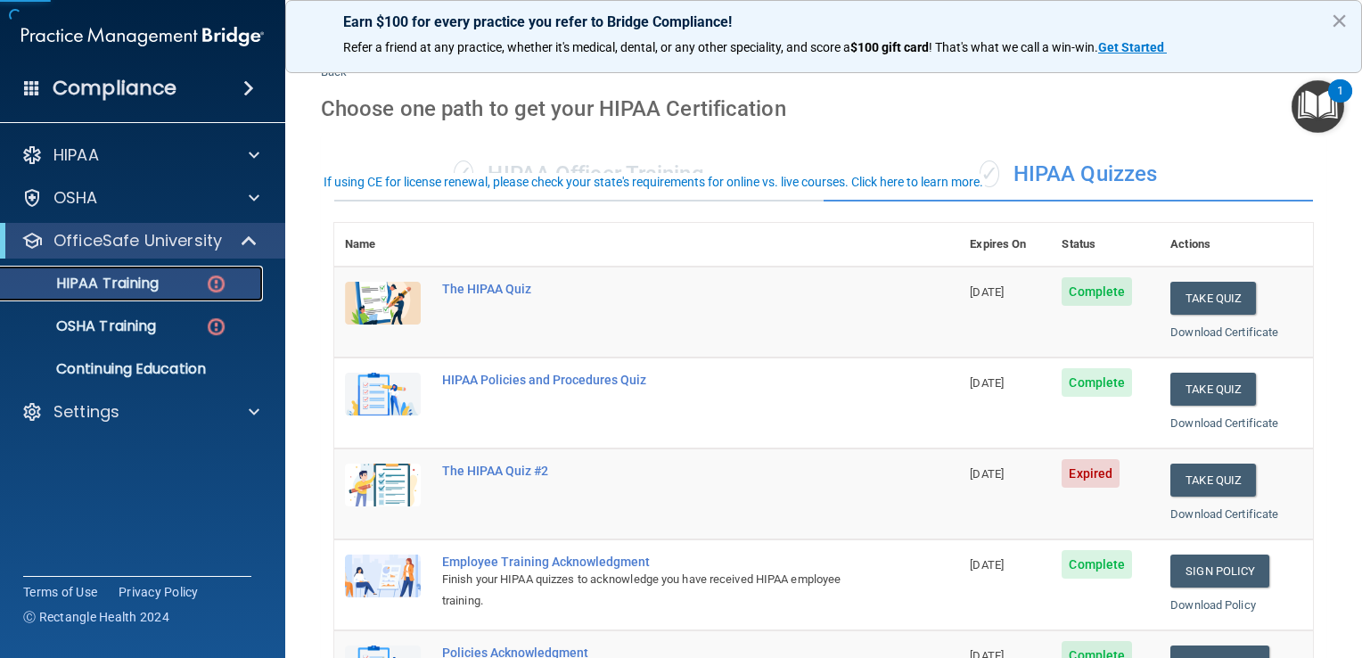
scroll to position [89, 0]
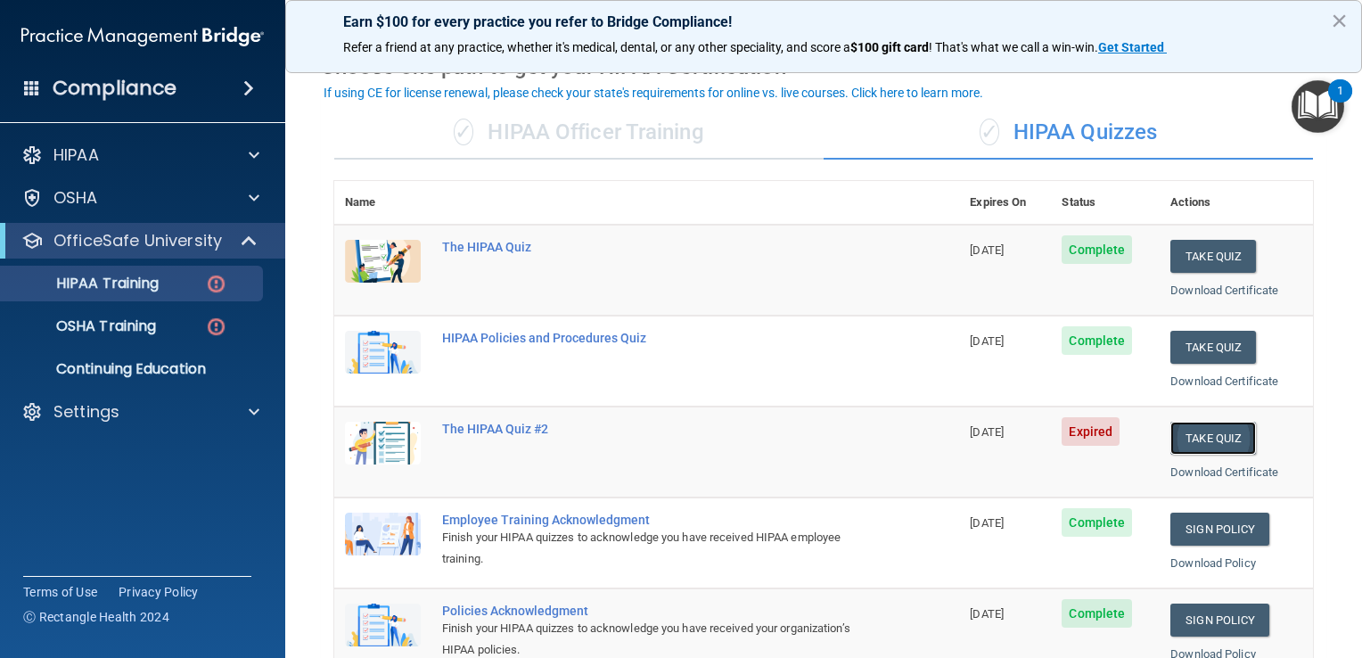
click at [1213, 442] on button "Take Quiz" at bounding box center [1214, 438] width 86 height 33
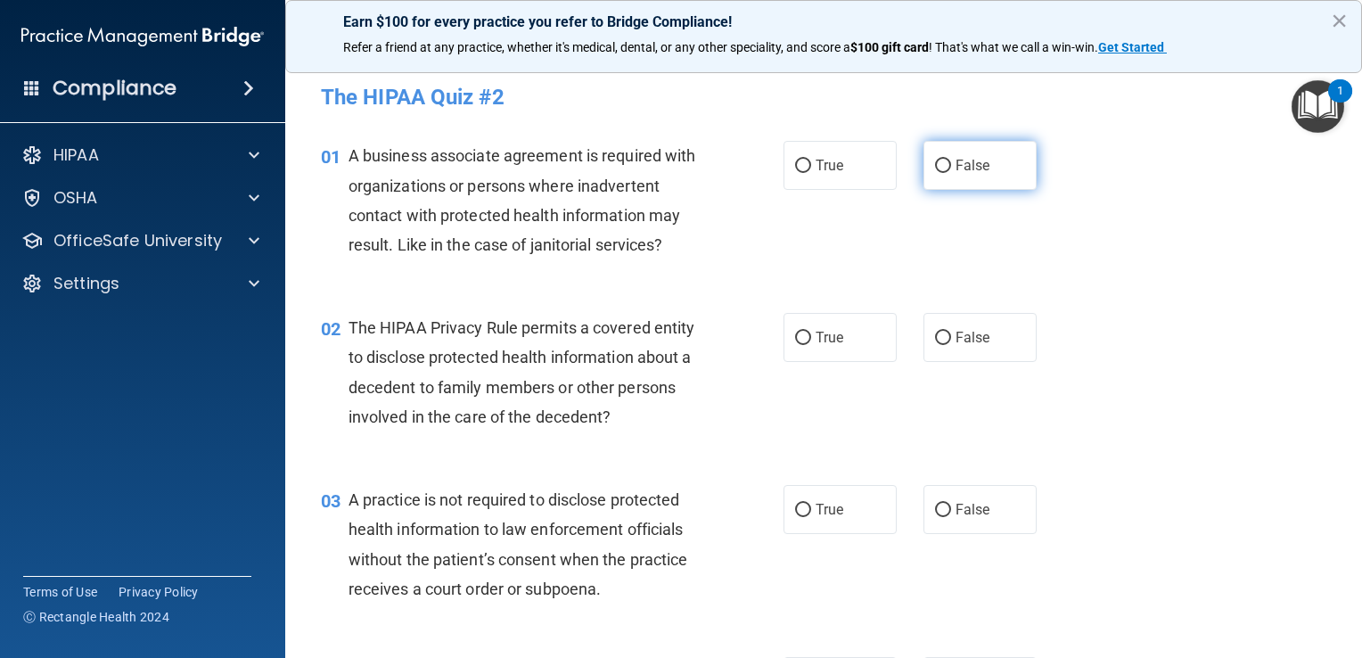
click at [935, 163] on input "False" at bounding box center [943, 166] width 16 height 13
radio input "true"
click at [796, 335] on input "True" at bounding box center [803, 338] width 16 height 13
radio input "true"
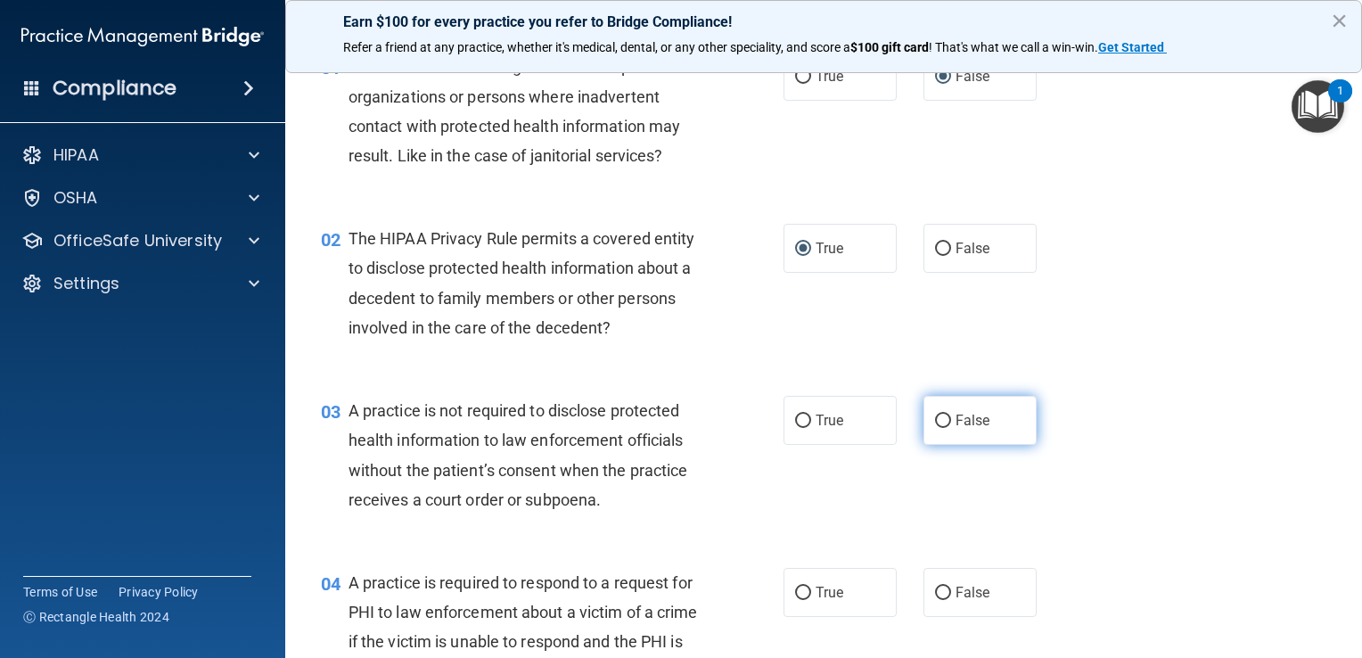
click at [939, 420] on input "False" at bounding box center [943, 421] width 16 height 13
radio input "true"
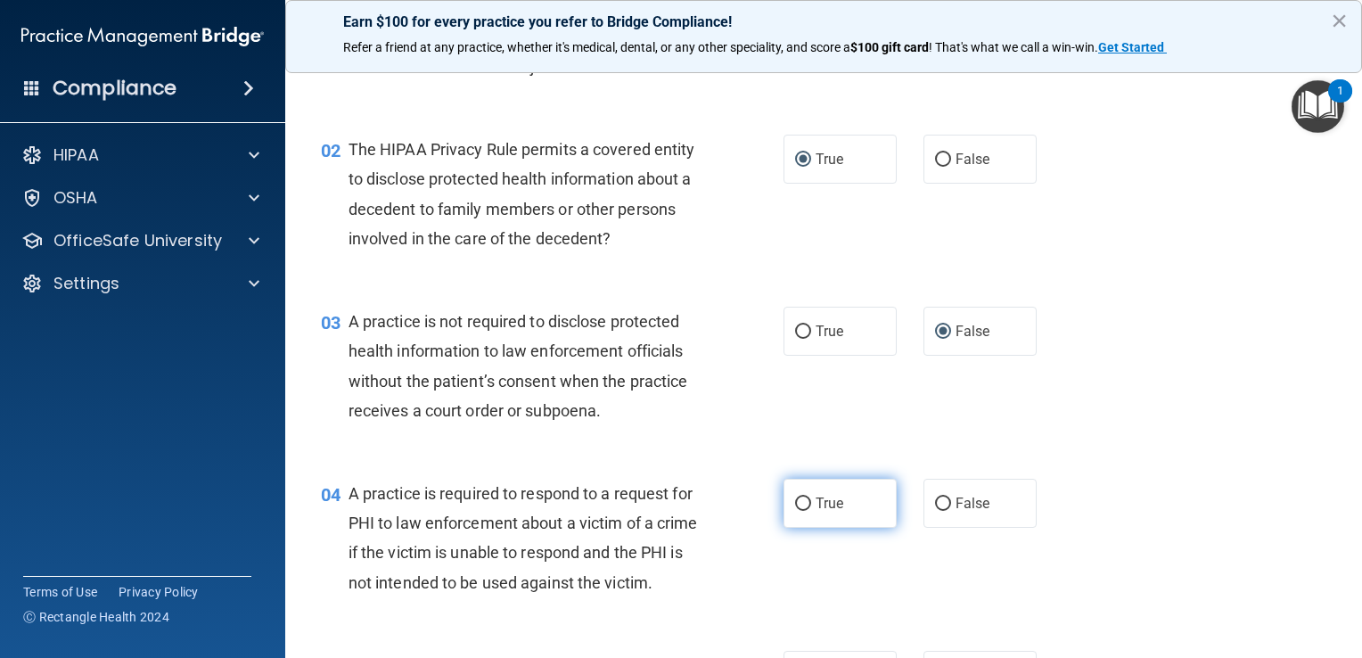
click at [795, 506] on input "True" at bounding box center [803, 503] width 16 height 13
radio input "true"
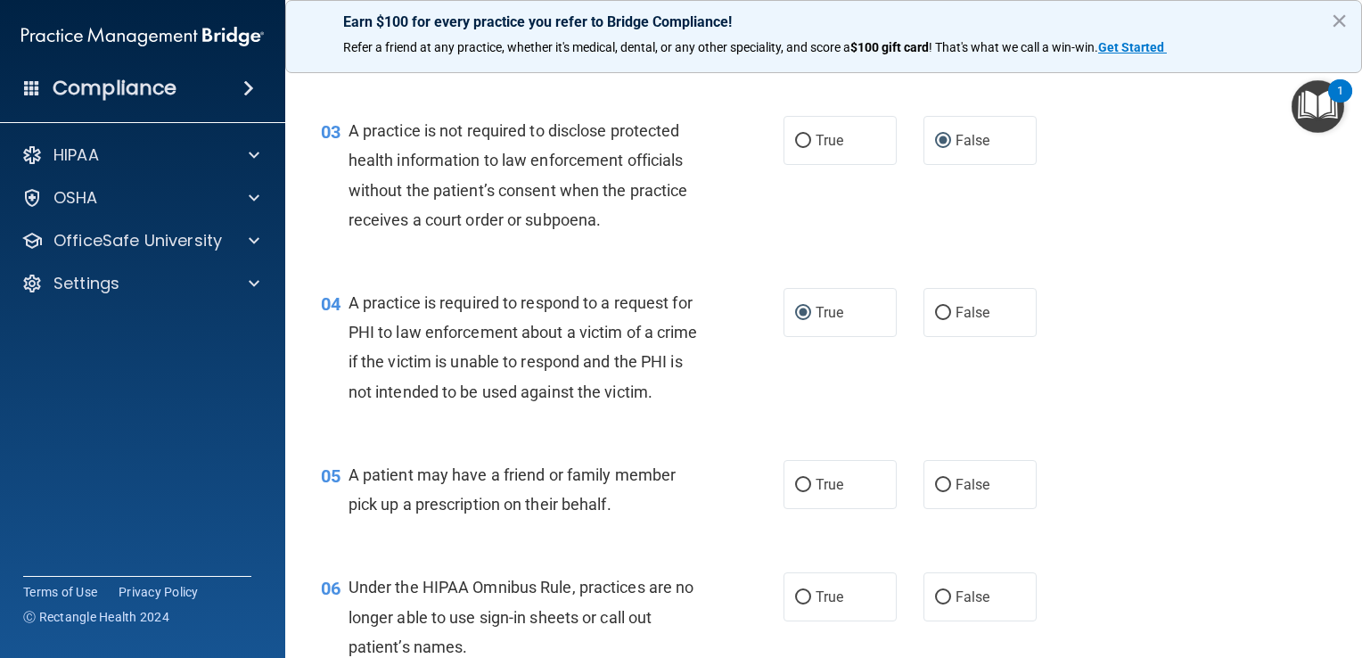
scroll to position [446, 0]
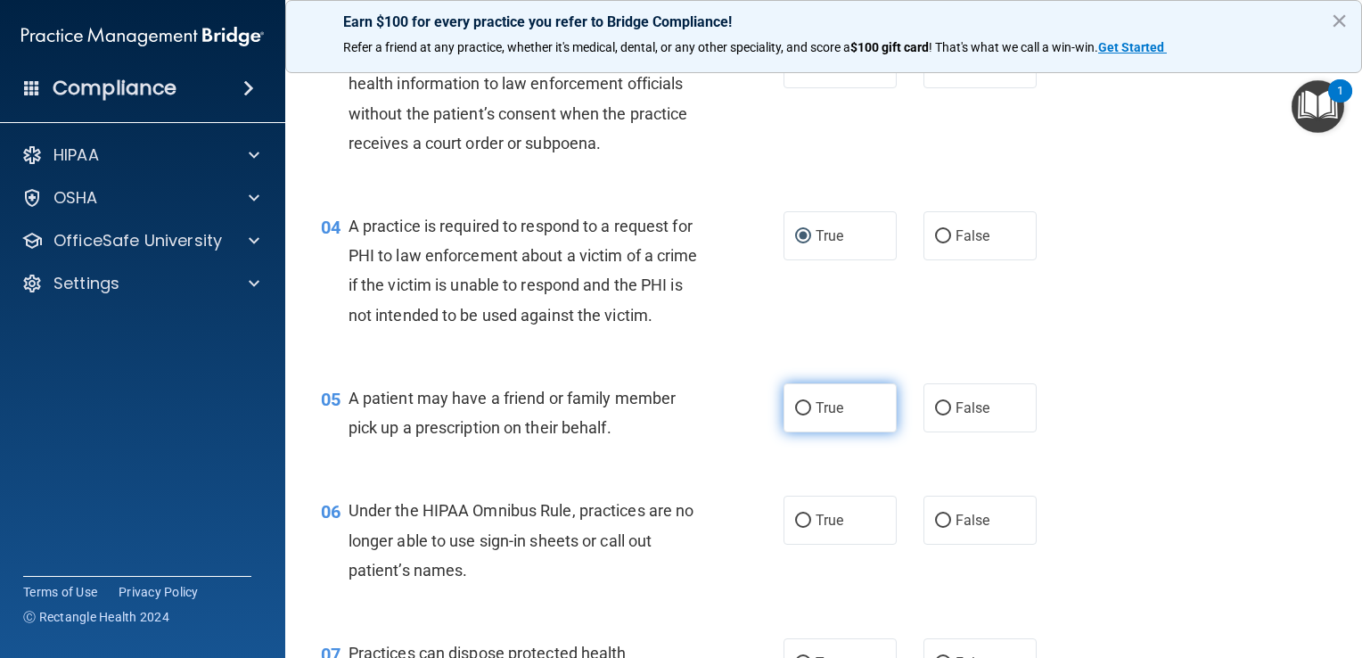
click at [795, 415] on input "True" at bounding box center [803, 408] width 16 height 13
radio input "true"
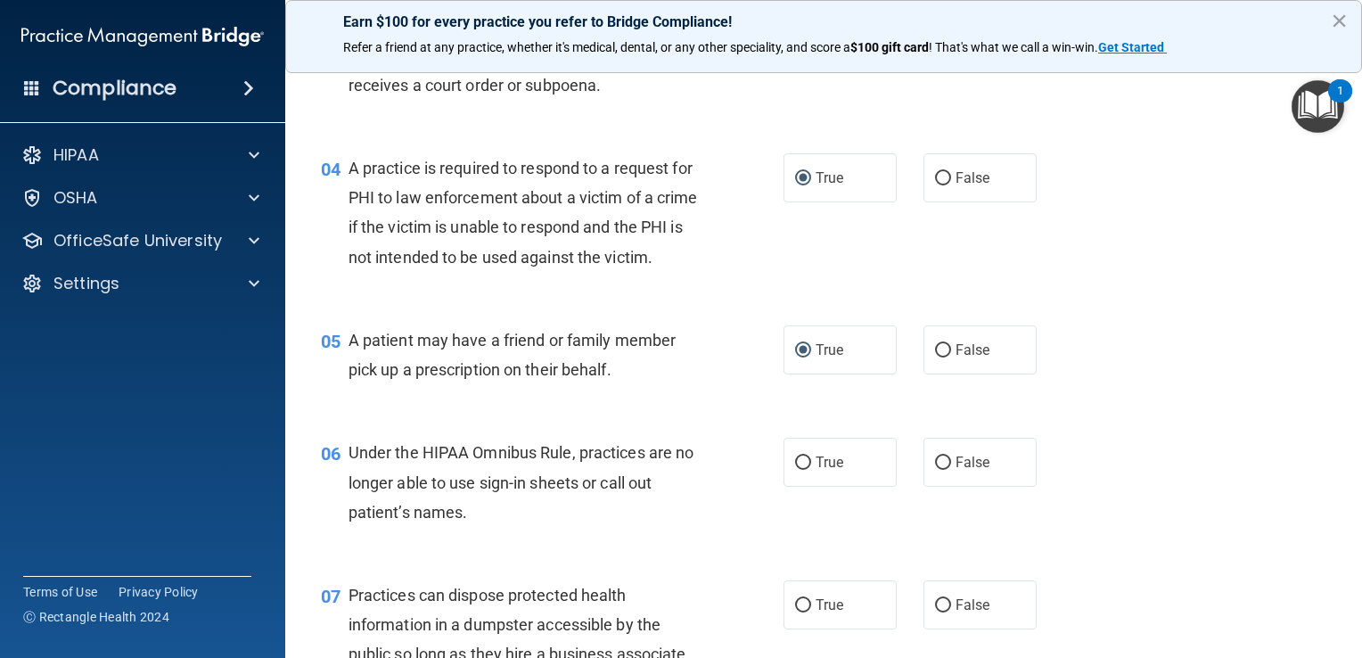
scroll to position [535, 0]
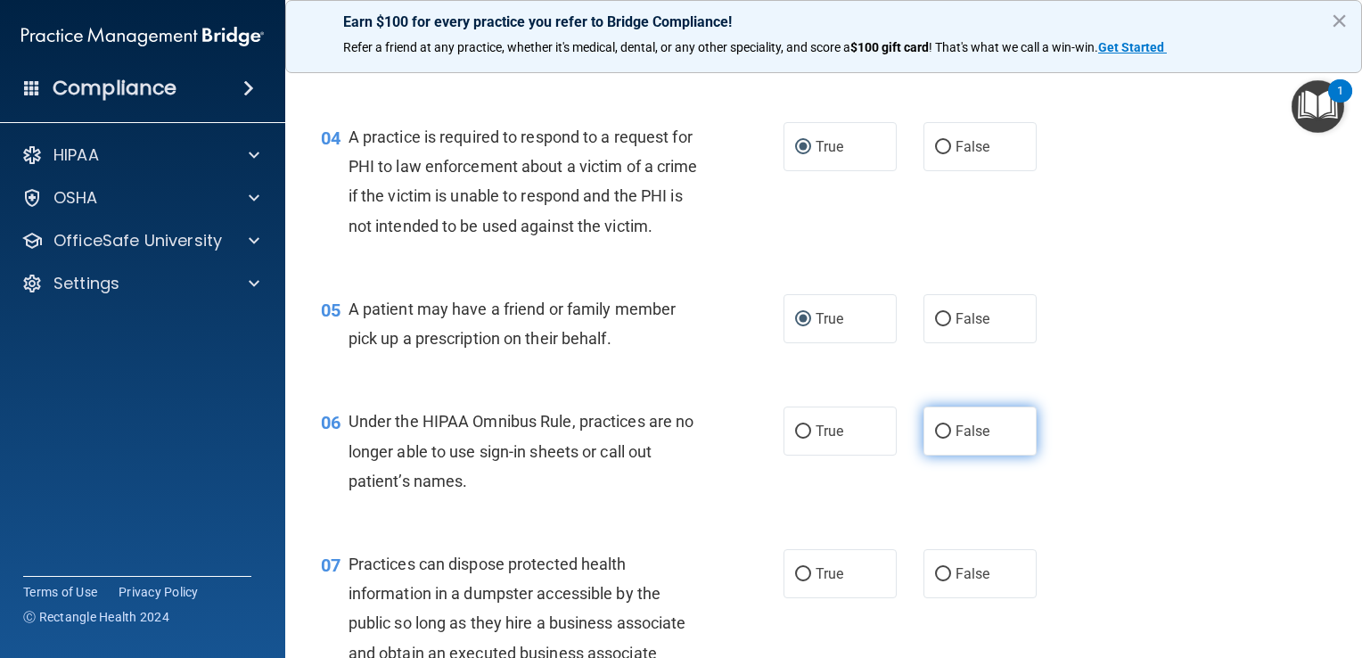
click at [935, 439] on input "False" at bounding box center [943, 431] width 16 height 13
radio input "true"
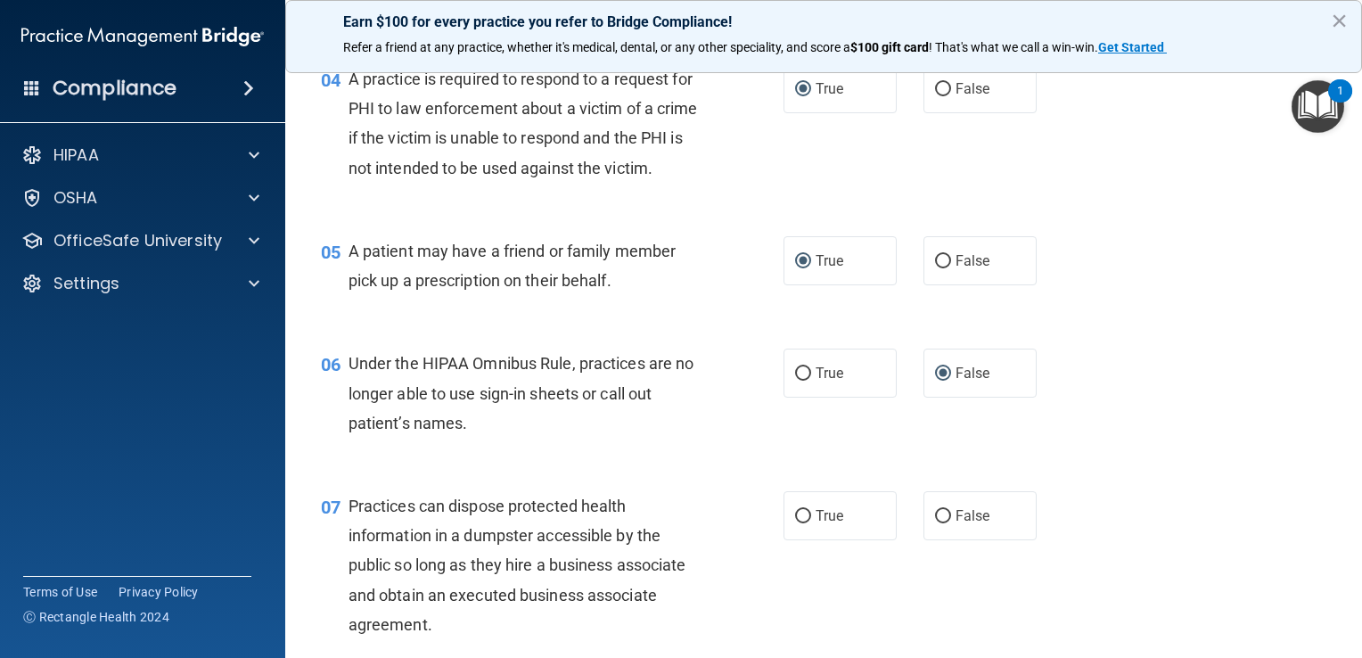
scroll to position [624, 0]
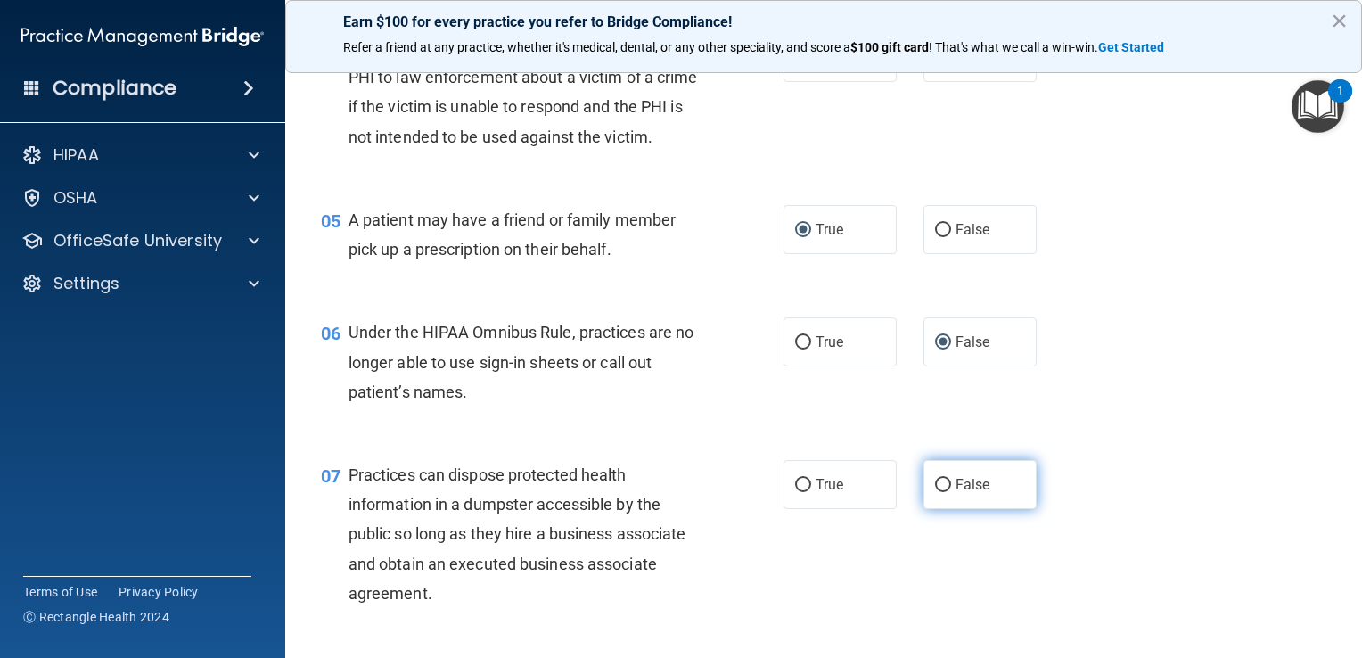
click at [937, 492] on input "False" at bounding box center [943, 485] width 16 height 13
radio input "true"
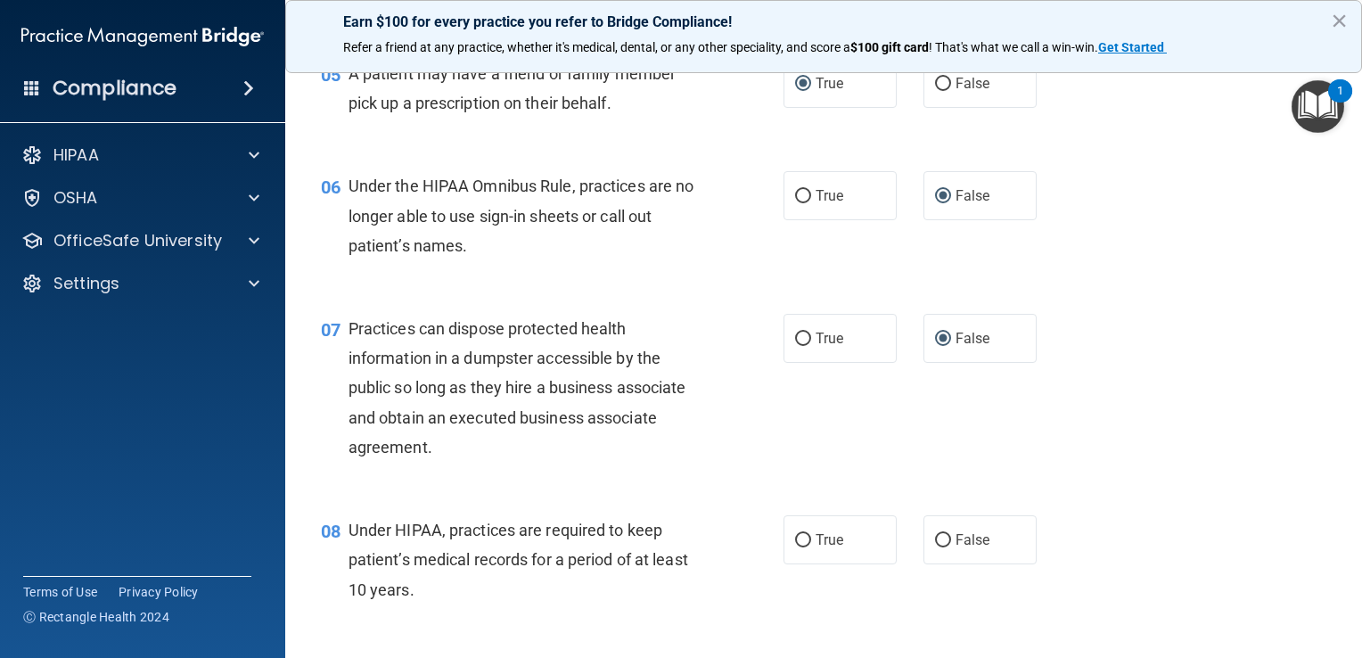
scroll to position [802, 0]
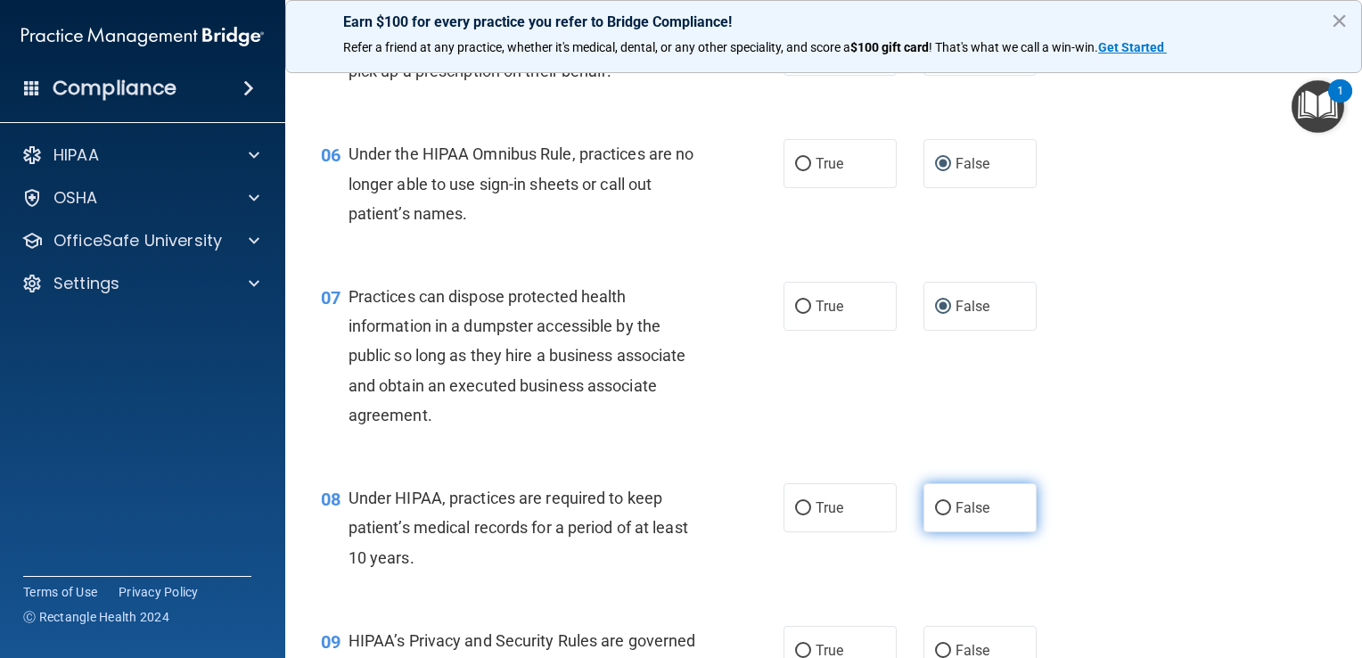
click at [938, 515] on input "False" at bounding box center [943, 508] width 16 height 13
radio input "true"
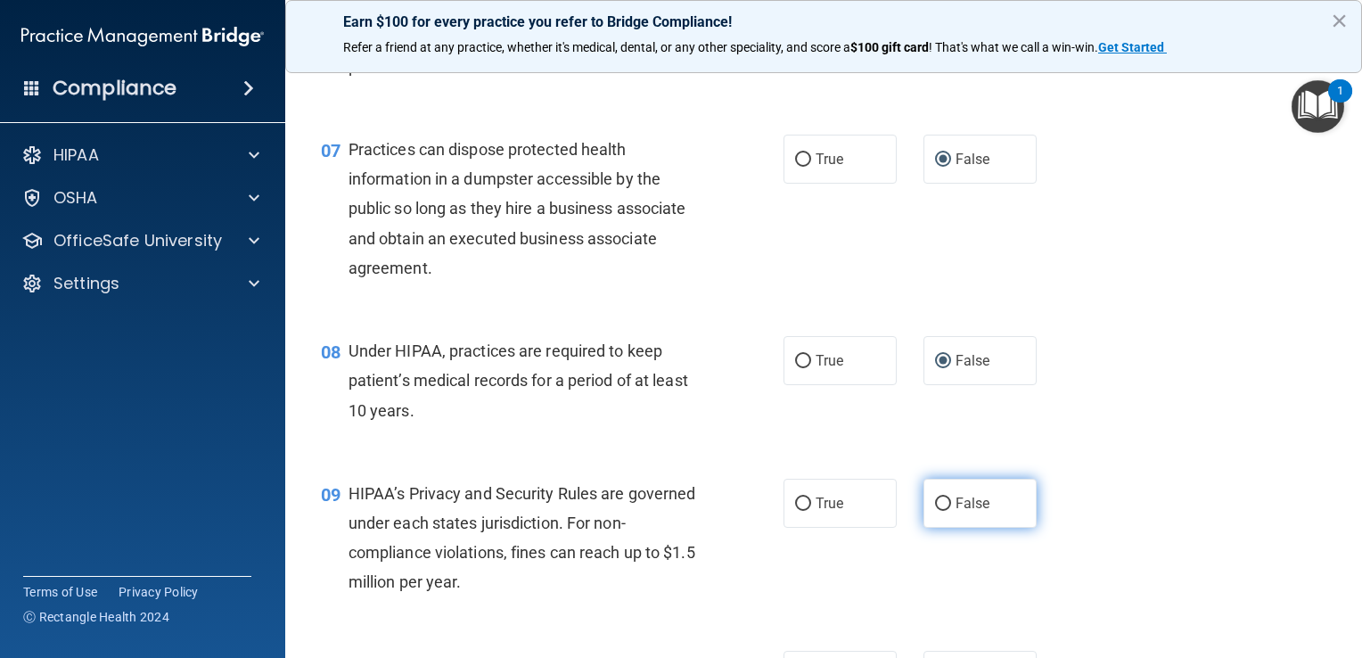
scroll to position [981, 0]
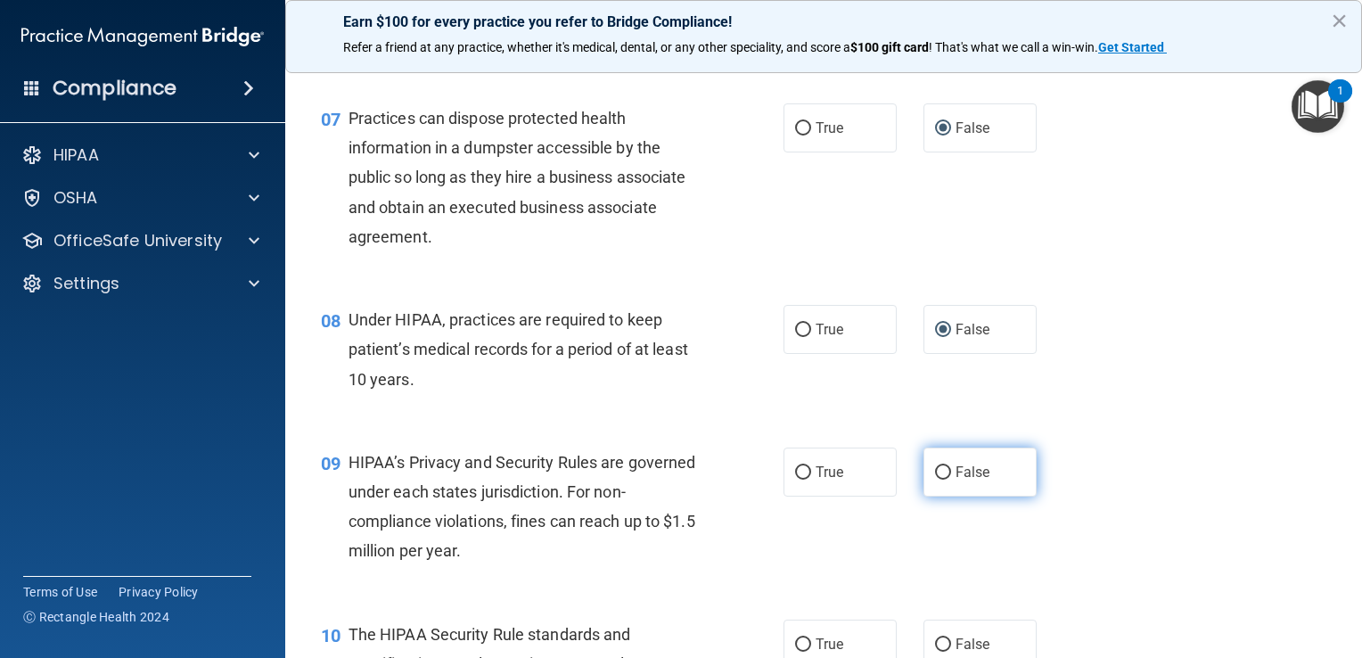
click at [935, 480] on input "False" at bounding box center [943, 472] width 16 height 13
radio input "true"
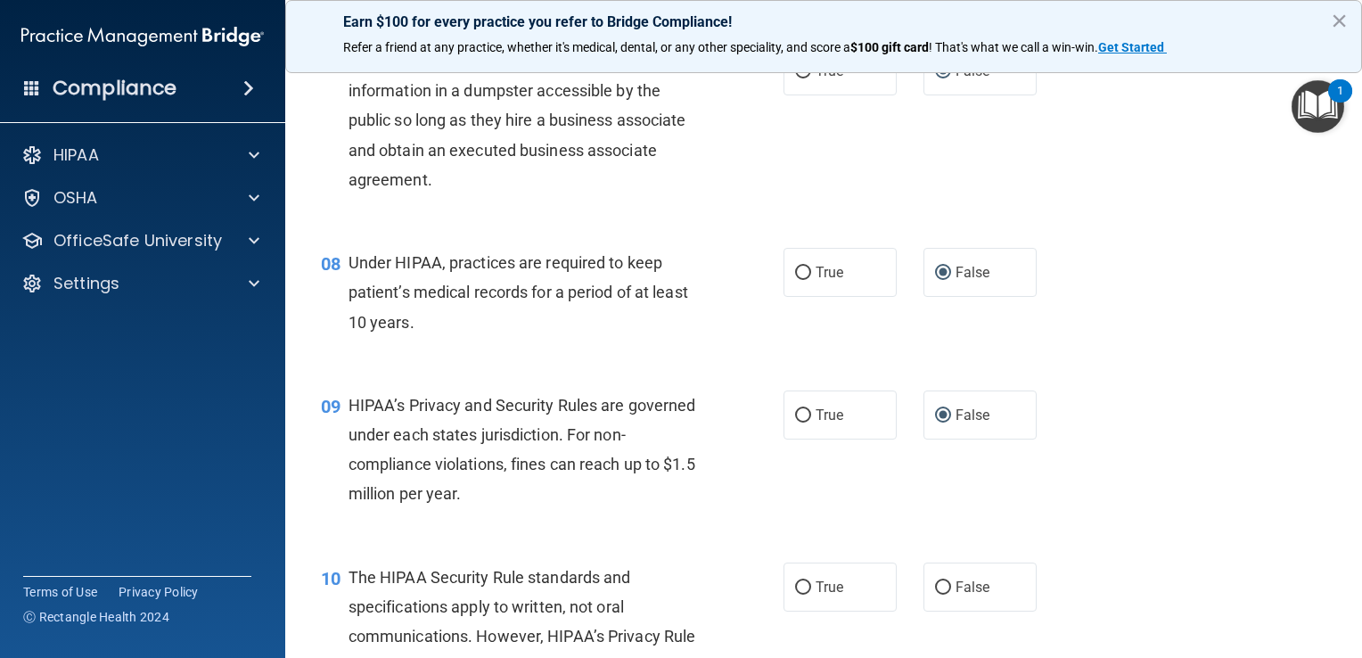
scroll to position [1070, 0]
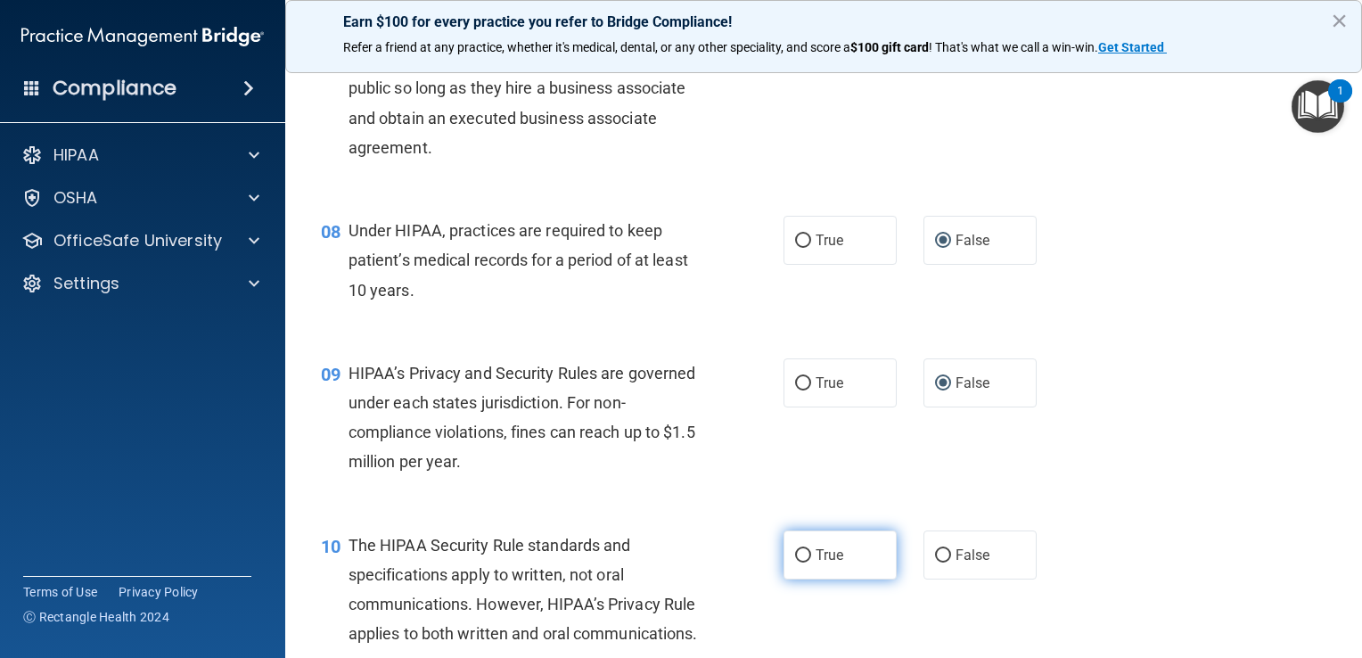
click at [795, 563] on input "True" at bounding box center [803, 555] width 16 height 13
radio input "true"
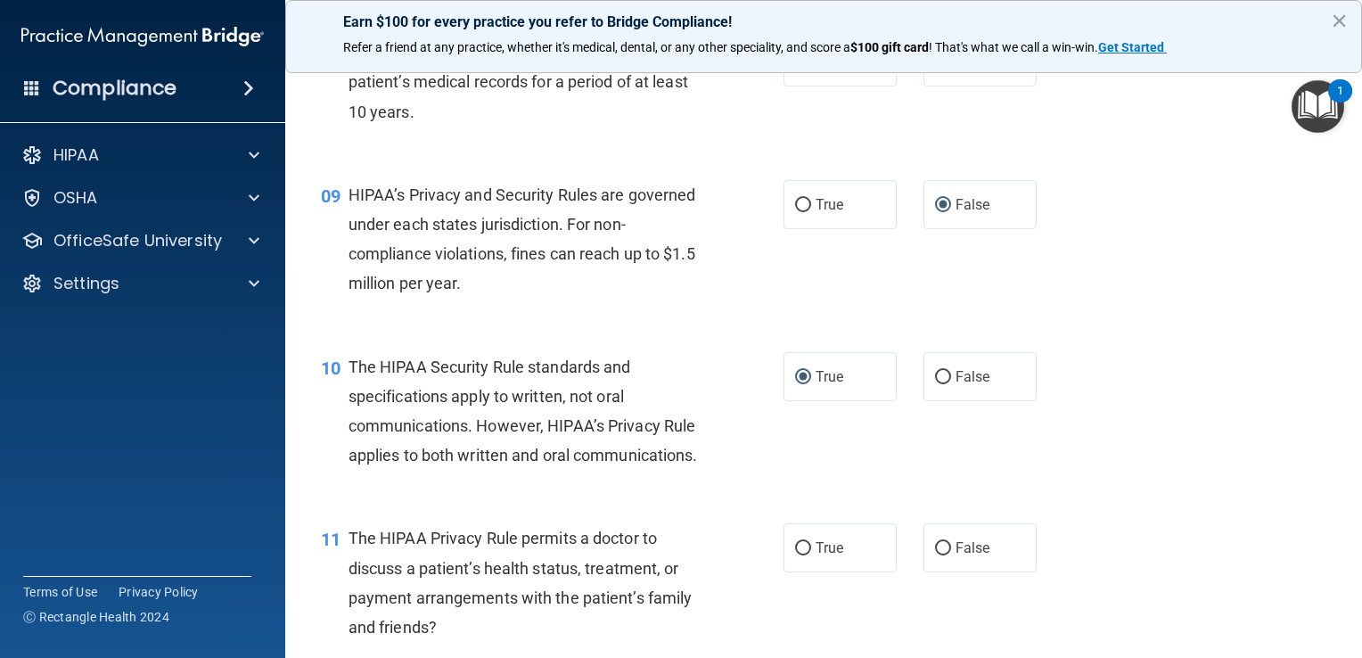
scroll to position [1337, 0]
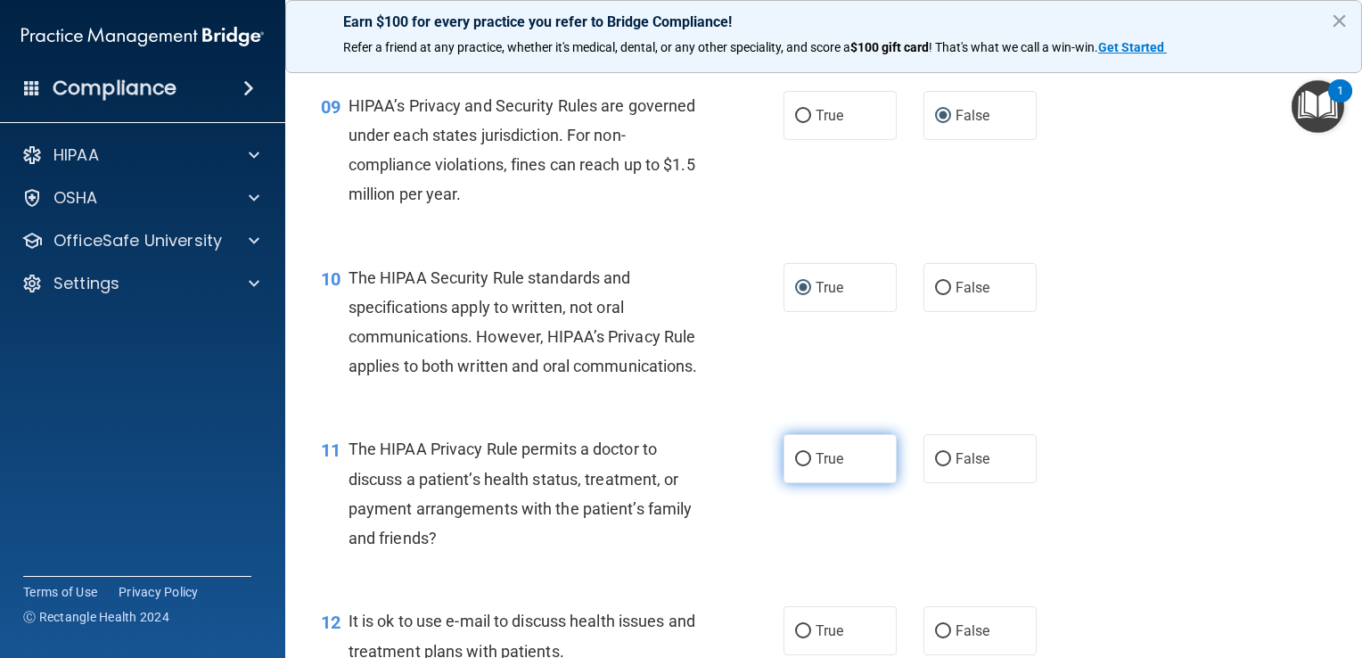
click at [795, 466] on input "True" at bounding box center [803, 459] width 16 height 13
radio input "true"
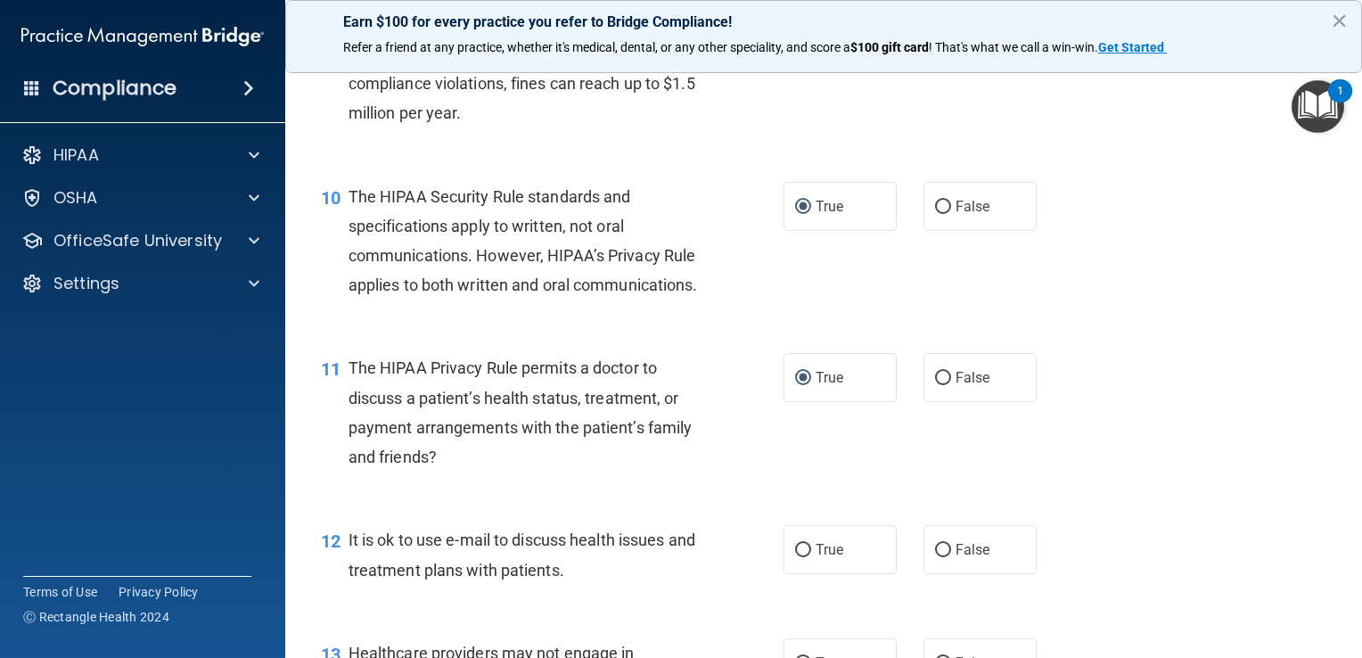
scroll to position [1516, 0]
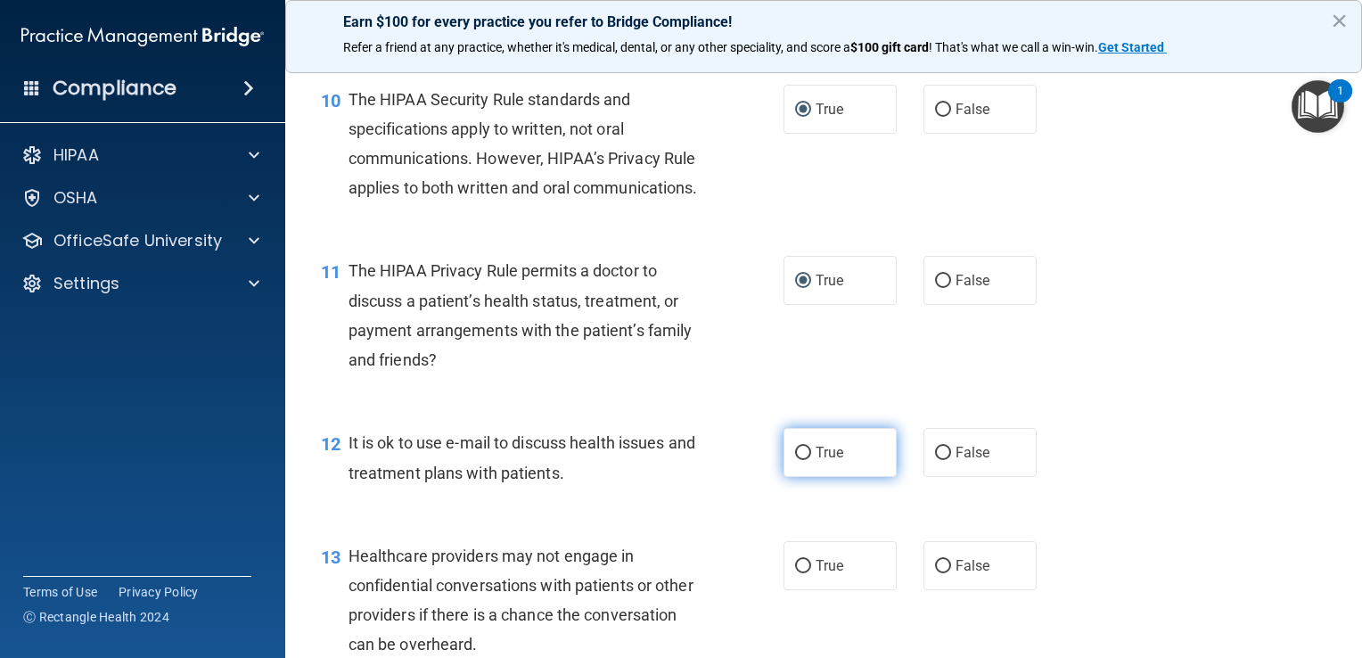
click at [799, 460] on input "True" at bounding box center [803, 453] width 16 height 13
radio input "true"
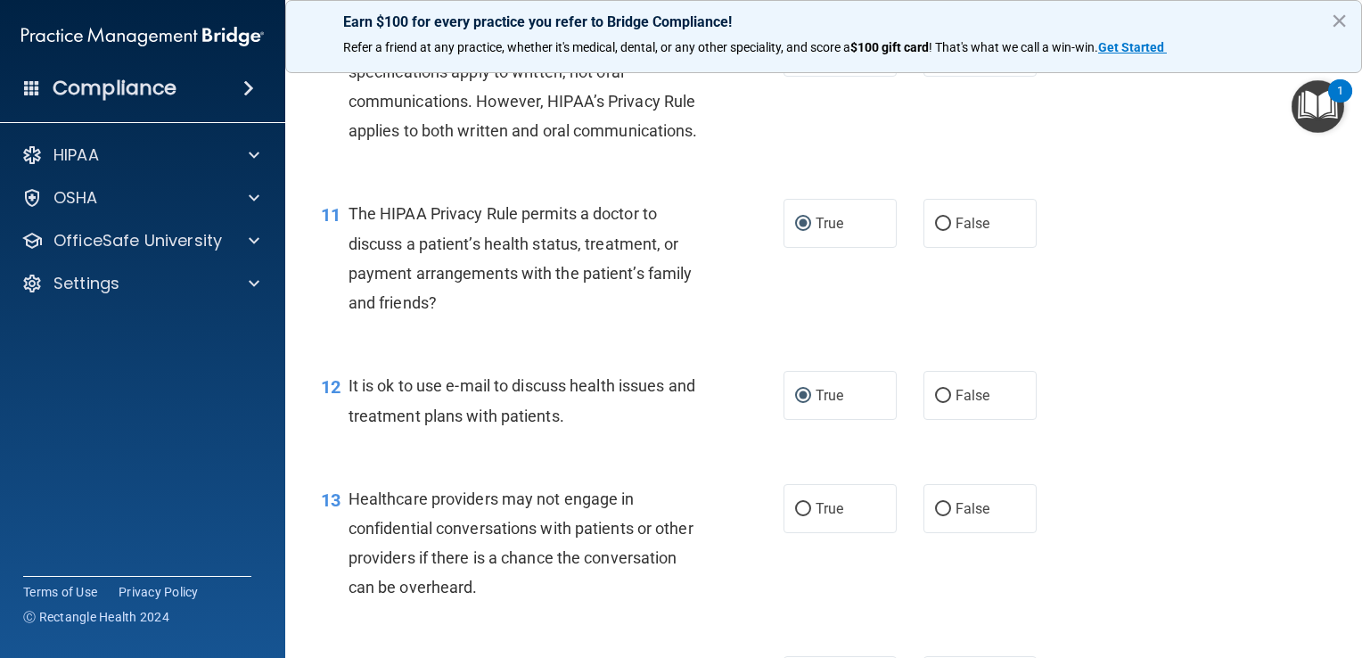
scroll to position [1605, 0]
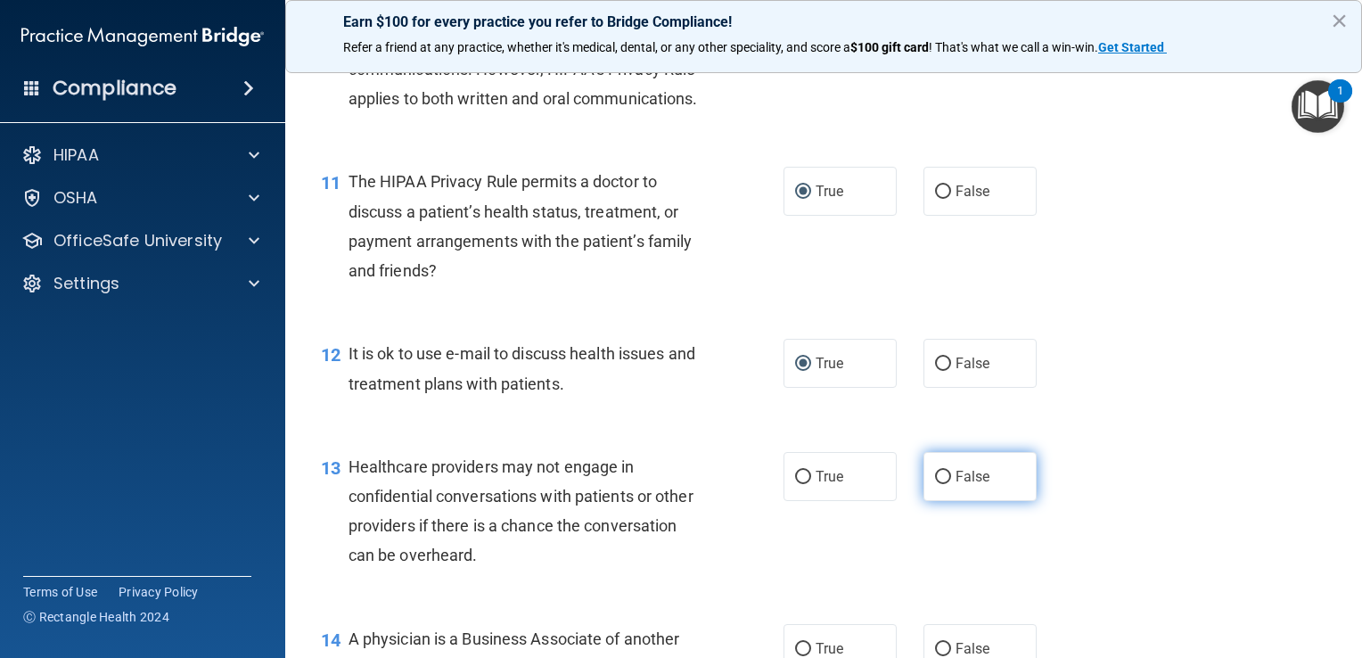
click at [935, 484] on input "False" at bounding box center [943, 477] width 16 height 13
radio input "true"
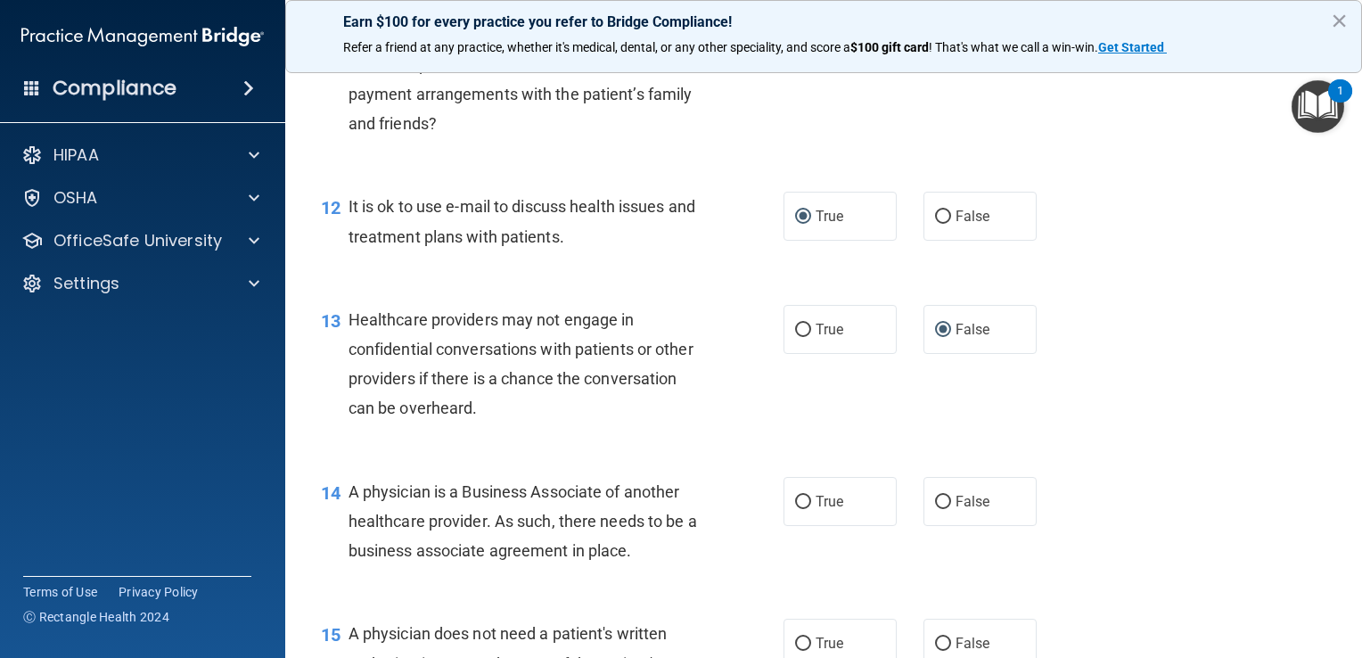
scroll to position [1783, 0]
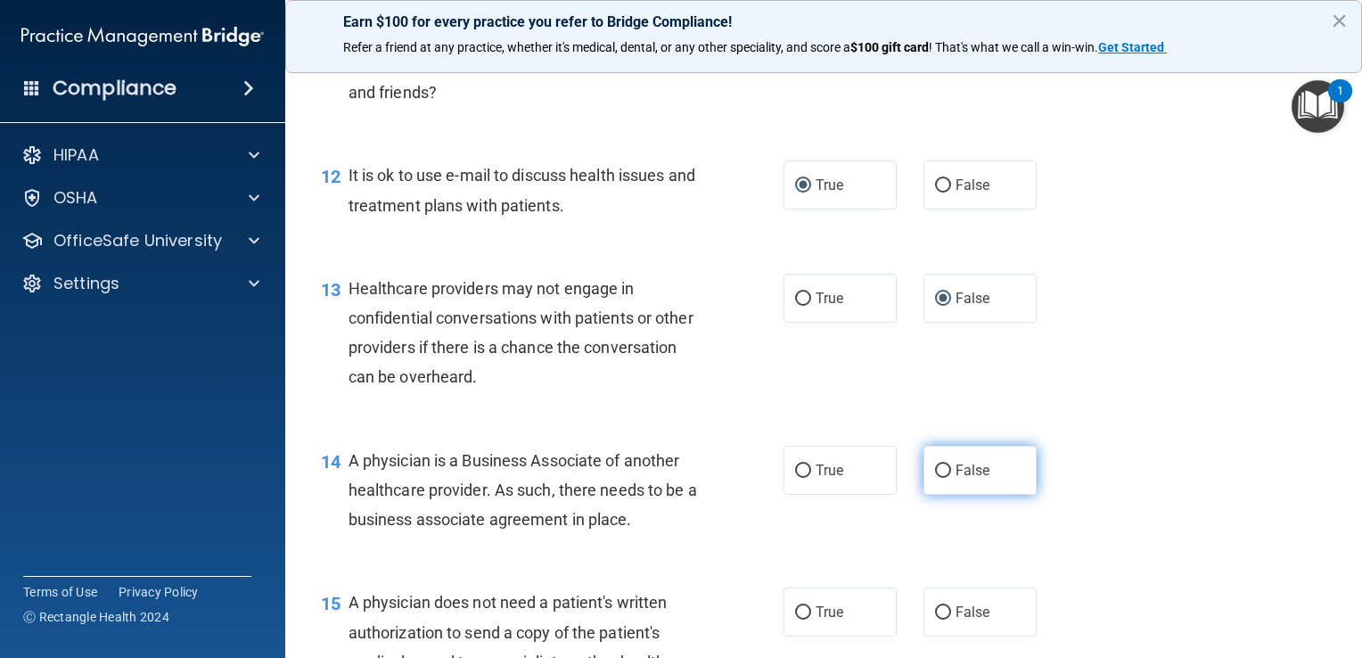
click at [935, 478] on input "False" at bounding box center [943, 470] width 16 height 13
radio input "true"
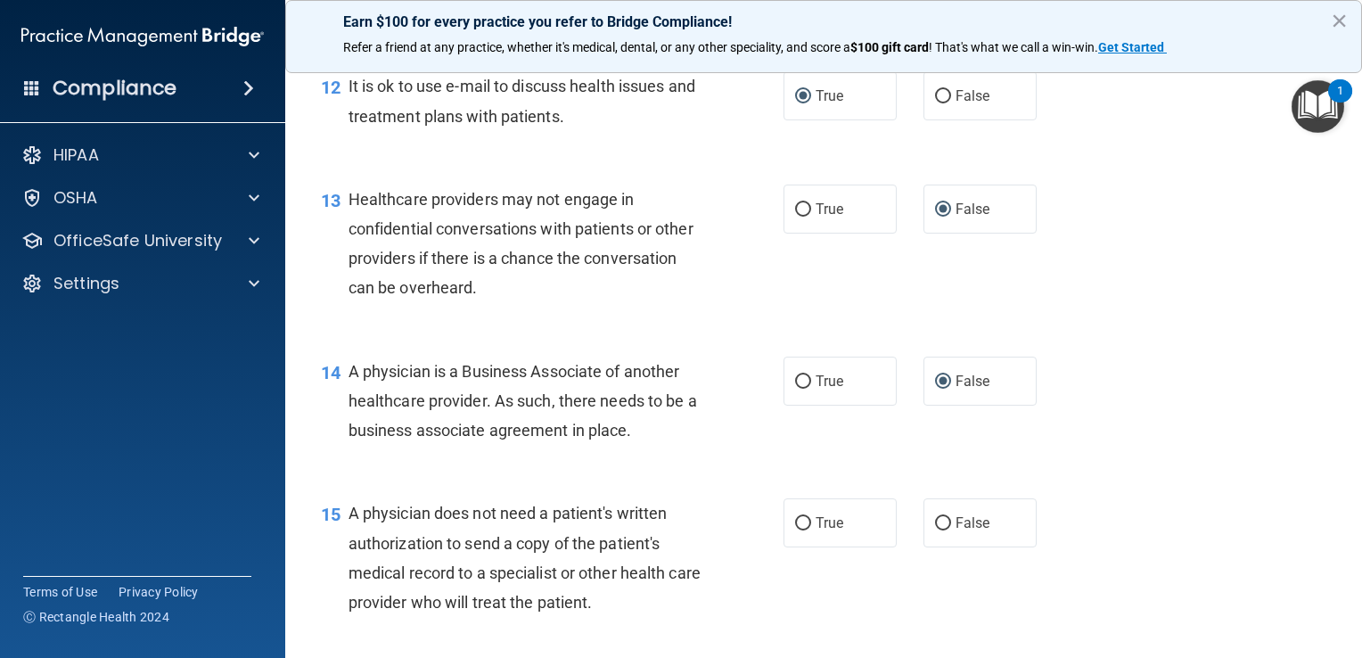
scroll to position [1961, 0]
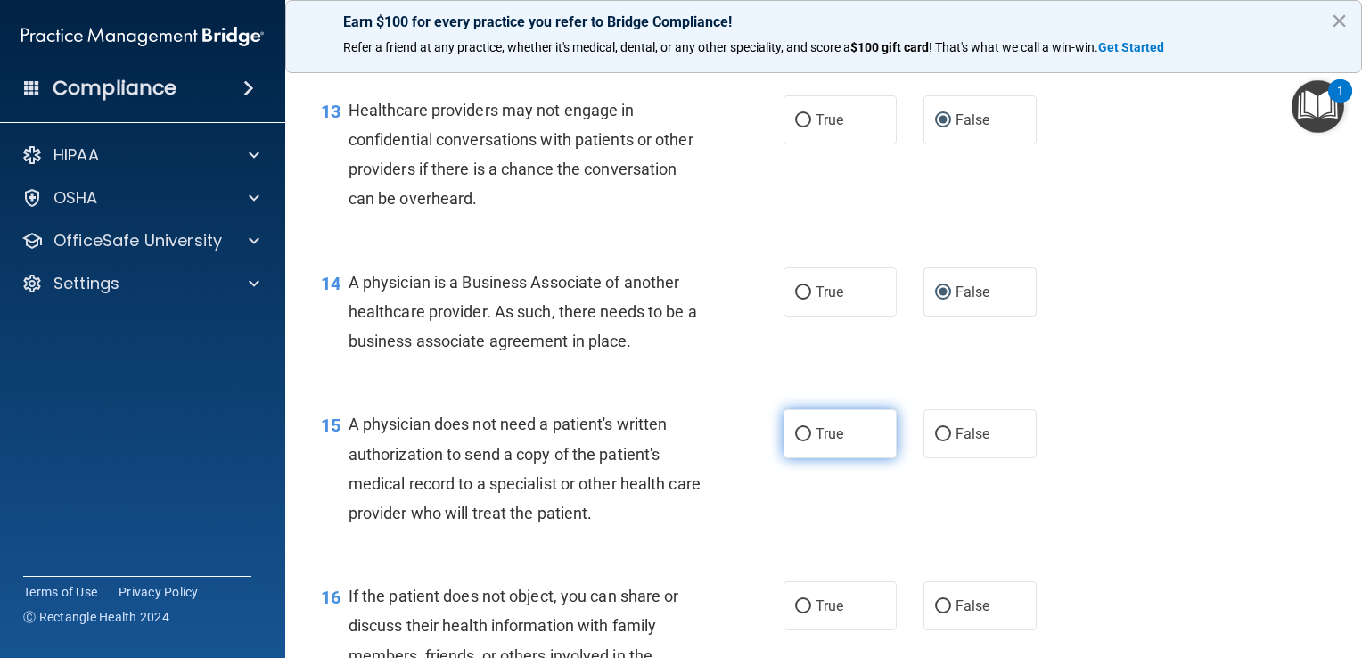
click at [795, 441] on input "True" at bounding box center [803, 434] width 16 height 13
radio input "true"
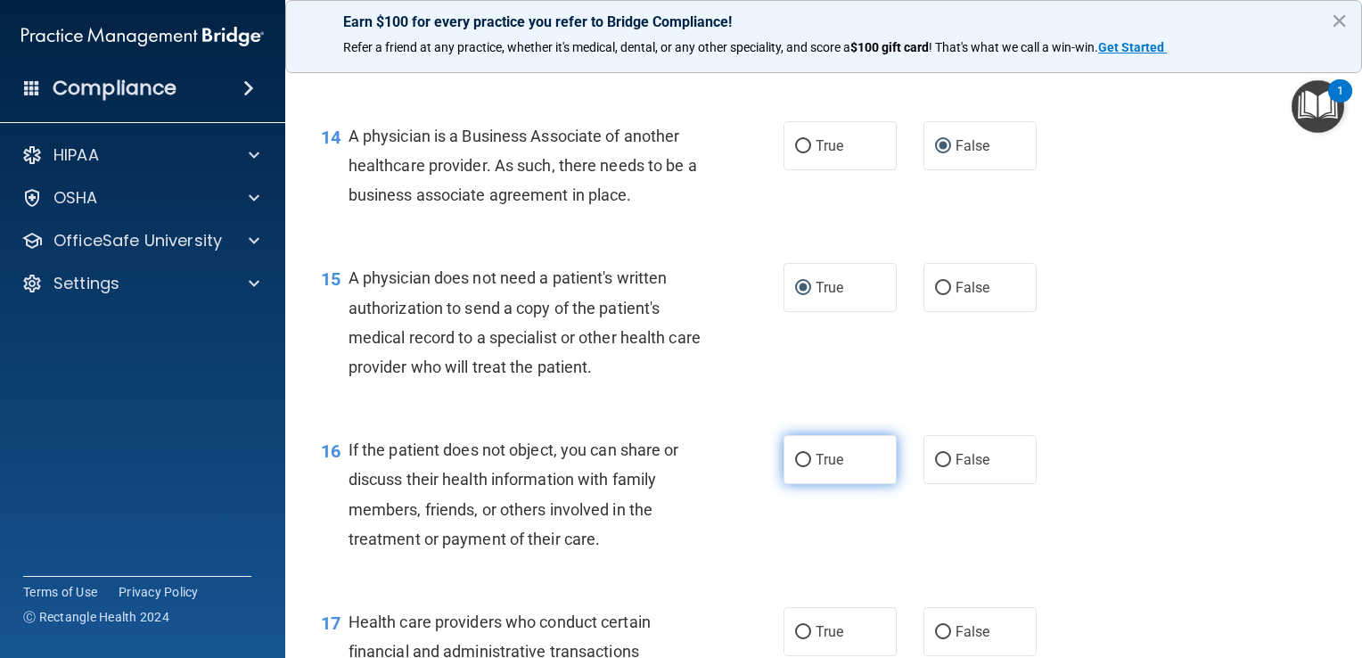
scroll to position [2140, 0]
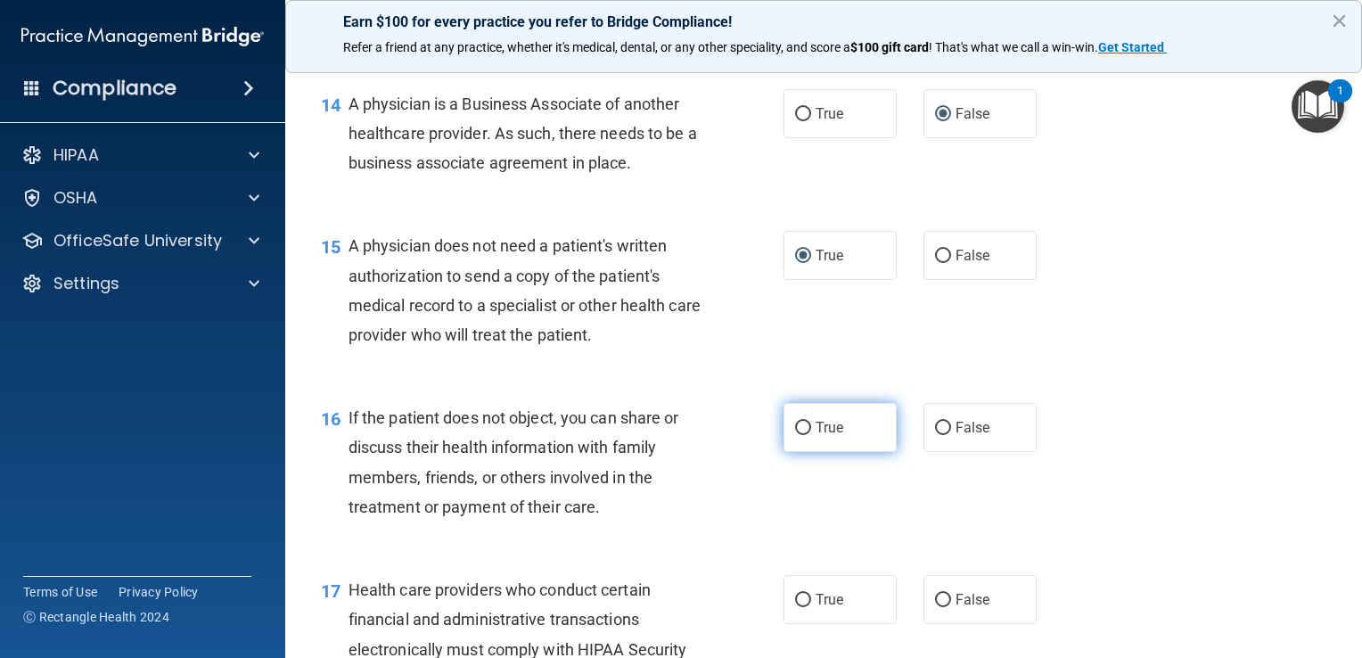
click at [795, 435] on input "True" at bounding box center [803, 428] width 16 height 13
radio input "true"
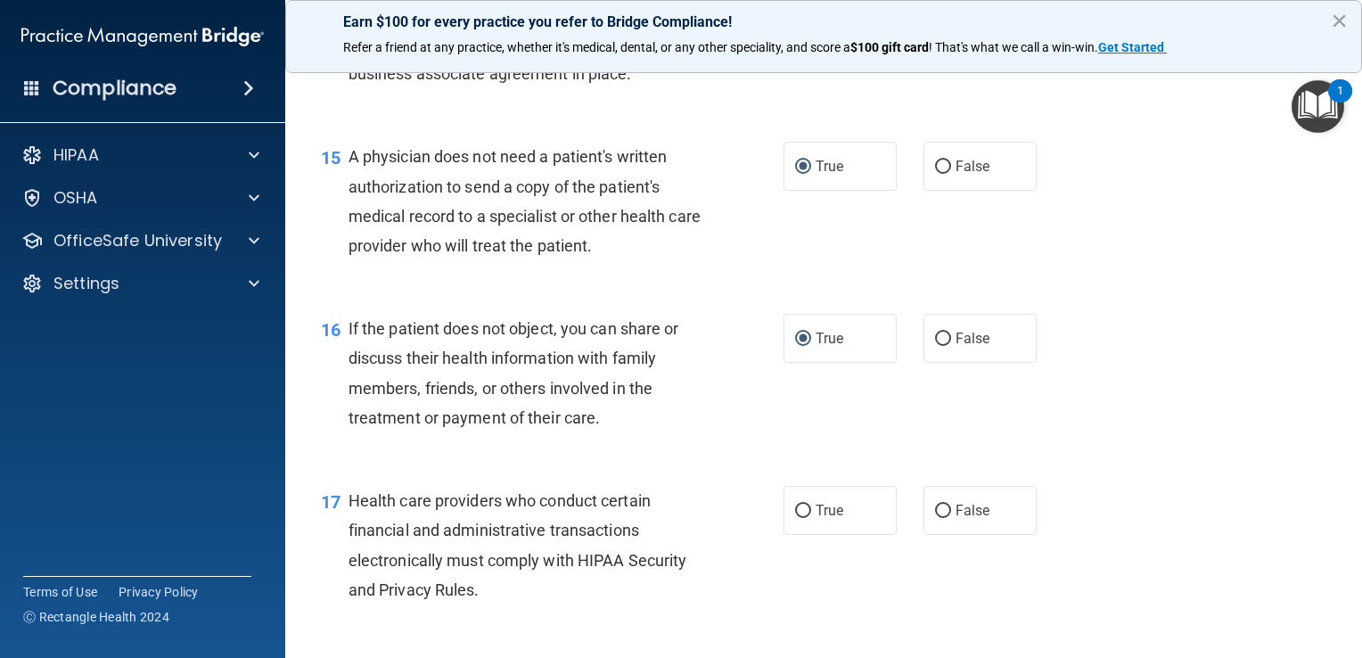
scroll to position [2318, 0]
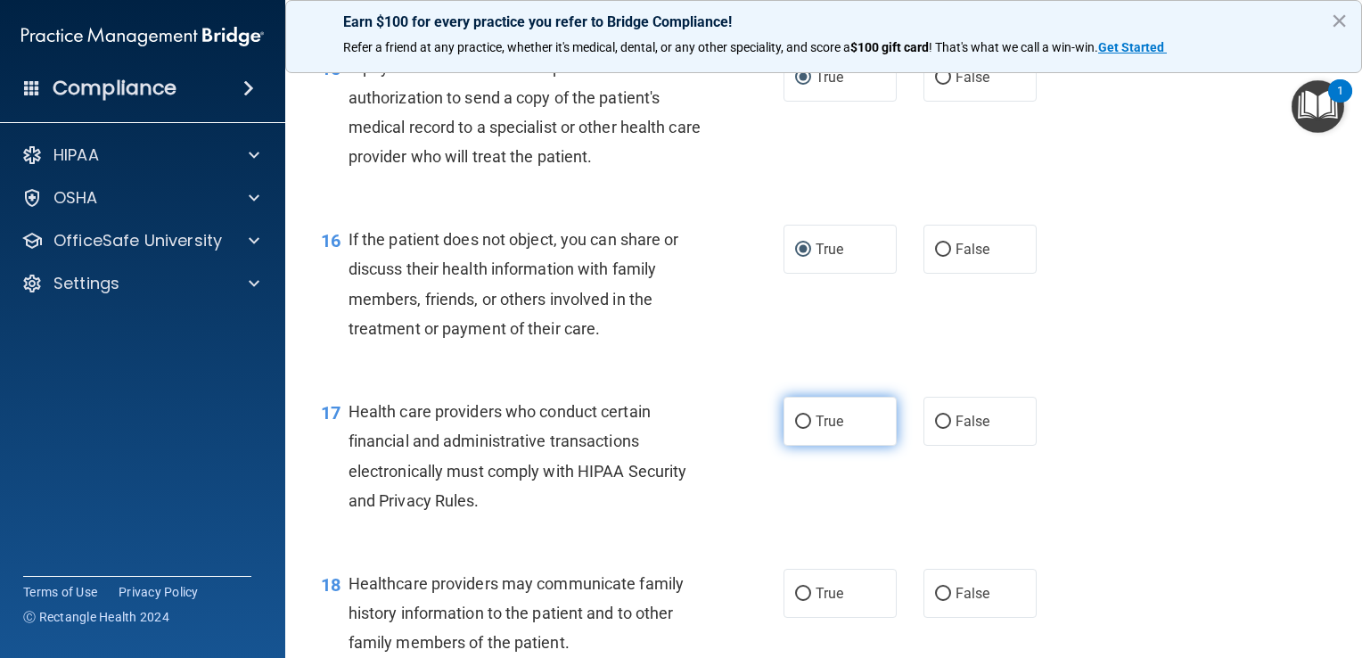
click at [795, 429] on input "True" at bounding box center [803, 421] width 16 height 13
radio input "true"
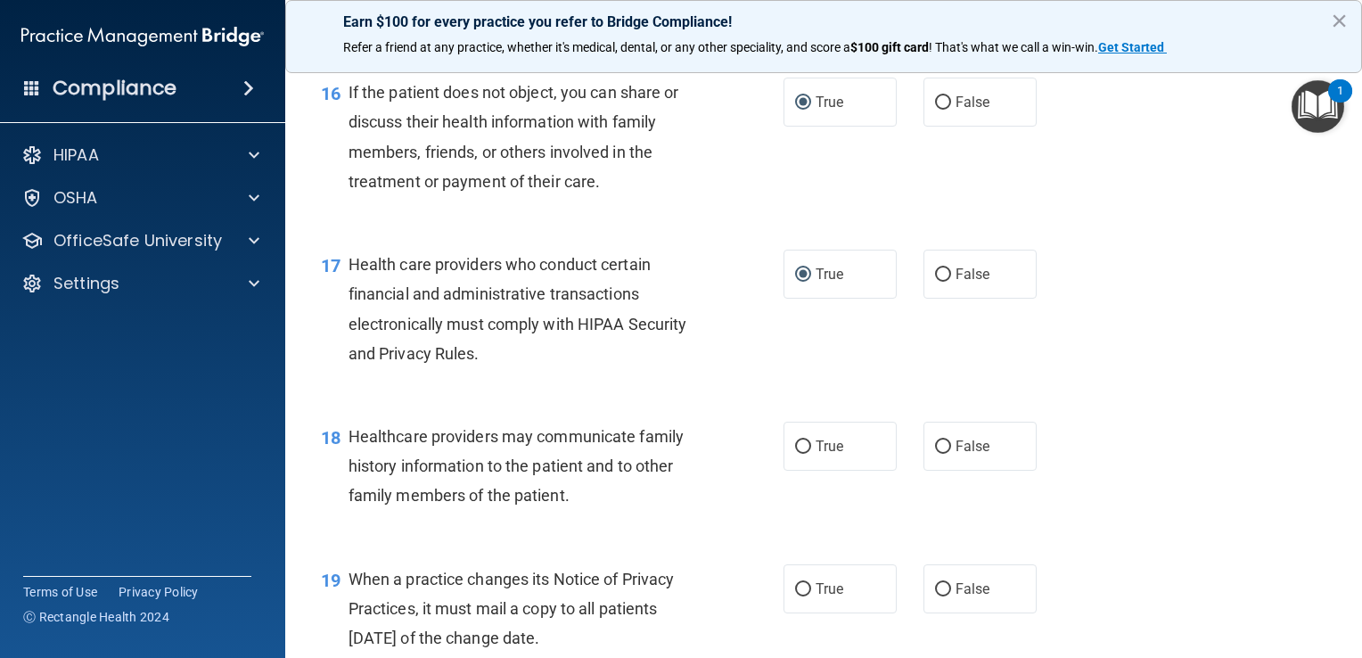
scroll to position [2496, 0]
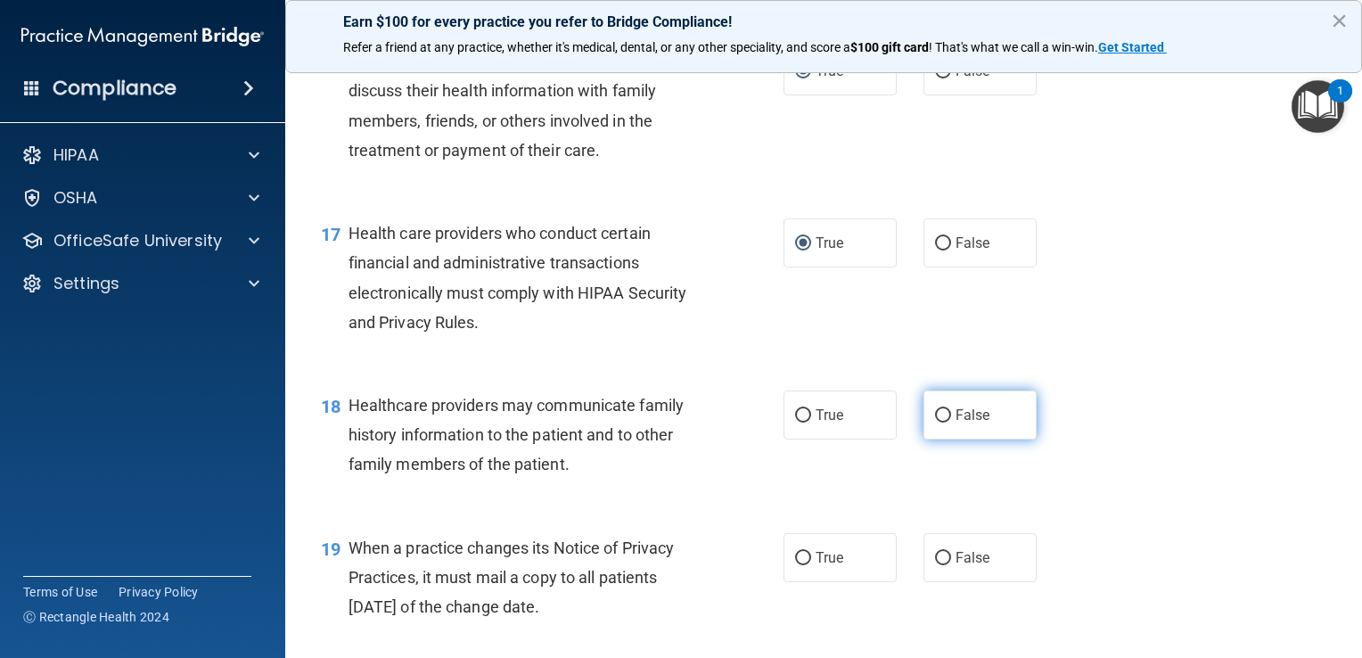
click at [935, 423] on input "False" at bounding box center [943, 415] width 16 height 13
radio input "true"
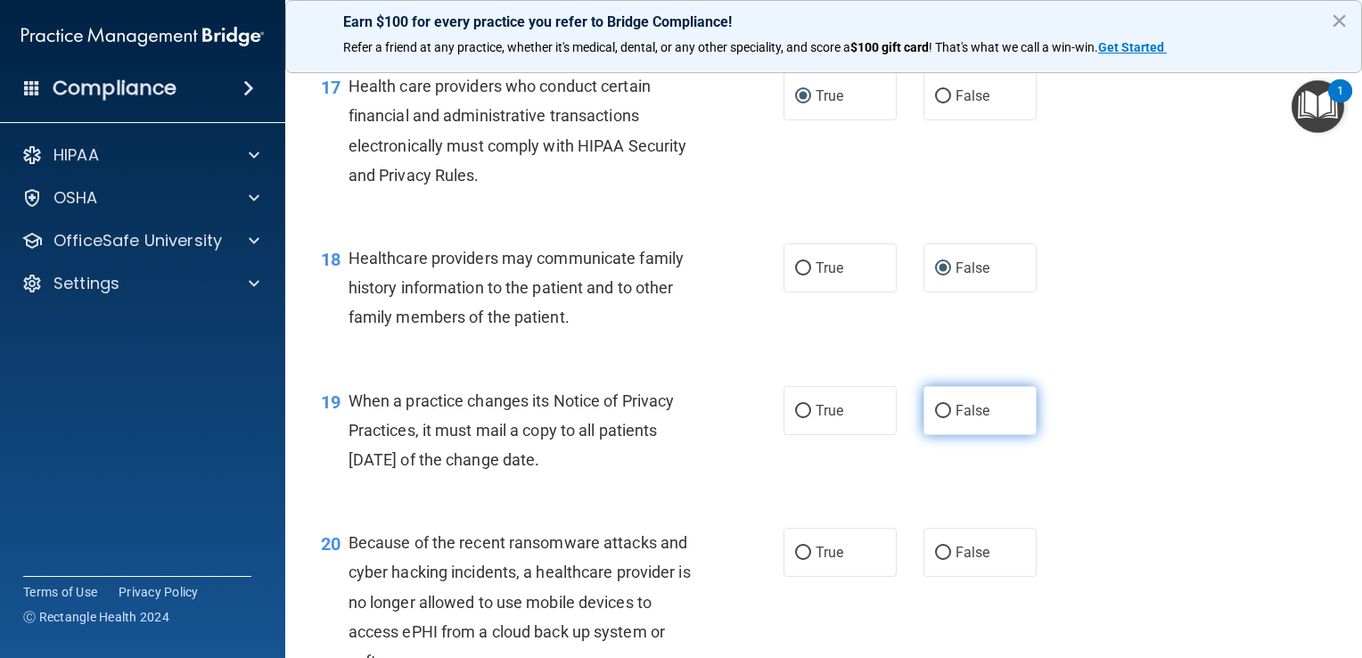
scroll to position [2674, 0]
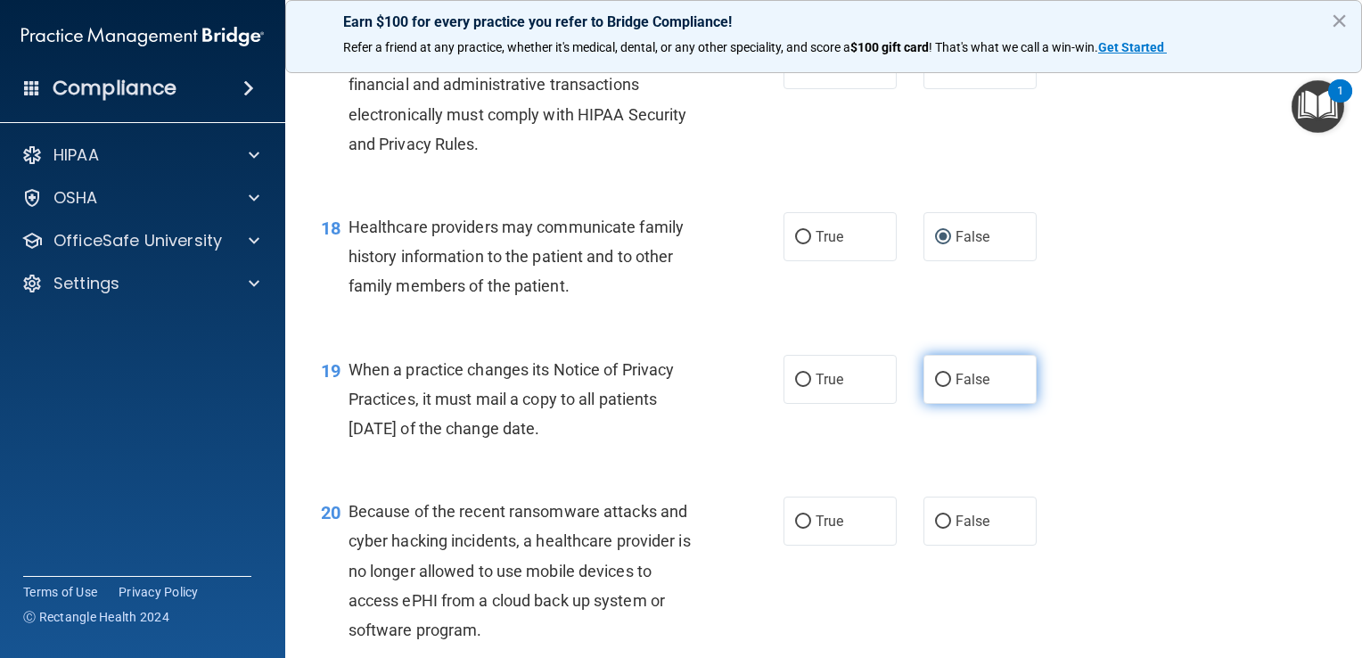
click at [935, 387] on input "False" at bounding box center [943, 380] width 16 height 13
radio input "true"
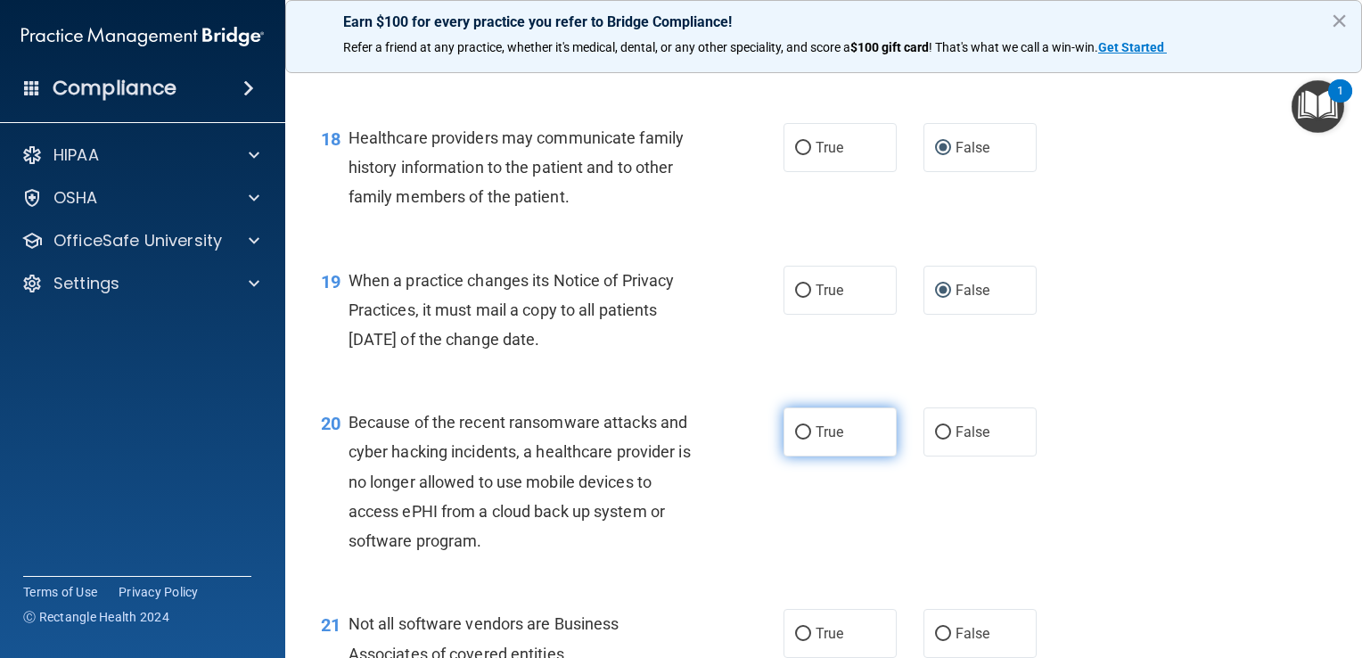
click at [795, 439] on input "True" at bounding box center [803, 432] width 16 height 13
radio input "true"
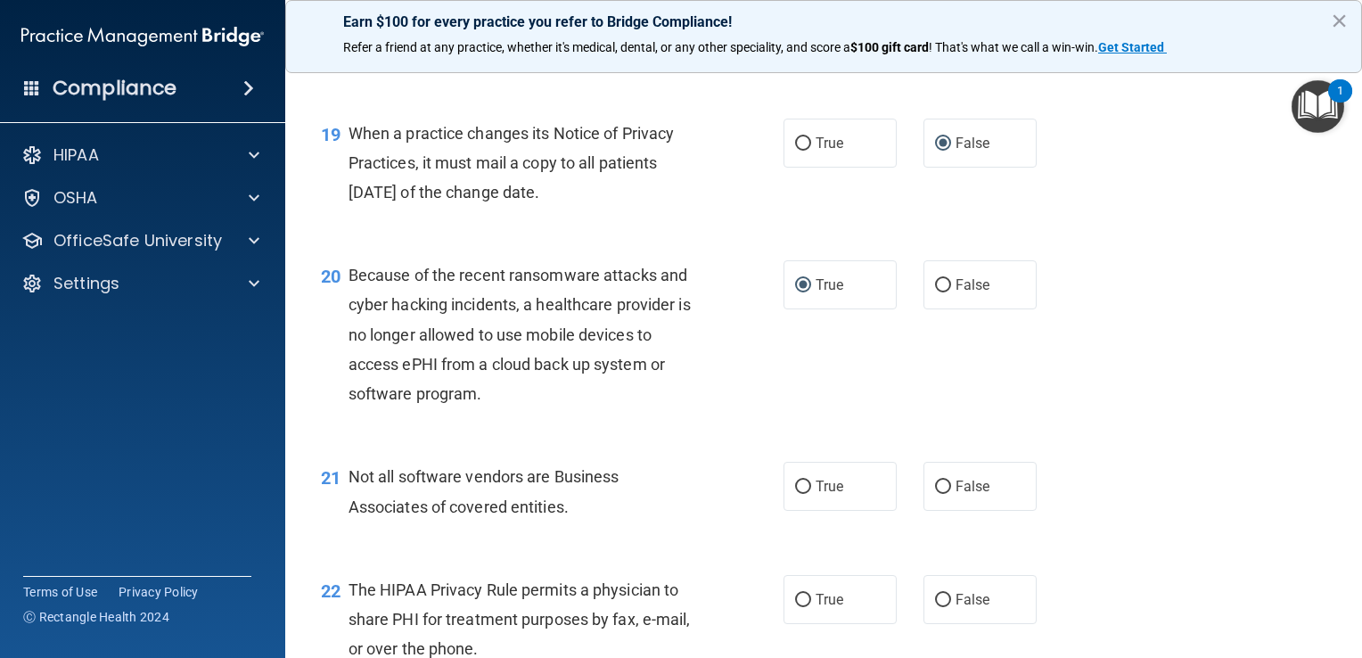
scroll to position [2942, 0]
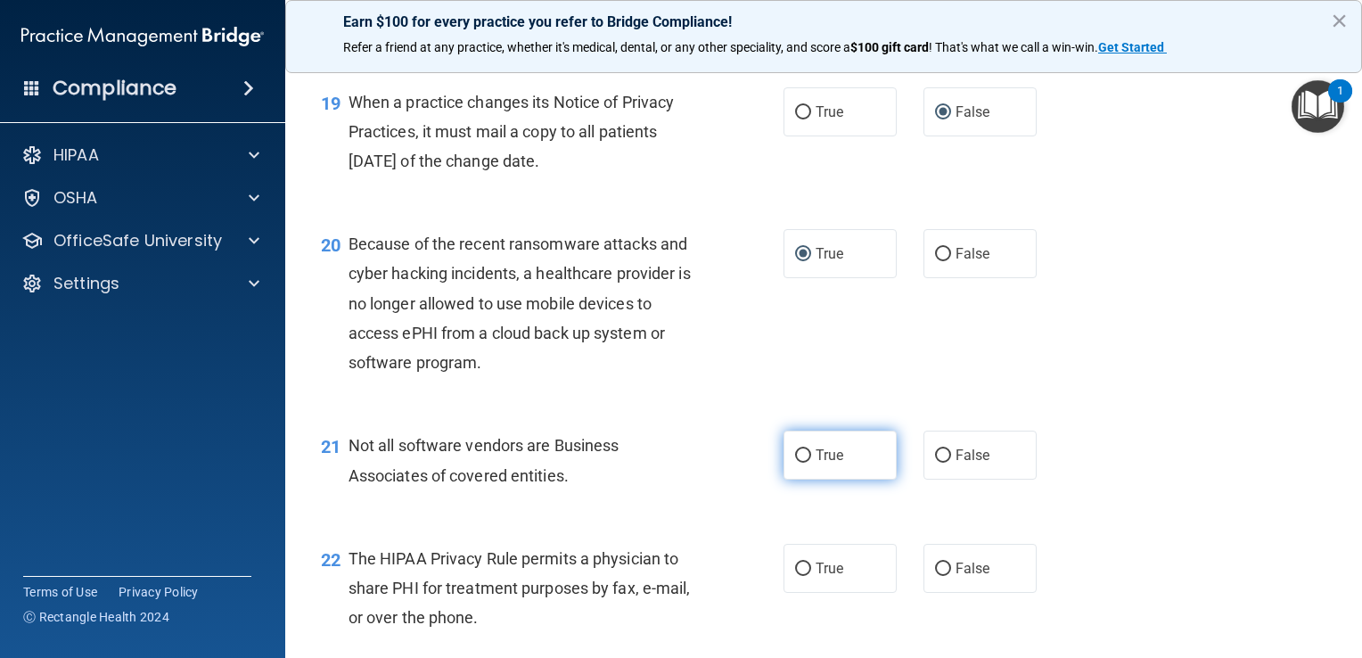
click at [795, 463] on input "True" at bounding box center [803, 455] width 16 height 13
radio input "true"
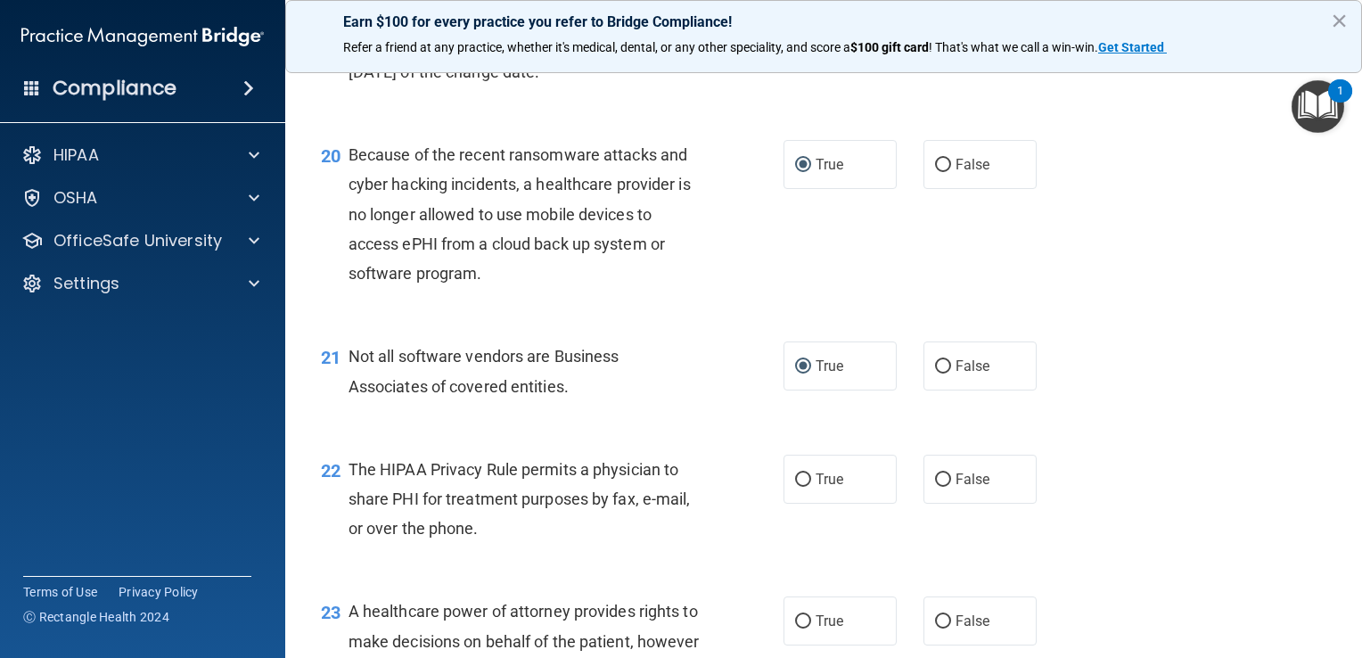
scroll to position [3120, 0]
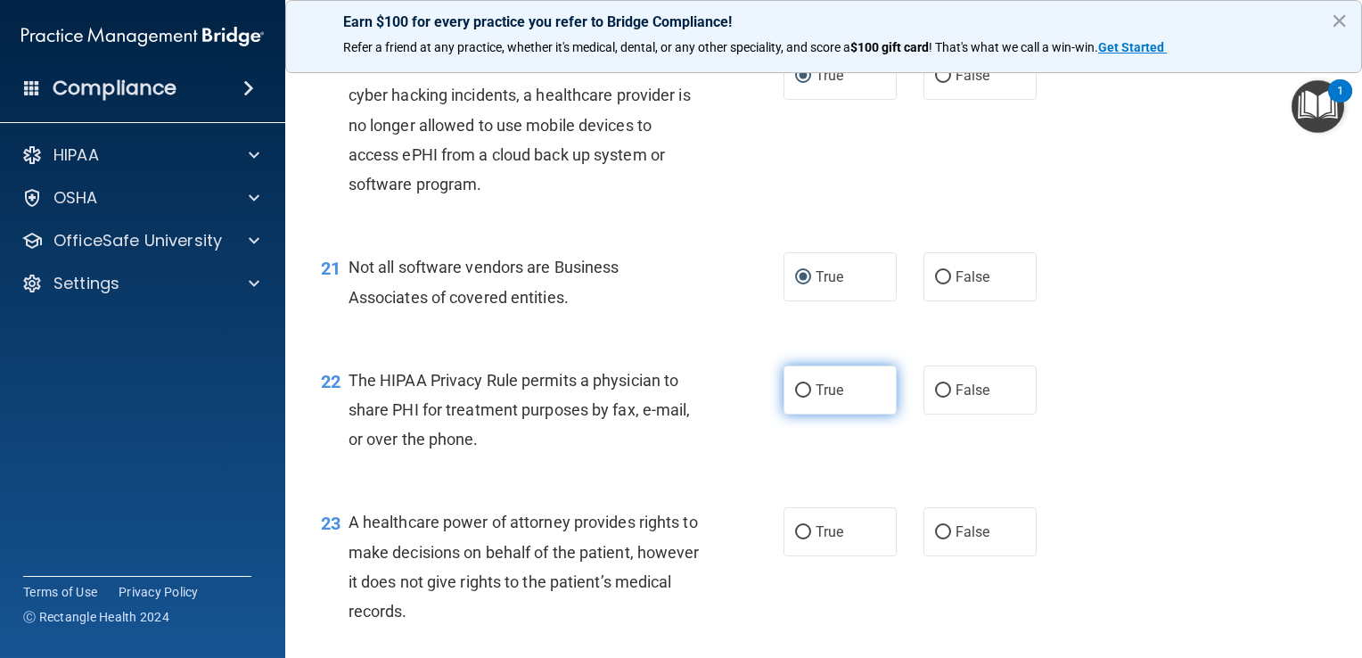
click at [796, 398] on input "True" at bounding box center [803, 390] width 16 height 13
radio input "true"
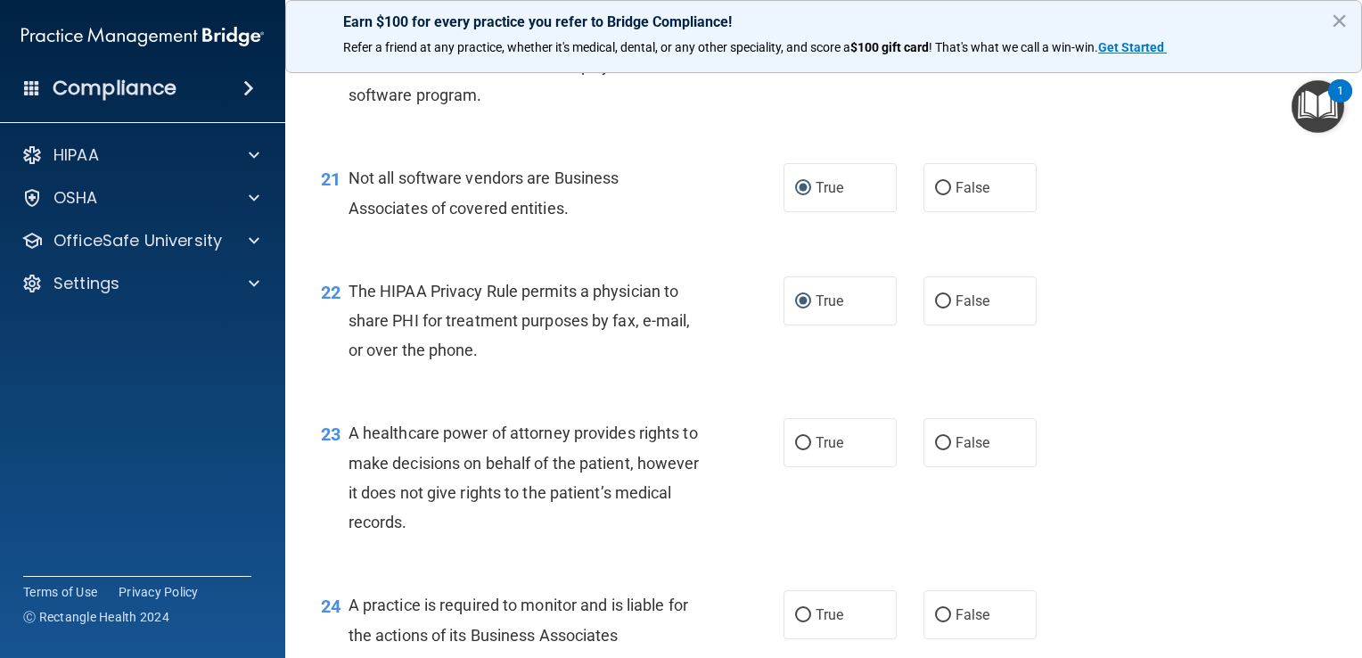
scroll to position [3298, 0]
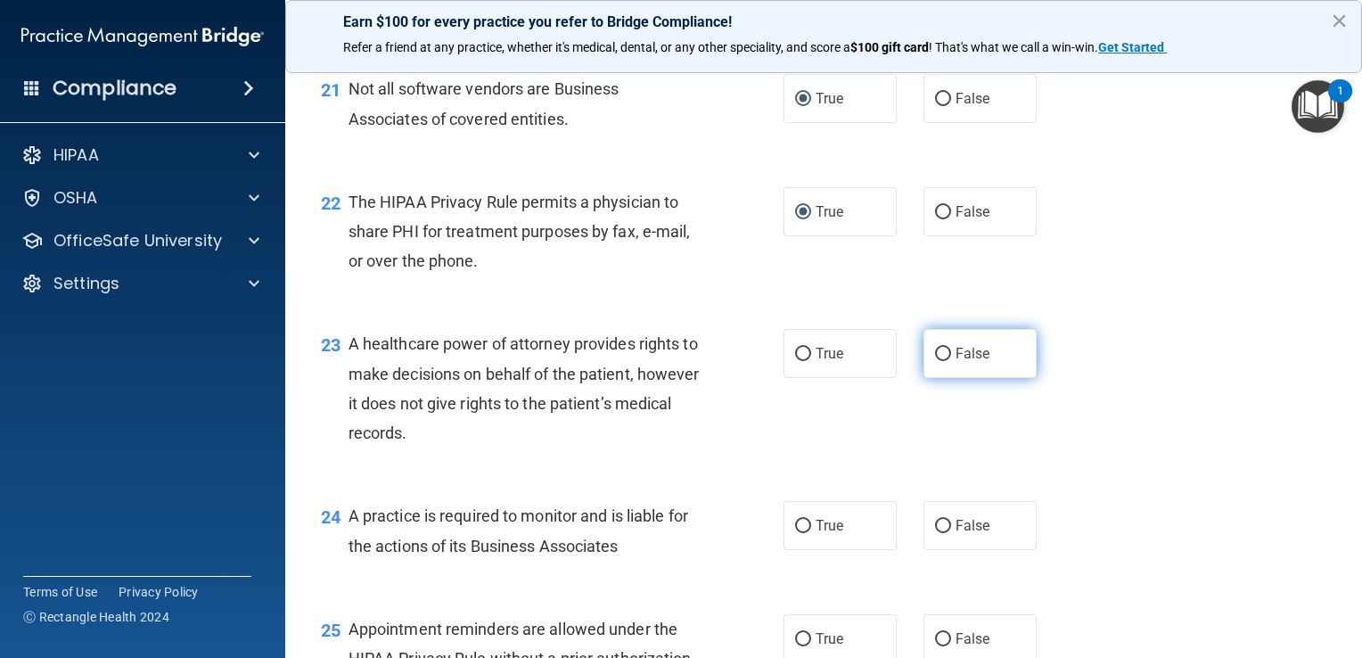
click at [939, 361] on input "False" at bounding box center [943, 354] width 16 height 13
radio input "true"
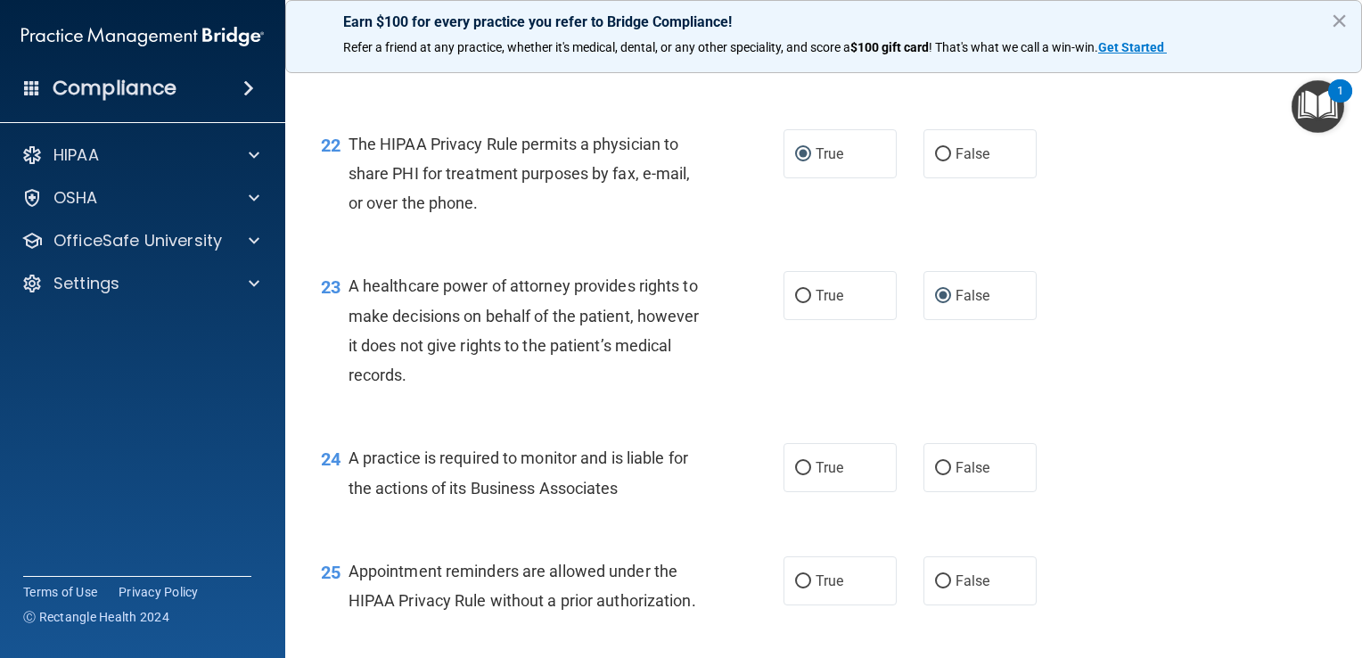
scroll to position [3388, 0]
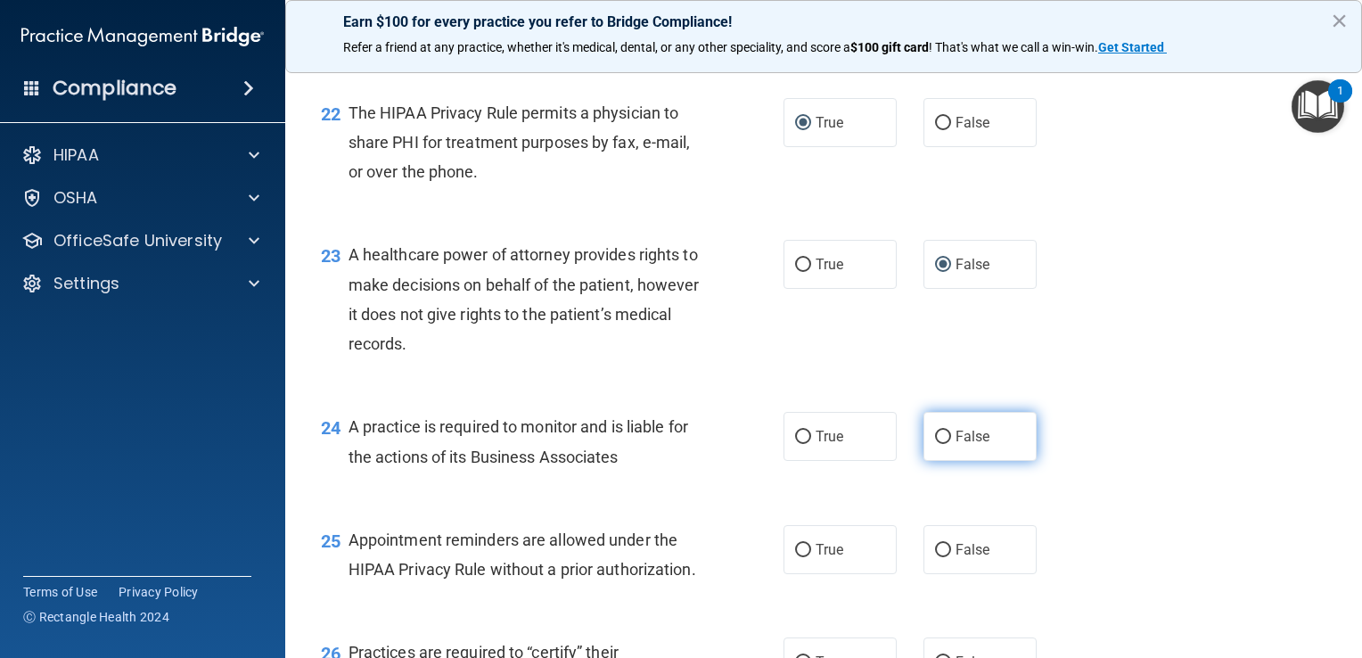
click at [935, 444] on input "False" at bounding box center [943, 437] width 16 height 13
radio input "true"
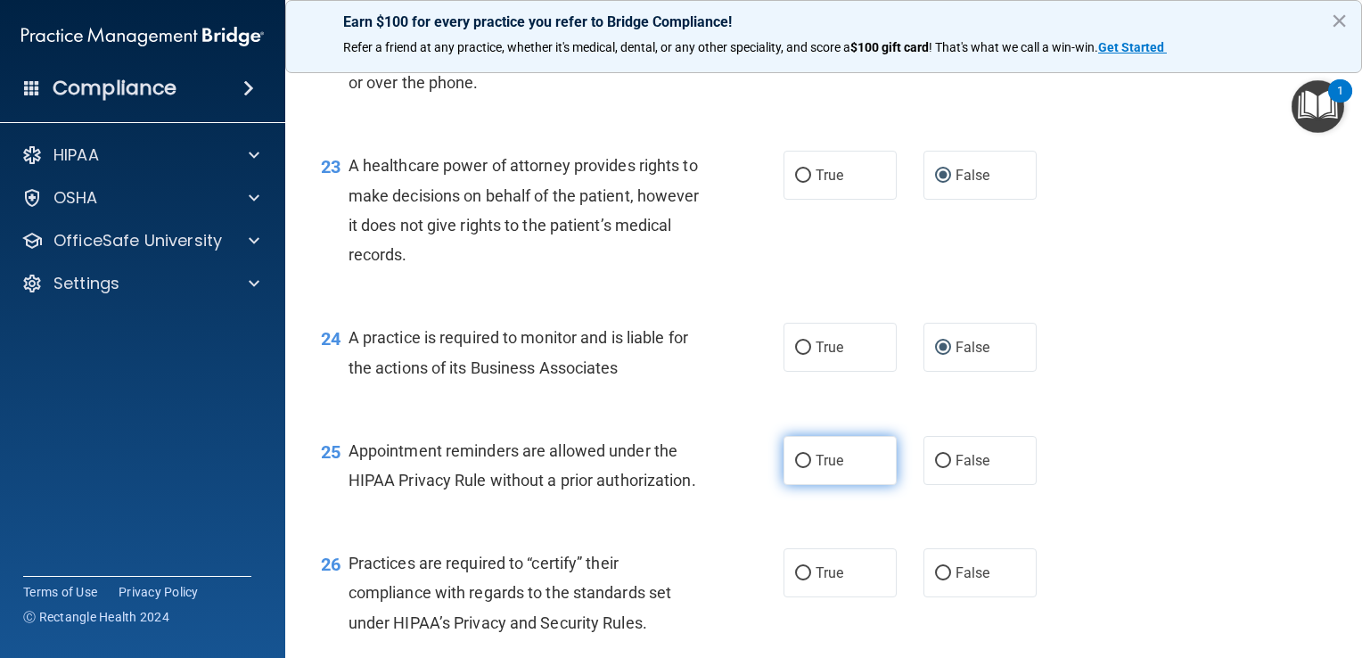
click at [798, 468] on input "True" at bounding box center [803, 461] width 16 height 13
radio input "true"
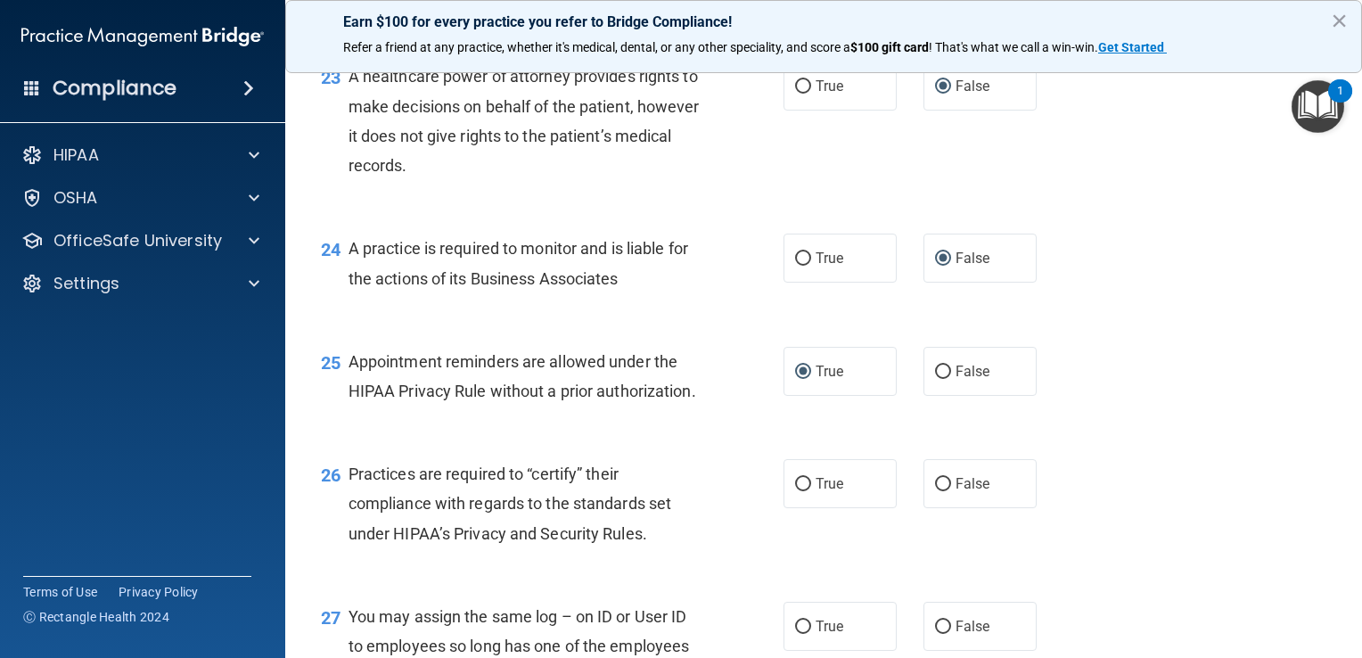
scroll to position [3655, 0]
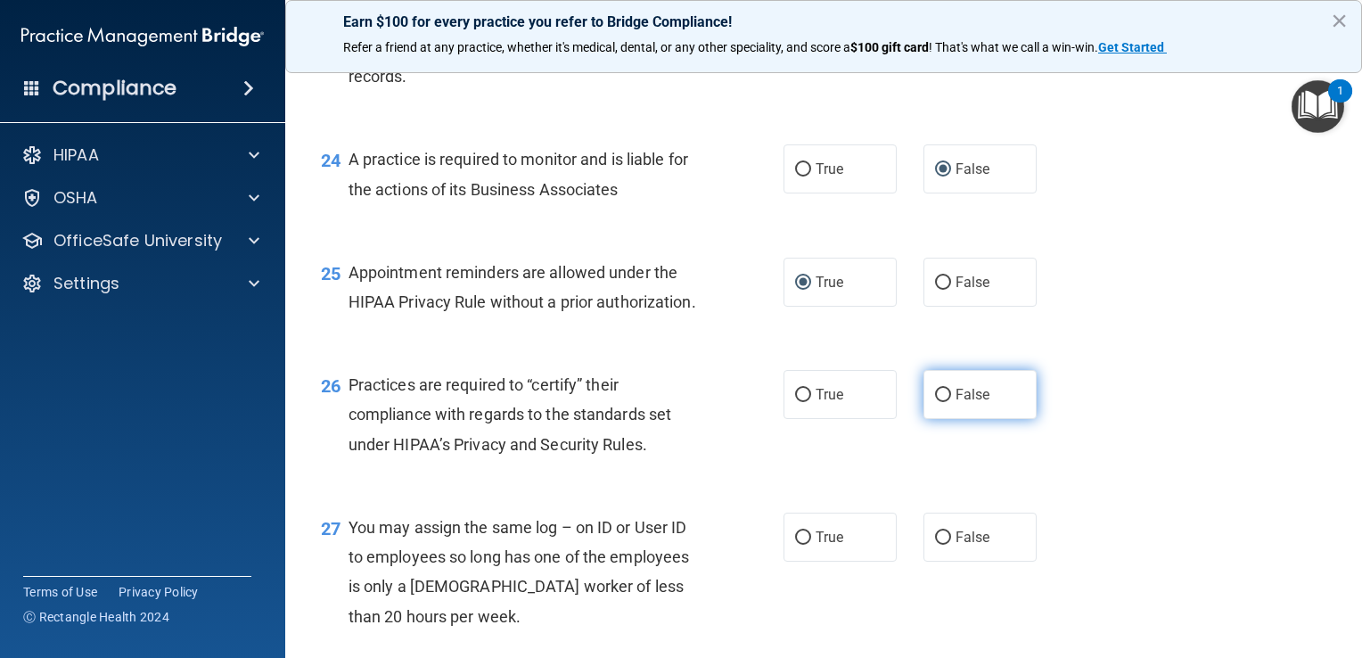
click at [935, 402] on input "False" at bounding box center [943, 395] width 16 height 13
radio input "true"
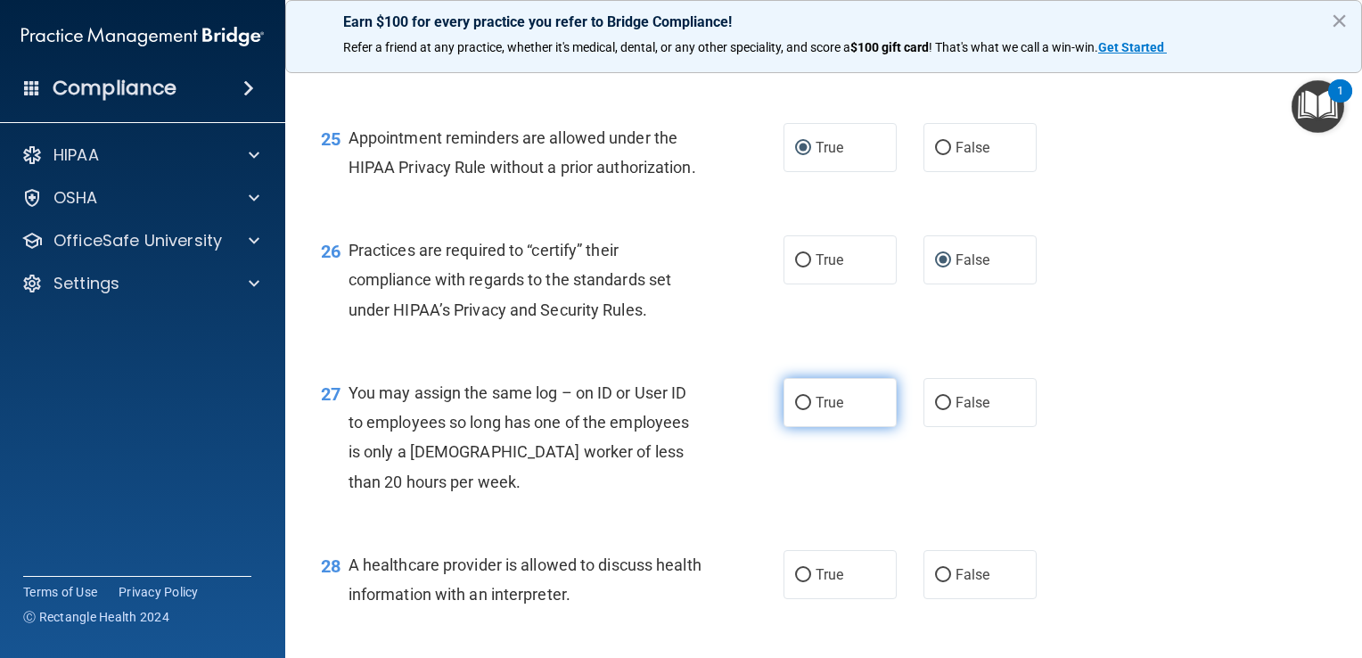
scroll to position [3833, 0]
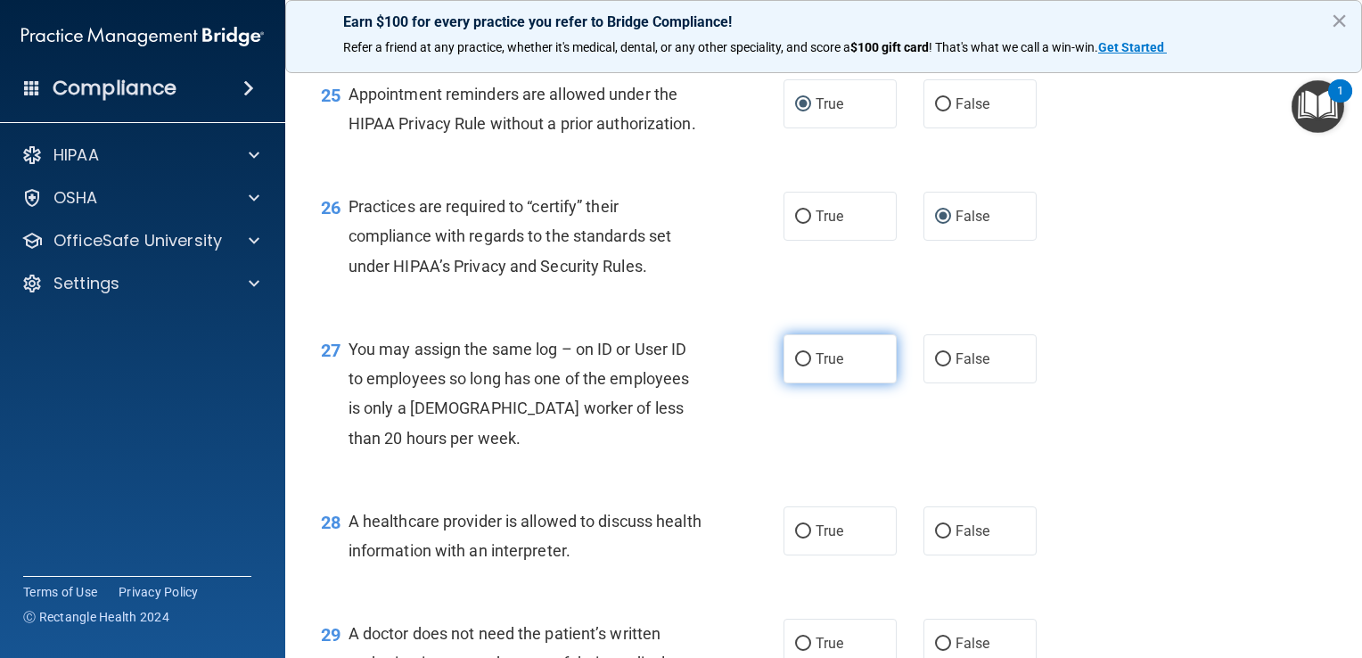
click at [798, 366] on input "True" at bounding box center [803, 359] width 16 height 13
radio input "true"
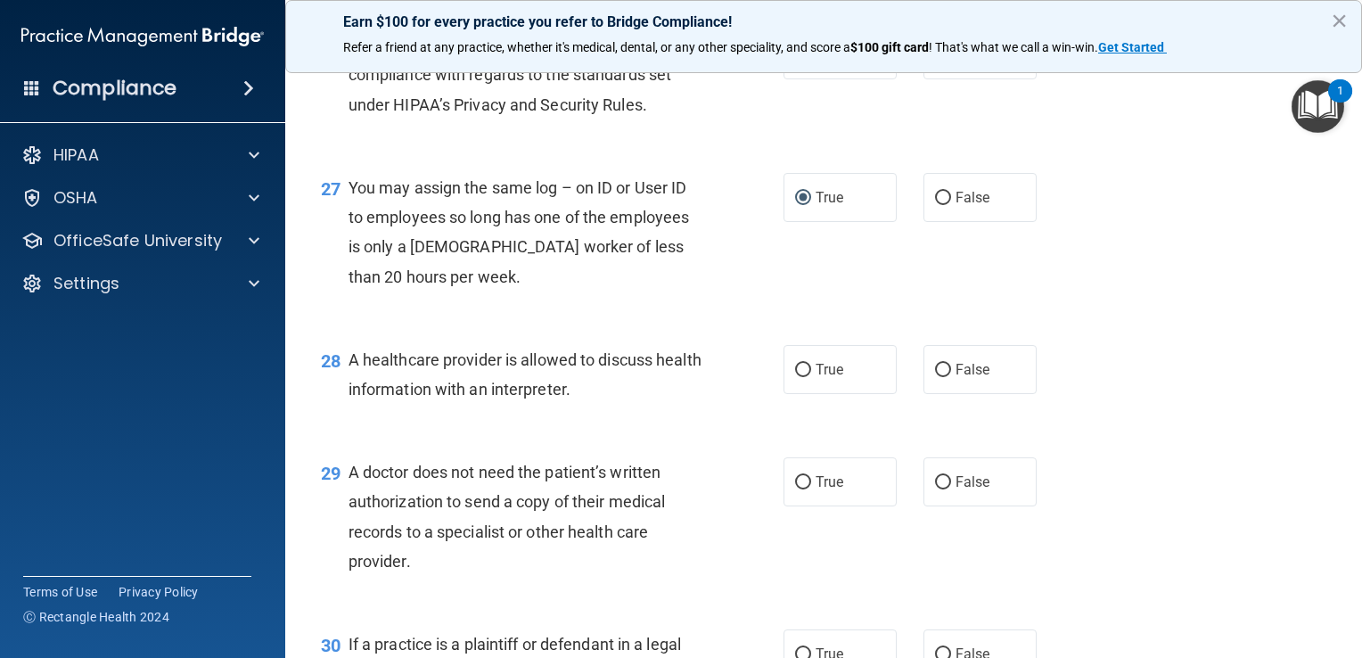
scroll to position [4012, 0]
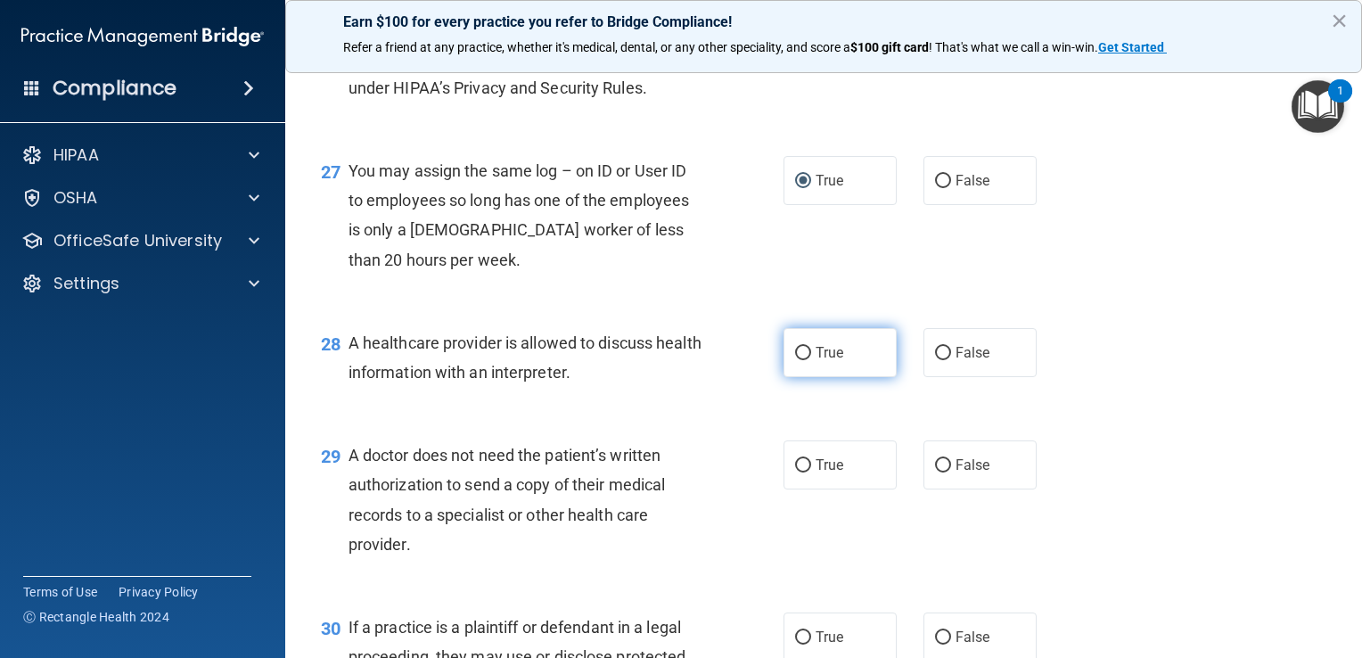
click at [799, 360] on input "True" at bounding box center [803, 353] width 16 height 13
radio input "true"
click at [801, 472] on input "True" at bounding box center [803, 465] width 16 height 13
radio input "true"
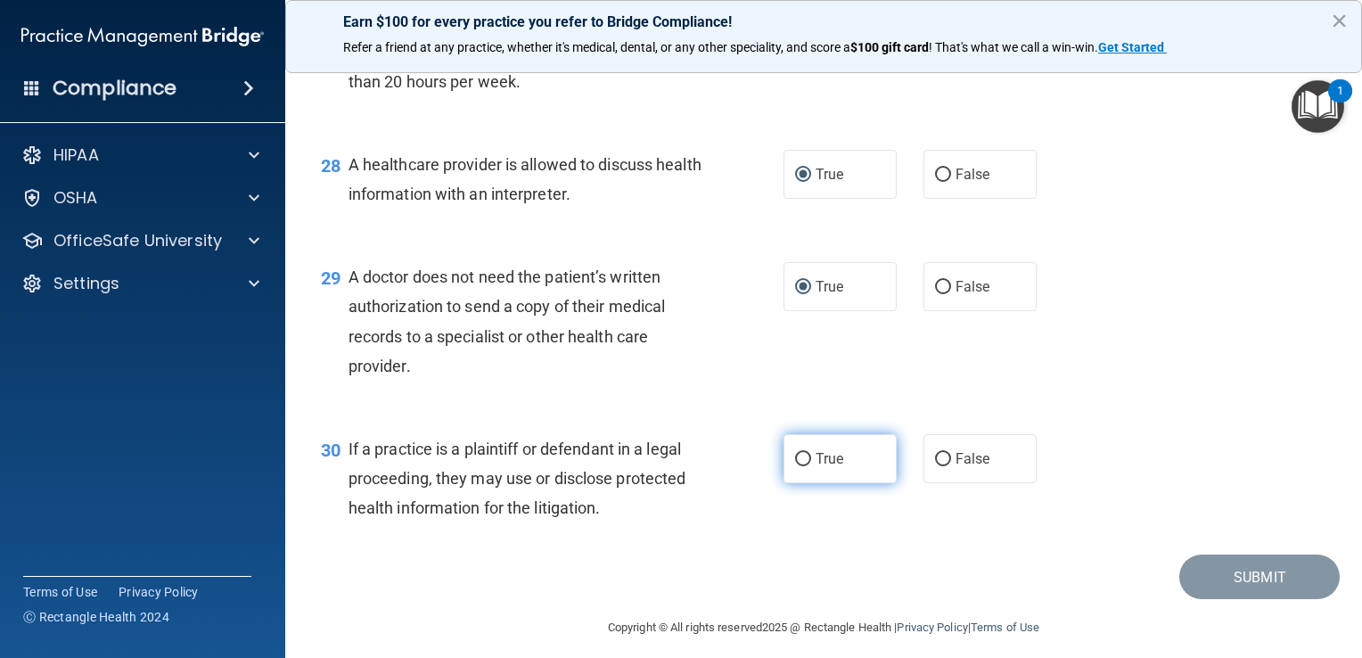
click at [801, 466] on input "True" at bounding box center [803, 459] width 16 height 13
radio input "true"
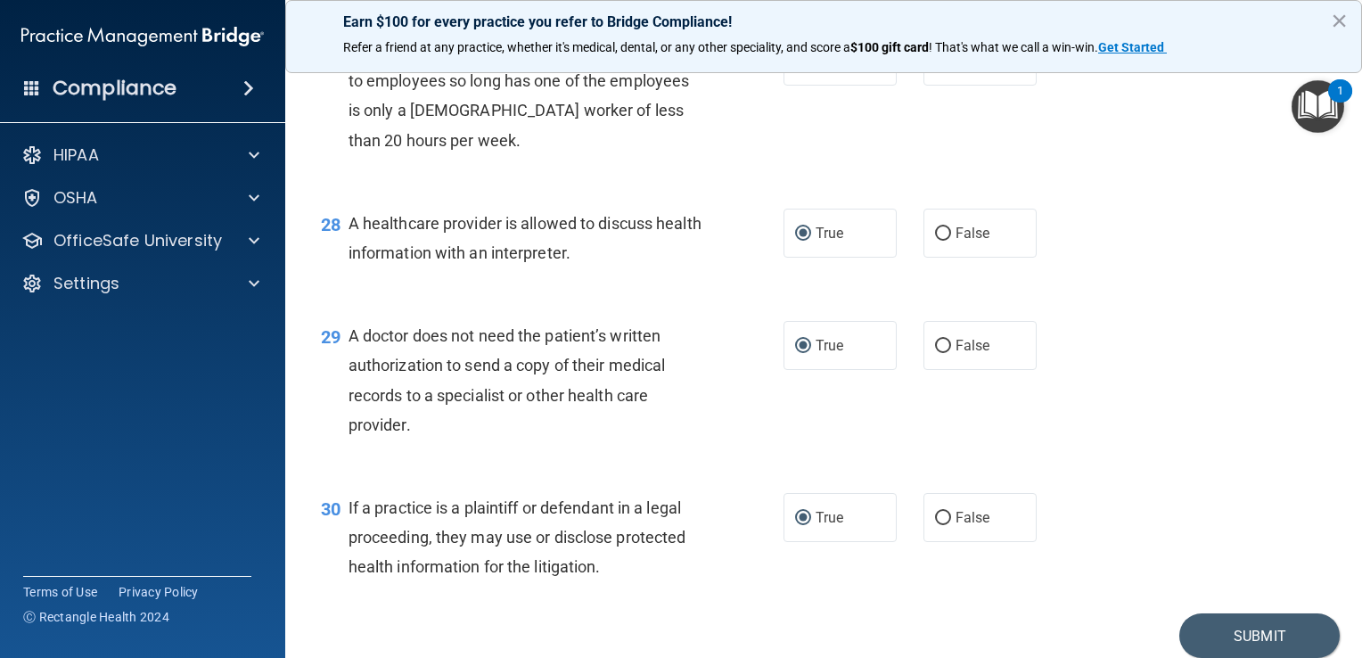
scroll to position [4101, 0]
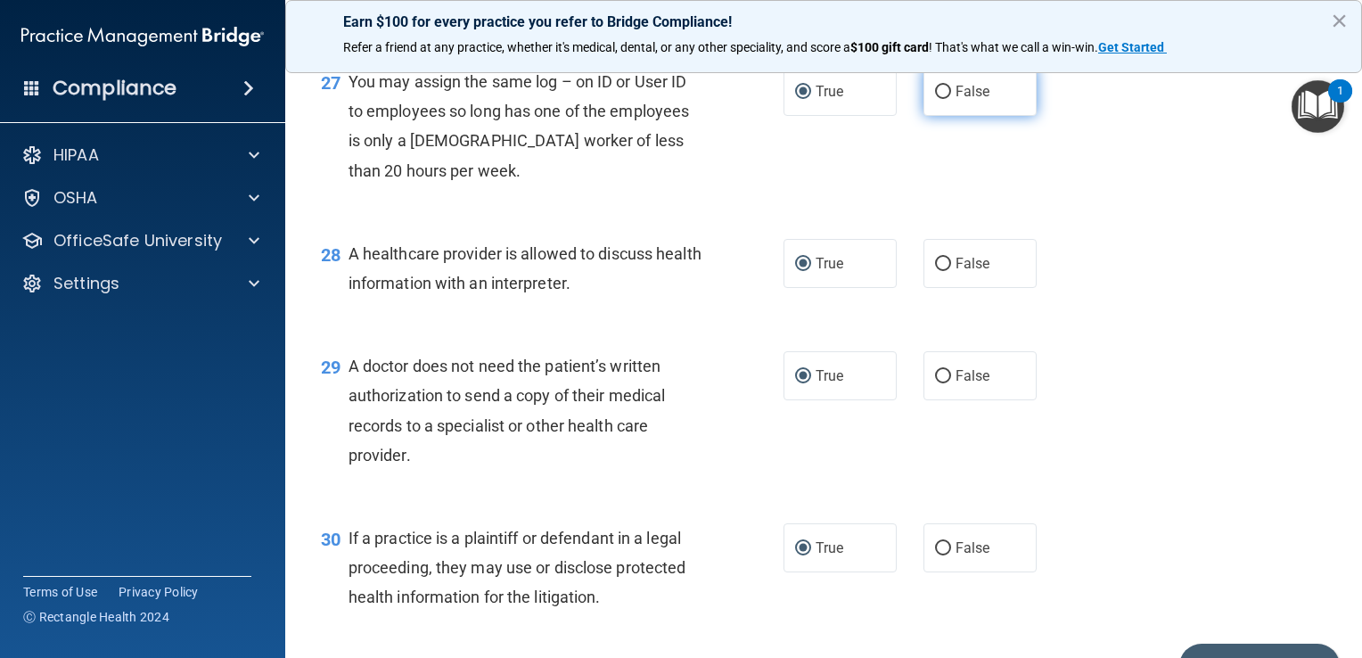
click at [935, 99] on input "False" at bounding box center [943, 92] width 16 height 13
radio input "true"
radio input "false"
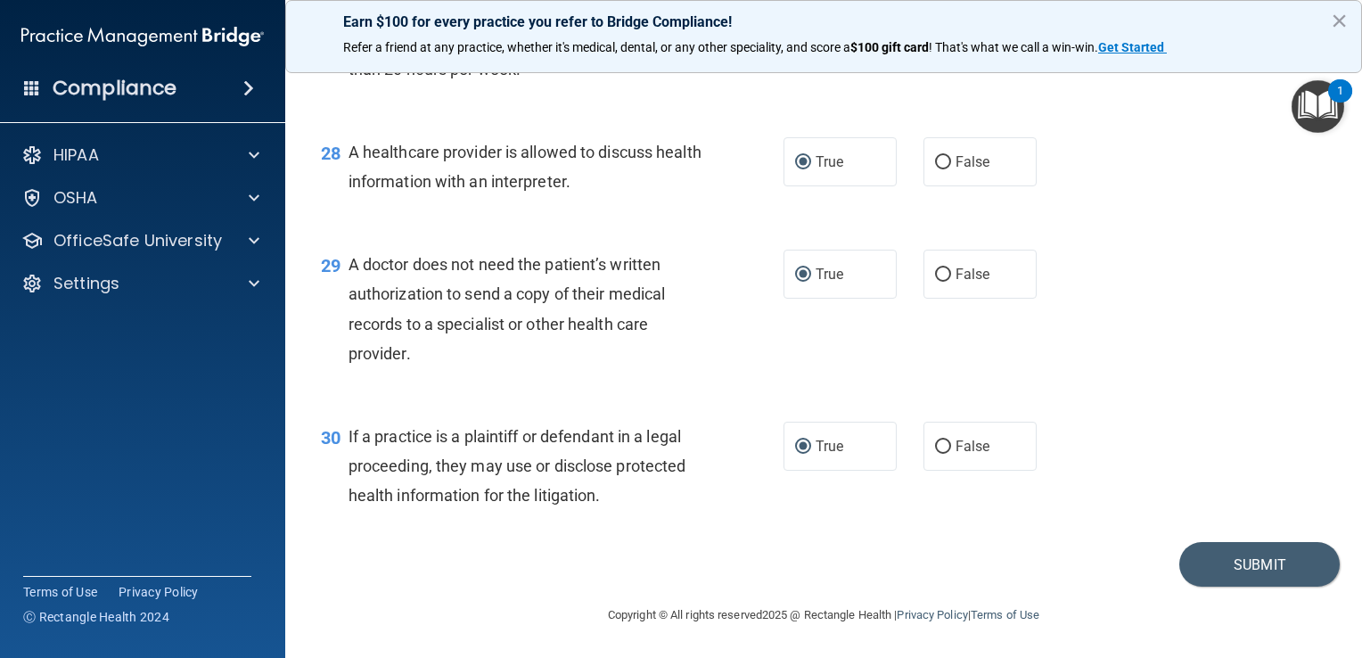
scroll to position [4292, 0]
click at [1236, 563] on button "Submit" at bounding box center [1259, 564] width 160 height 45
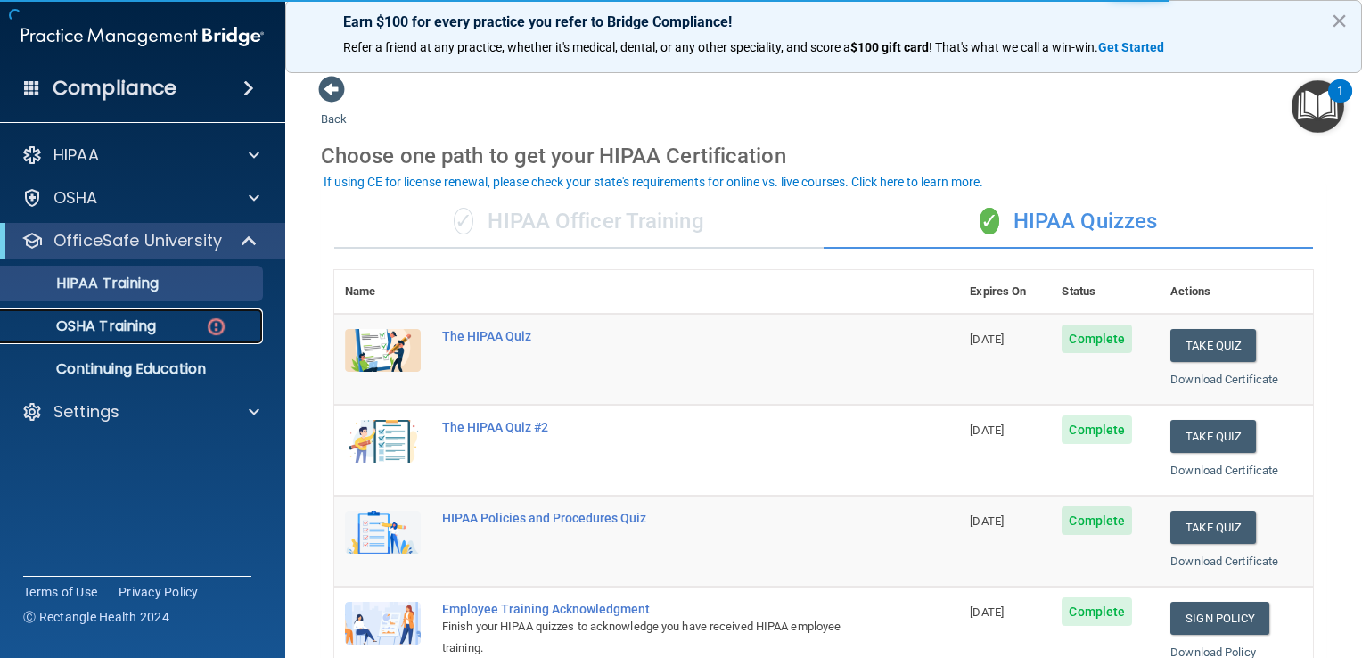
click at [103, 324] on p "OSHA Training" at bounding box center [84, 326] width 144 height 18
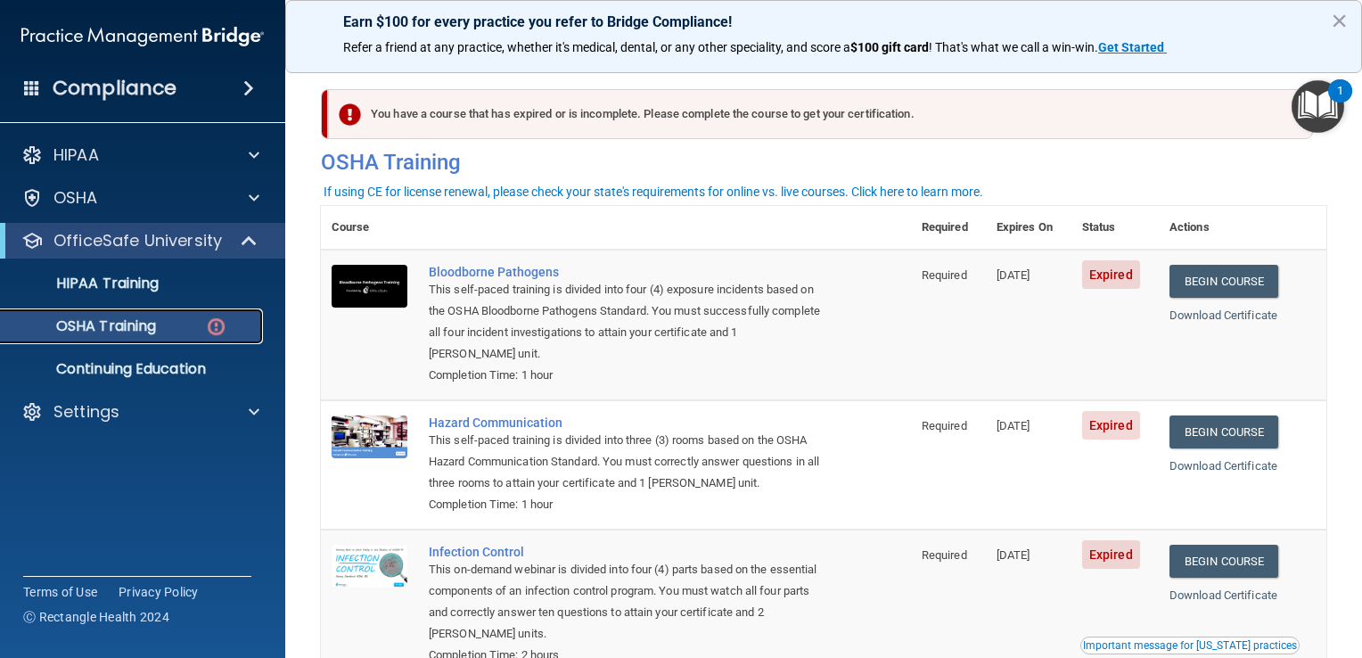
click at [189, 320] on div "OSHA Training" at bounding box center [133, 326] width 243 height 18
click at [218, 328] on img at bounding box center [216, 327] width 22 height 22
click at [142, 322] on p "OSHA Training" at bounding box center [84, 326] width 144 height 18
click at [1219, 287] on link "Begin Course" at bounding box center [1224, 281] width 109 height 33
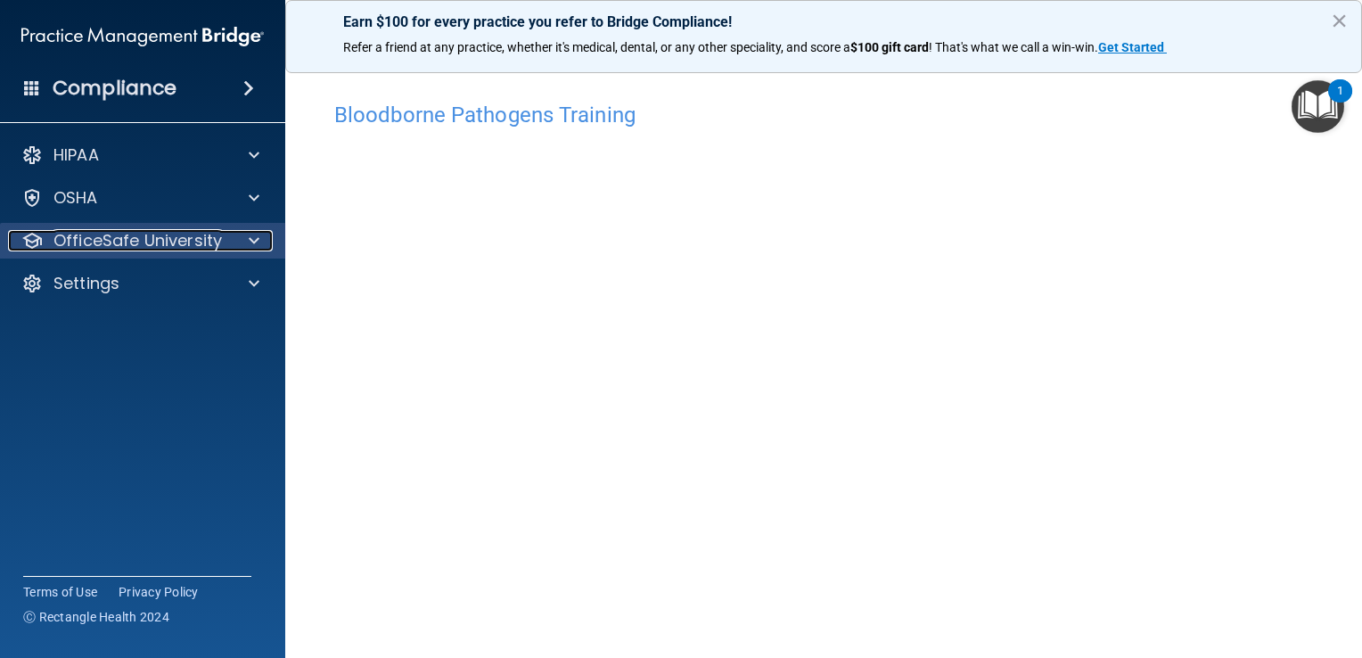
click at [163, 249] on p "OfficeSafe University" at bounding box center [137, 240] width 168 height 21
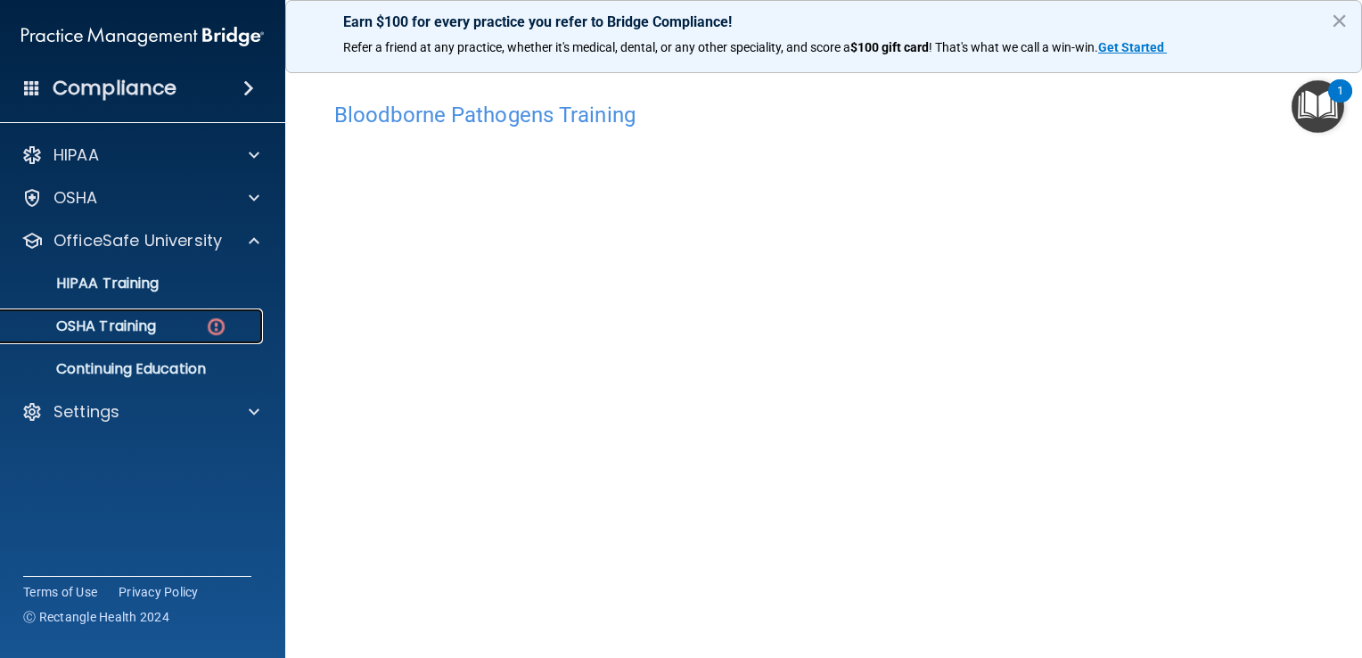
click at [149, 325] on p "OSHA Training" at bounding box center [84, 326] width 144 height 18
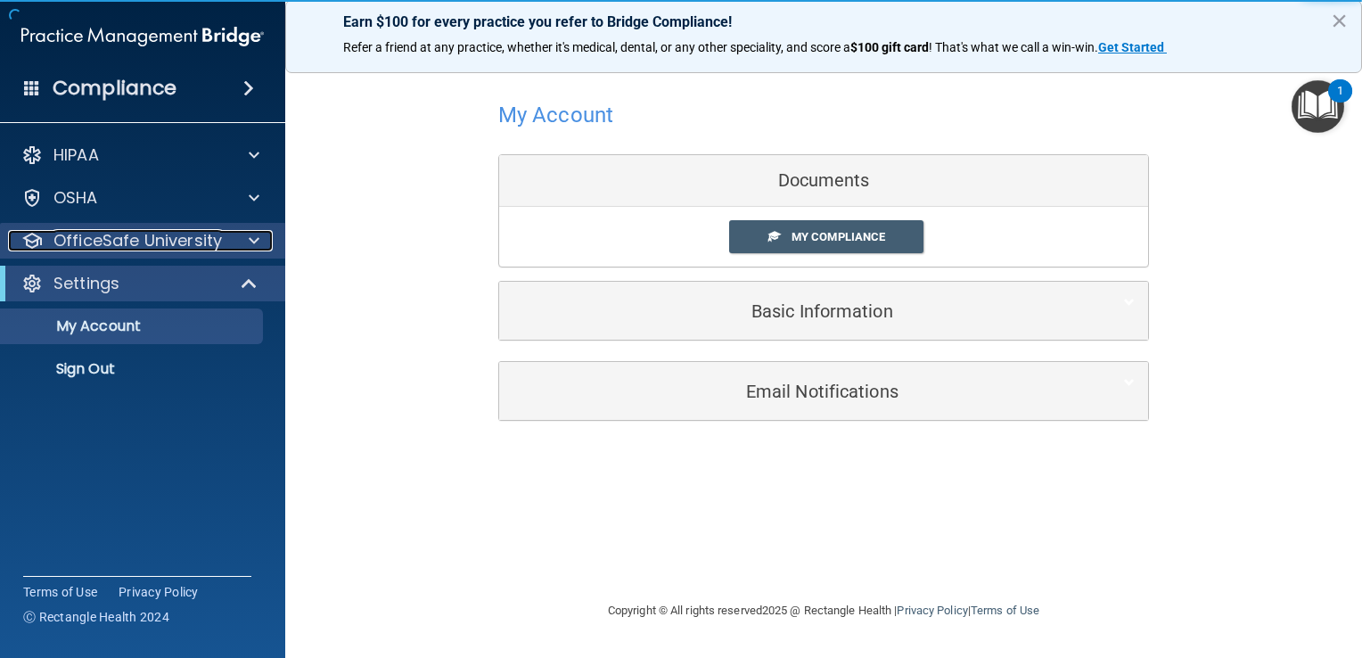
click at [208, 244] on p "OfficeSafe University" at bounding box center [137, 240] width 168 height 21
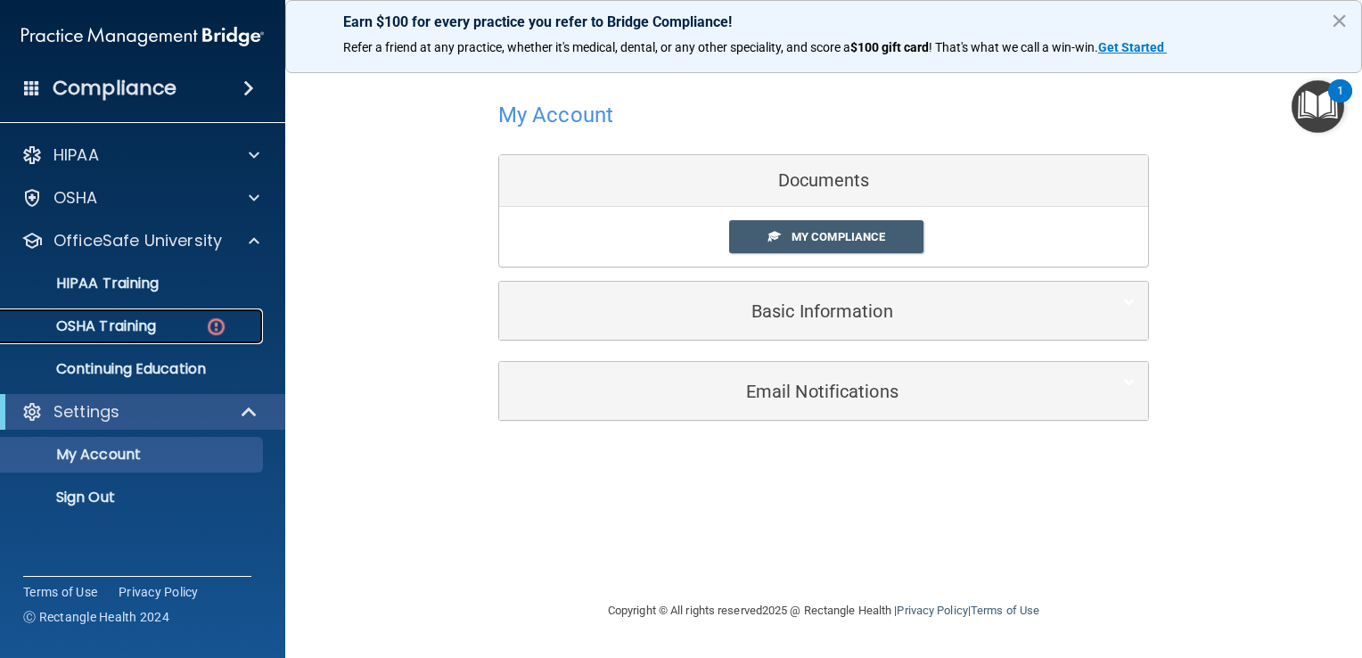
click at [193, 318] on div "OSHA Training" at bounding box center [133, 326] width 243 height 18
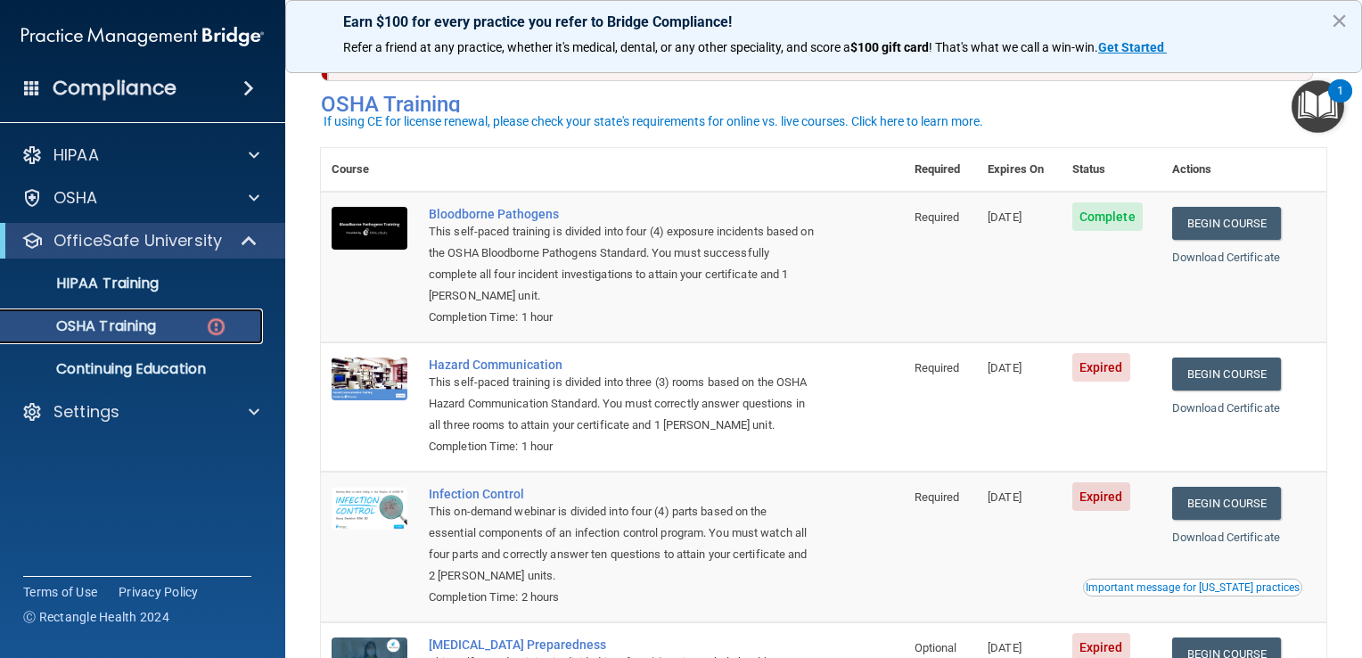
scroll to position [89, 0]
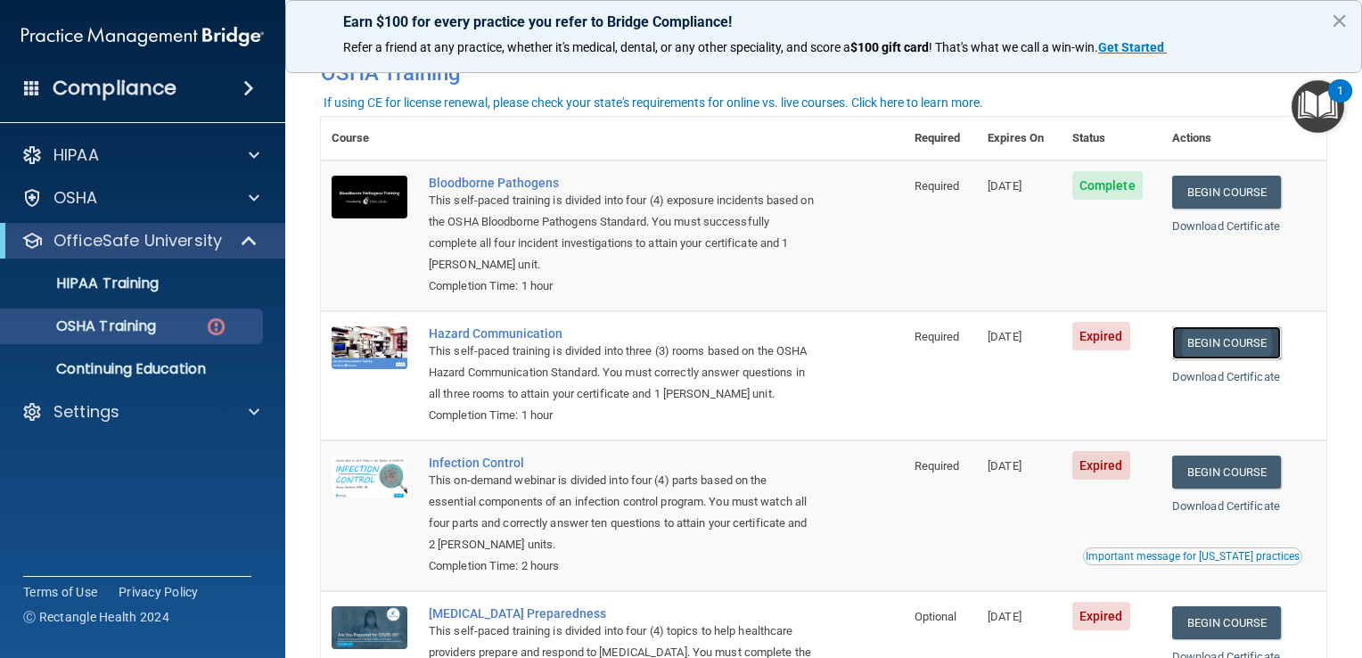
click at [1234, 343] on link "Begin Course" at bounding box center [1226, 342] width 109 height 33
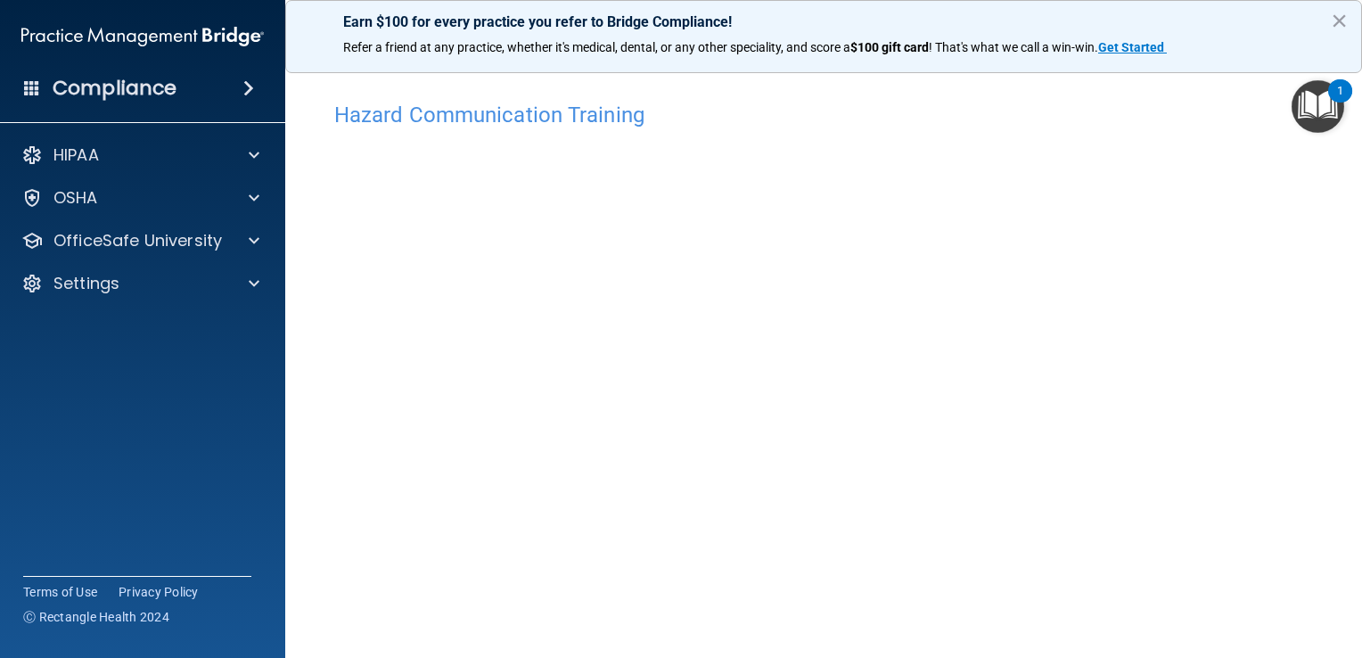
scroll to position [12, 0]
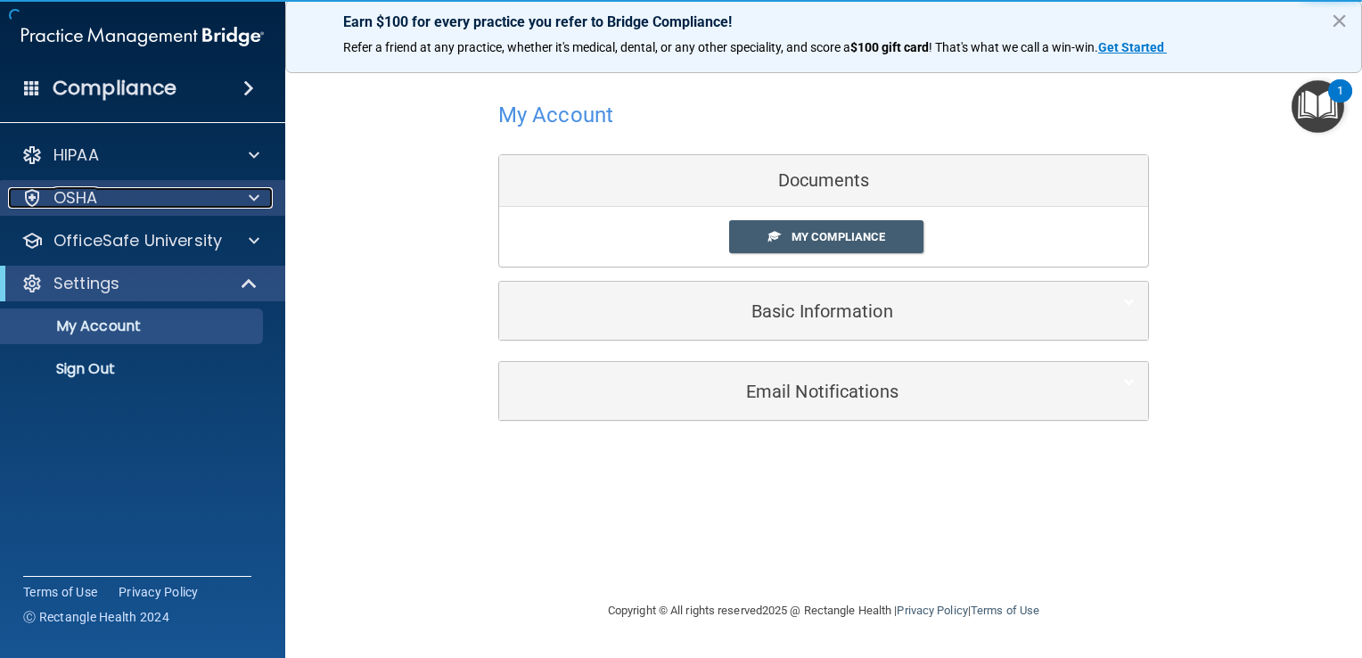
click at [193, 197] on div "OSHA" at bounding box center [118, 197] width 221 height 21
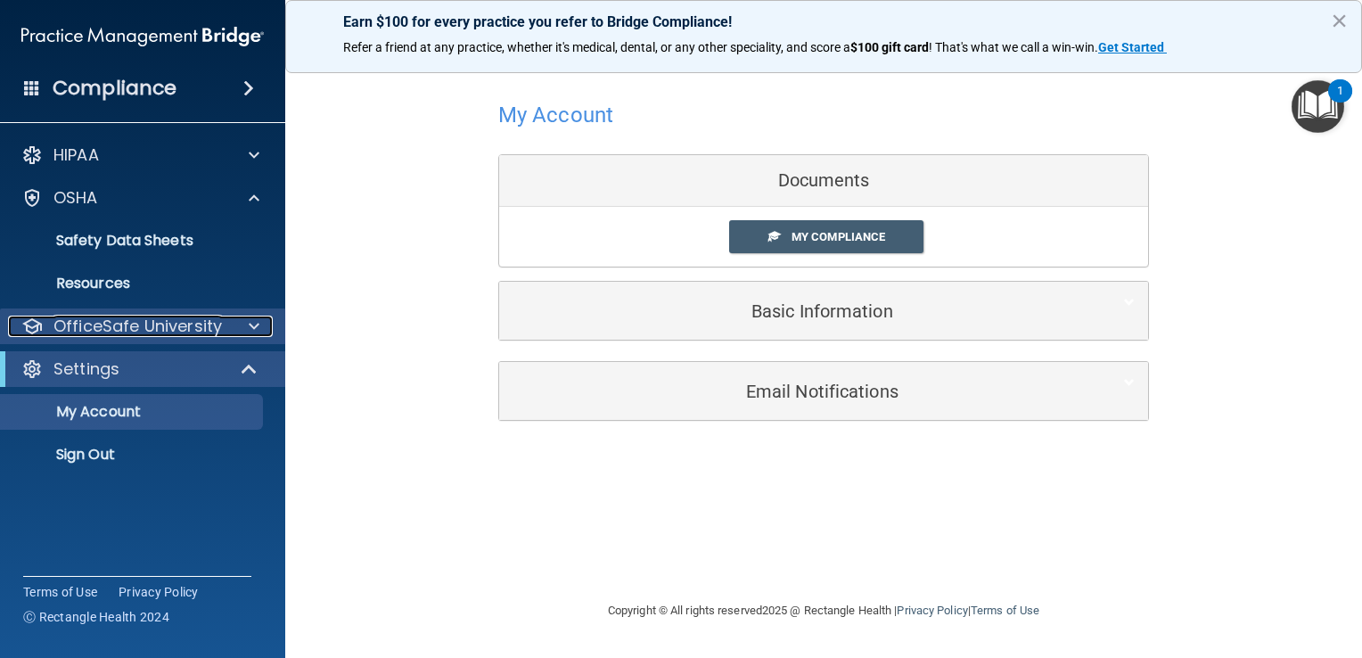
click at [191, 318] on p "OfficeSafe University" at bounding box center [137, 326] width 168 height 21
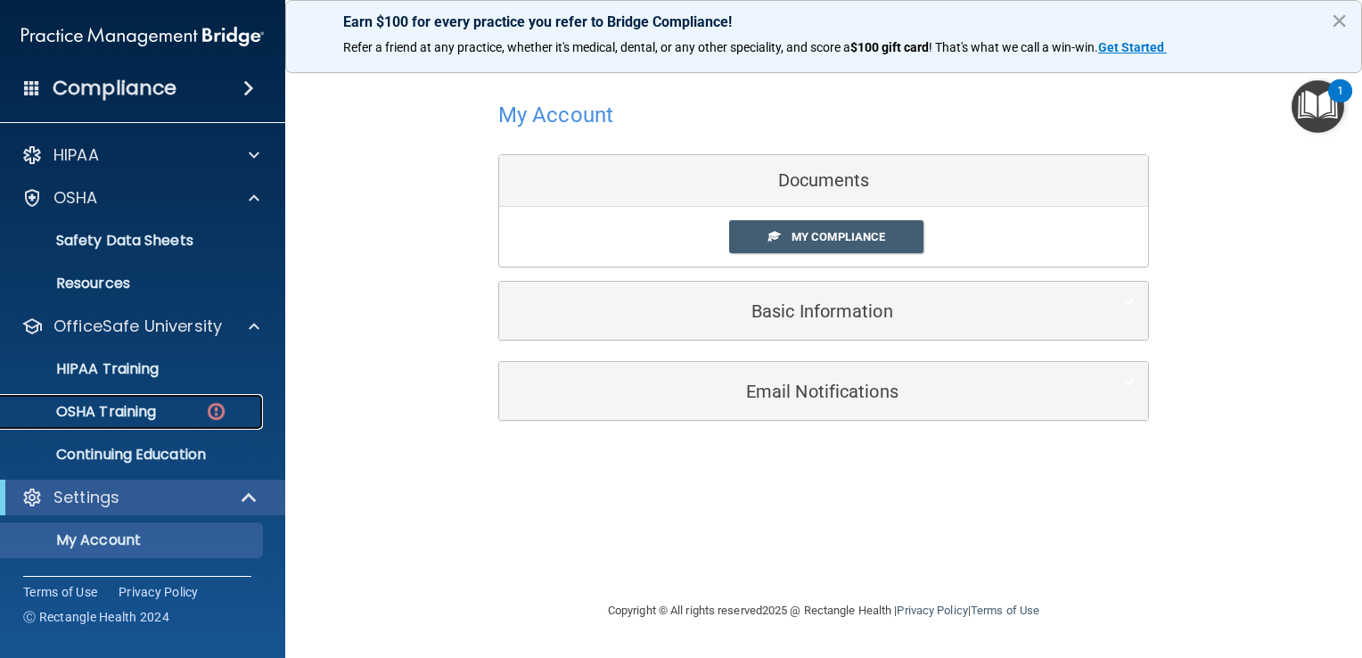
click at [193, 415] on div "OSHA Training" at bounding box center [133, 412] width 243 height 18
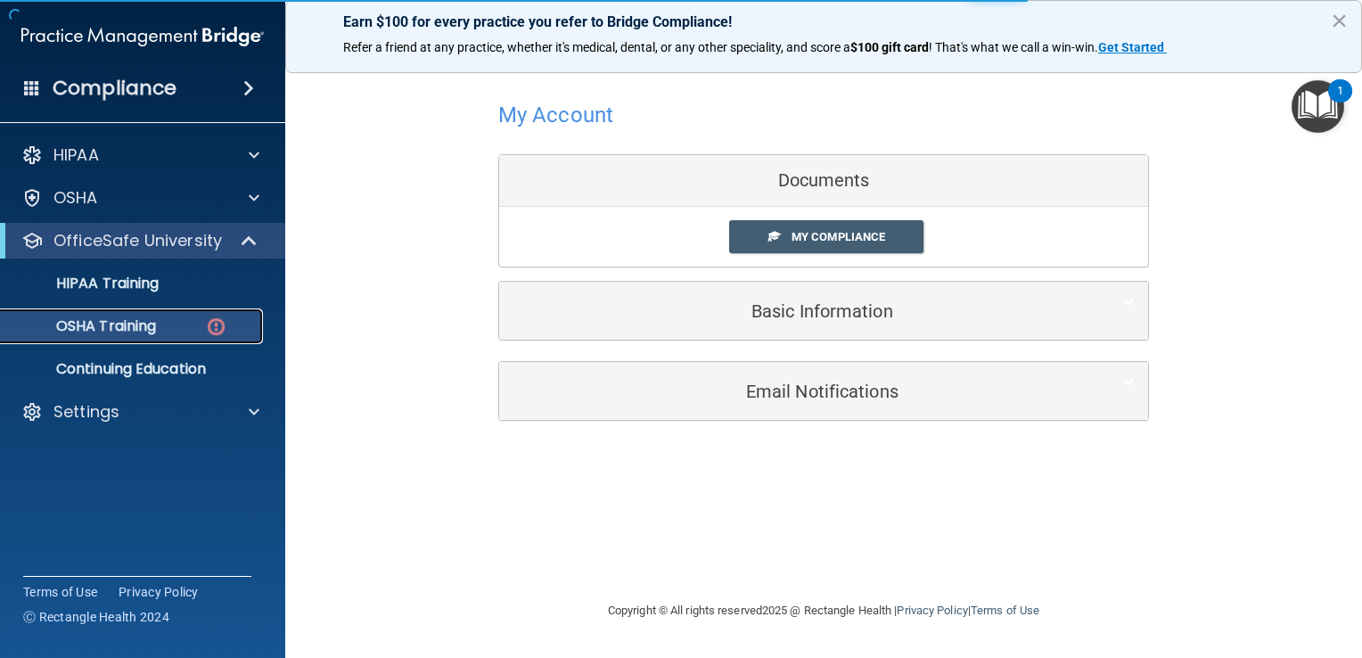
click at [177, 329] on div "OSHA Training" at bounding box center [133, 326] width 243 height 18
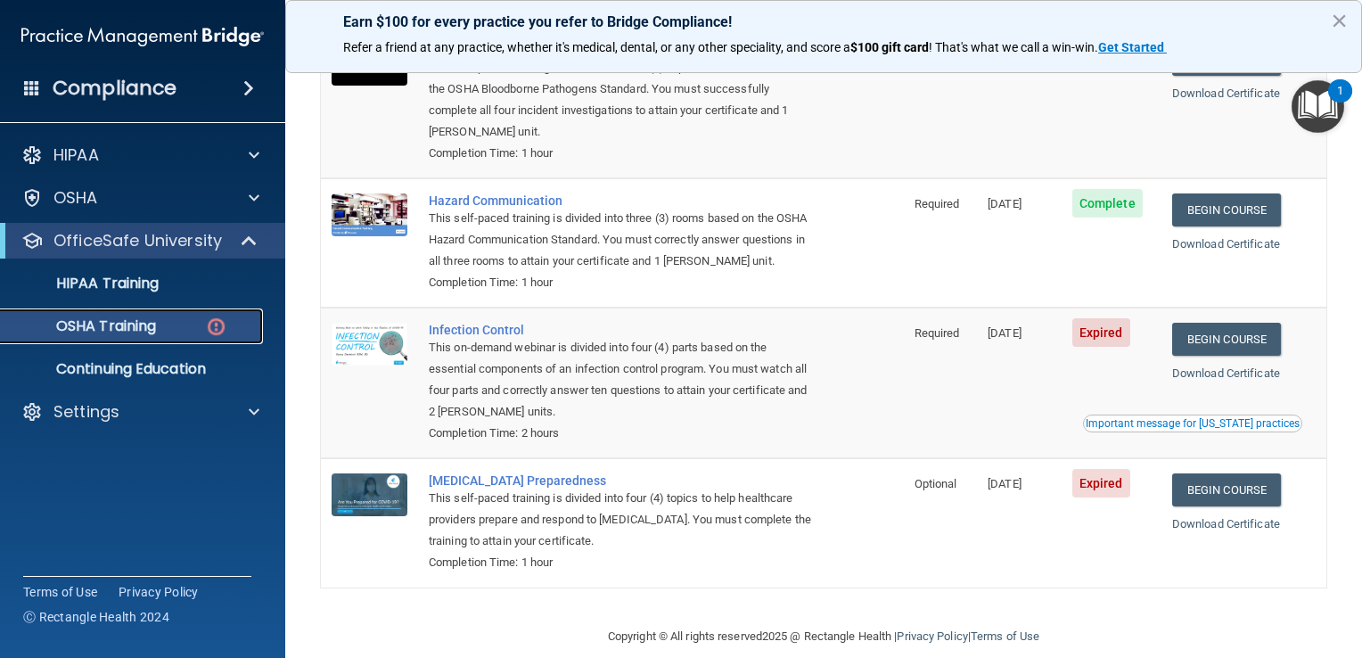
scroll to position [246, 0]
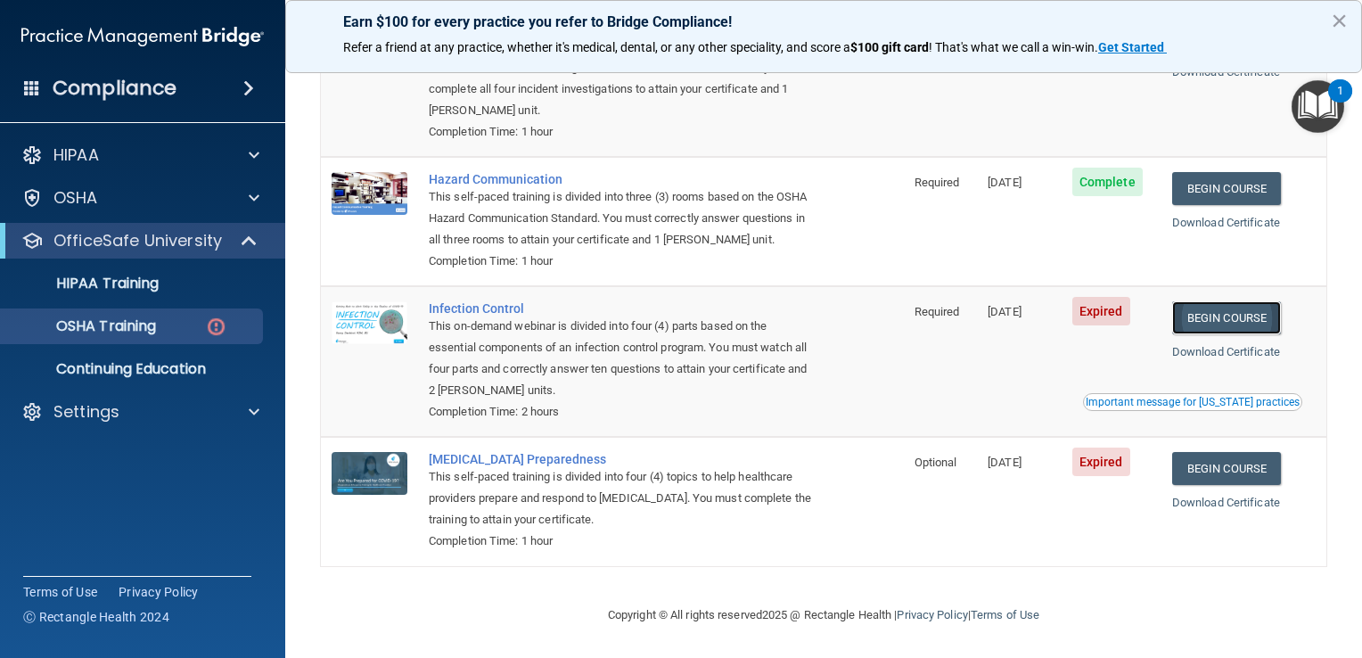
click at [1212, 322] on link "Begin Course" at bounding box center [1226, 317] width 109 height 33
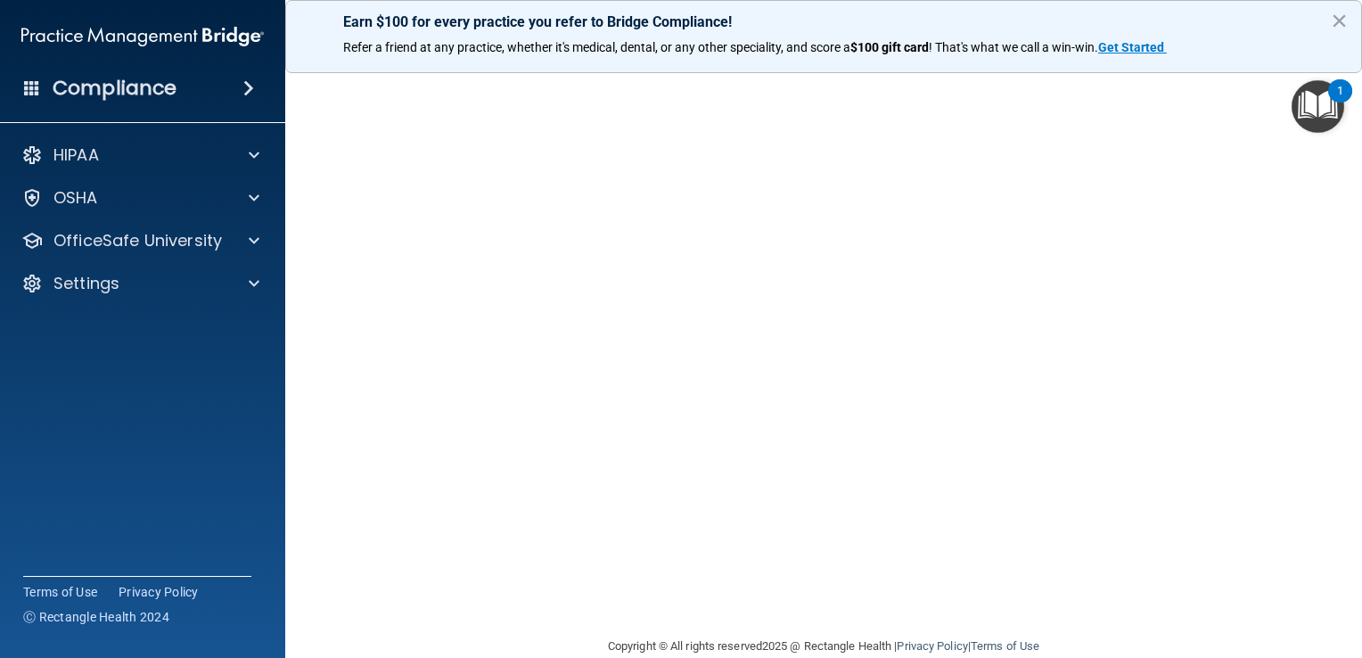
scroll to position [105, 0]
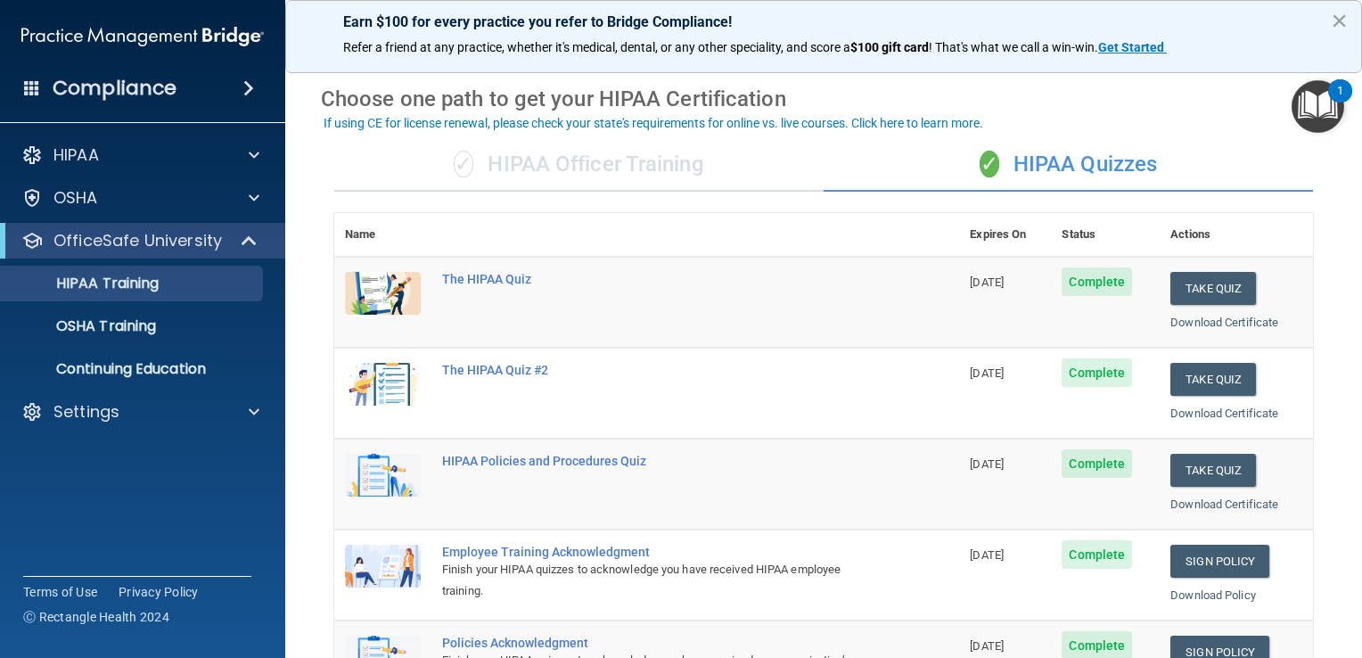
scroll to position [235, 0]
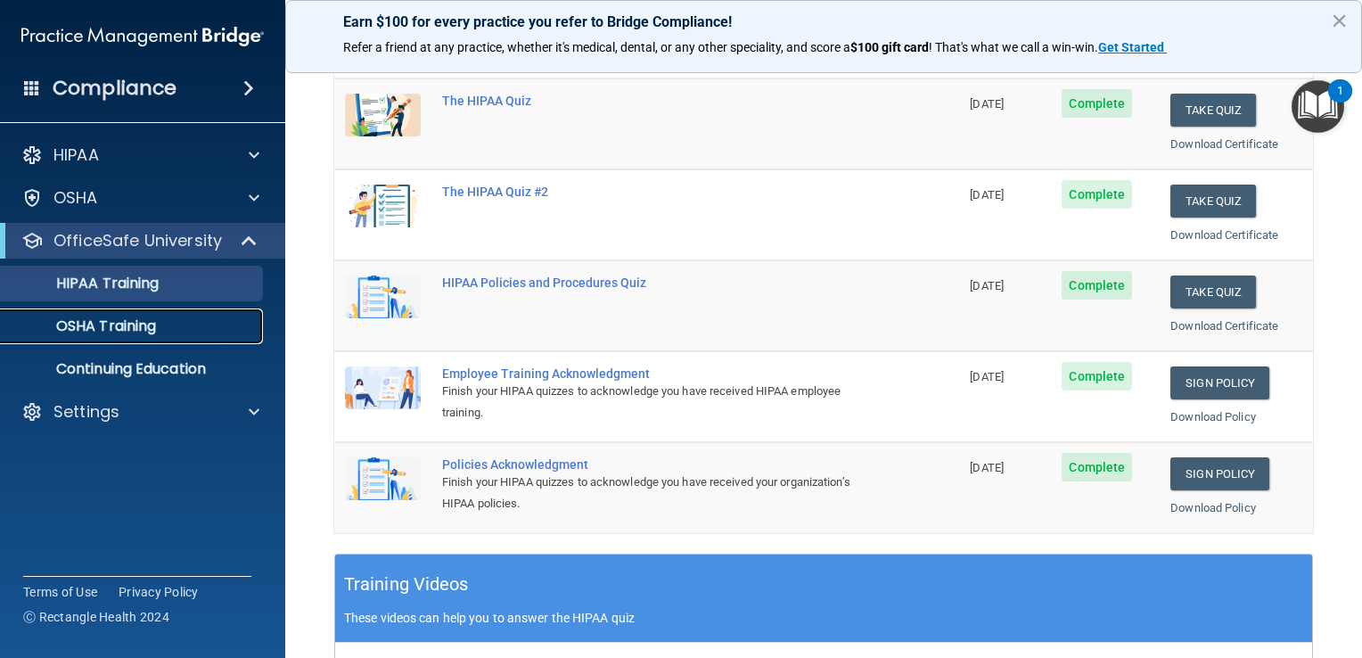
click at [121, 325] on p "OSHA Training" at bounding box center [84, 326] width 144 height 18
